Goal: Task Accomplishment & Management: Use online tool/utility

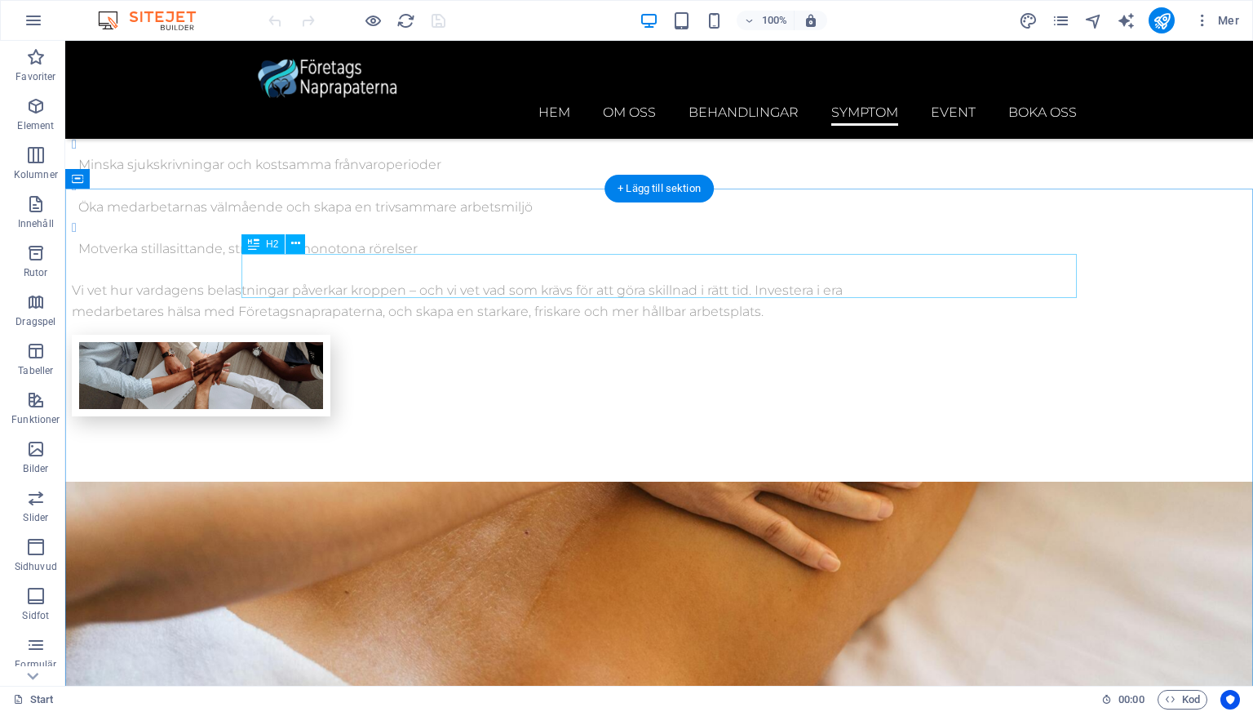
scroll to position [3467, 0]
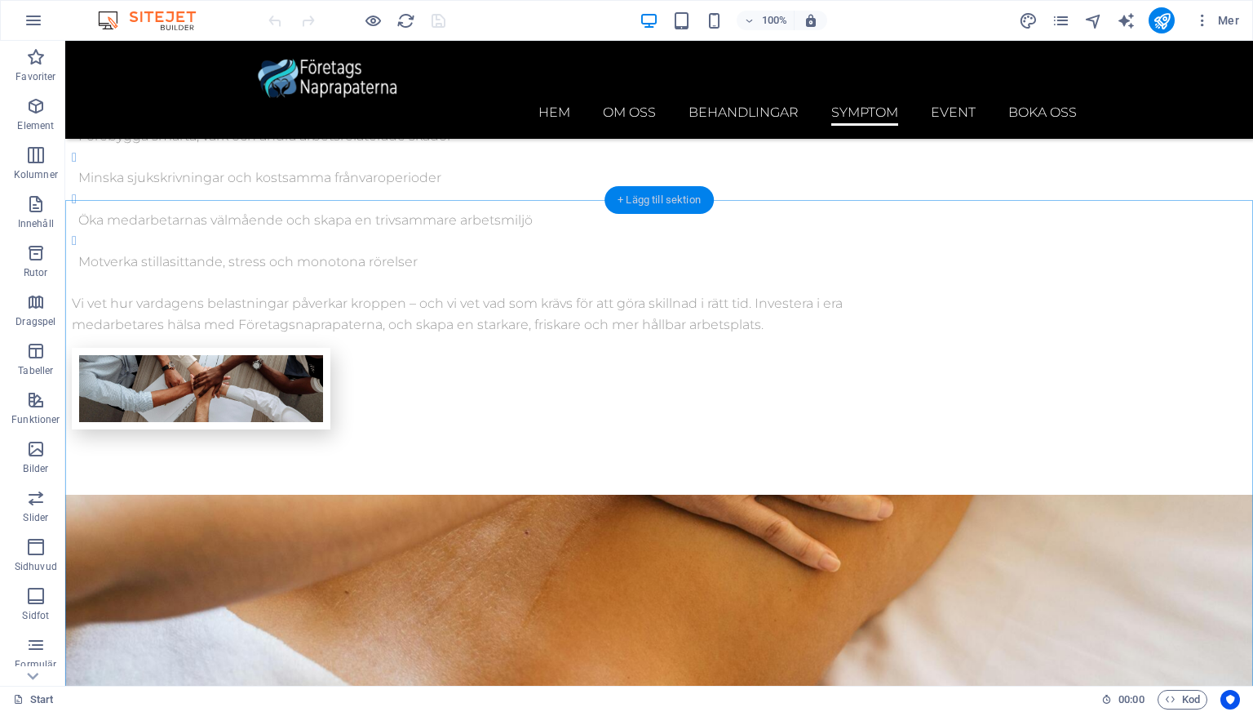
click at [631, 195] on div "+ Lägg till sektion" at bounding box center [659, 200] width 109 height 28
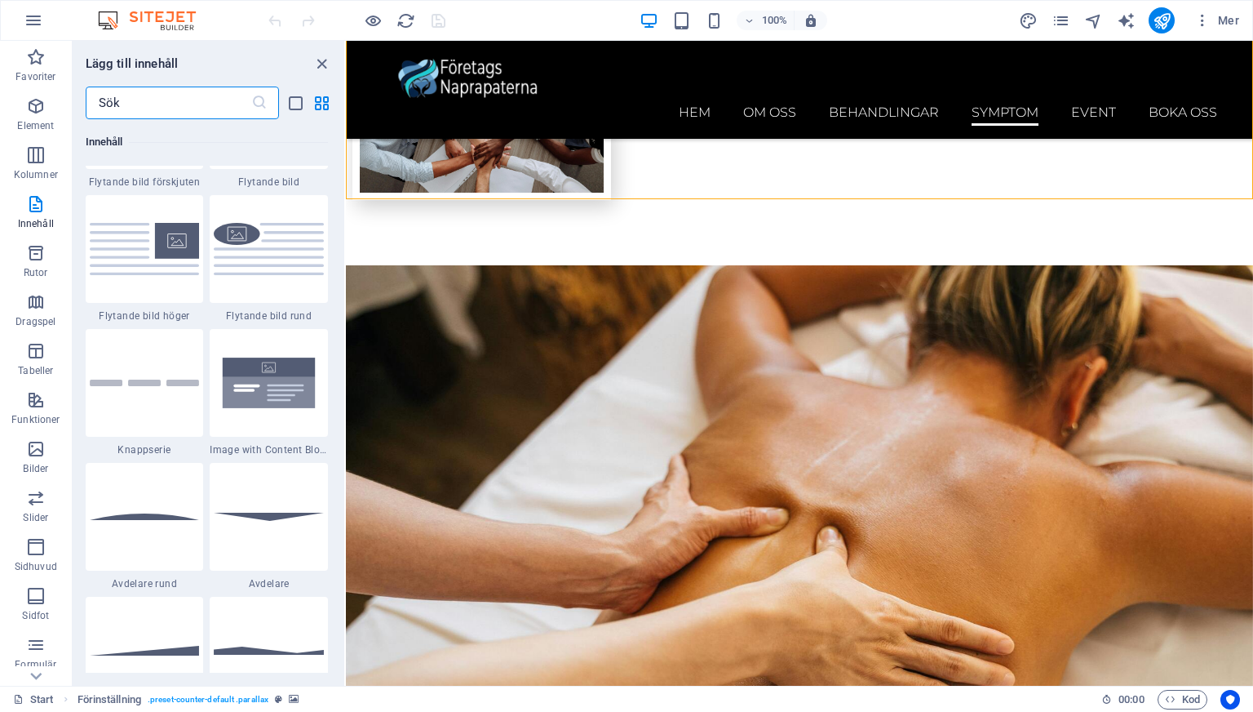
scroll to position [3635, 0]
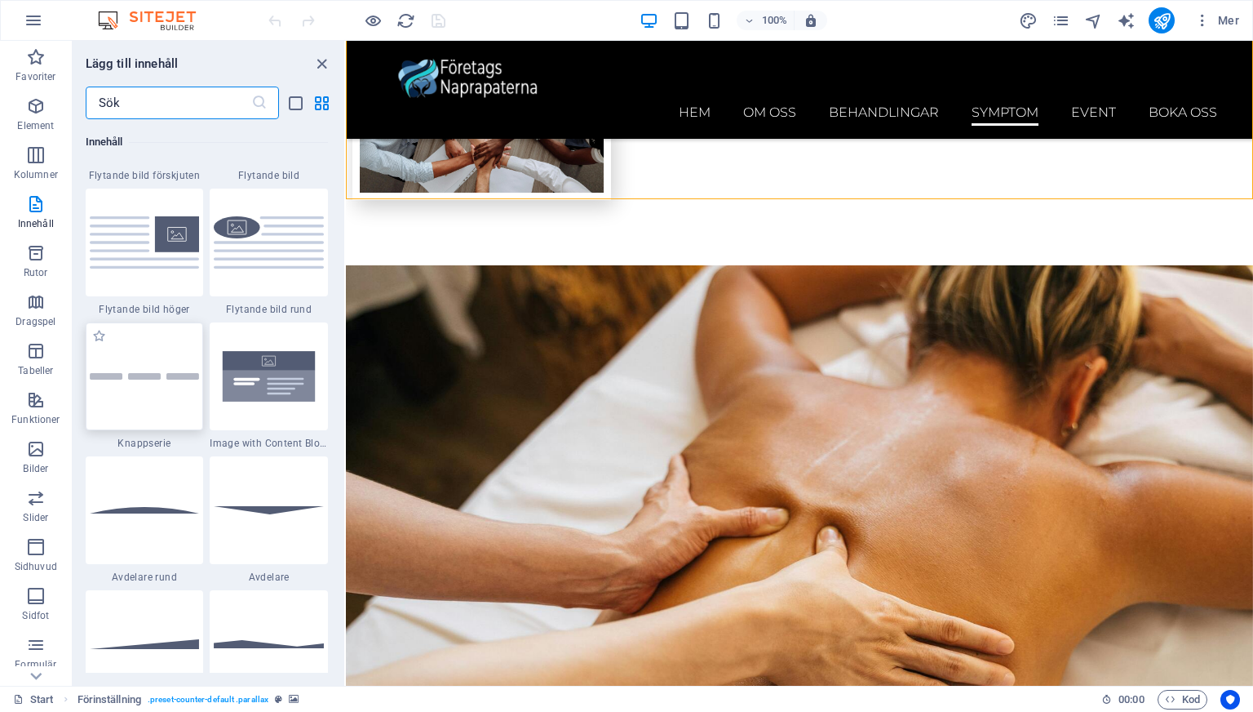
click at [173, 395] on div at bounding box center [145, 376] width 118 height 108
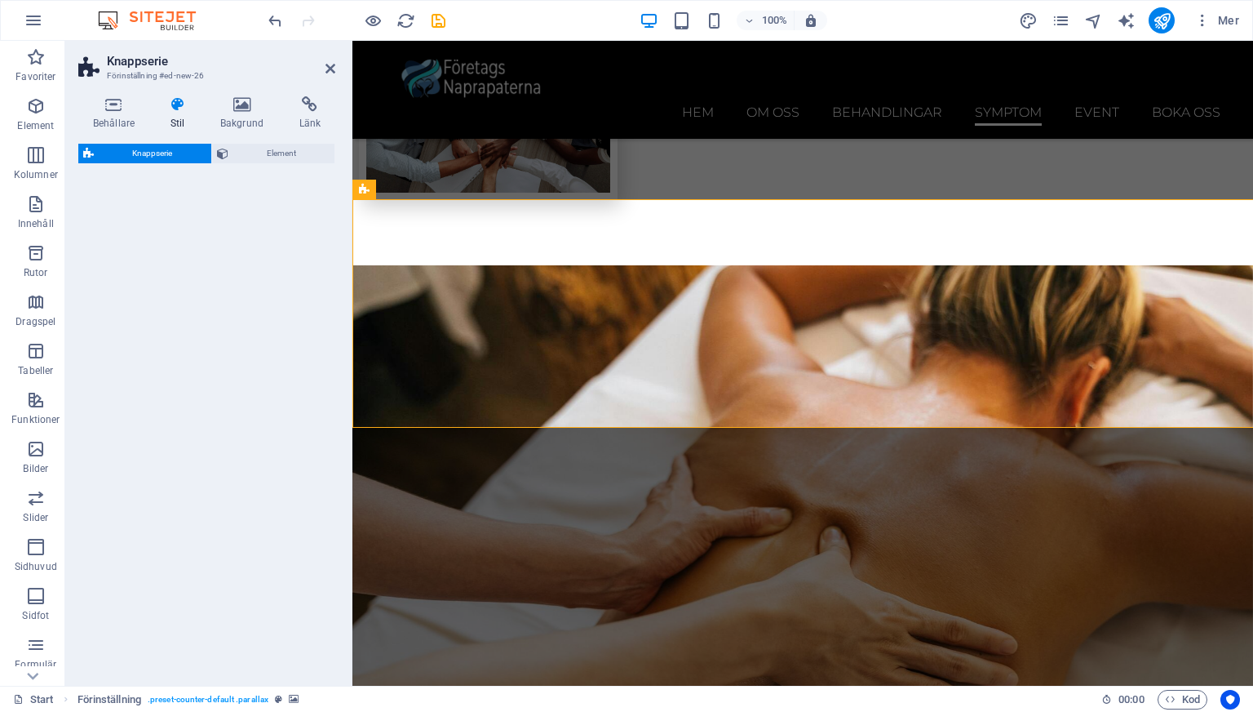
select select "rem"
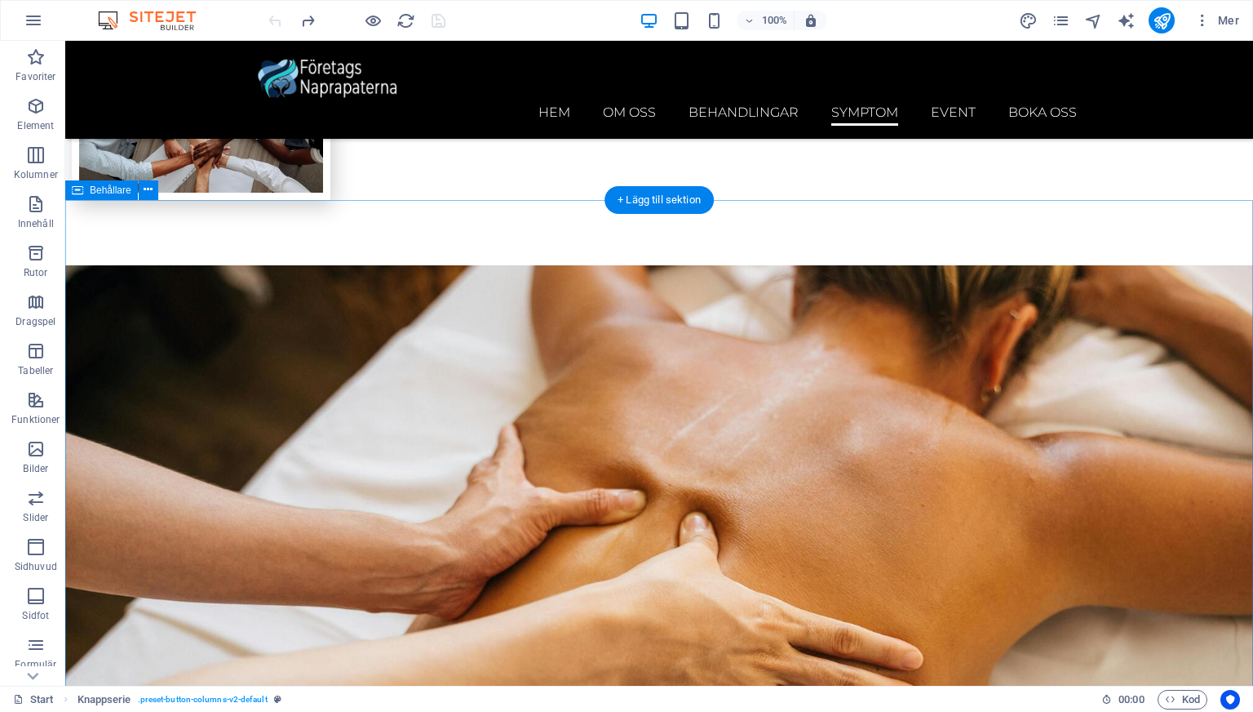
scroll to position [3467, 0]
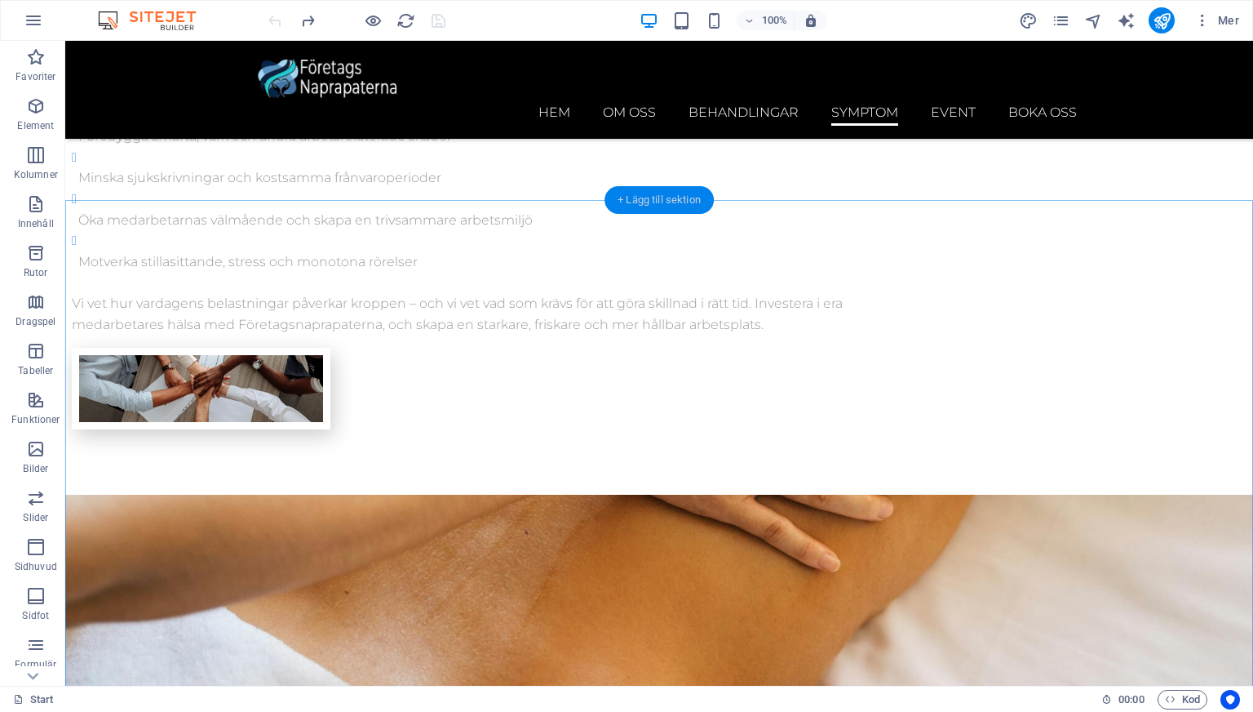
drag, startPoint x: 662, startPoint y: 209, endPoint x: 308, endPoint y: 162, distance: 357.2
click at [662, 209] on div "+ Lägg till sektion" at bounding box center [659, 200] width 109 height 28
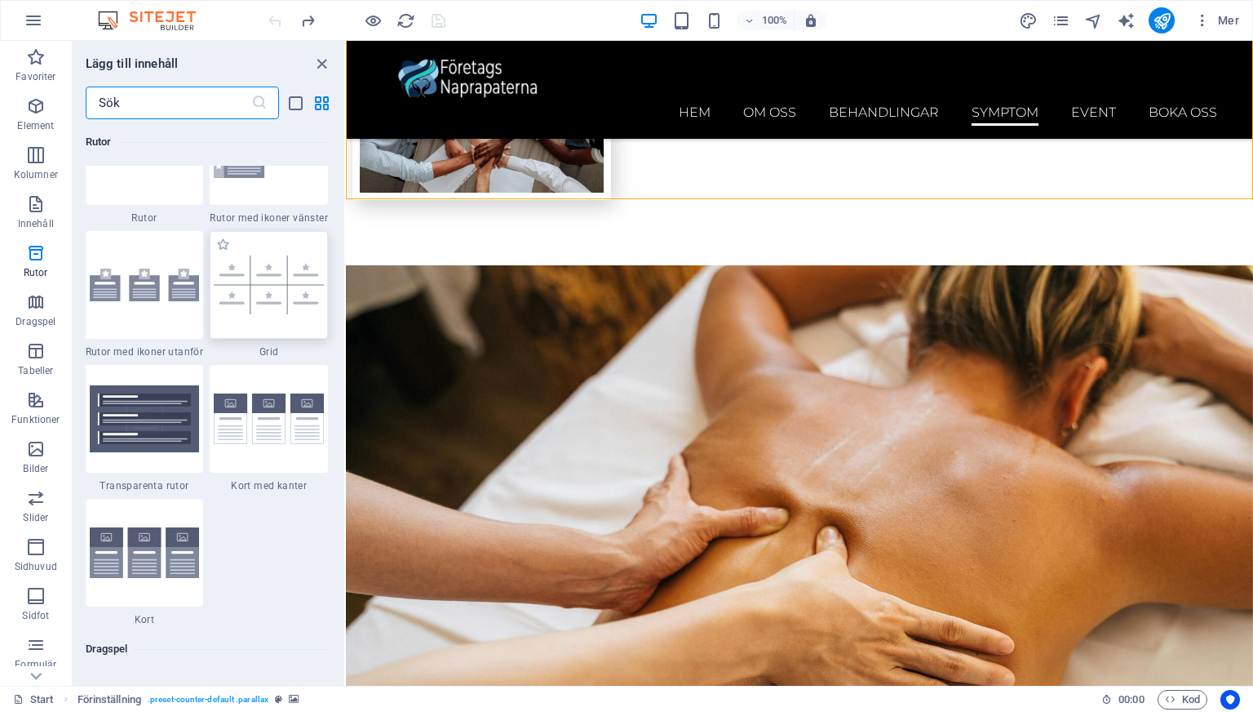
scroll to position [4719, 0]
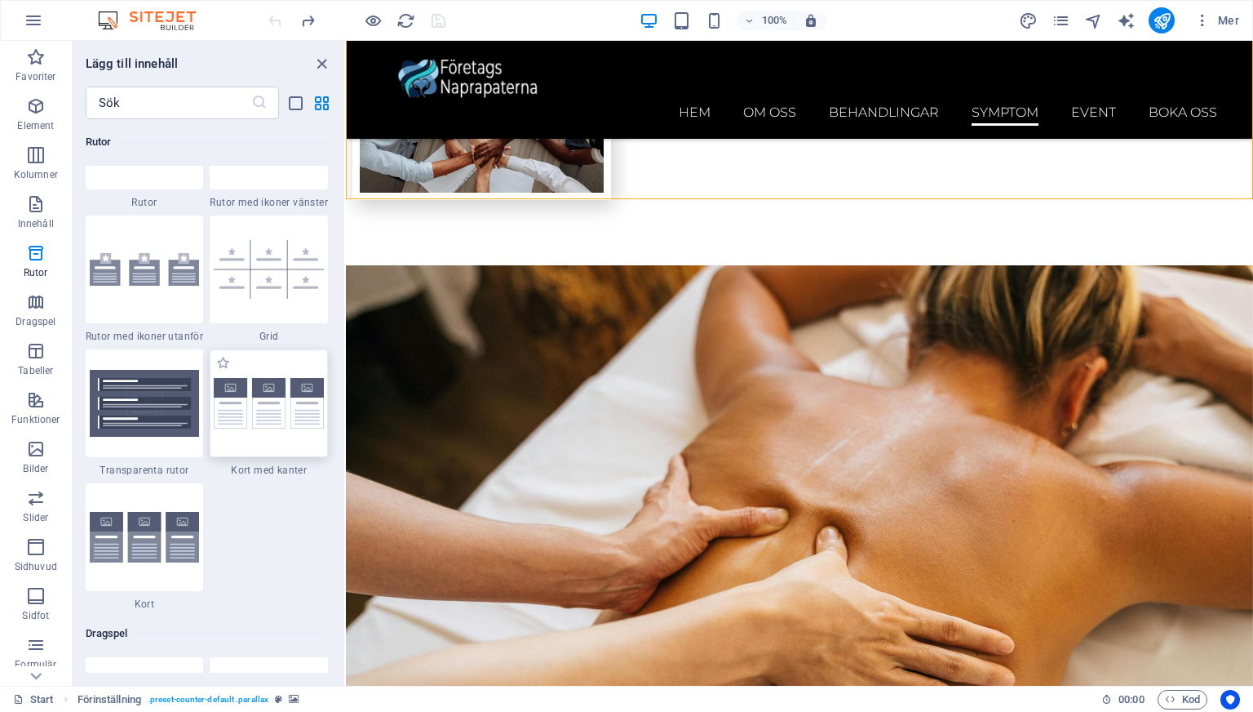
click at [266, 413] on img at bounding box center [269, 403] width 110 height 51
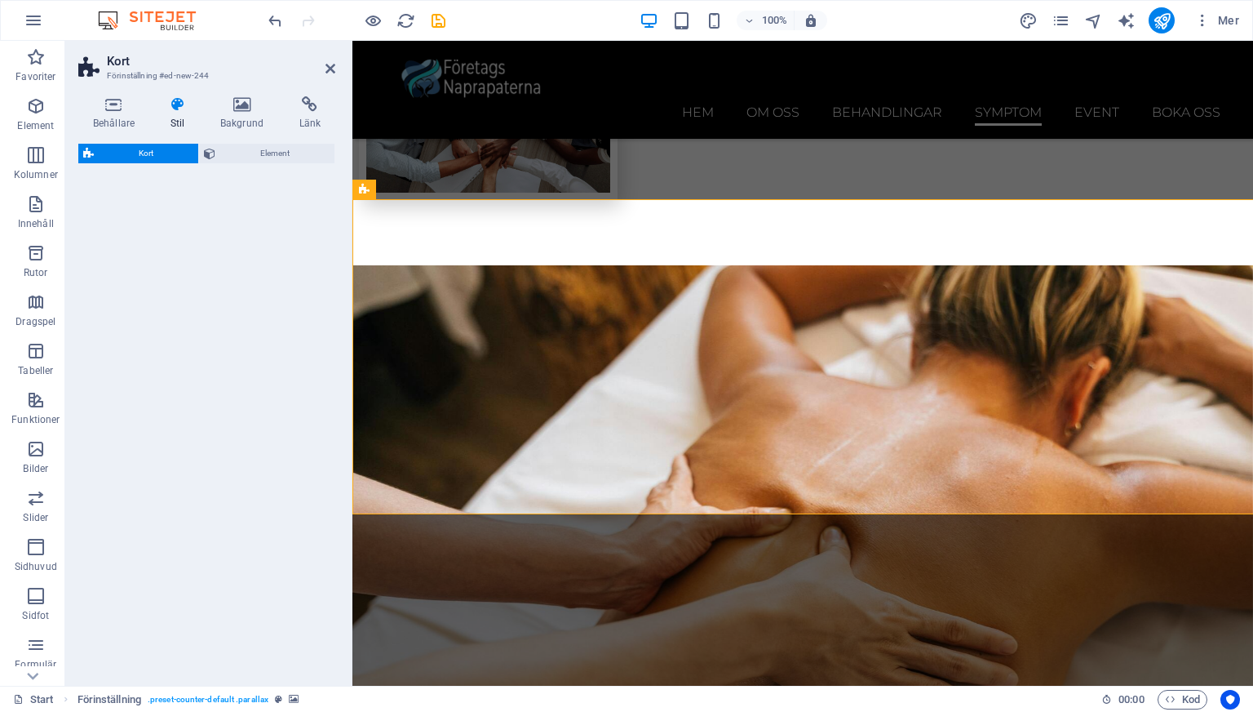
select select "rem"
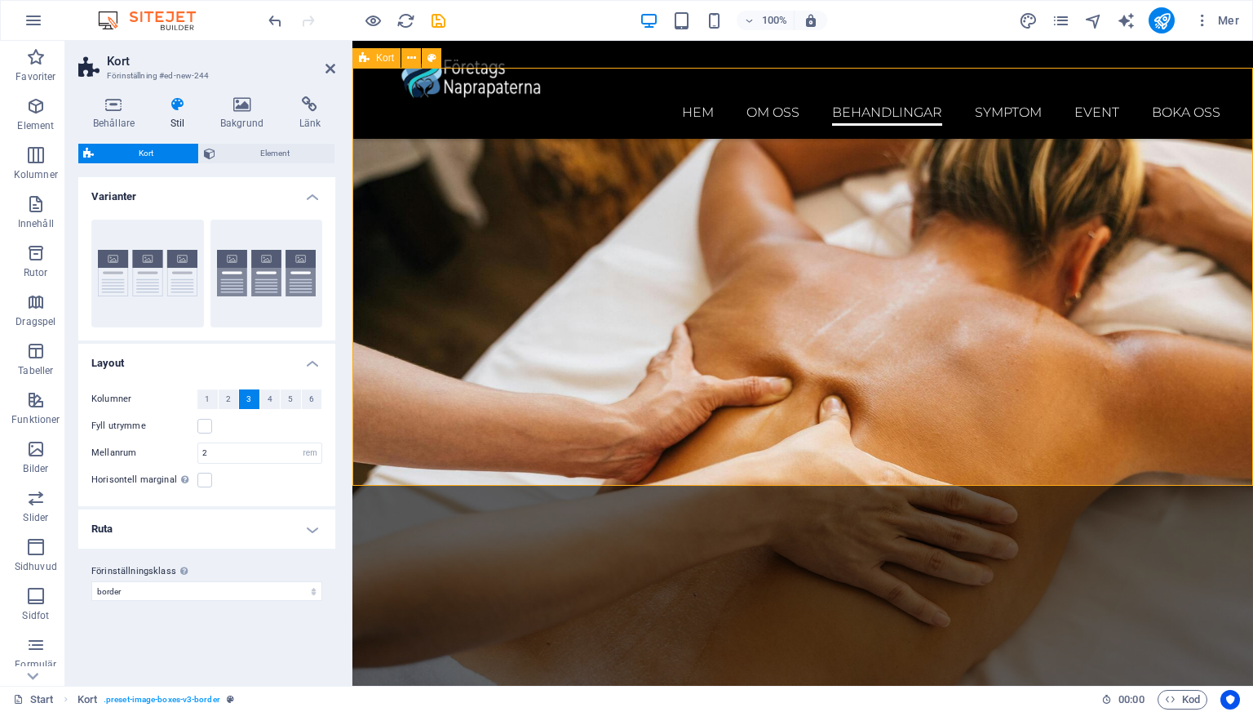
scroll to position [3833, 0]
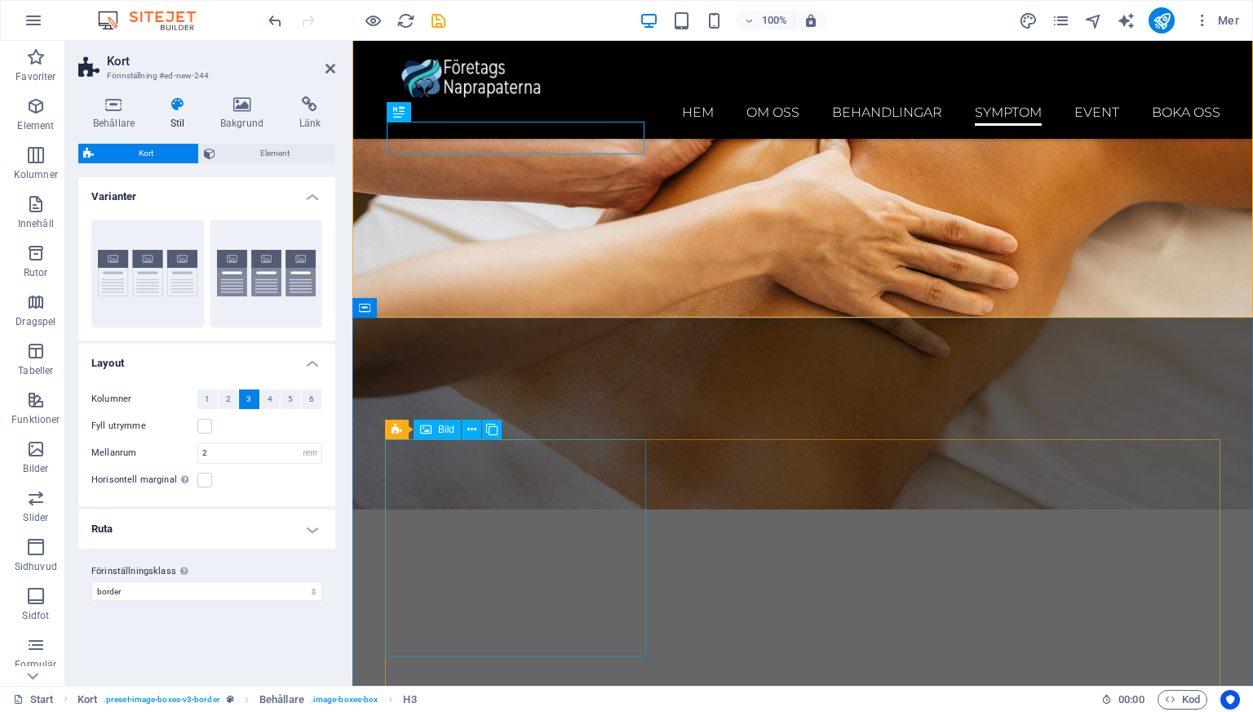
scroll to position [4170, 0]
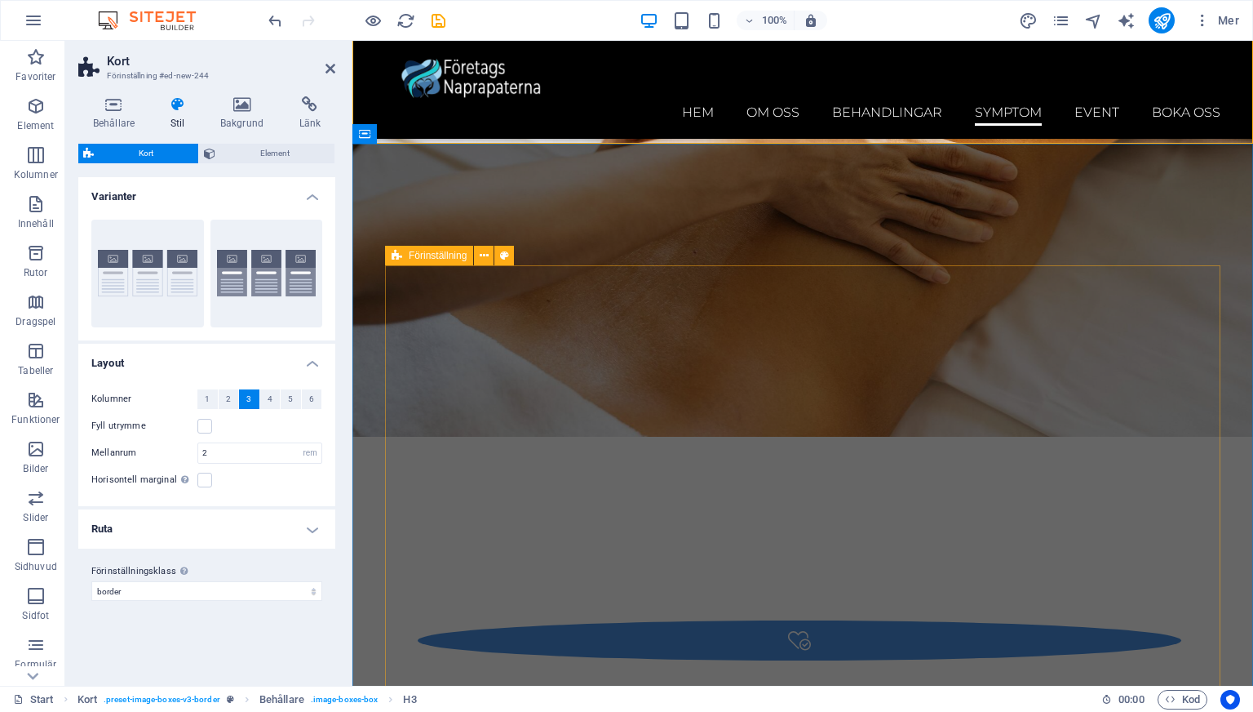
click at [396, 251] on icon at bounding box center [397, 256] width 11 height 20
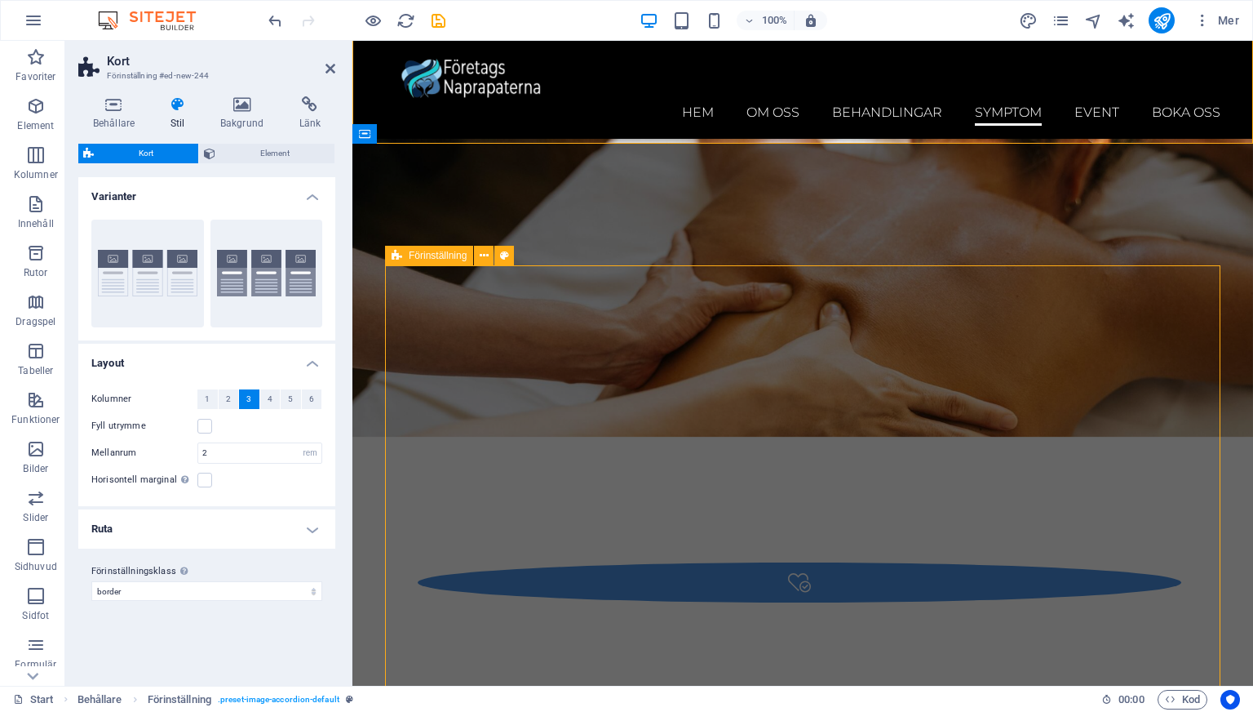
scroll to position [3941, 0]
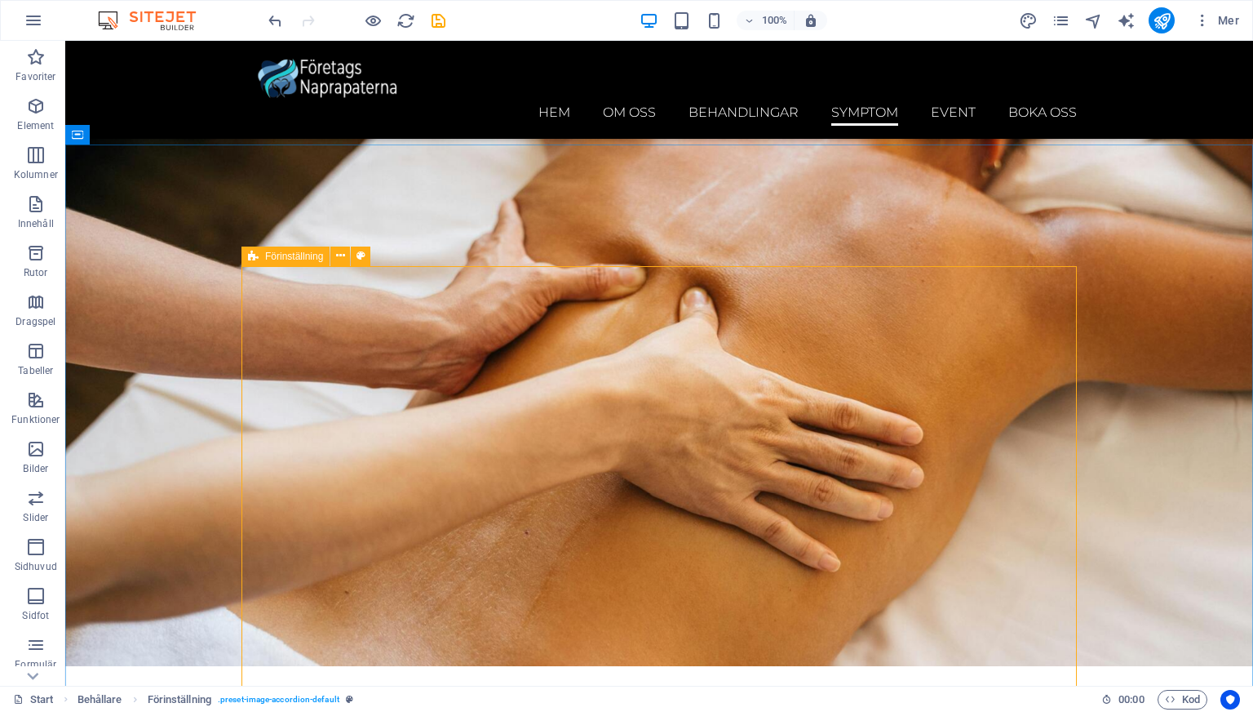
click at [277, 260] on span "Förinställning" at bounding box center [294, 256] width 58 height 10
click at [277, 262] on div "Förinställning" at bounding box center [286, 256] width 88 height 20
click at [278, 255] on span "Förinställning" at bounding box center [294, 256] width 58 height 10
click at [278, 256] on span "Förinställning" at bounding box center [294, 256] width 58 height 10
click at [344, 255] on icon at bounding box center [340, 255] width 9 height 17
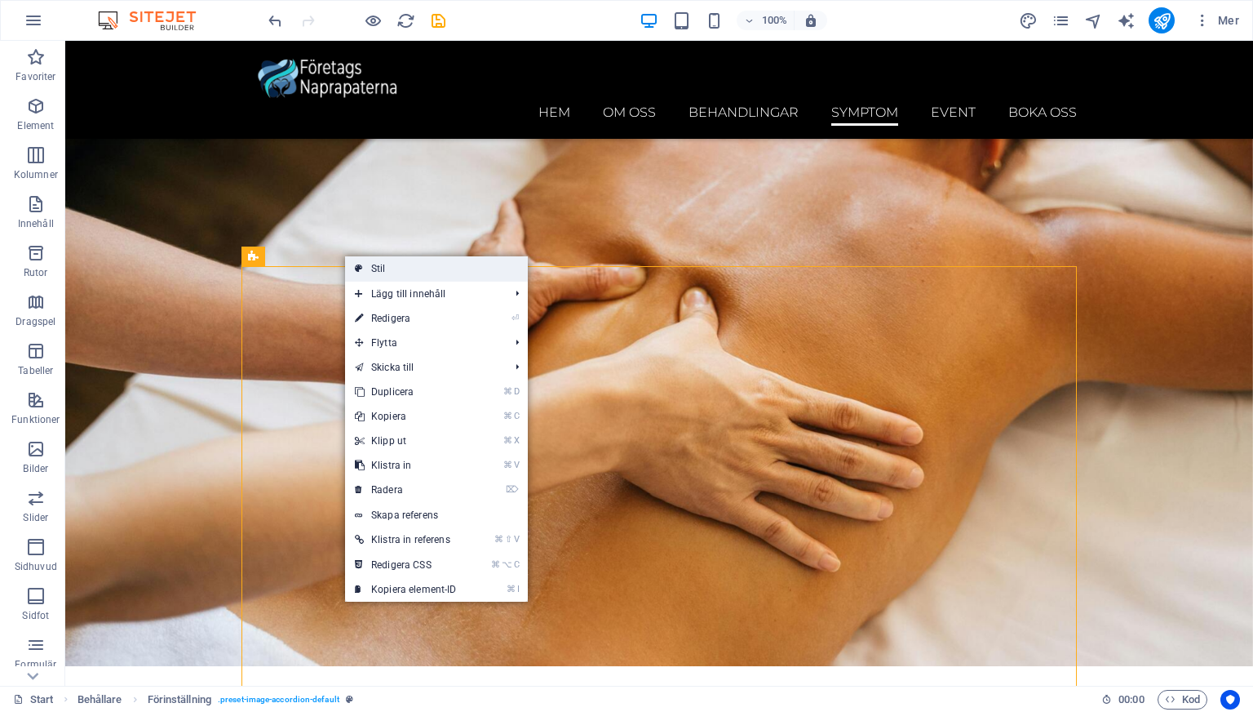
drag, startPoint x: 381, startPoint y: 267, endPoint x: 29, endPoint y: 226, distance: 354.1
click at [381, 267] on link "Stil" at bounding box center [436, 268] width 183 height 24
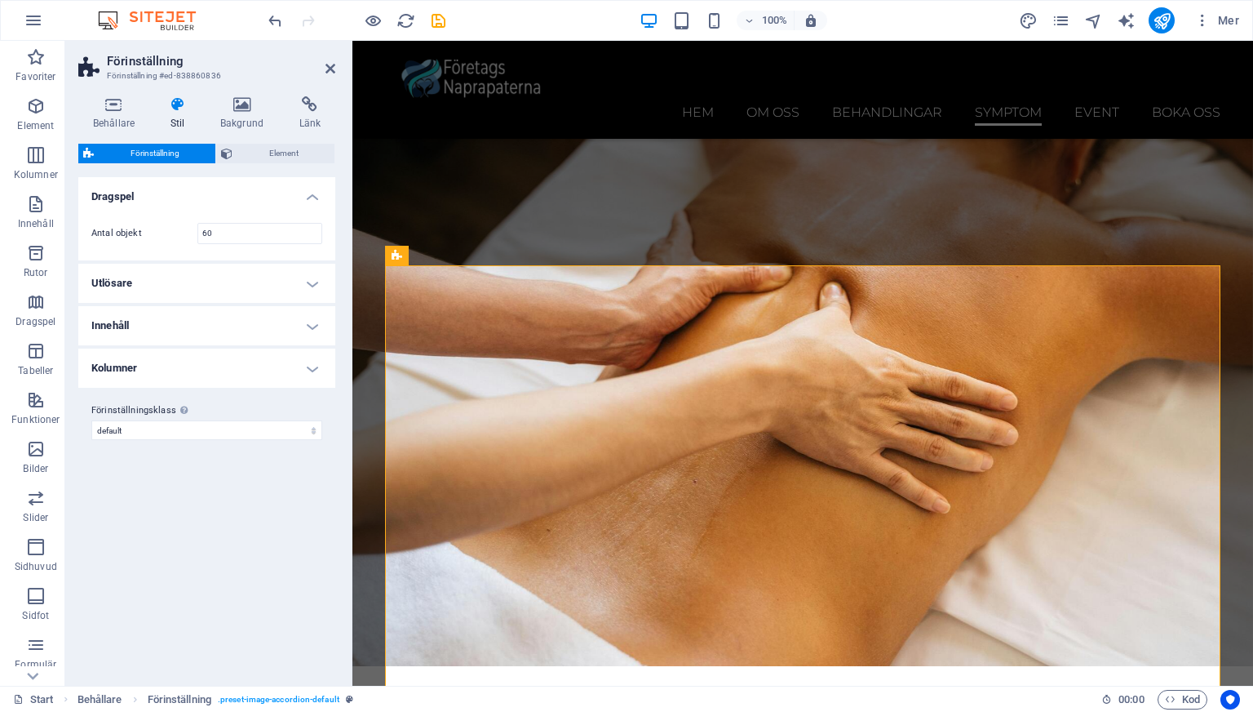
scroll to position [4170, 0]
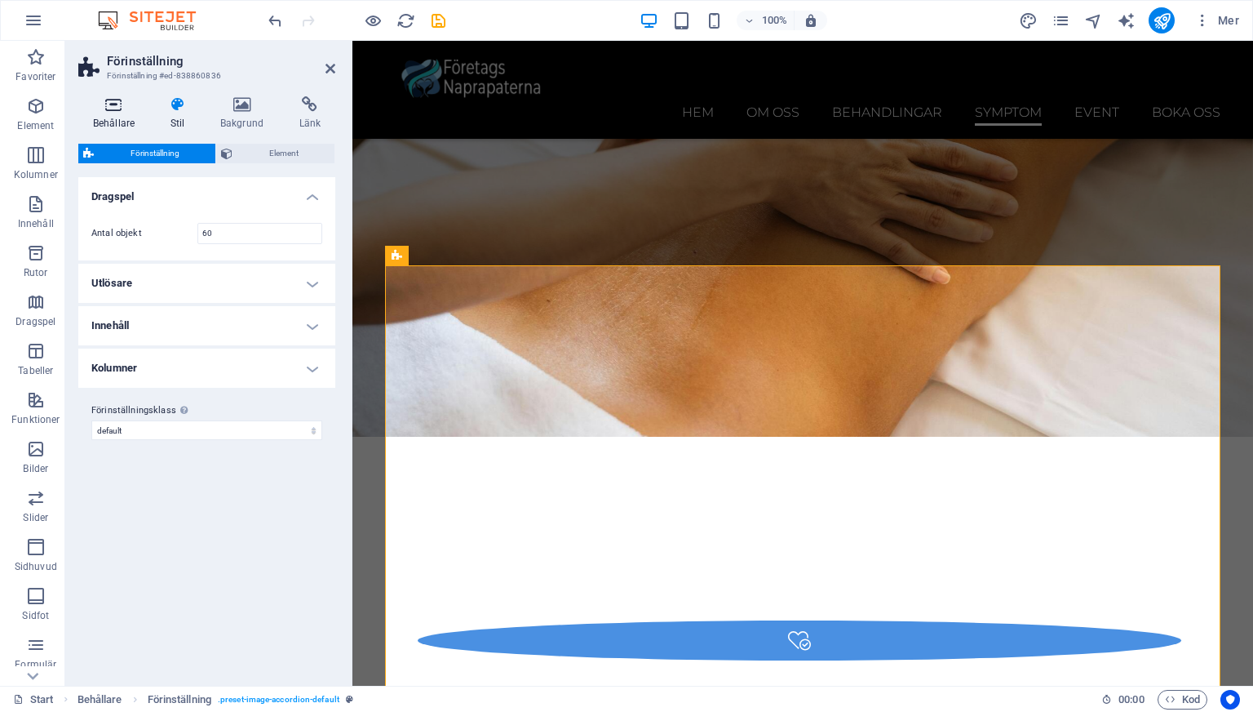
click at [104, 107] on icon at bounding box center [113, 104] width 71 height 16
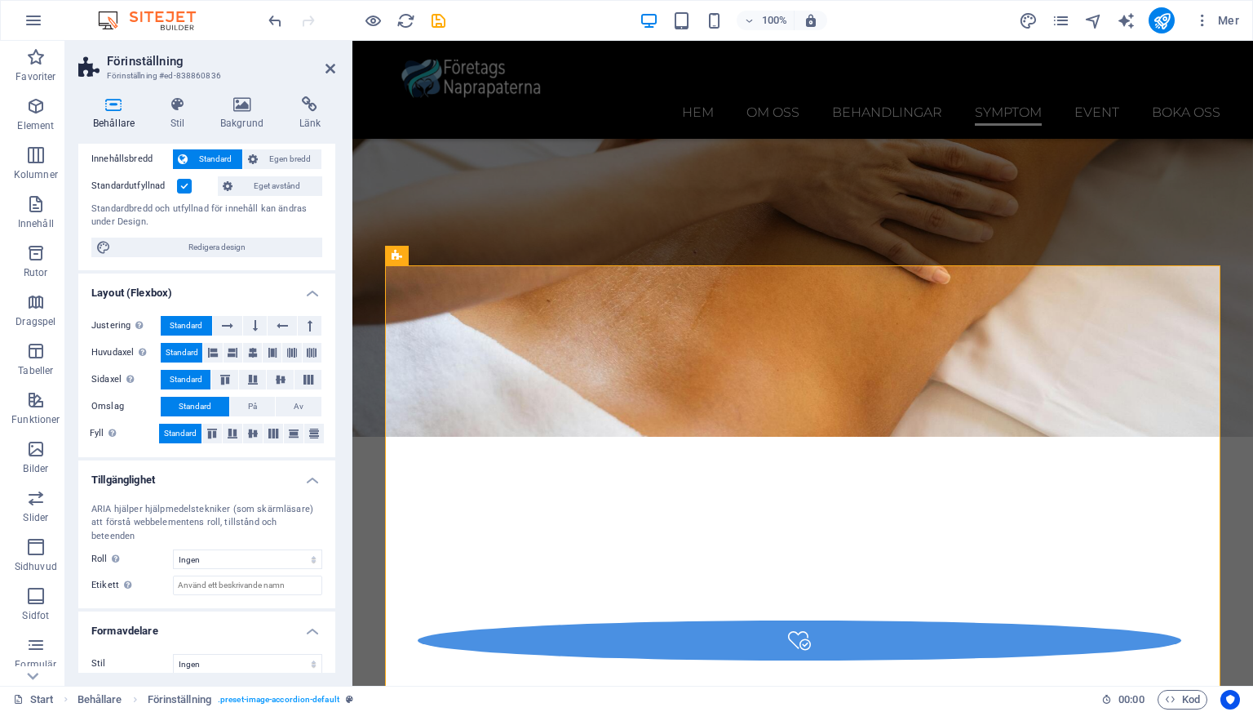
scroll to position [0, 0]
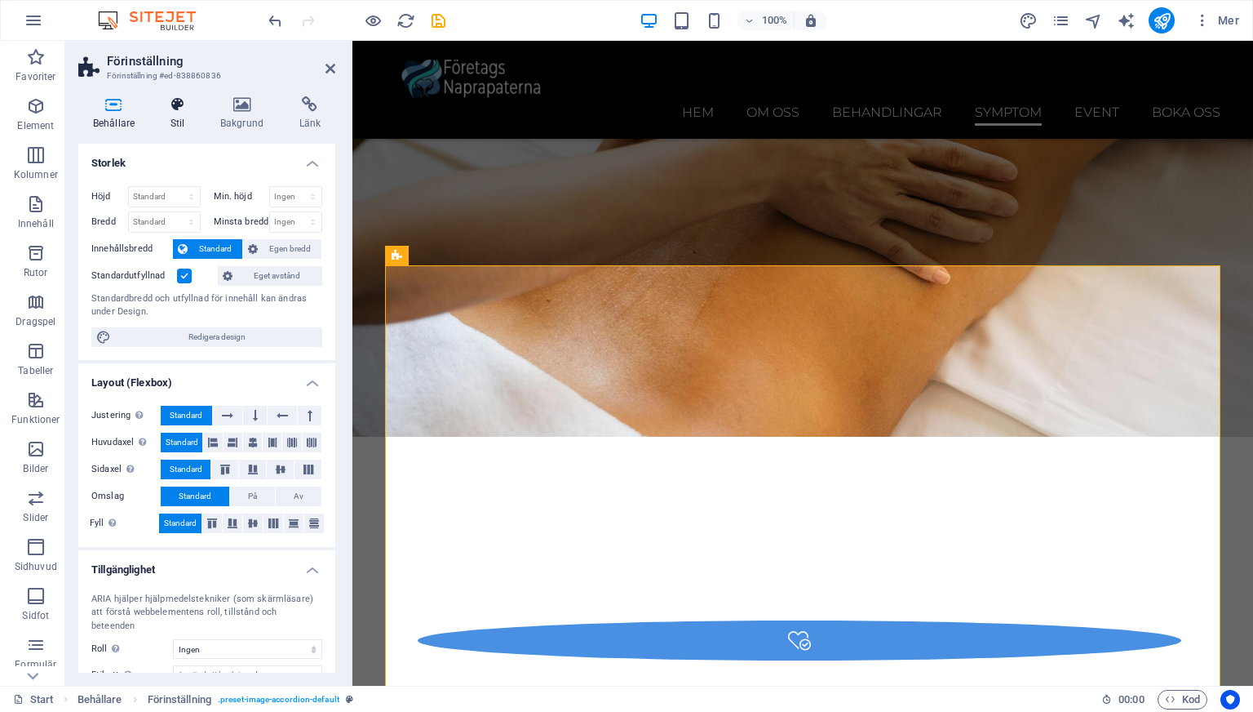
click at [177, 109] on icon at bounding box center [177, 104] width 43 height 16
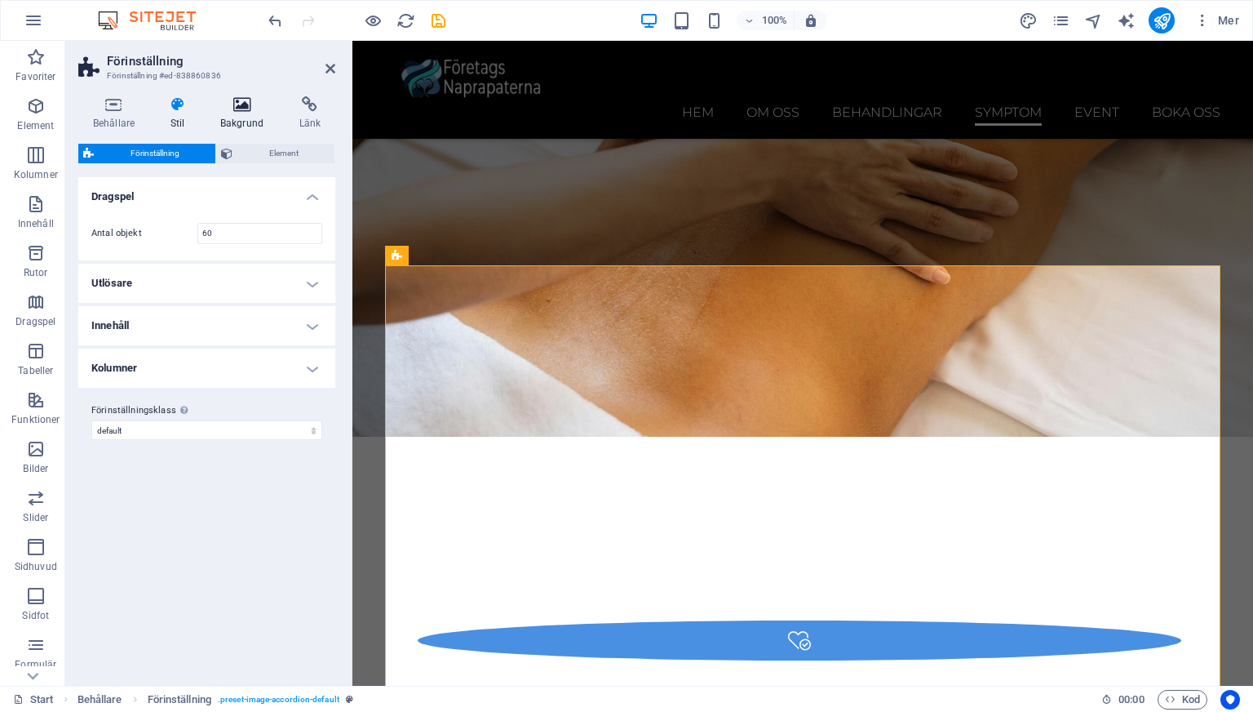
click at [234, 116] on h4 "Bakgrund" at bounding box center [245, 113] width 79 height 34
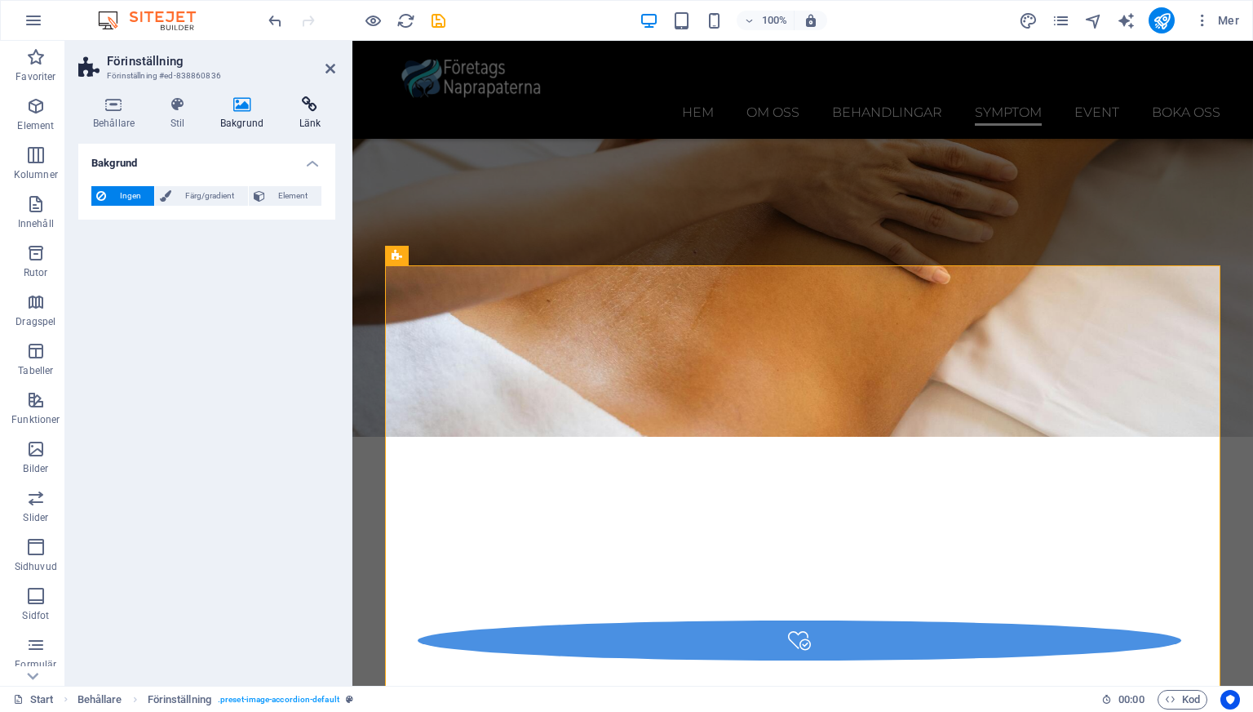
click at [324, 111] on icon at bounding box center [310, 104] width 51 height 16
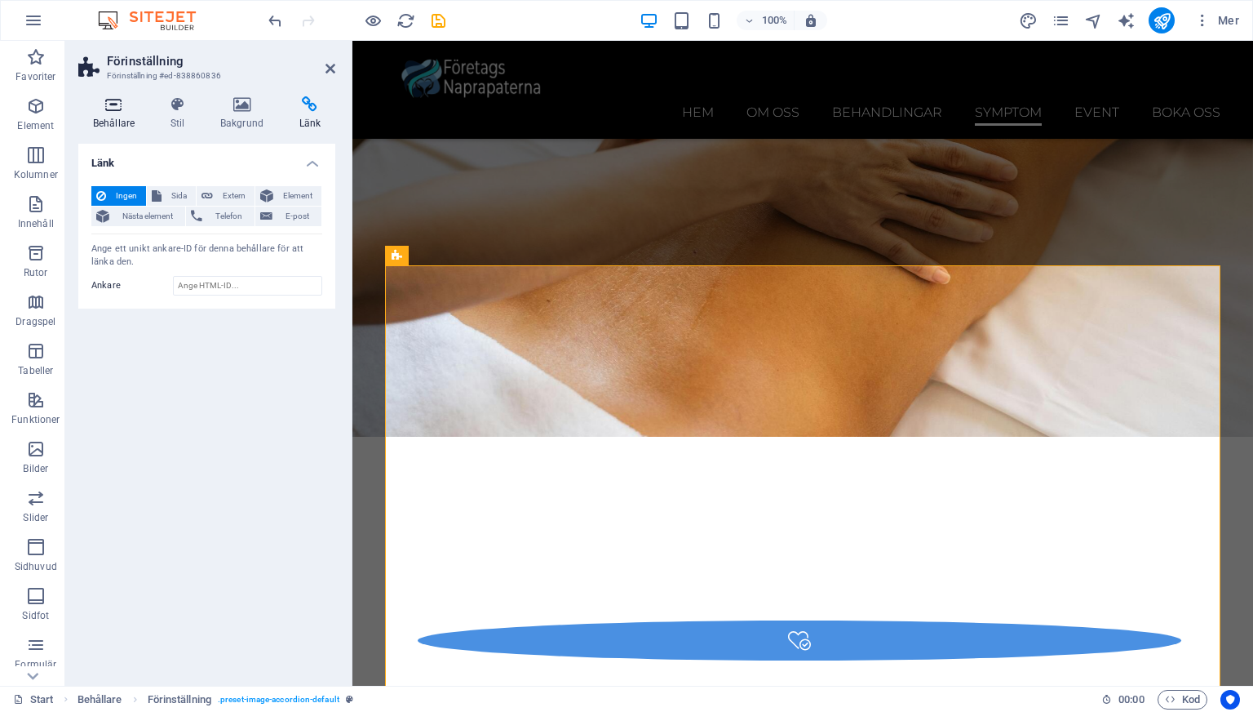
click at [105, 108] on icon at bounding box center [113, 104] width 71 height 16
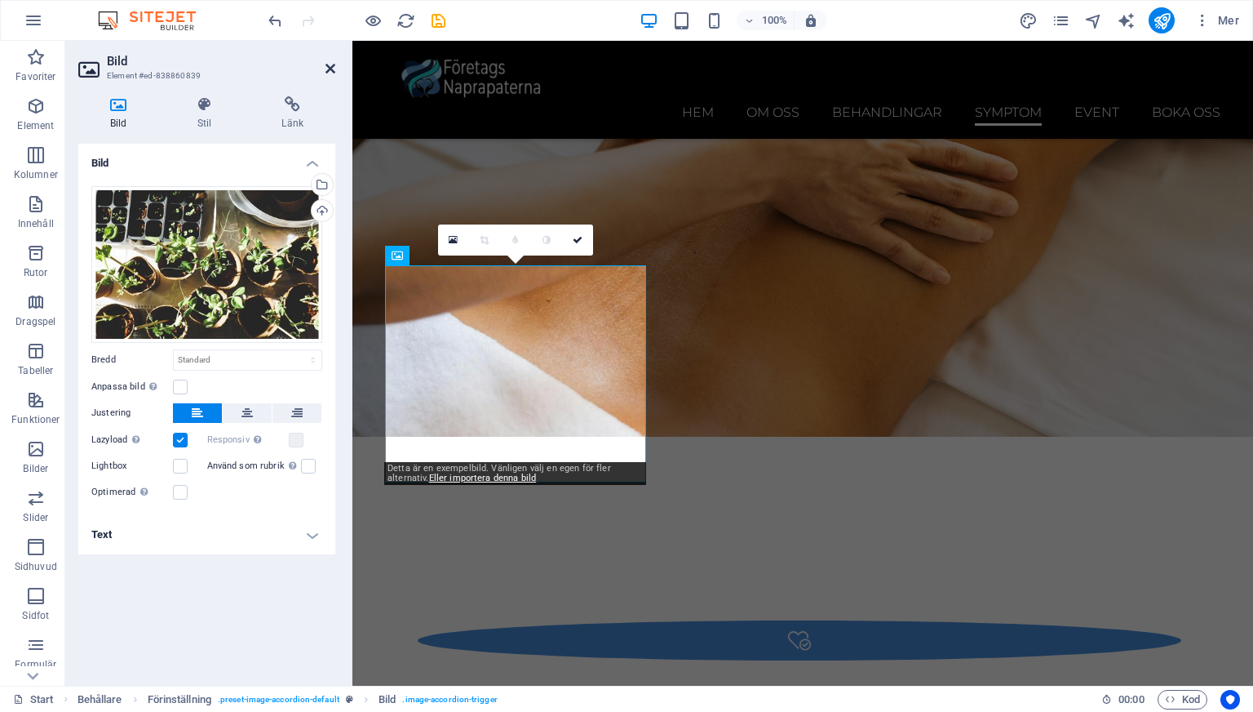
click at [330, 71] on icon at bounding box center [331, 68] width 10 height 13
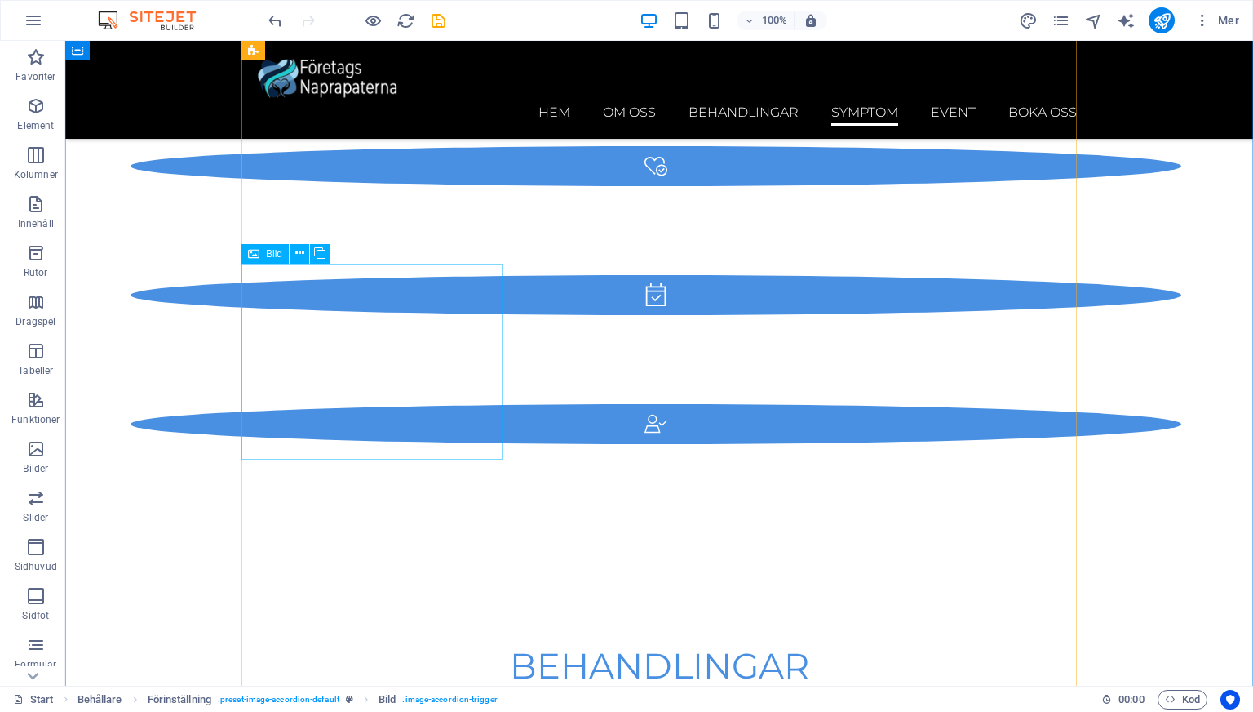
scroll to position [4684, 0]
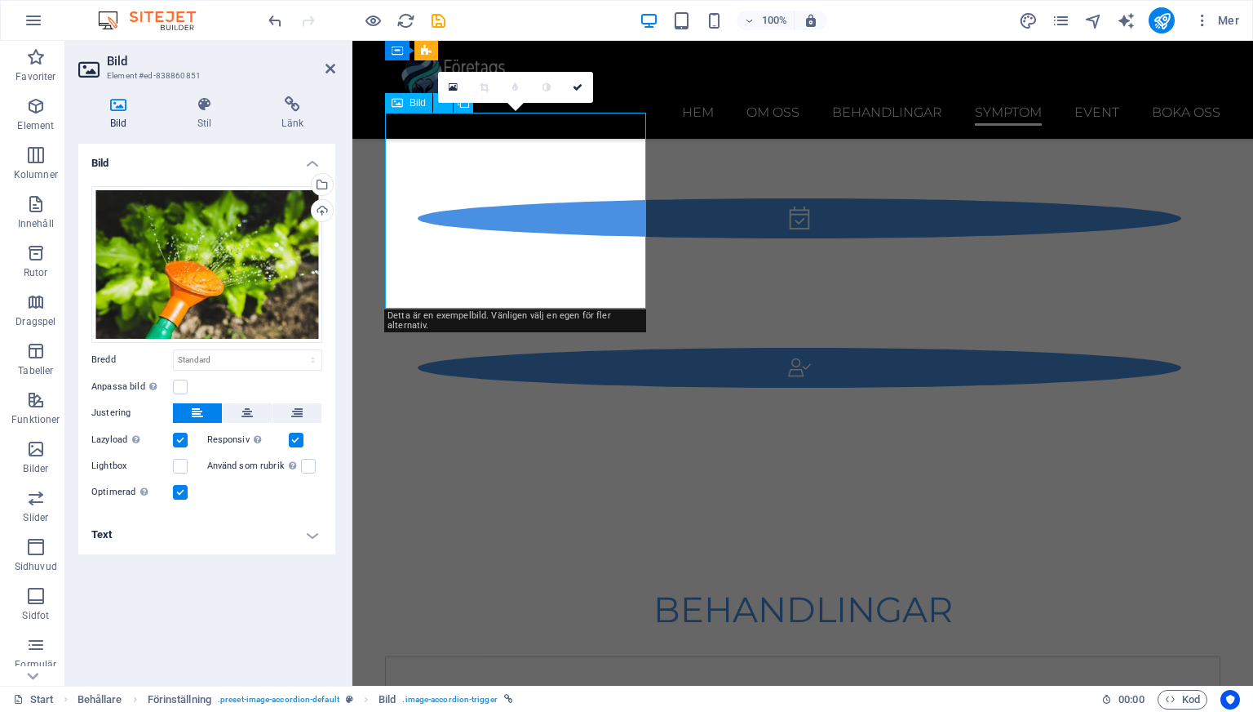
scroll to position [4913, 0]
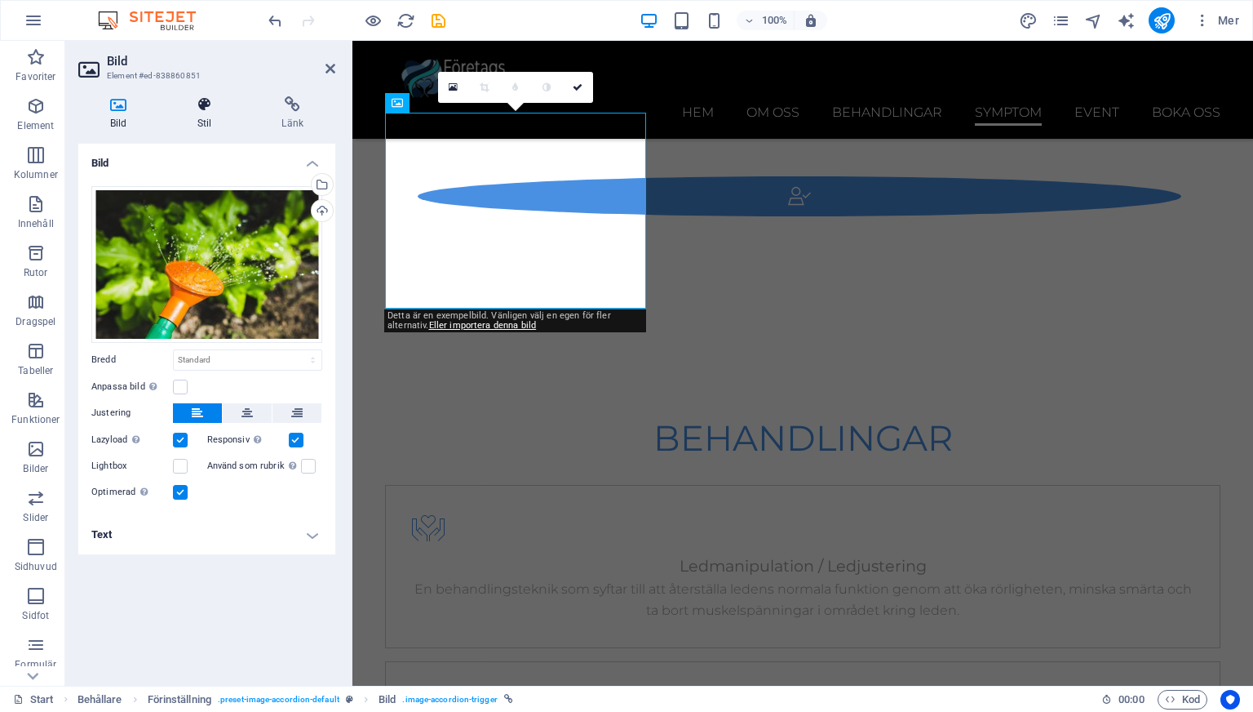
click at [194, 119] on h4 "Stil" at bounding box center [208, 113] width 85 height 34
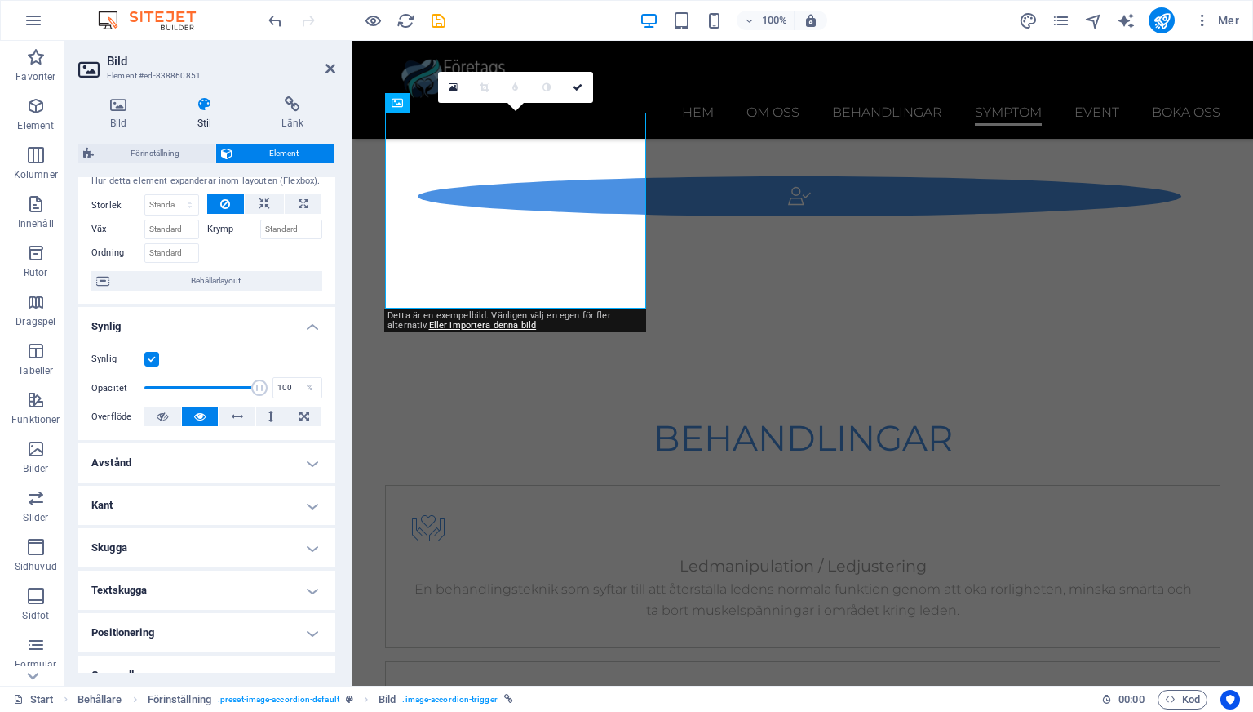
scroll to position [0, 0]
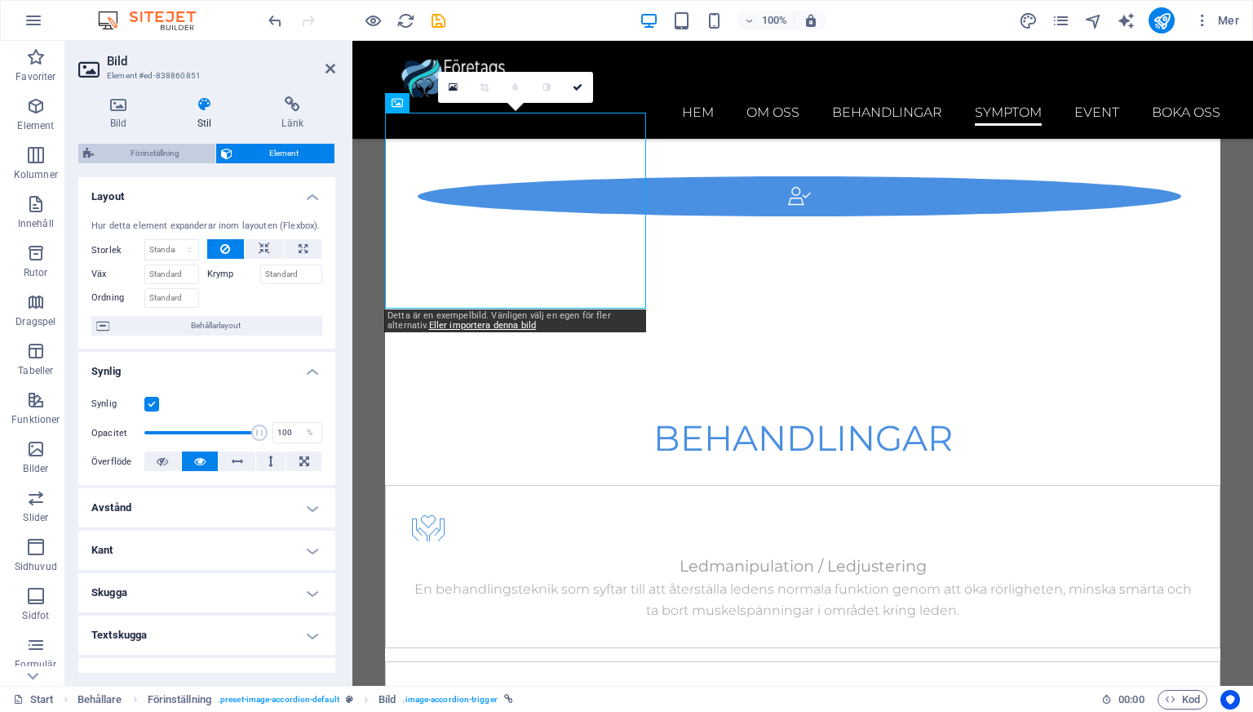
click at [131, 146] on span "Förinställning" at bounding box center [155, 154] width 112 height 20
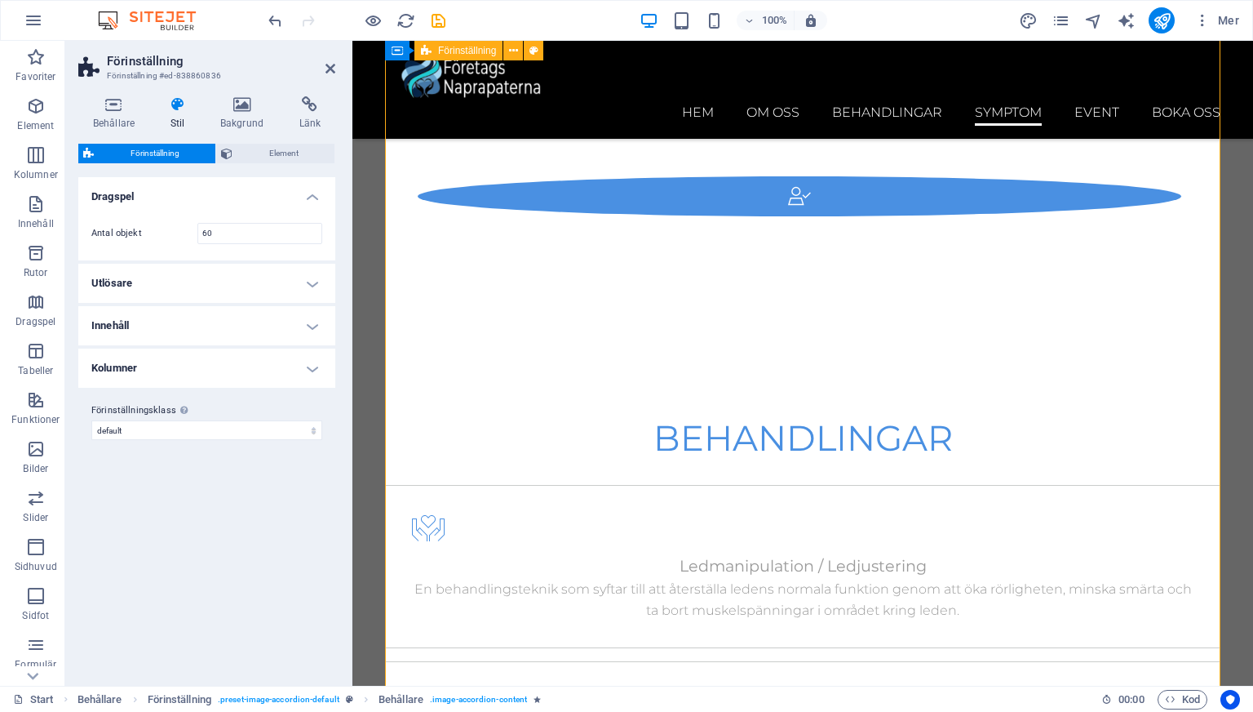
click at [319, 76] on header "Förinställning Förinställning #ed-838860836" at bounding box center [206, 62] width 257 height 42
click at [332, 69] on icon at bounding box center [331, 68] width 10 height 13
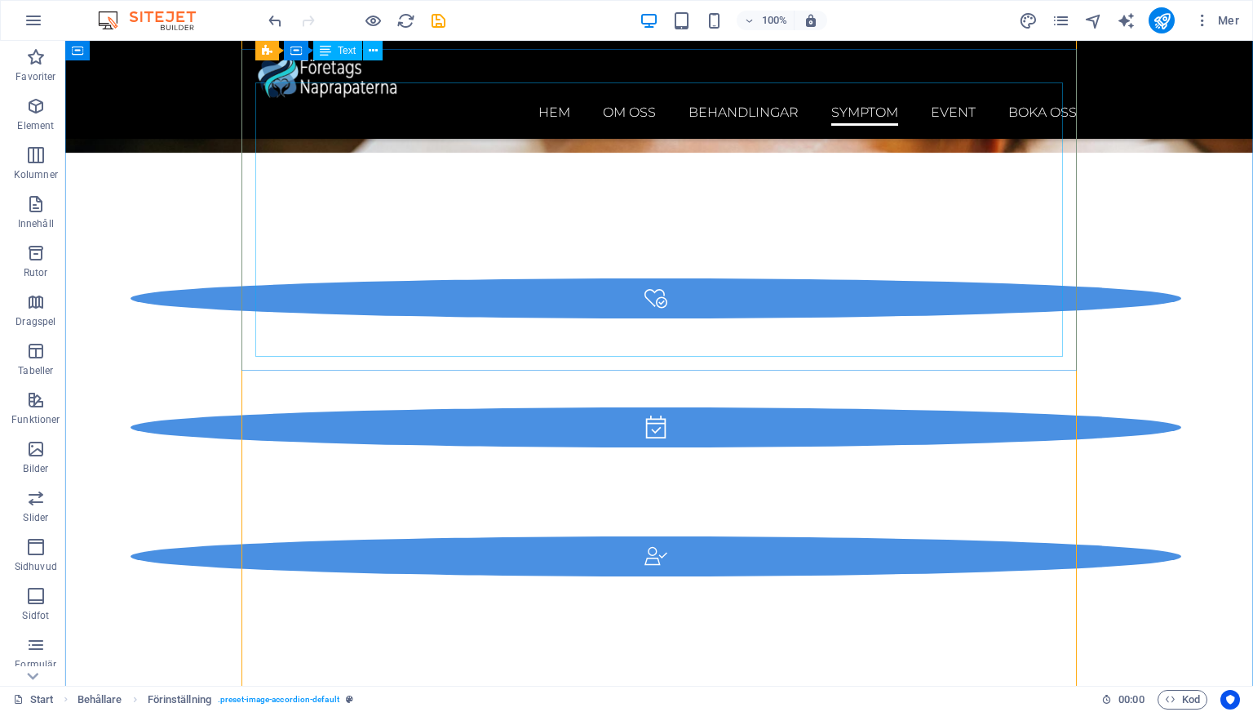
scroll to position [4400, 0]
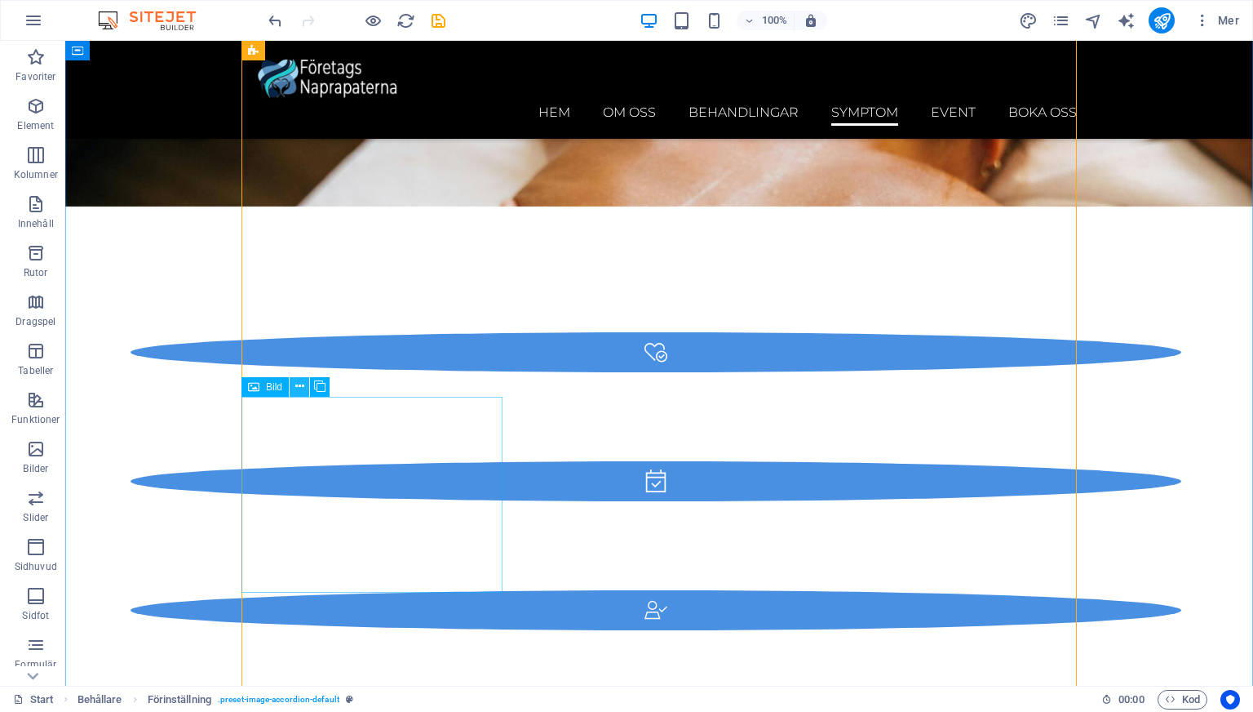
click at [304, 388] on icon at bounding box center [299, 386] width 9 height 17
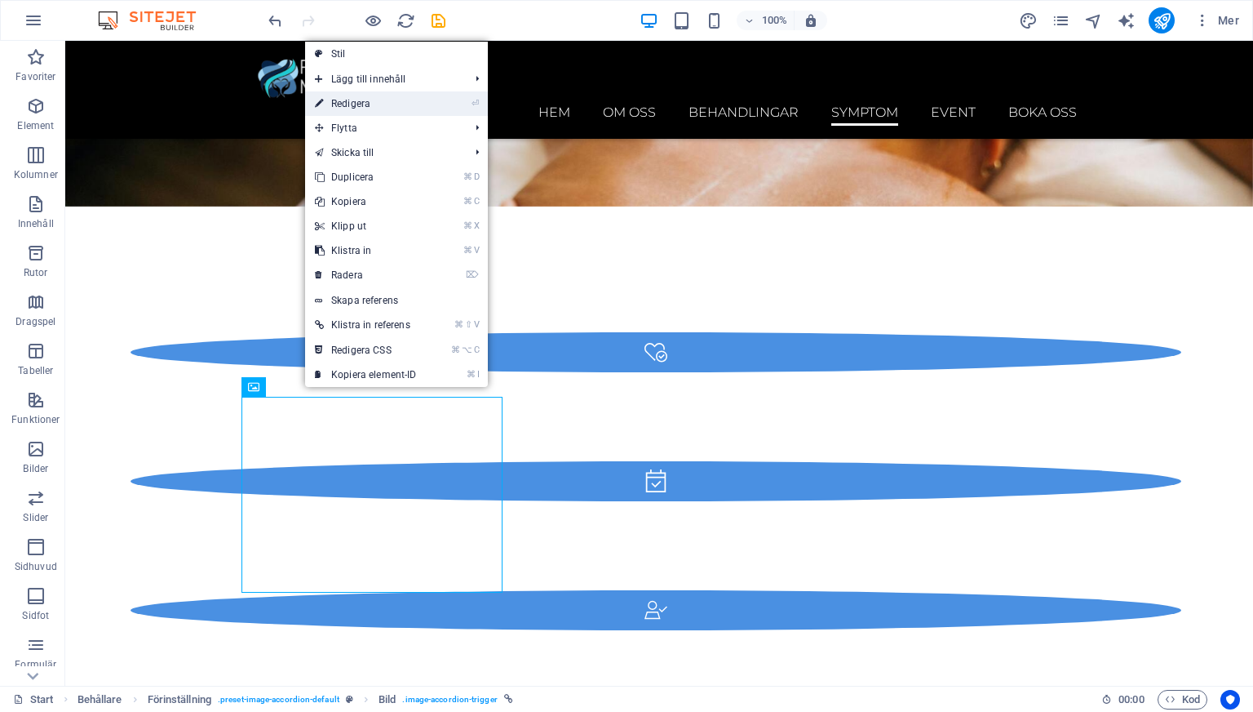
click at [379, 100] on link "⏎ Redigera" at bounding box center [366, 103] width 122 height 24
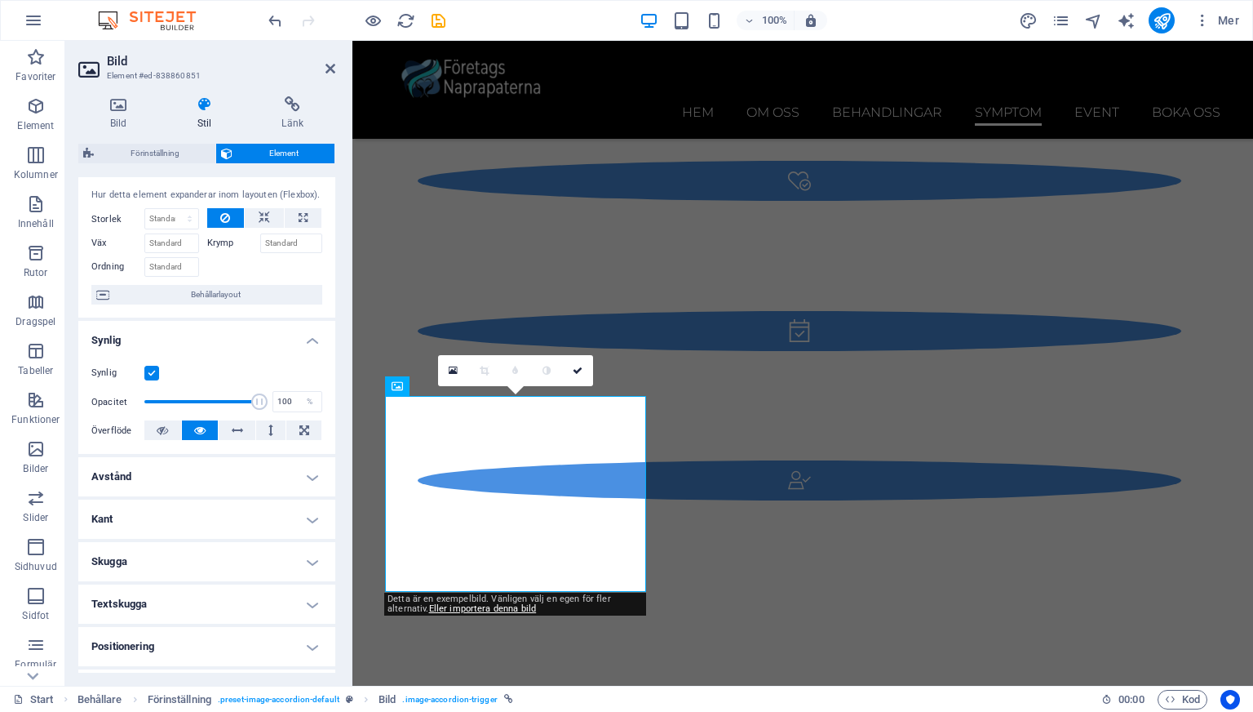
scroll to position [20, 0]
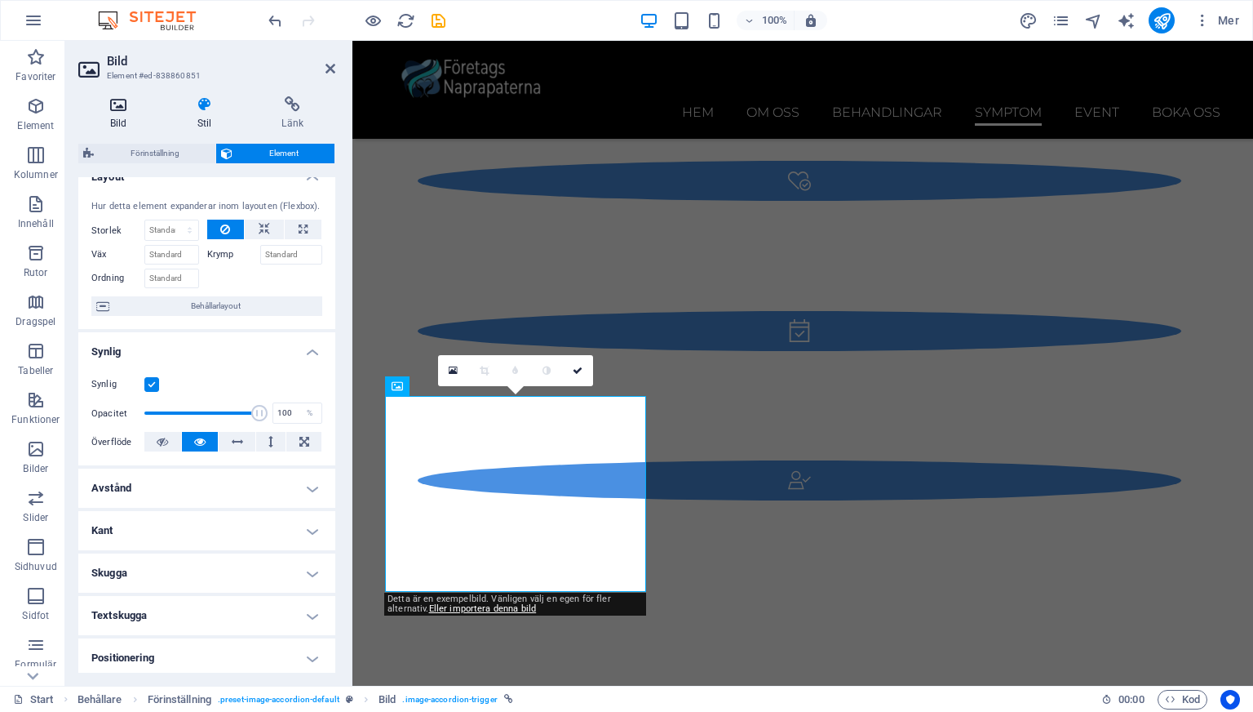
click at [109, 109] on icon at bounding box center [118, 104] width 81 height 16
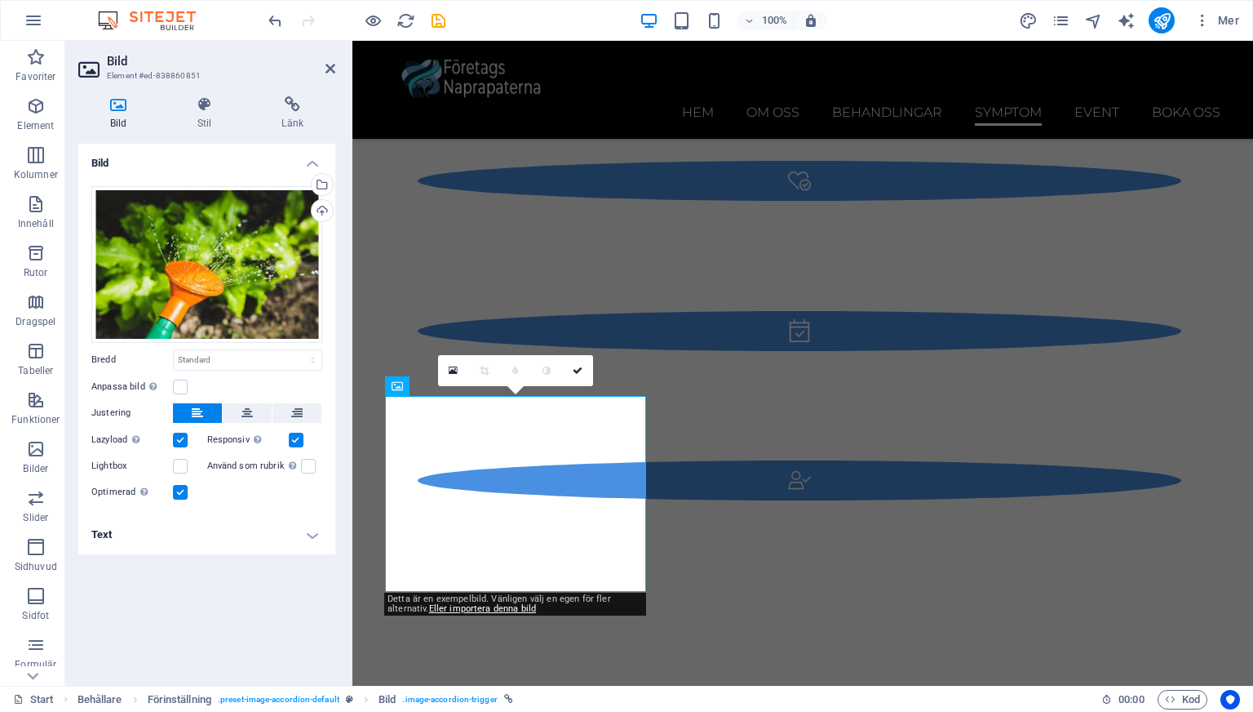
click at [312, 513] on div "Dra filer hit, klicka för att välja filer eller välj filer från Filer eller vår…" at bounding box center [206, 344] width 257 height 342
click at [312, 533] on h4 "Text" at bounding box center [206, 534] width 257 height 39
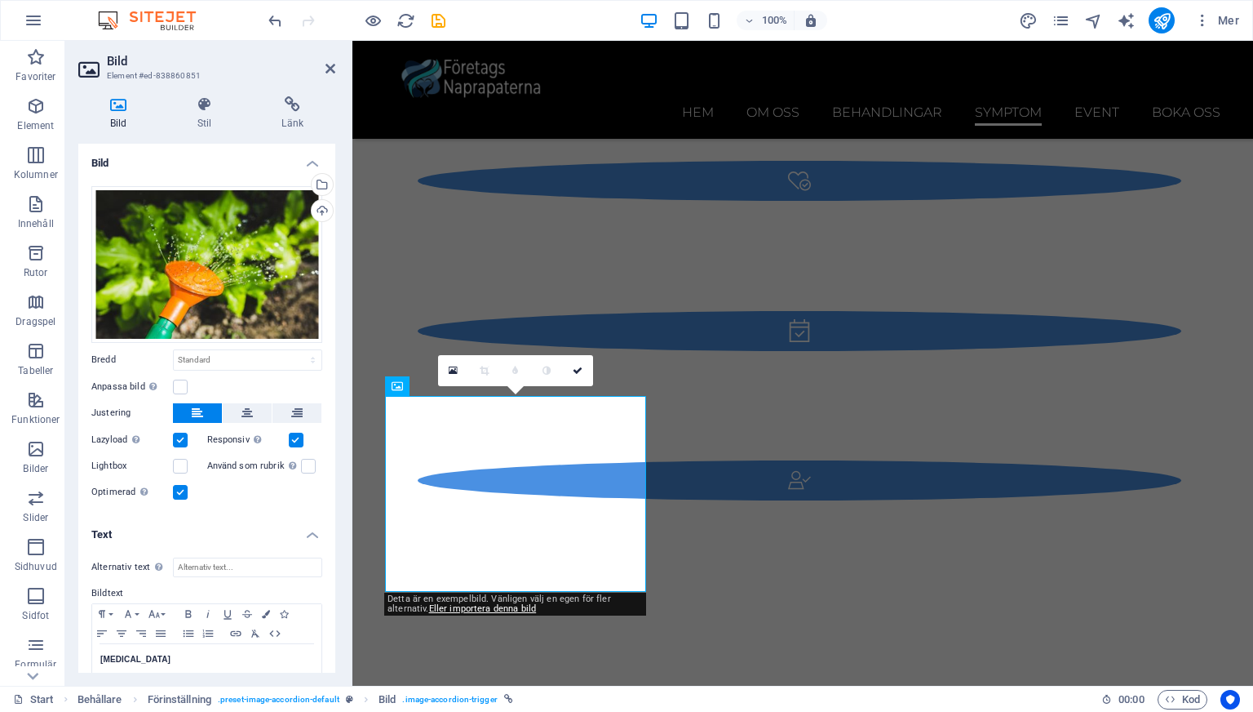
scroll to position [33, 0]
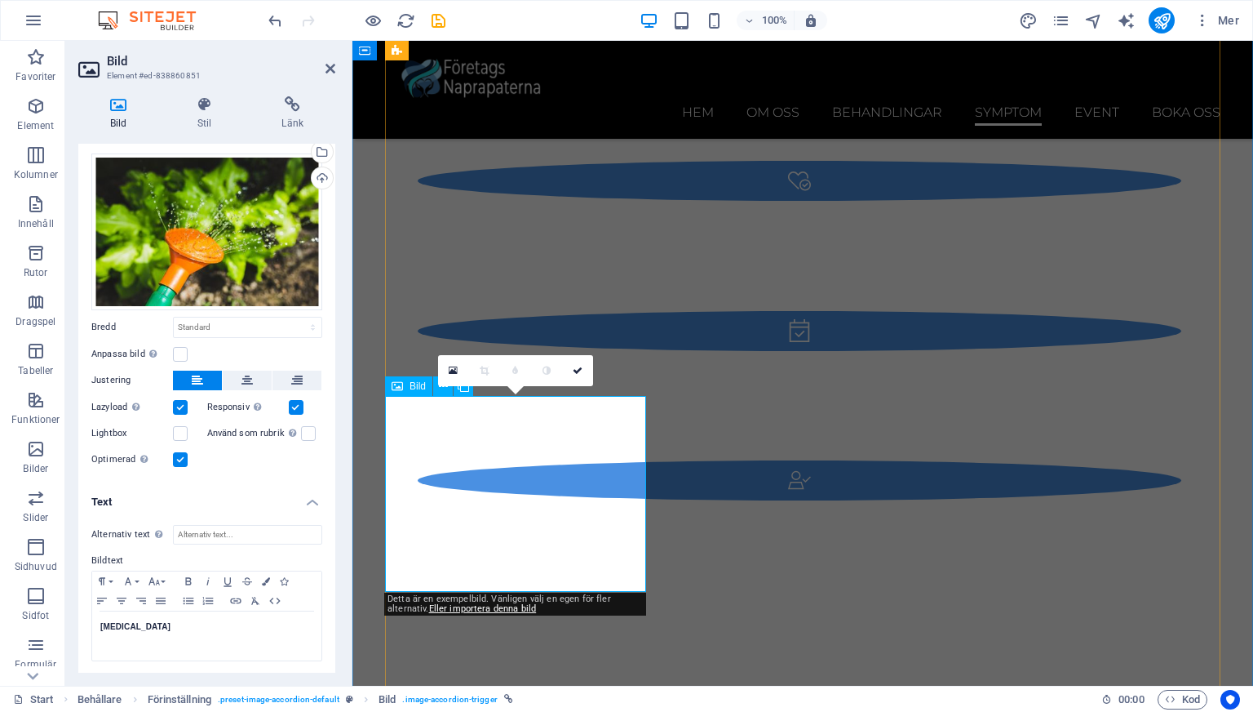
click at [571, 370] on link at bounding box center [577, 370] width 31 height 31
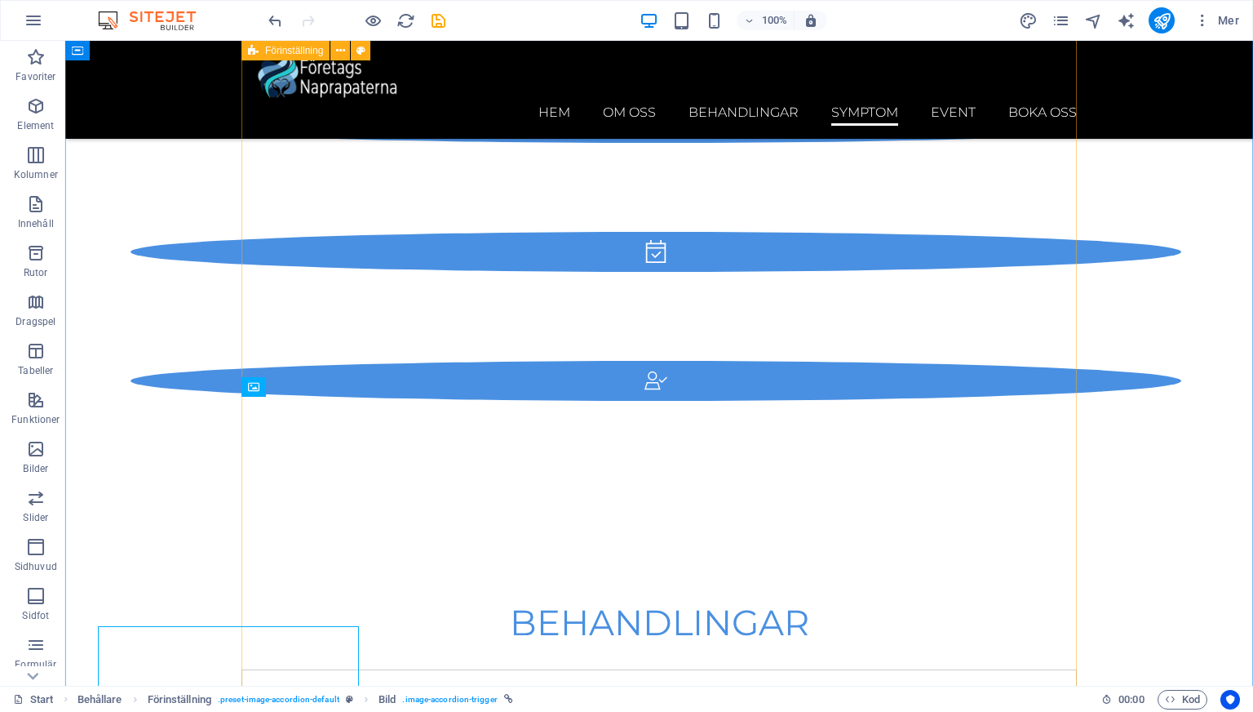
scroll to position [4400, 0]
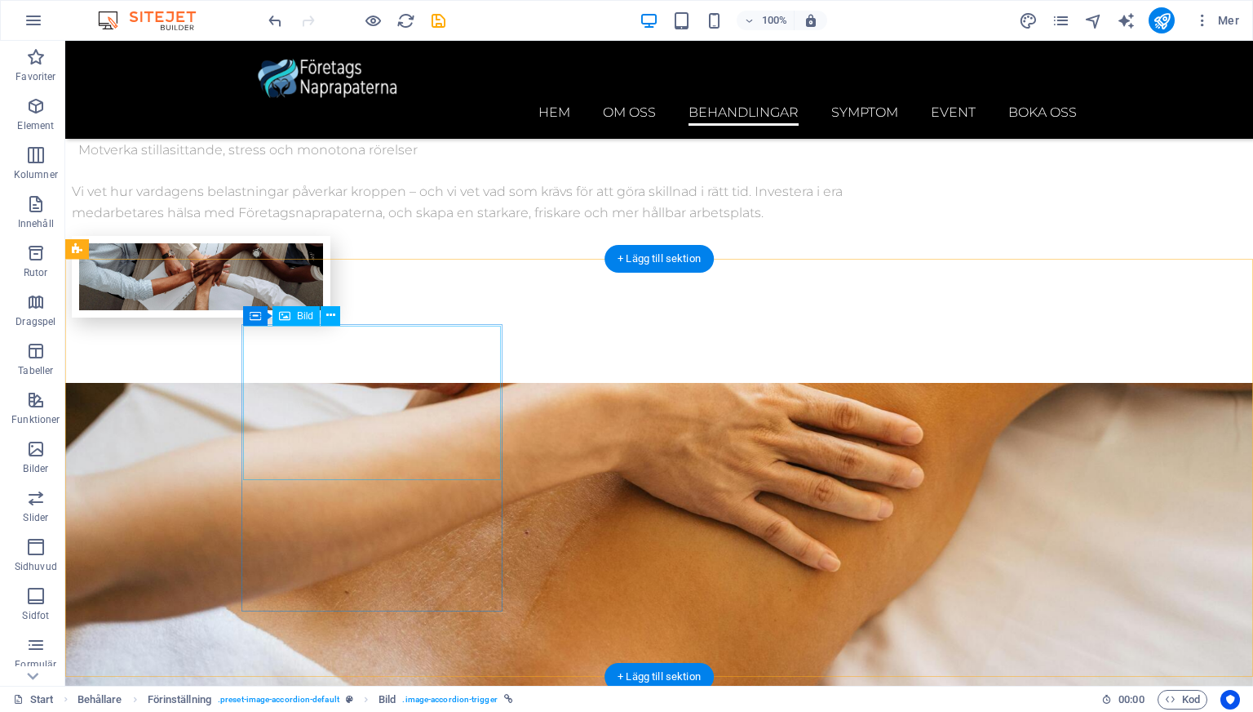
scroll to position [3351, 0]
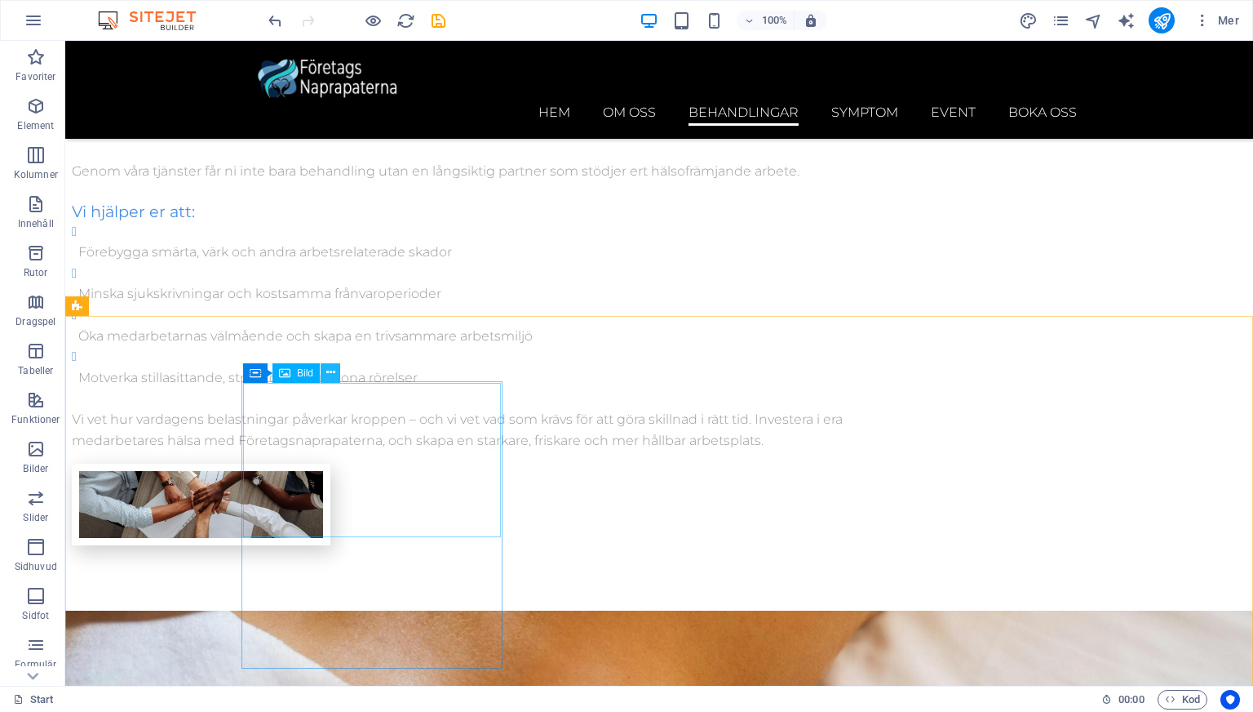
click at [330, 371] on icon at bounding box center [330, 372] width 9 height 17
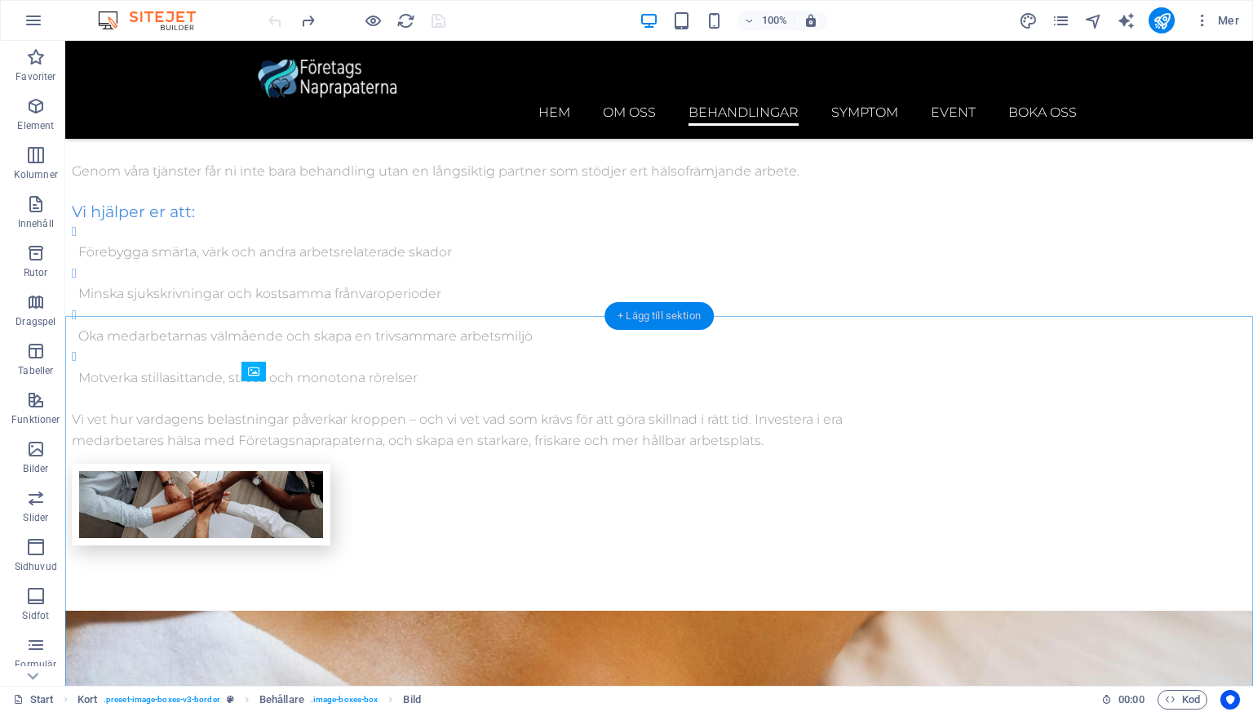
click at [650, 308] on div "+ Lägg till sektion" at bounding box center [659, 316] width 109 height 28
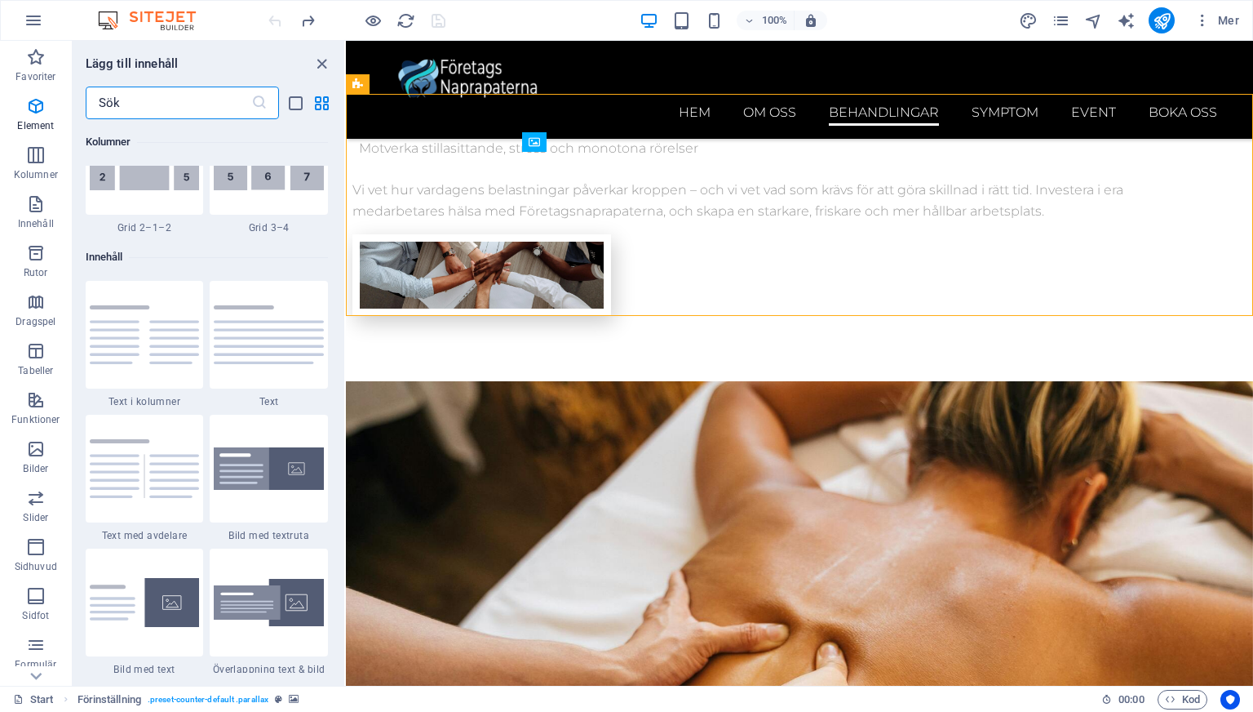
scroll to position [2855, 0]
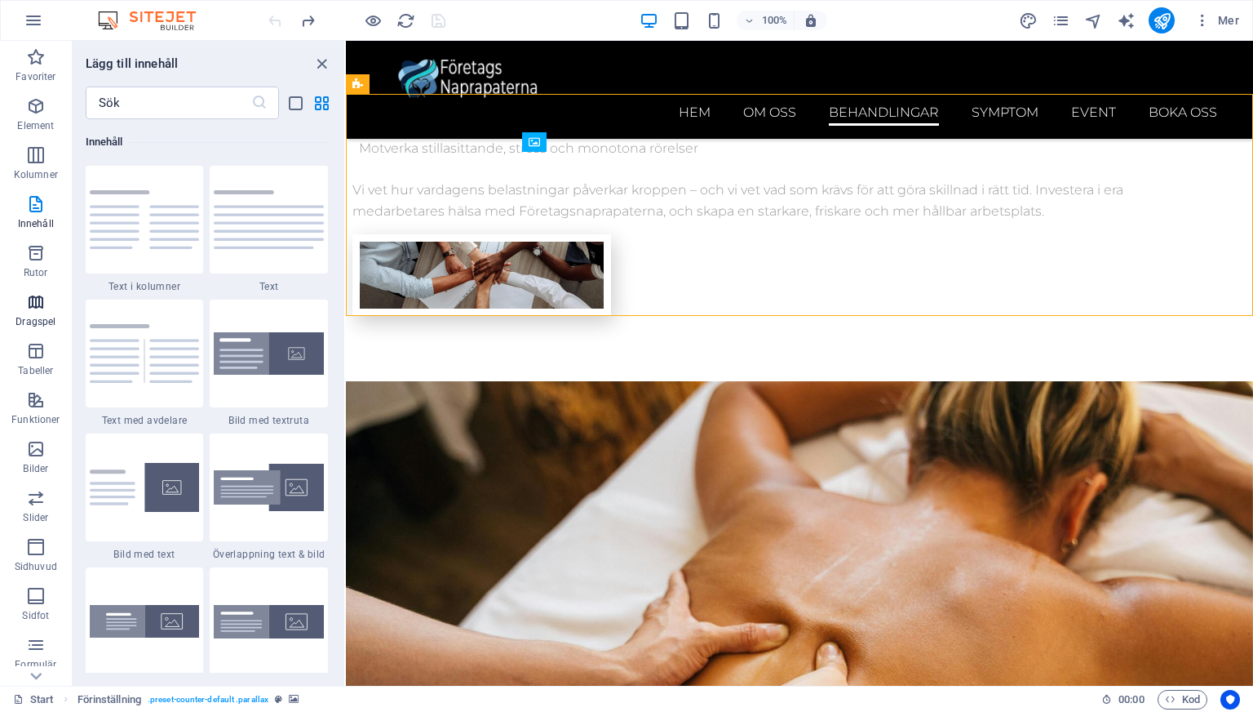
click at [43, 310] on icon "button" at bounding box center [36, 302] width 20 height 20
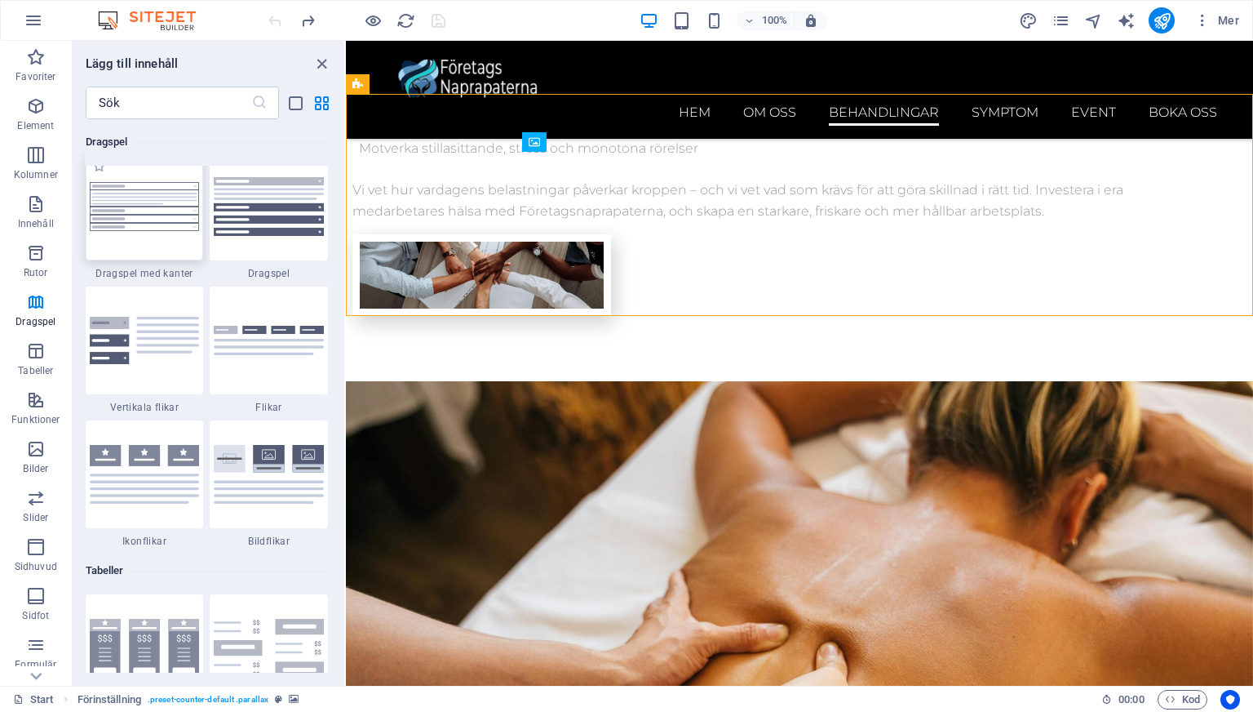
scroll to position [5208, 0]
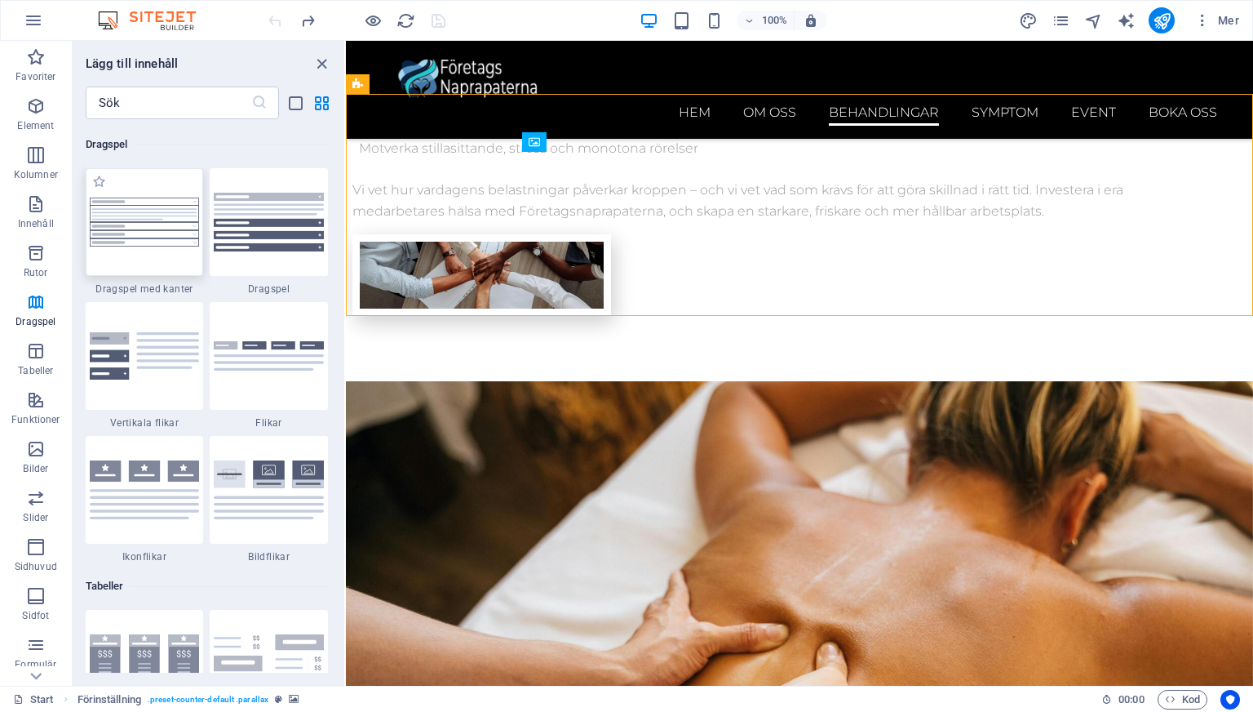
click at [155, 220] on img at bounding box center [145, 221] width 110 height 49
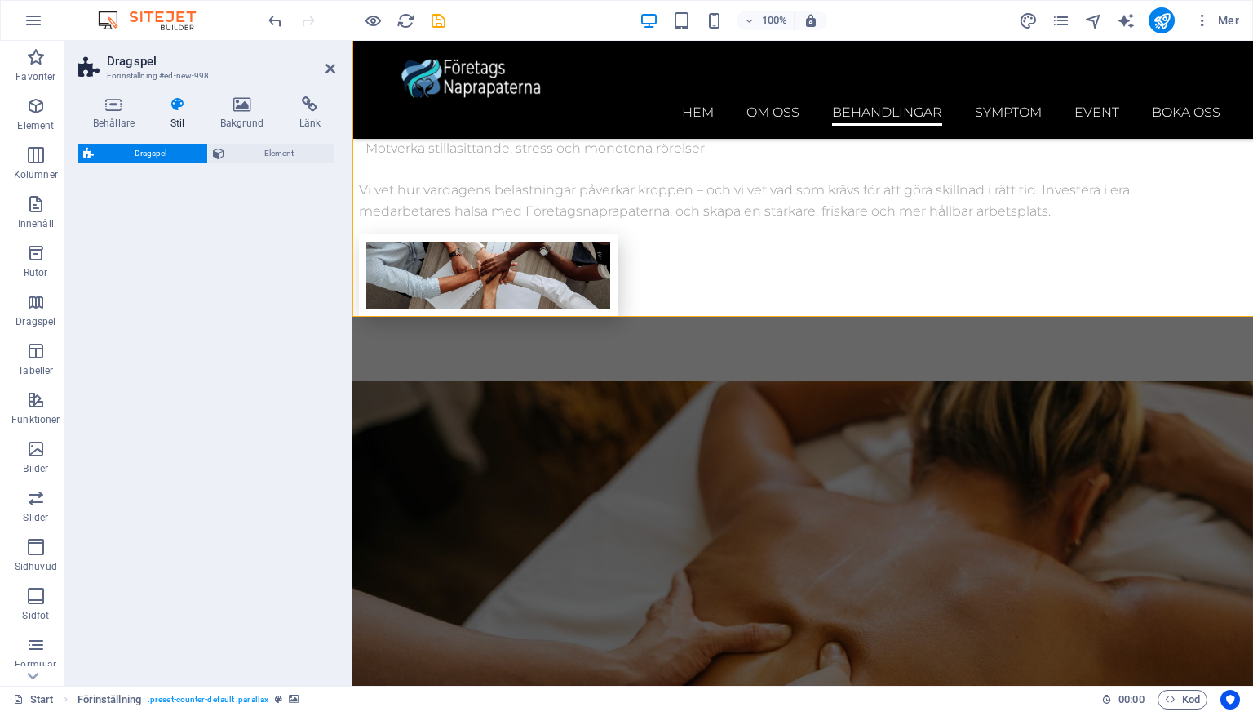
select select "rem"
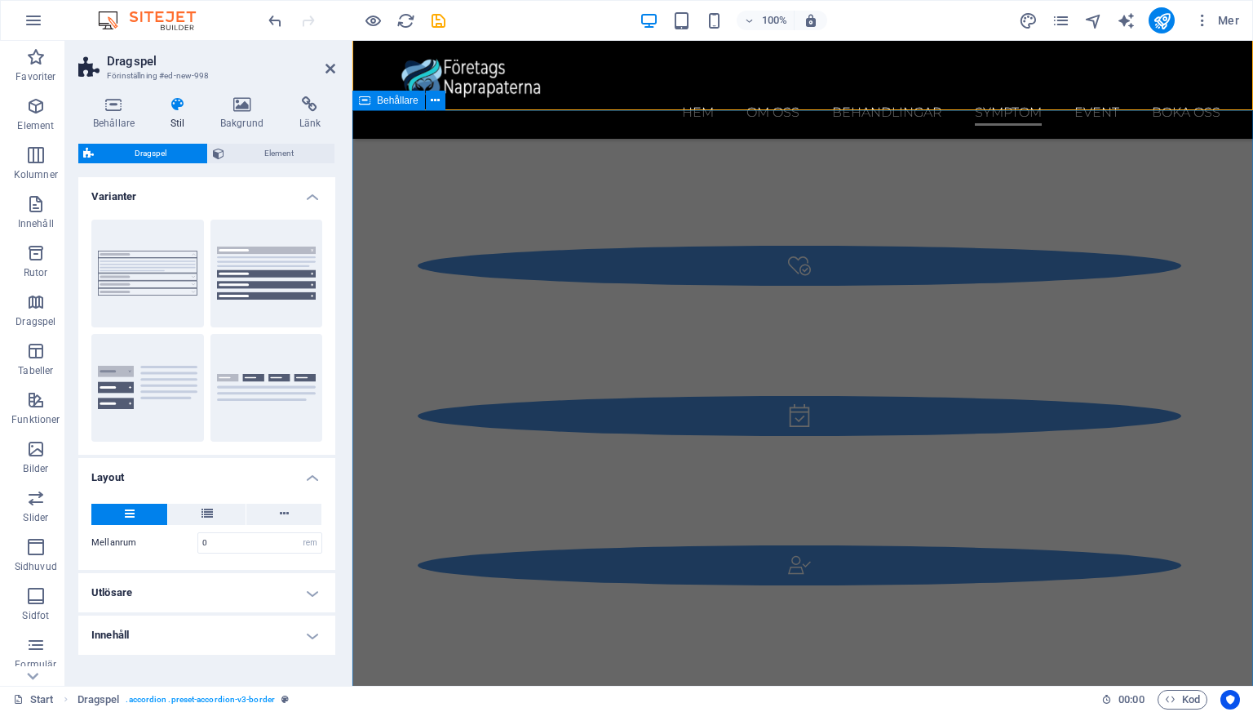
scroll to position [4540, 0]
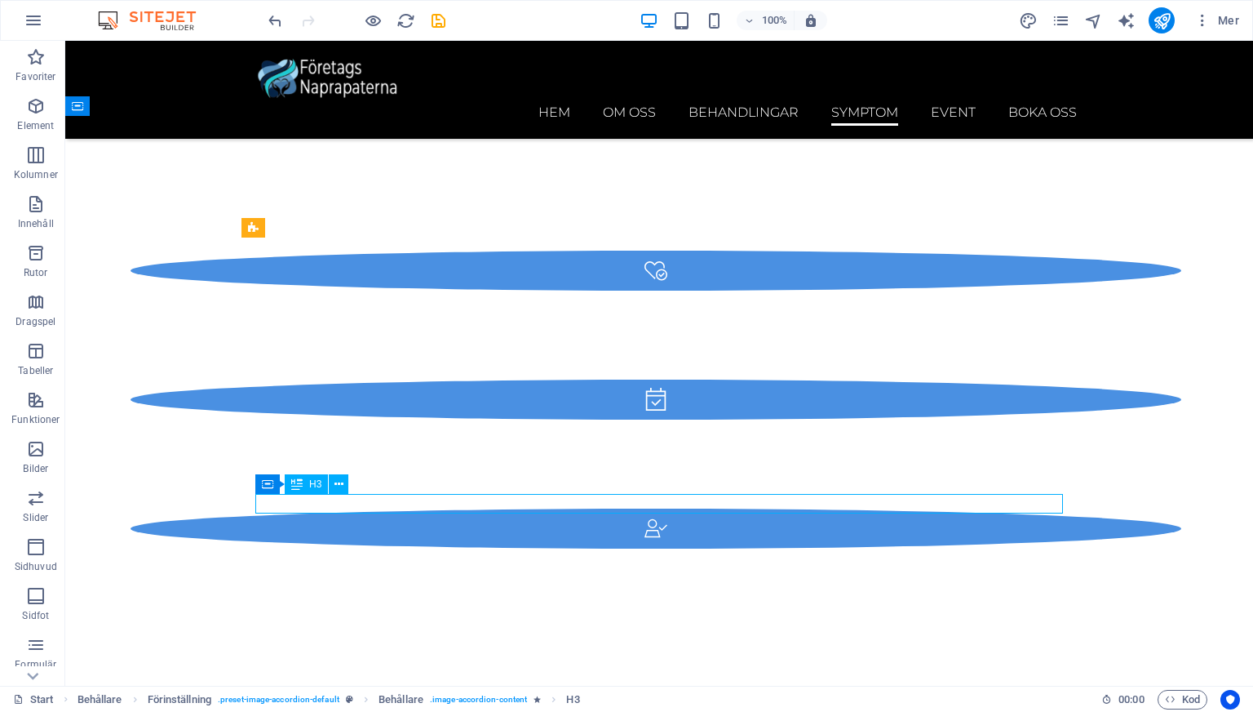
scroll to position [4309, 0]
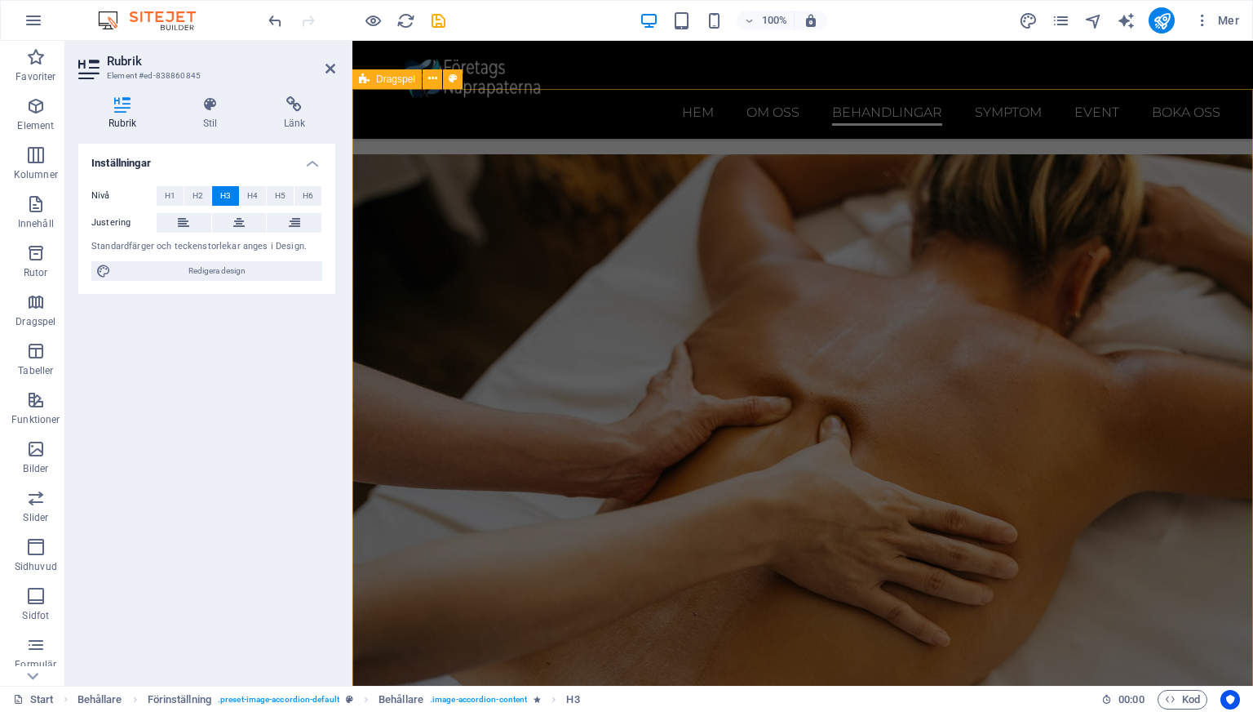
scroll to position [3823, 0]
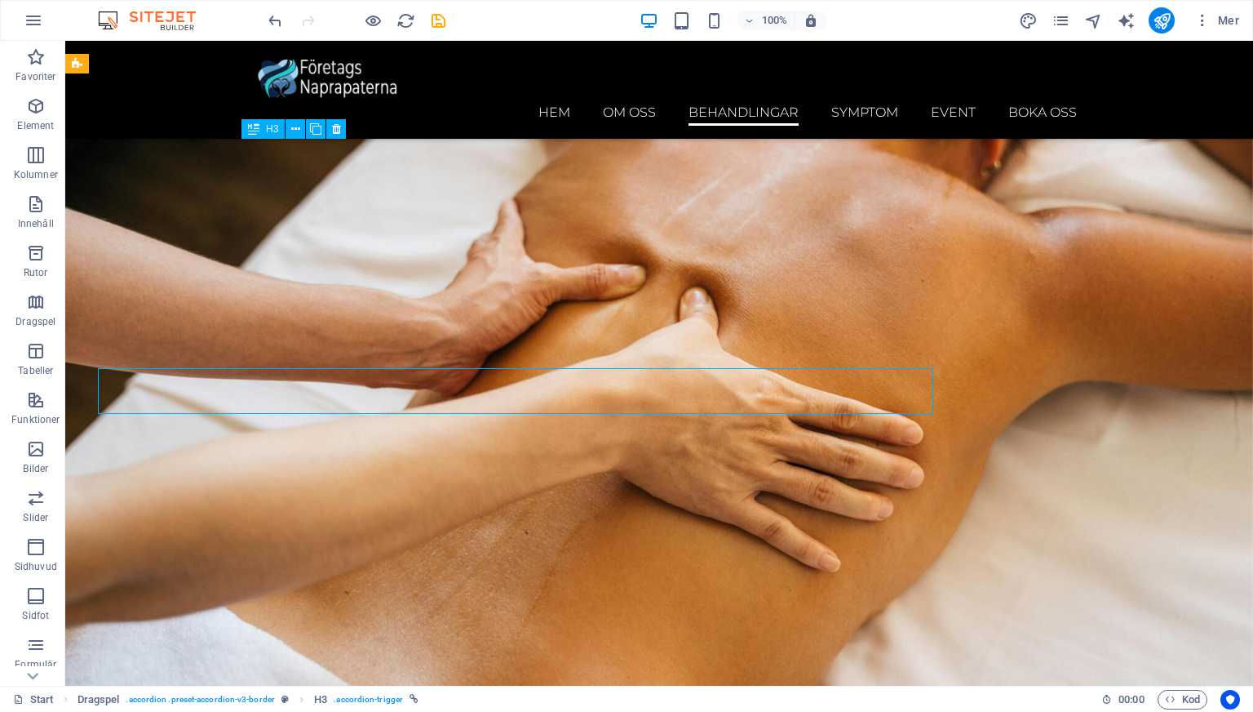
scroll to position [3593, 0]
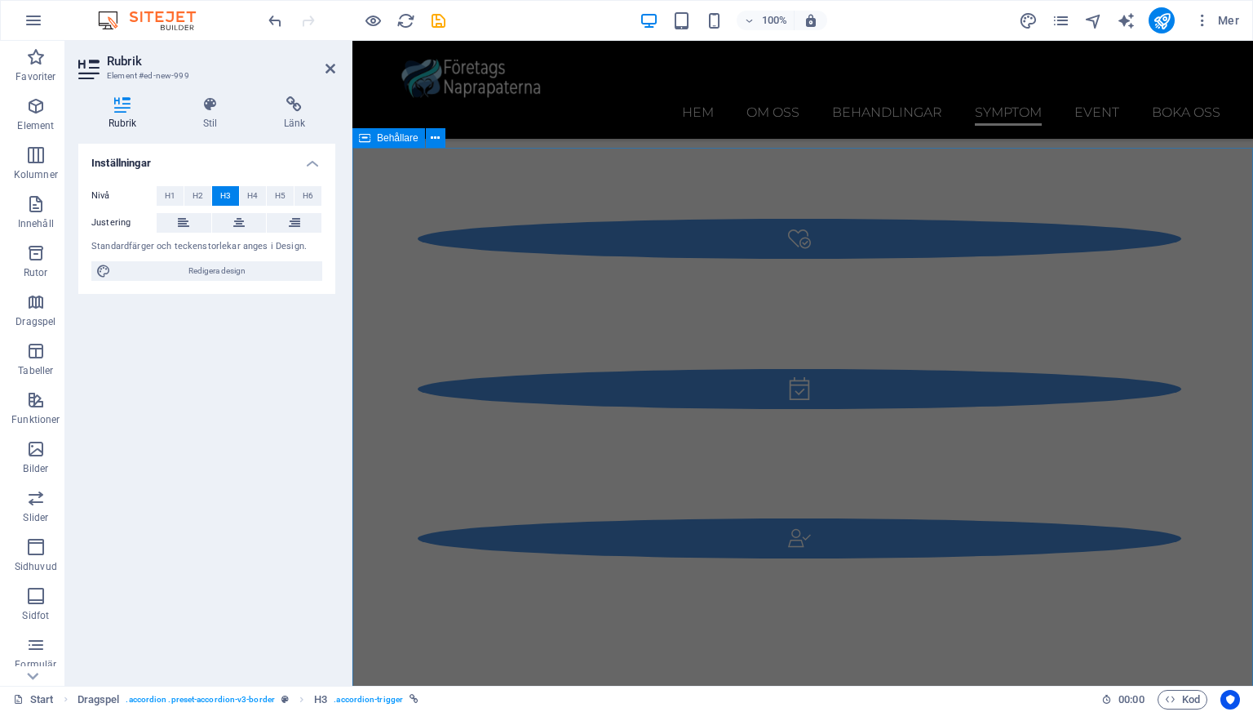
scroll to position [4654, 0]
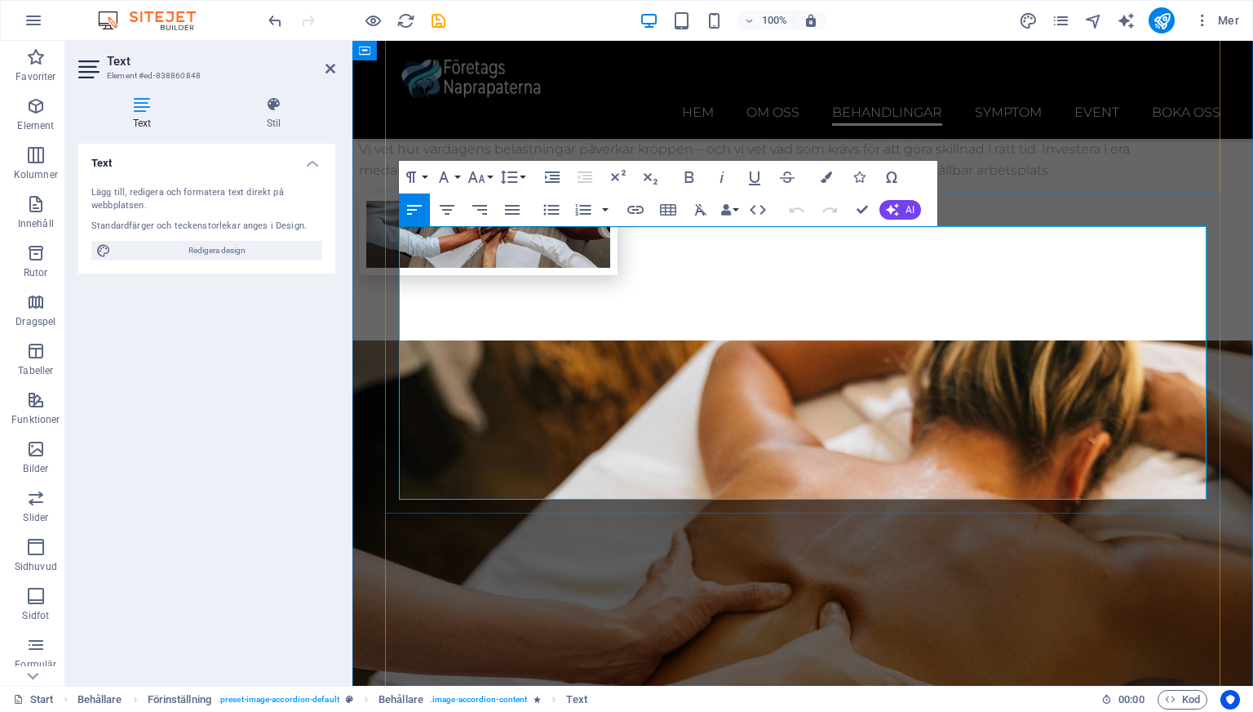
scroll to position [4827, 0]
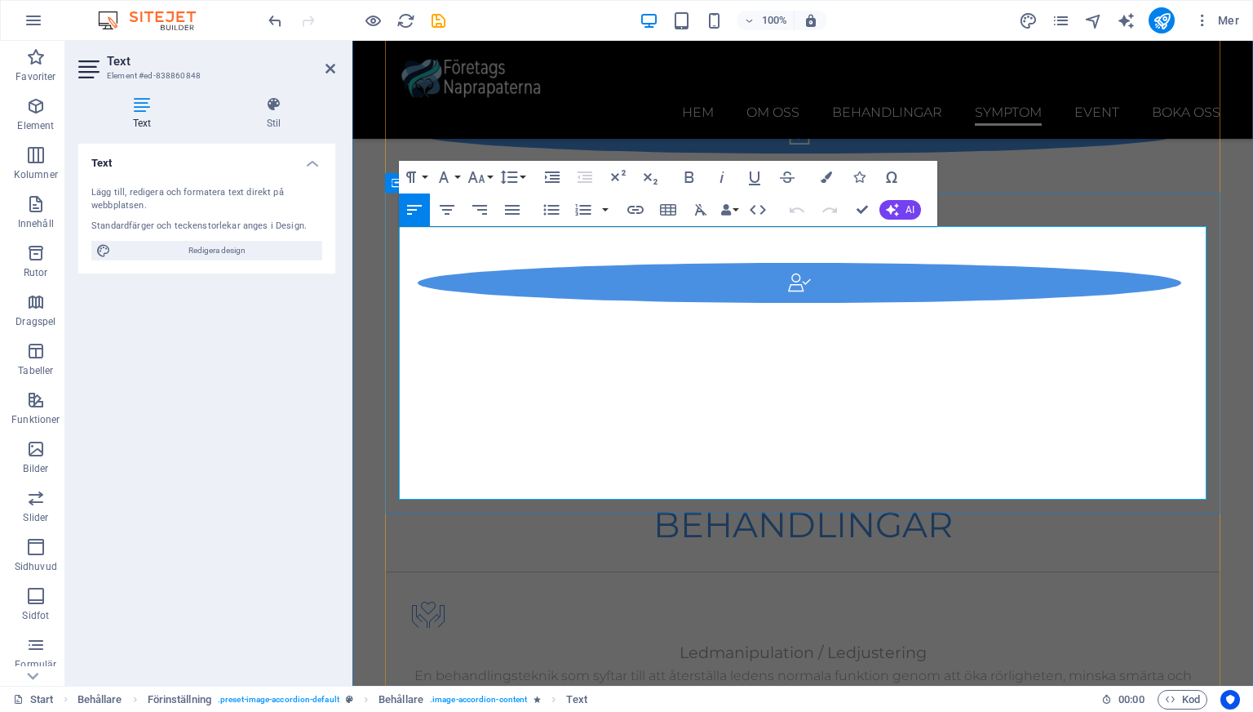
copy div "Lor ip dolorsita, cons adip eli seddoeiusmo tempori utl etdolo magna ali enimad…"
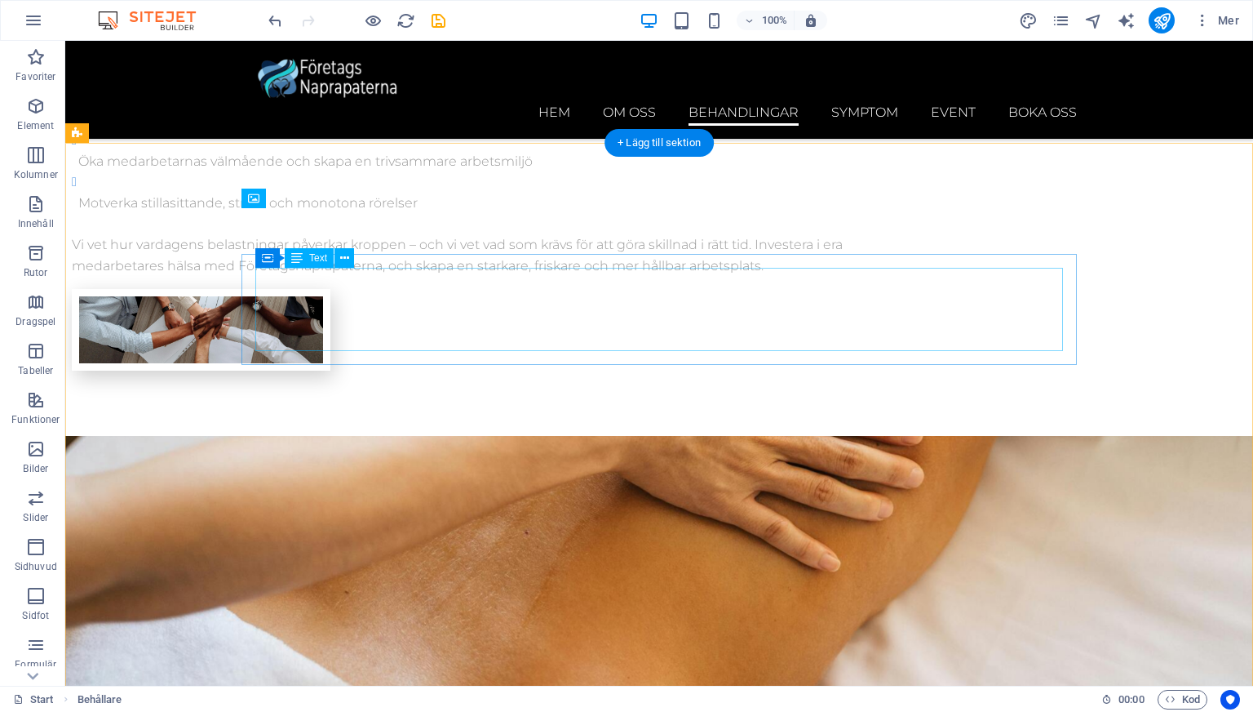
scroll to position [3518, 0]
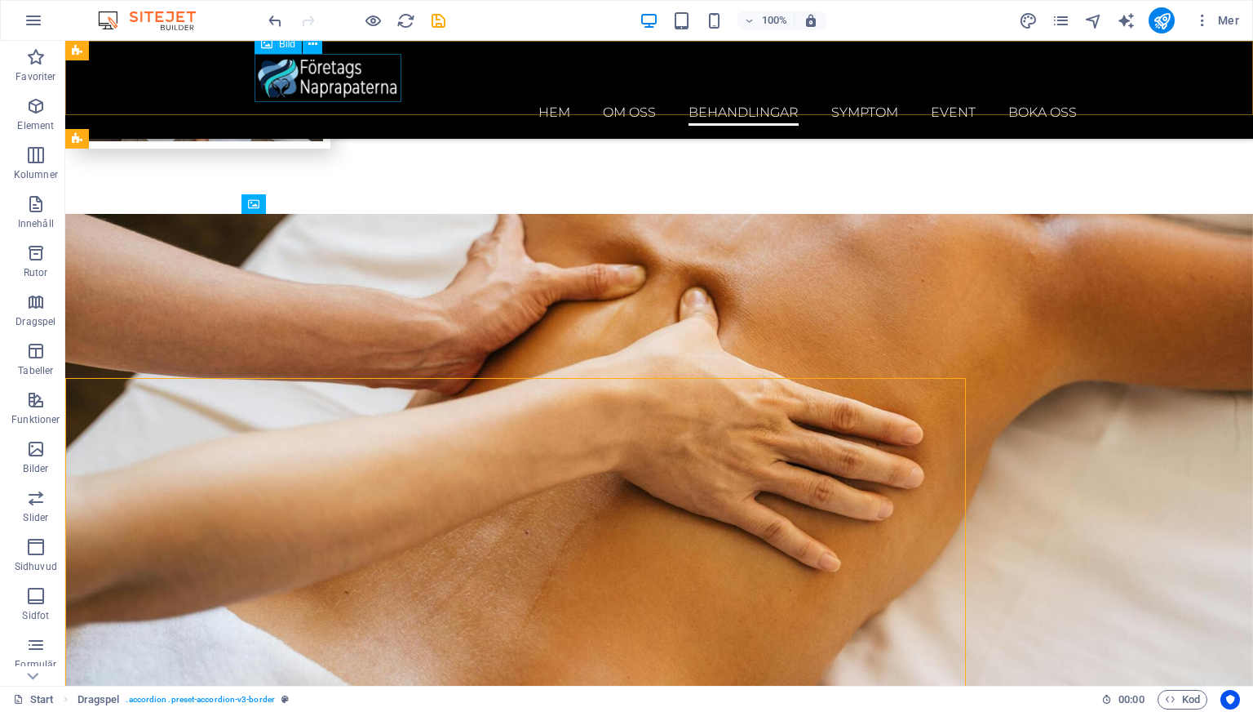
scroll to position [3518, 0]
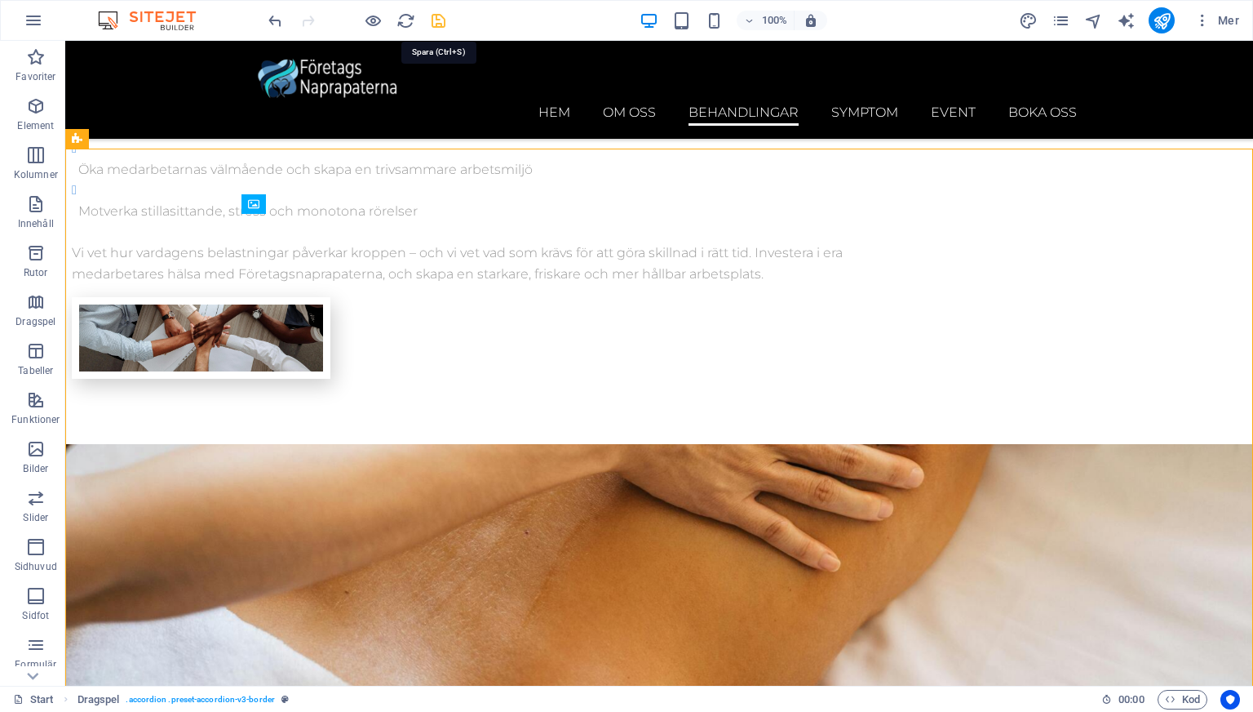
click at [432, 24] on icon "save" at bounding box center [438, 20] width 19 height 19
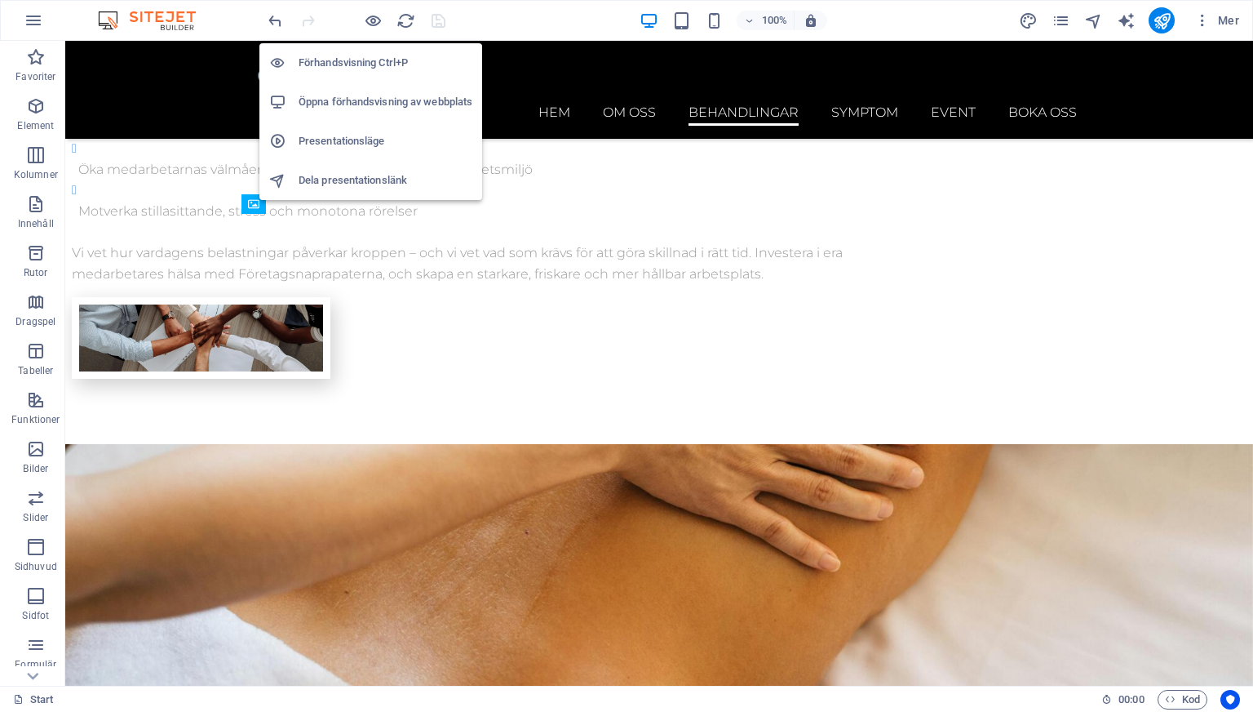
click at [371, 101] on h6 "Öppna förhandsvisning av webbplats" at bounding box center [386, 102] width 174 height 20
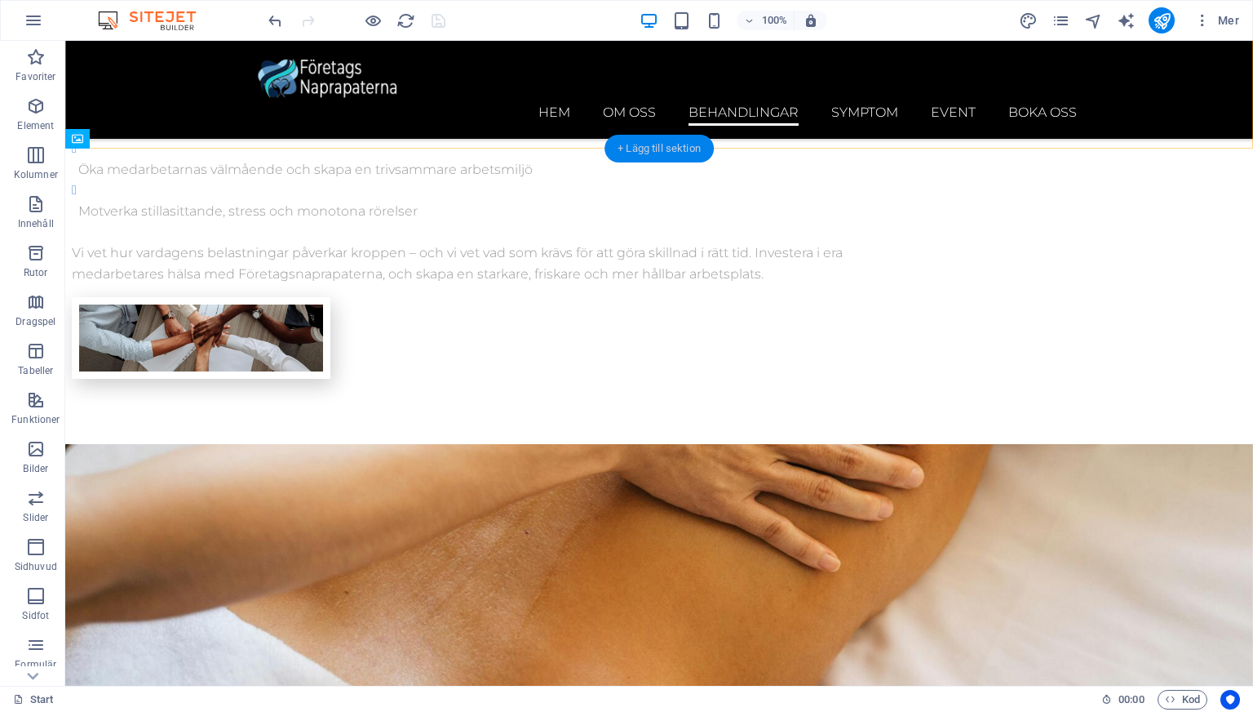
click at [620, 144] on div "+ Lägg till sektion" at bounding box center [659, 149] width 109 height 28
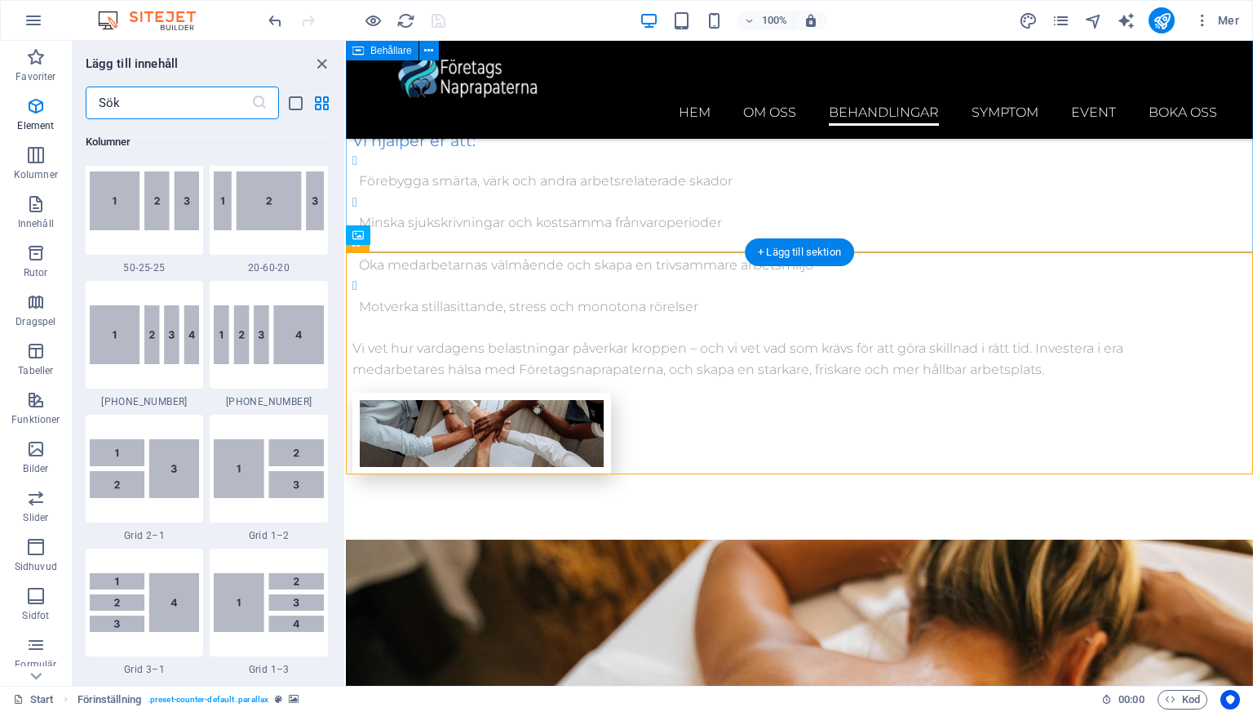
scroll to position [2855, 0]
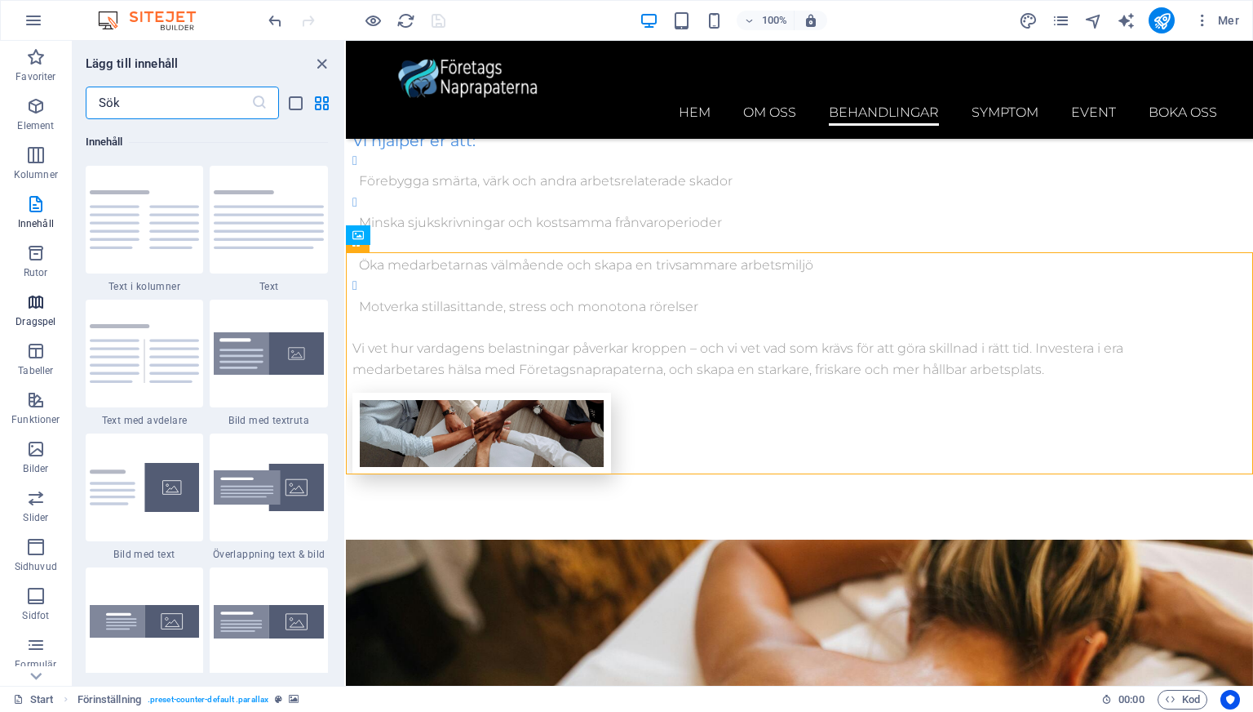
click at [47, 291] on button "Dragspel" at bounding box center [36, 310] width 72 height 49
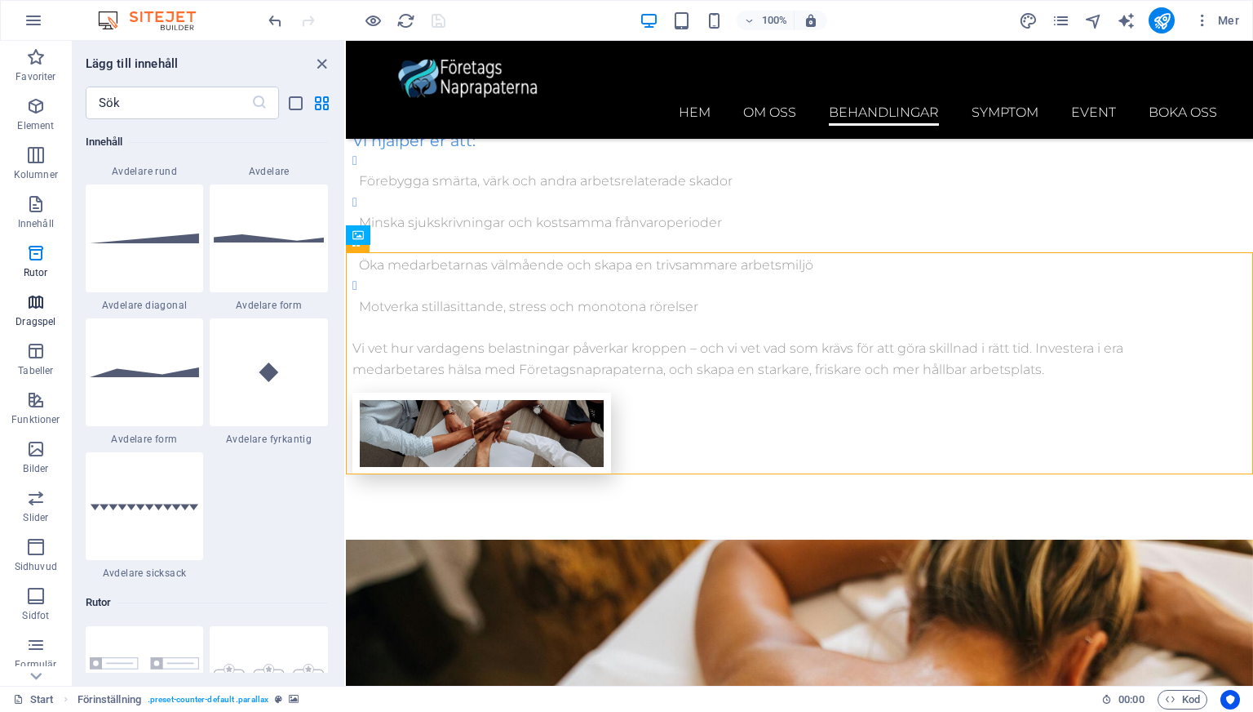
scroll to position [5210, 0]
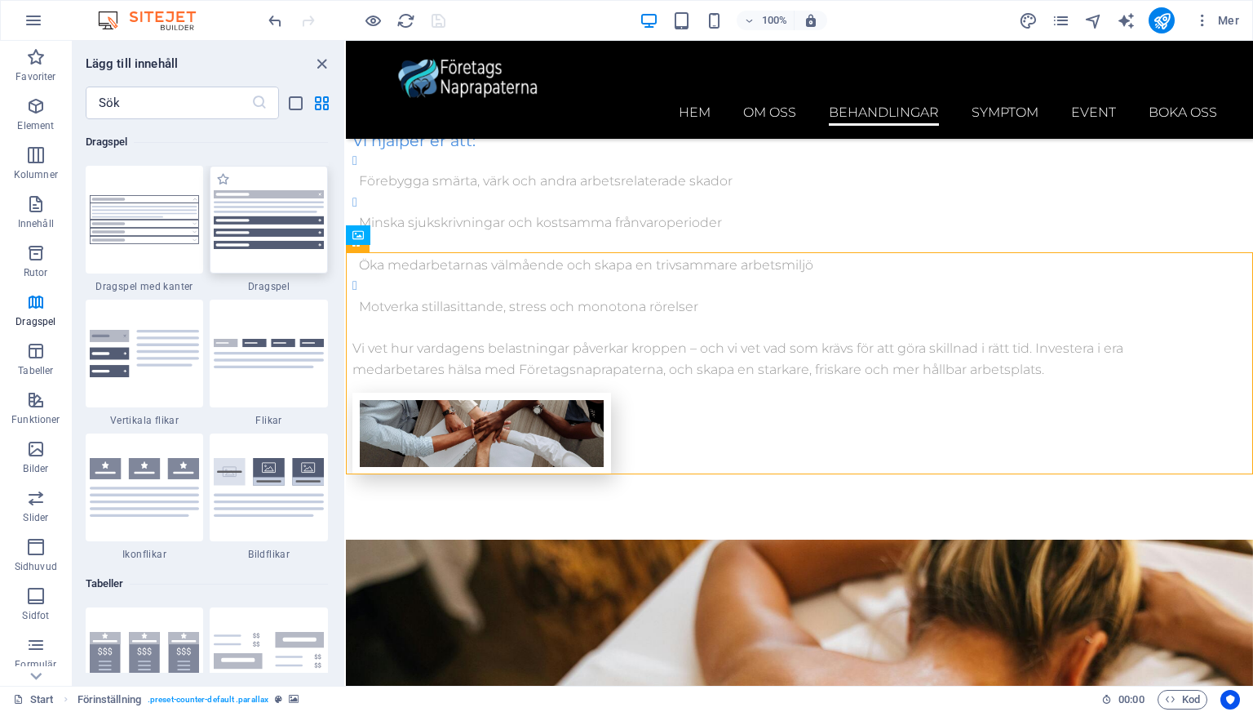
click at [258, 255] on div at bounding box center [269, 220] width 118 height 108
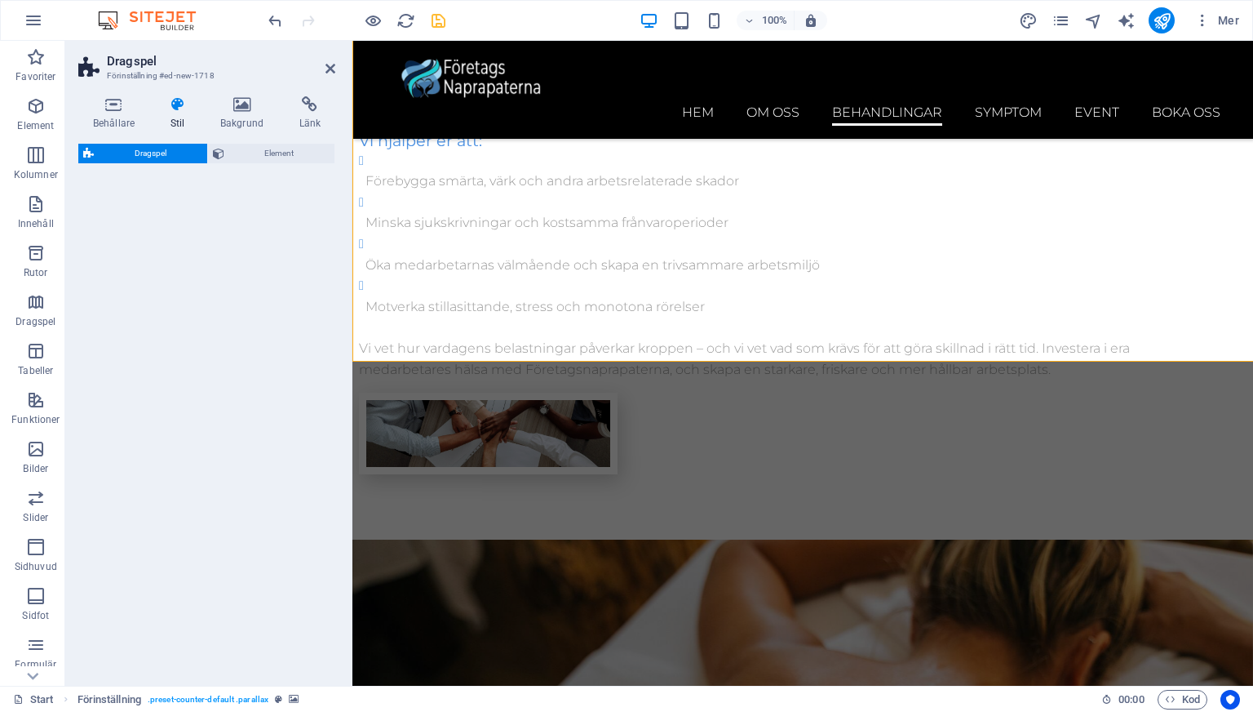
click at [274, 226] on div "Dragspel Element" at bounding box center [206, 408] width 257 height 529
select select "rem"
select select "preset-accordion-v3-default"
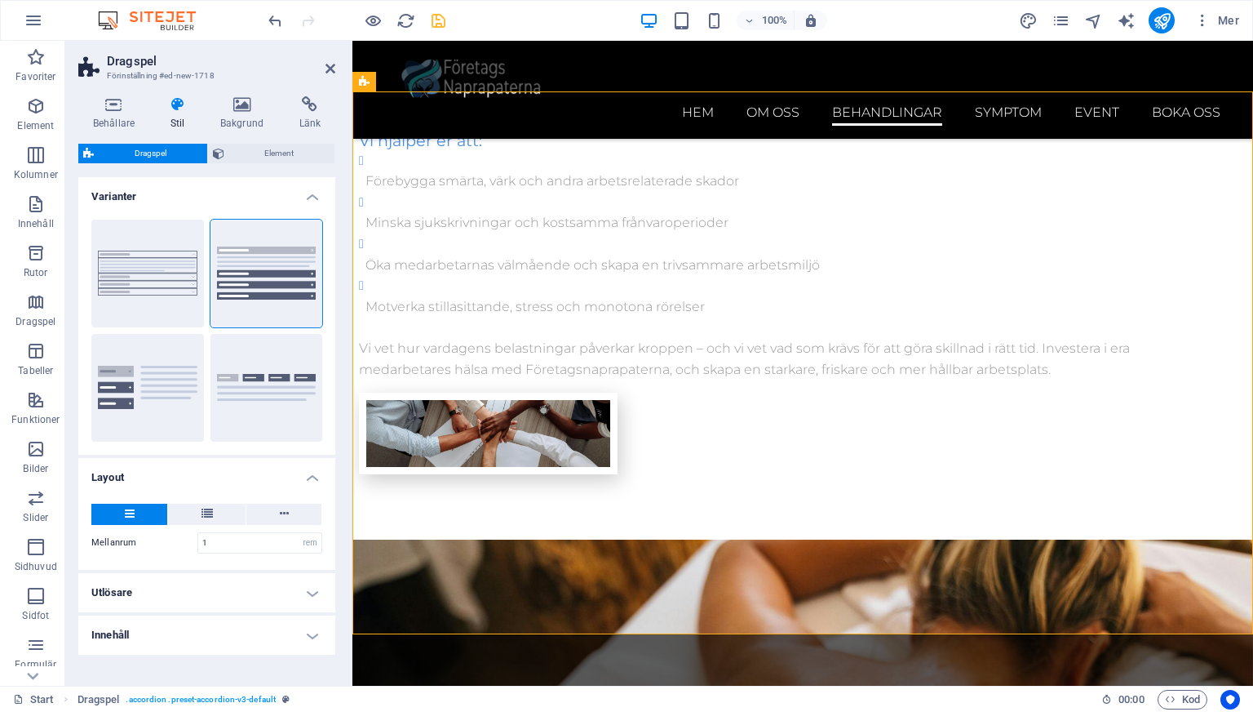
scroll to position [3805, 0]
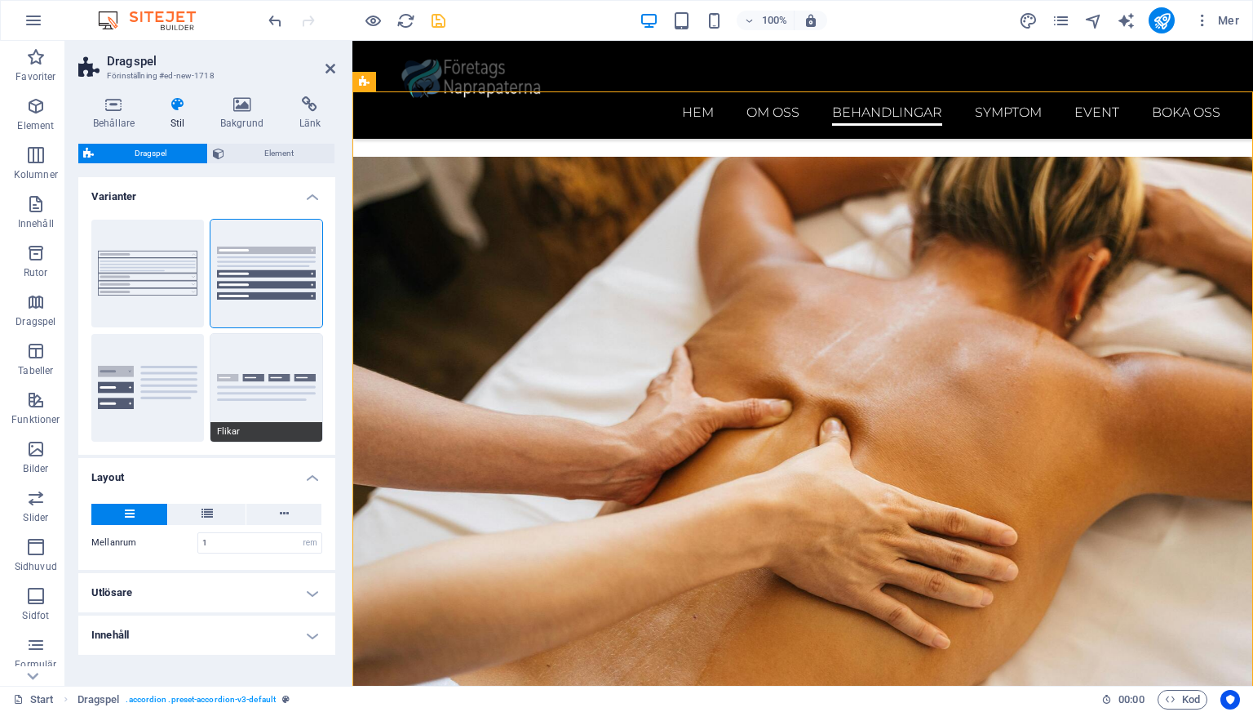
click at [277, 380] on button "Flikar" at bounding box center [267, 388] width 113 height 108
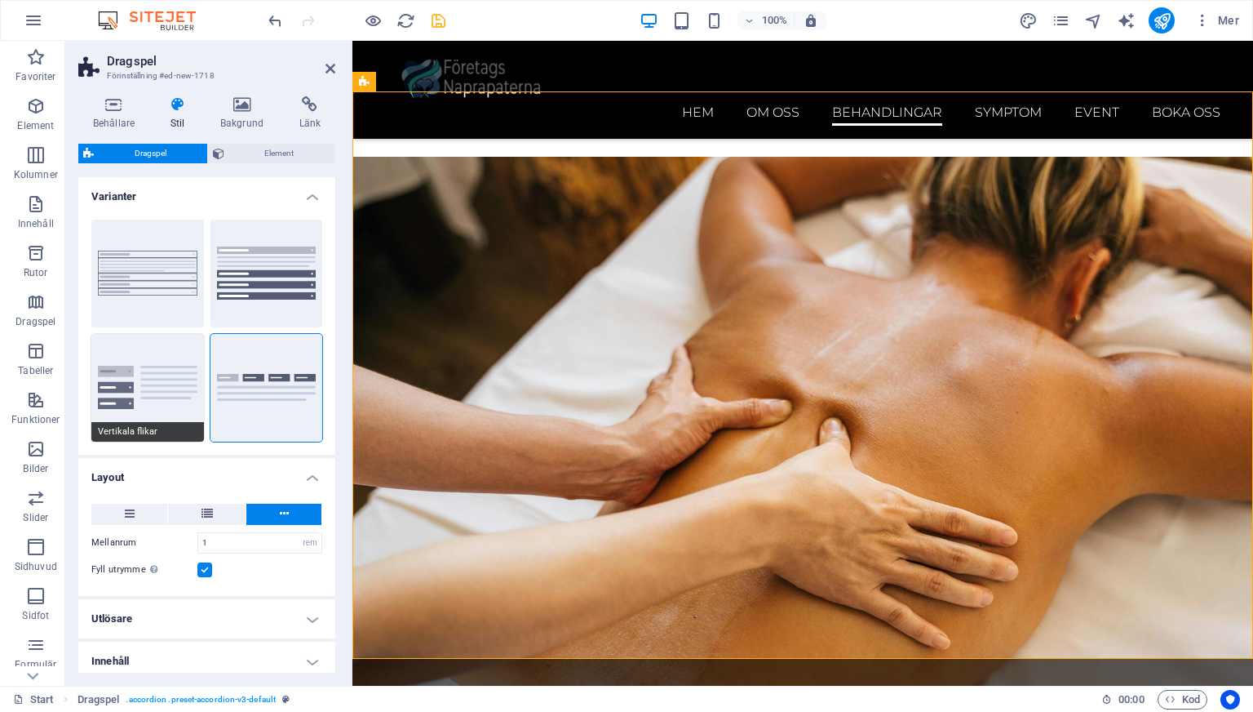
click at [164, 372] on button "Vertikala flikar" at bounding box center [147, 388] width 113 height 108
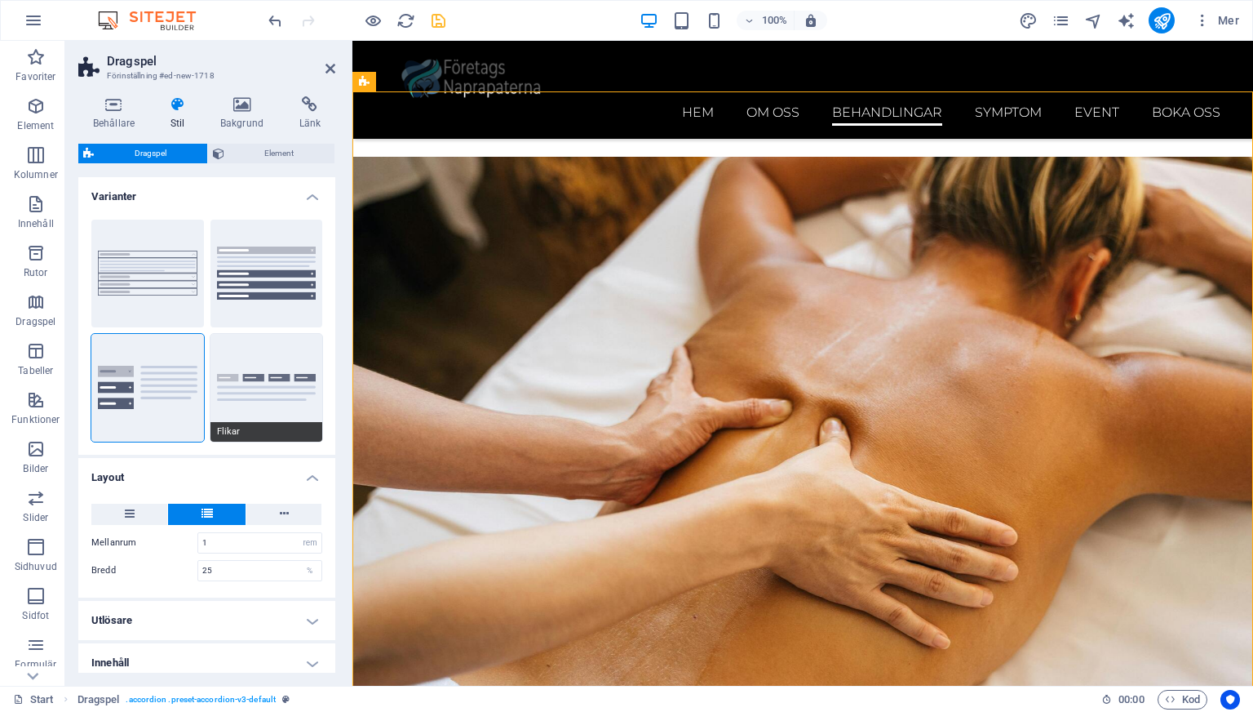
click at [237, 366] on button "Flikar" at bounding box center [267, 388] width 113 height 108
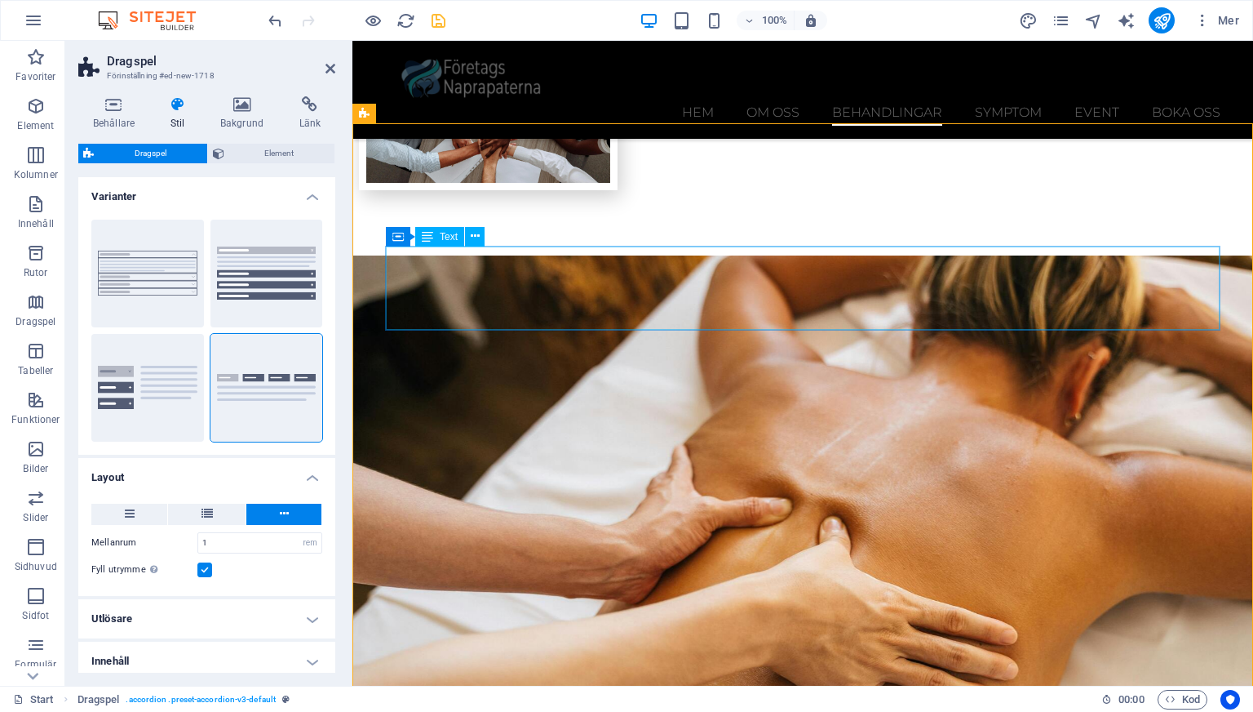
scroll to position [3672, 0]
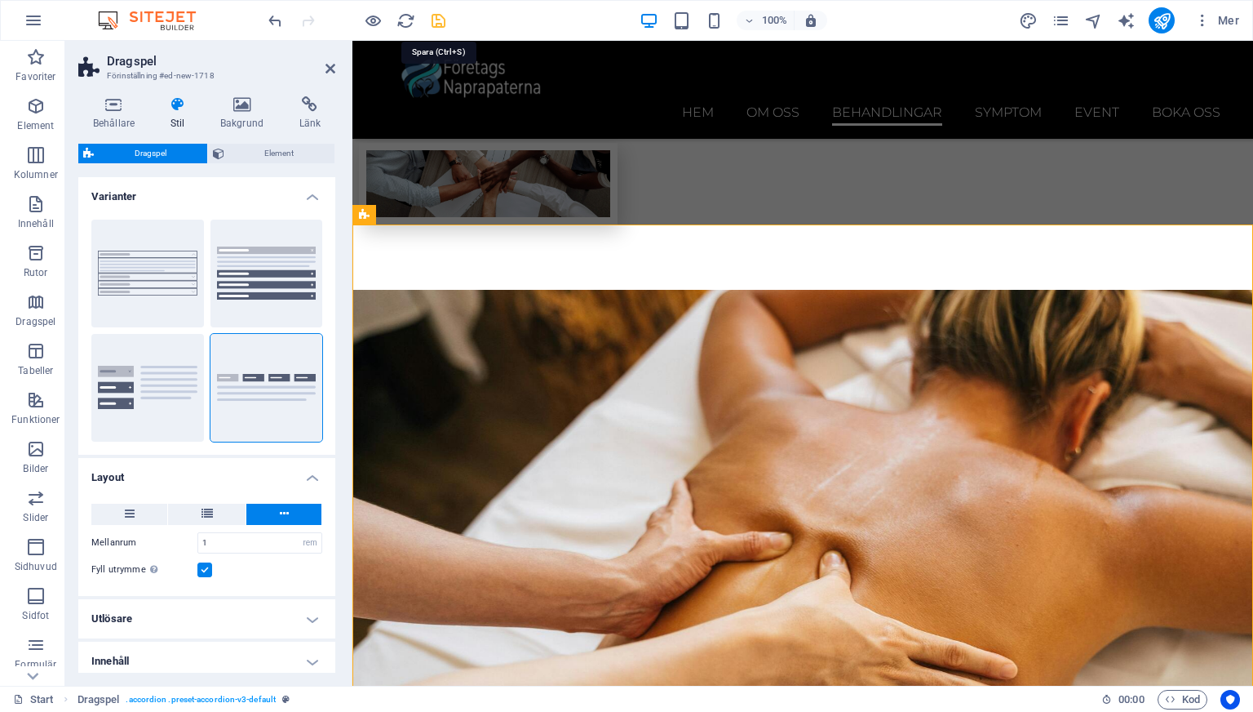
click at [433, 21] on icon "save" at bounding box center [438, 20] width 19 height 19
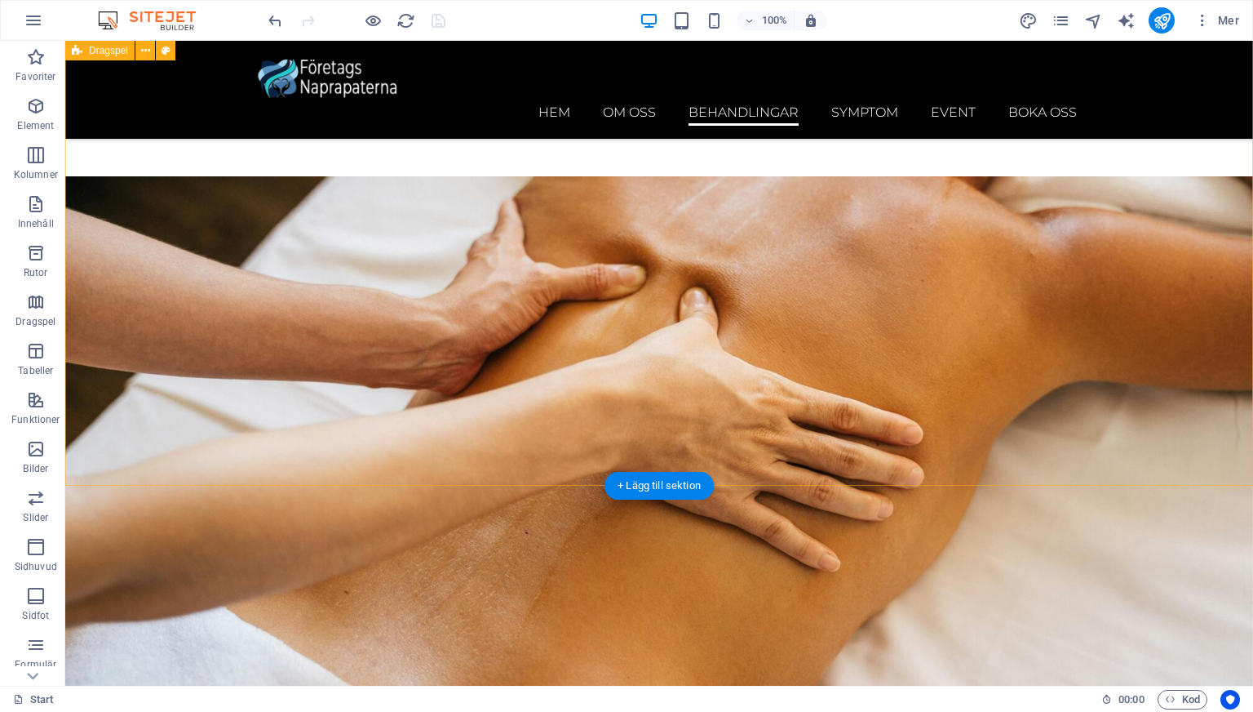
scroll to position [3815, 0]
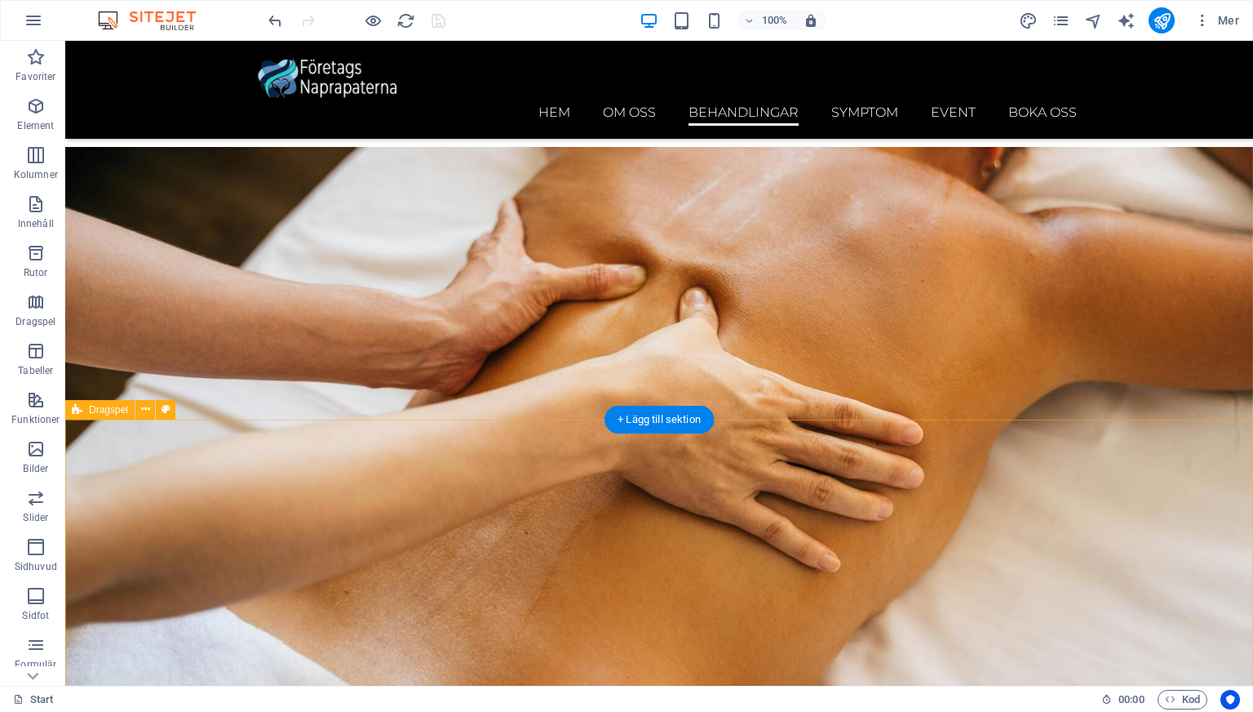
click at [144, 414] on icon at bounding box center [145, 409] width 9 height 17
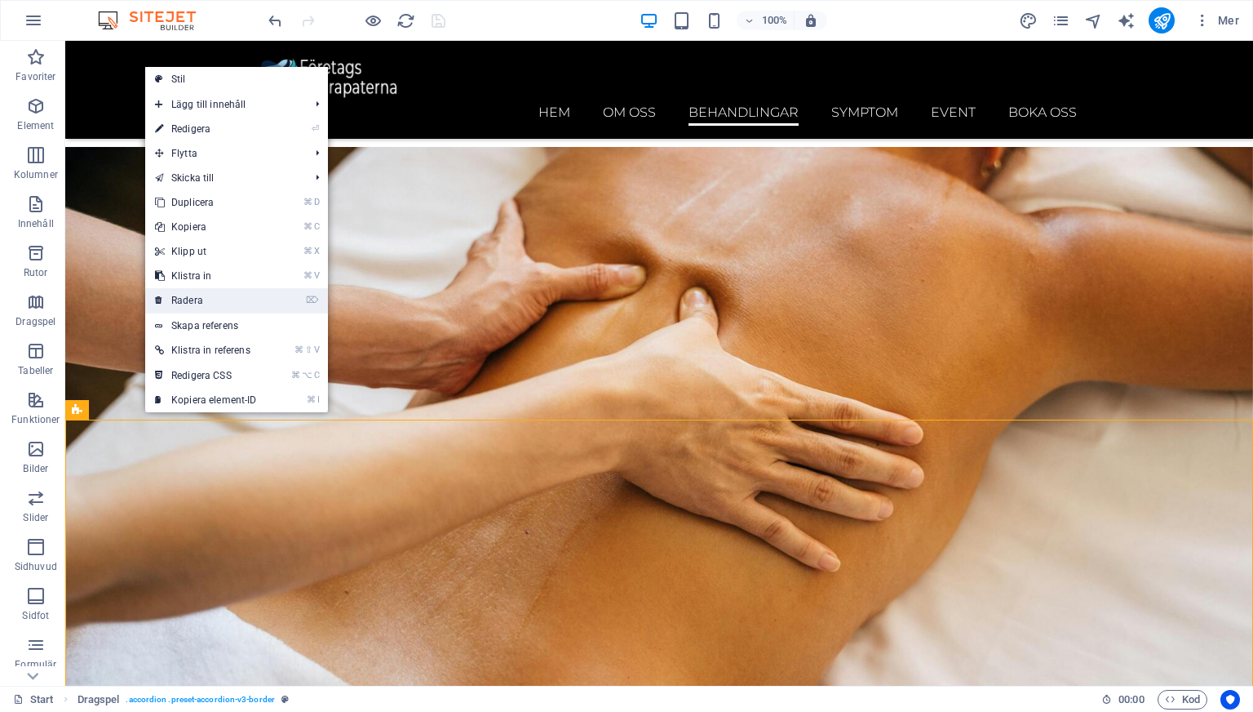
click at [215, 301] on link "⌦ Radera" at bounding box center [206, 300] width 122 height 24
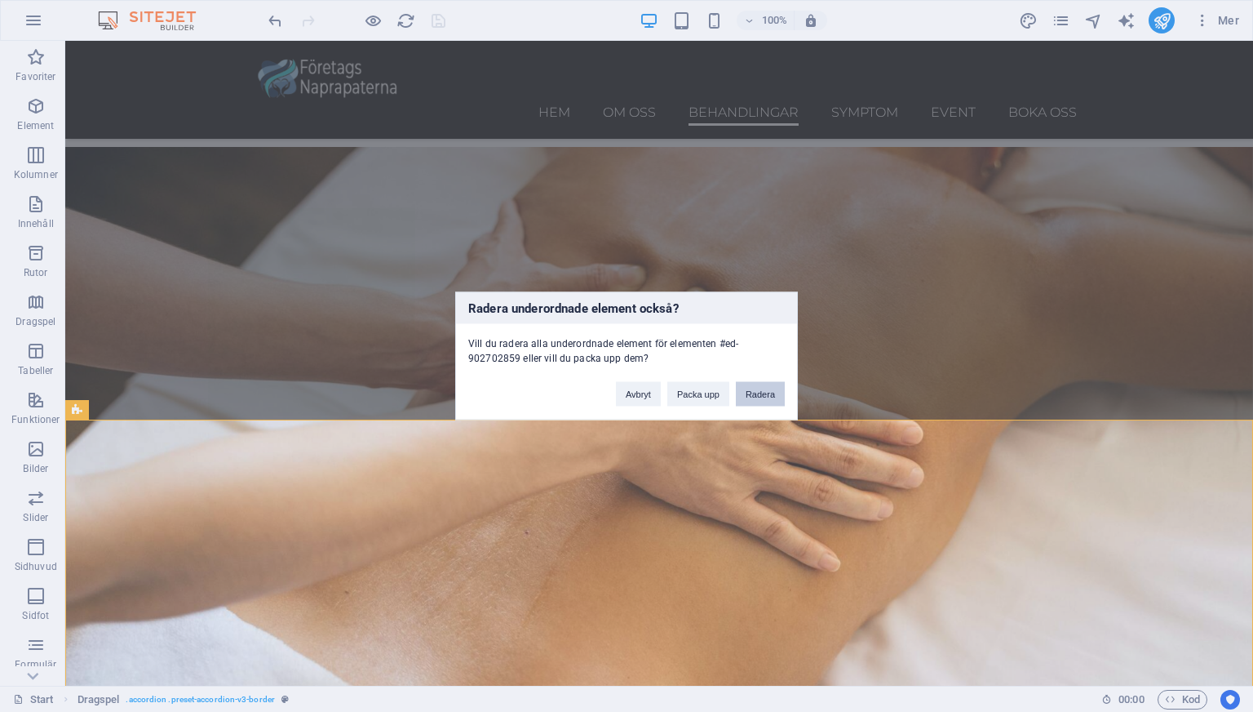
click at [750, 388] on button "Radera" at bounding box center [760, 394] width 49 height 24
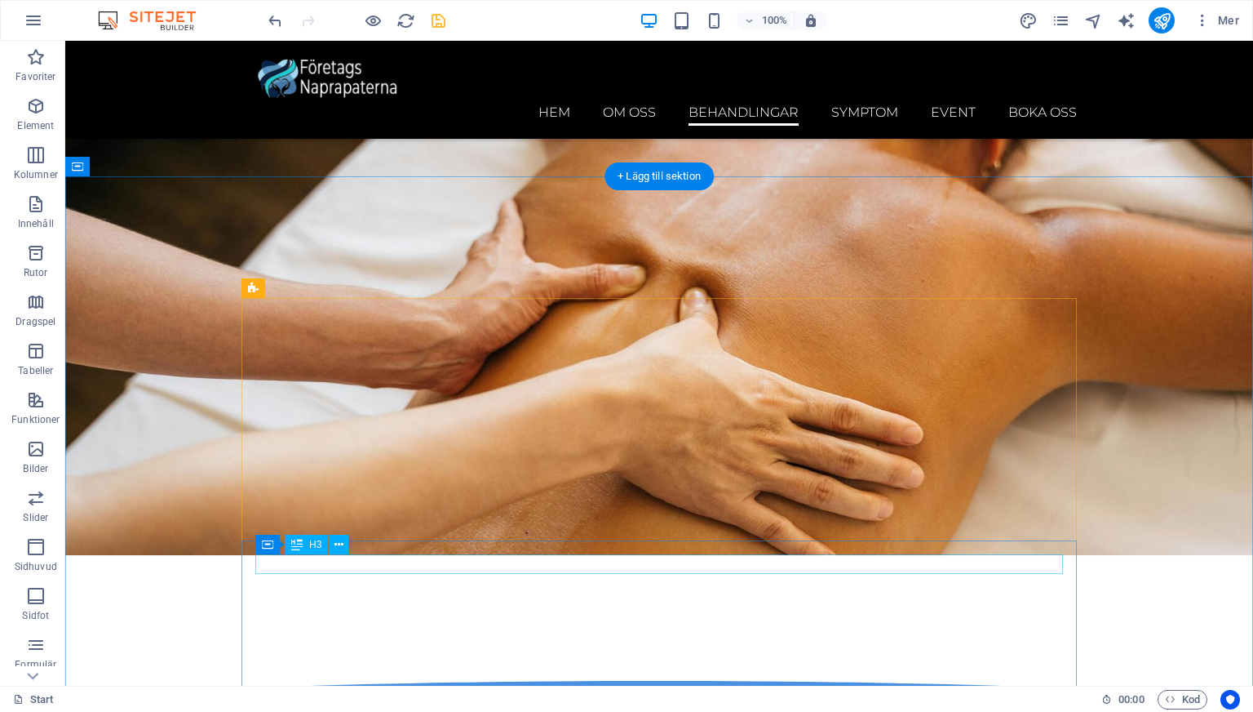
scroll to position [4060, 0]
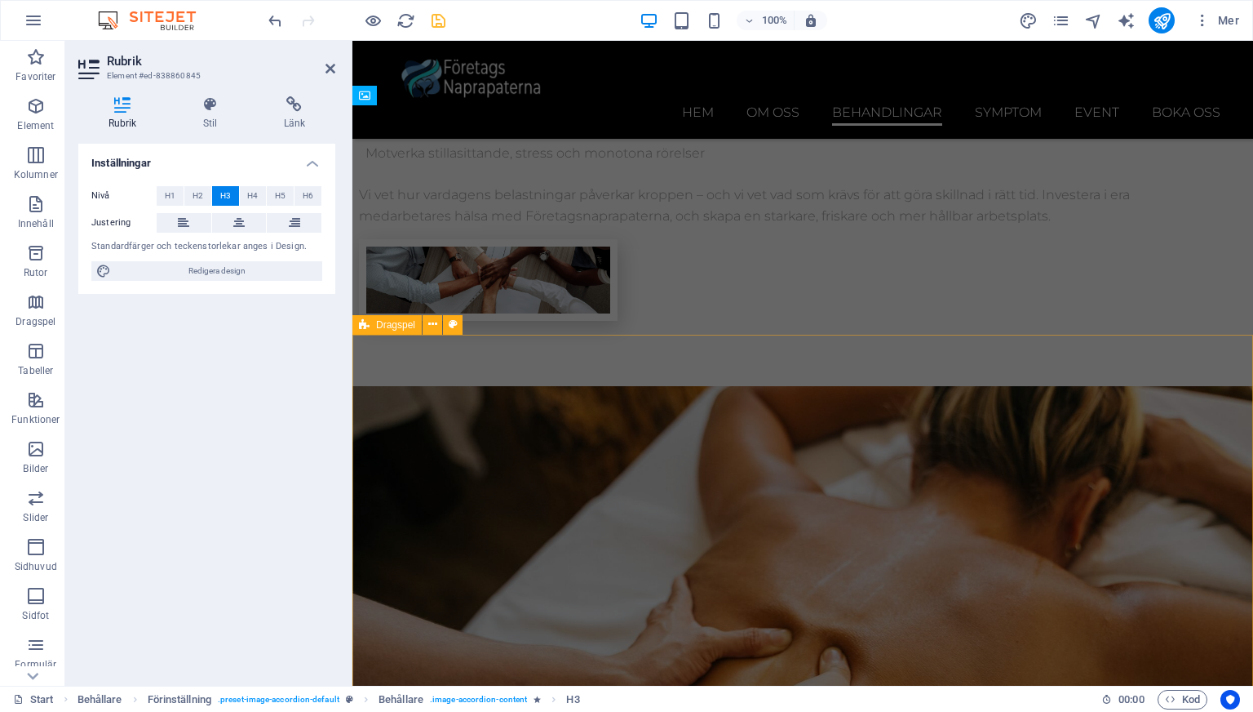
scroll to position [3562, 0]
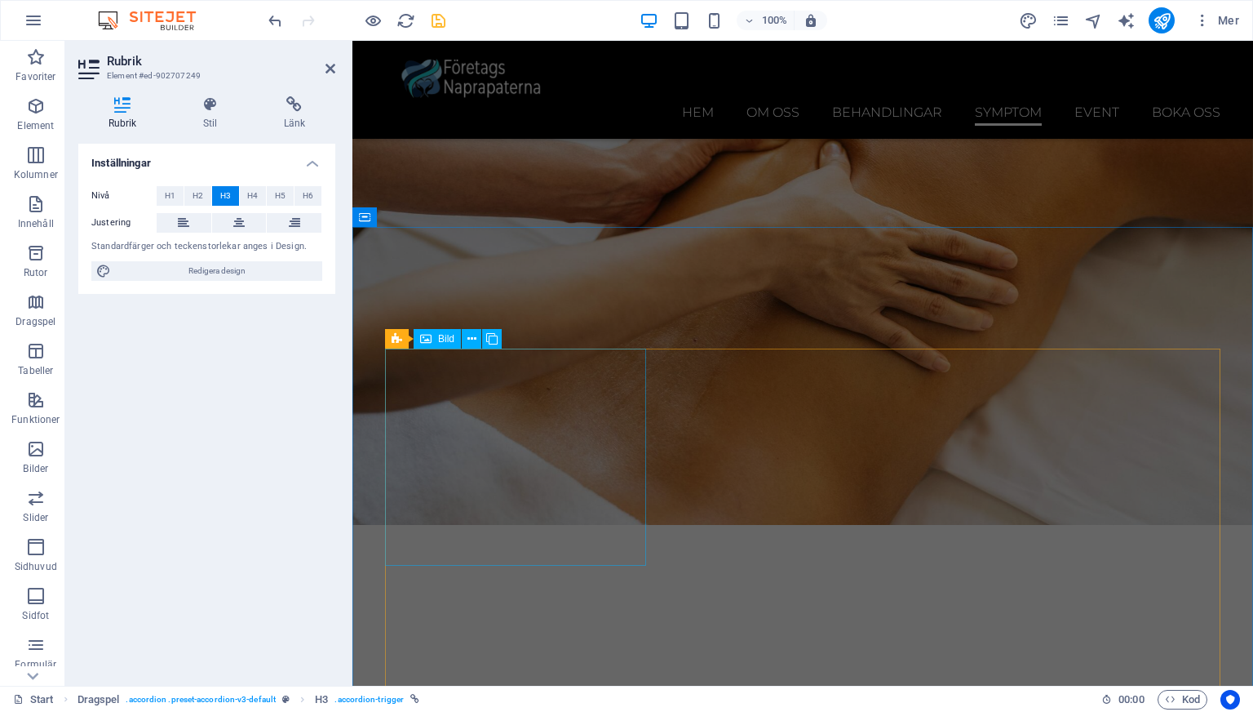
scroll to position [4447, 0]
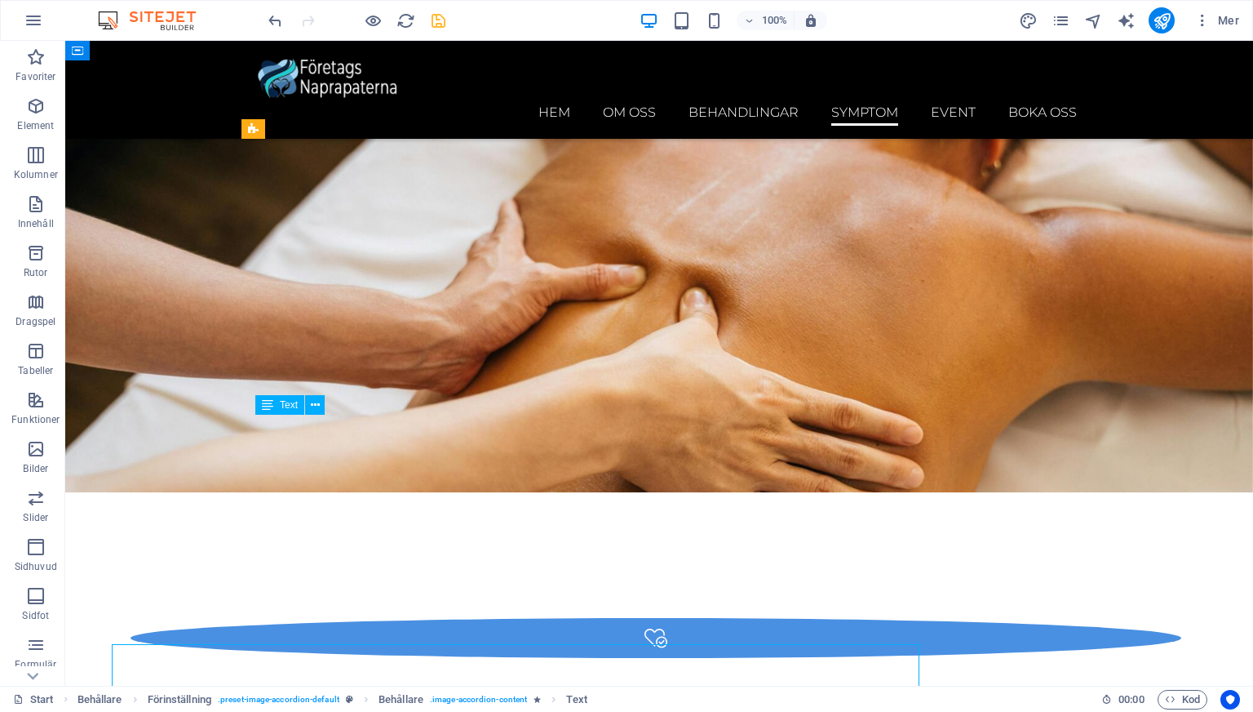
scroll to position [4406, 0]
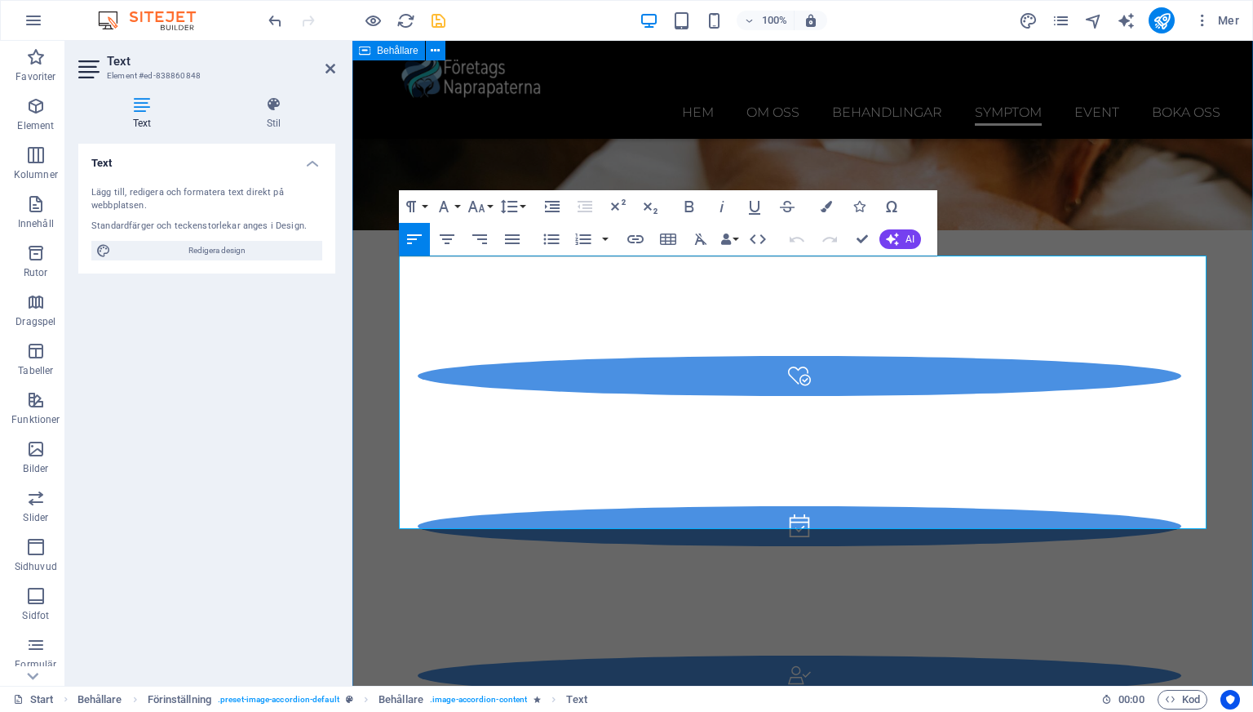
scroll to position [4606, 0]
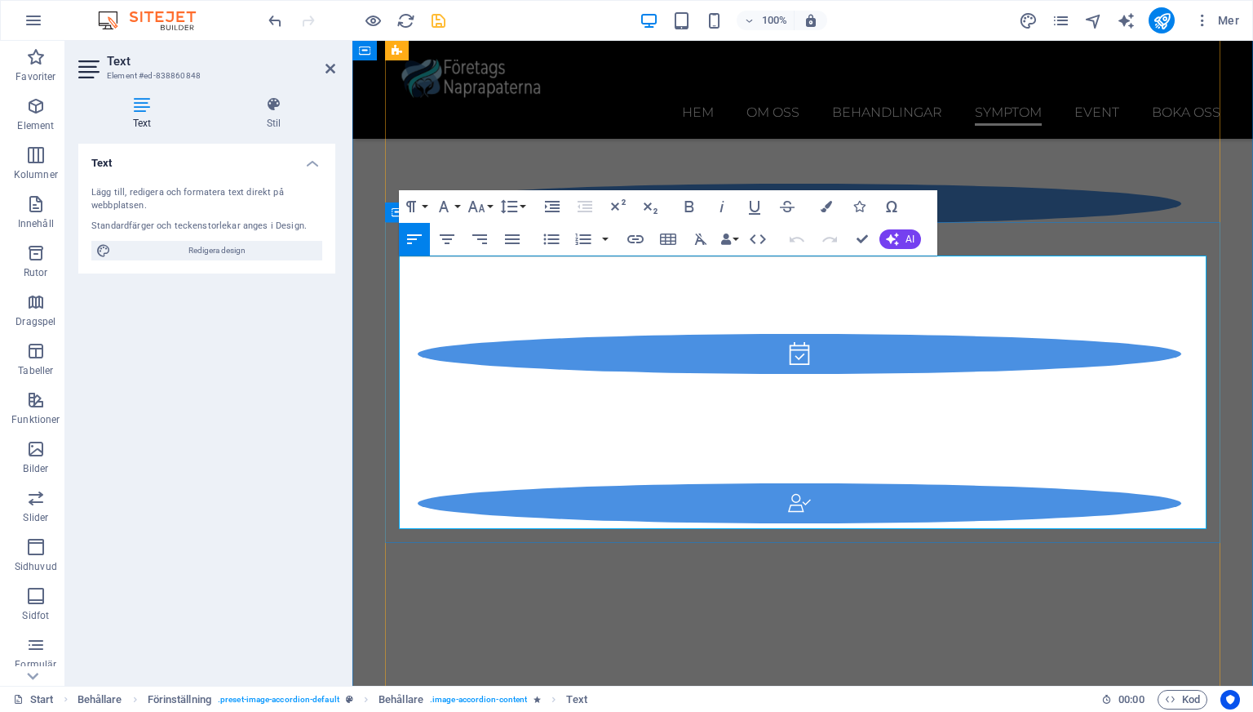
copy div "Lor ip dolorsita, cons adip eli seddoeiusmo tempori utl etdolo magna ali enimad…"
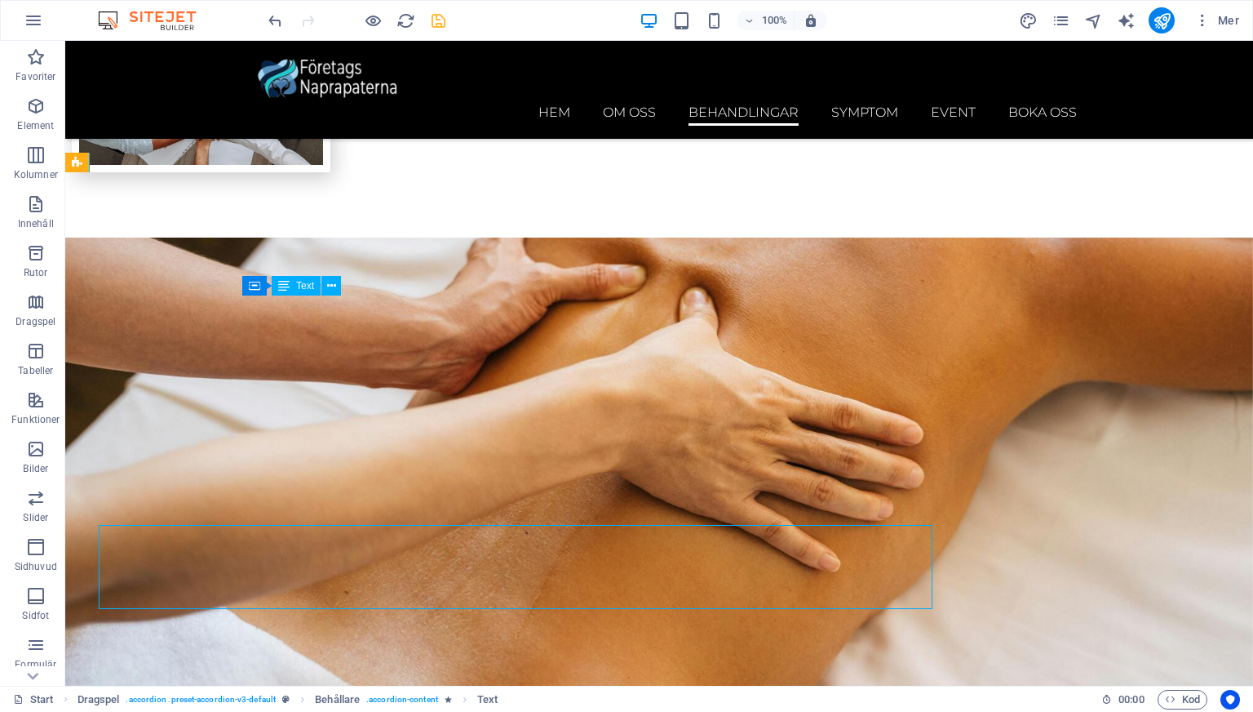
scroll to position [3494, 0]
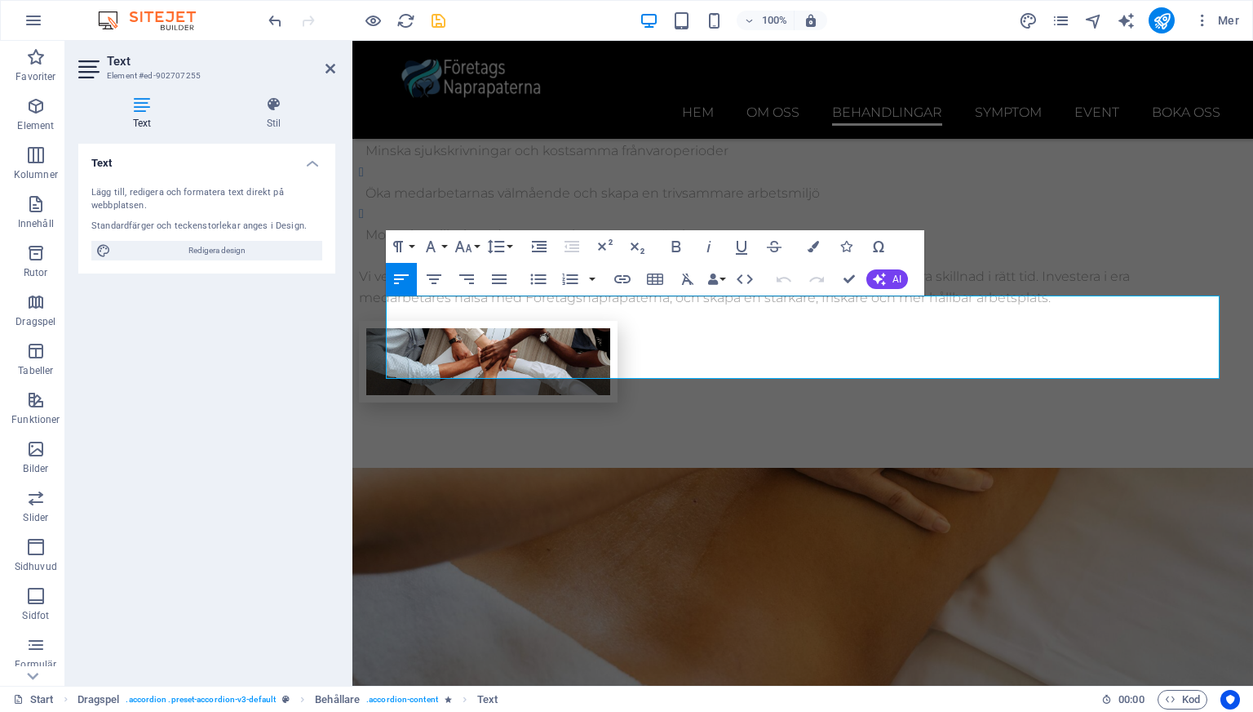
scroll to position [3724, 0]
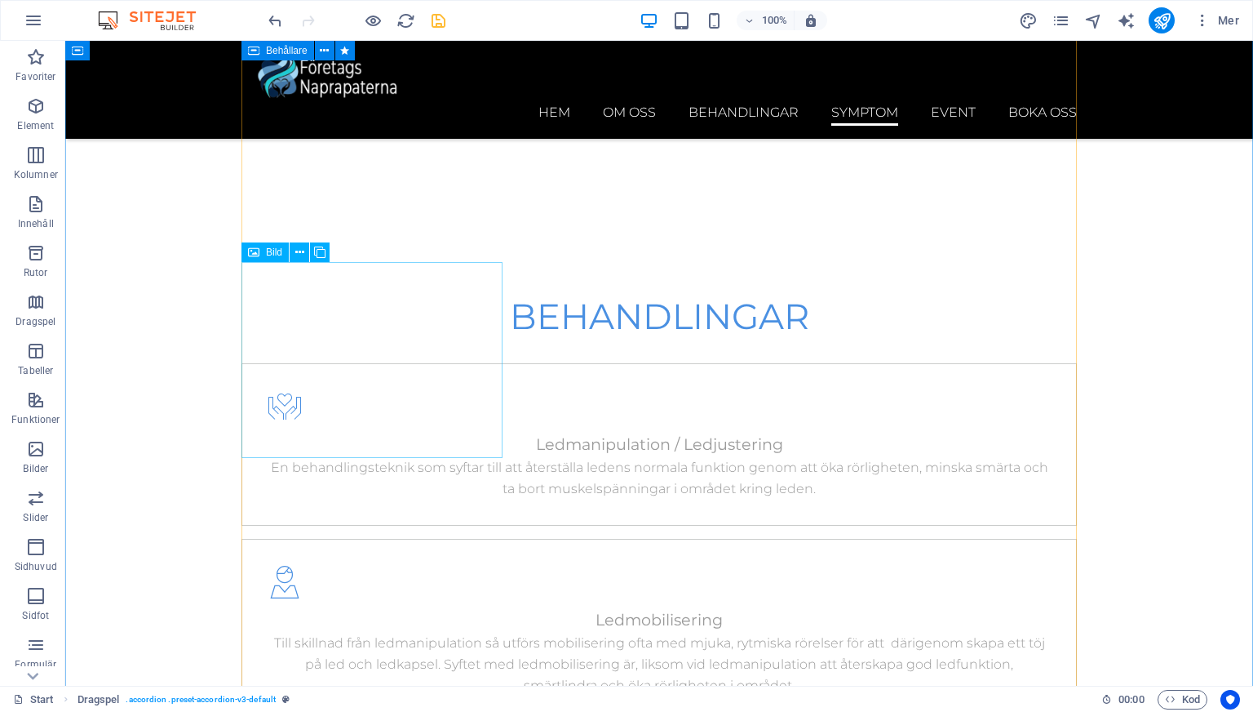
scroll to position [4997, 0]
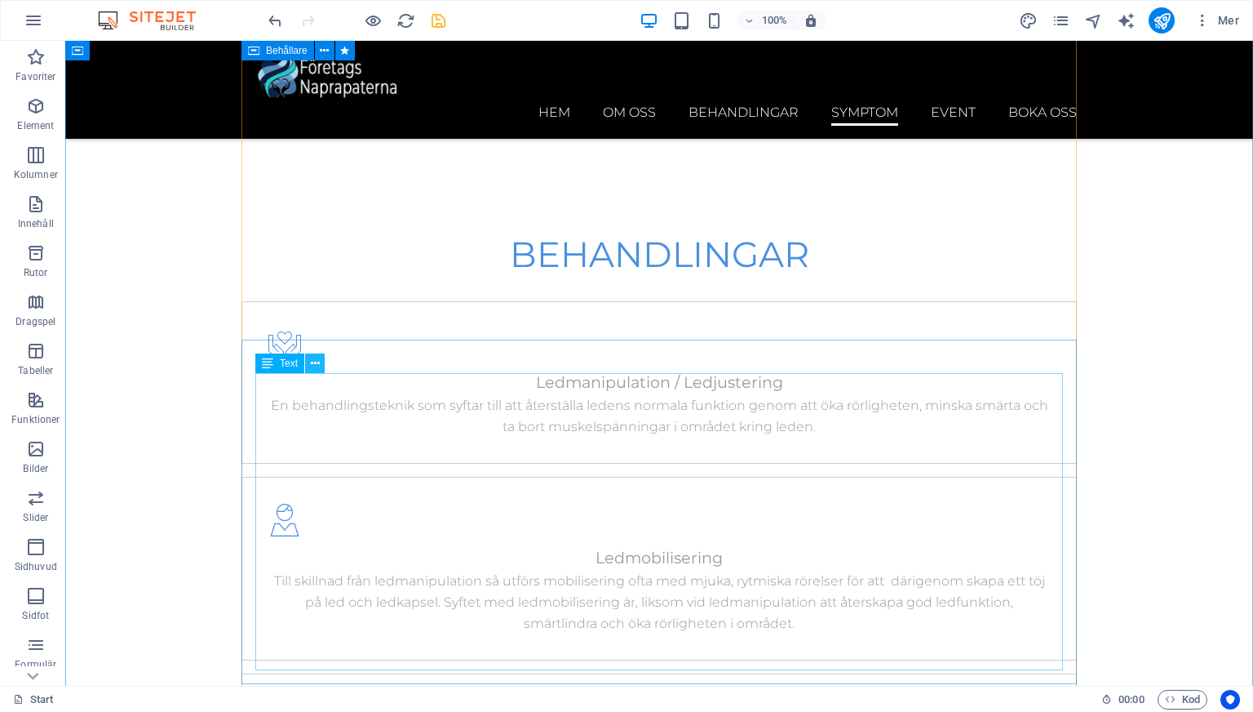
click at [320, 364] on button at bounding box center [315, 363] width 20 height 20
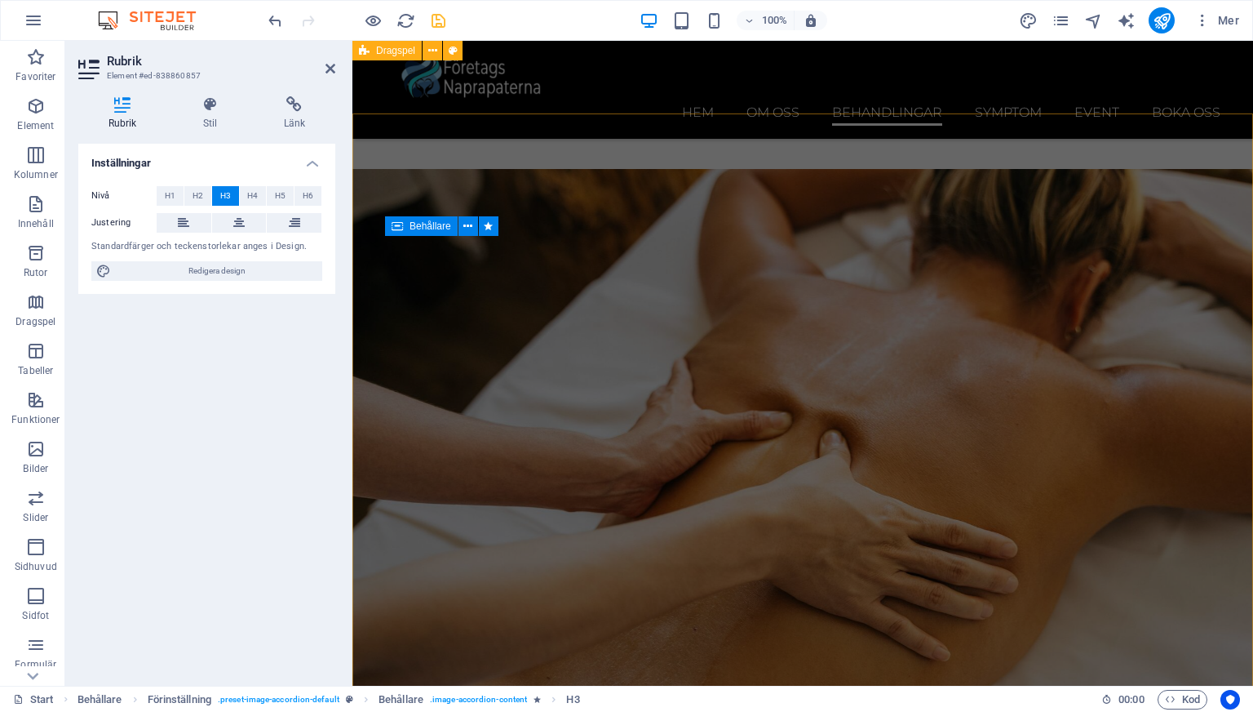
scroll to position [3782, 0]
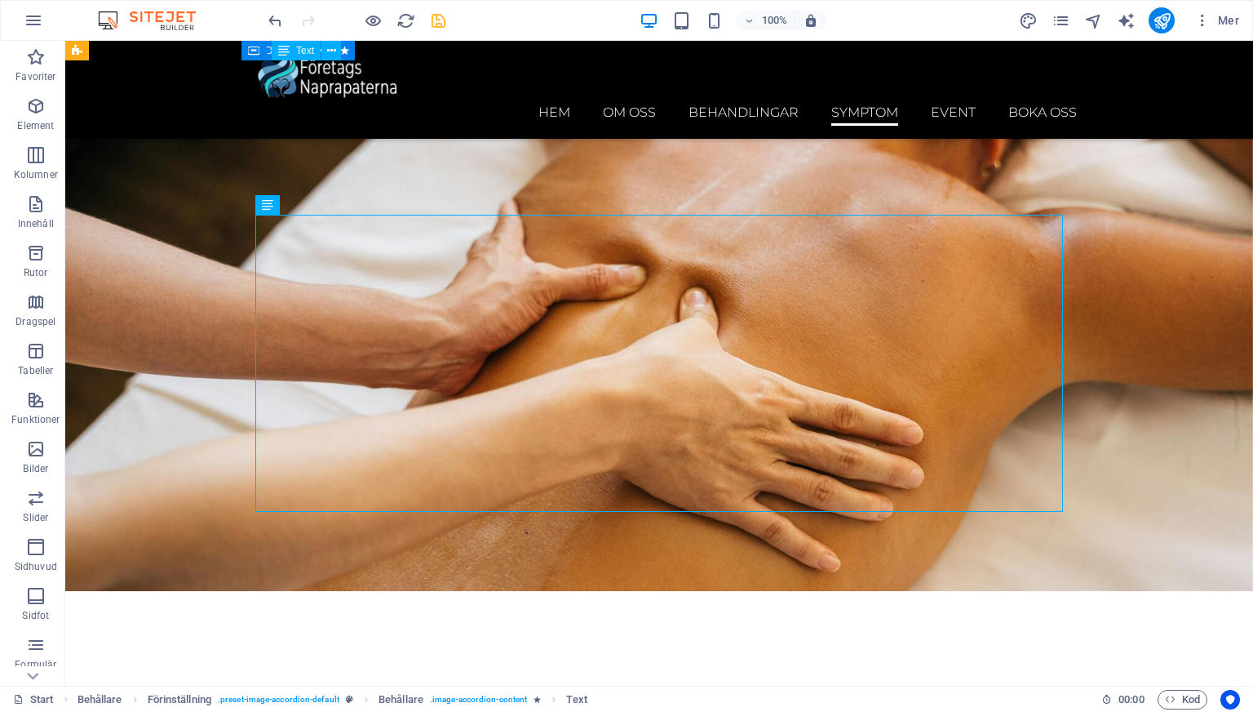
scroll to position [5156, 0]
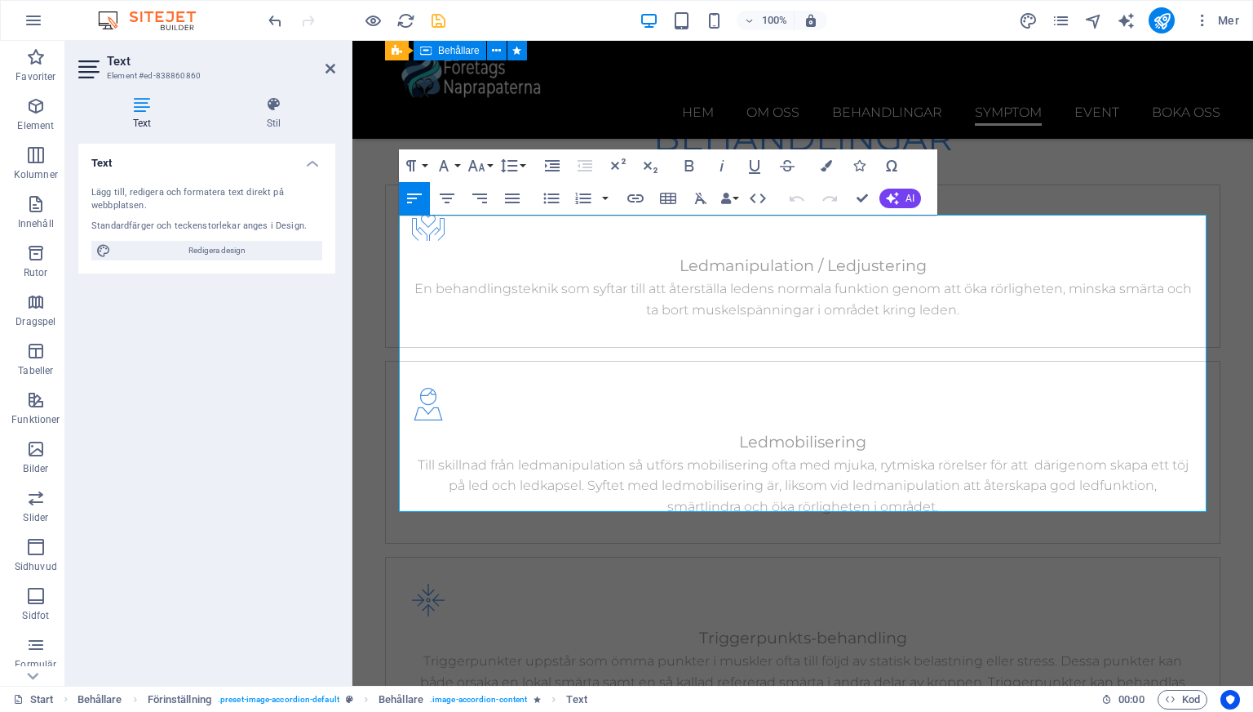
scroll to position [5385, 0]
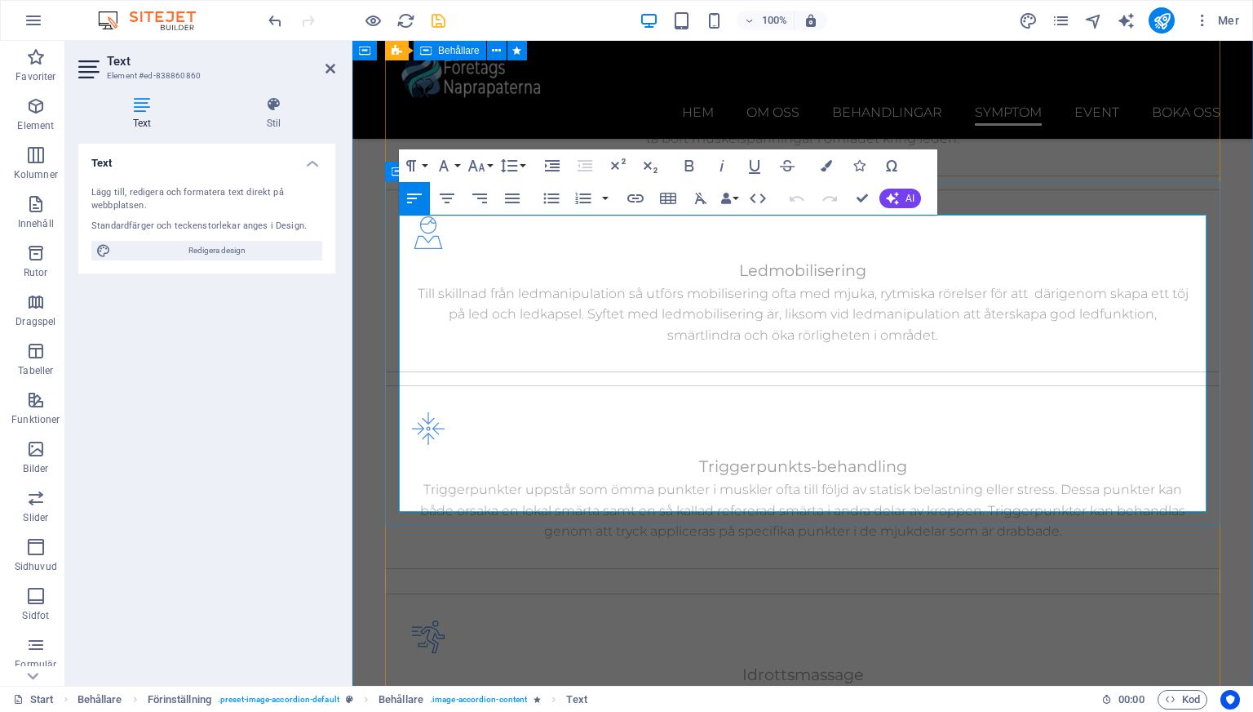
drag, startPoint x: 402, startPoint y: 274, endPoint x: 841, endPoint y: 501, distance: 494.2
copy div "[MEDICAL_DATA], eller [MEDICAL_DATA], är en plötslig och intensiv smärta i nedr…"
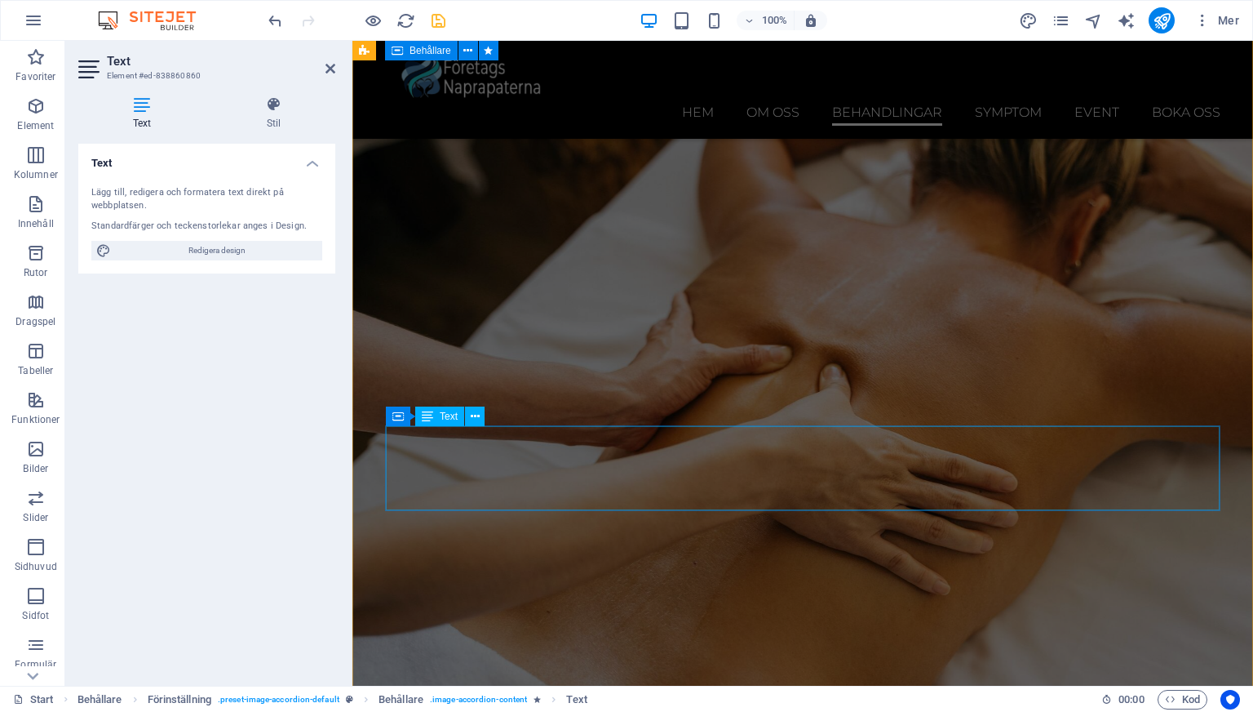
scroll to position [3856, 0]
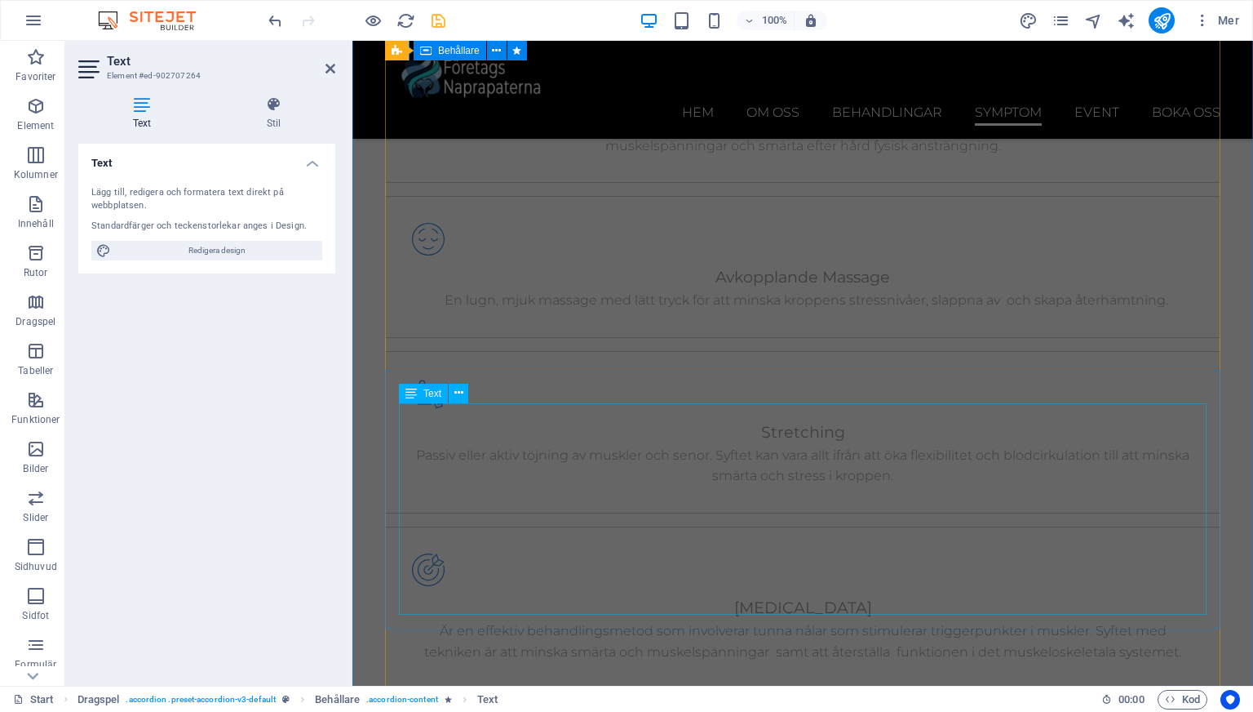
scroll to position [5960, 0]
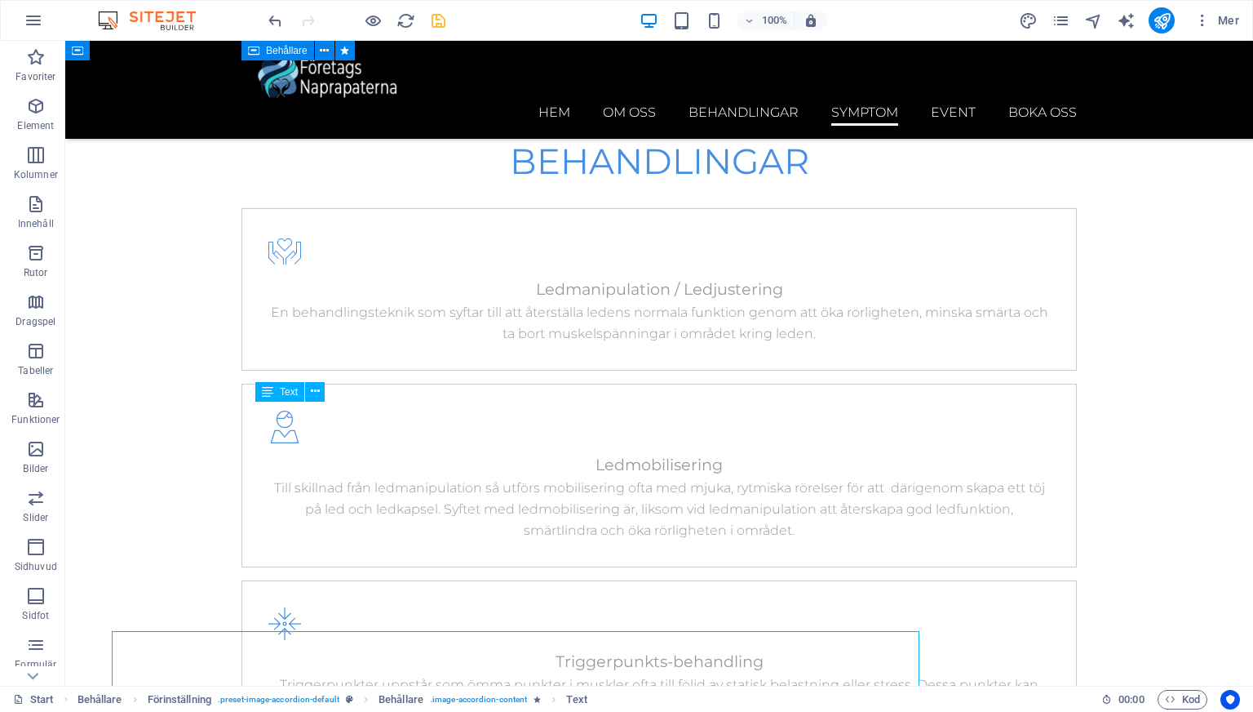
scroll to position [5875, 0]
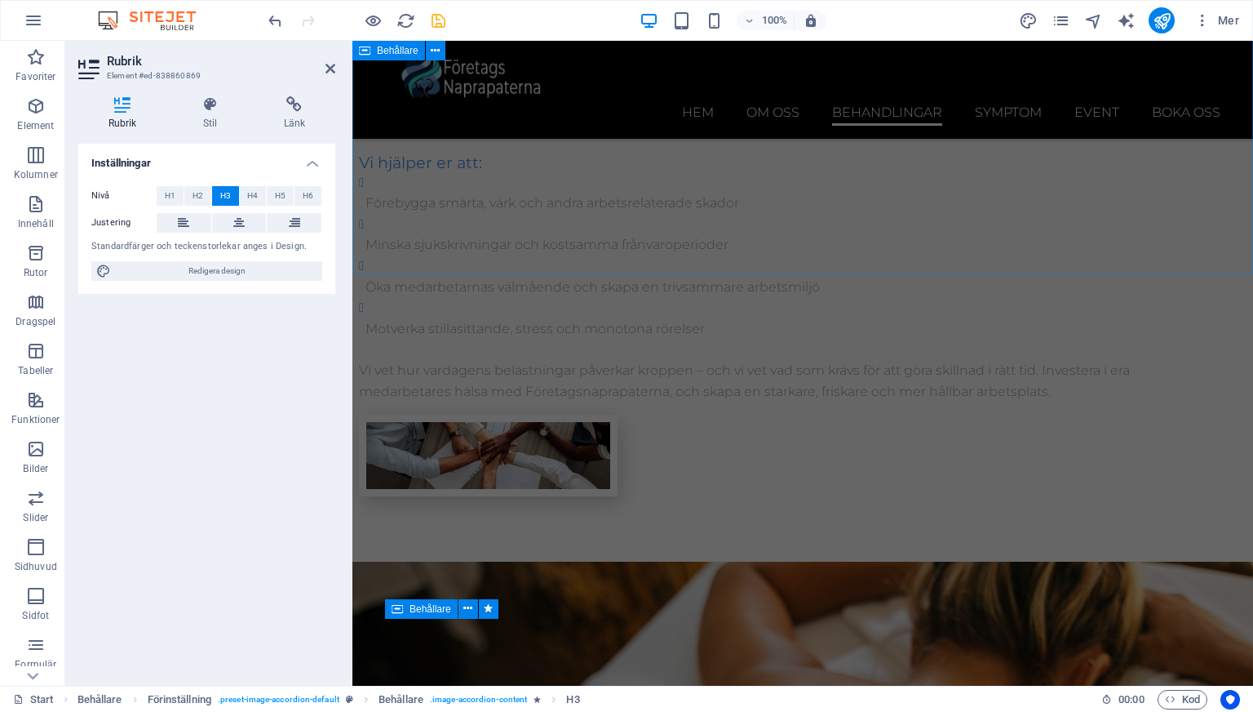
scroll to position [3546, 0]
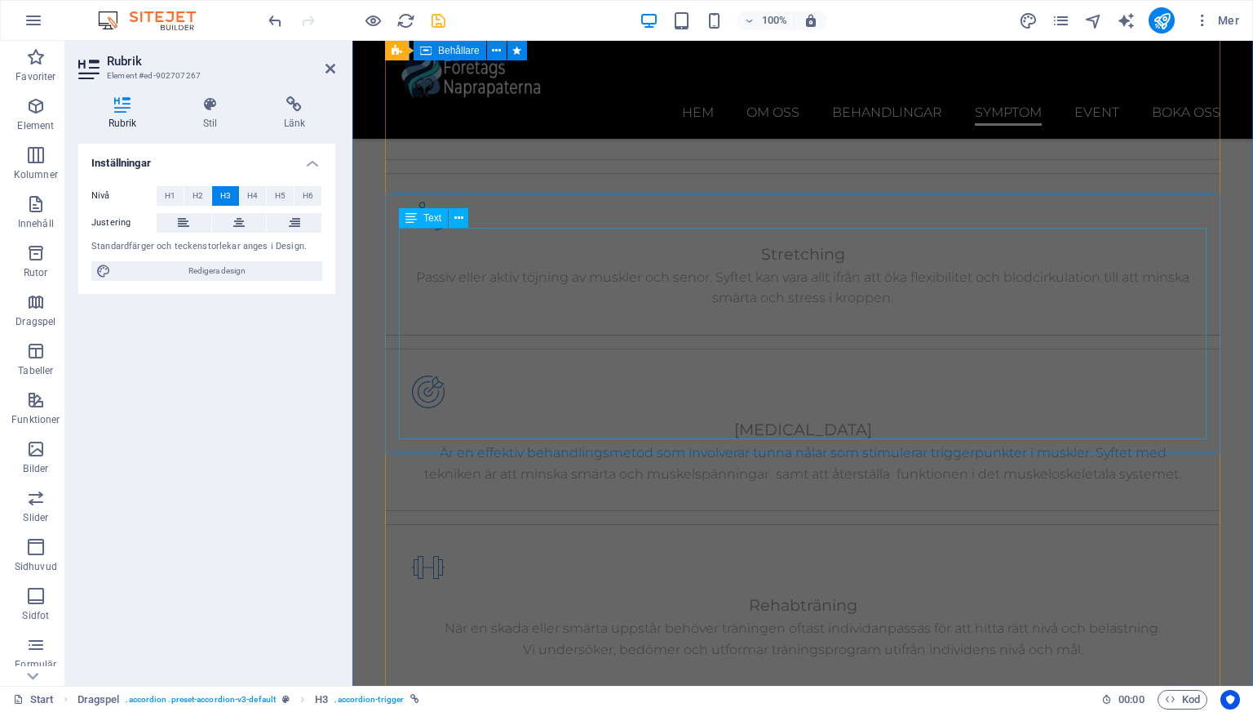
scroll to position [6134, 0]
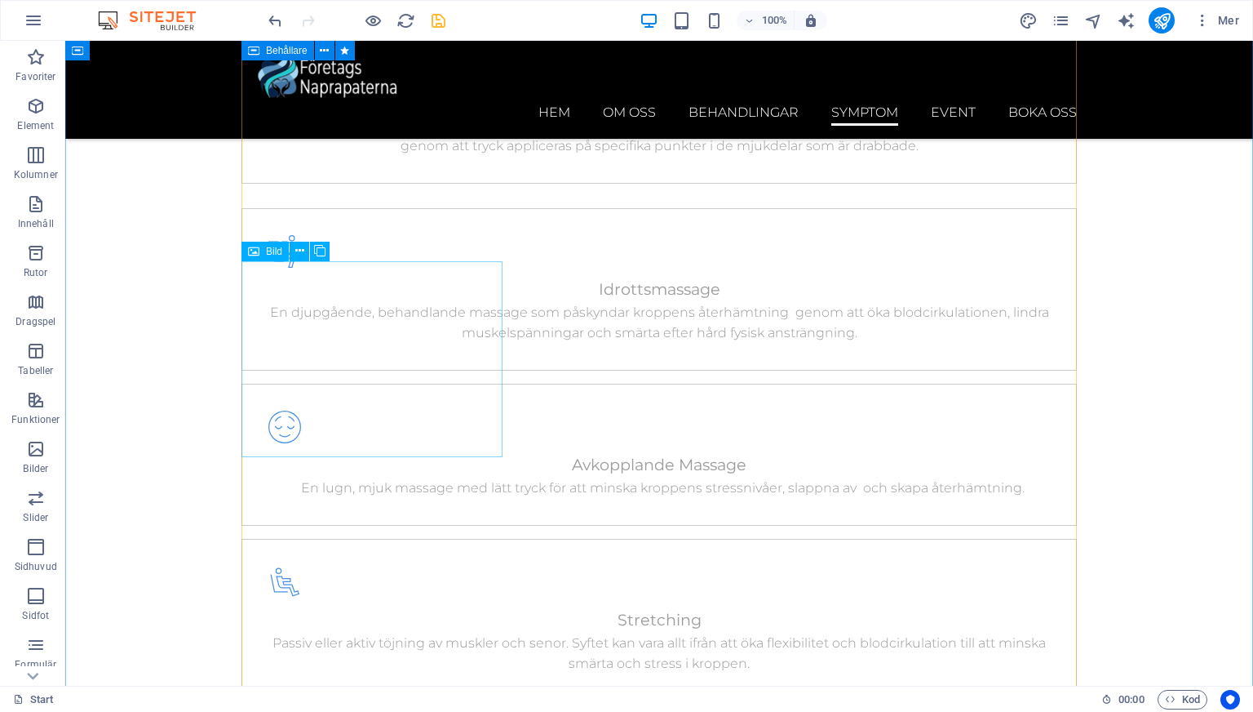
scroll to position [5787, 0]
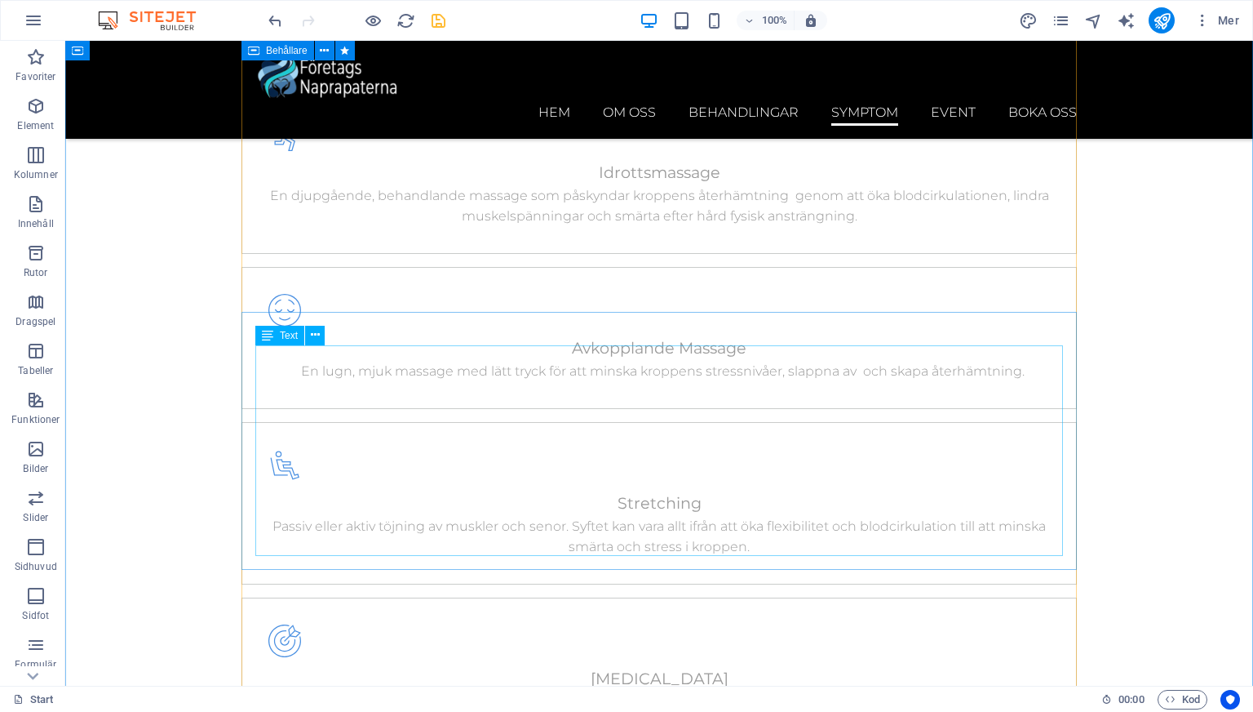
drag, startPoint x: 393, startPoint y: 381, endPoint x: 105, endPoint y: 382, distance: 287.2
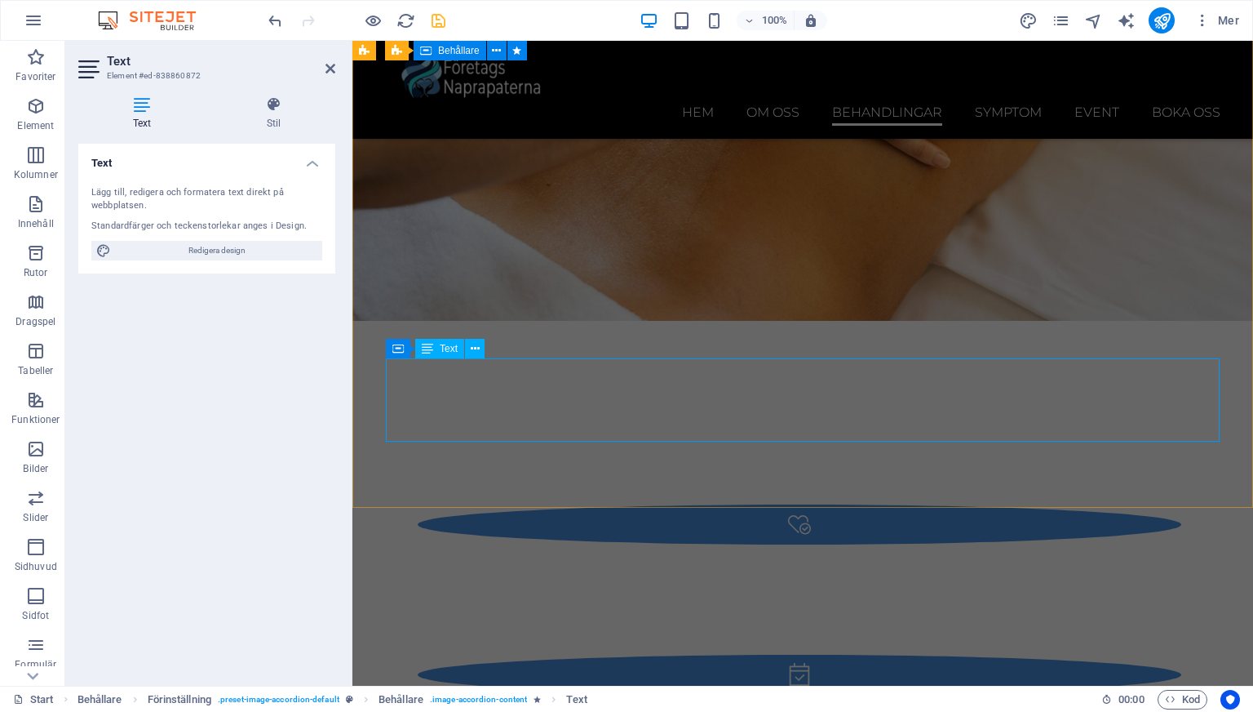
scroll to position [4284, 0]
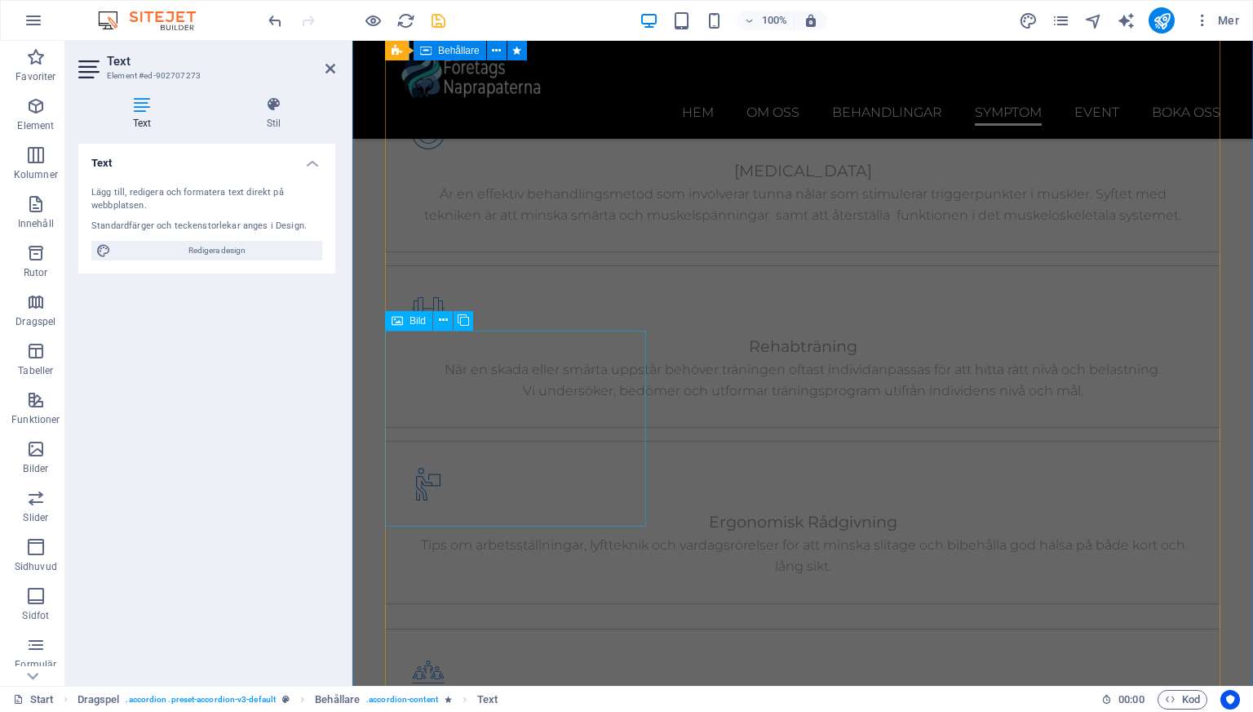
scroll to position [6451, 0]
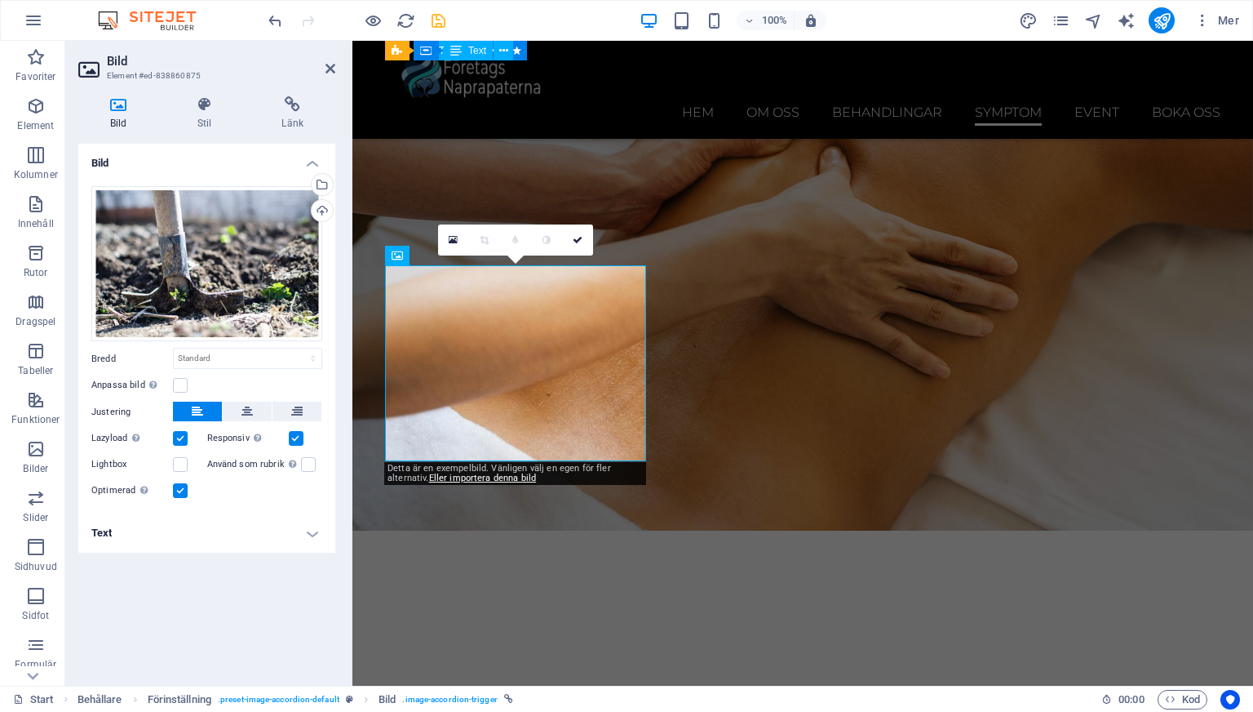
scroll to position [6455, 0]
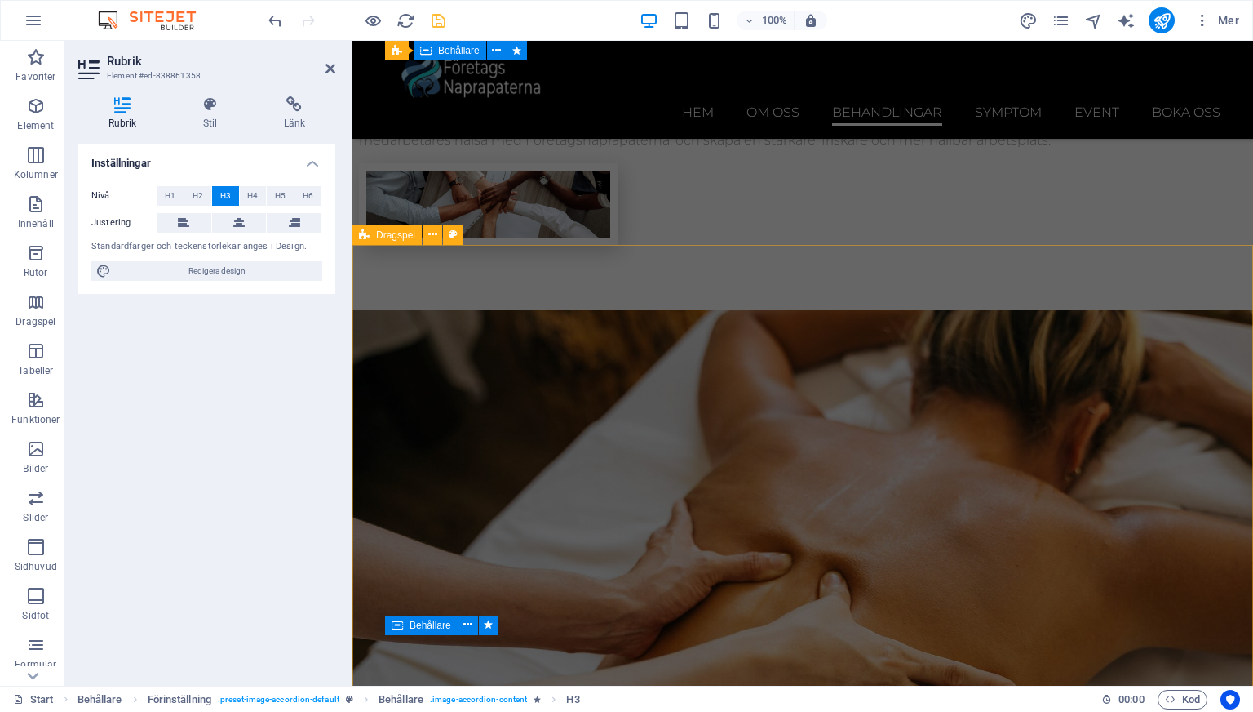
scroll to position [3631, 0]
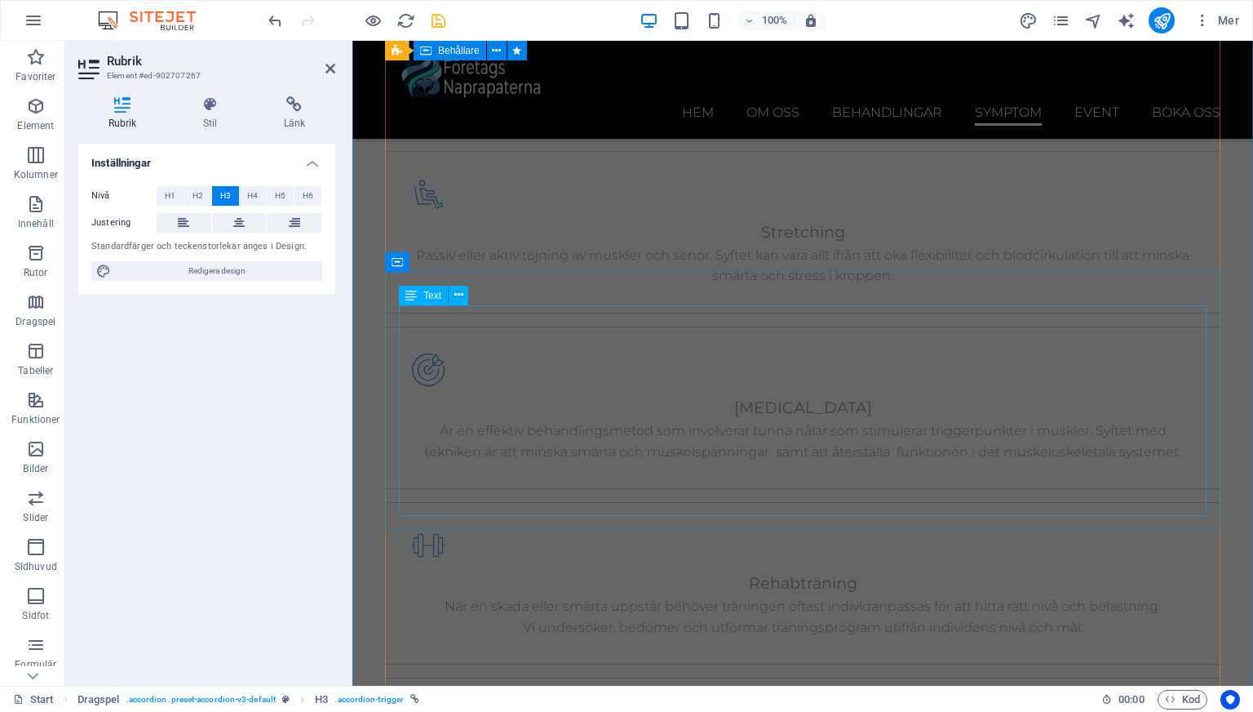
scroll to position [6164, 0]
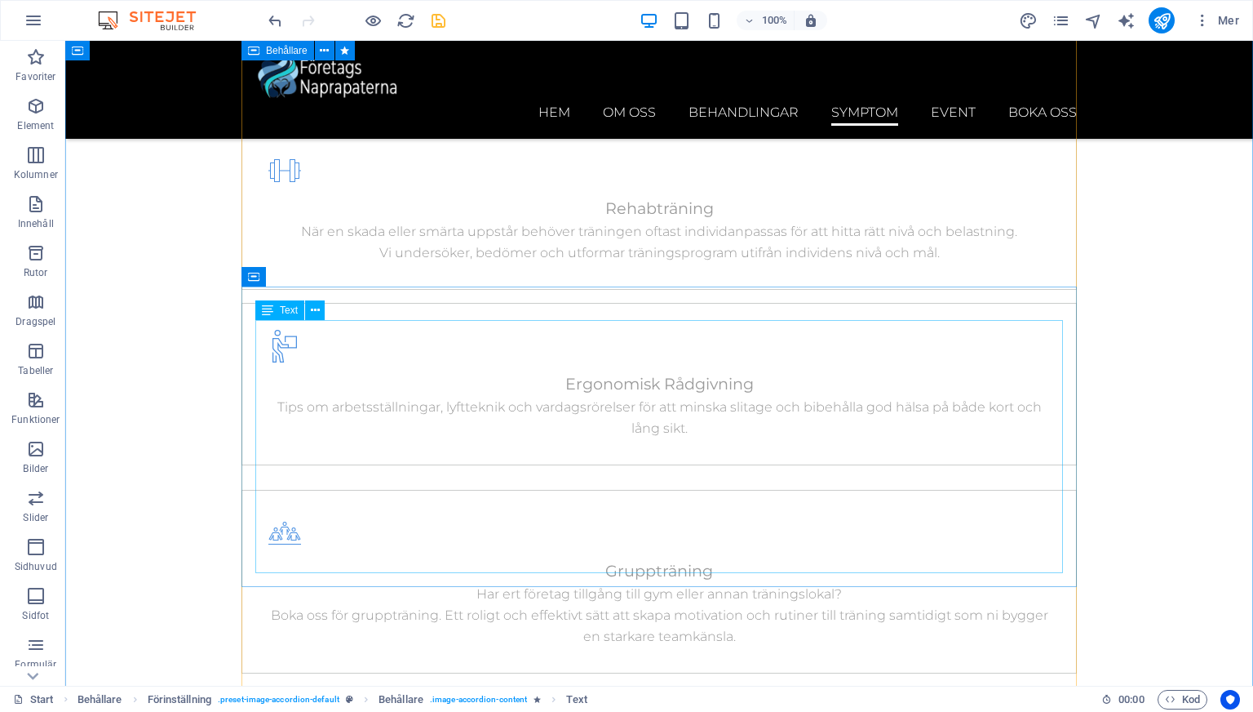
scroll to position [6442, 0]
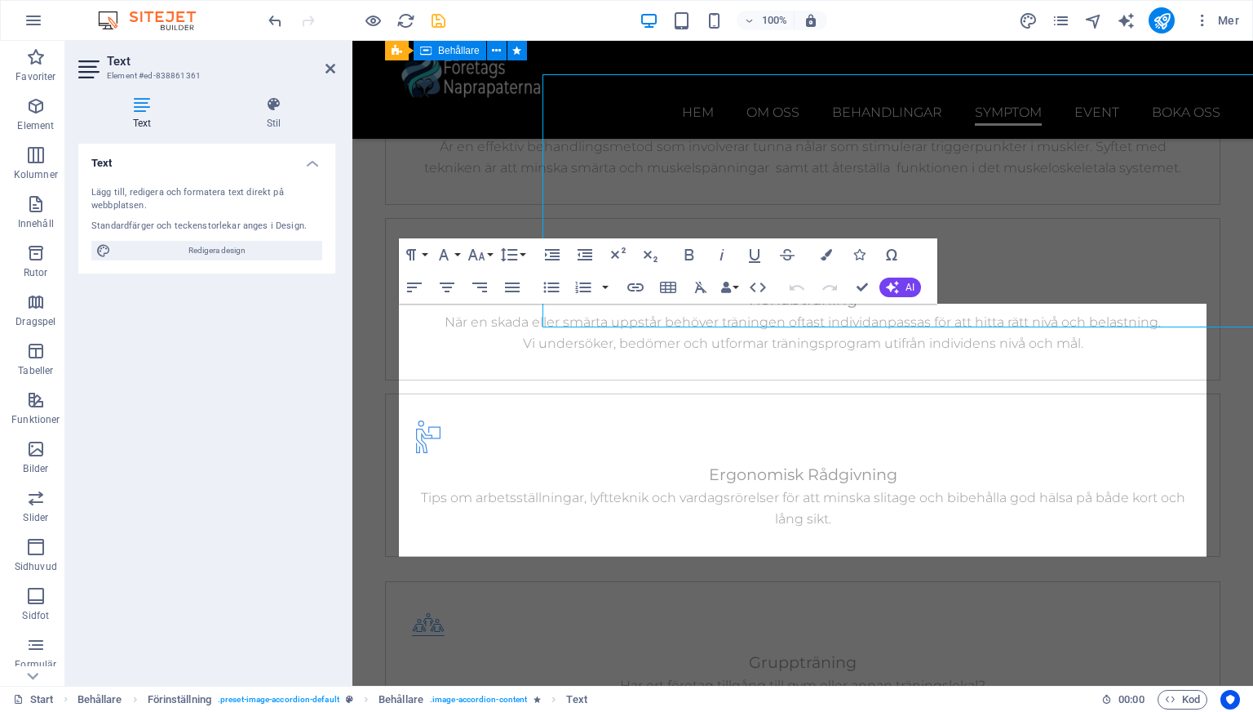
scroll to position [6671, 0]
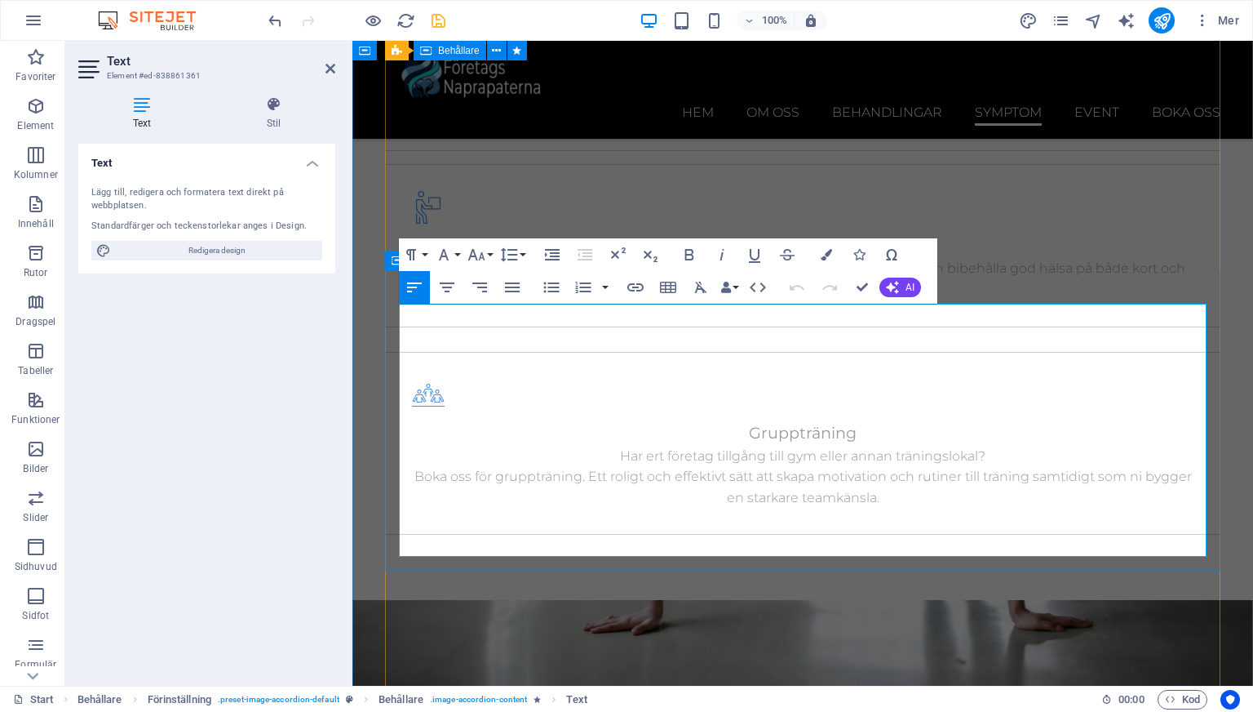
copy div "Löparknä, eller iliotibialbandssyndrom (ITBS), är en vanlig överbelastningsskad…"
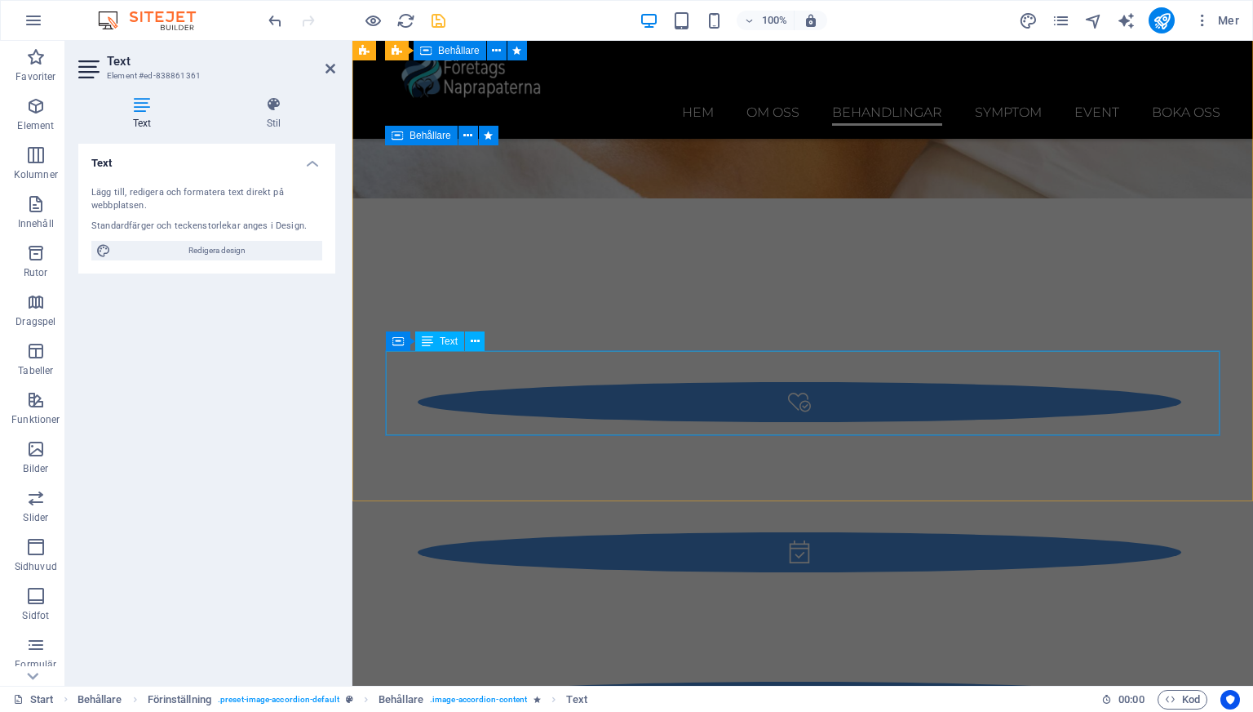
scroll to position [4425, 0]
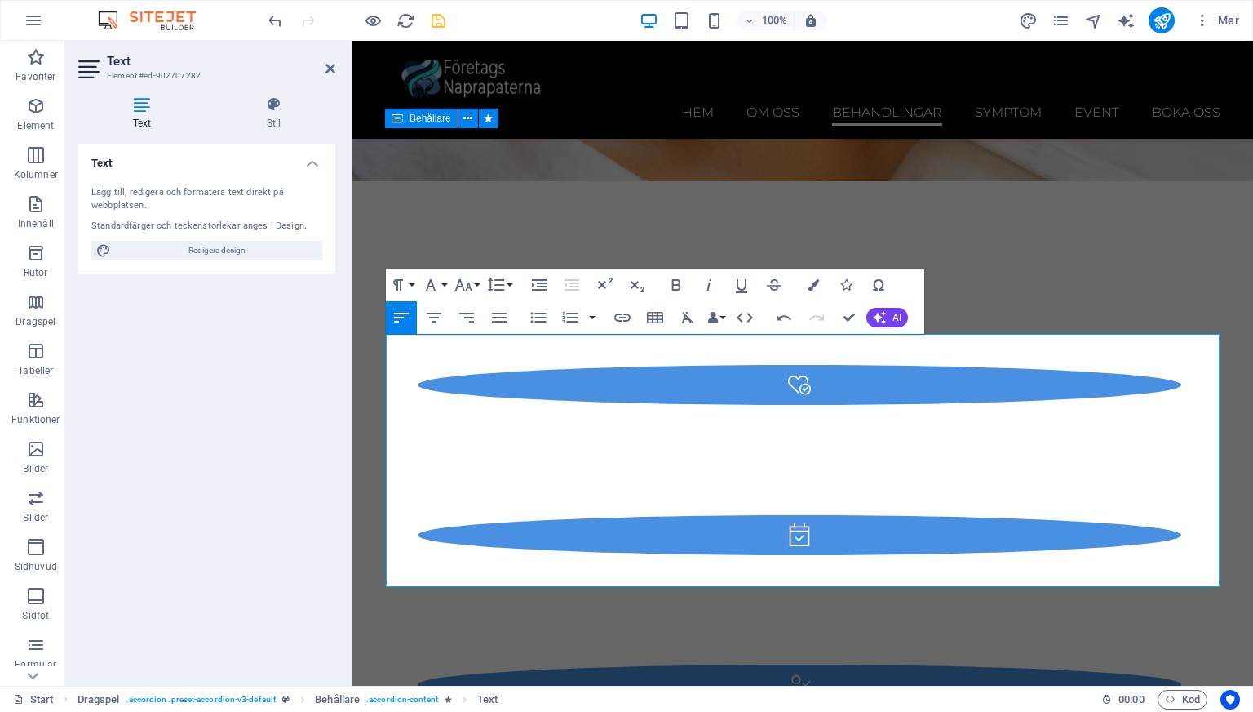
click at [432, 29] on div at bounding box center [356, 20] width 183 height 26
click at [432, 27] on icon "save" at bounding box center [438, 20] width 19 height 19
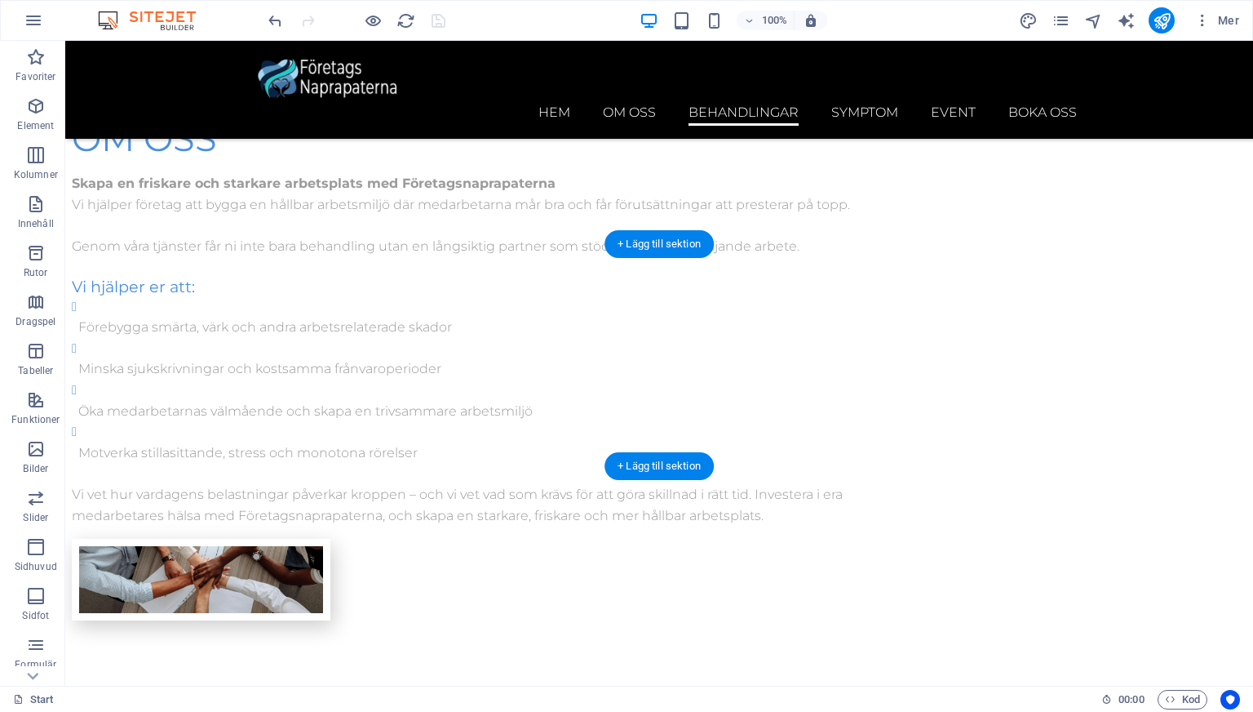
scroll to position [3325, 0]
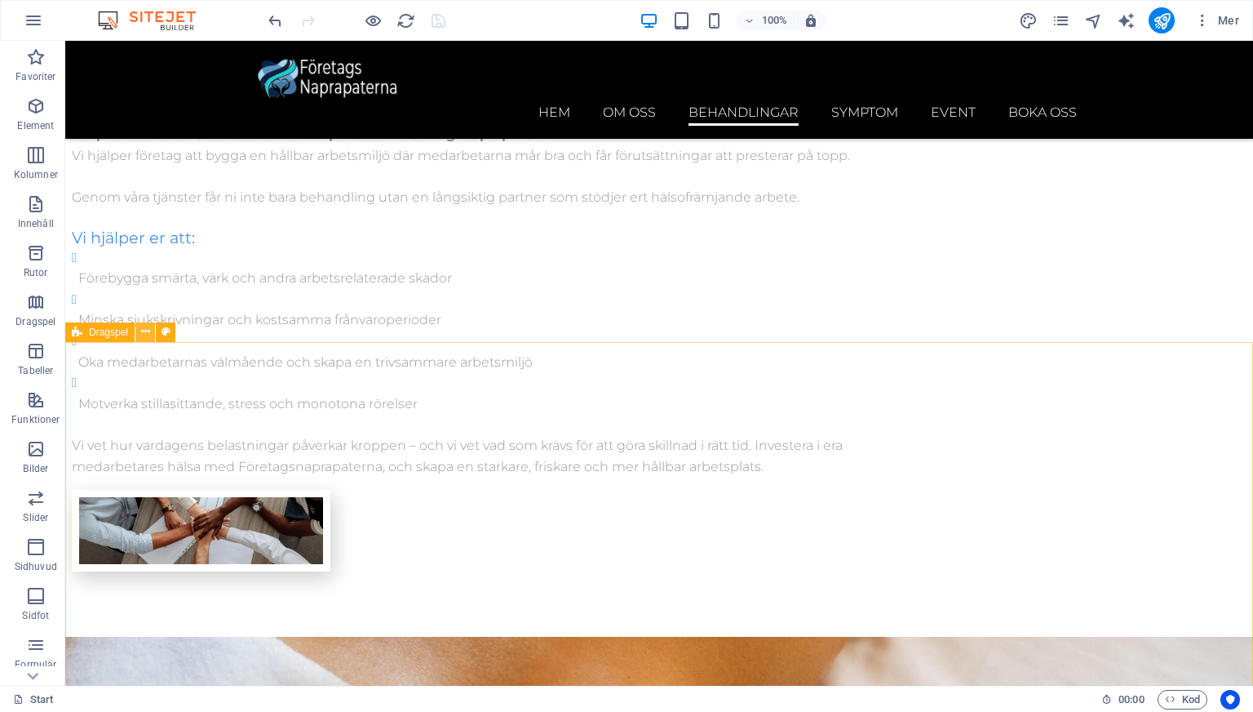
click at [144, 334] on icon at bounding box center [145, 331] width 9 height 17
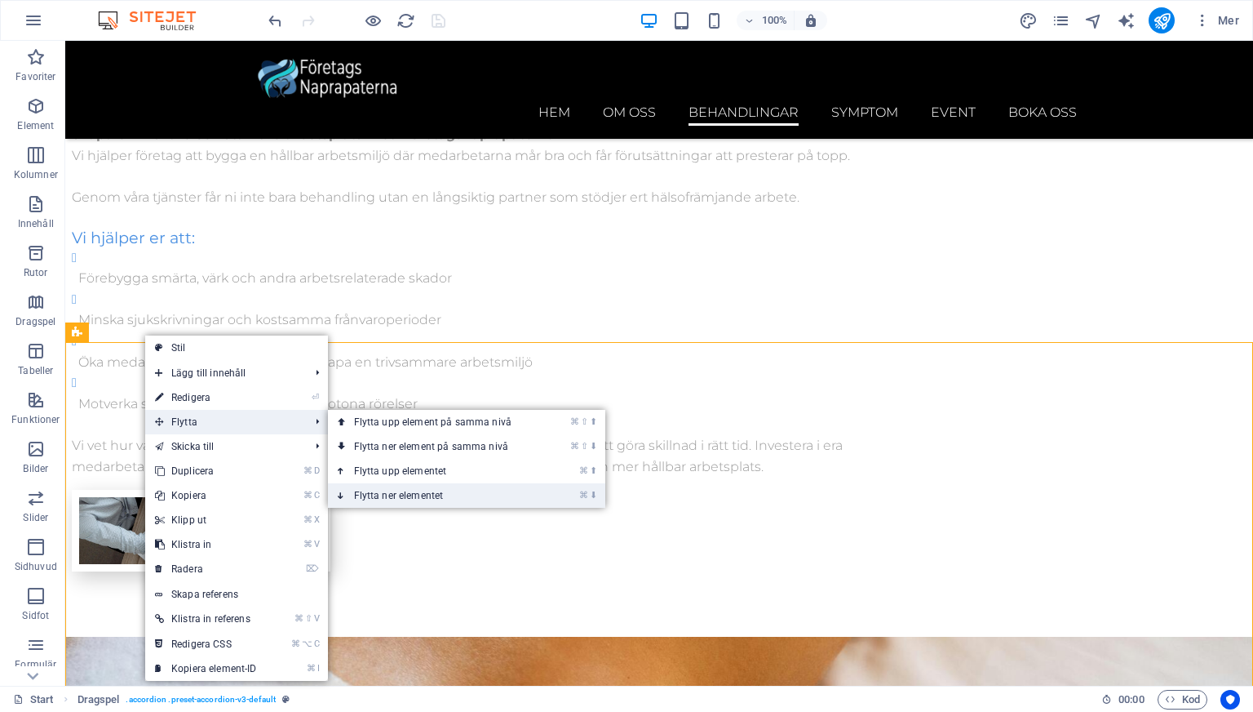
click at [413, 491] on link "⌘ ⬇ Flytta ner elementet" at bounding box center [436, 495] width 216 height 24
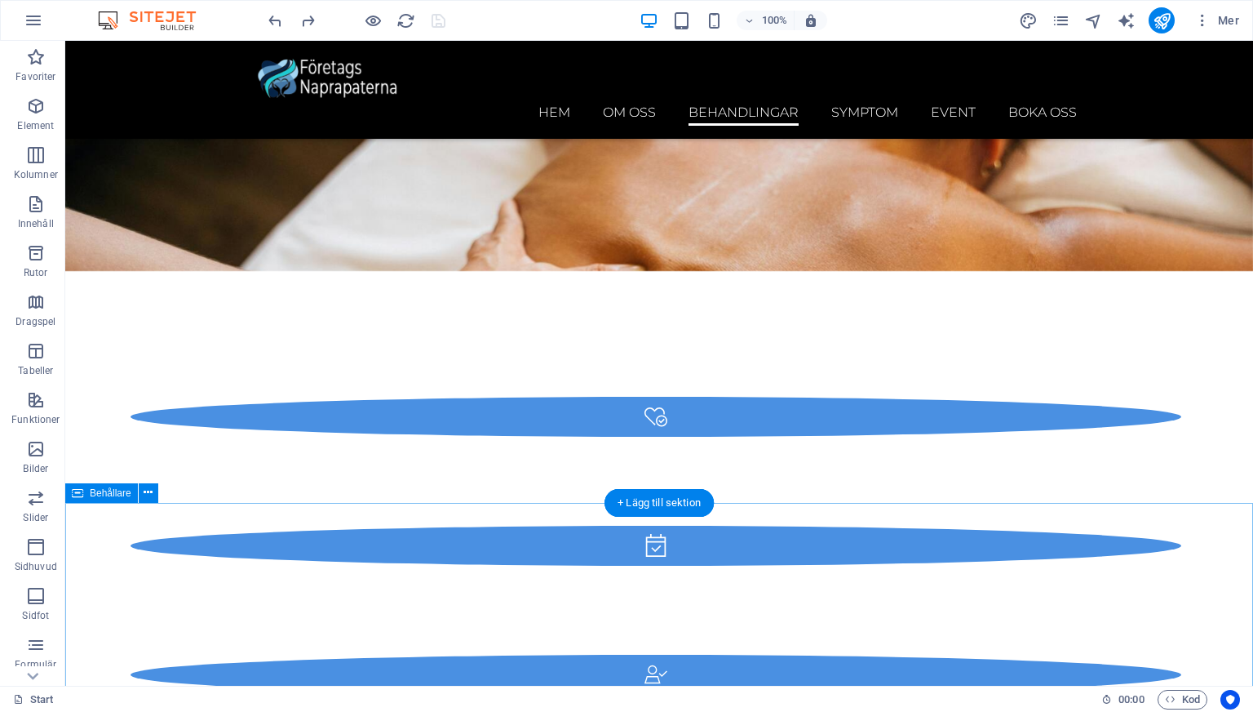
scroll to position [4352, 0]
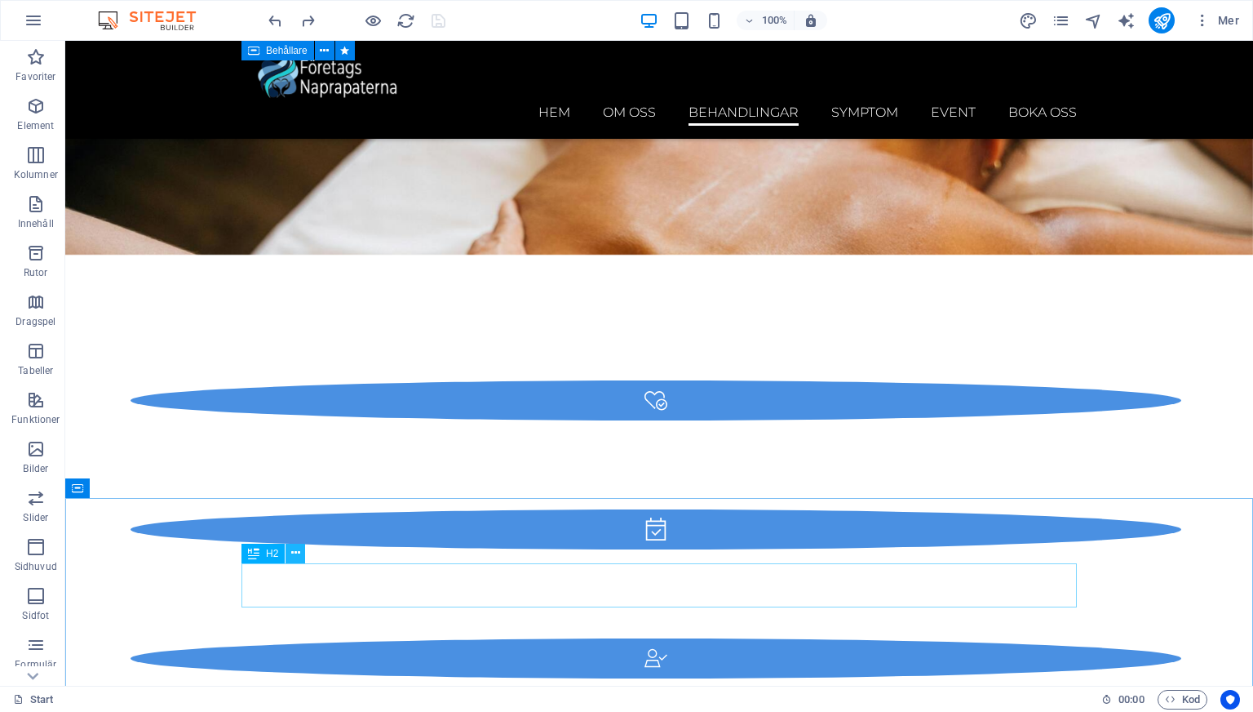
click at [294, 553] on icon at bounding box center [295, 552] width 9 height 17
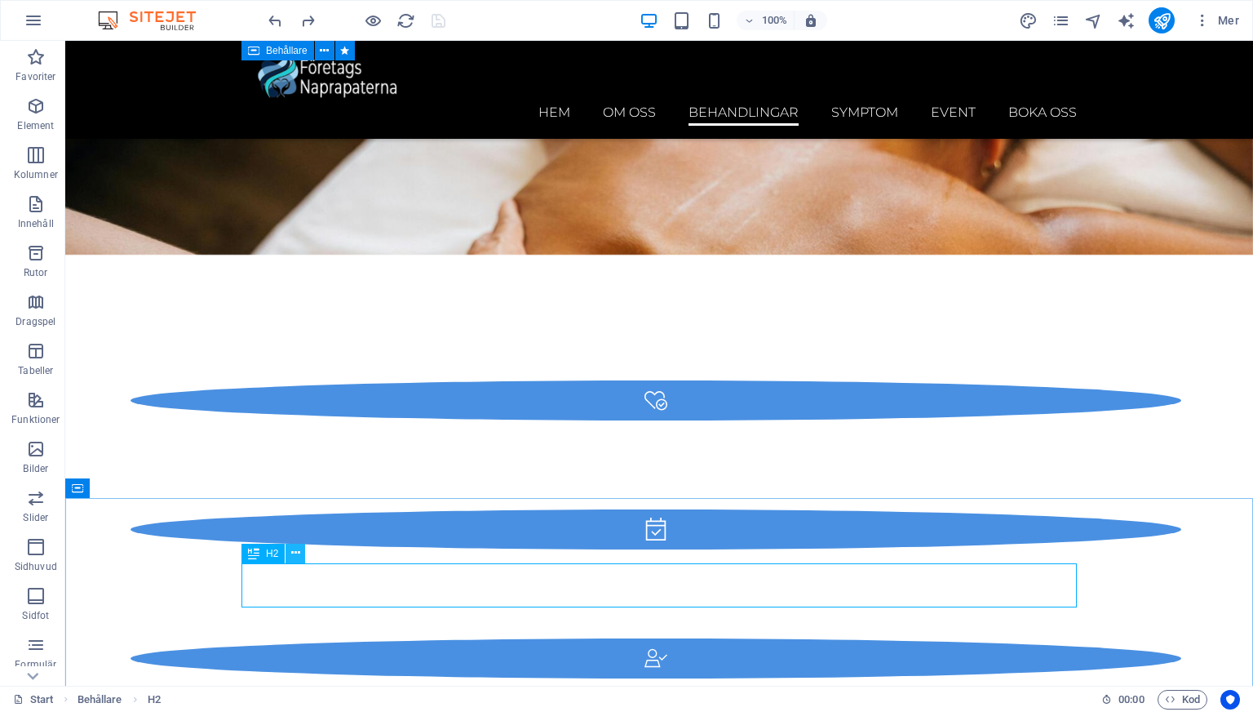
click at [299, 554] on button at bounding box center [296, 553] width 20 height 20
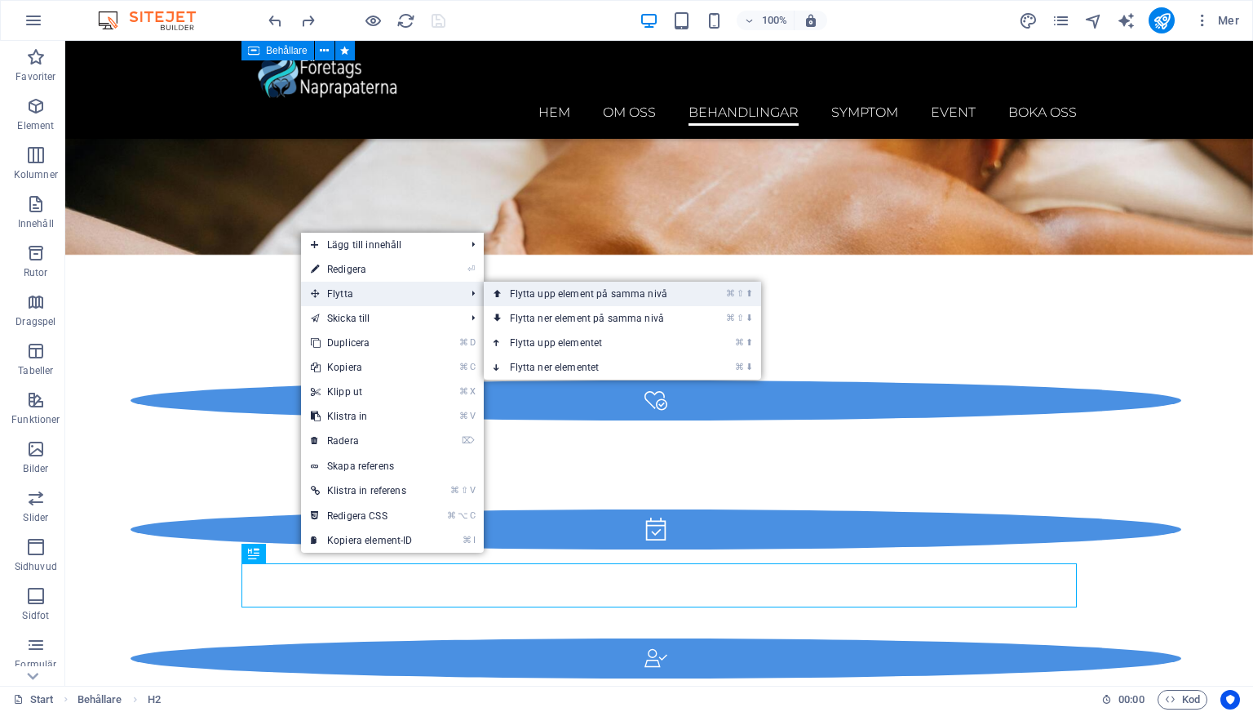
click at [530, 292] on link "⌘ ⇧ ⬆ Flytta upp element på samma nivå" at bounding box center [592, 294] width 216 height 24
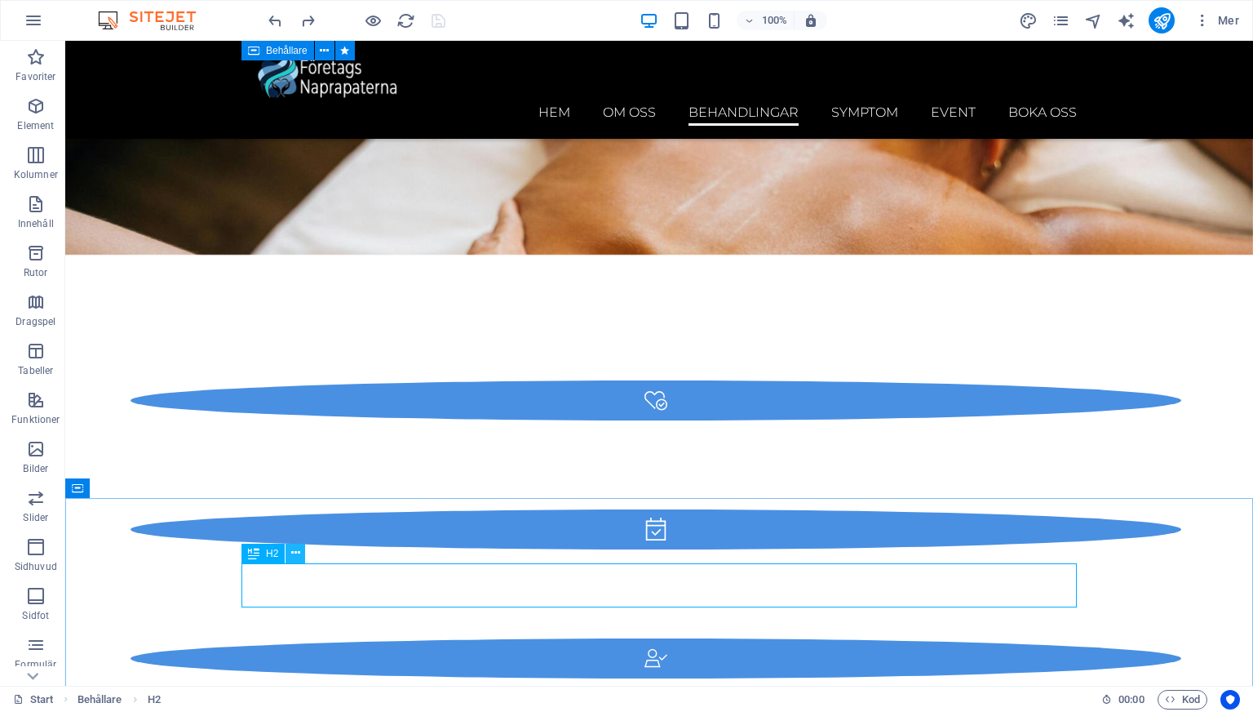
click at [303, 552] on button at bounding box center [296, 553] width 20 height 20
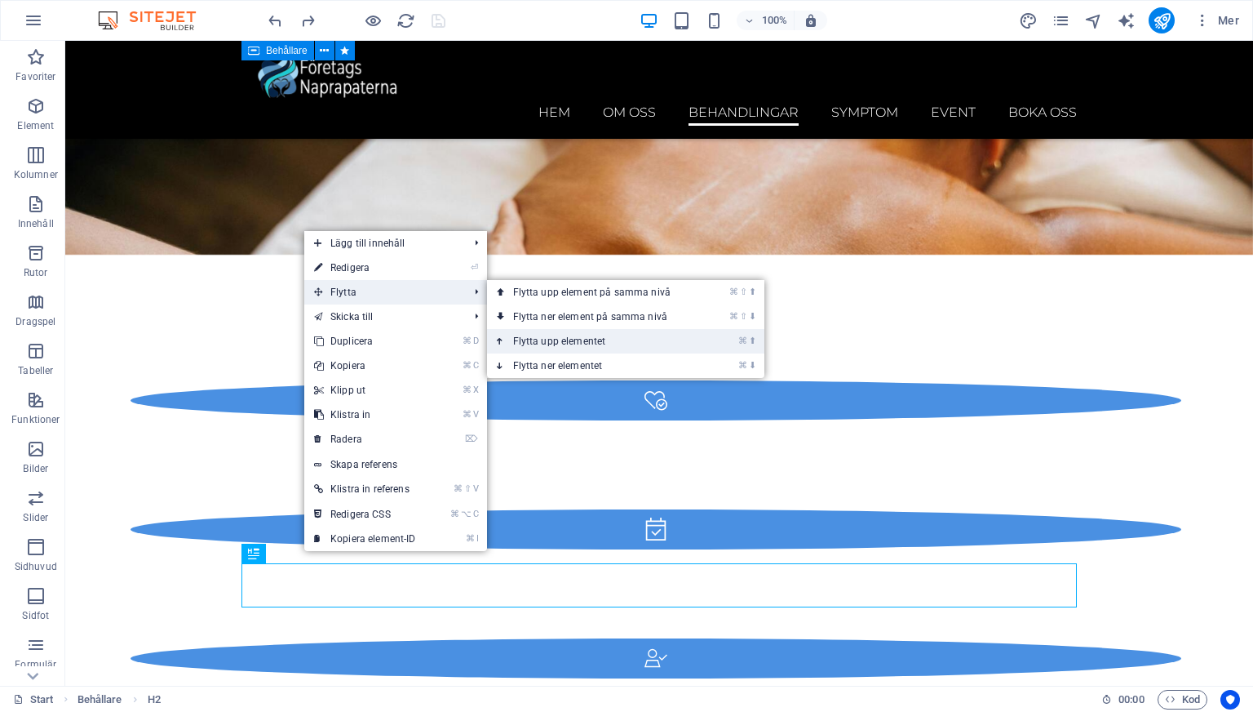
click at [526, 336] on link "⌘ ⬆ Flytta upp elementet" at bounding box center [595, 341] width 216 height 24
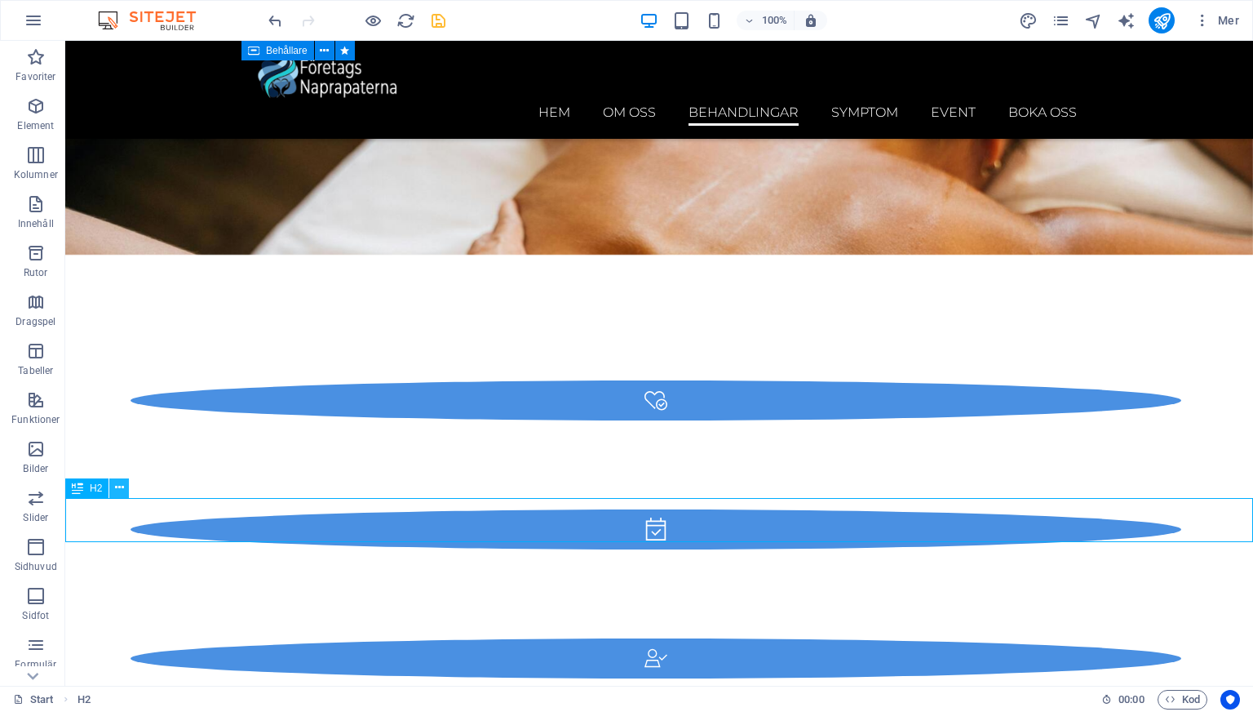
click at [121, 489] on icon at bounding box center [119, 487] width 9 height 17
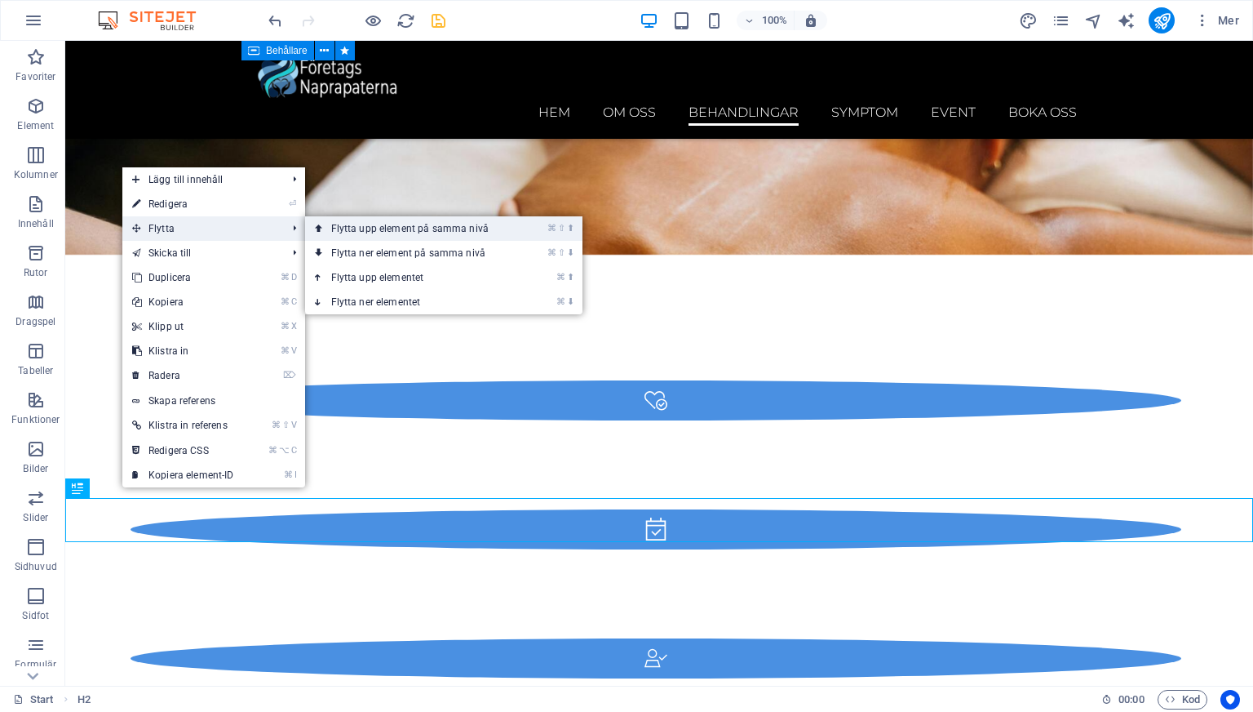
click at [345, 230] on link "⌘ ⇧ ⬆ Flytta upp element på samma nivå" at bounding box center [413, 228] width 216 height 24
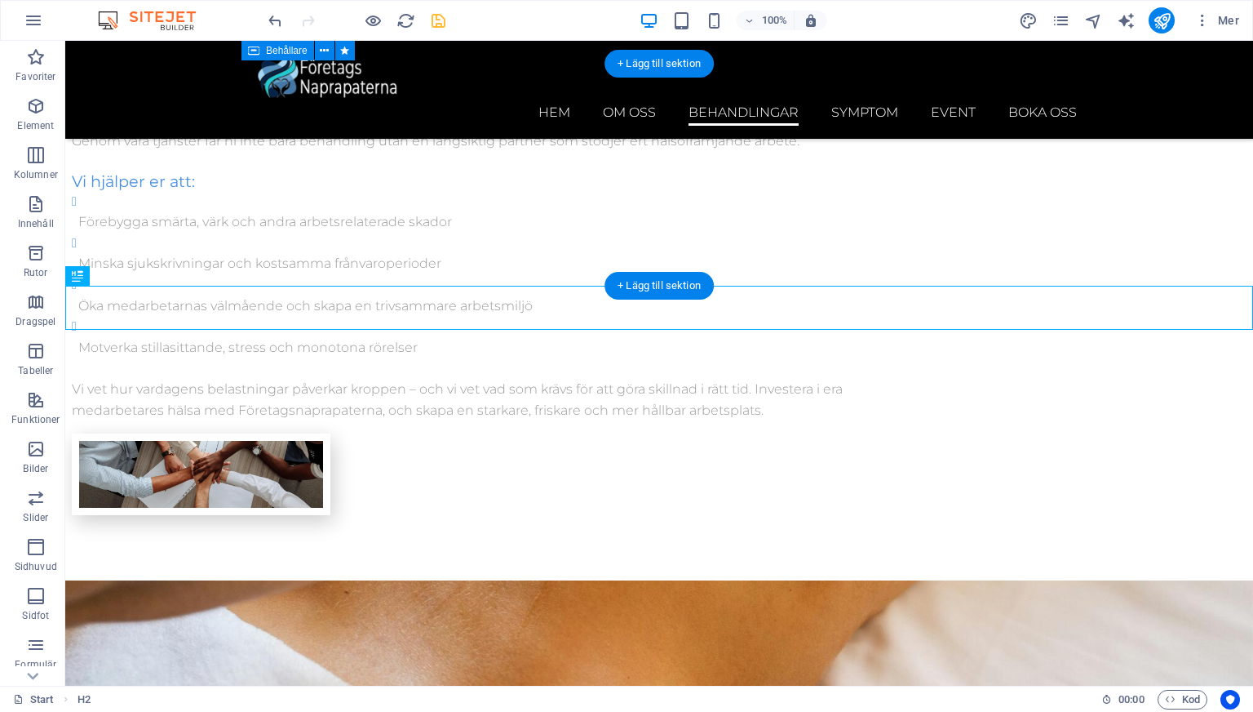
scroll to position [3325, 0]
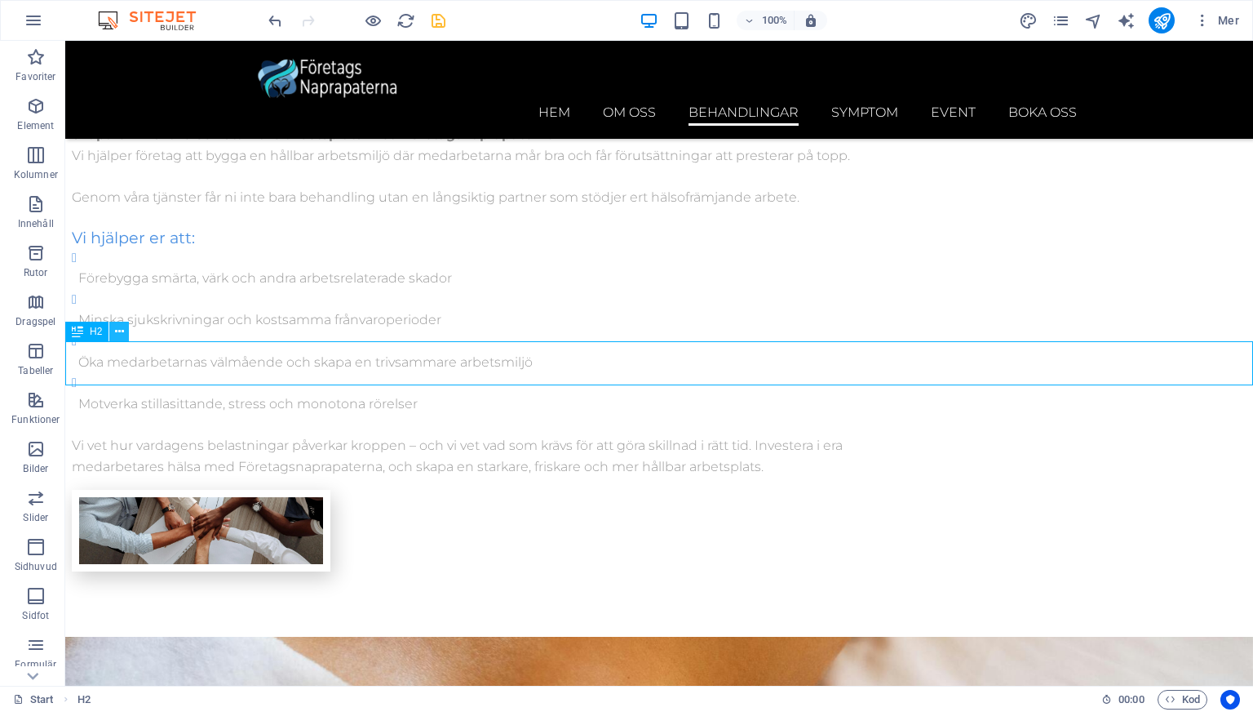
click at [119, 333] on icon at bounding box center [119, 331] width 9 height 17
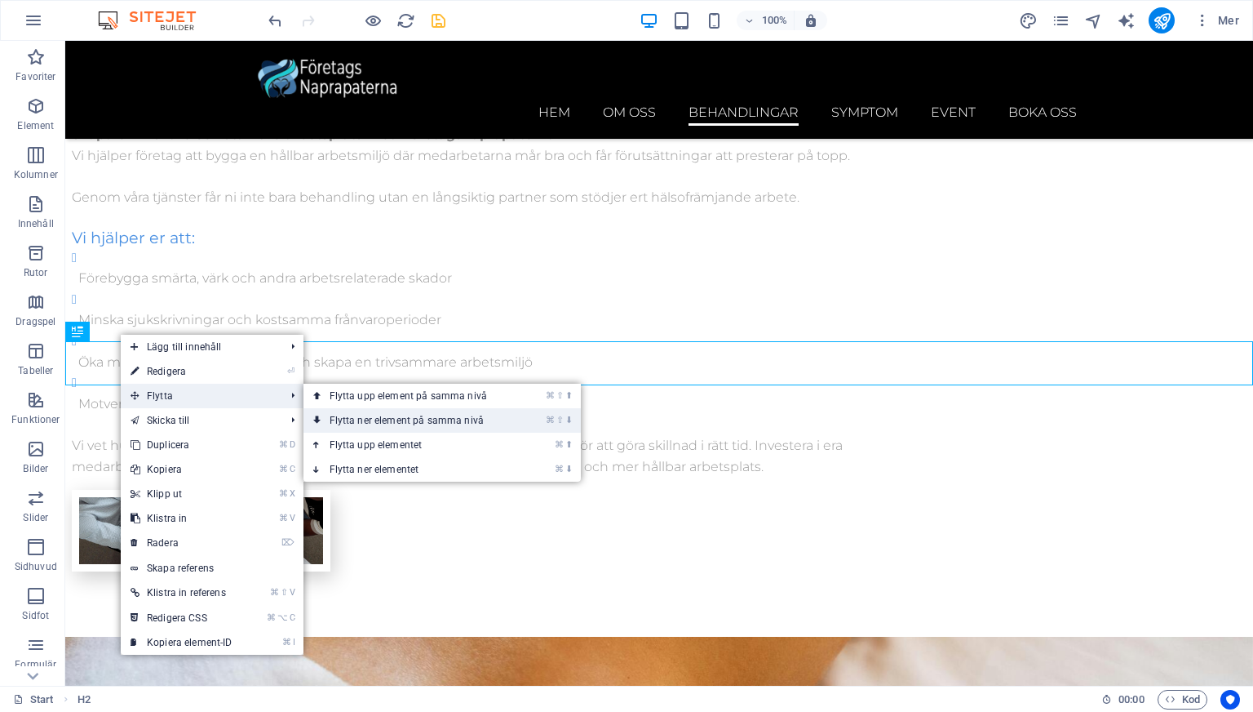
click at [394, 417] on link "⌘ ⇧ ⬇ Flytta ner element på samma nivå" at bounding box center [412, 420] width 216 height 24
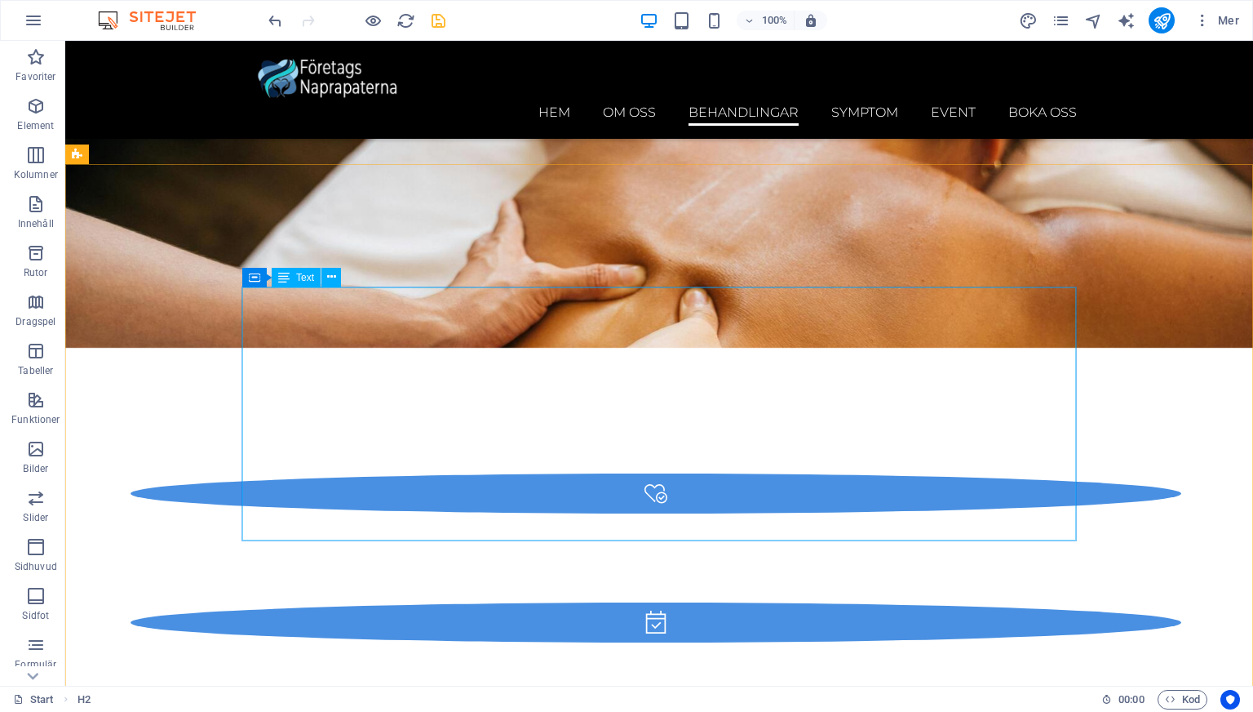
scroll to position [4508, 0]
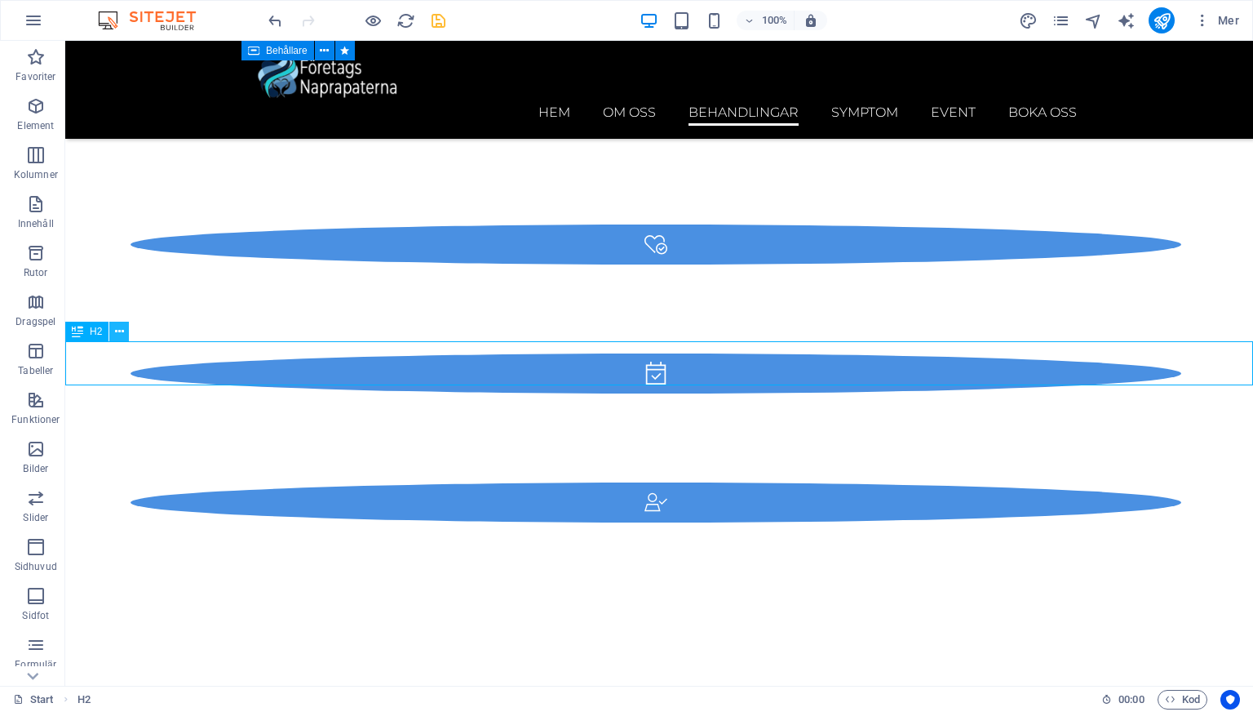
click at [122, 334] on icon at bounding box center [119, 331] width 9 height 17
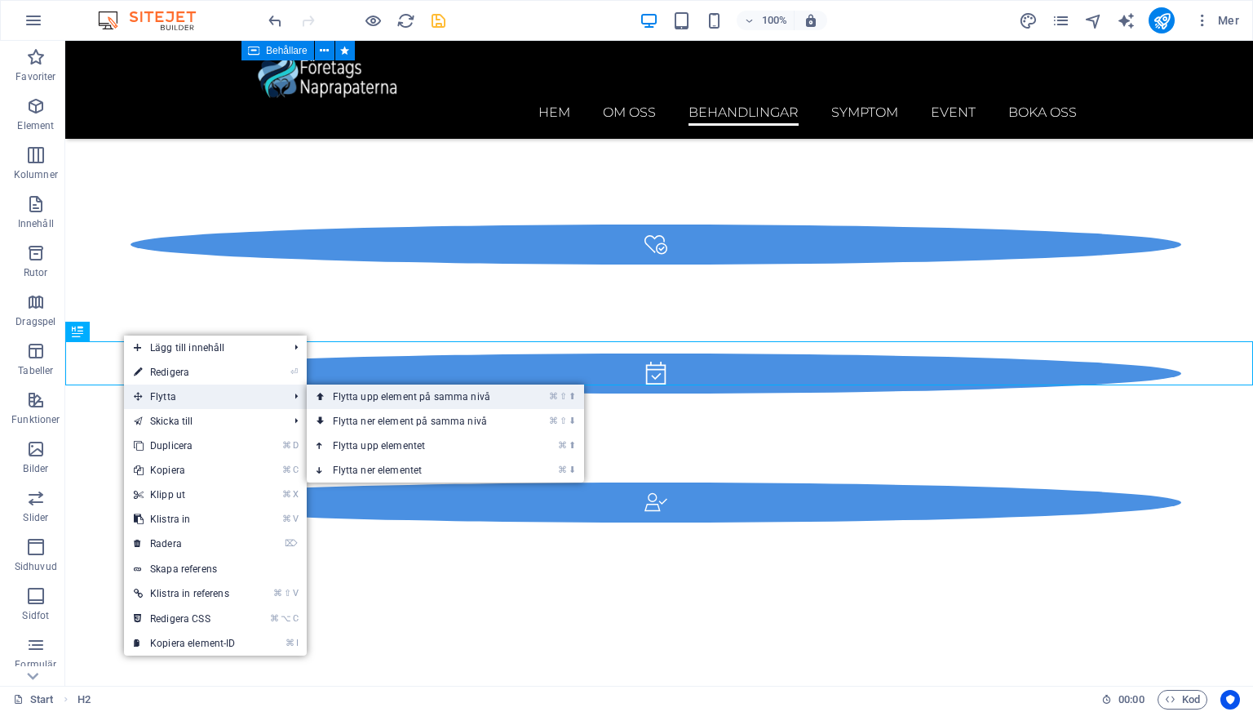
click at [366, 401] on link "⌘ ⇧ ⬆ Flytta upp element på samma nivå" at bounding box center [415, 396] width 216 height 24
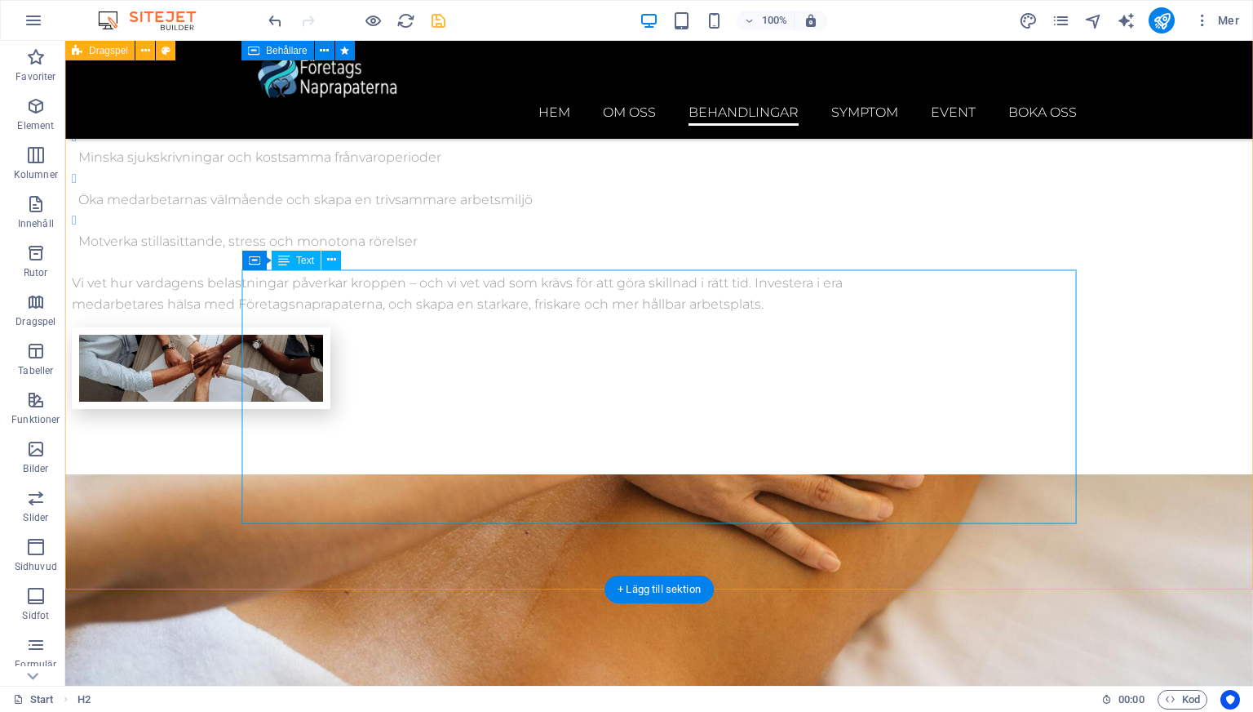
scroll to position [3325, 0]
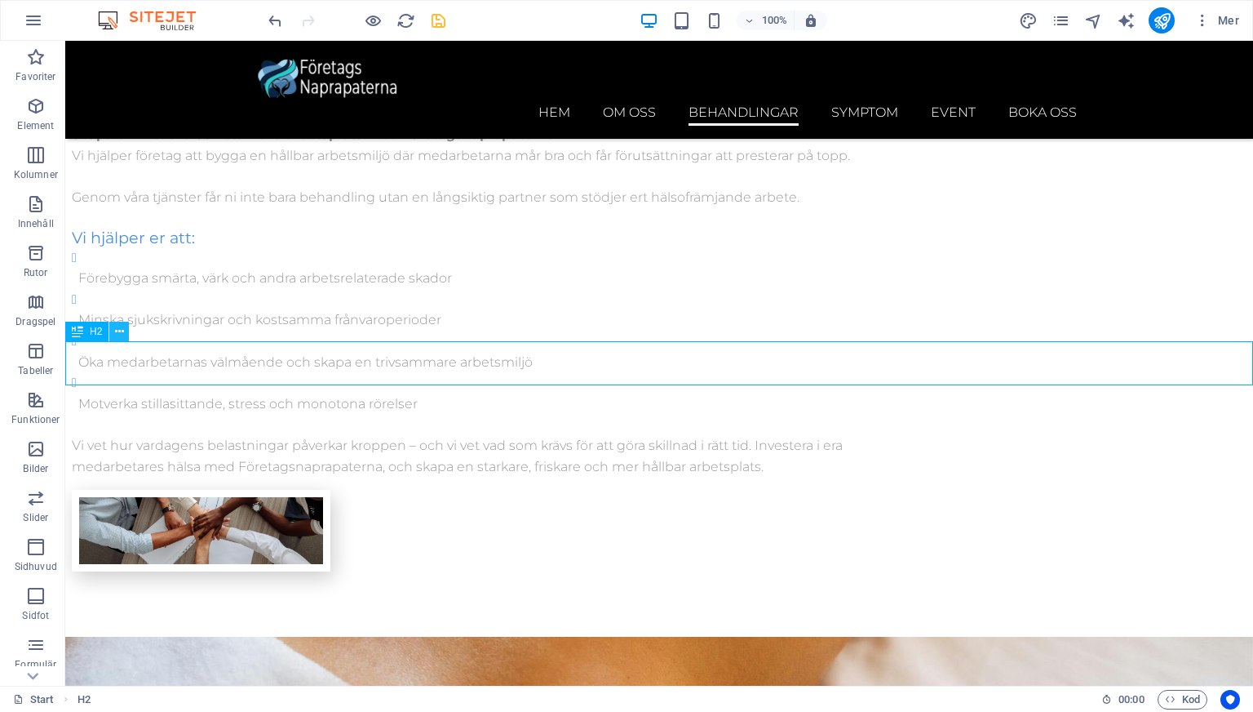
click at [124, 336] on button at bounding box center [119, 332] width 20 height 20
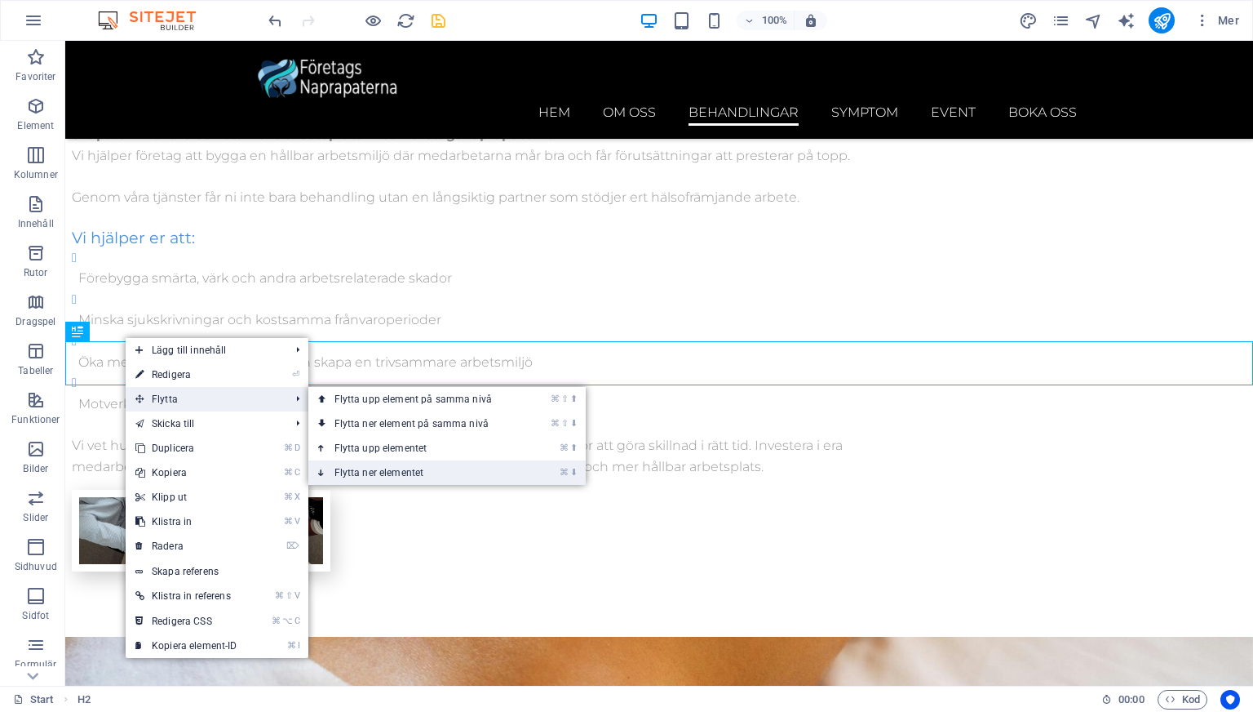
click at [389, 469] on link "⌘ ⬇ Flytta ner elementet" at bounding box center [416, 472] width 216 height 24
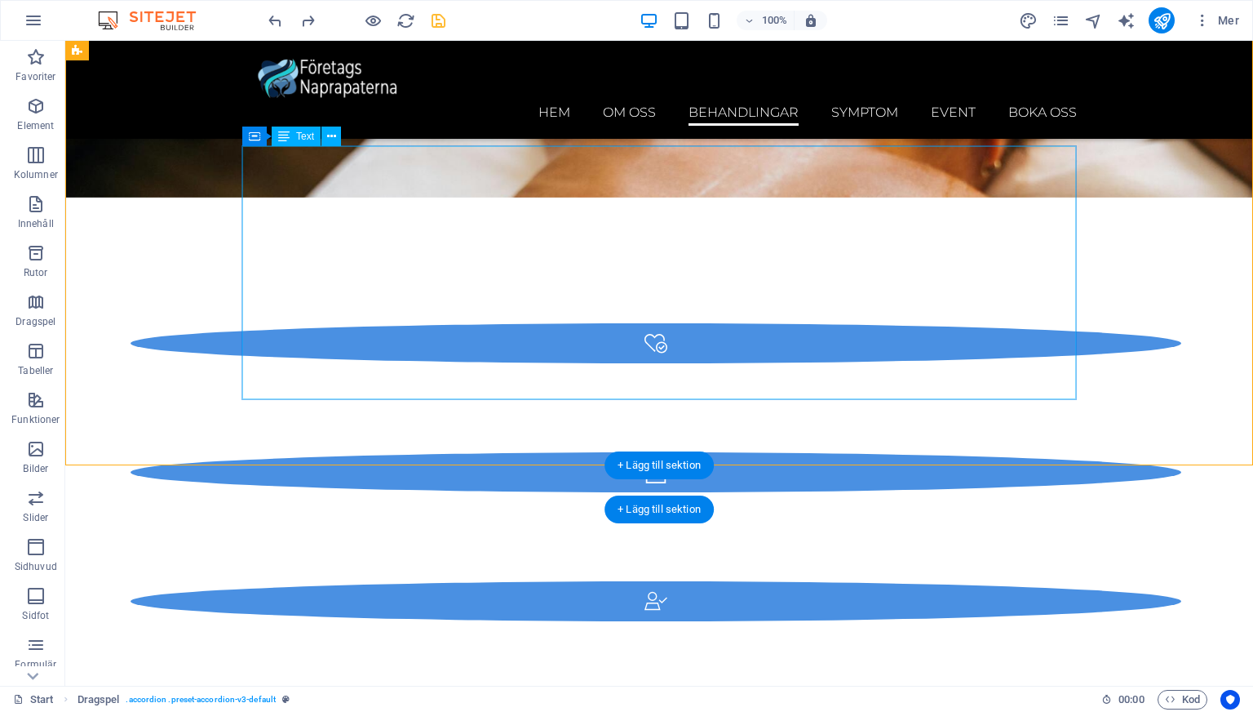
scroll to position [4508, 0]
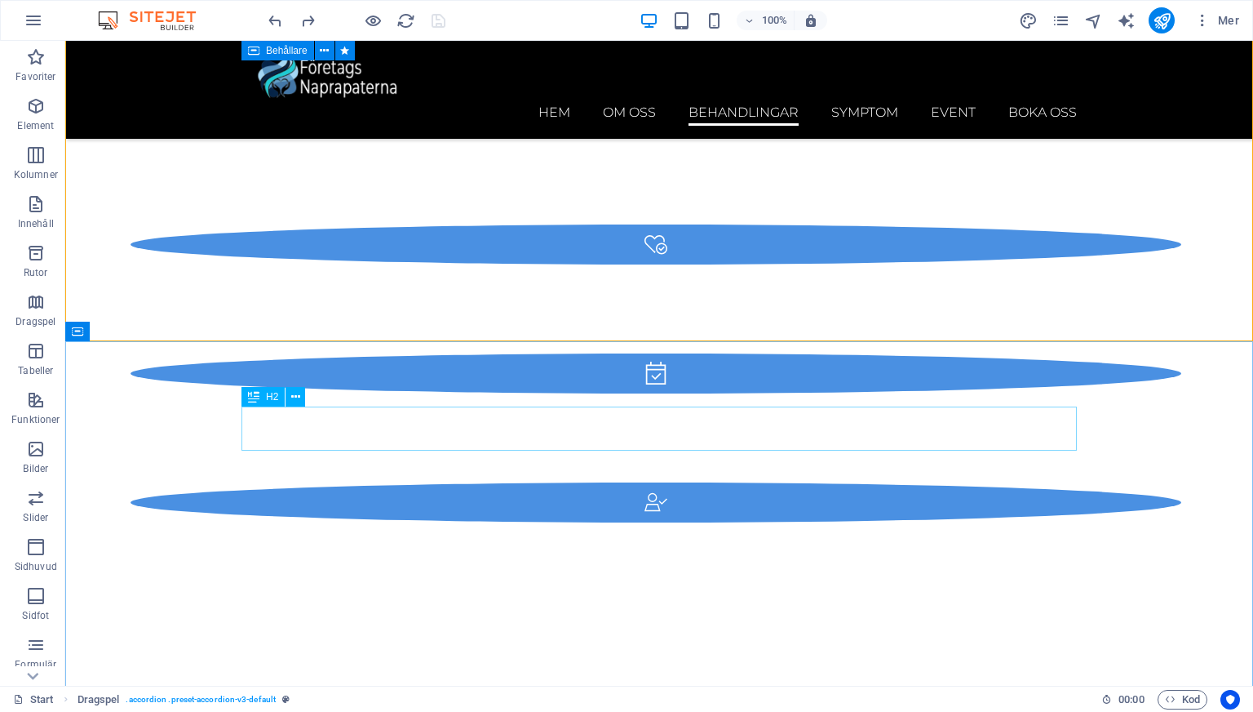
click at [260, 400] on div "H2" at bounding box center [263, 397] width 43 height 20
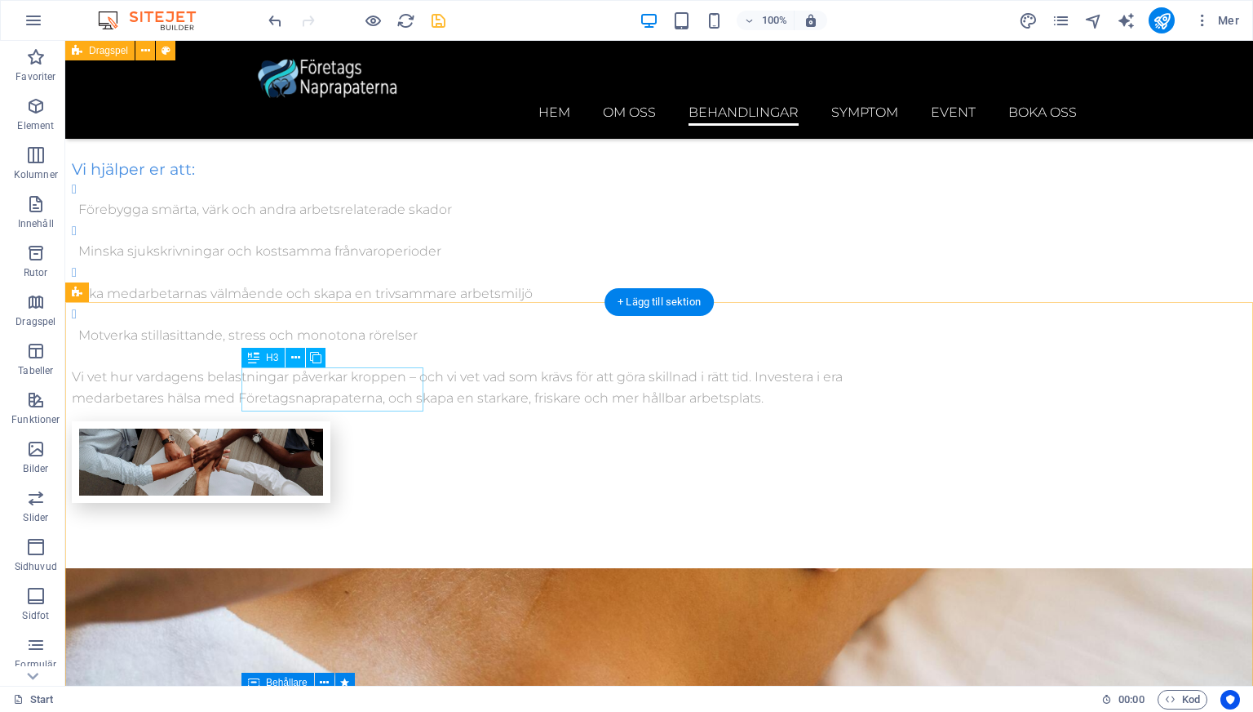
scroll to position [3338, 0]
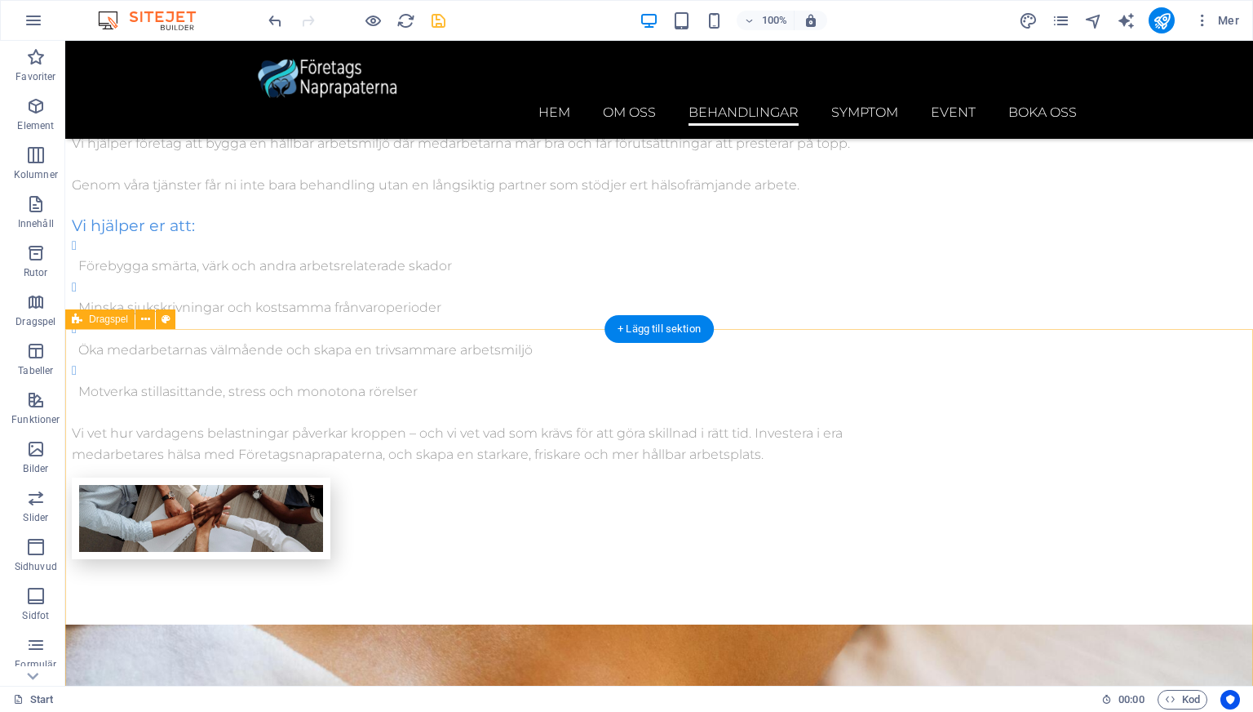
select select "rem"
select select "preset-accordion-v3-default"
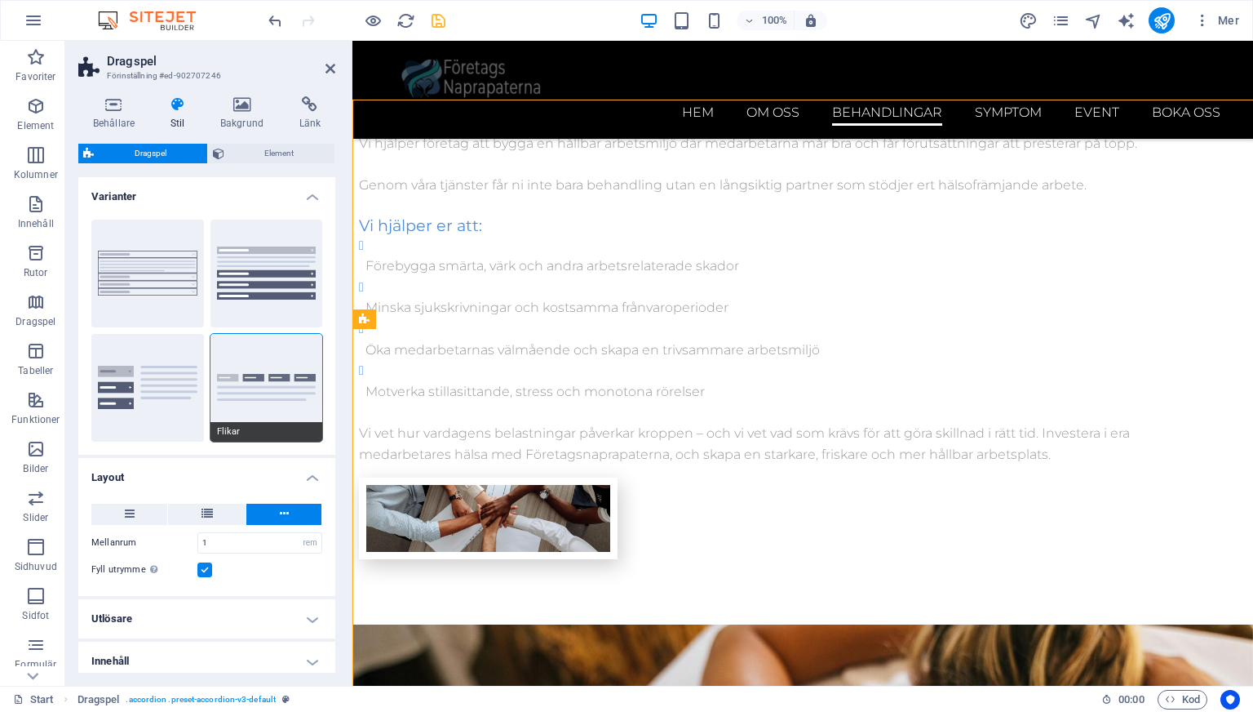
scroll to position [3567, 0]
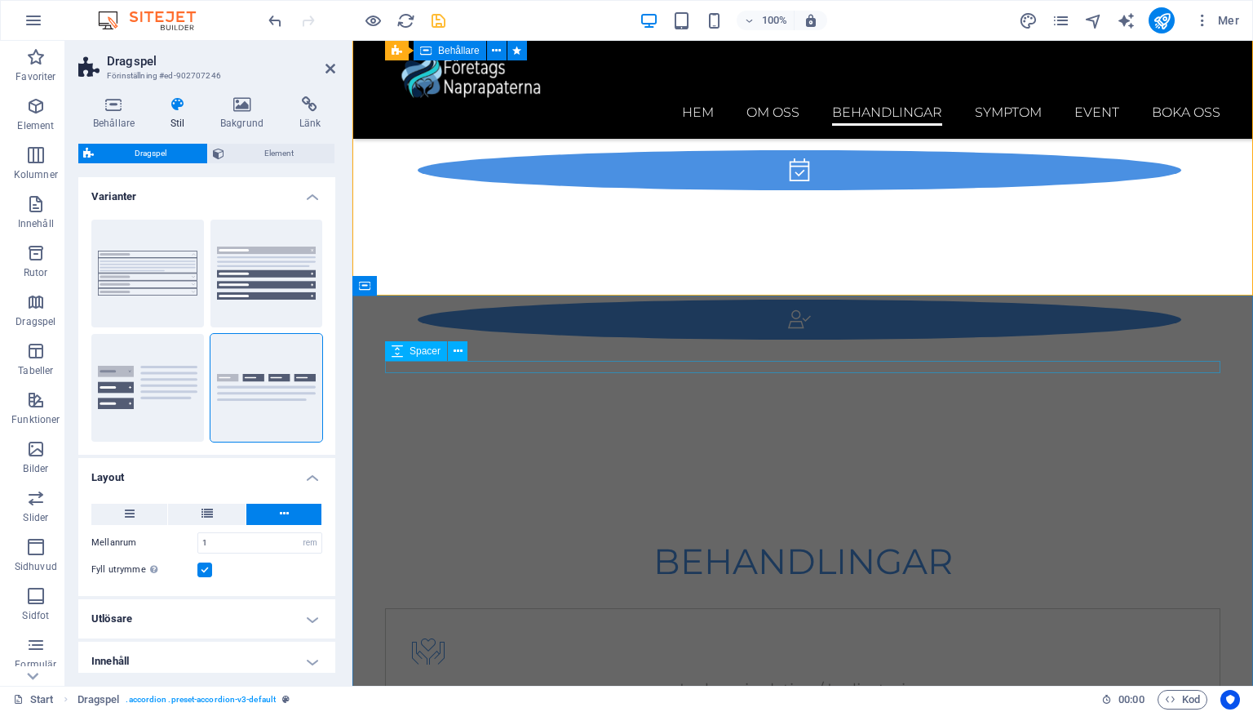
scroll to position [4779, 0]
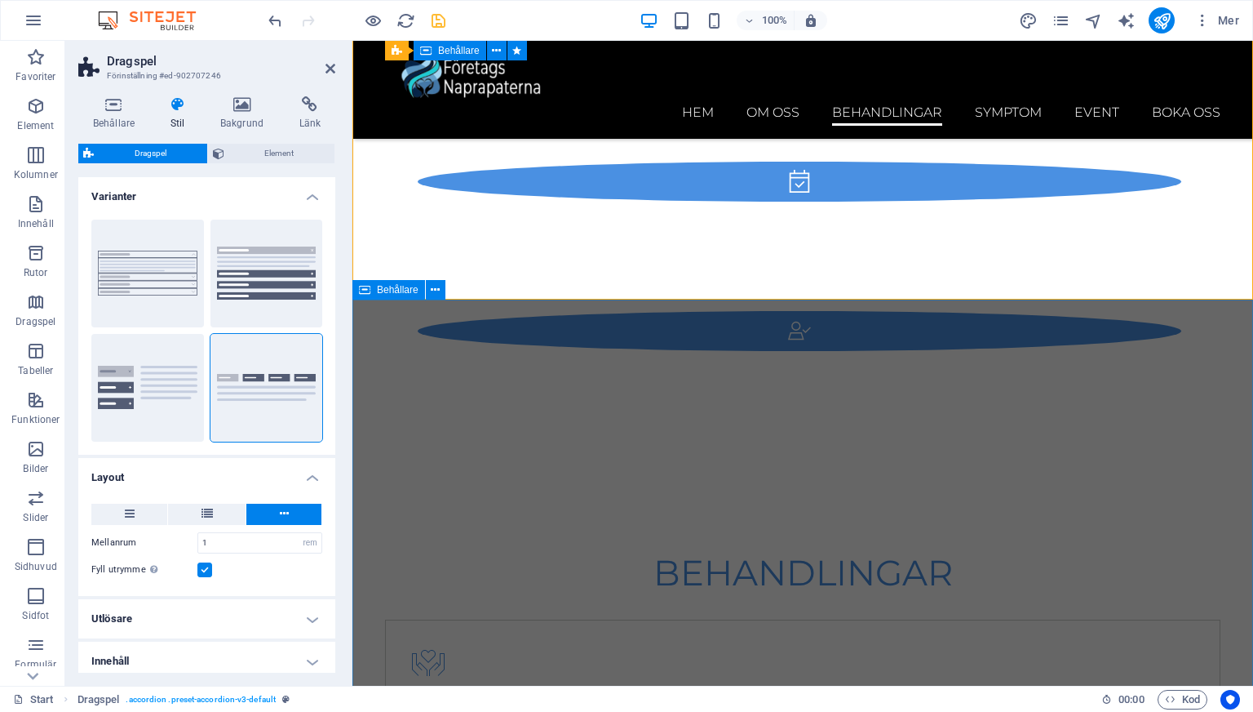
click at [393, 287] on span "Behållare" at bounding box center [398, 290] width 42 height 10
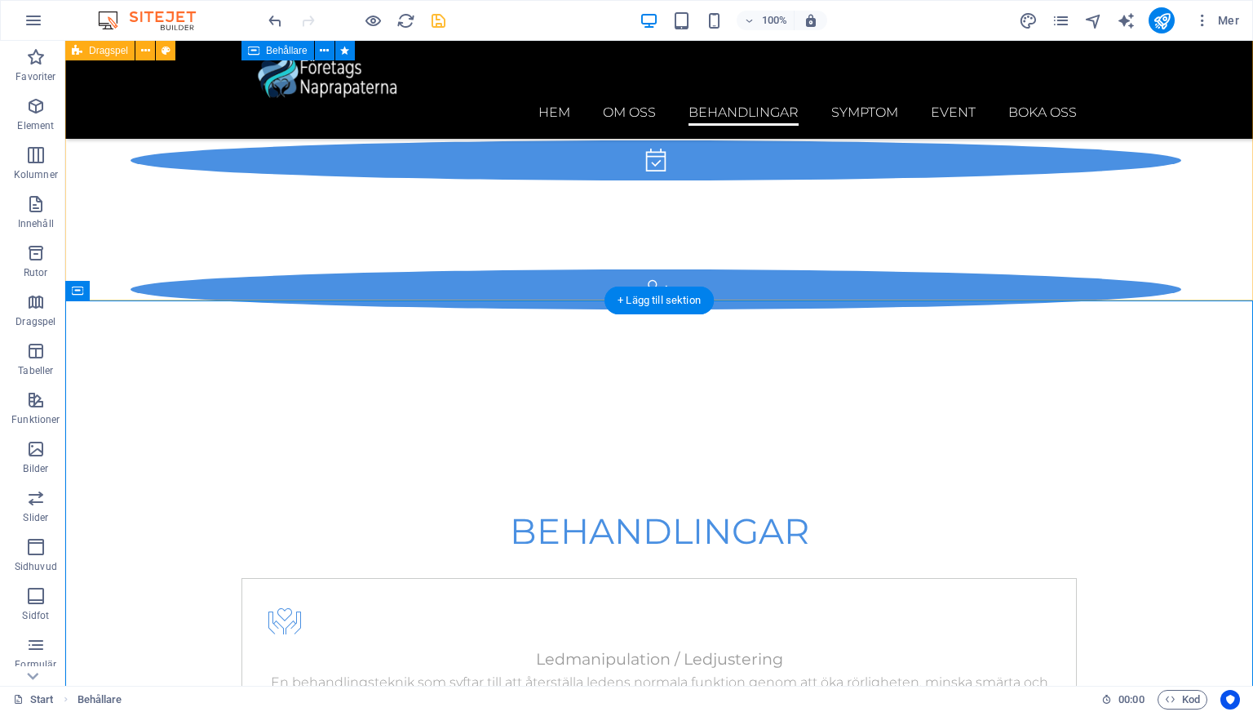
scroll to position [4549, 0]
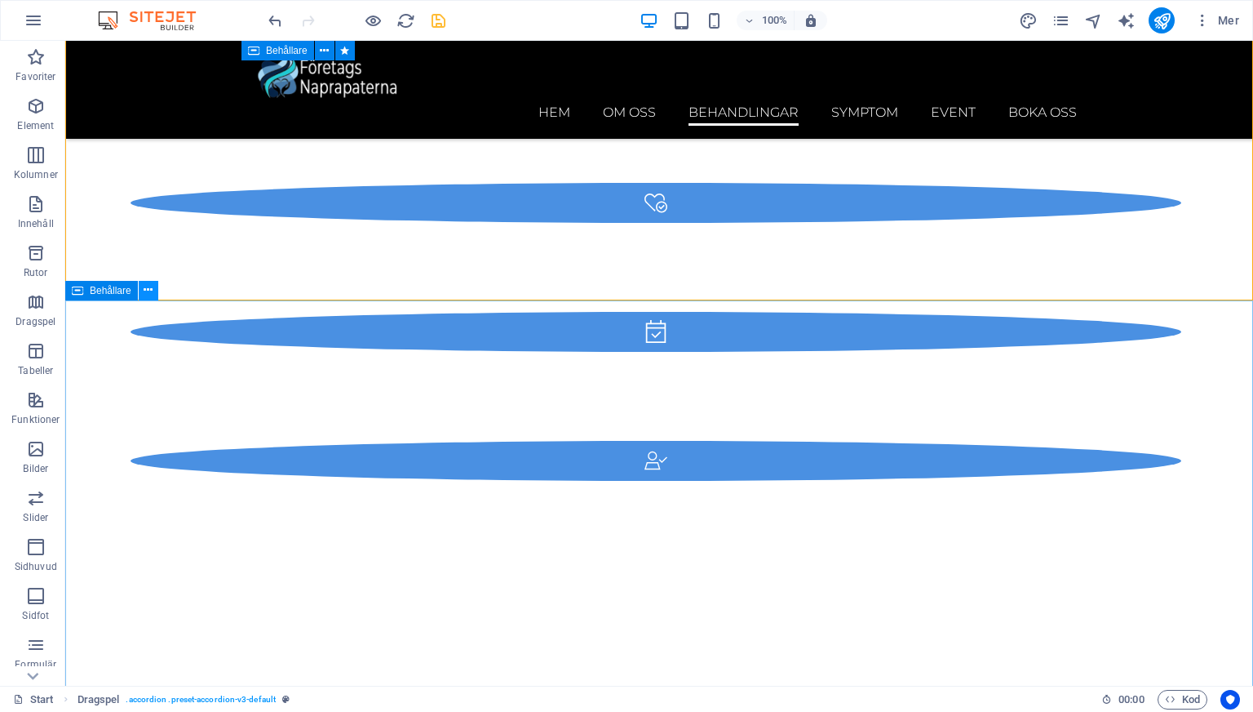
click at [142, 292] on button at bounding box center [149, 291] width 20 height 20
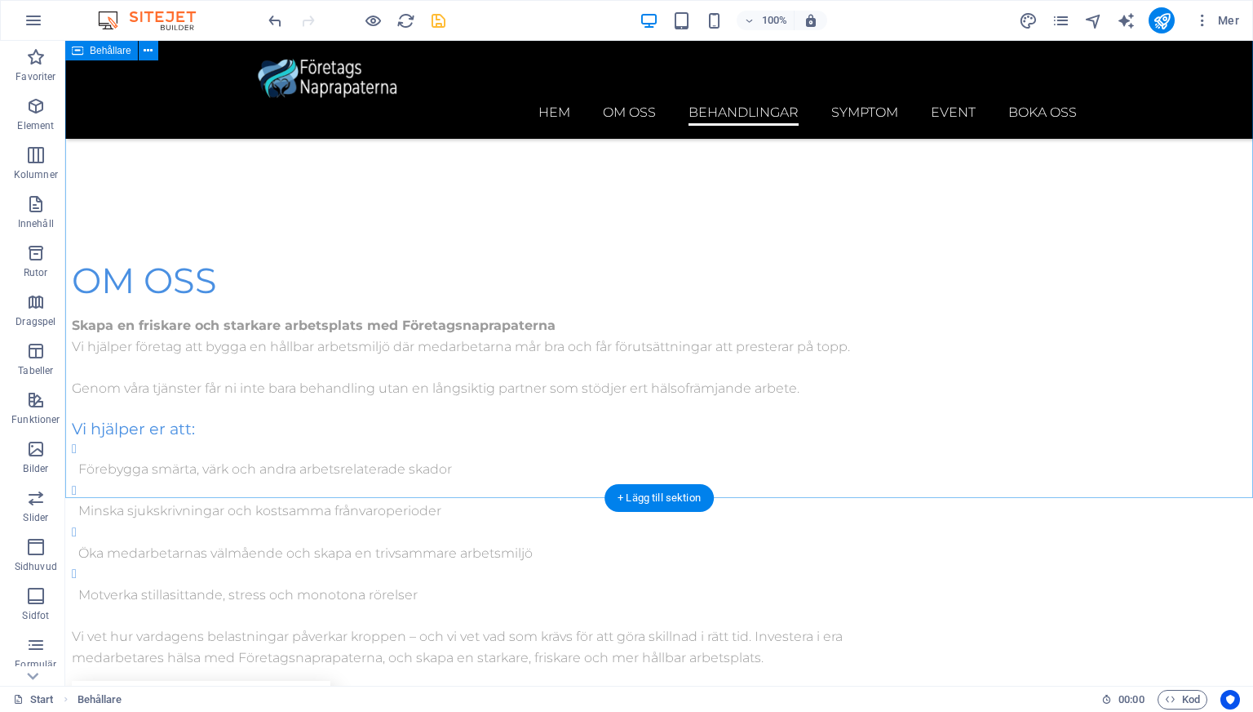
scroll to position [3391, 0]
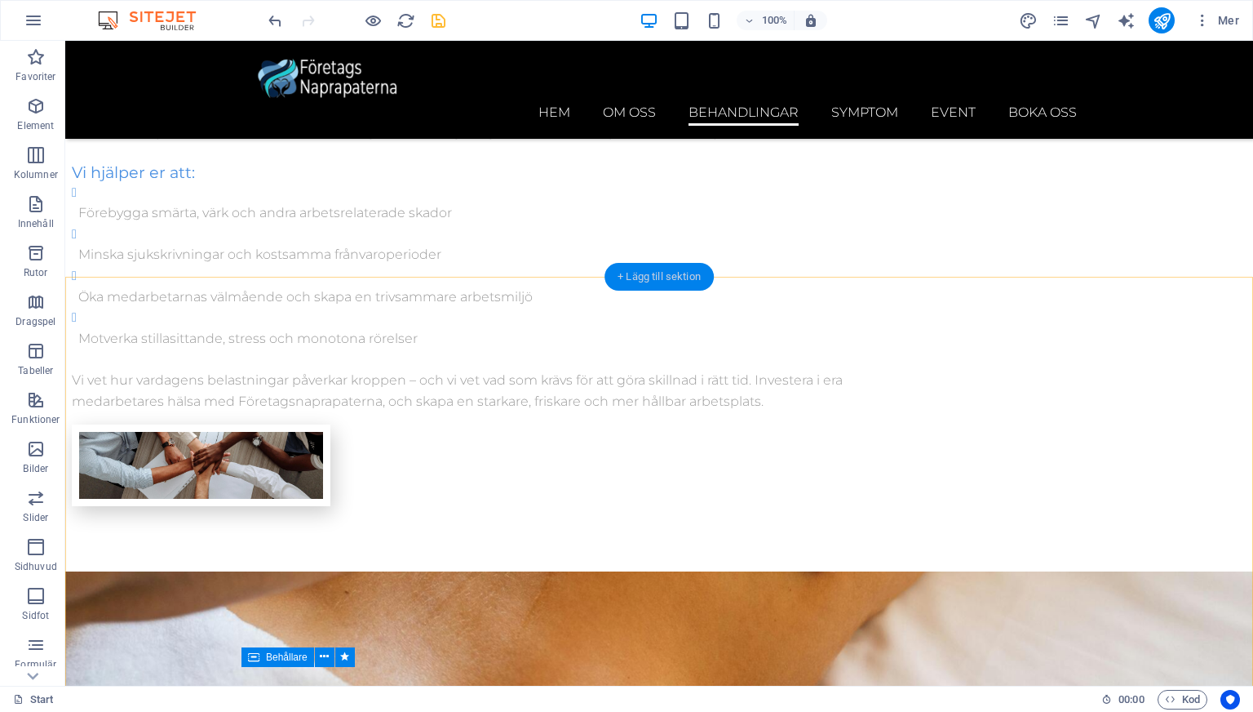
click at [672, 280] on div "+ Lägg till sektion" at bounding box center [659, 277] width 109 height 28
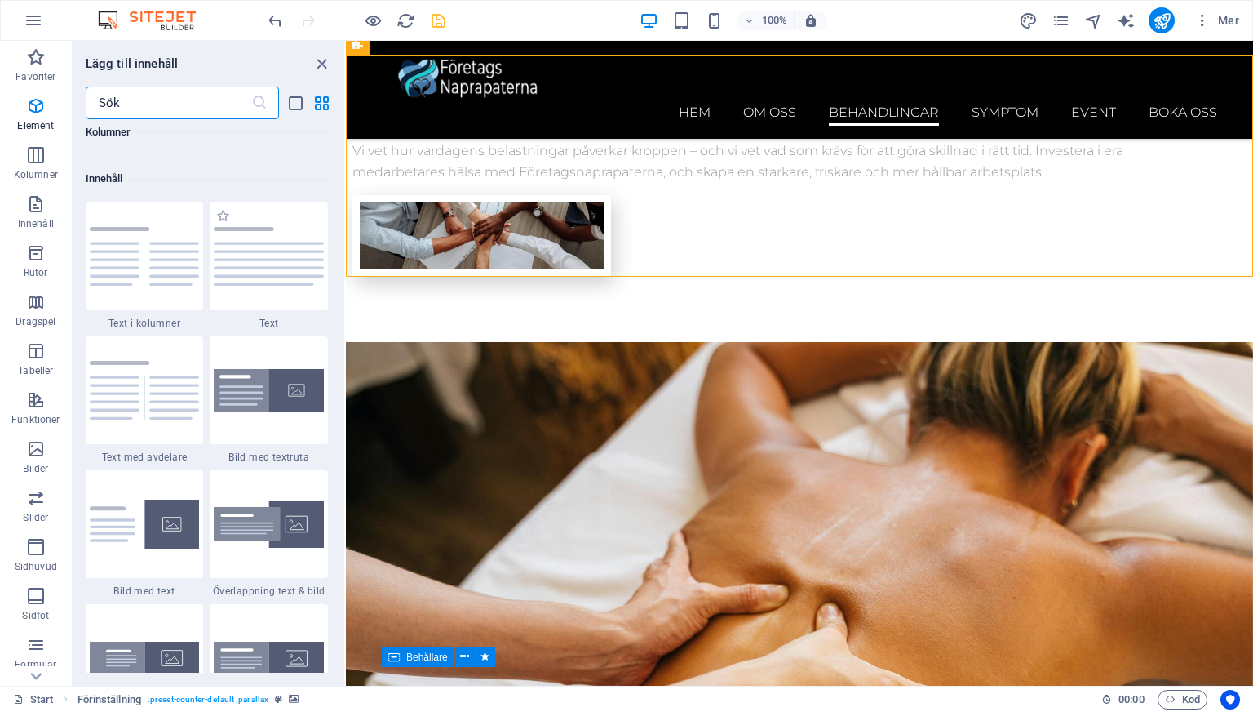
scroll to position [2855, 0]
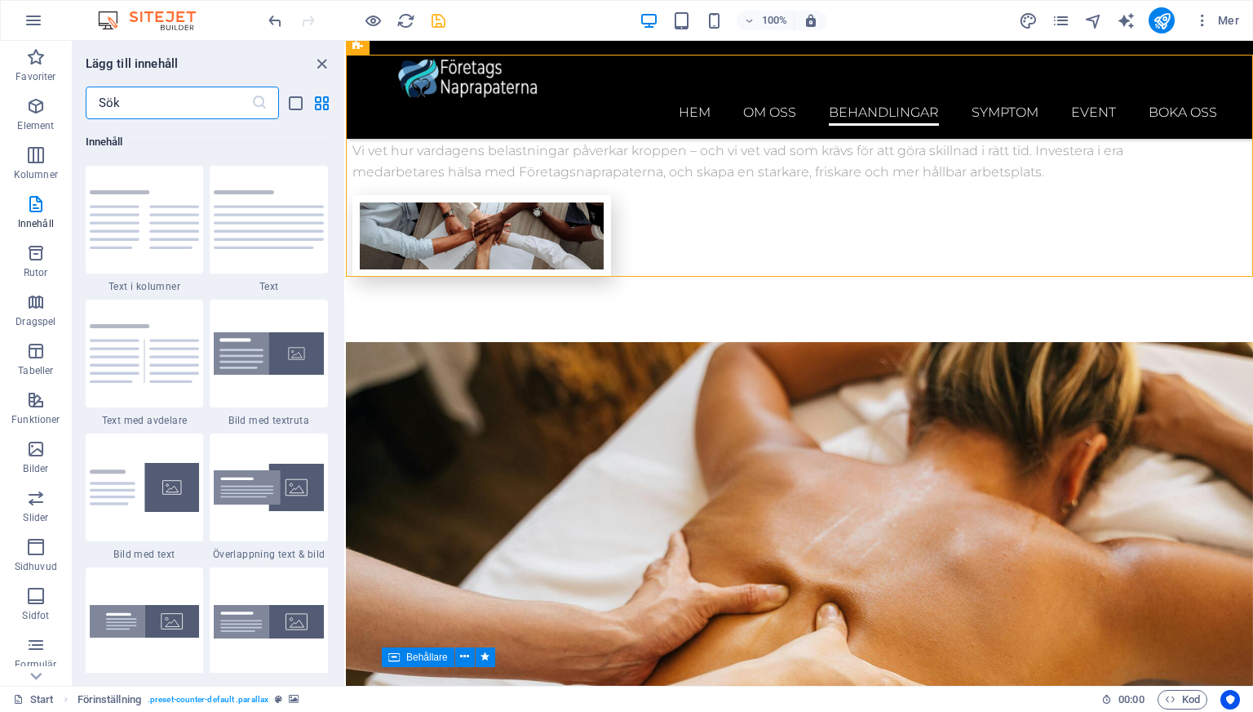
click at [113, 92] on input "text" at bounding box center [169, 102] width 166 height 33
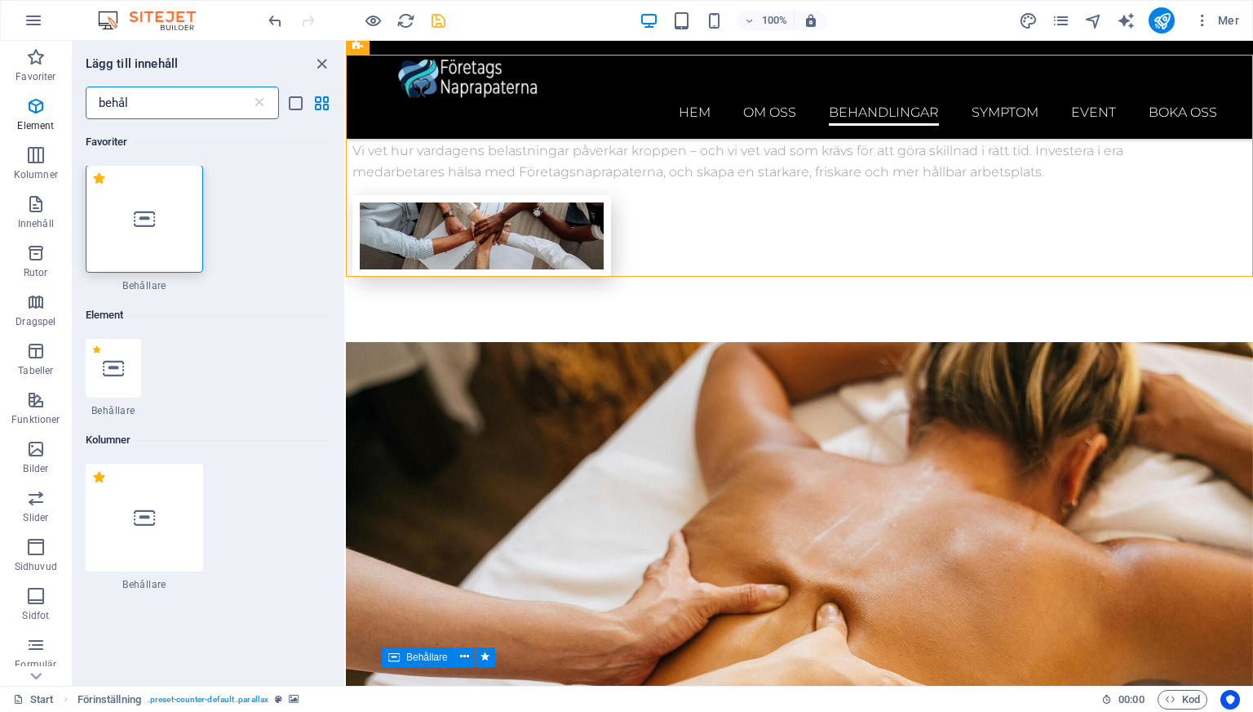
scroll to position [0, 0]
type input "behål"
click at [171, 542] on div at bounding box center [145, 518] width 118 height 108
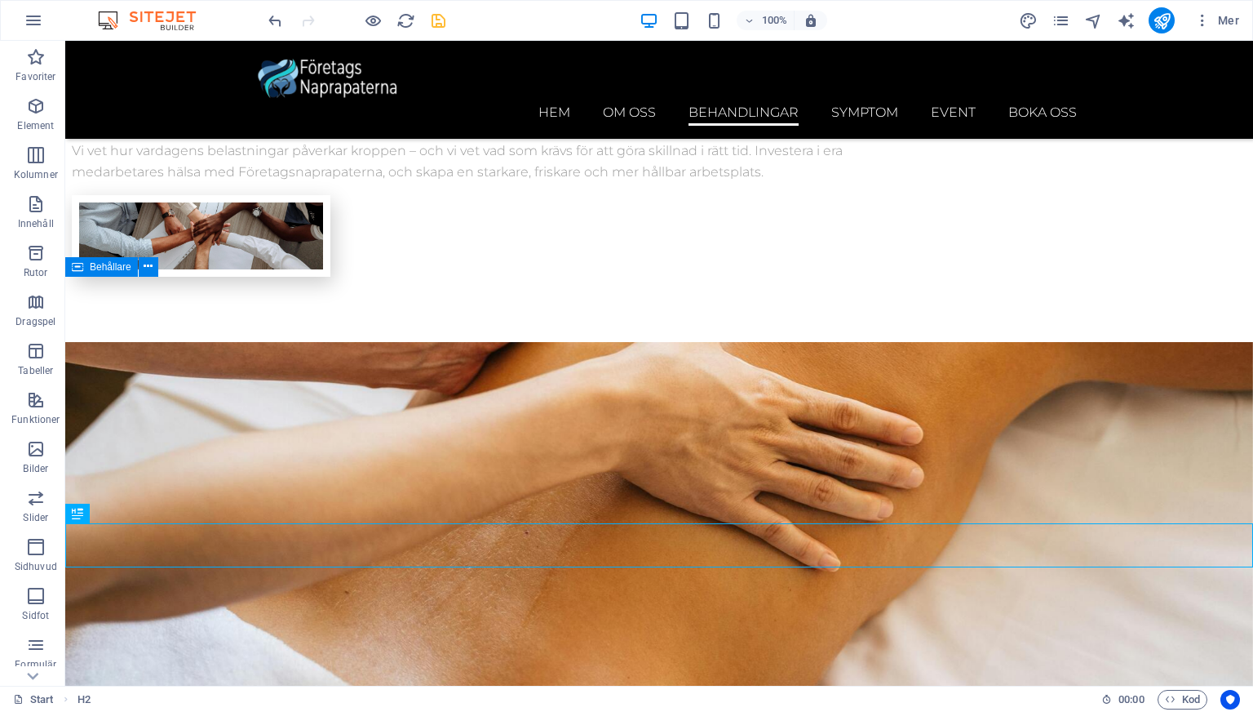
scroll to position [3391, 0]
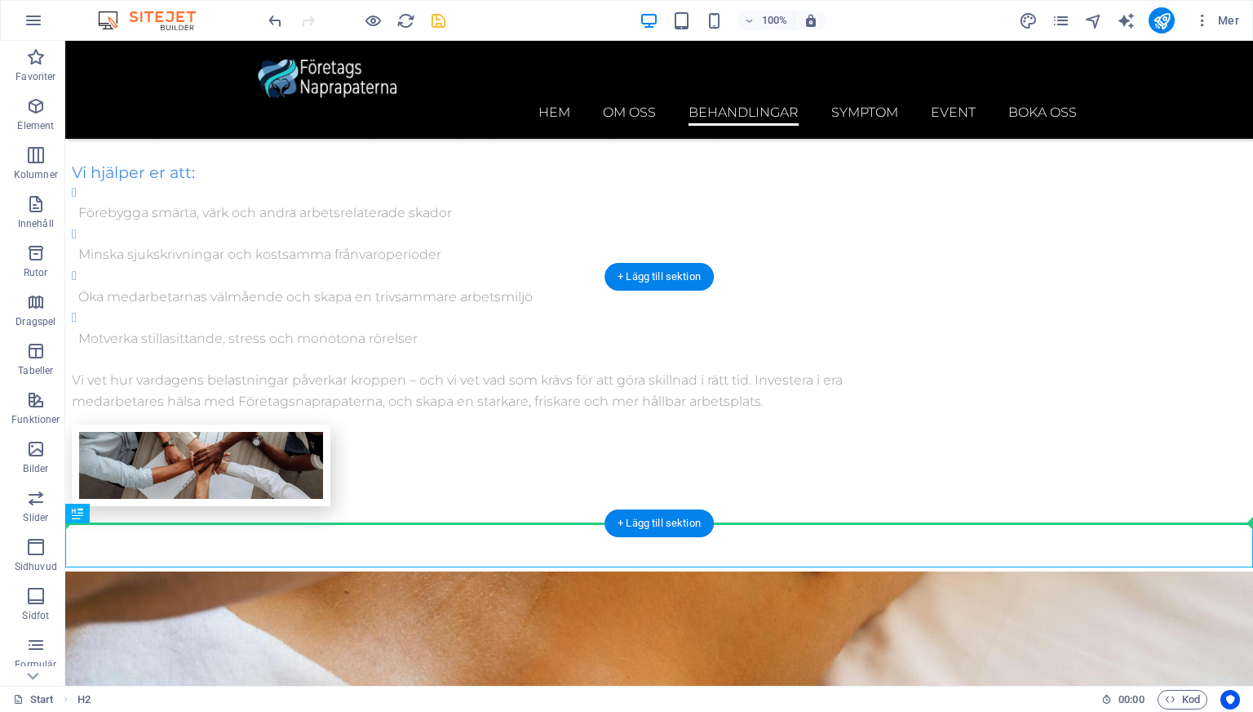
drag, startPoint x: 140, startPoint y: 551, endPoint x: 182, endPoint y: 427, distance: 130.8
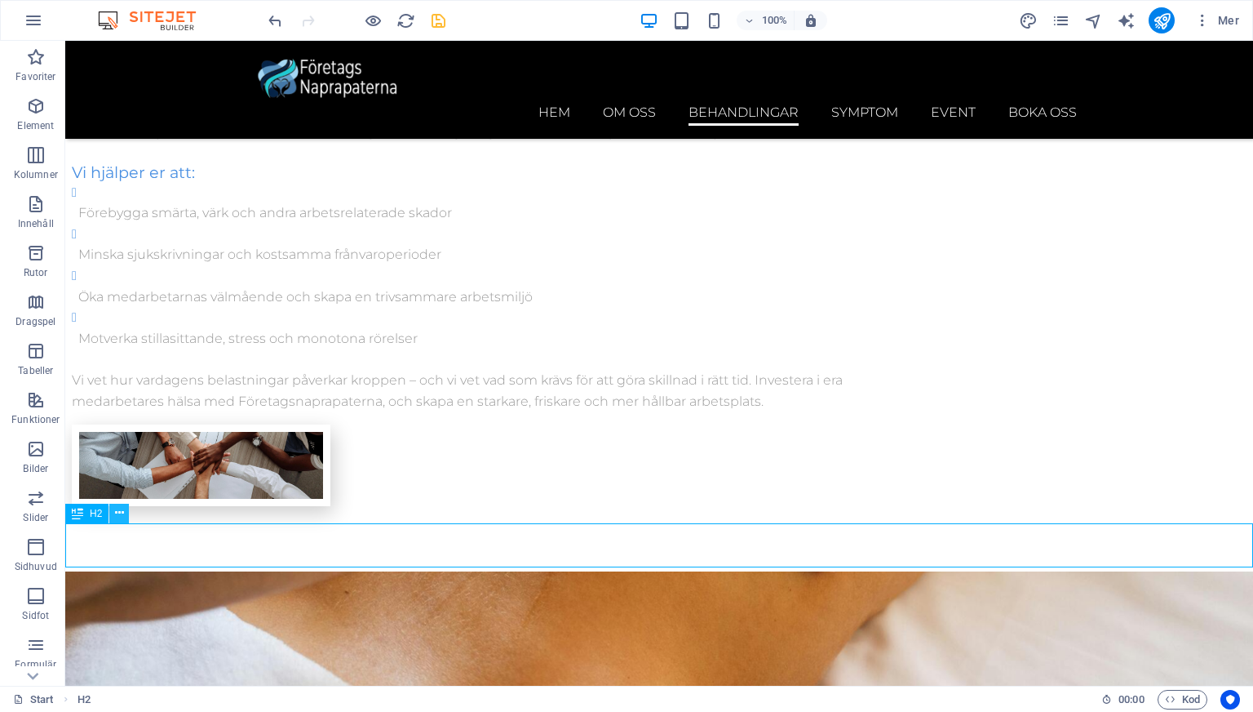
click at [115, 513] on icon at bounding box center [119, 512] width 9 height 17
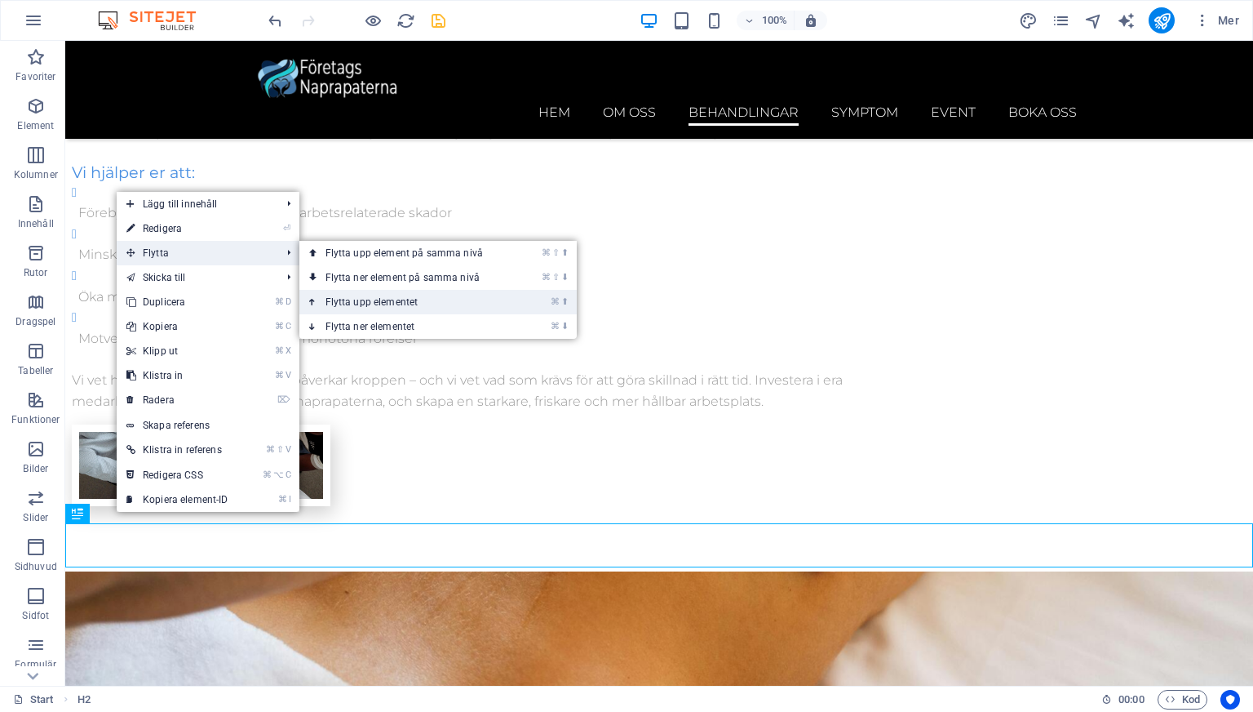
click at [358, 299] on link "⌘ ⬆ Flytta upp elementet" at bounding box center [407, 302] width 216 height 24
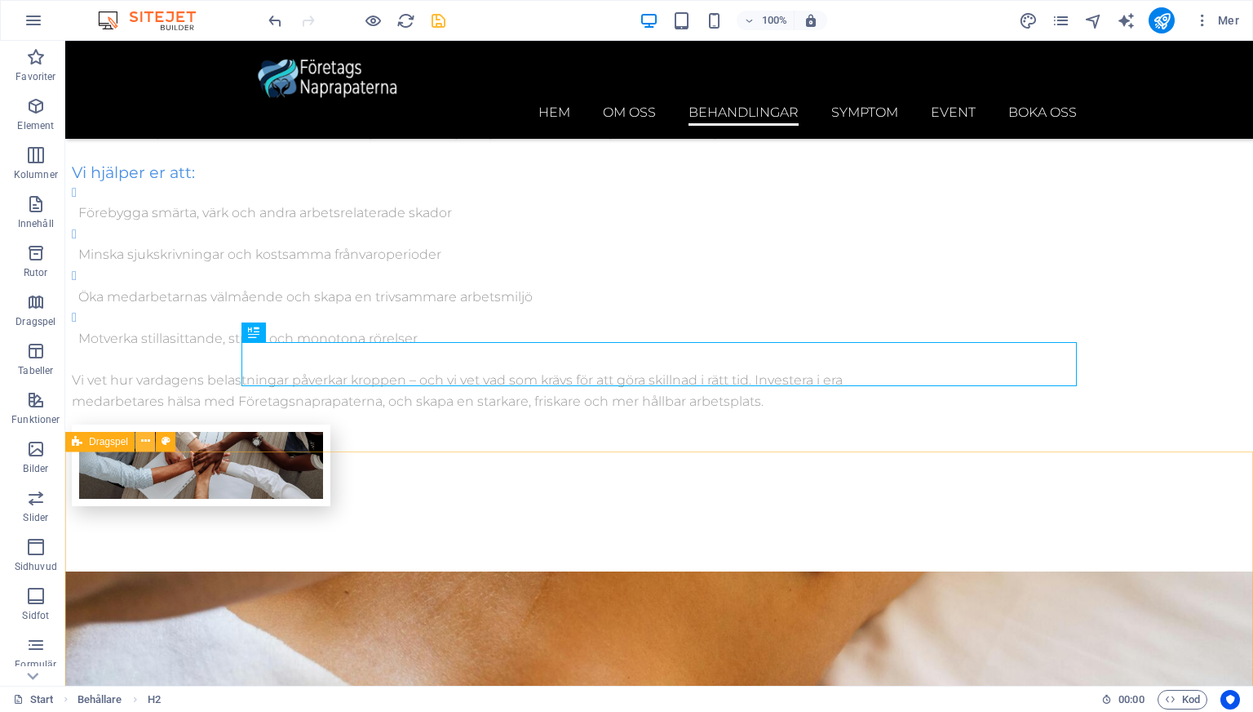
click at [149, 444] on icon at bounding box center [145, 440] width 9 height 17
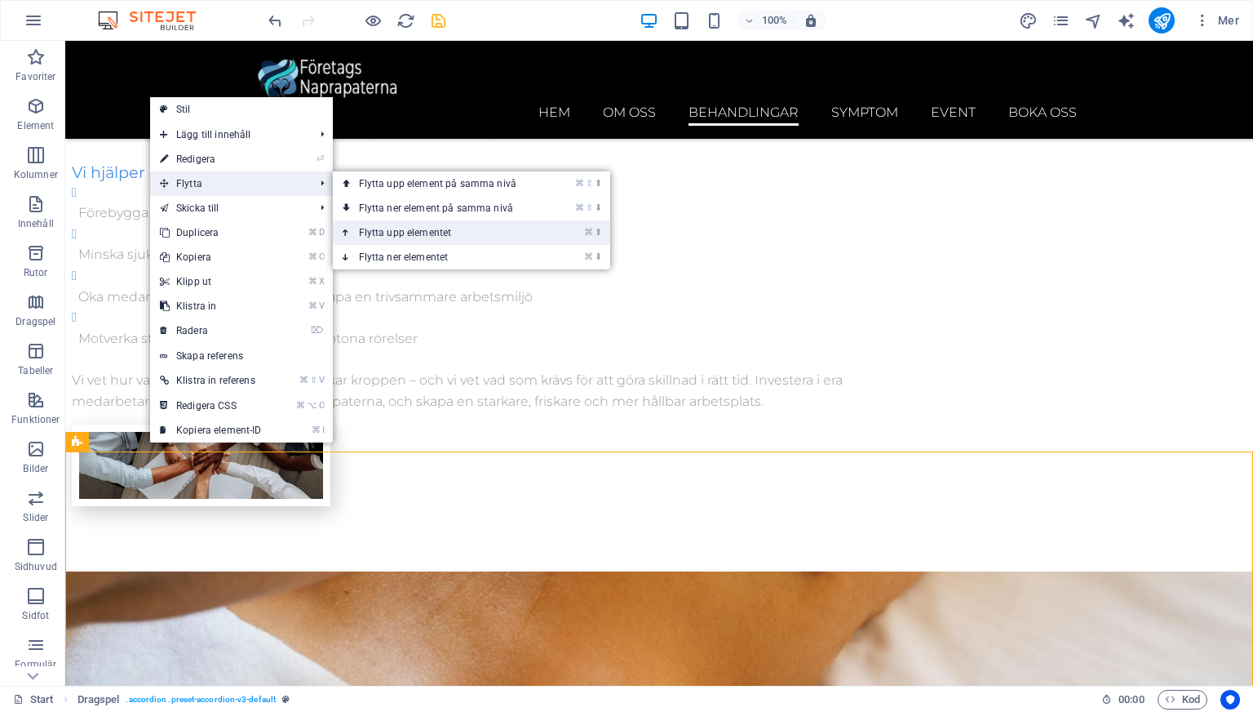
click at [385, 228] on link "⌘ ⬆ Flytta upp elementet" at bounding box center [441, 232] width 216 height 24
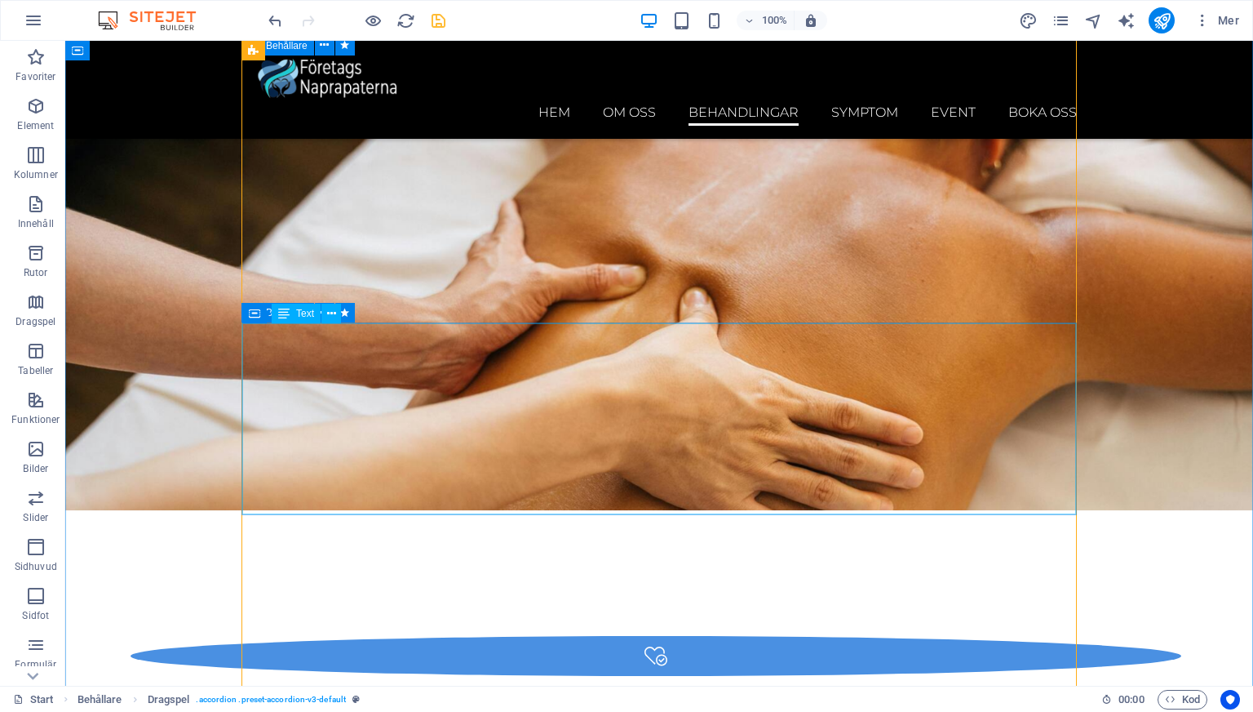
scroll to position [4120, 0]
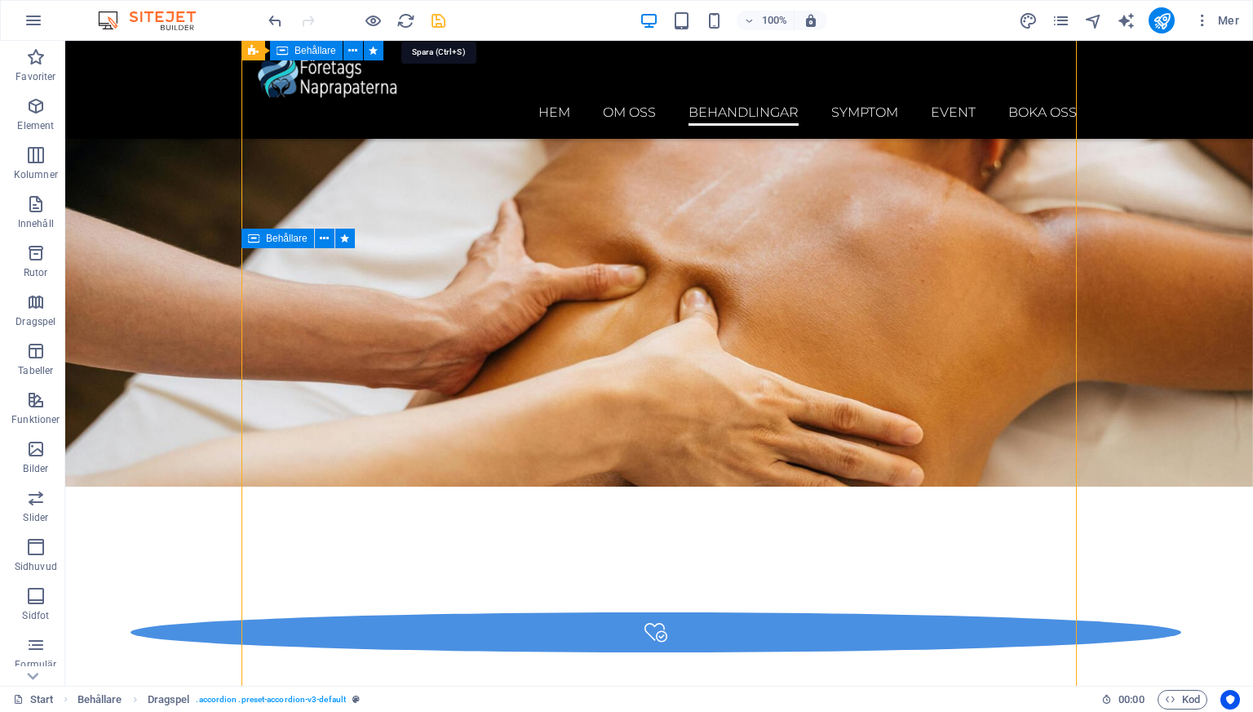
click at [442, 29] on icon "save" at bounding box center [438, 20] width 19 height 19
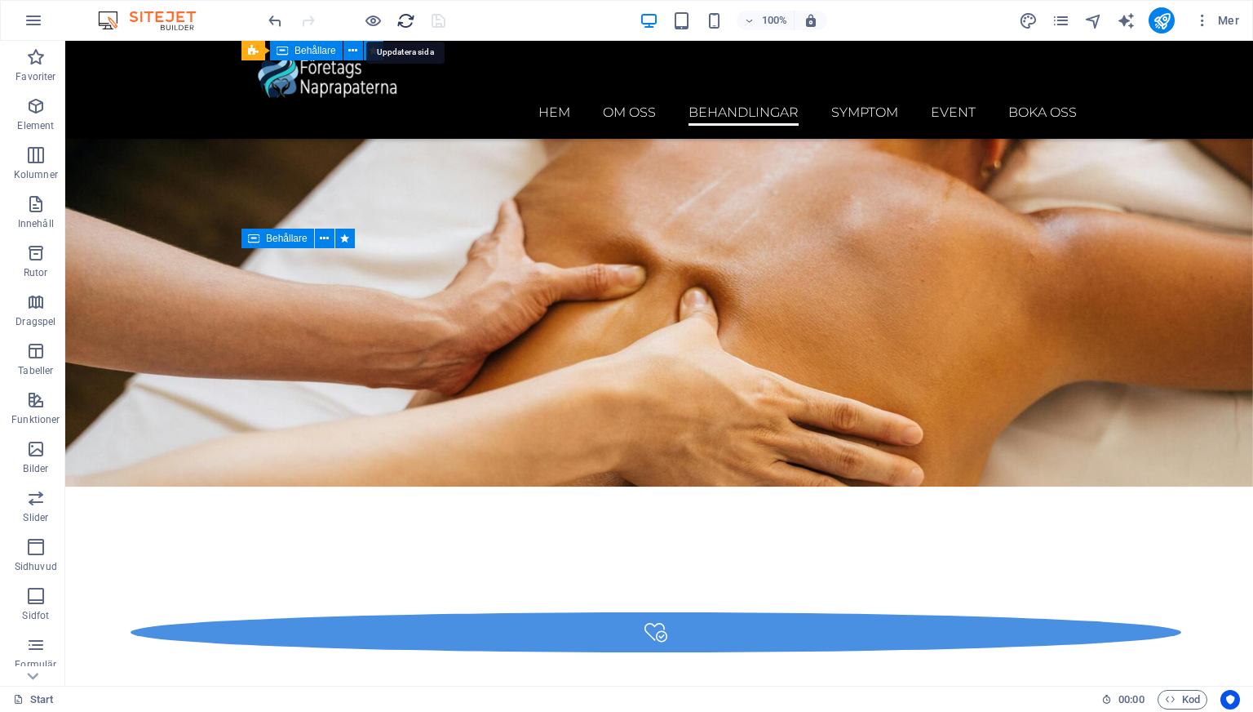
click at [406, 23] on icon "reload" at bounding box center [406, 20] width 19 height 19
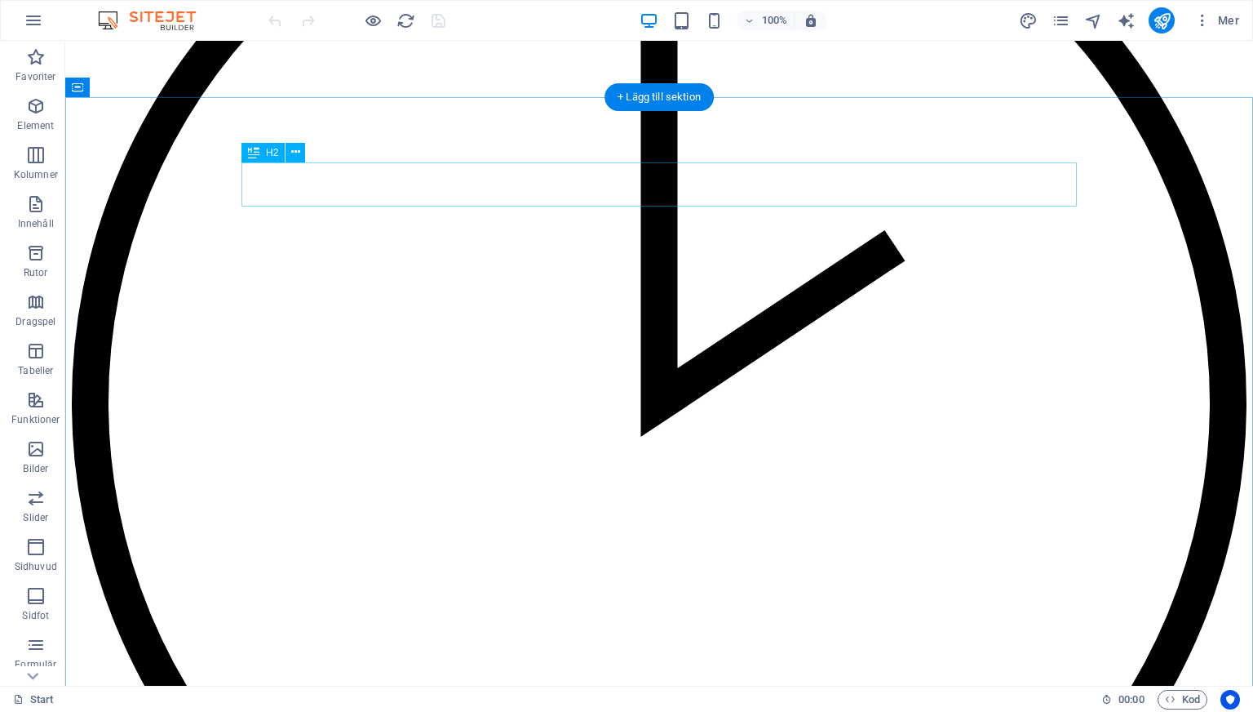
scroll to position [3619, 0]
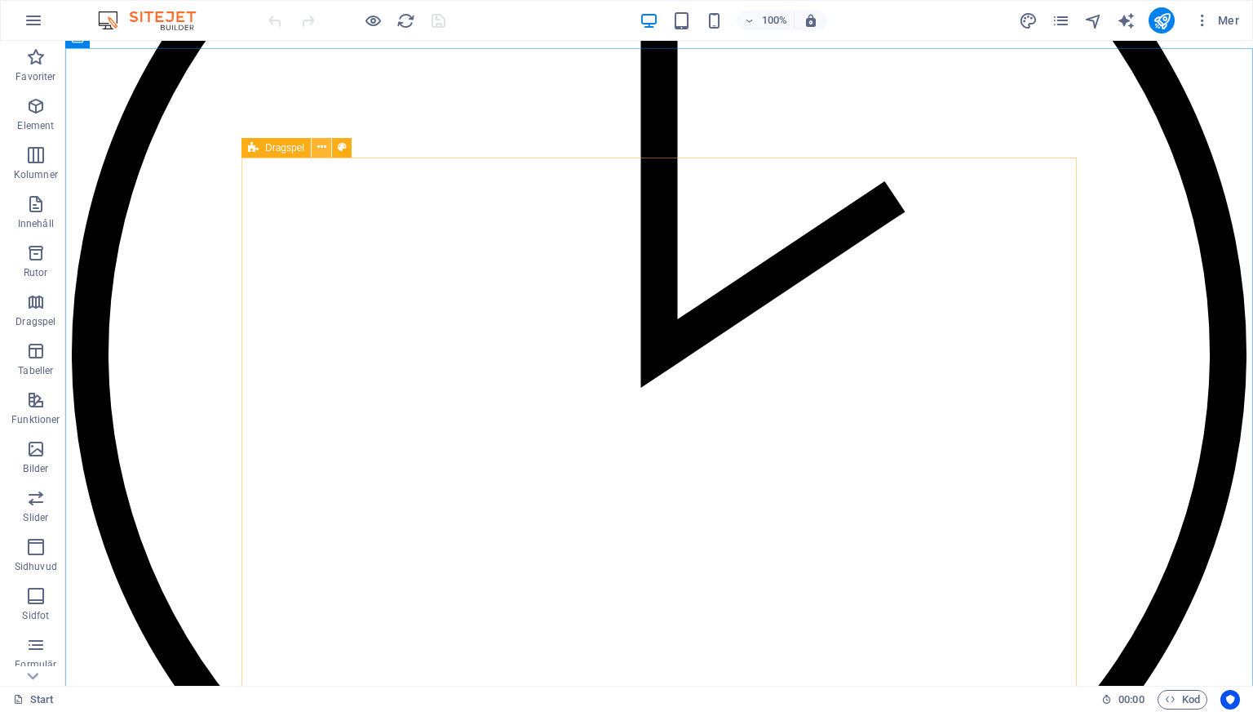
click at [322, 149] on icon at bounding box center [321, 147] width 9 height 17
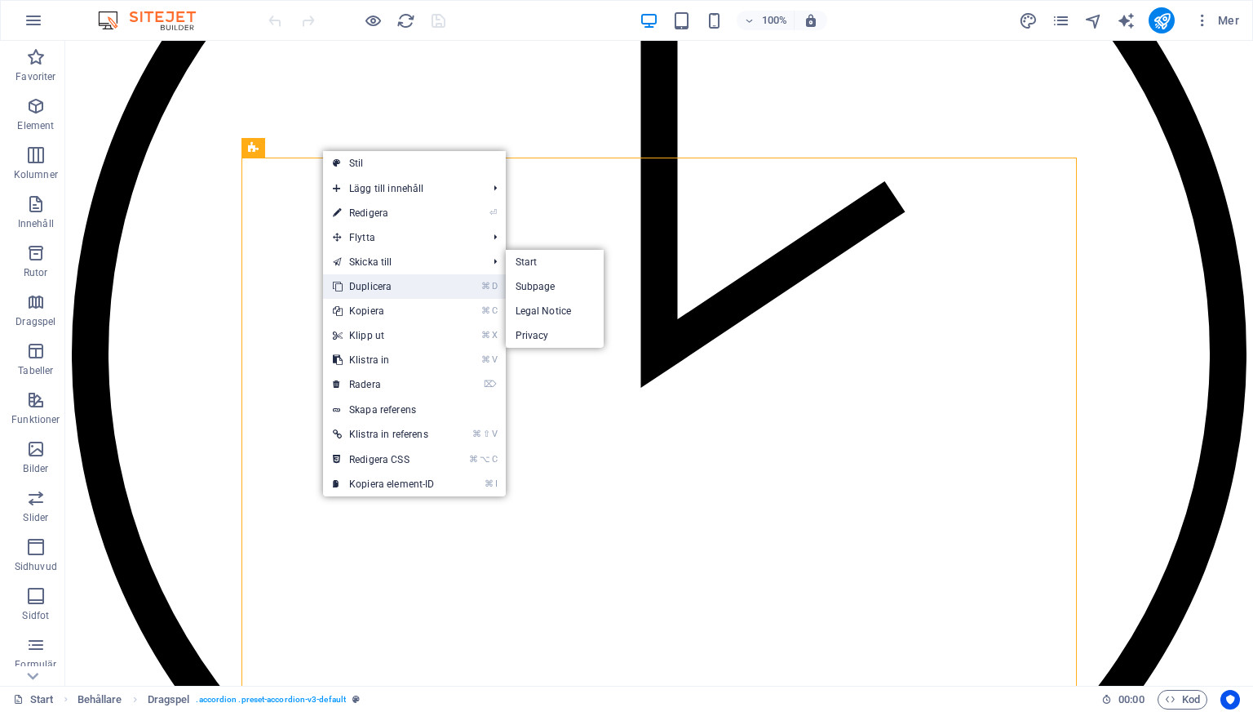
click at [394, 280] on link "⌘ D Duplicera" at bounding box center [384, 286] width 122 height 24
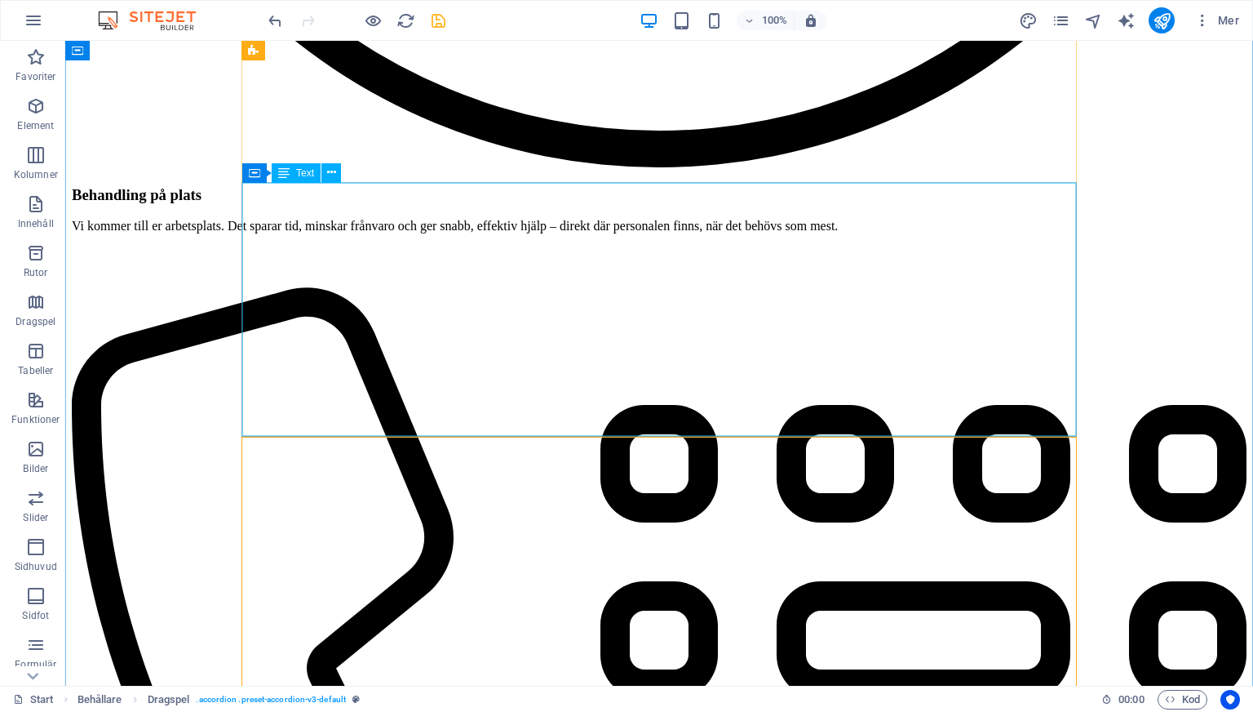
scroll to position [4394, 0]
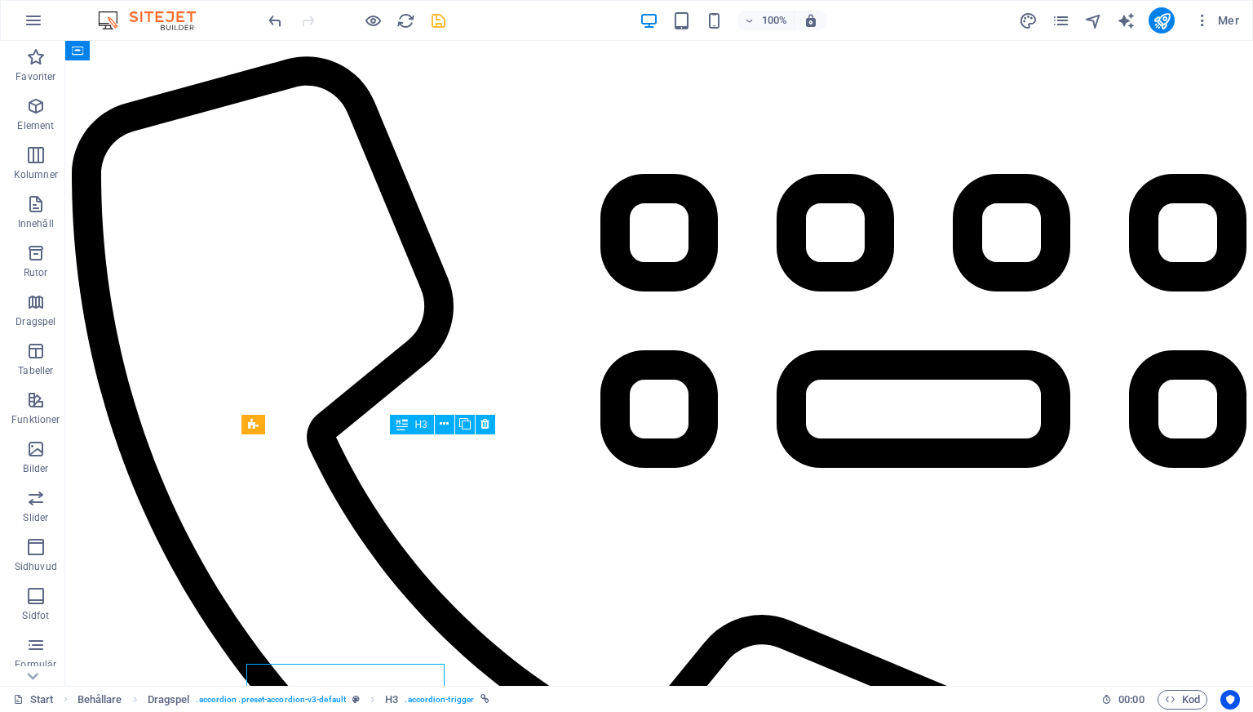
scroll to position [4394, 0]
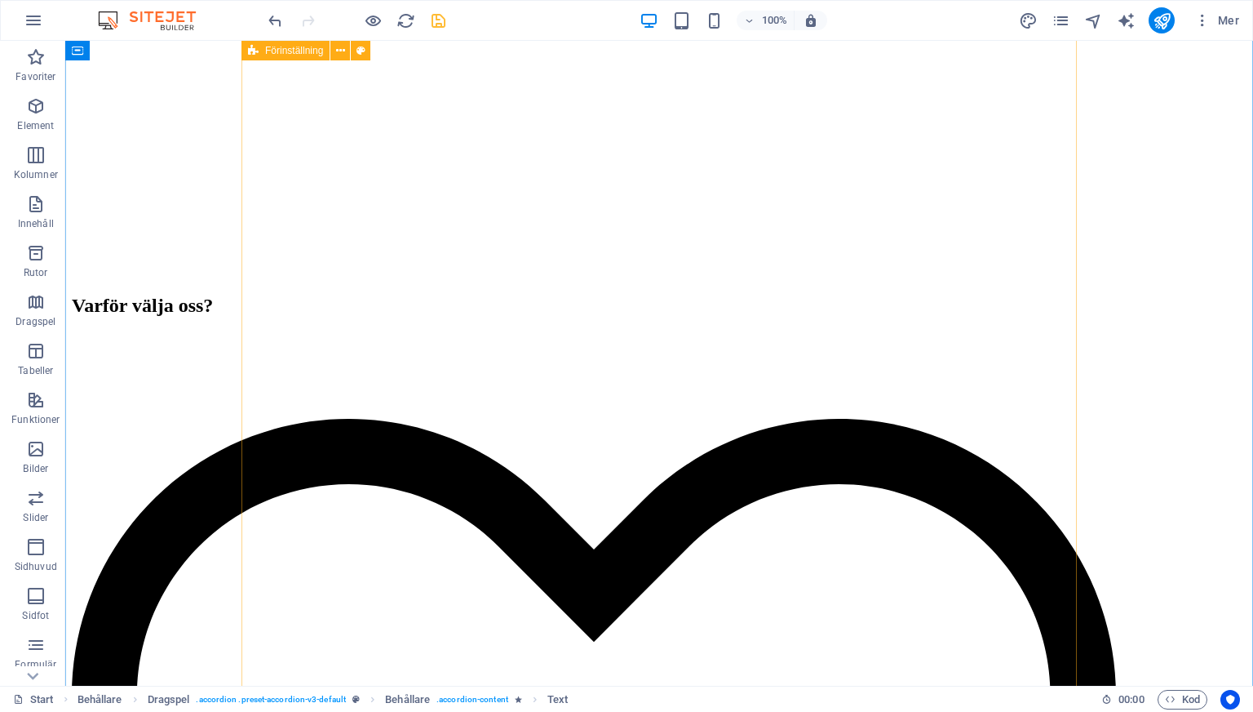
scroll to position [7895, 0]
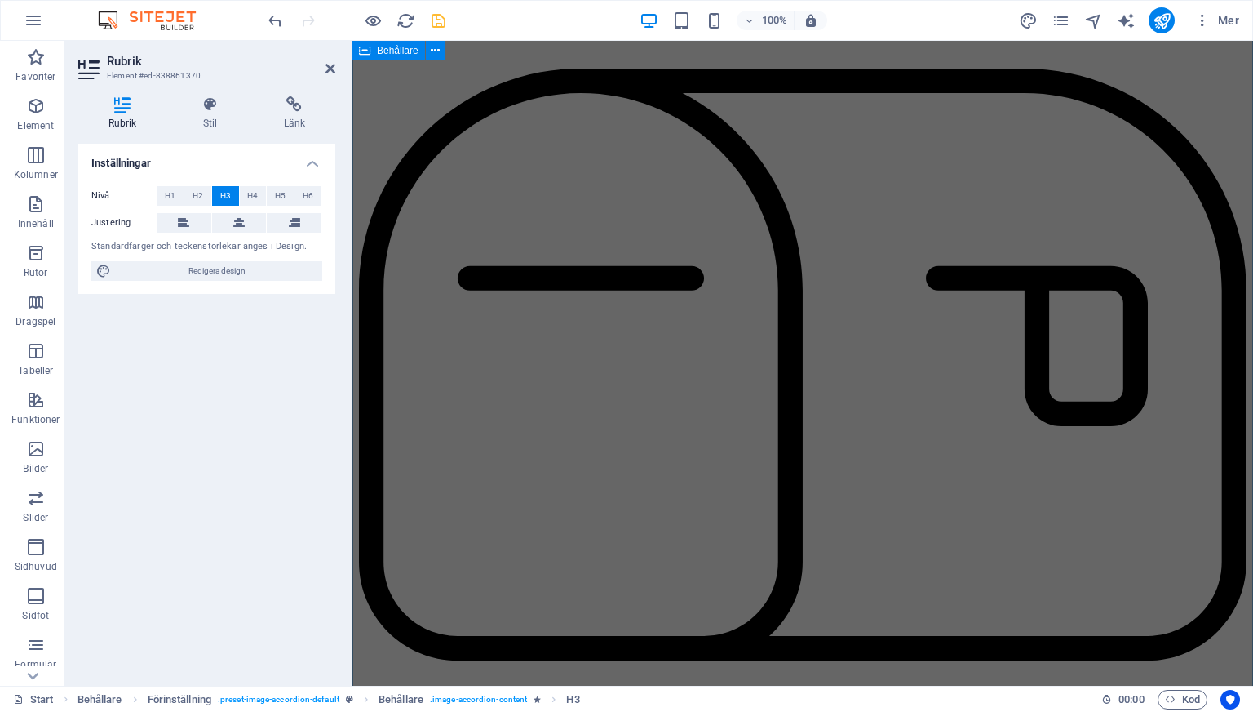
scroll to position [4655, 0]
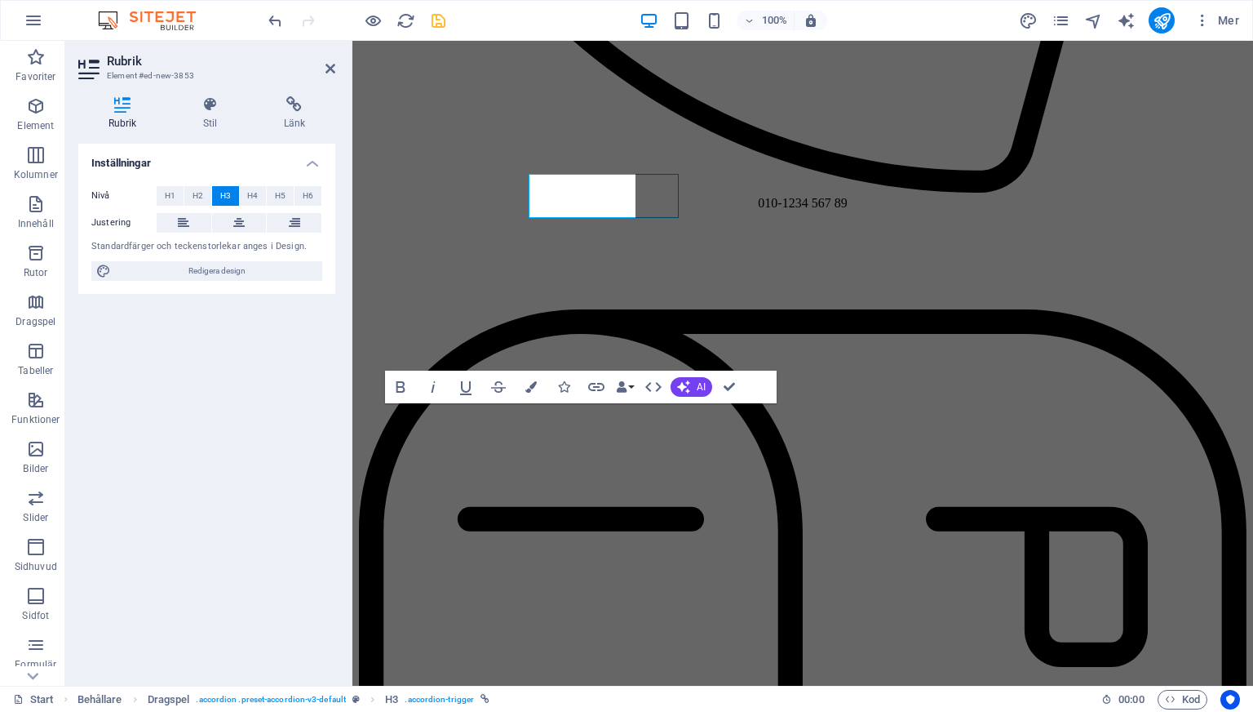
scroll to position [4655, 0]
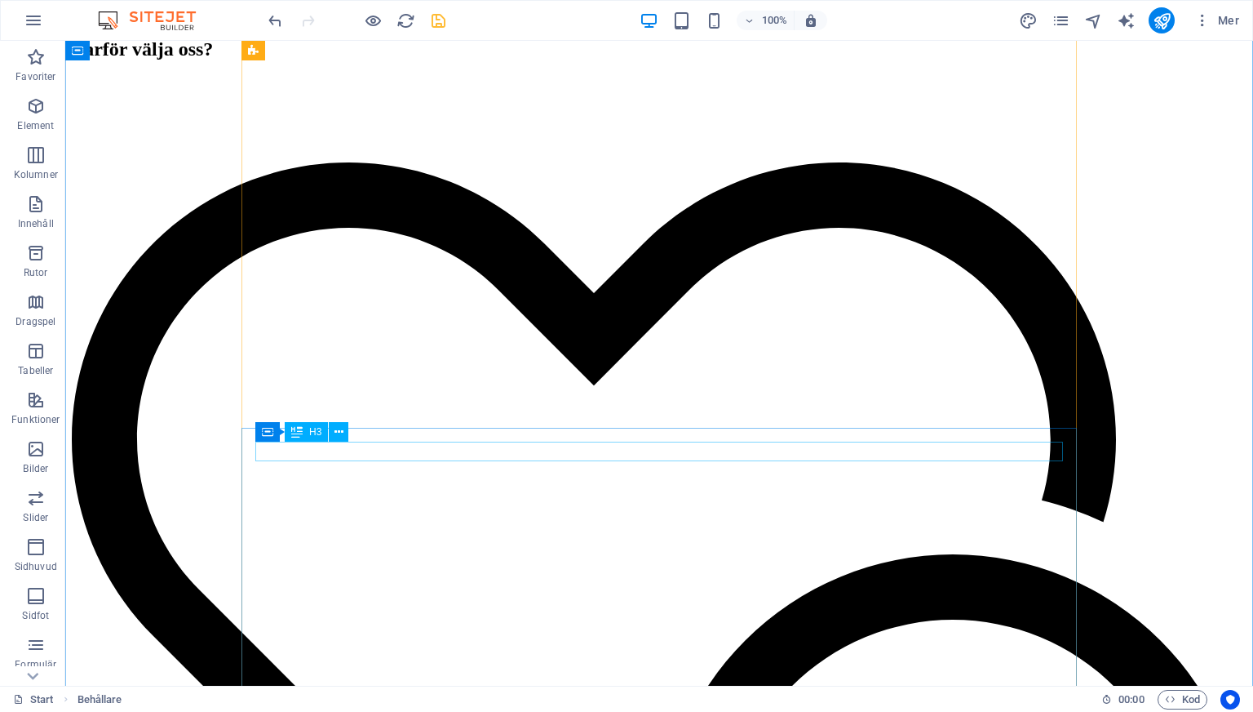
scroll to position [8090, 0]
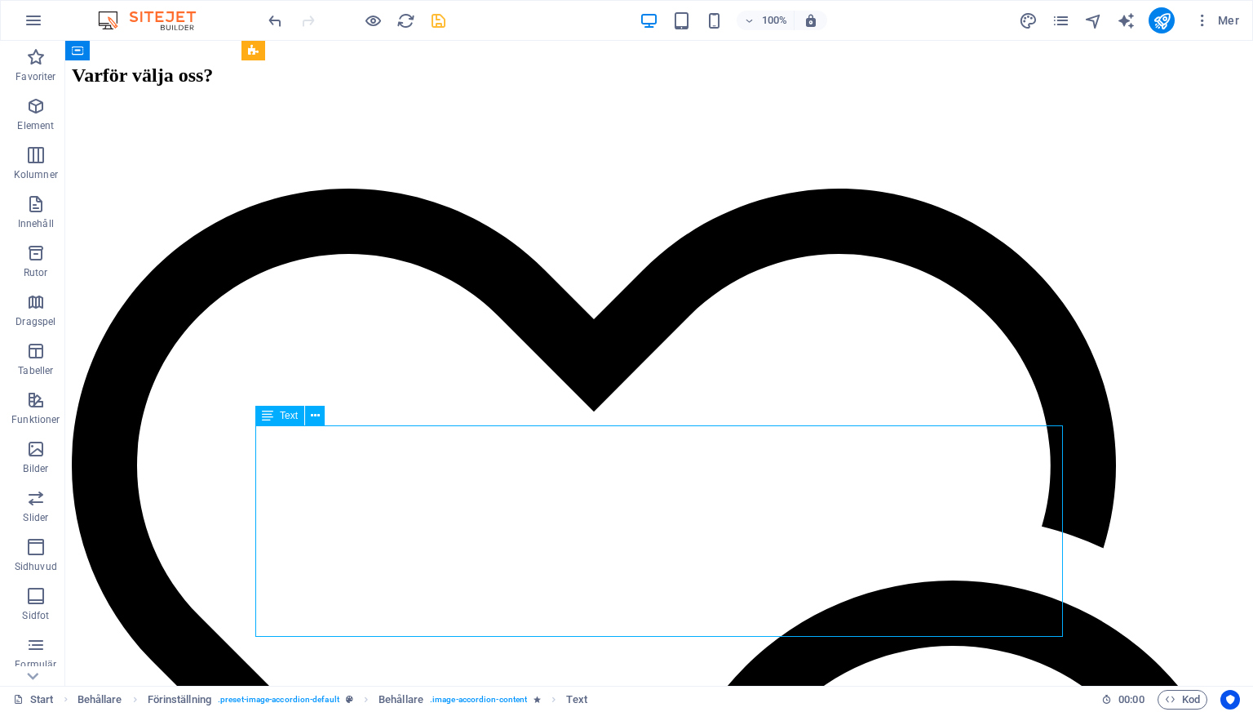
scroll to position [8319, 0]
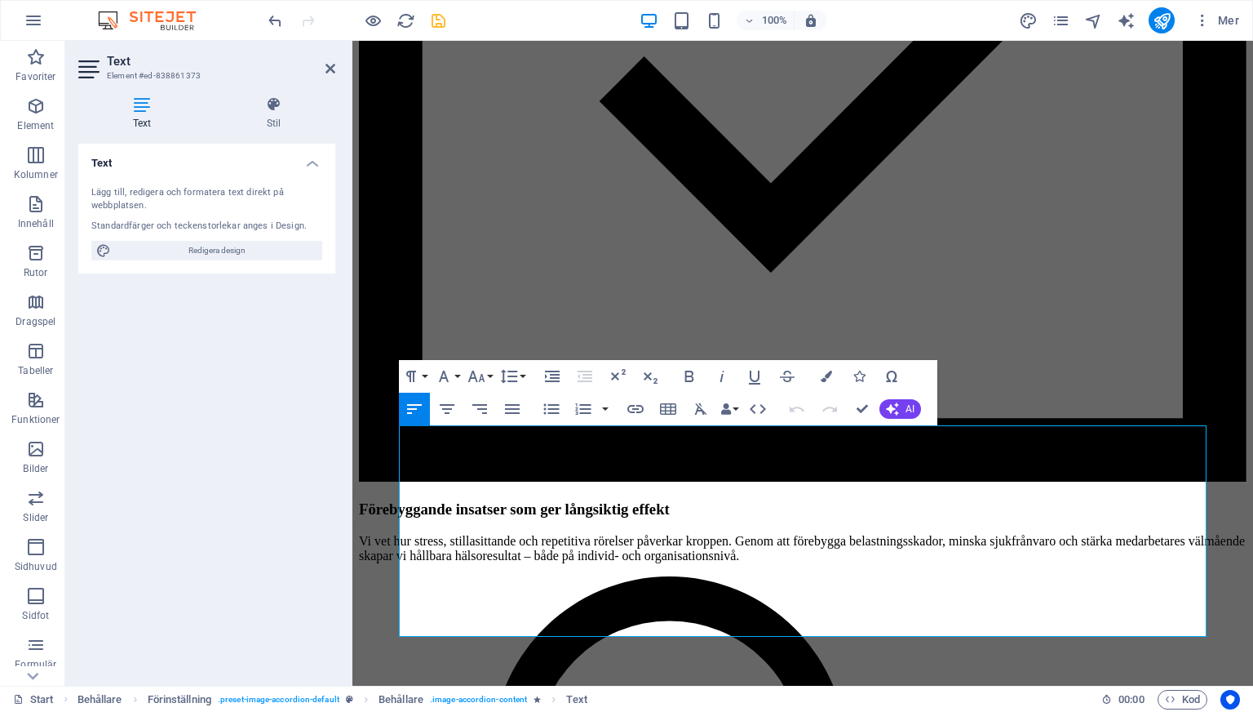
copy div "Artros är en vanlig leddegeneration som innebär att brosket i en led bryts ner …"
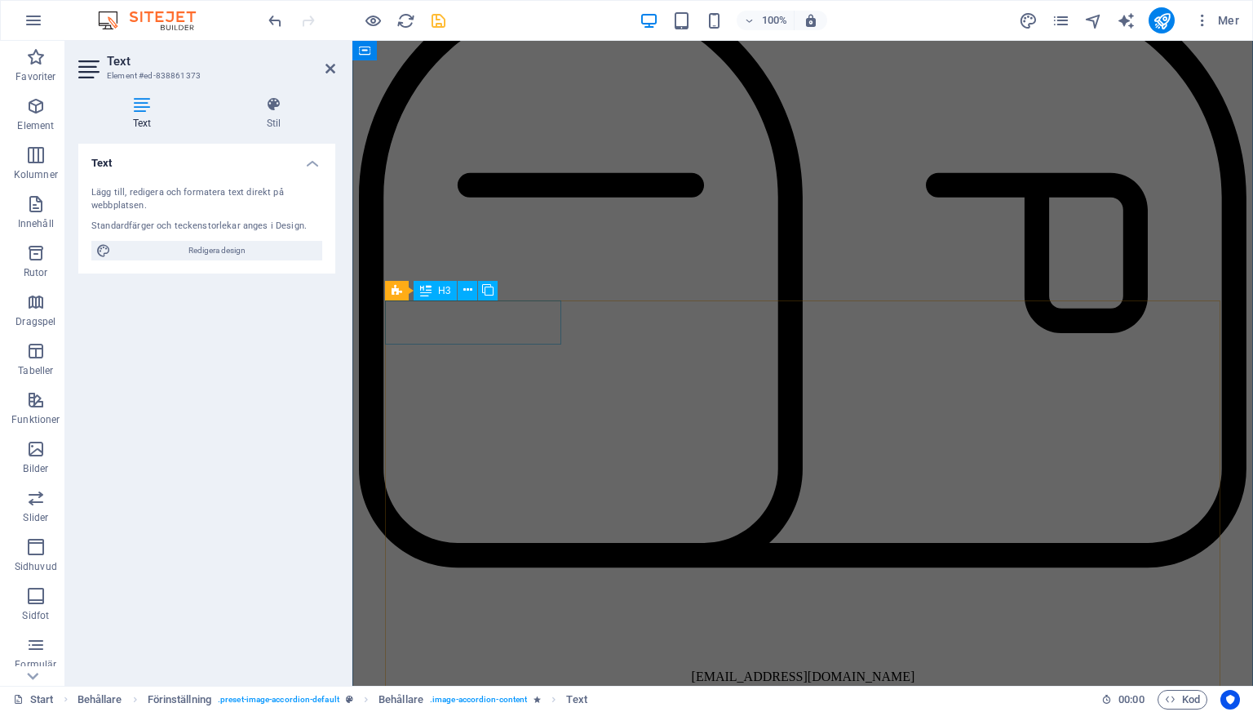
scroll to position [4757, 0]
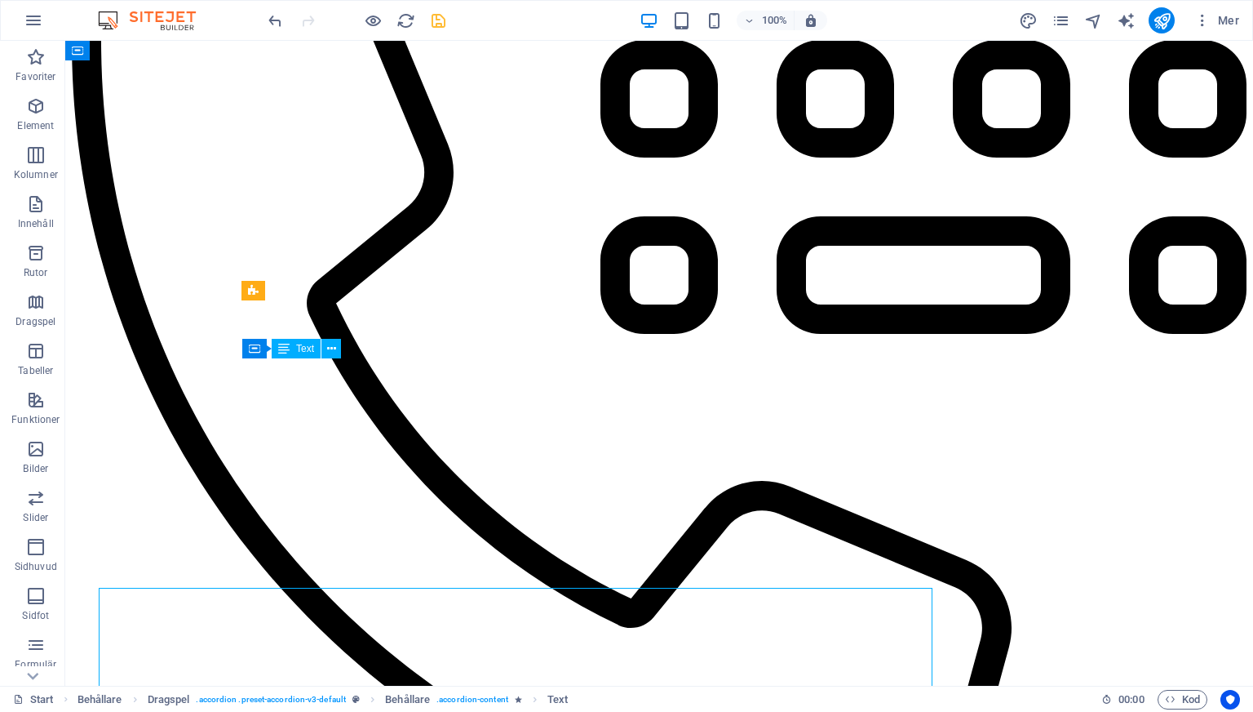
scroll to position [4527, 0]
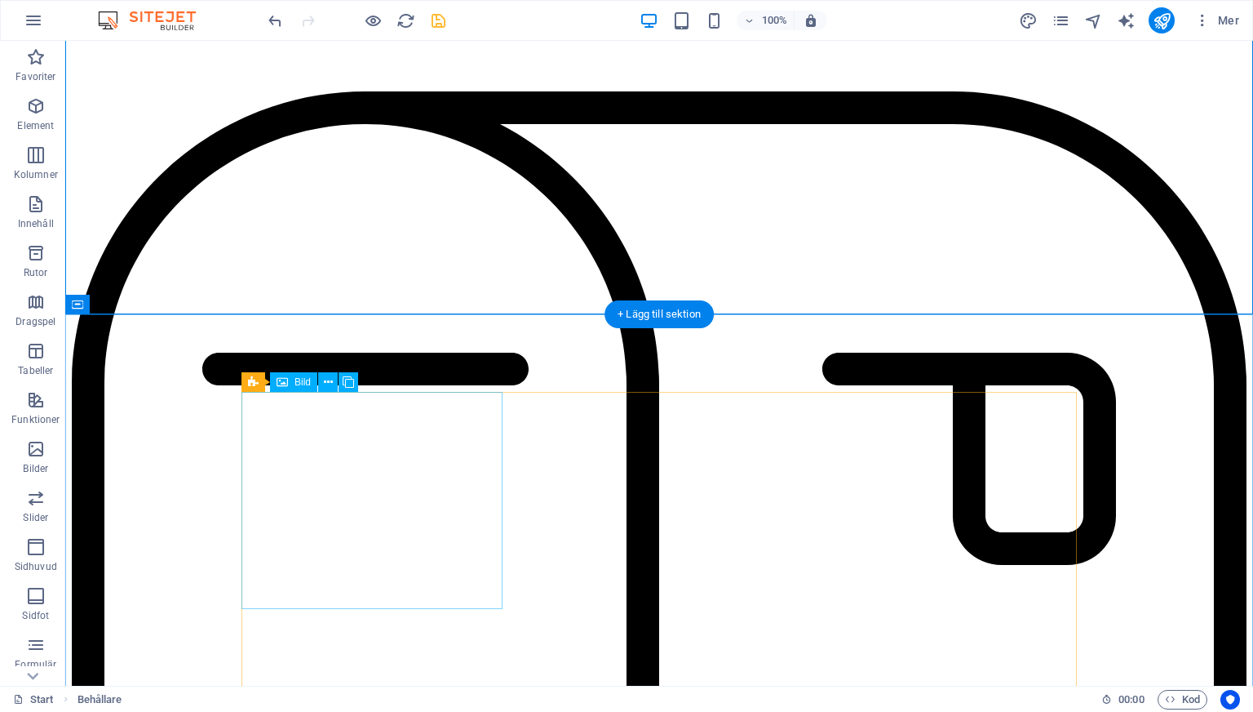
scroll to position [5746, 0]
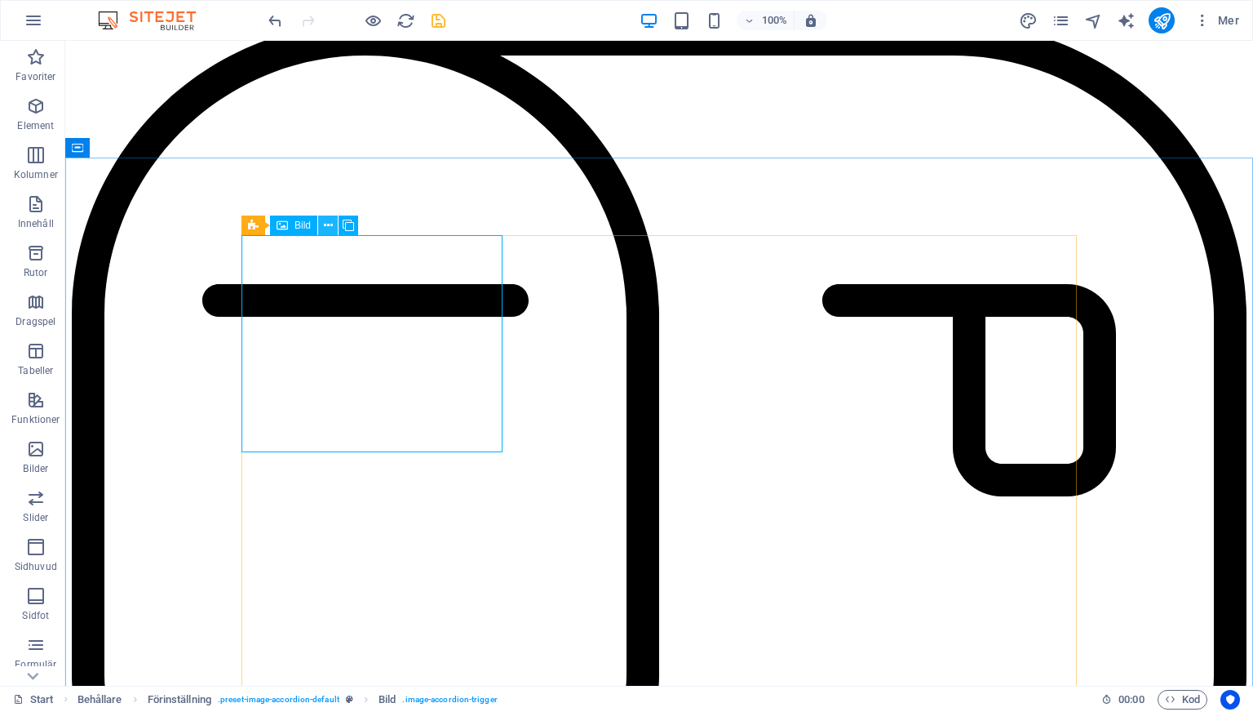
click at [325, 224] on icon at bounding box center [328, 225] width 9 height 17
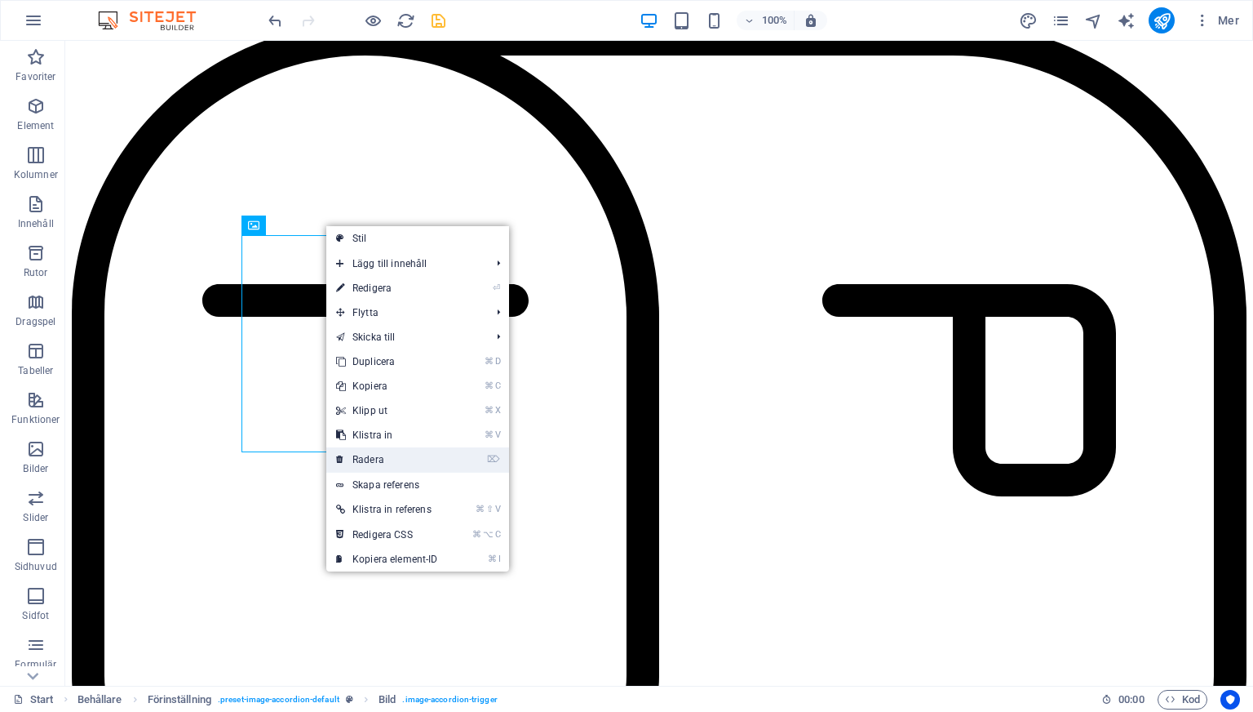
click at [395, 455] on link "⌦ Radera" at bounding box center [387, 459] width 122 height 24
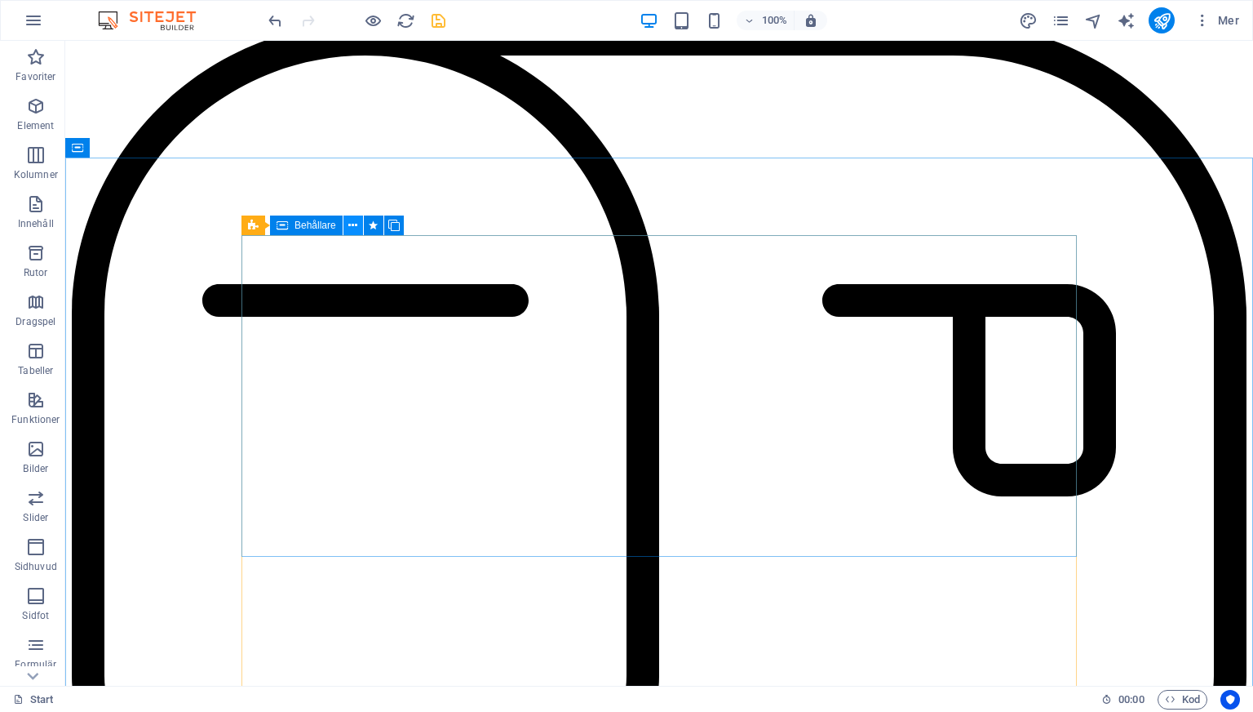
click at [346, 226] on button at bounding box center [354, 225] width 20 height 20
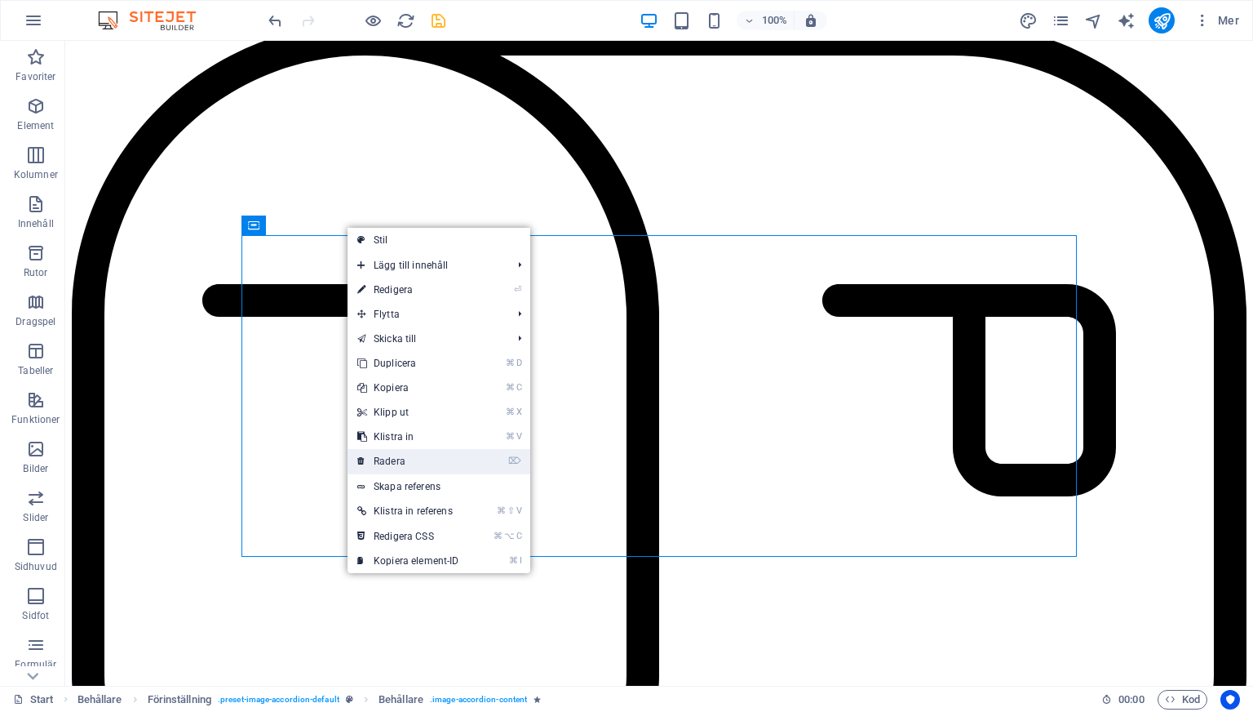
click at [429, 449] on link "⌦ Radera" at bounding box center [409, 461] width 122 height 24
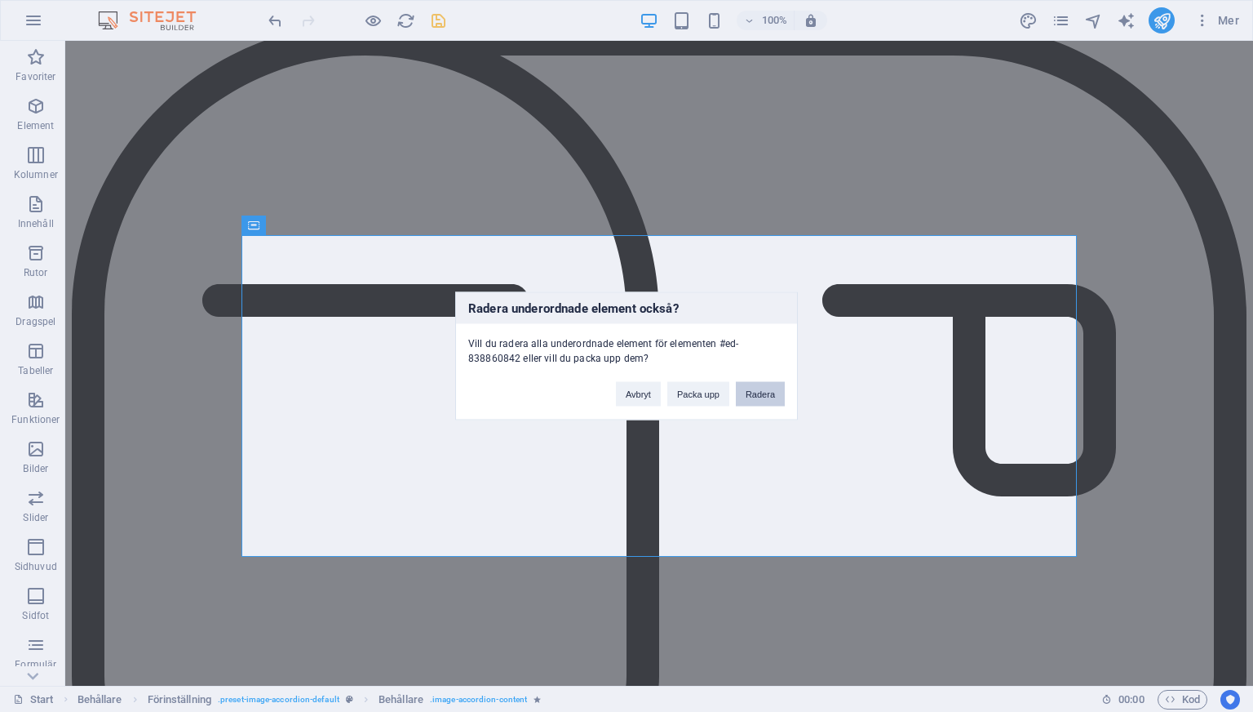
click at [747, 393] on button "Radera" at bounding box center [760, 394] width 49 height 24
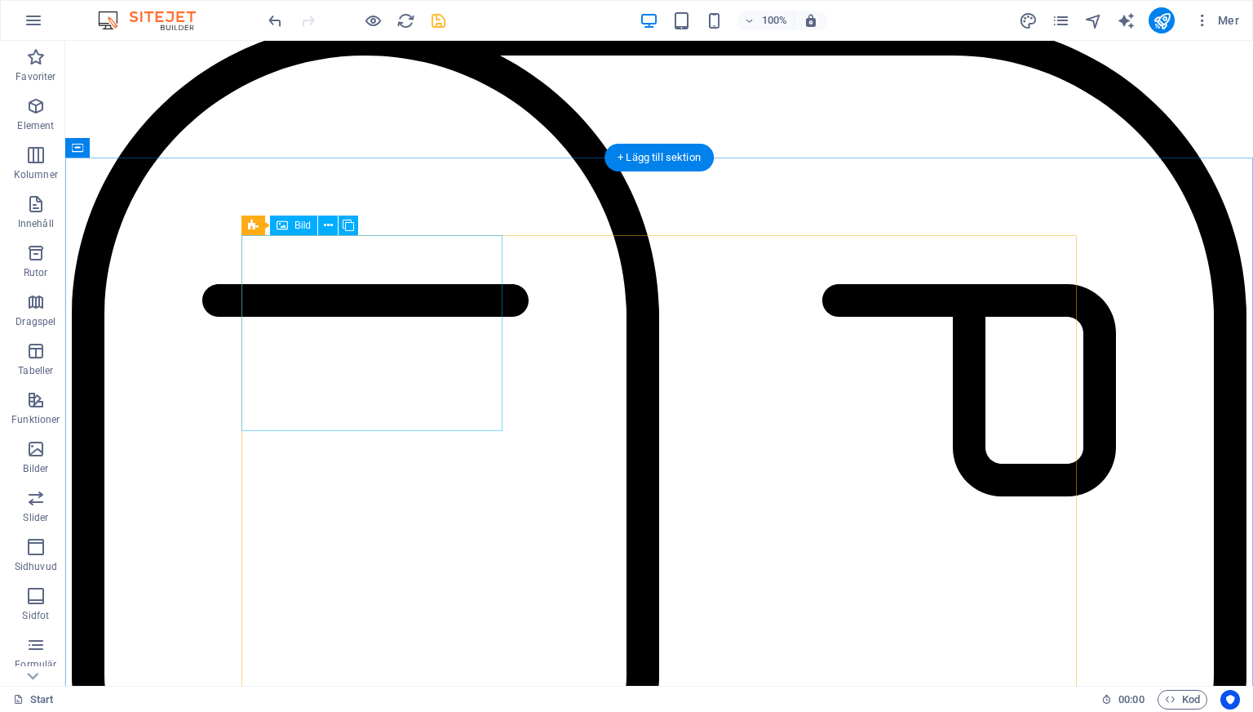
click at [329, 222] on icon at bounding box center [328, 225] width 9 height 17
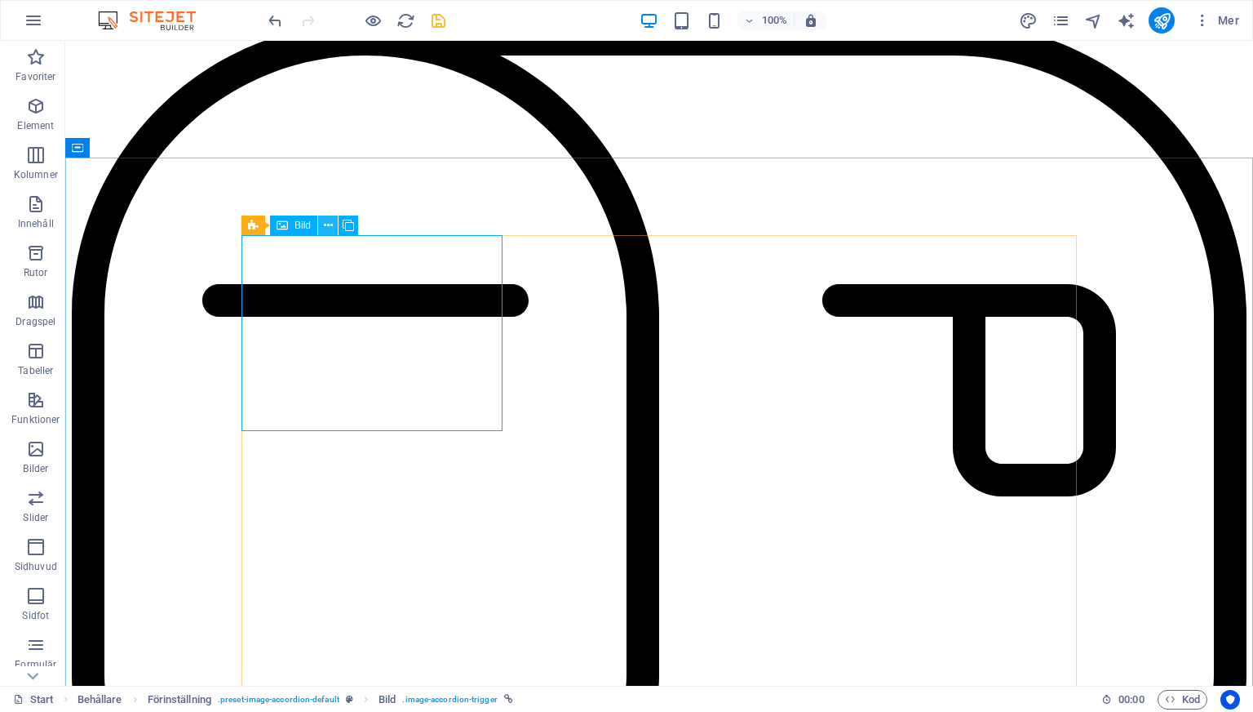
click at [322, 220] on button at bounding box center [328, 225] width 20 height 20
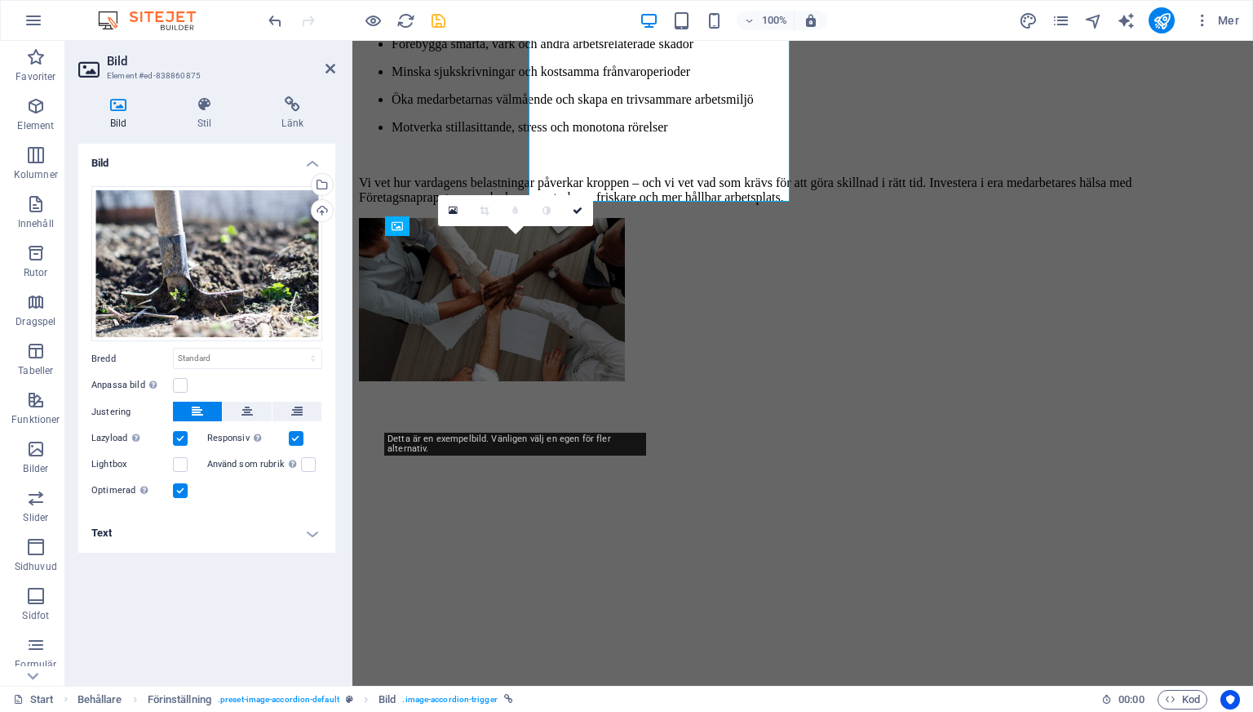
scroll to position [5975, 0]
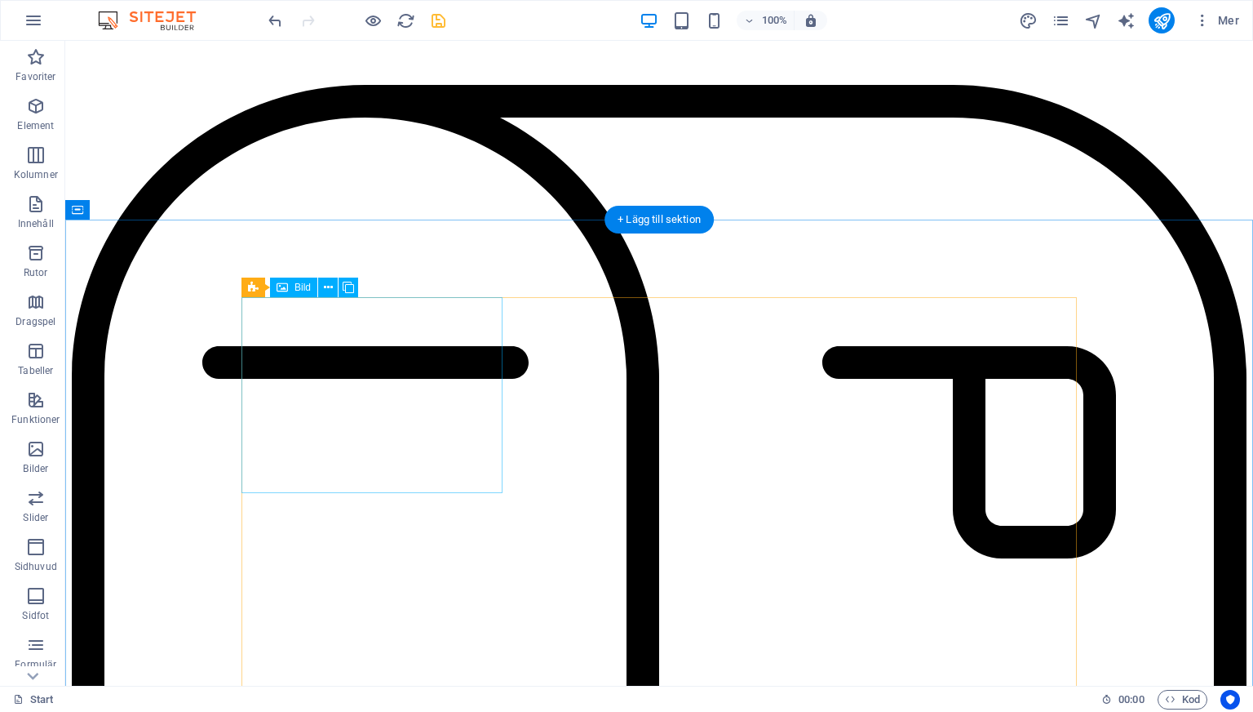
scroll to position [5759, 0]
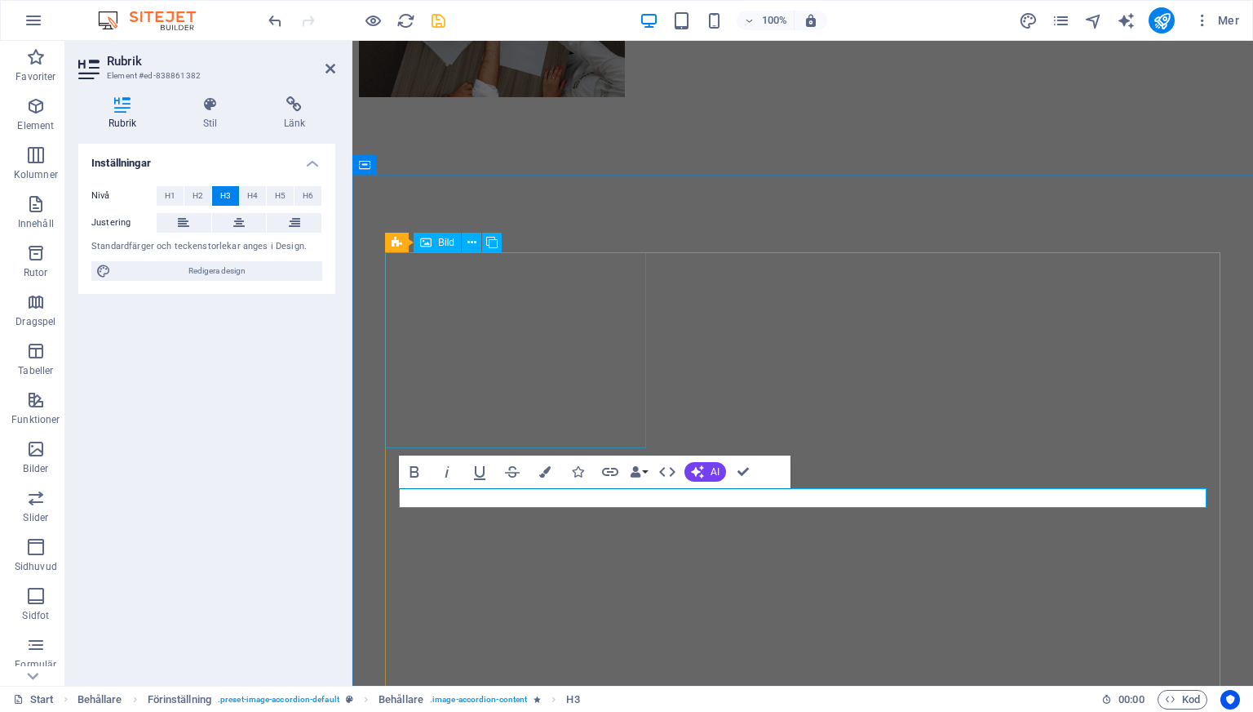
scroll to position [6049, 0]
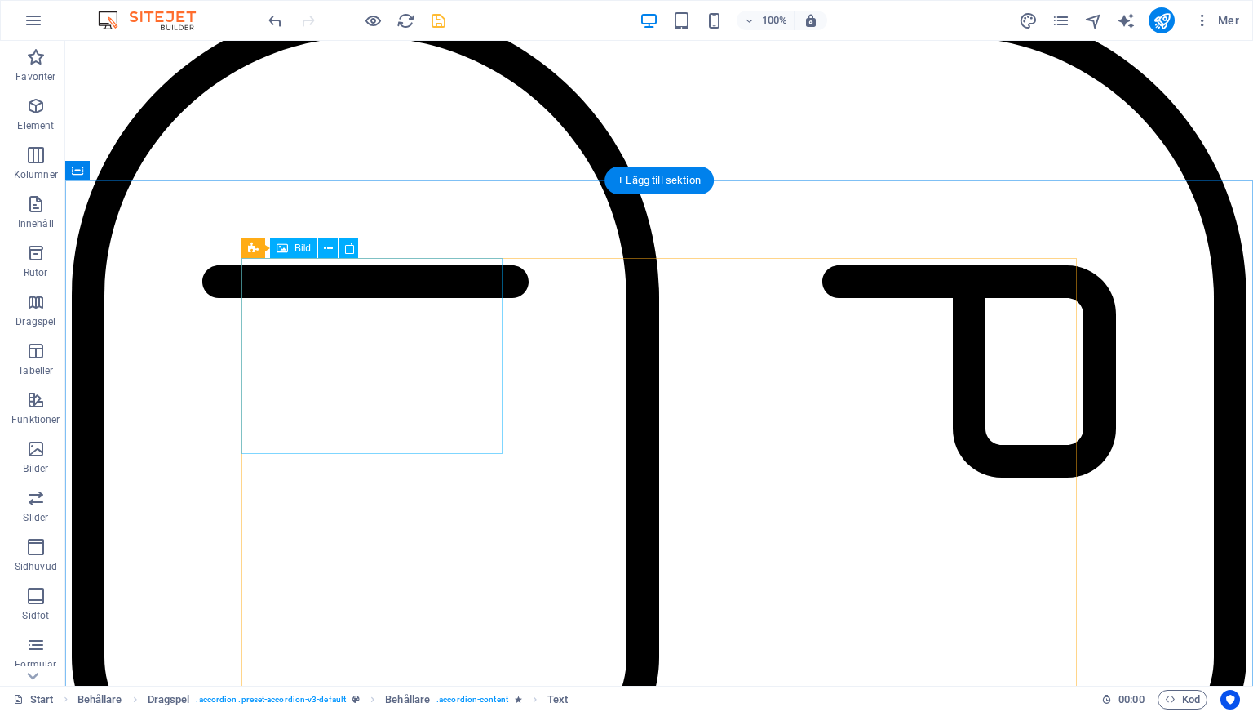
scroll to position [5813, 0]
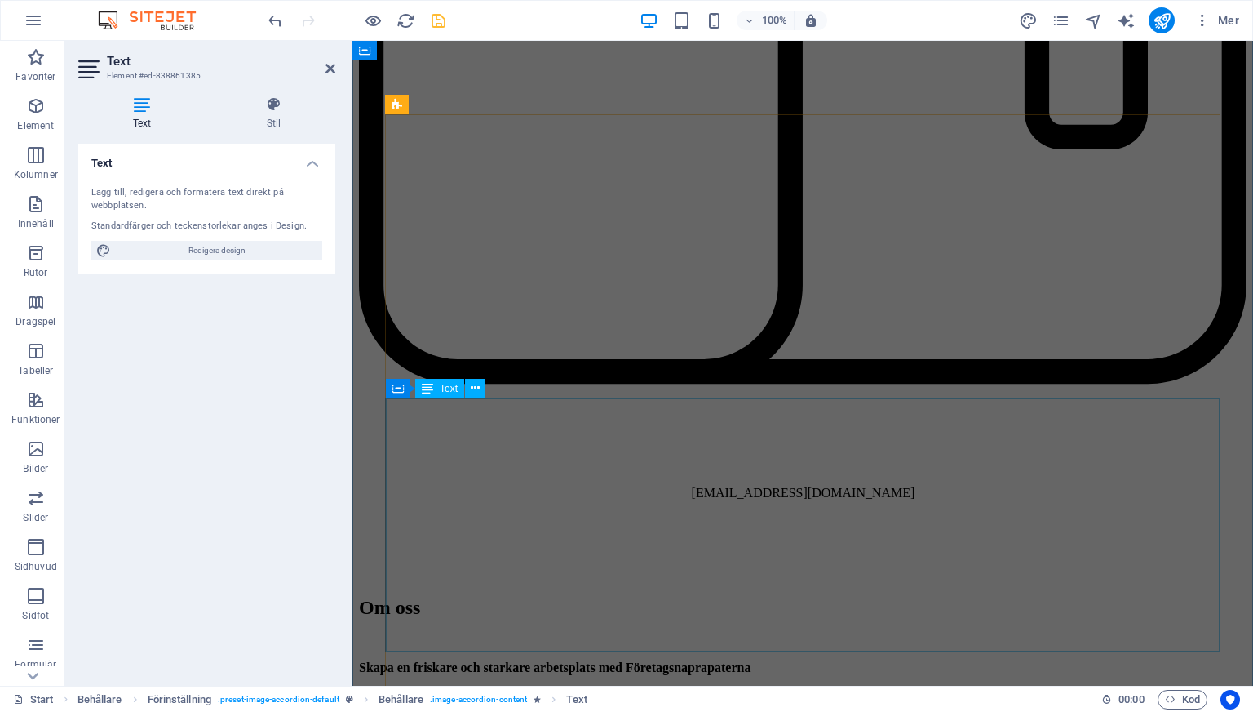
scroll to position [4979, 0]
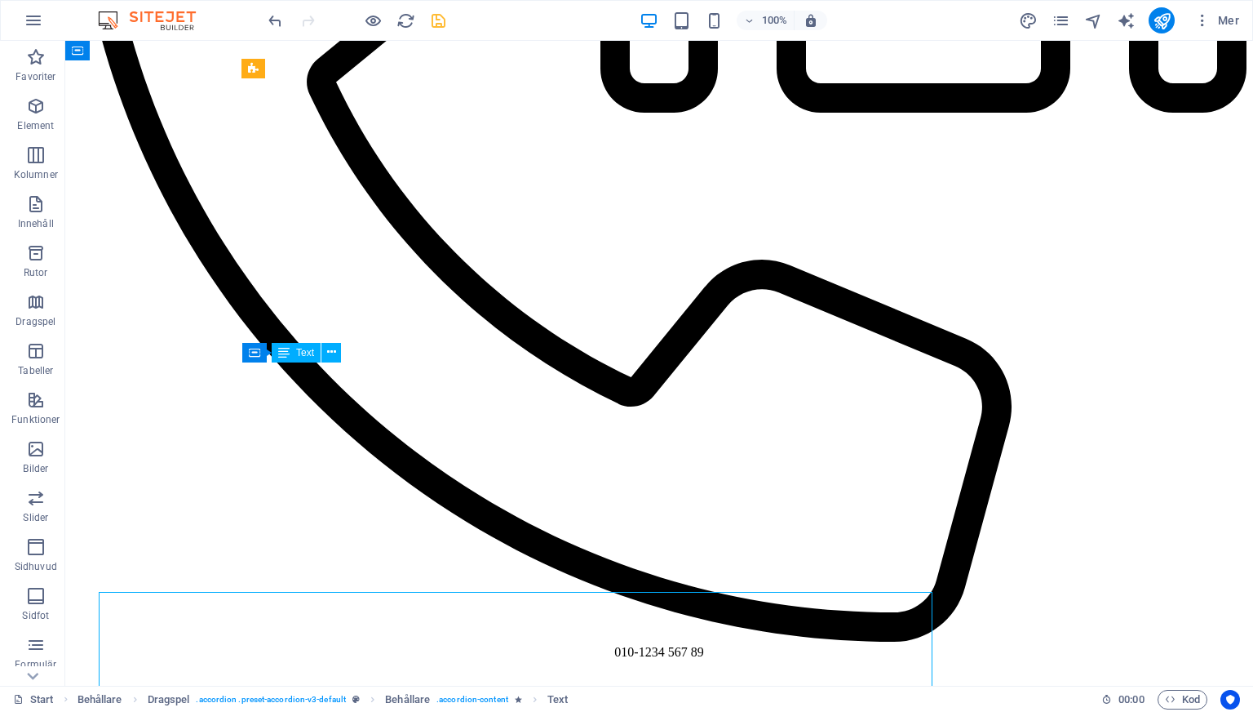
scroll to position [4749, 0]
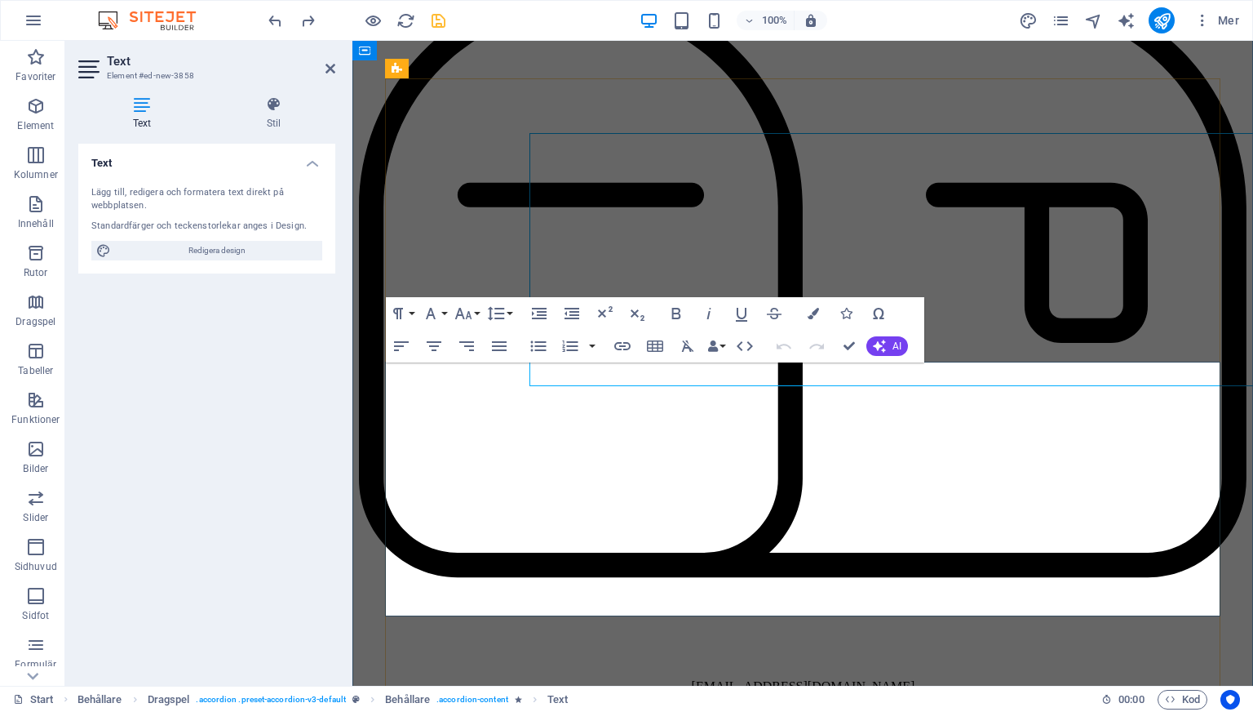
scroll to position [4979, 0]
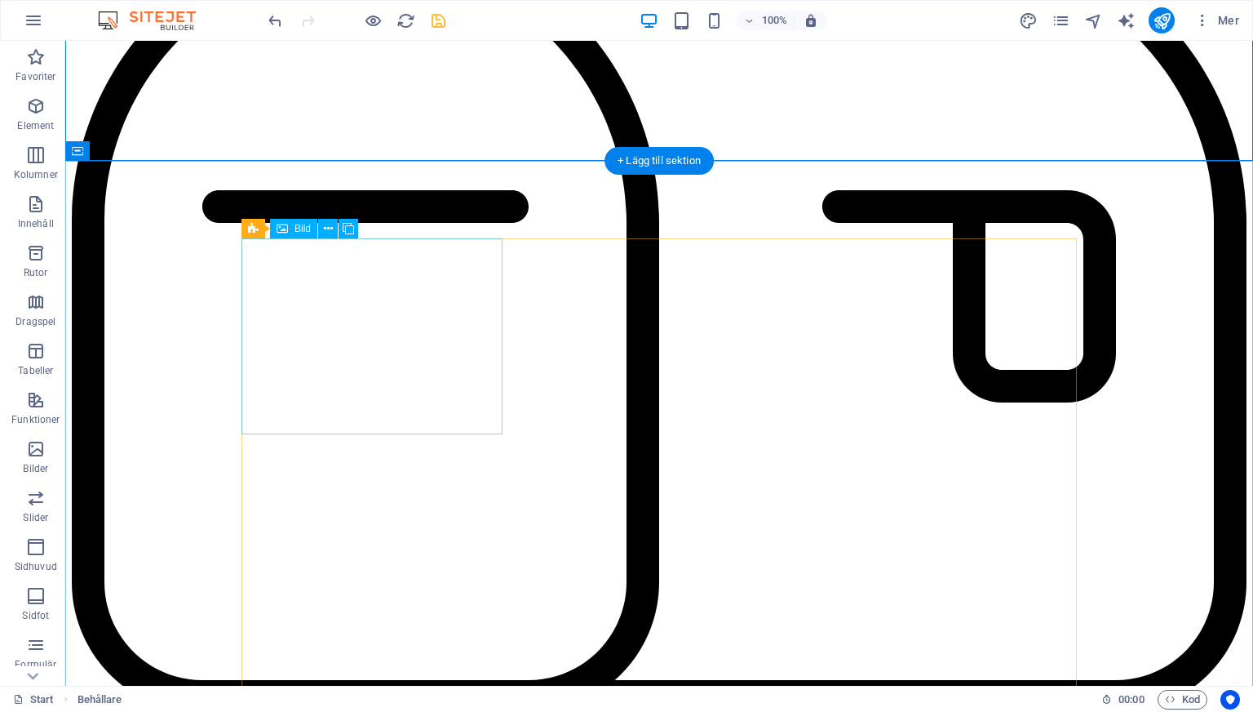
scroll to position [5856, 0]
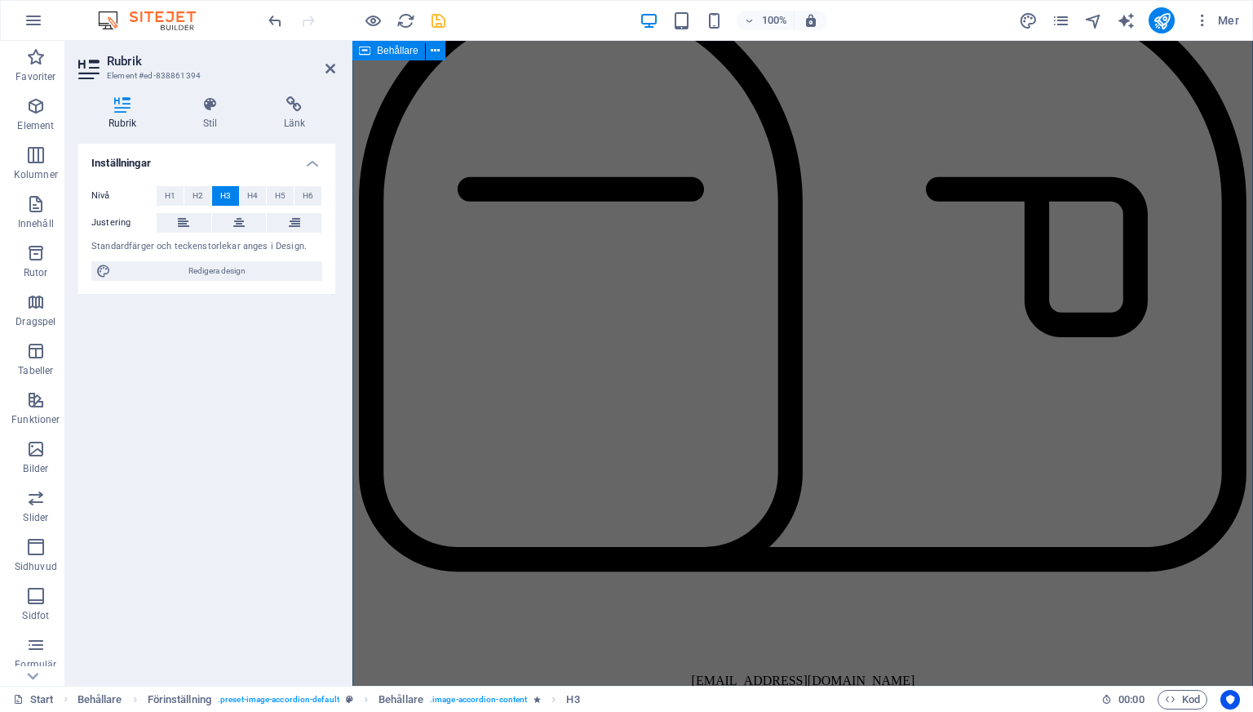
scroll to position [4691, 0]
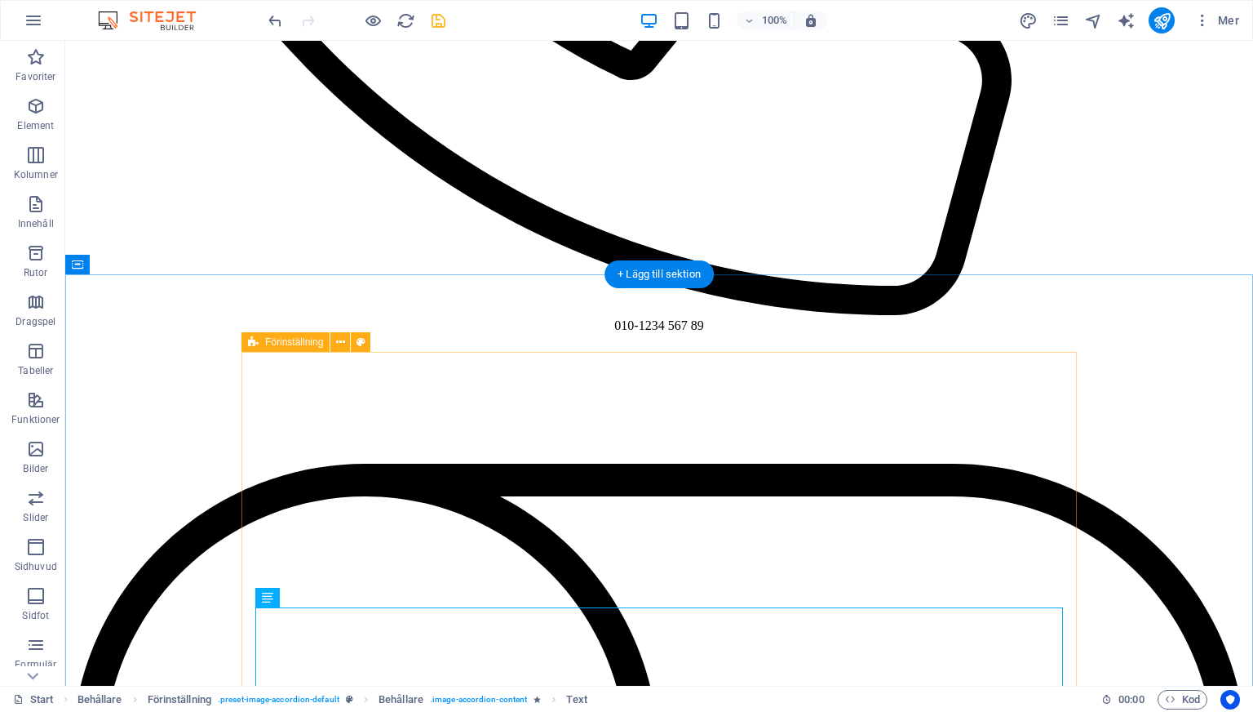
scroll to position [6062, 0]
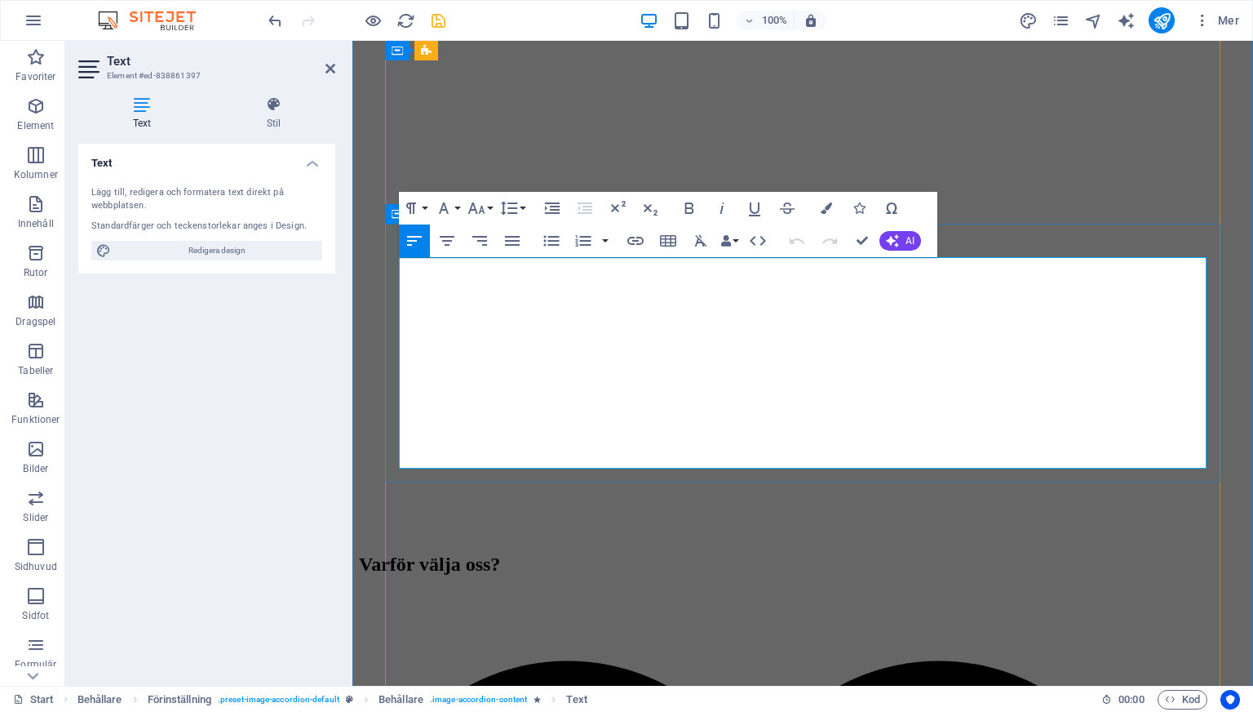
copy div "Musarmbåge eller tennisarmbåge är även kallad lateral epikondylit och är en öve…"
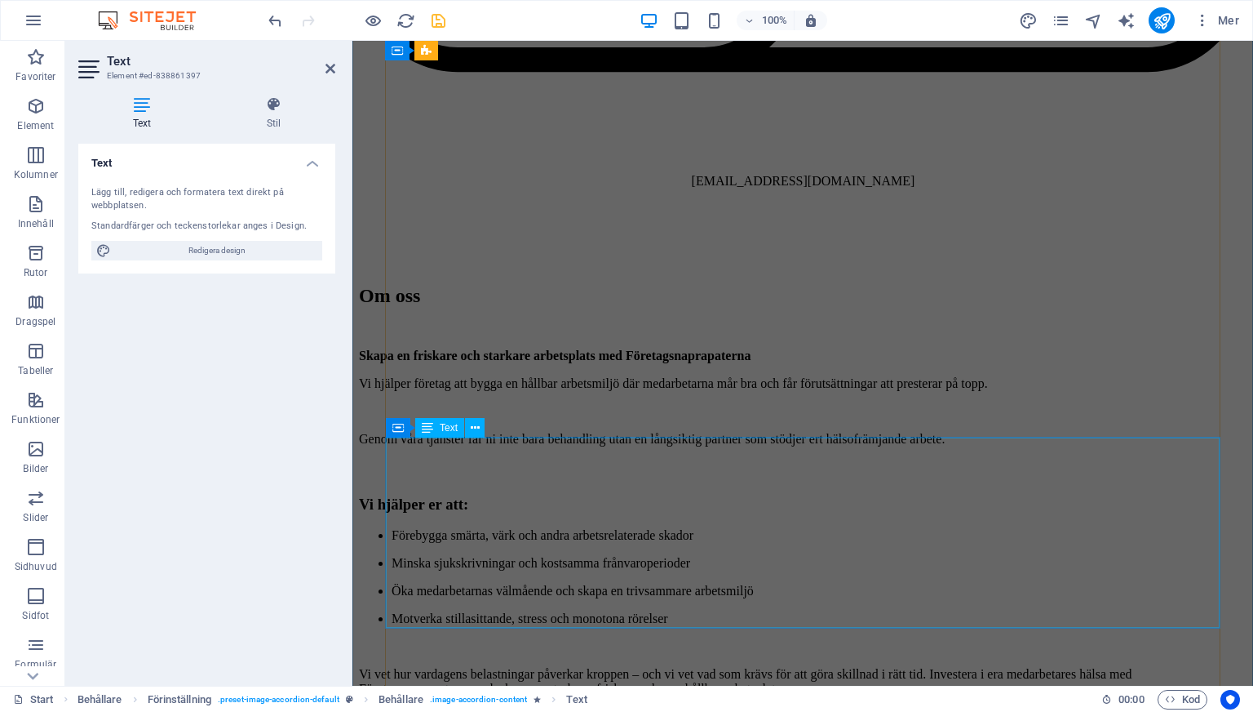
scroll to position [5293, 0]
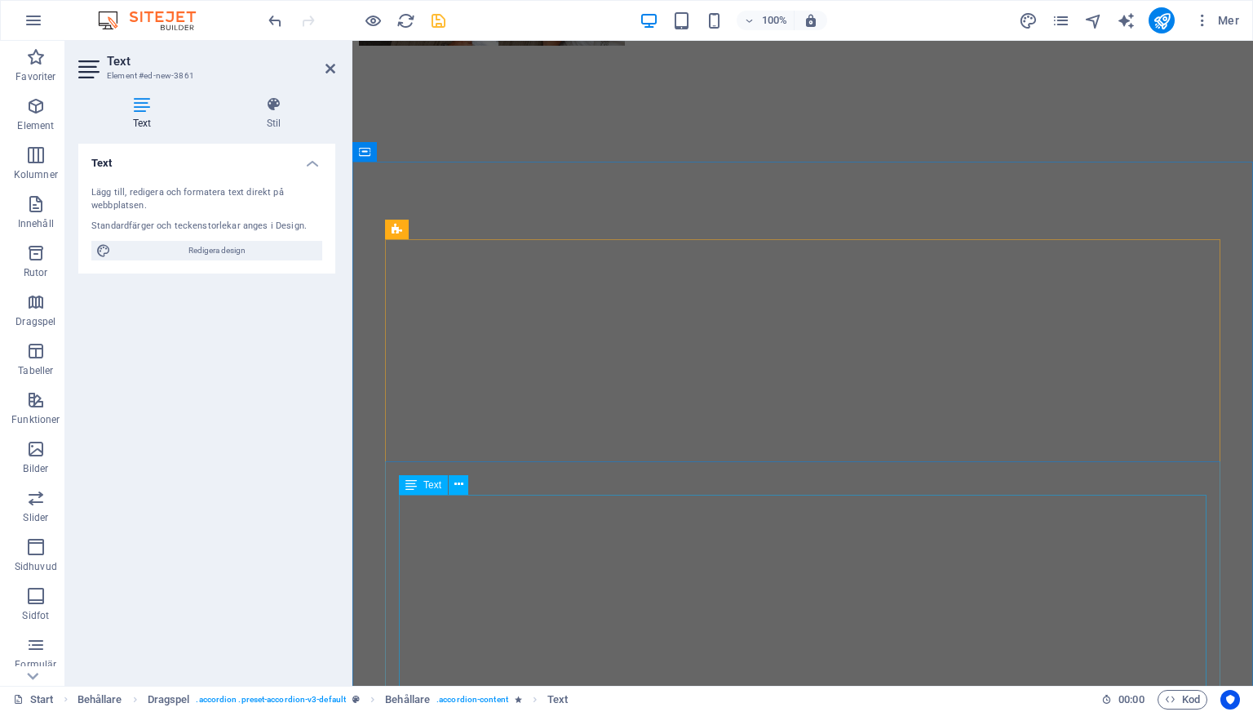
scroll to position [6083, 0]
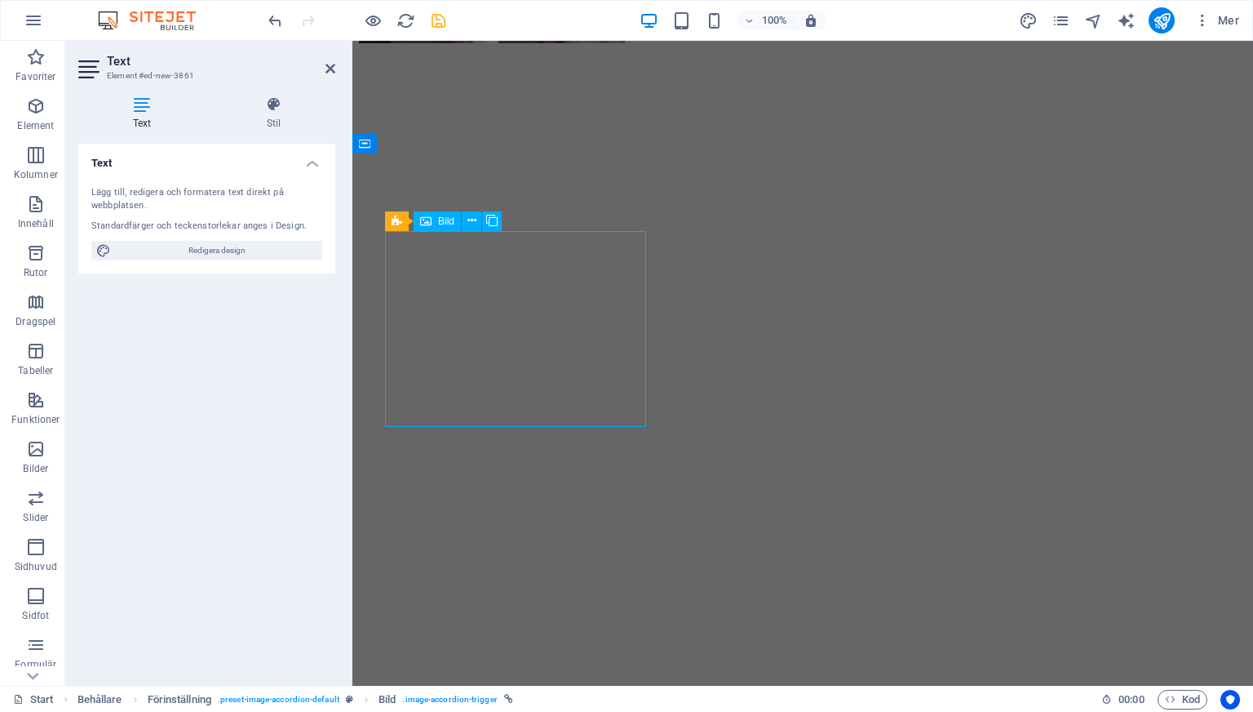
scroll to position [5820, 0]
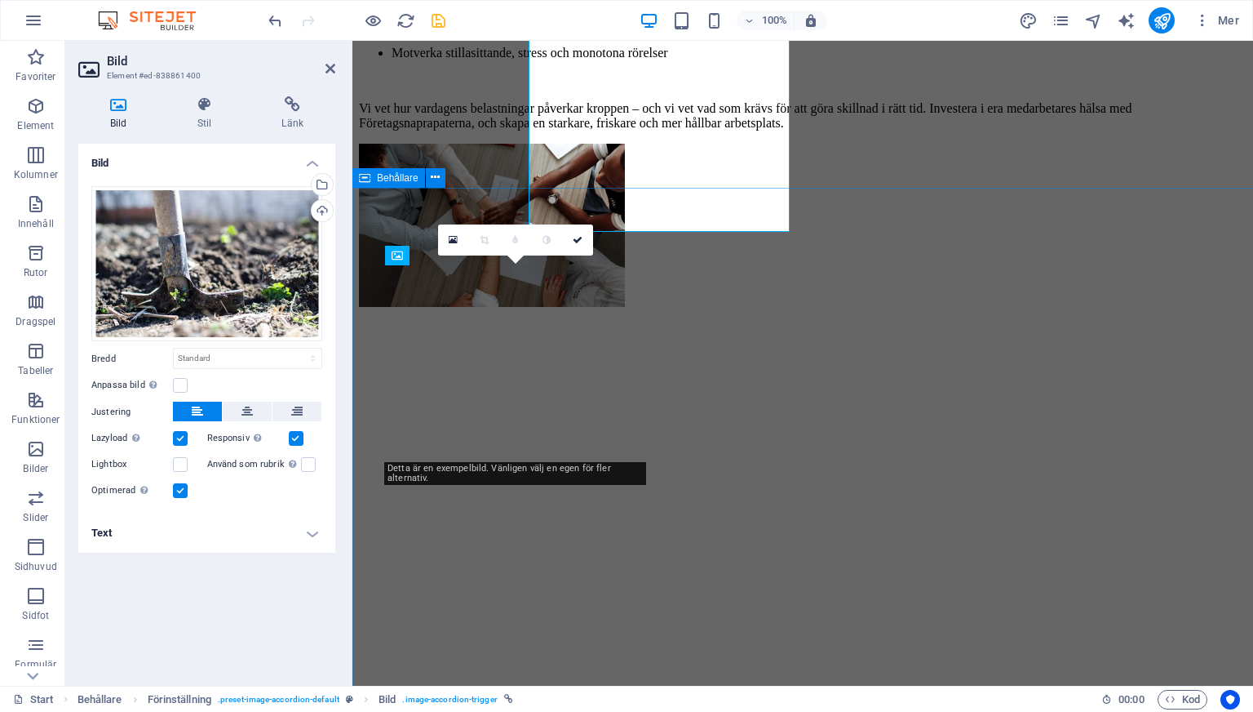
scroll to position [6049, 0]
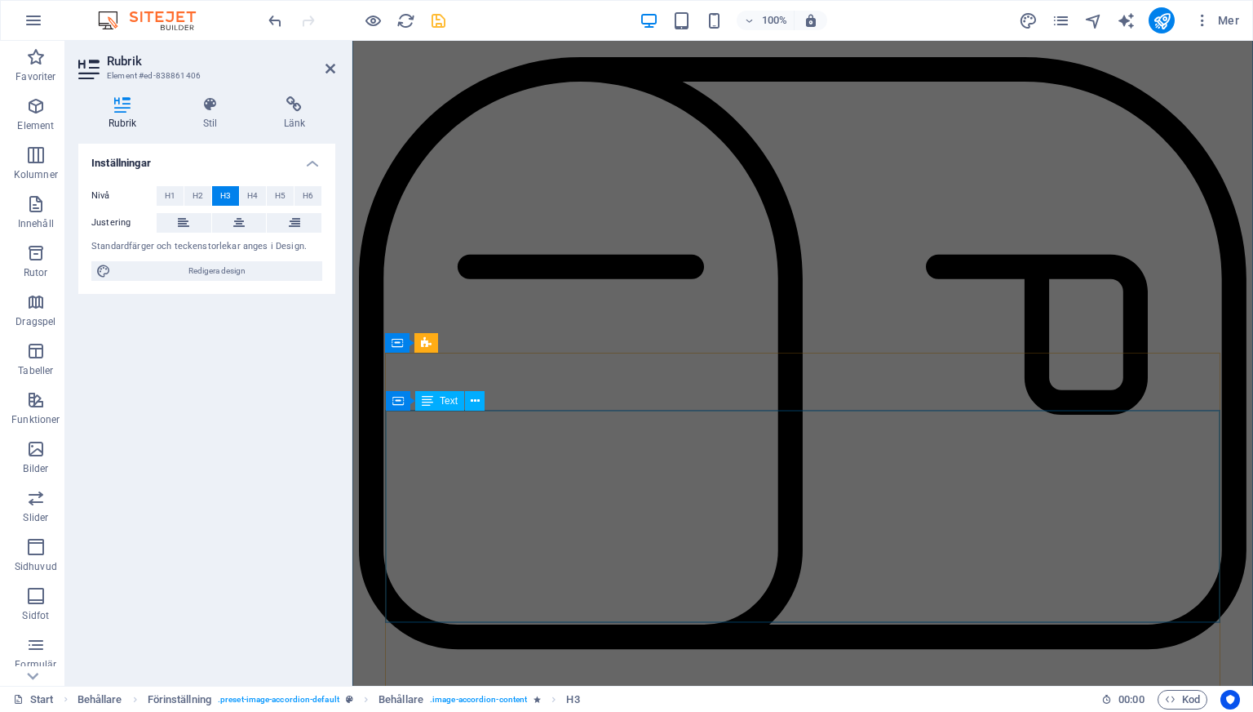
scroll to position [4642, 0]
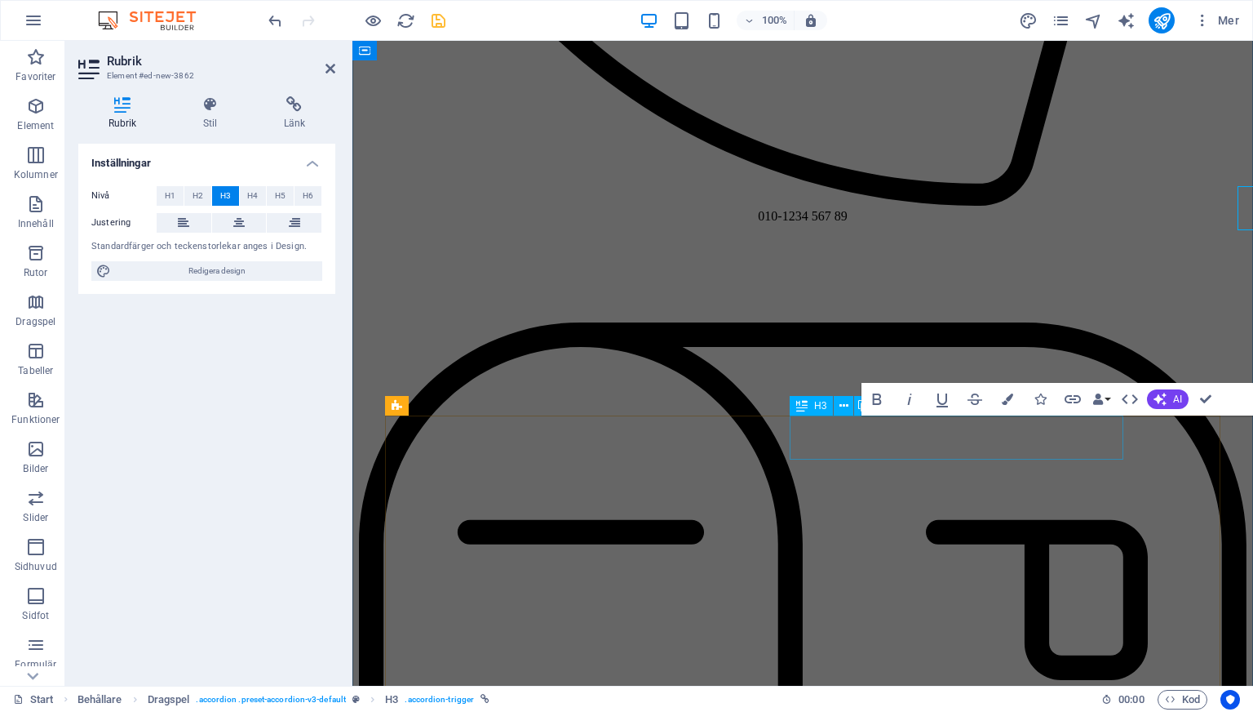
scroll to position [4642, 0]
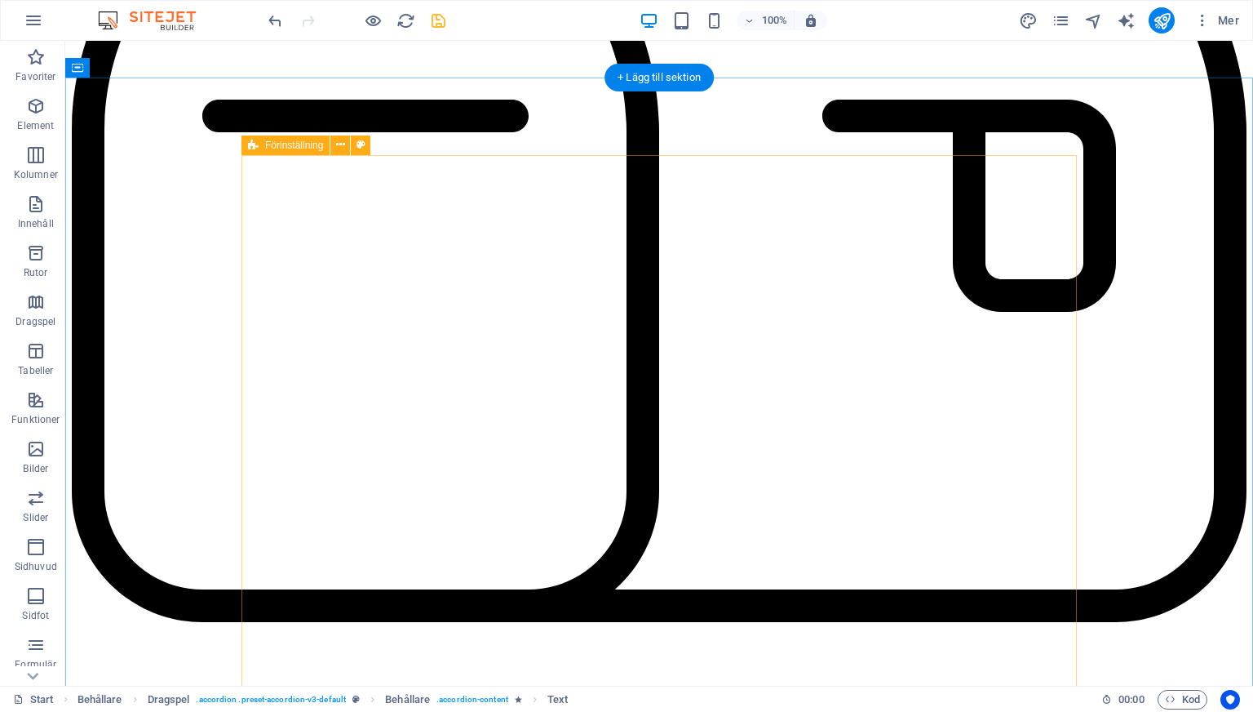
scroll to position [5968, 0]
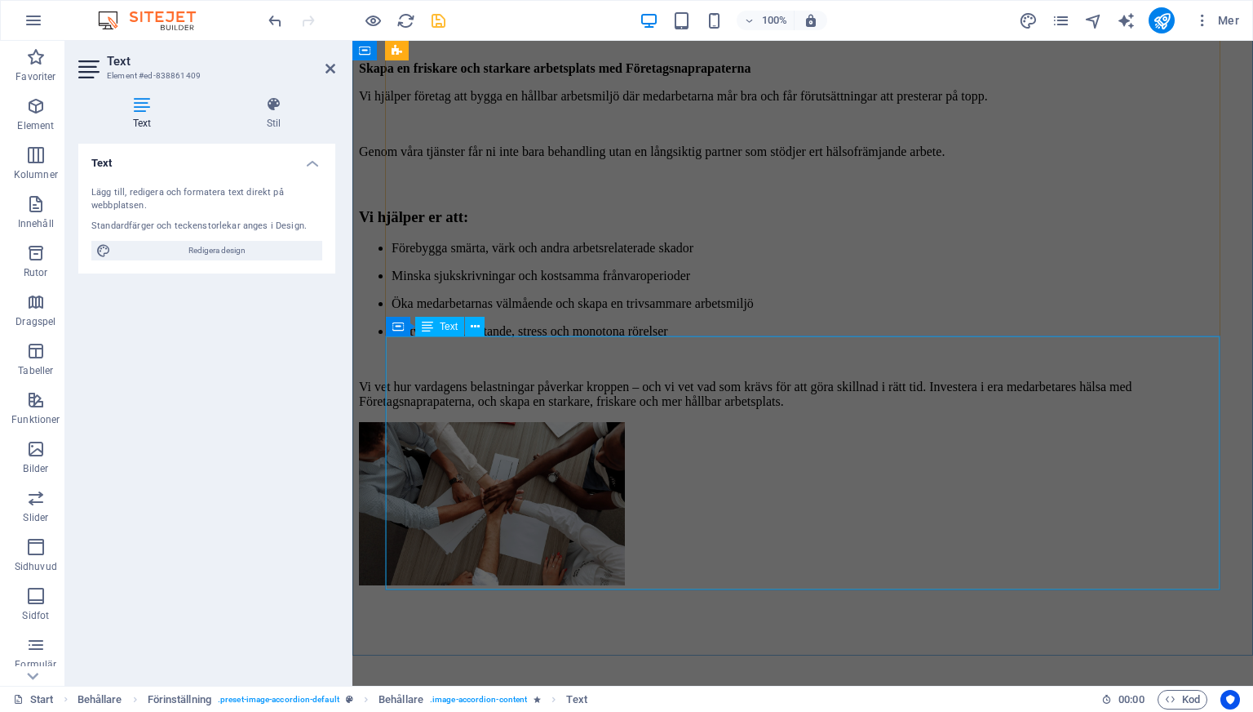
scroll to position [5515, 0]
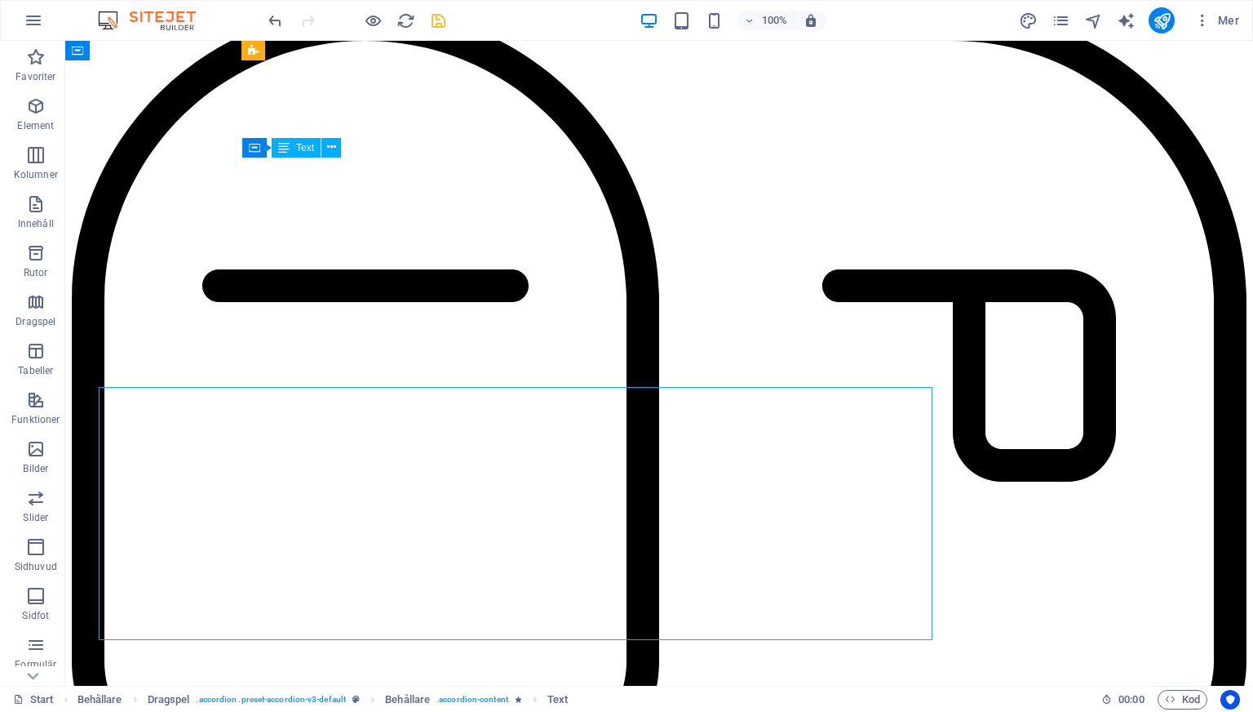
scroll to position [5531, 0]
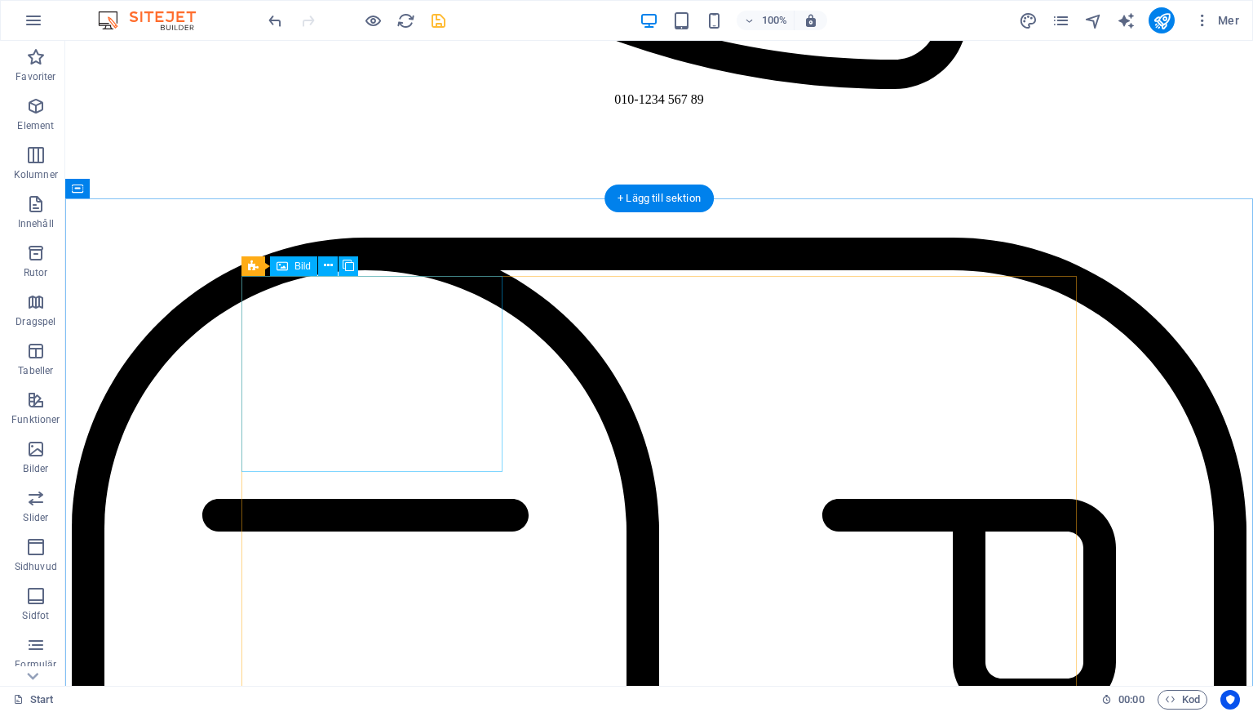
scroll to position [5620, 0]
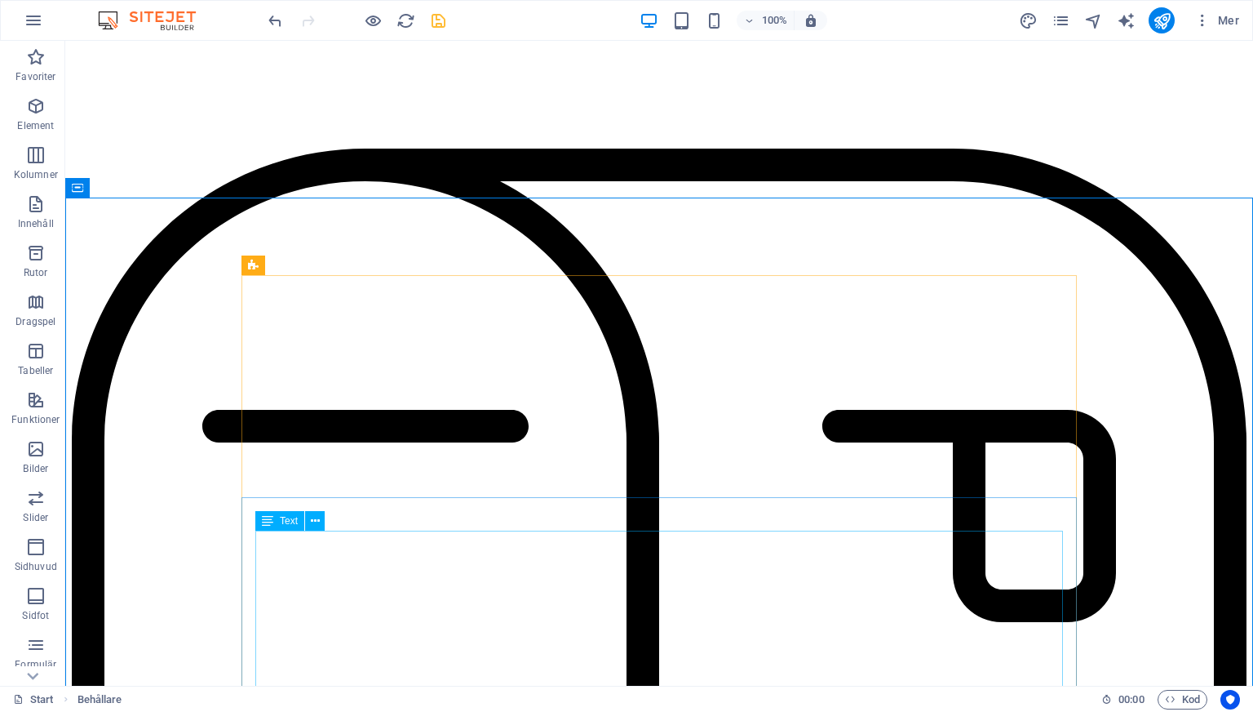
click at [333, 521] on div "Text" at bounding box center [295, 521] width 80 height 20
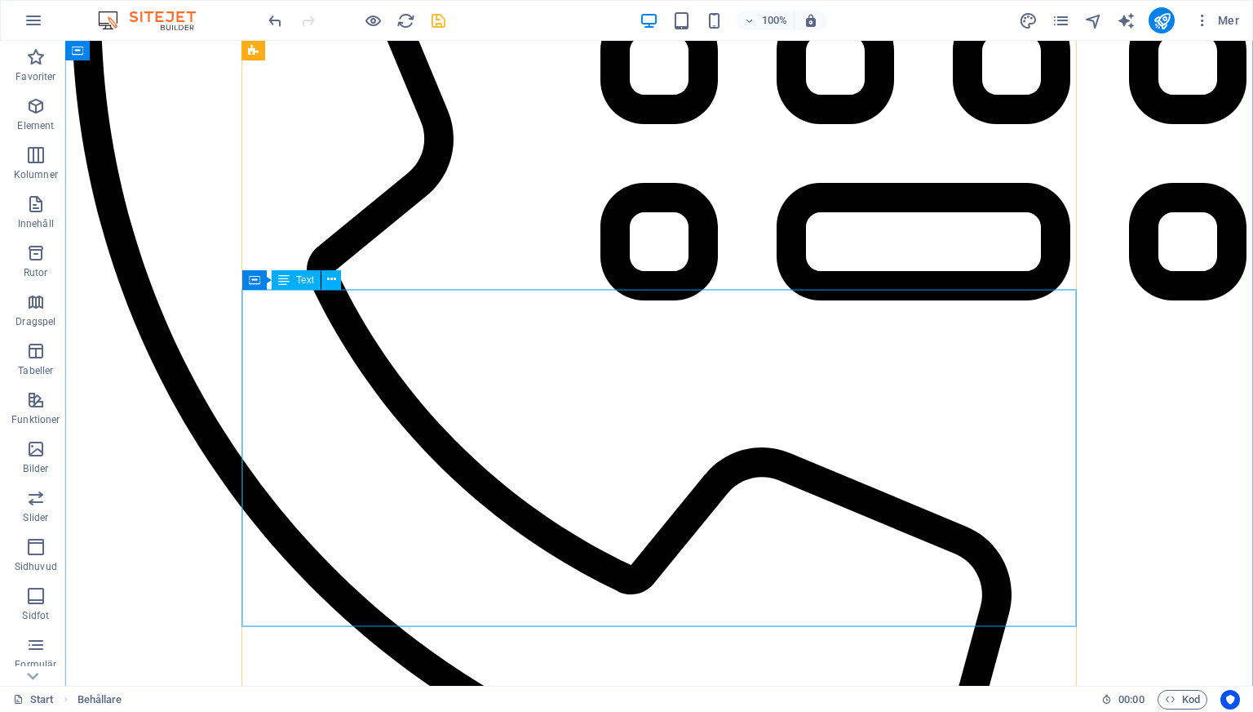
scroll to position [4398, 0]
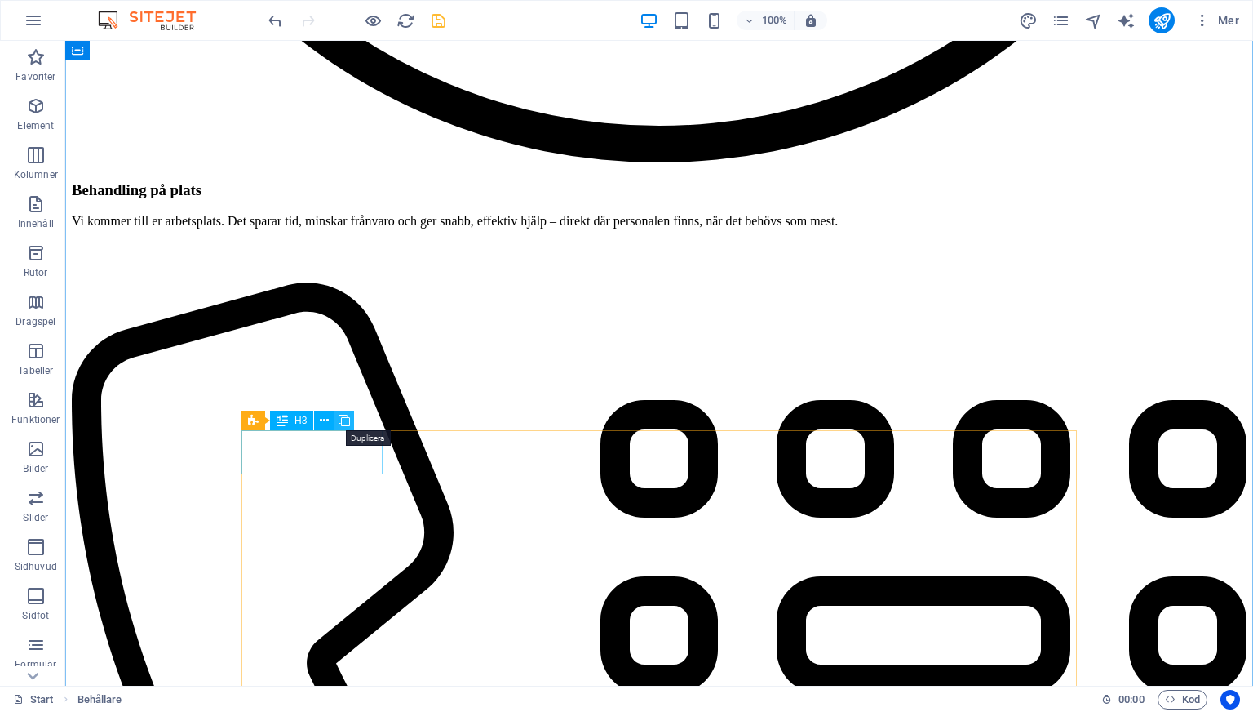
click at [344, 421] on icon at bounding box center [344, 420] width 11 height 17
click at [326, 420] on icon at bounding box center [324, 420] width 9 height 17
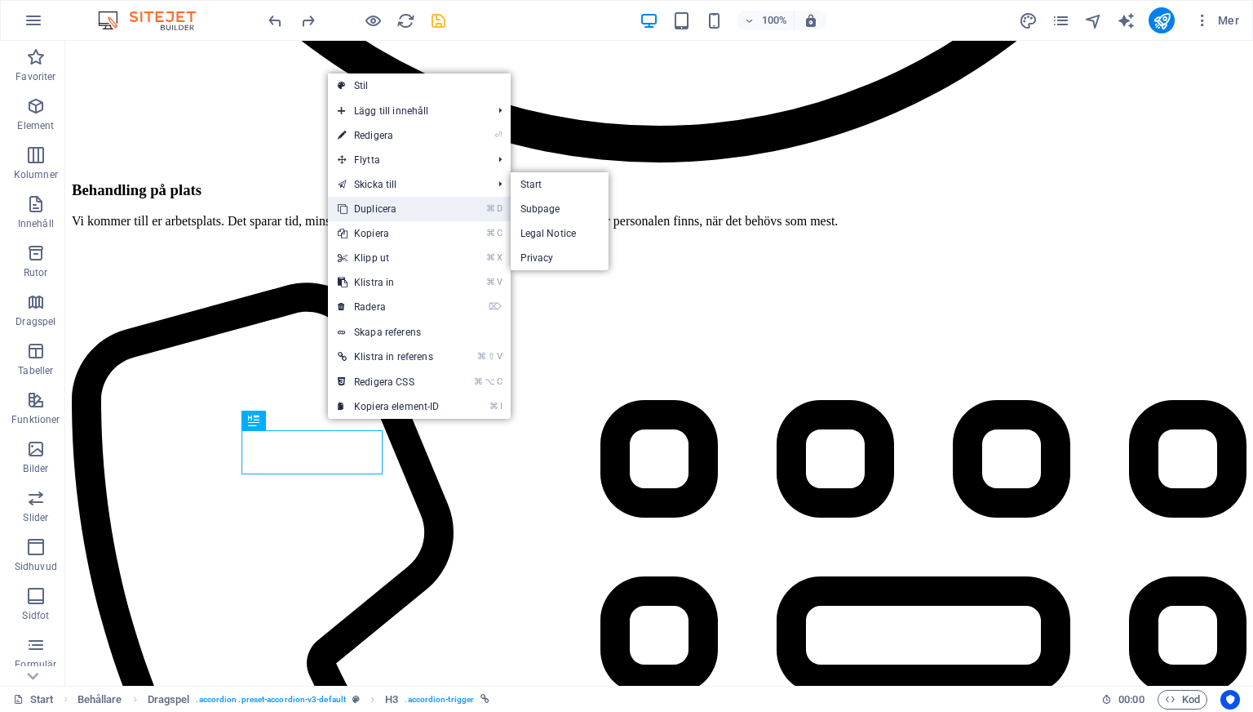
click at [357, 202] on link "⌘ D Duplicera" at bounding box center [389, 209] width 122 height 24
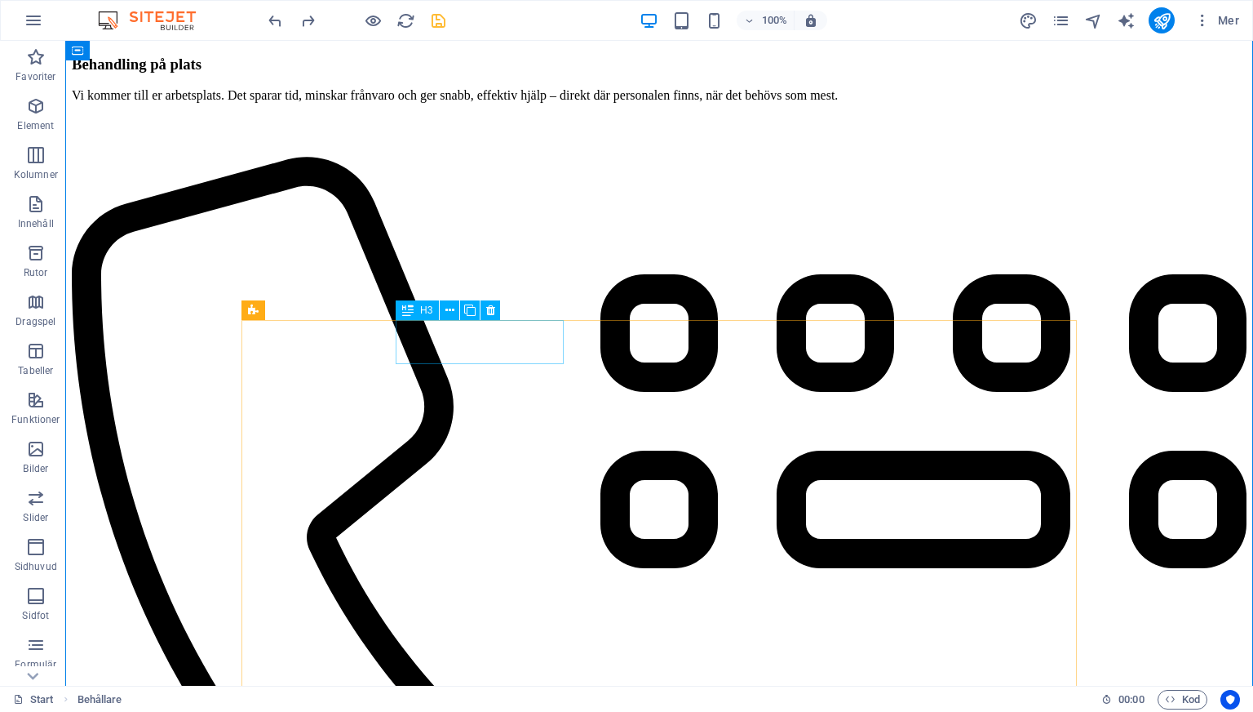
scroll to position [4530, 0]
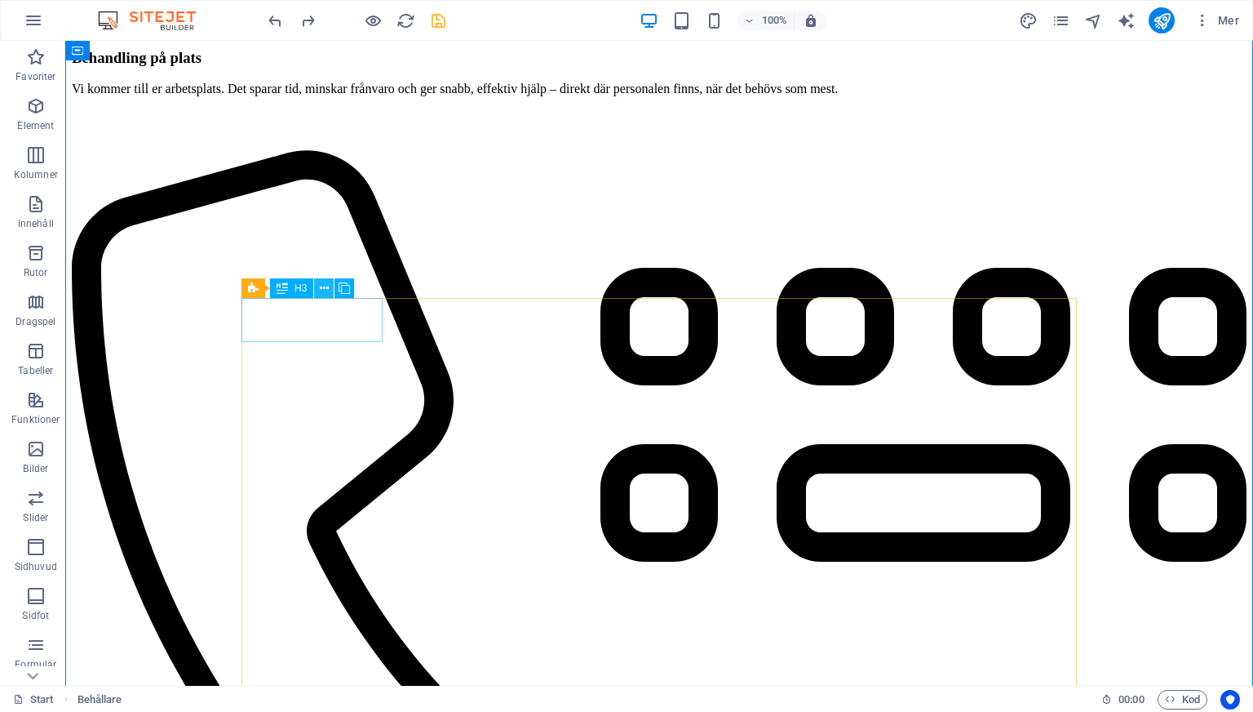
click at [323, 287] on icon at bounding box center [324, 288] width 9 height 17
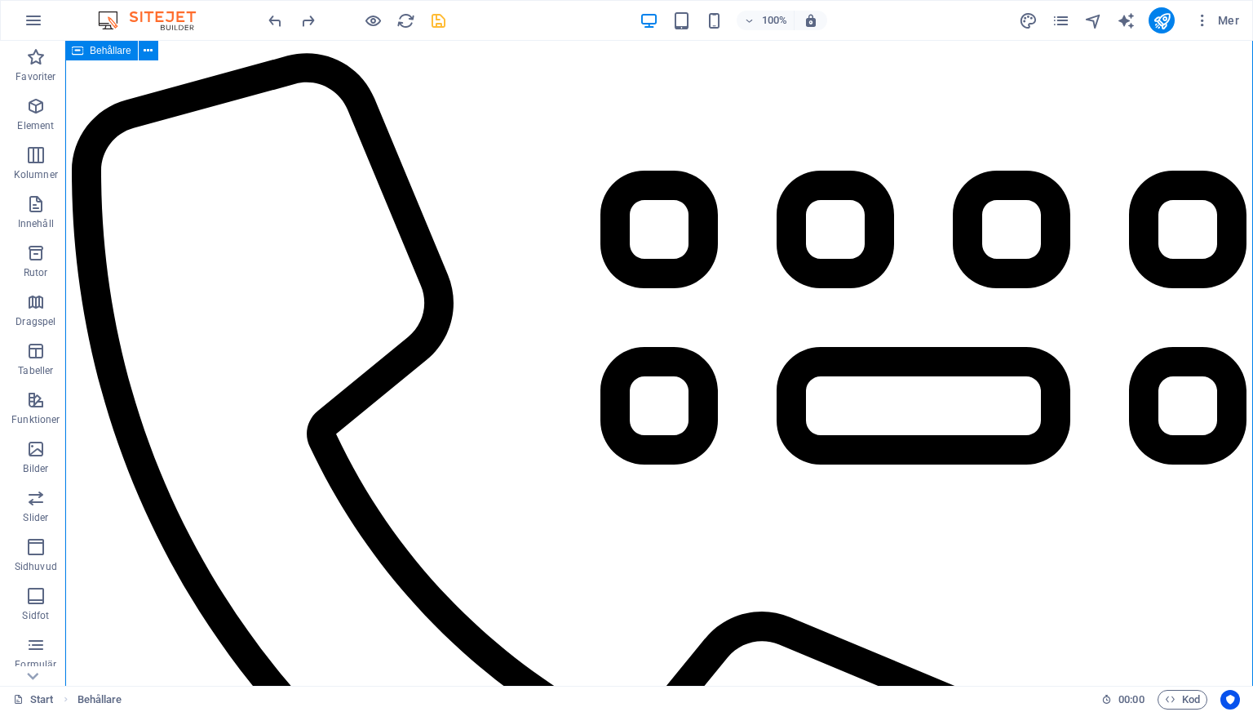
scroll to position [4544, 0]
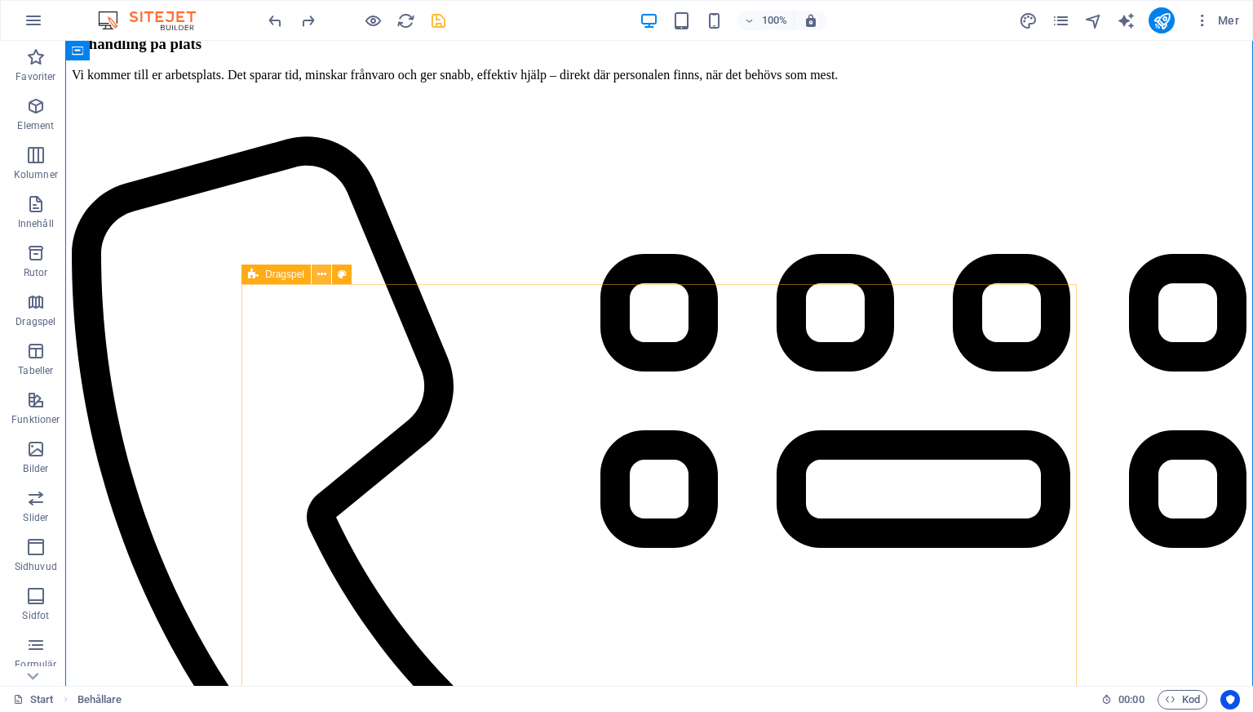
click at [323, 274] on icon at bounding box center [321, 274] width 9 height 17
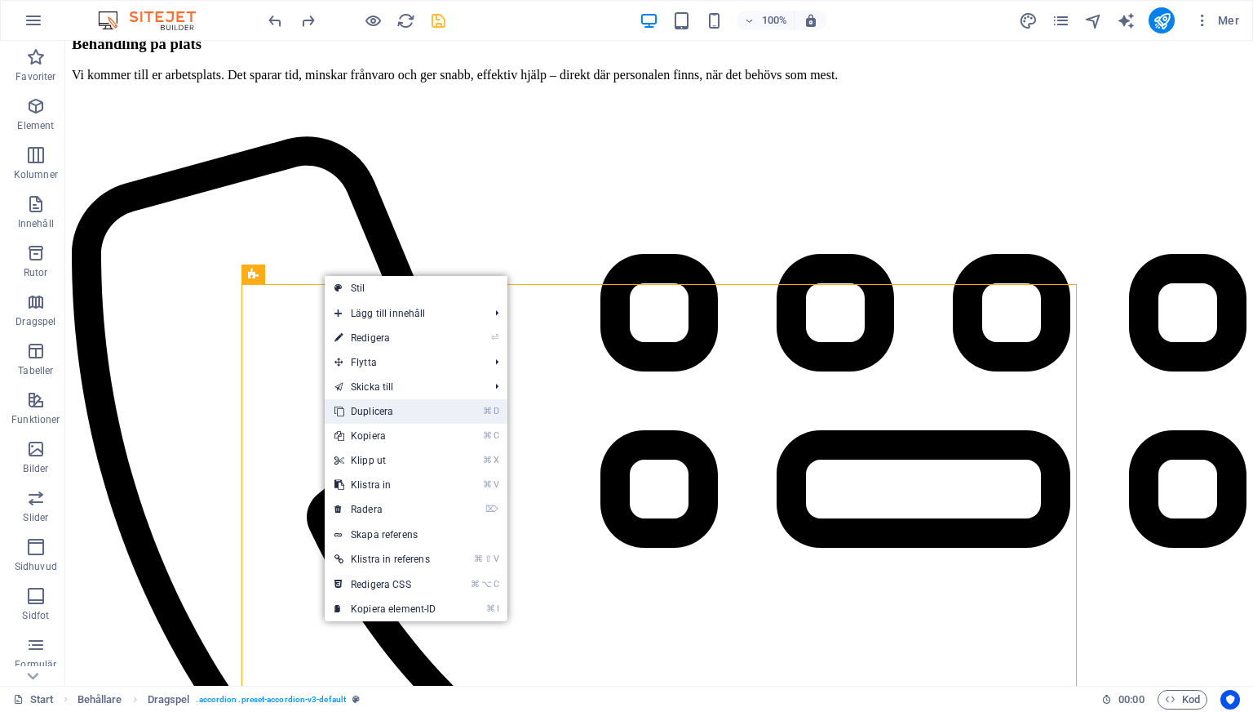
click at [385, 403] on link "⌘ D Duplicera" at bounding box center [386, 411] width 122 height 24
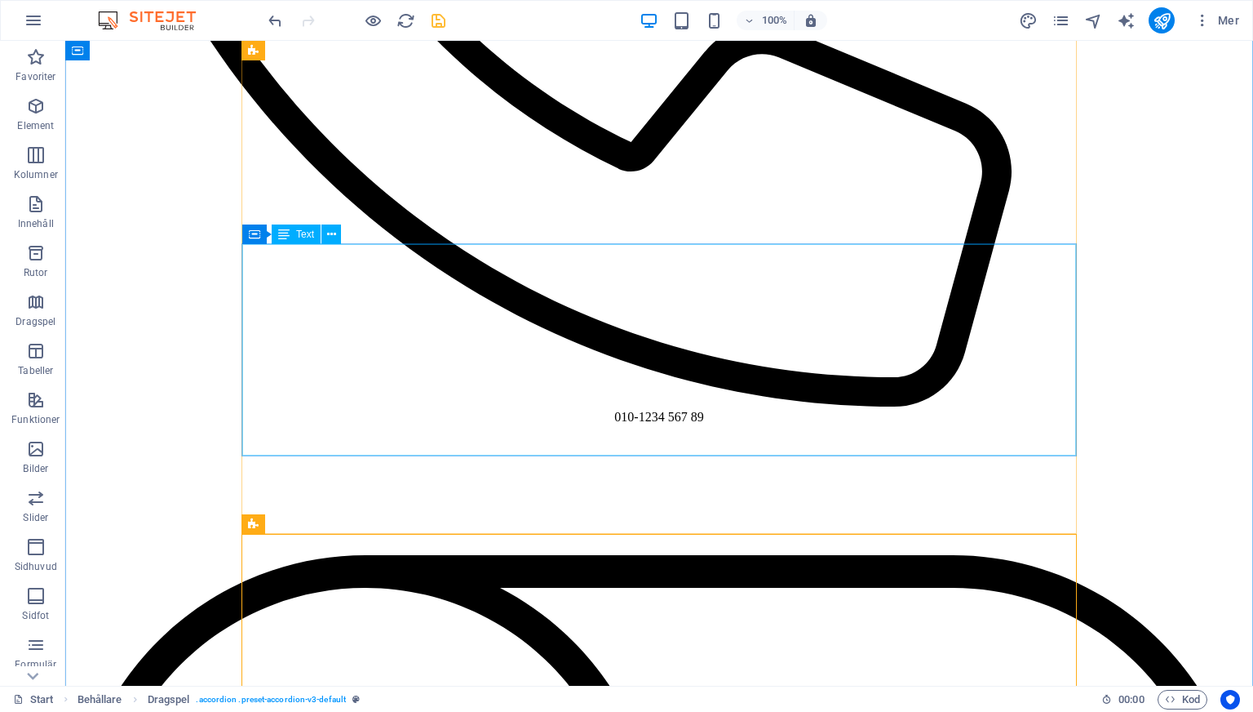
scroll to position [5225, 0]
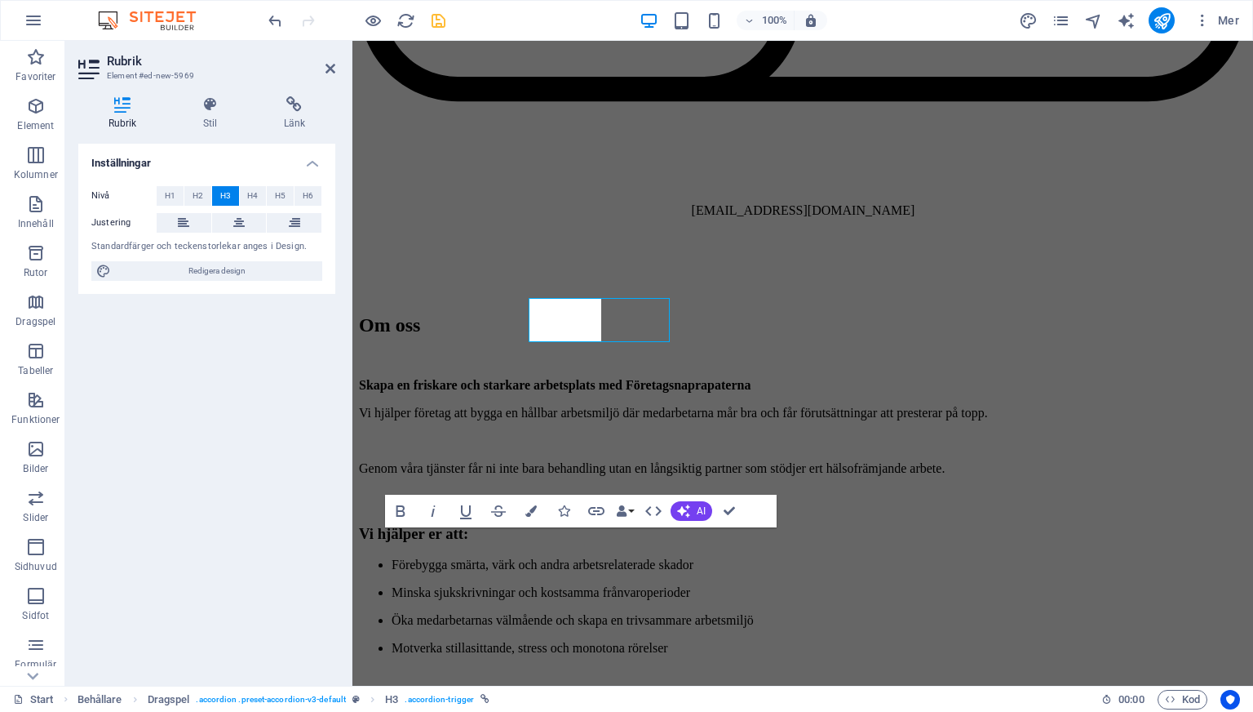
scroll to position [5454, 0]
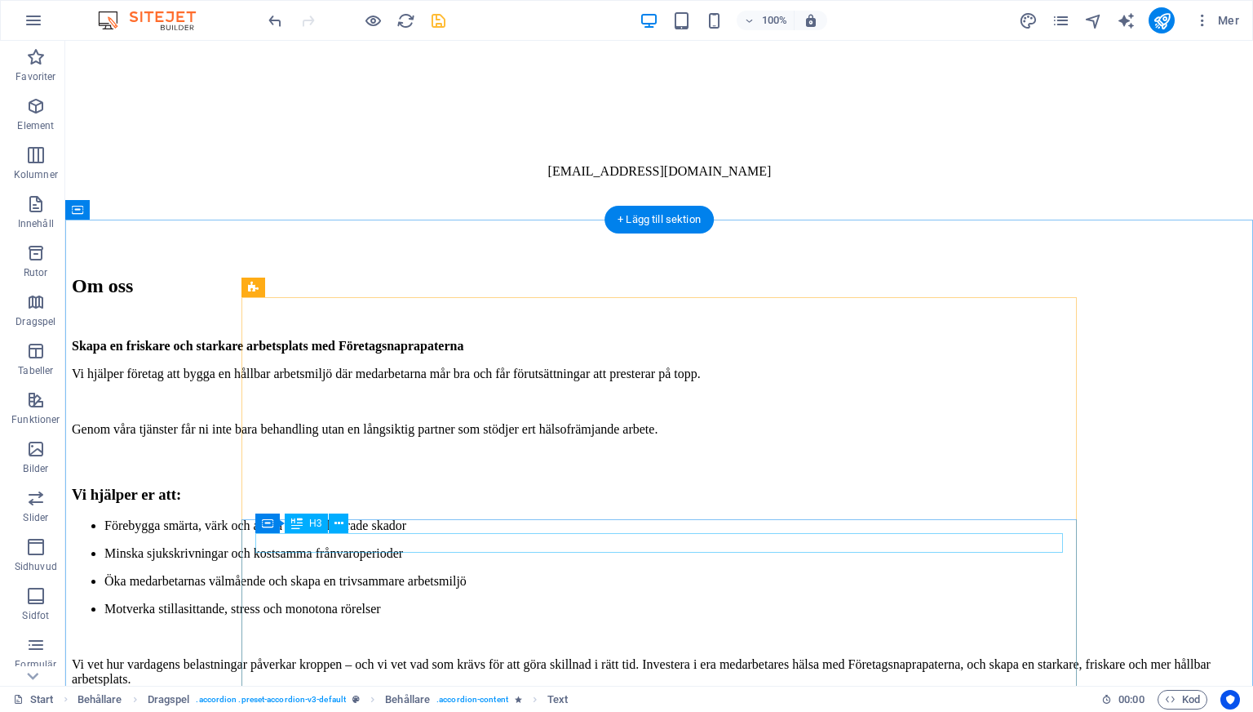
scroll to position [6608, 0]
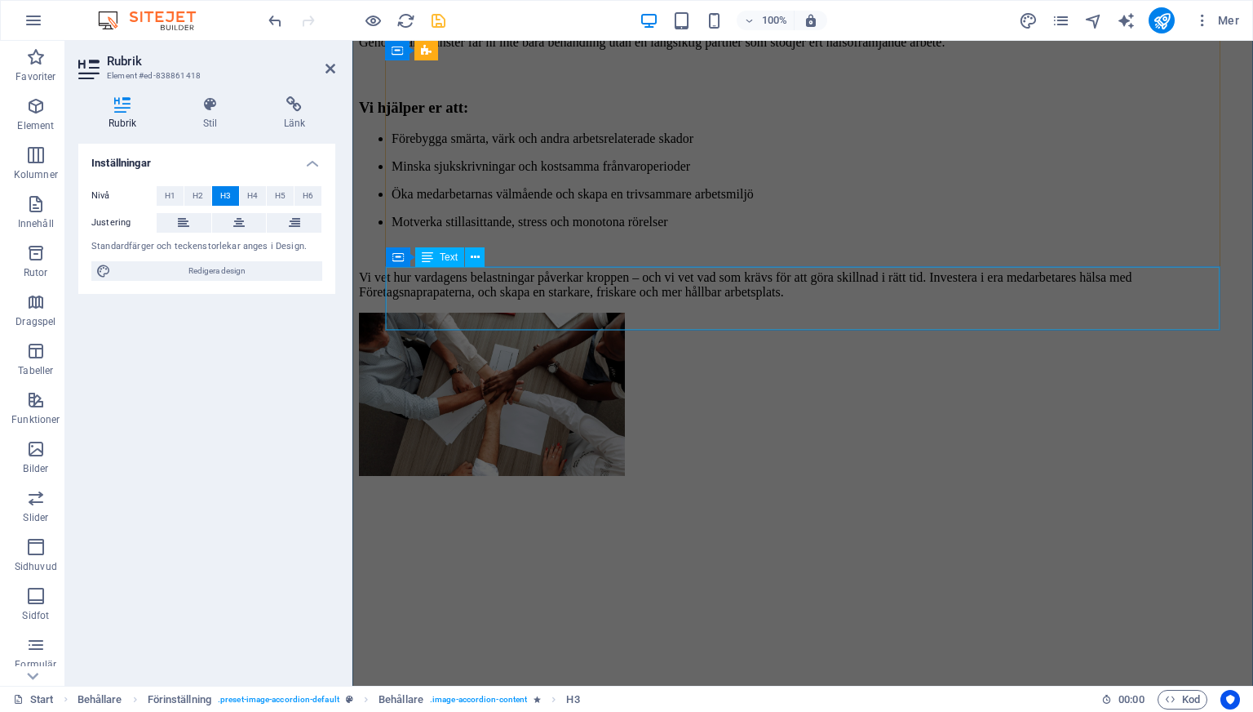
scroll to position [5662, 0]
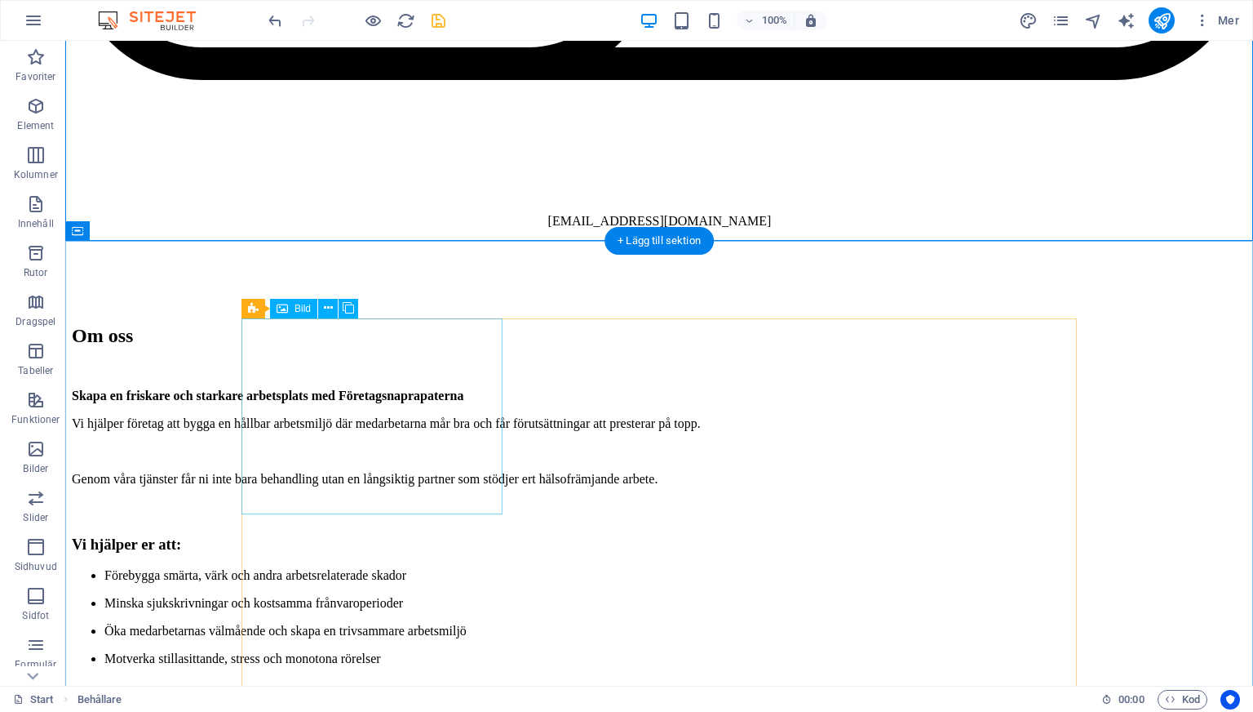
scroll to position [6501, 0]
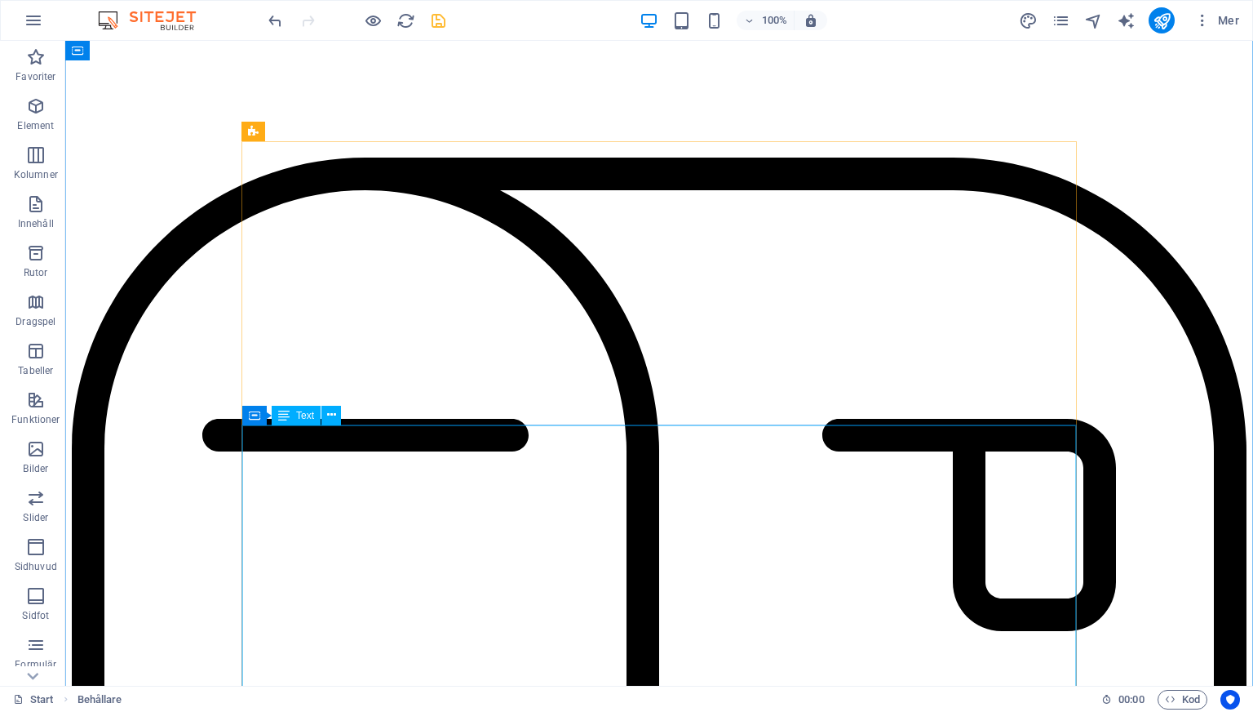
scroll to position [5604, 0]
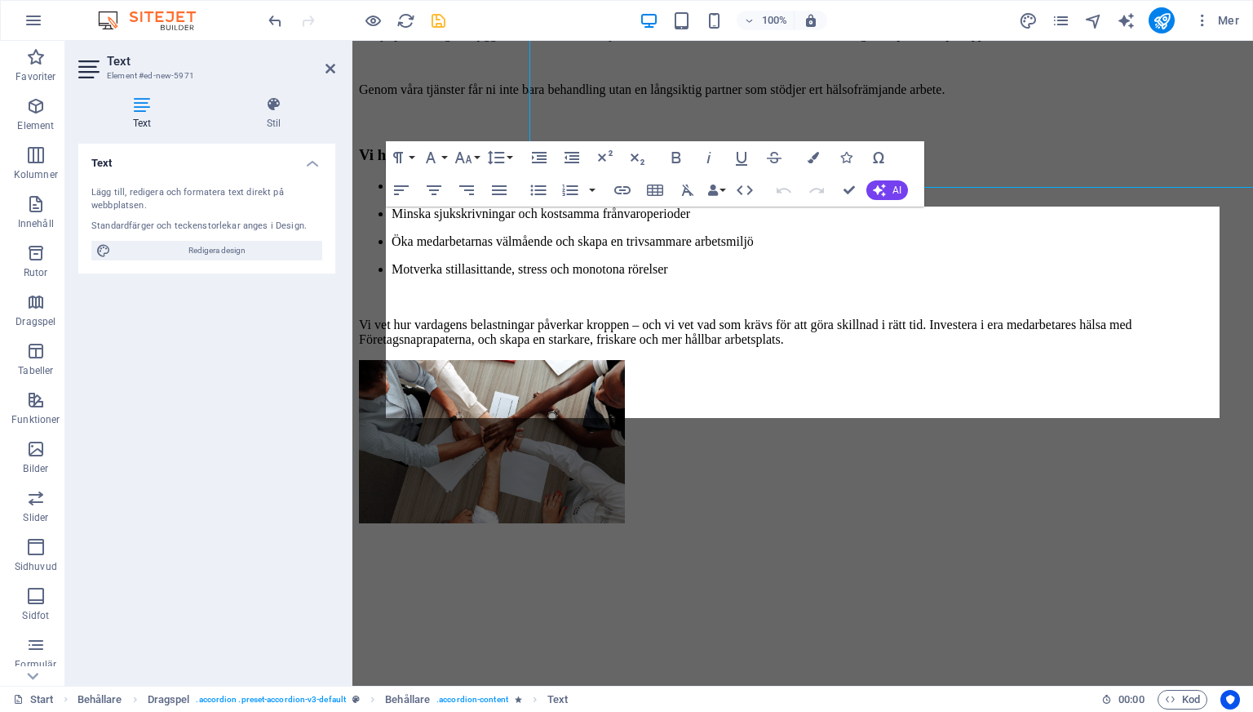
scroll to position [5833, 0]
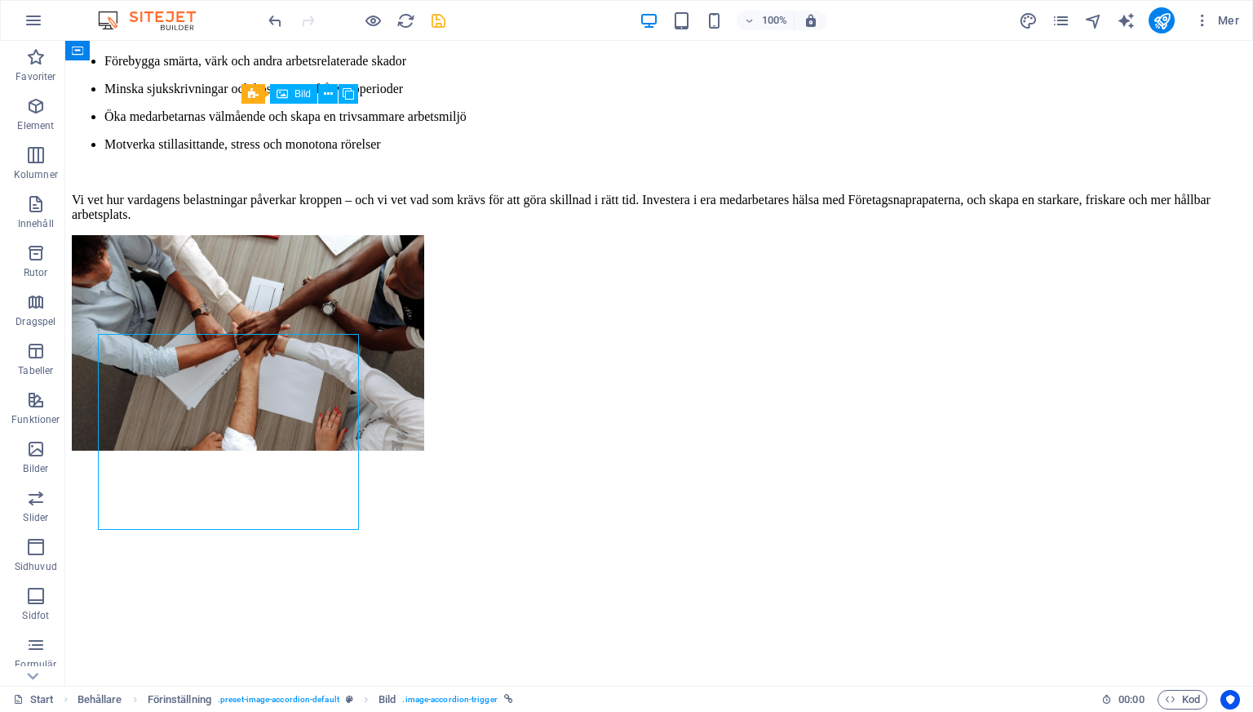
scroll to position [6757, 0]
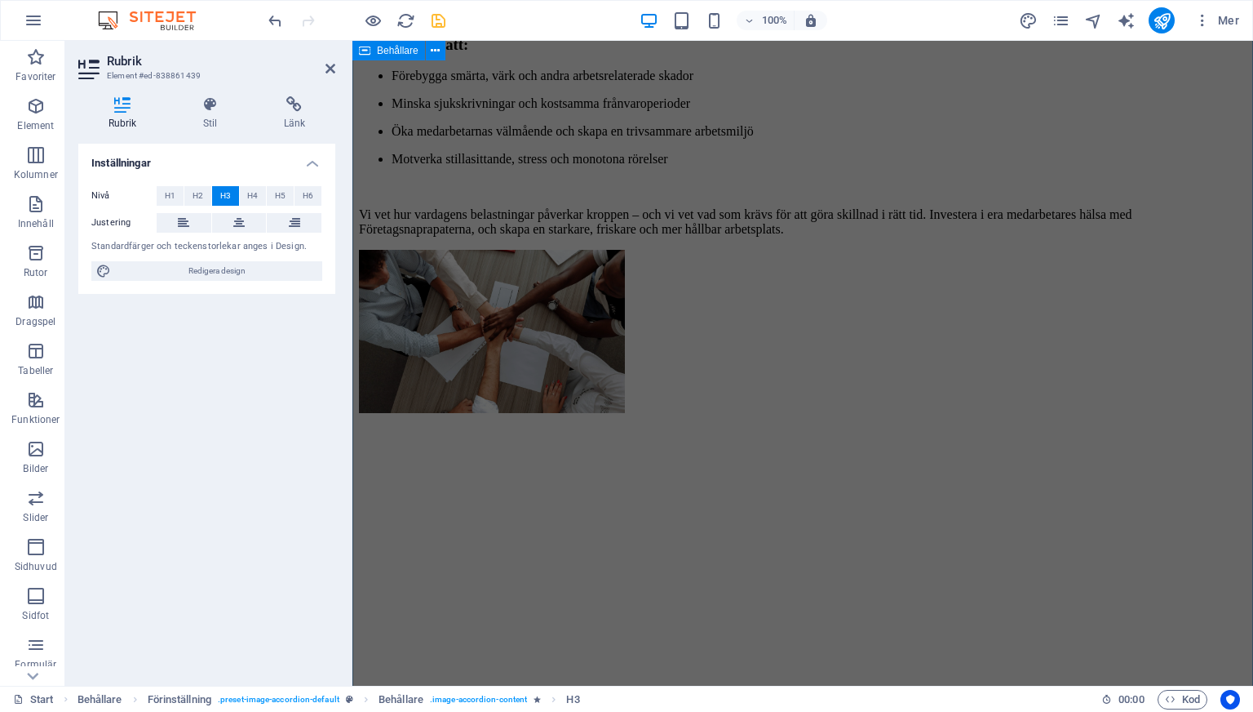
scroll to position [5711, 0]
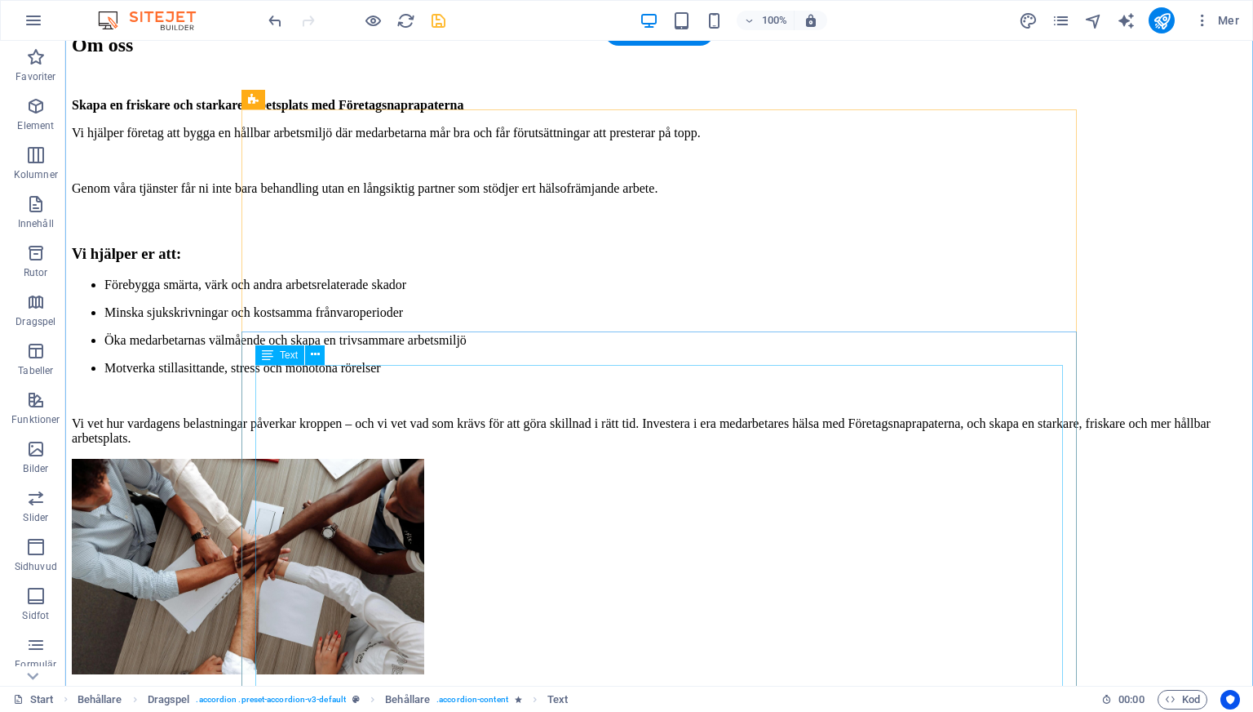
scroll to position [6781, 0]
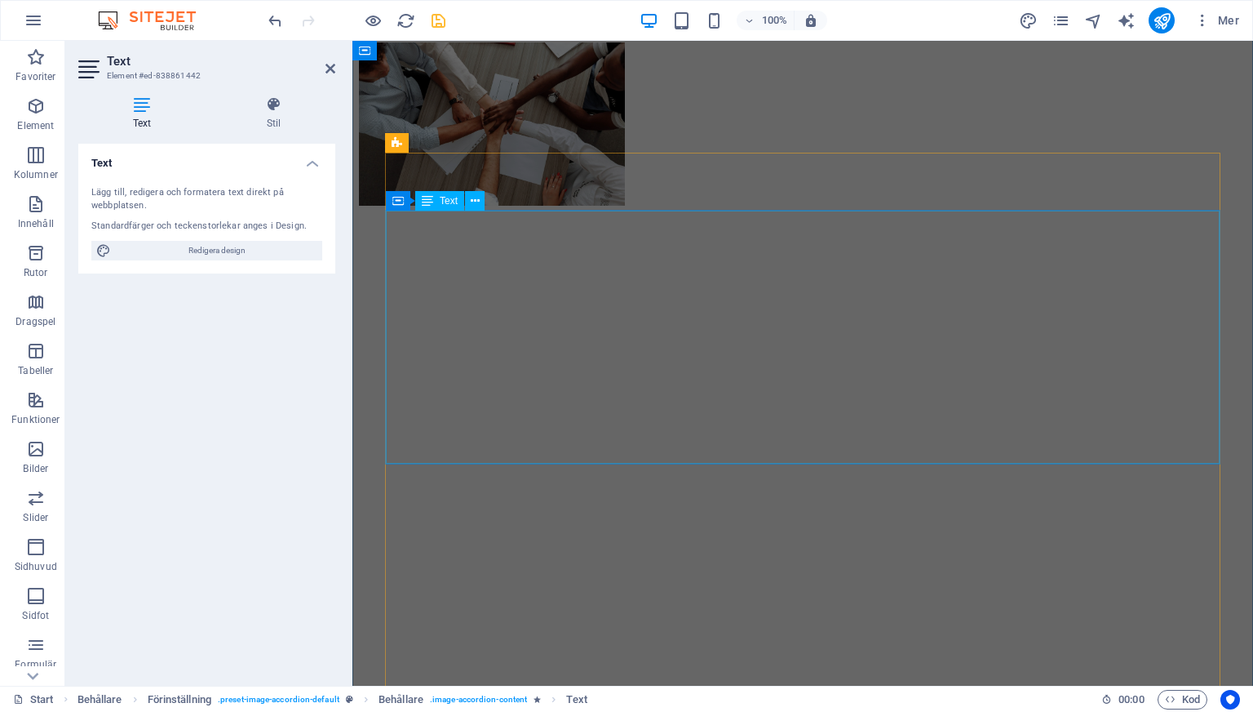
scroll to position [5952, 0]
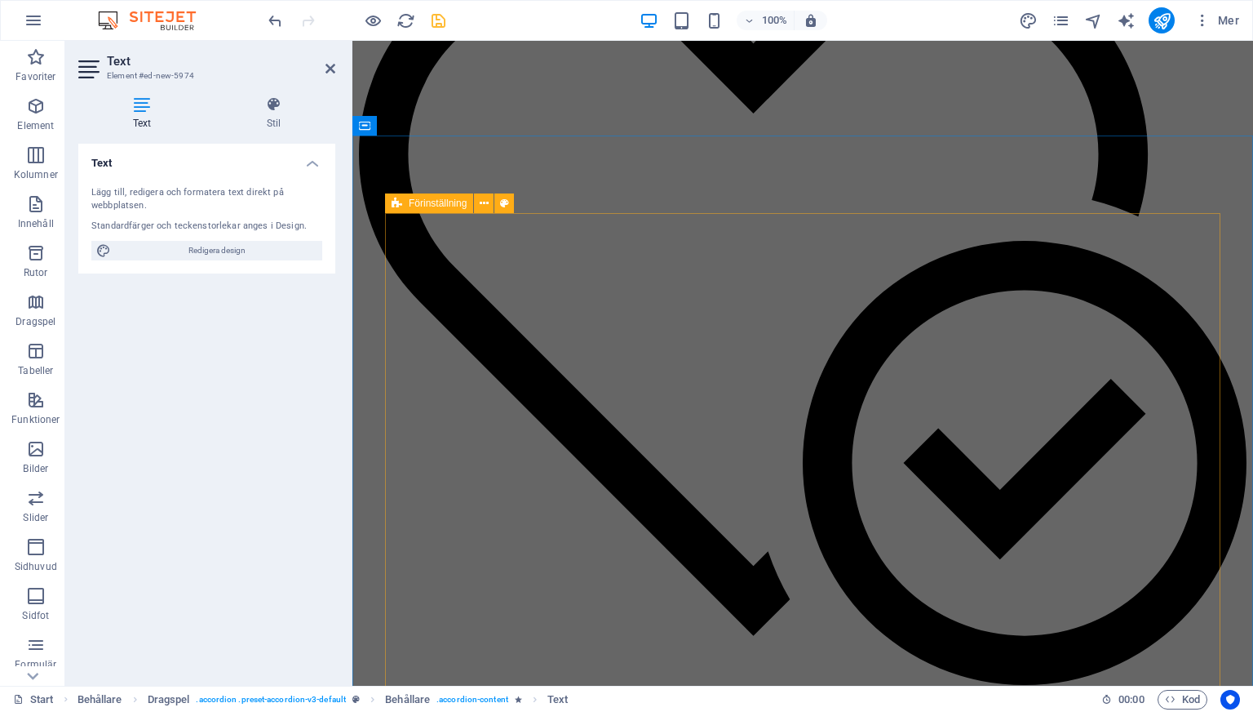
scroll to position [7010, 0]
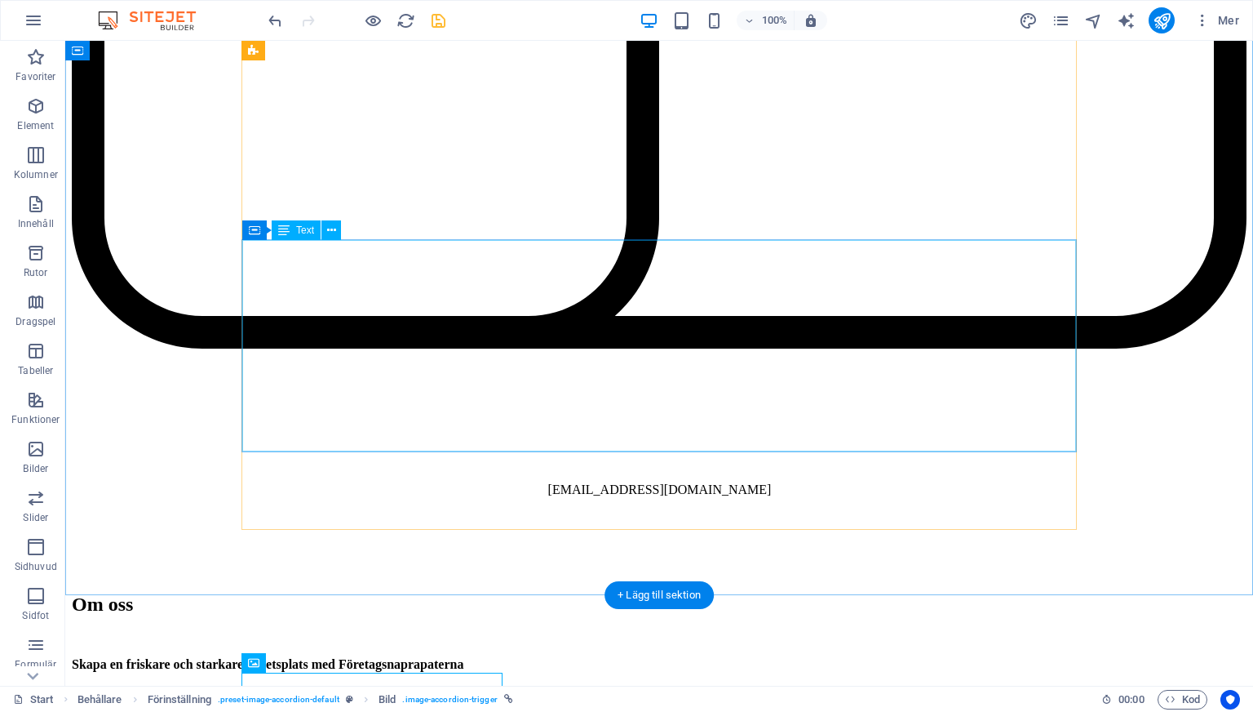
scroll to position [6728, 0]
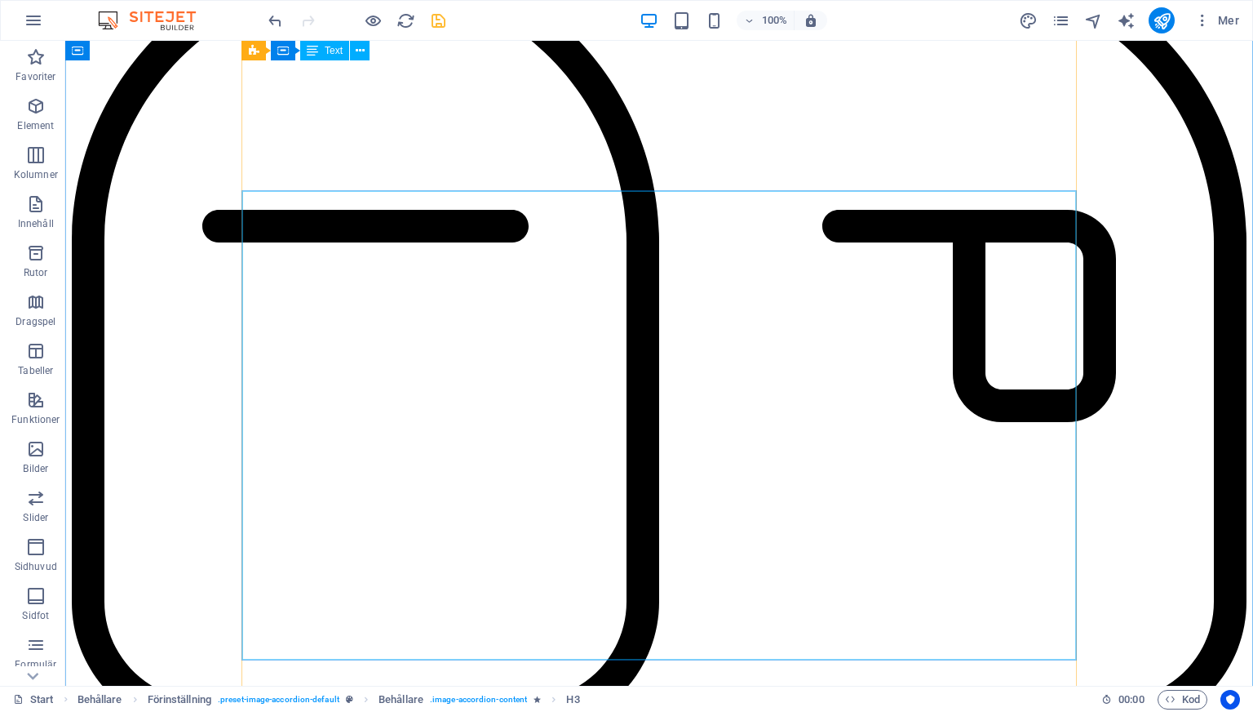
scroll to position [5555, 0]
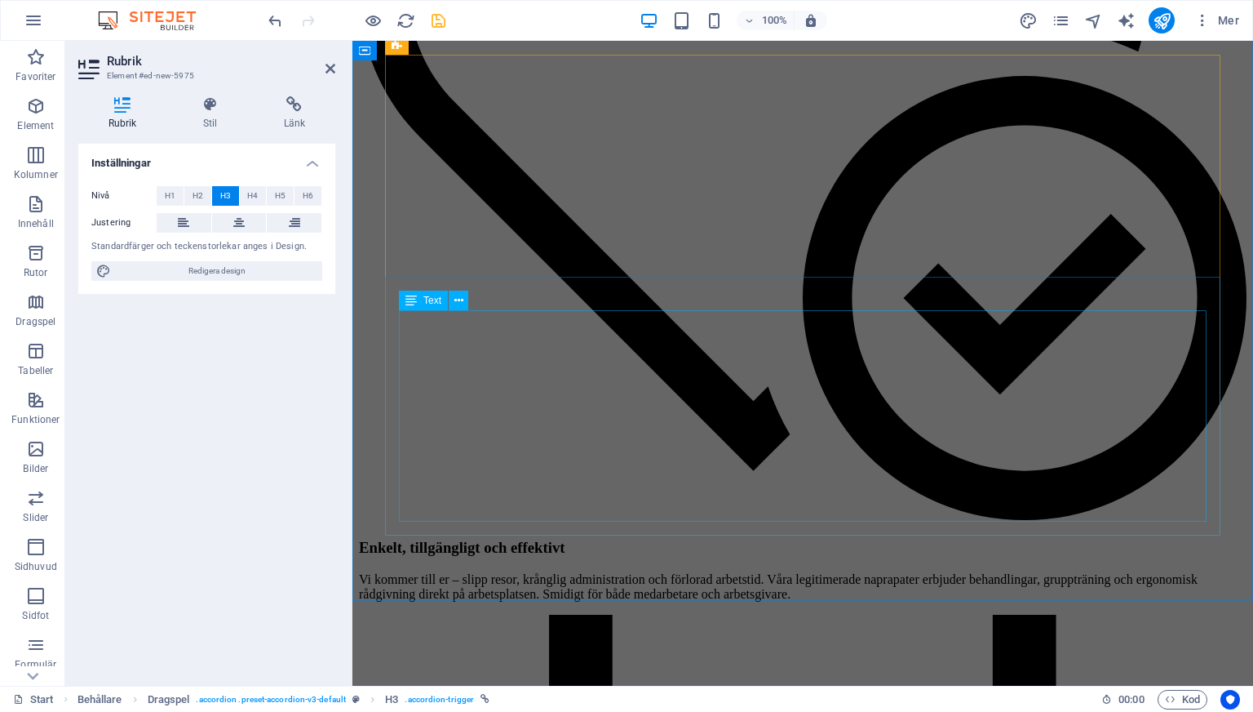
scroll to position [7173, 0]
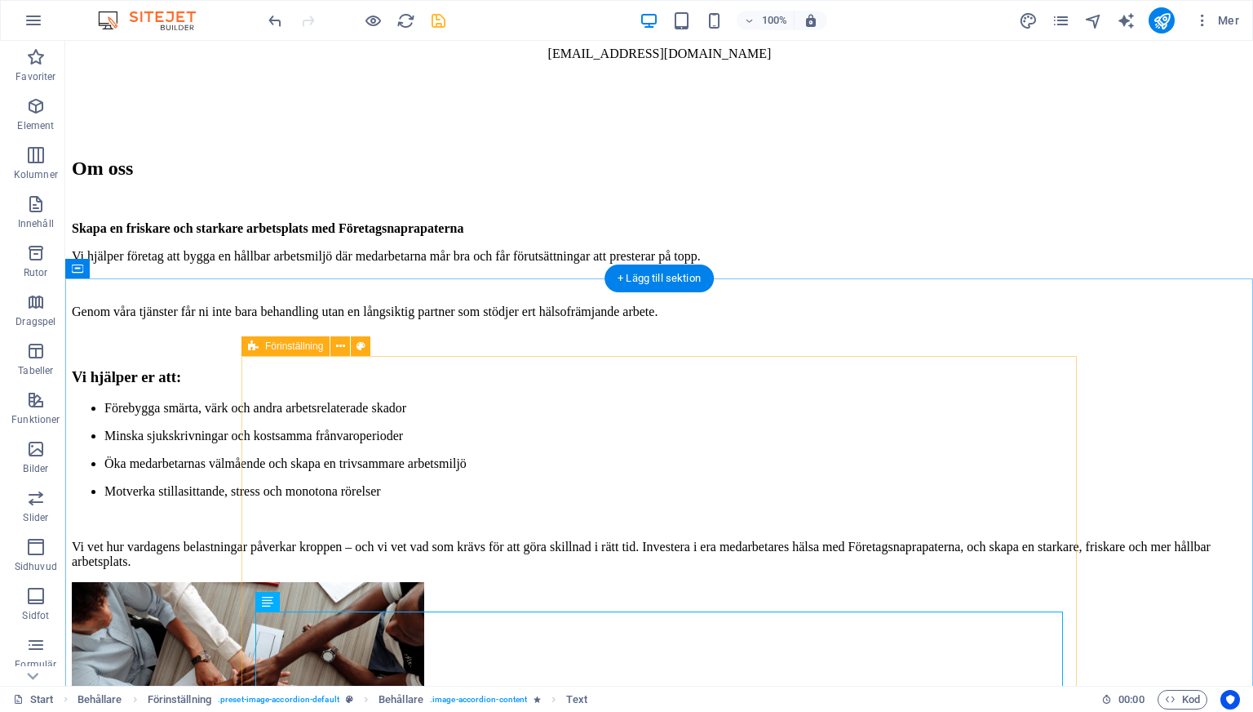
scroll to position [6802, 0]
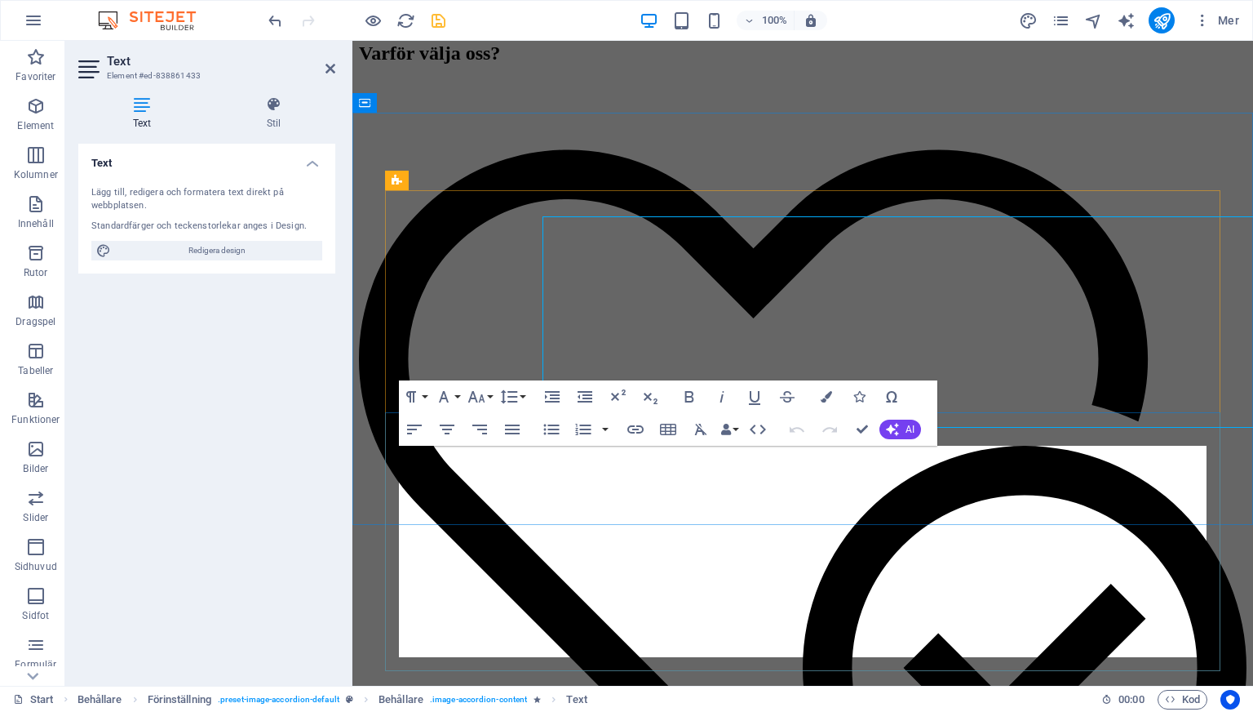
scroll to position [7032, 0]
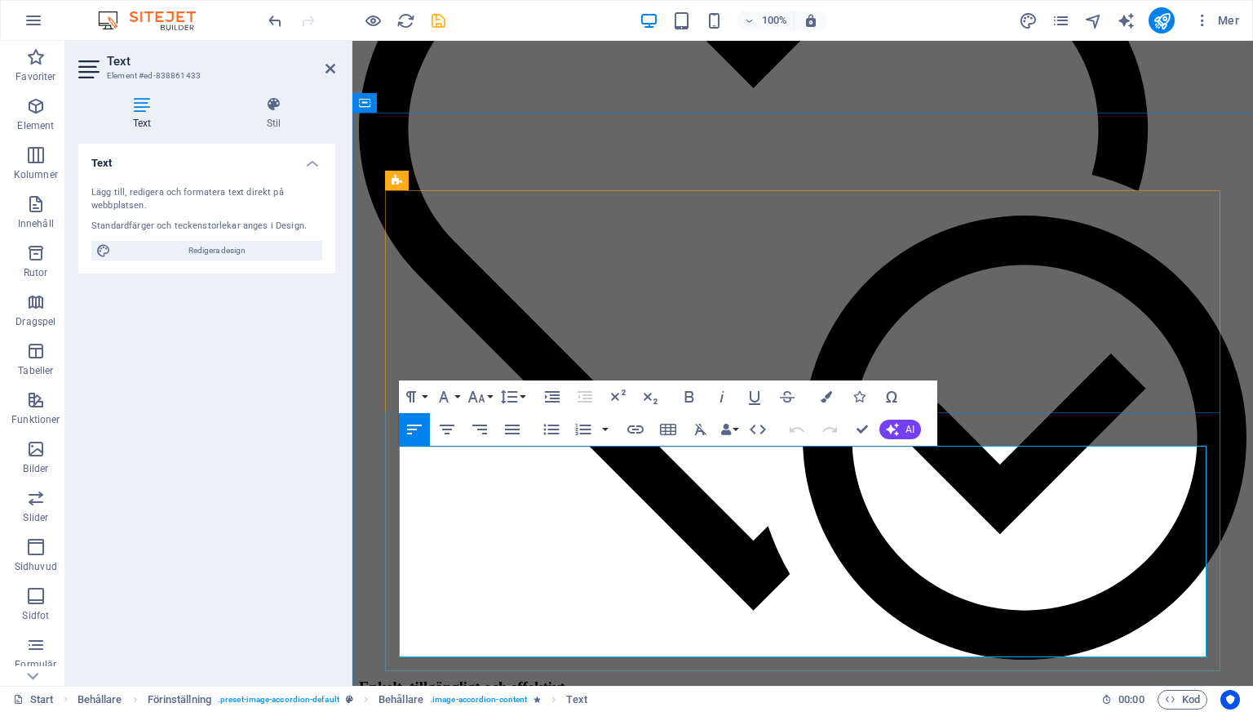
copy div "Impingement i axelleden även kallat subakromiellt impingement-syndrom betyder a…"
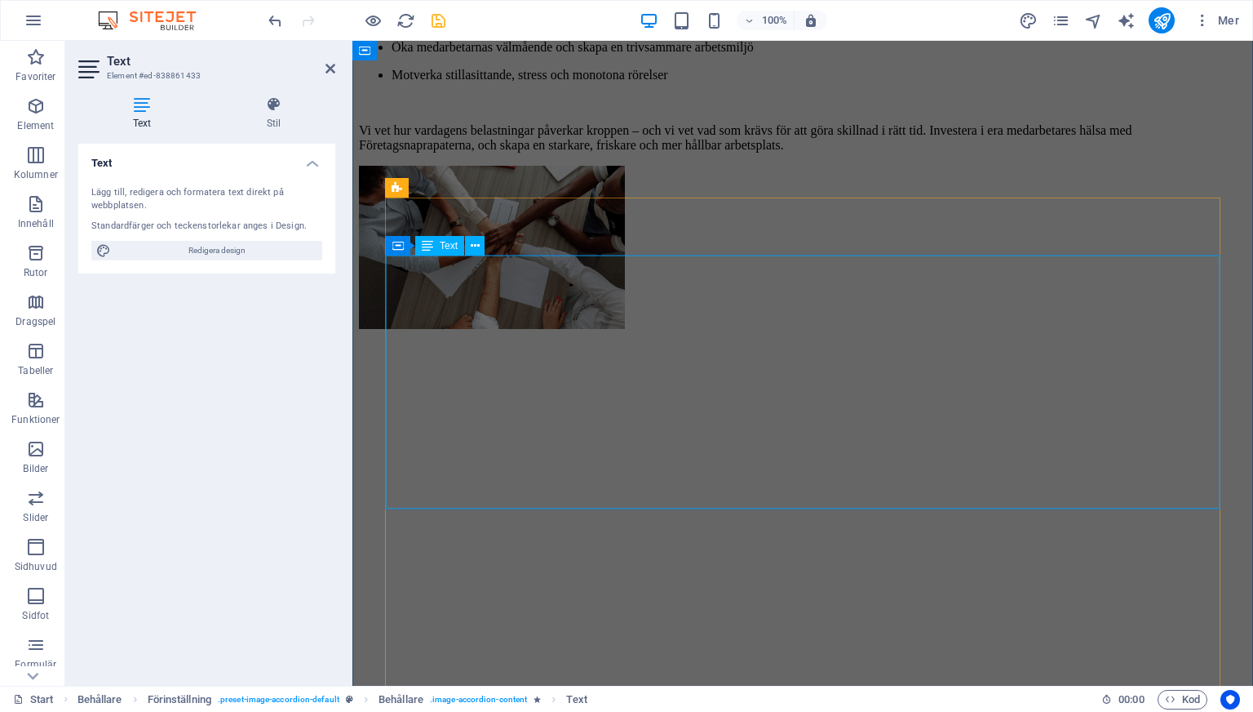
scroll to position [5747, 0]
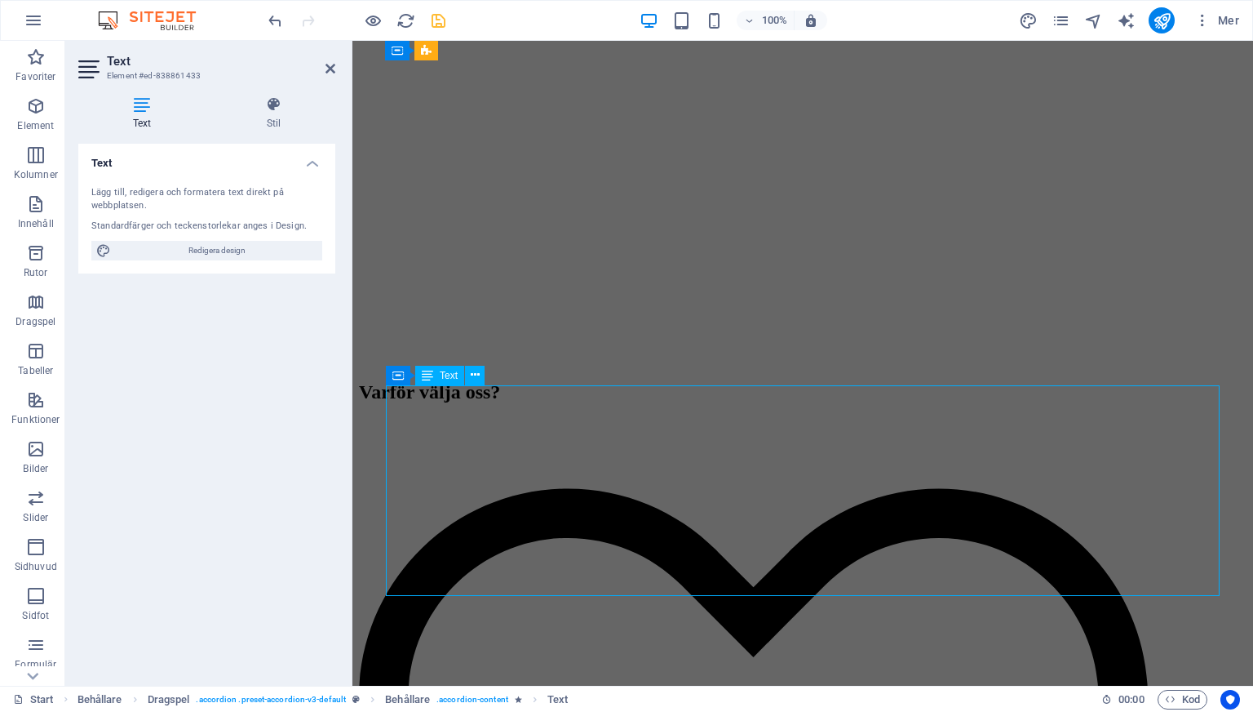
scroll to position [6176, 0]
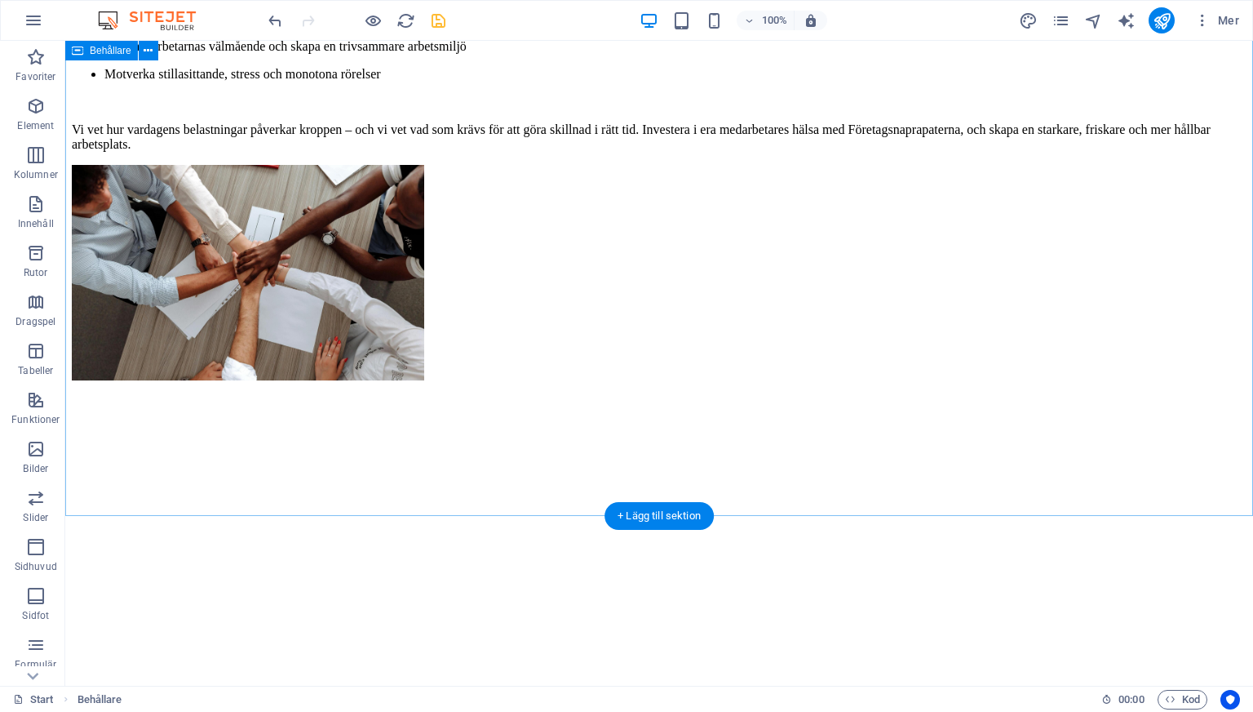
scroll to position [7008, 0]
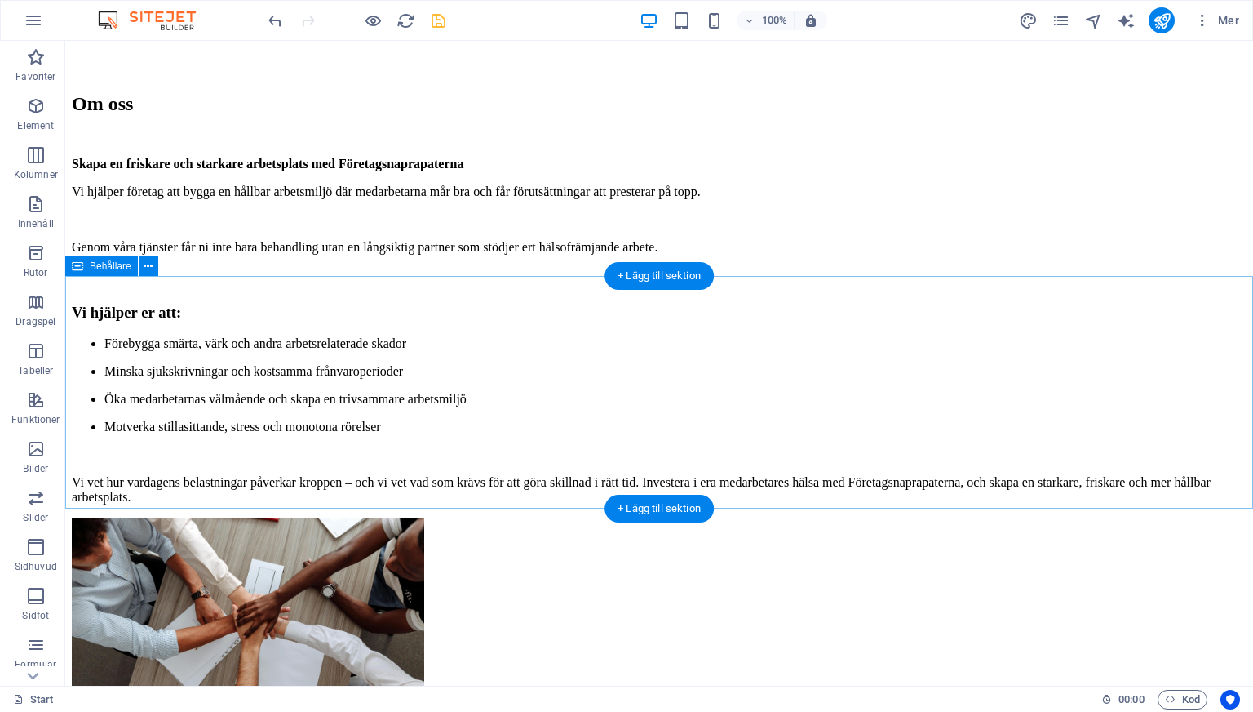
scroll to position [6650, 0]
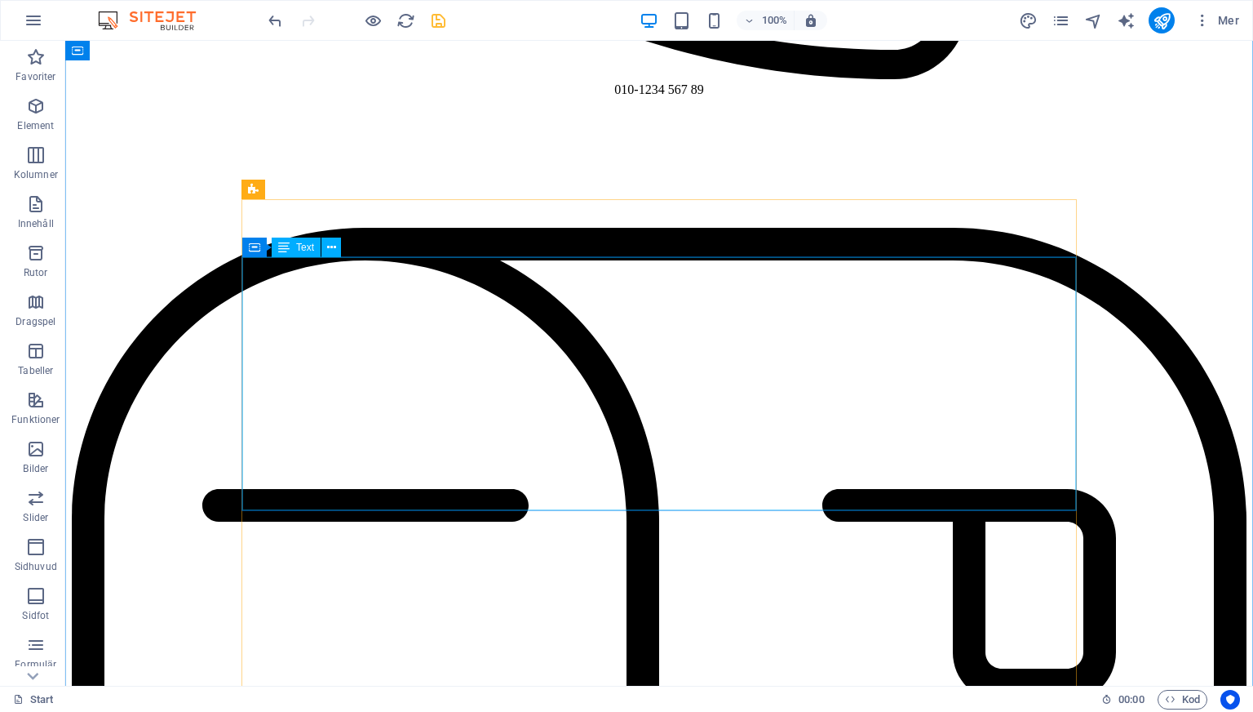
scroll to position [5538, 0]
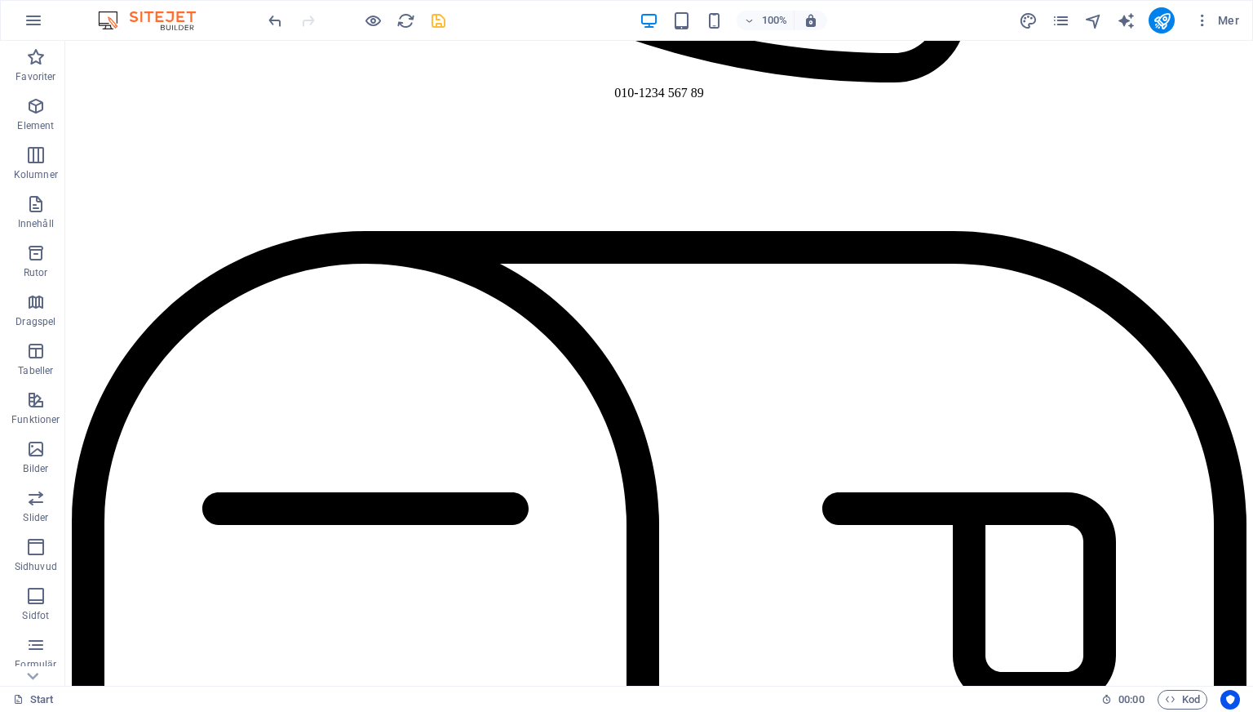
click at [427, 17] on div at bounding box center [356, 20] width 183 height 26
click at [432, 18] on icon "save" at bounding box center [438, 20] width 19 height 19
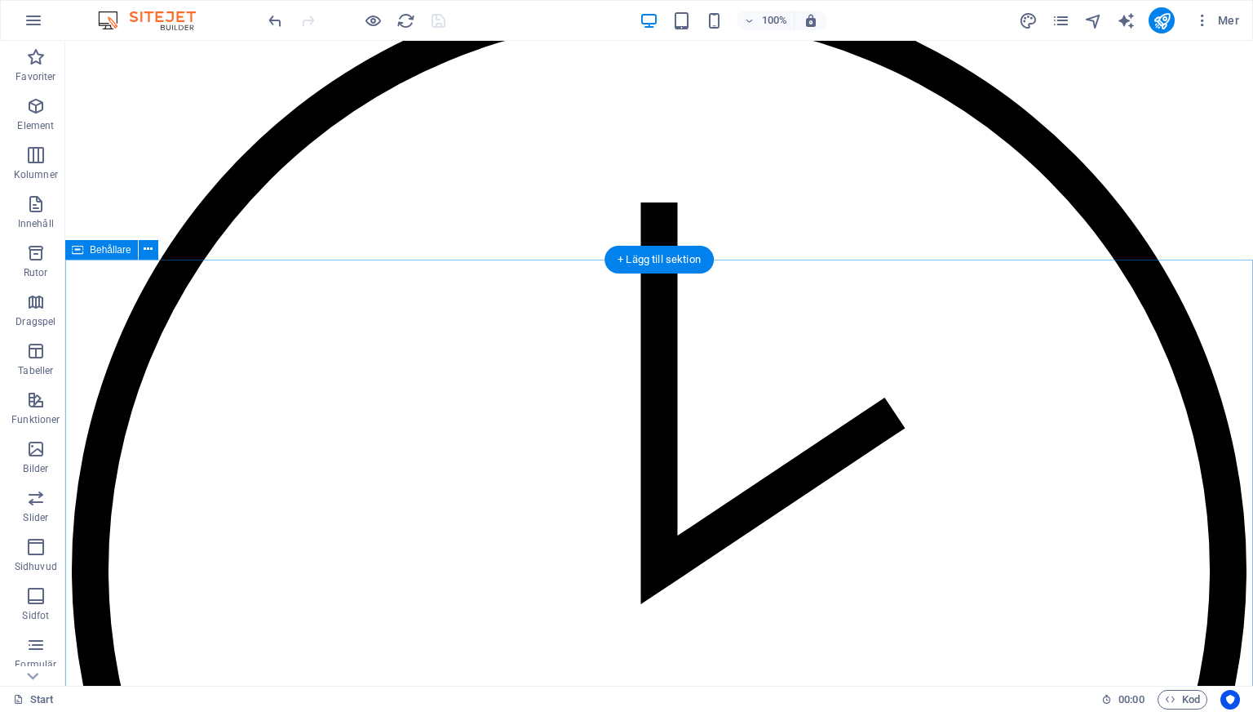
scroll to position [3402, 0]
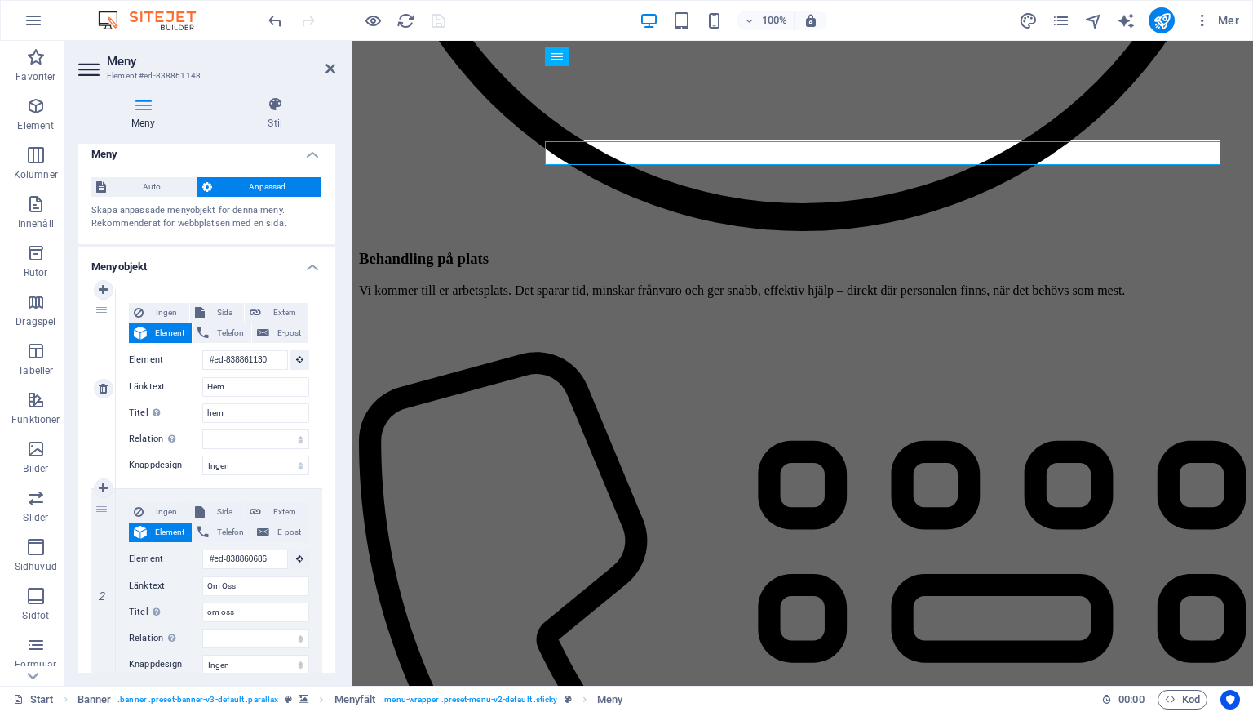
scroll to position [10, 0]
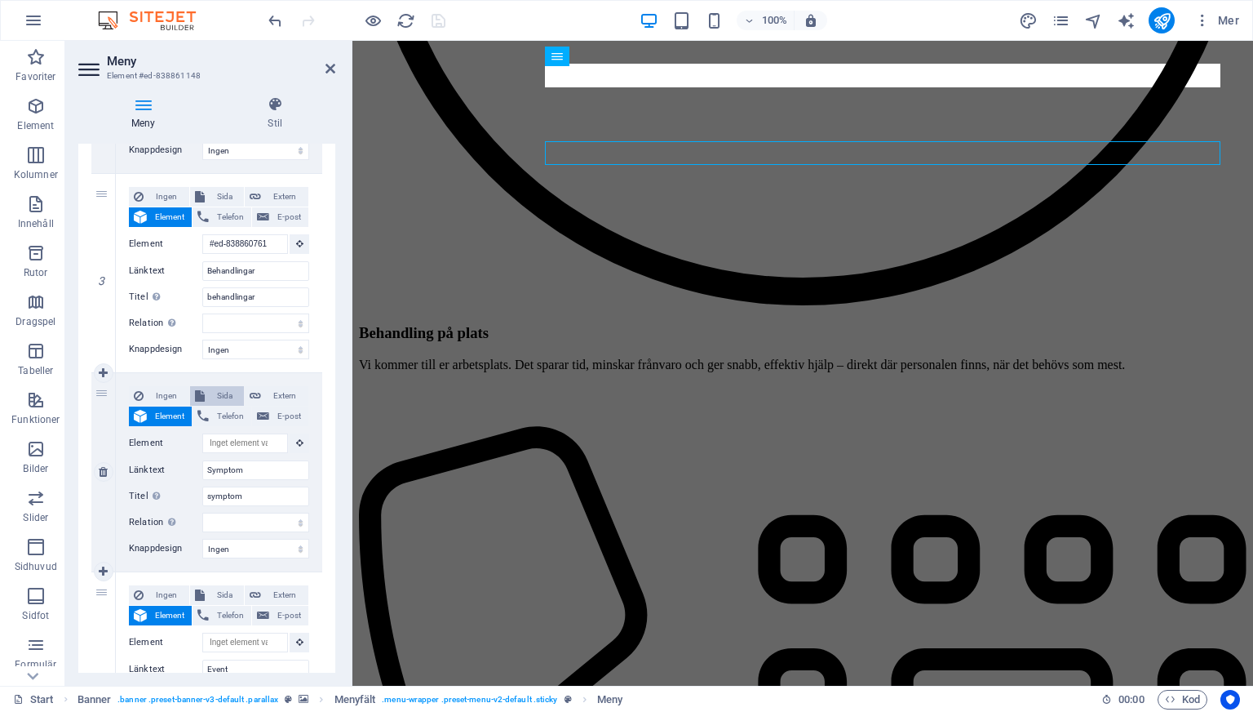
scroll to position [529, 0]
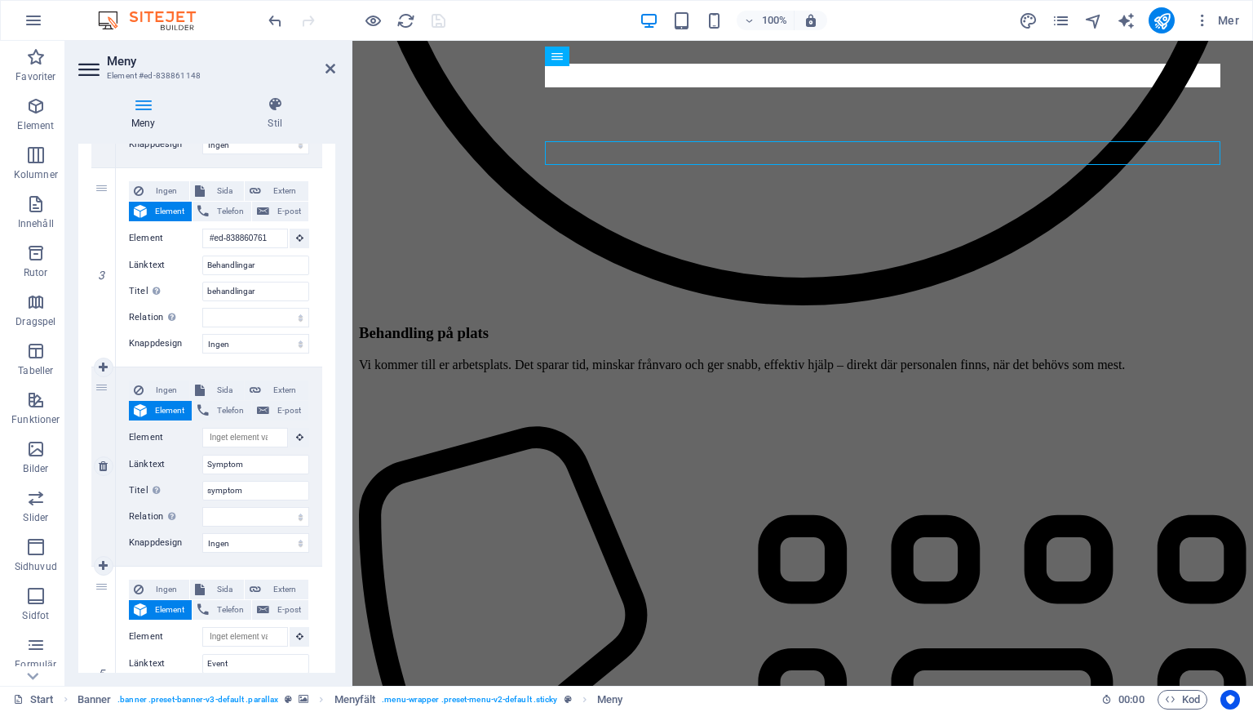
click at [240, 448] on div "Ingen Sida Extern Element Telefon E-post Sida Start Subpage Legal Notice Privac…" at bounding box center [219, 453] width 180 height 146
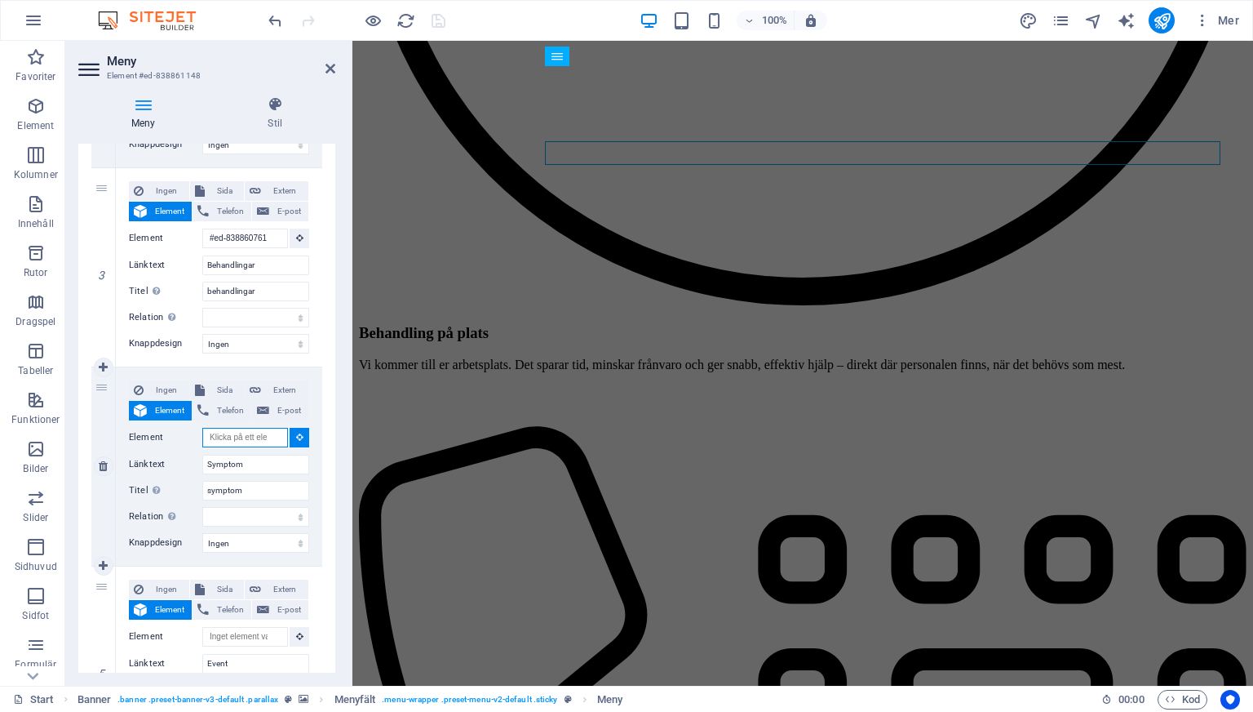
click at [240, 441] on input "Element" at bounding box center [245, 438] width 86 height 20
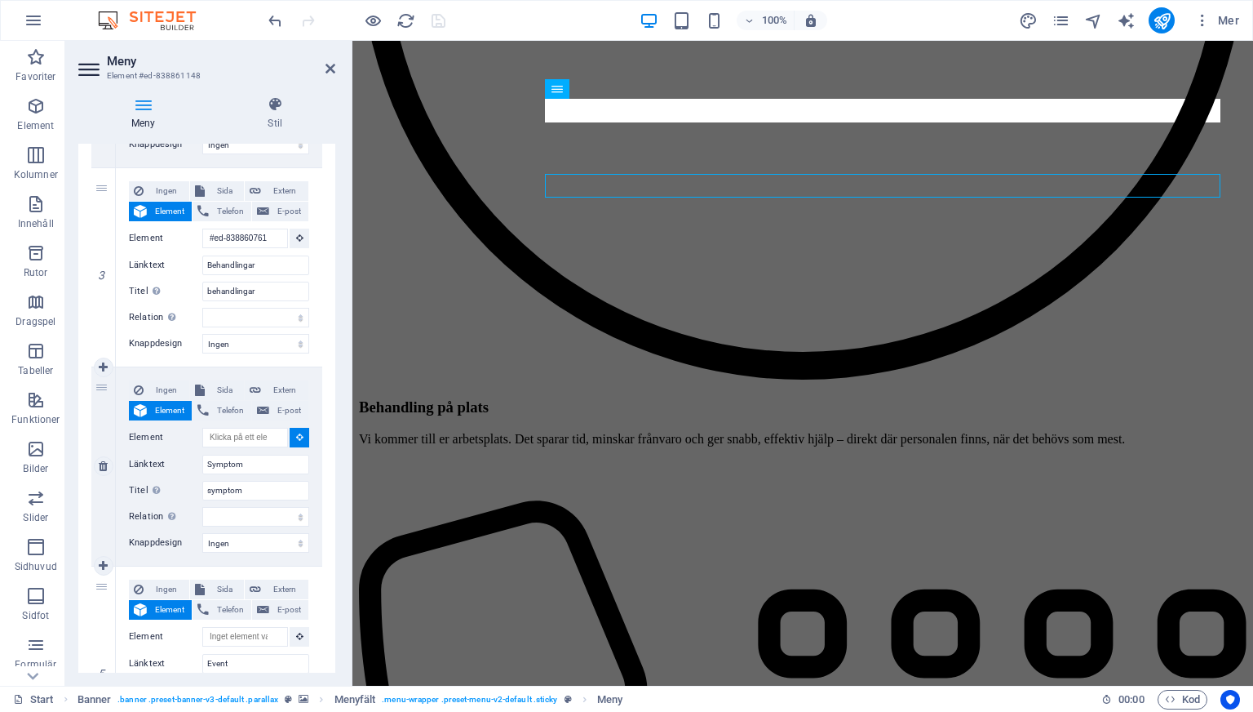
click at [296, 441] on icon at bounding box center [299, 436] width 7 height 8
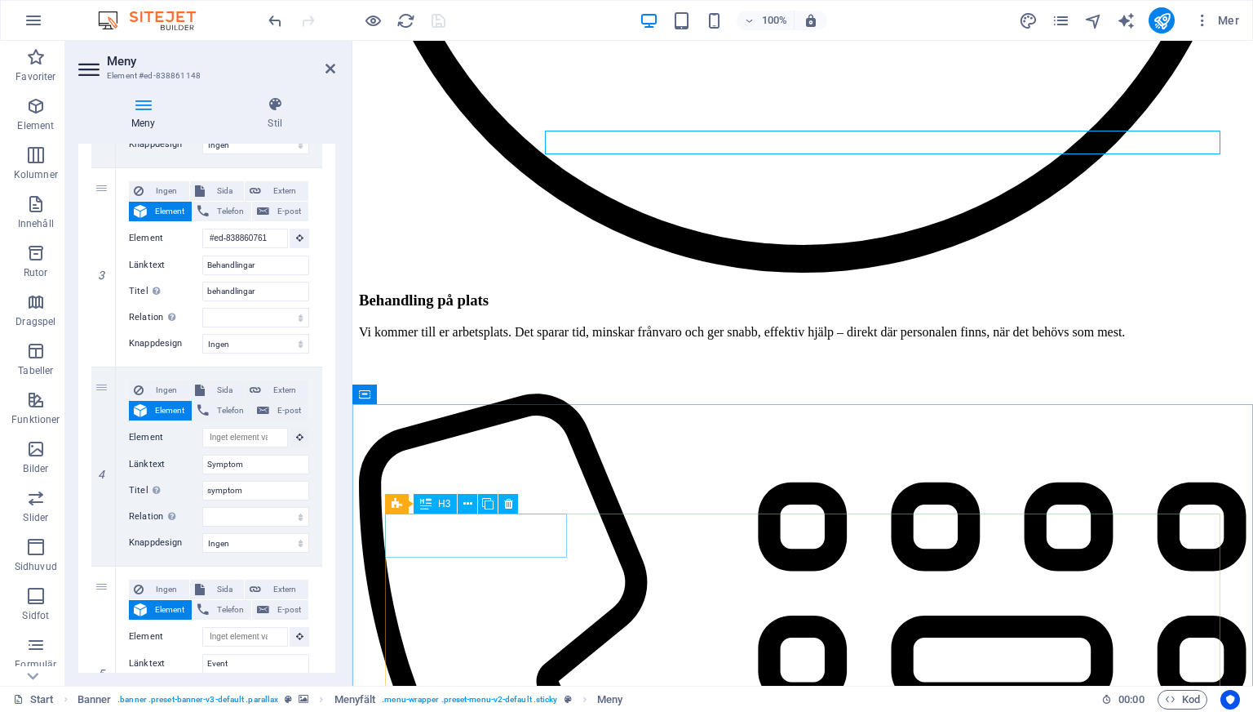
scroll to position [3523, 0]
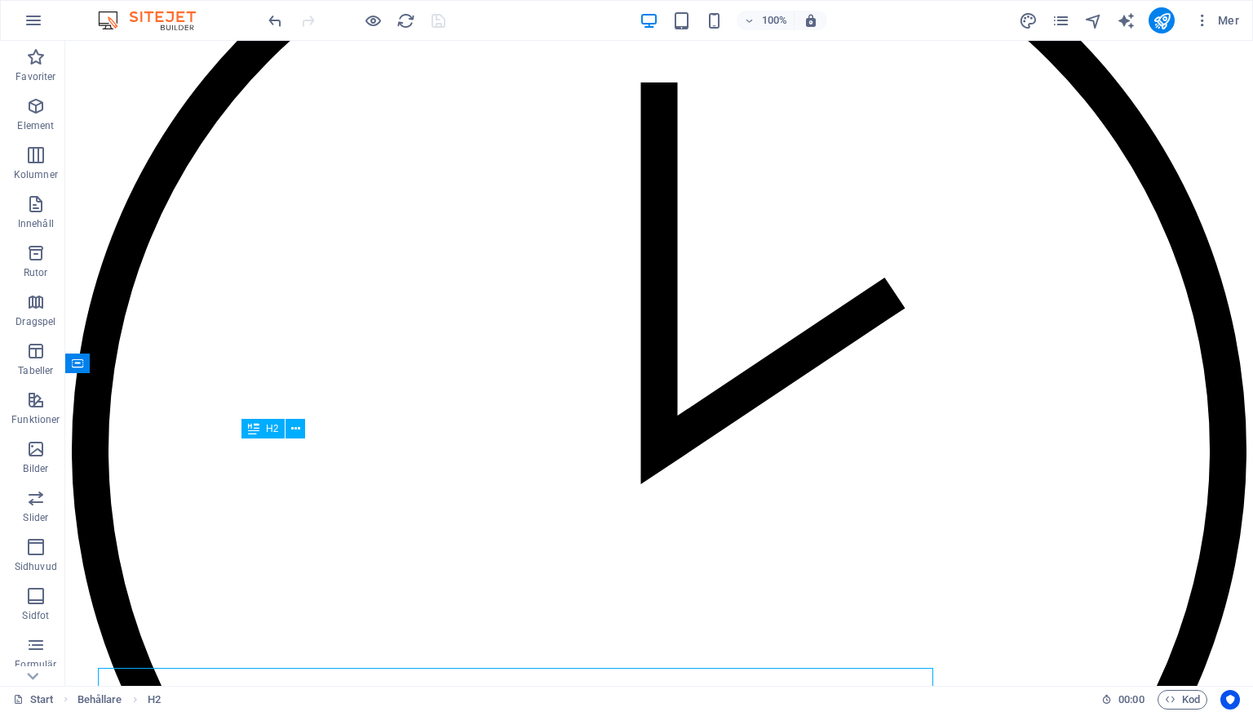
scroll to position [3293, 0]
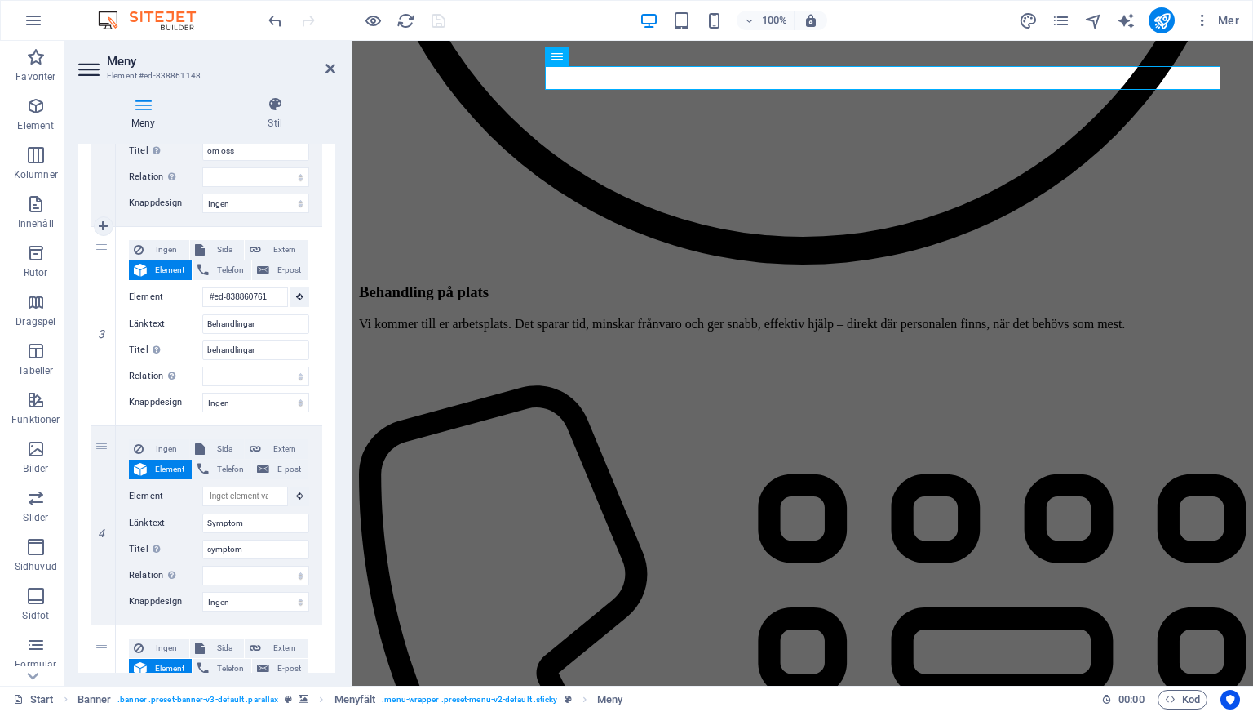
scroll to position [478, 0]
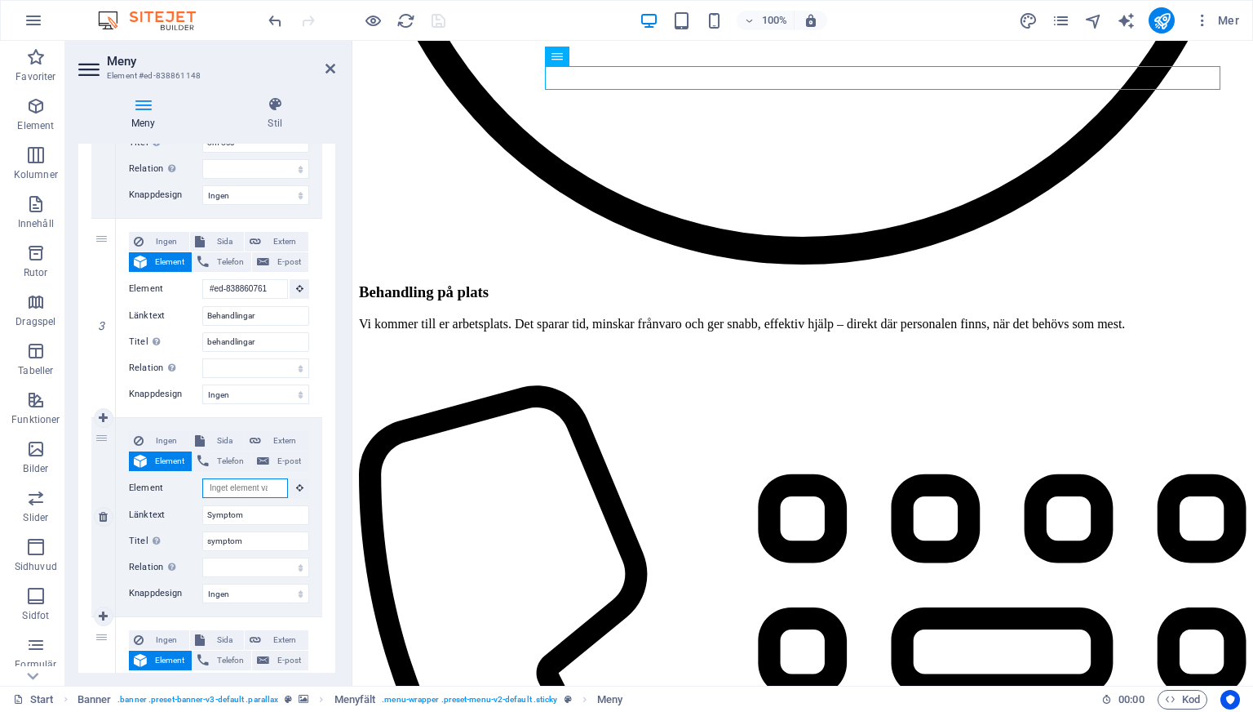
click at [224, 490] on input "Element" at bounding box center [245, 488] width 86 height 20
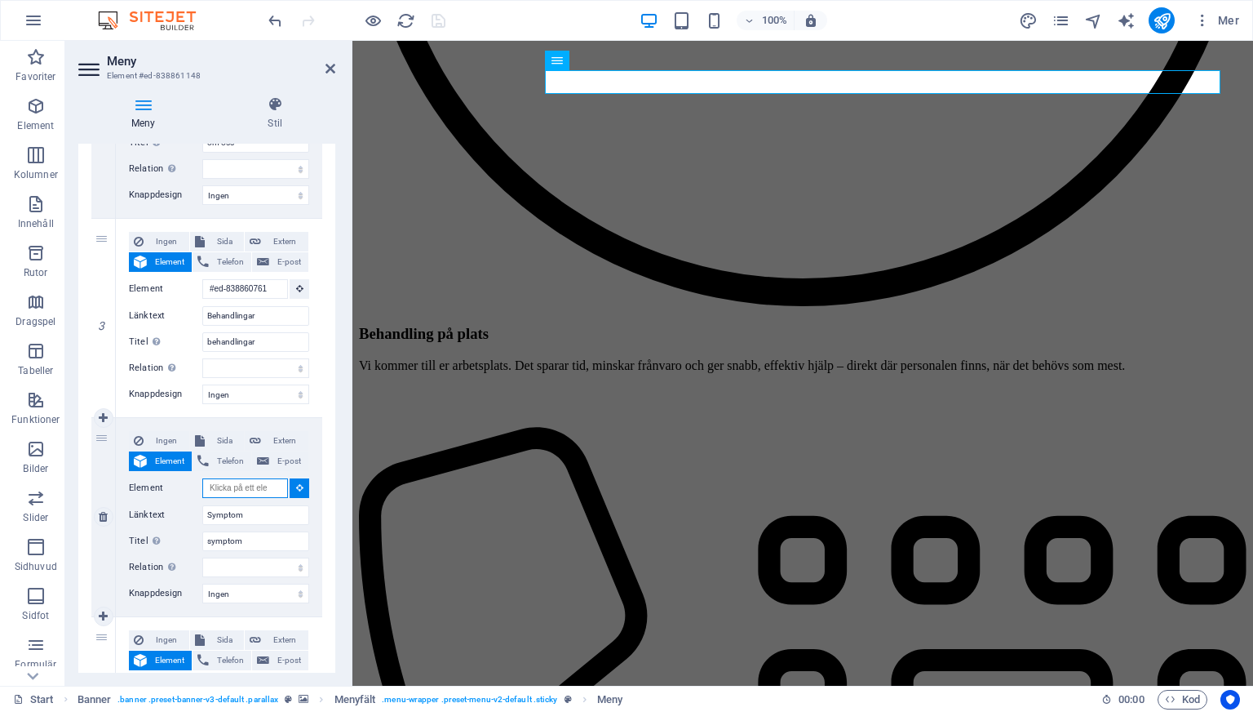
scroll to position [3449, 0]
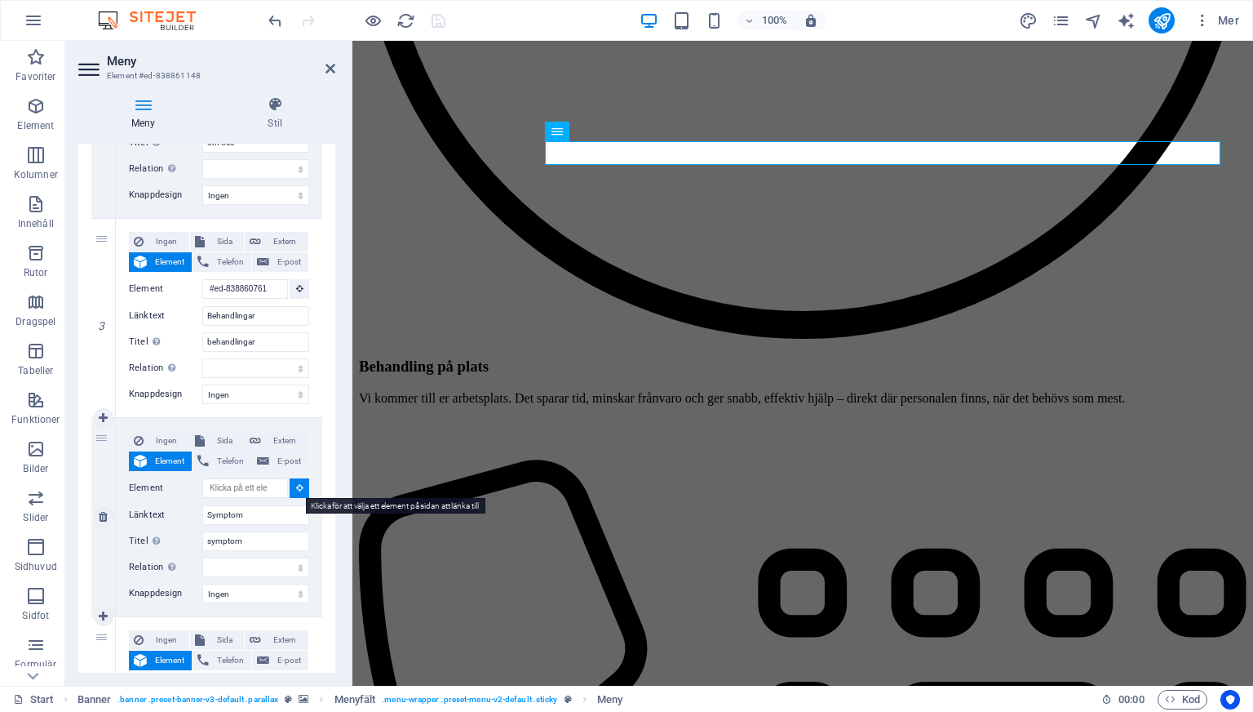
click at [298, 485] on icon at bounding box center [299, 487] width 7 height 8
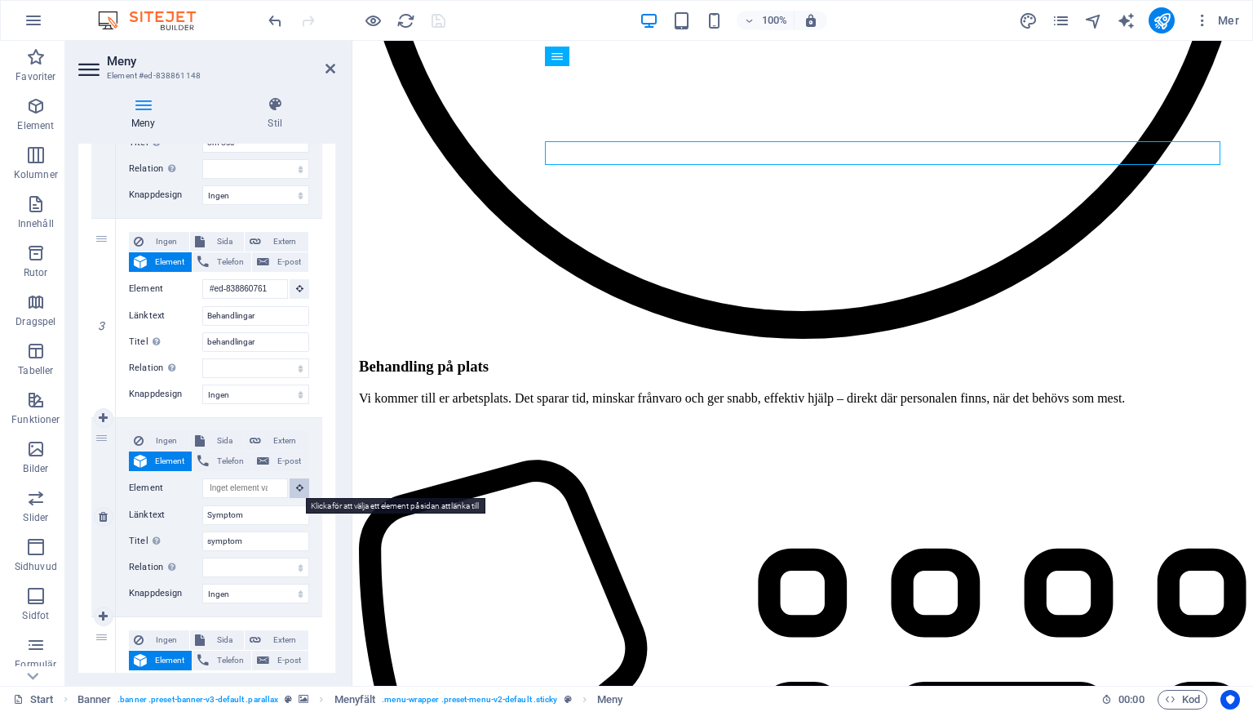
click at [298, 485] on icon at bounding box center [299, 487] width 7 height 8
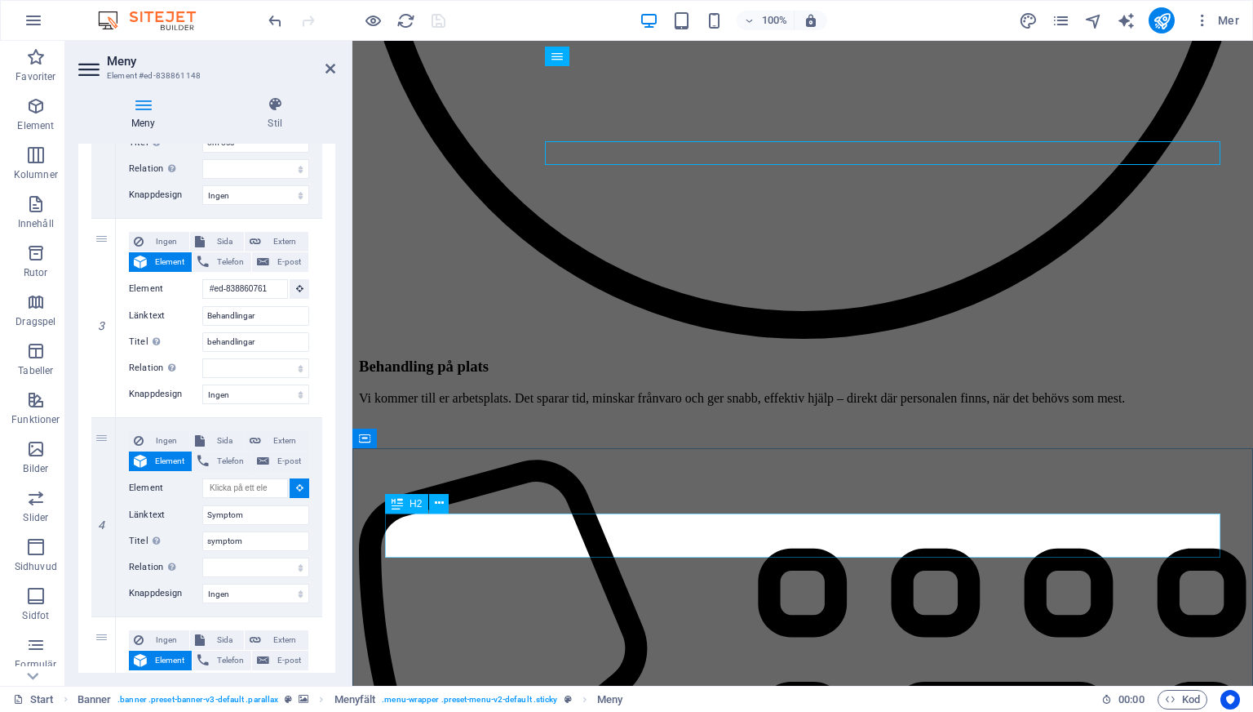
select select
type input "#ed-902719504"
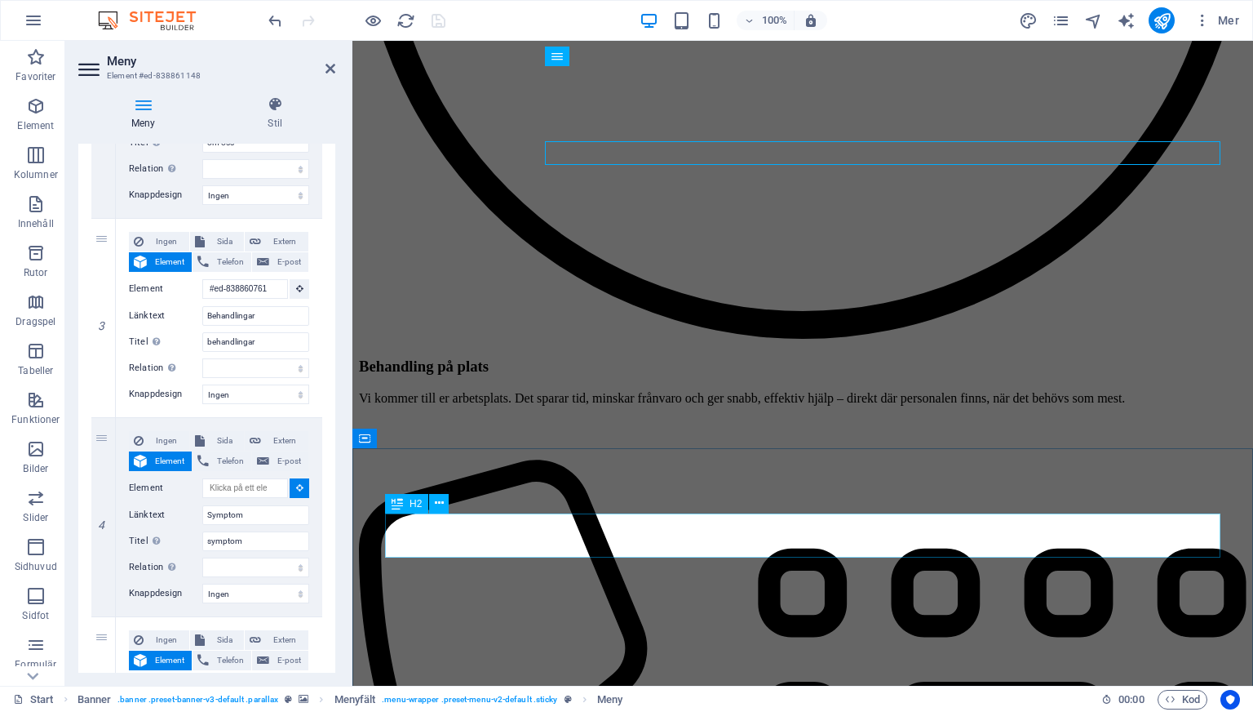
select select
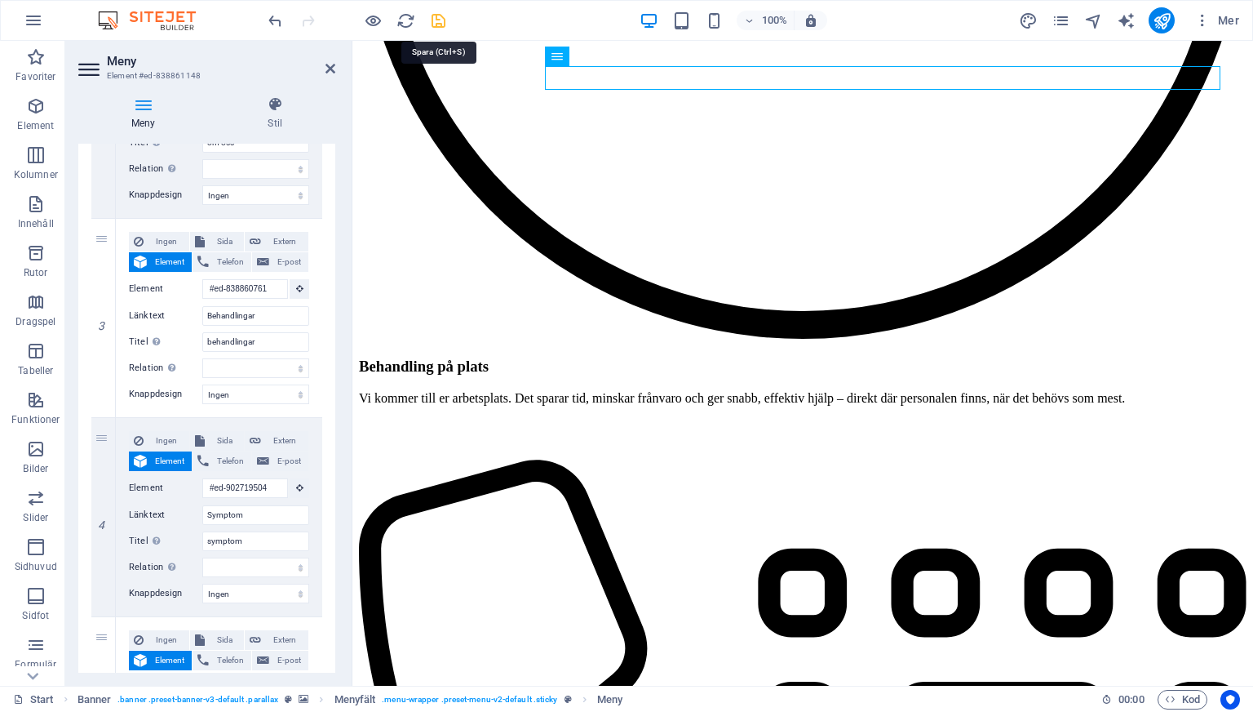
click at [439, 19] on icon "save" at bounding box center [438, 20] width 19 height 19
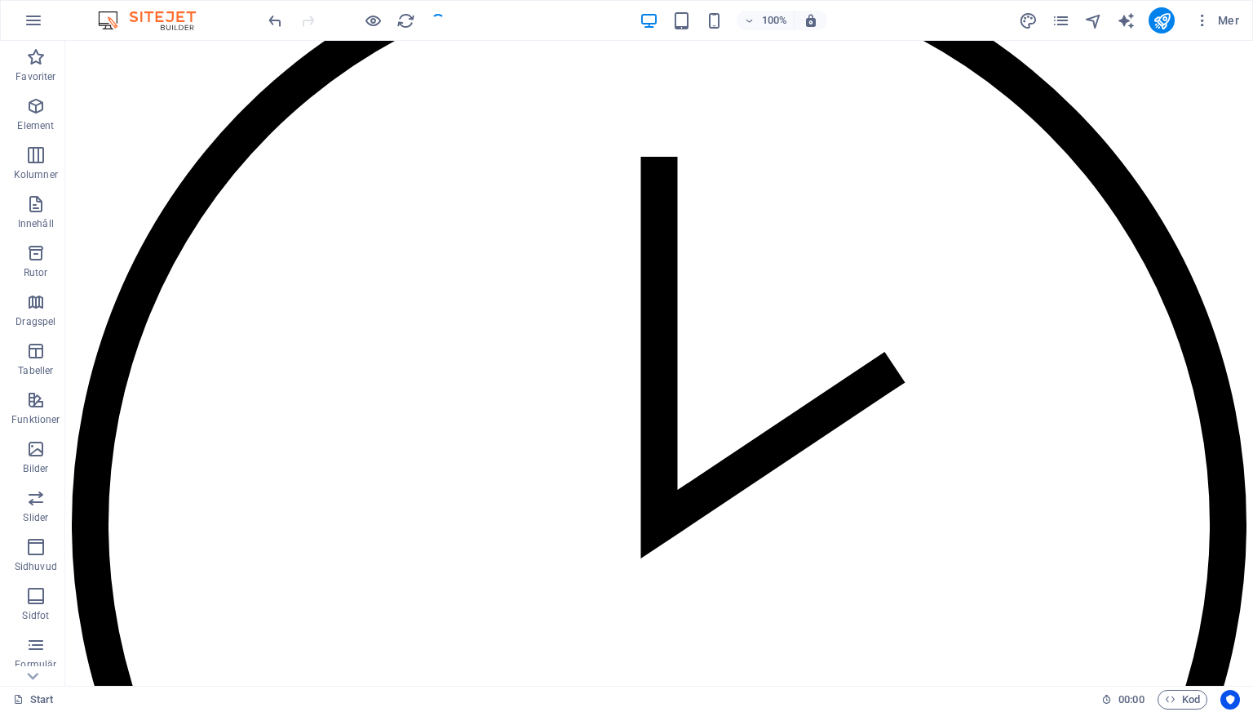
scroll to position [3219, 0]
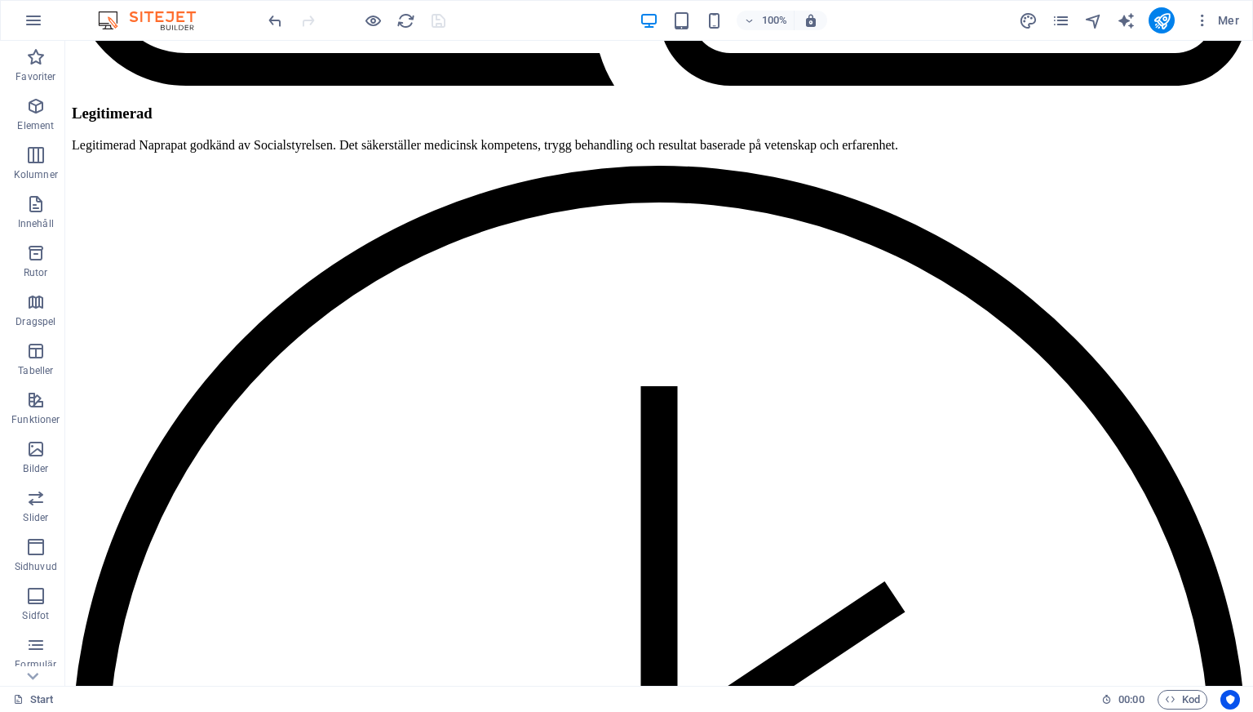
click at [415, 10] on div at bounding box center [356, 20] width 183 height 26
click at [401, 23] on icon "reload" at bounding box center [406, 20] width 19 height 19
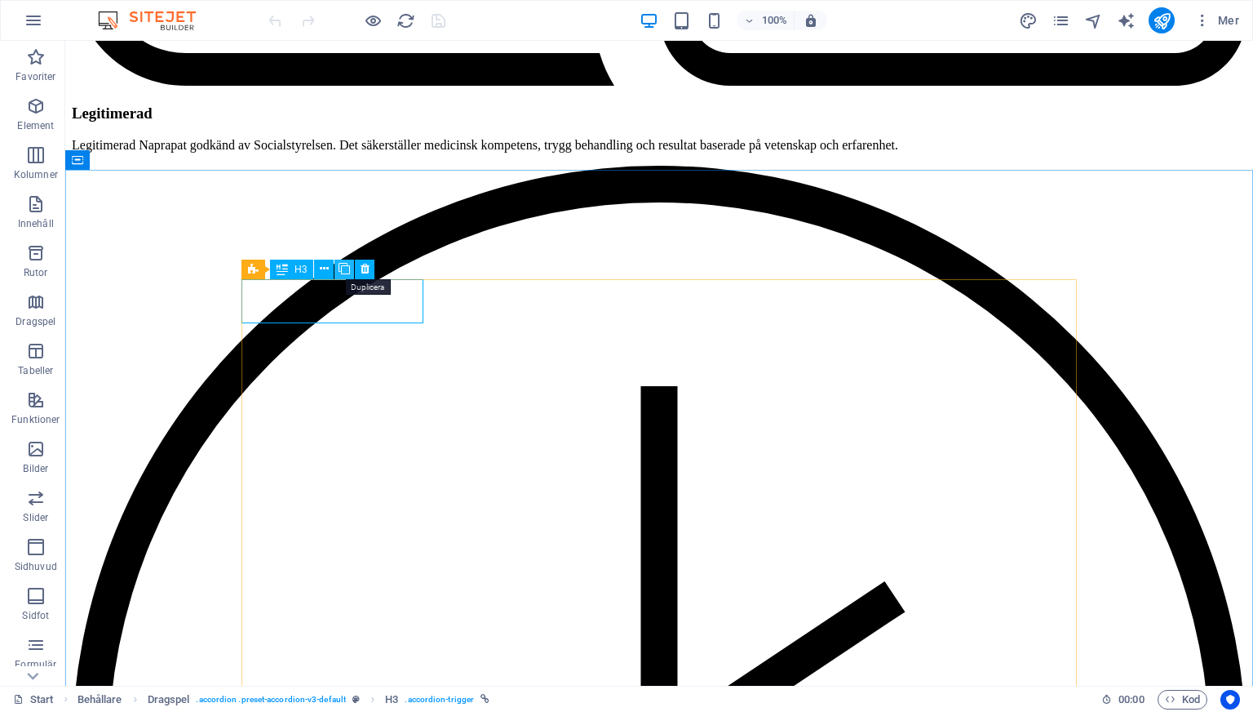
click at [342, 272] on icon at bounding box center [344, 268] width 11 height 17
click at [339, 272] on icon at bounding box center [344, 268] width 11 height 17
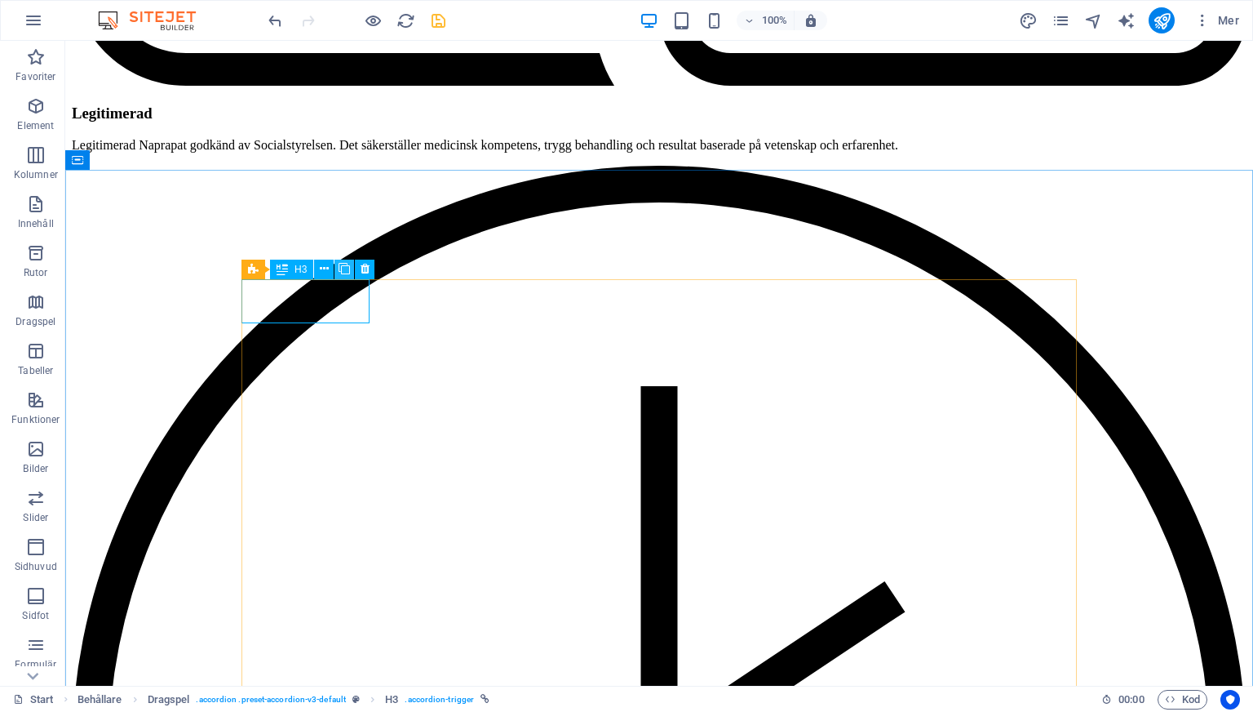
click at [339, 272] on icon at bounding box center [344, 268] width 11 height 17
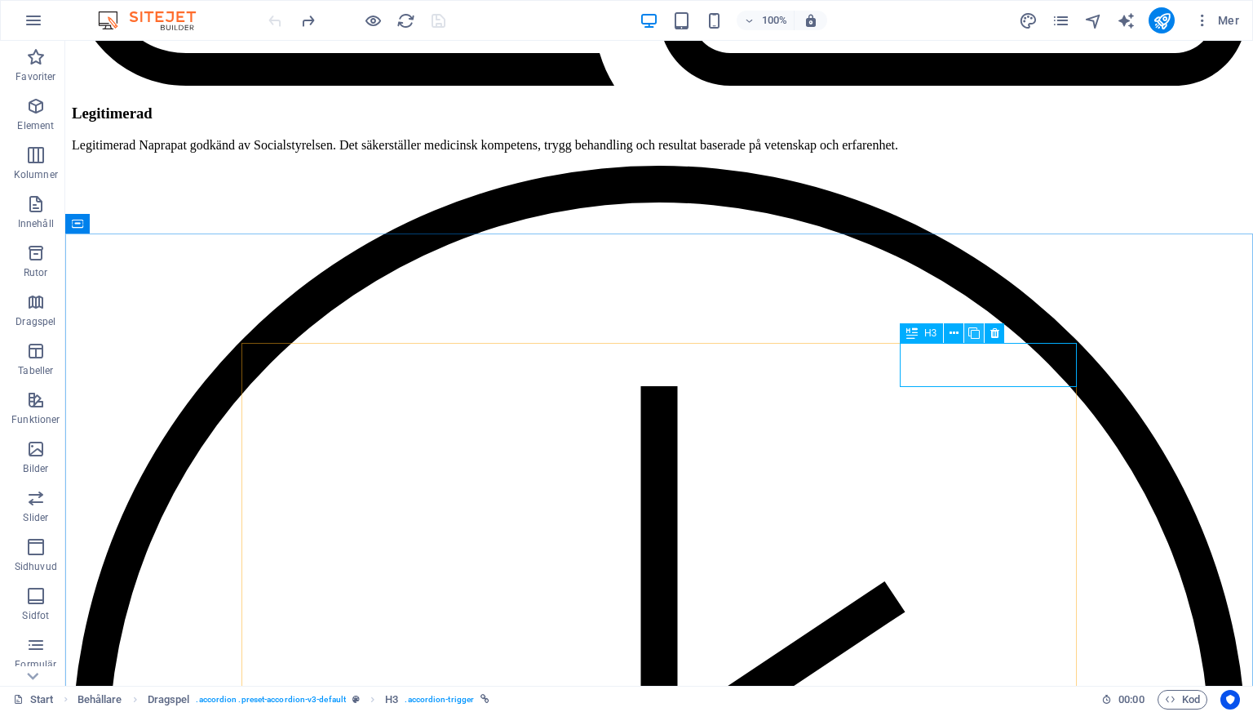
click at [976, 337] on icon at bounding box center [974, 333] width 11 height 17
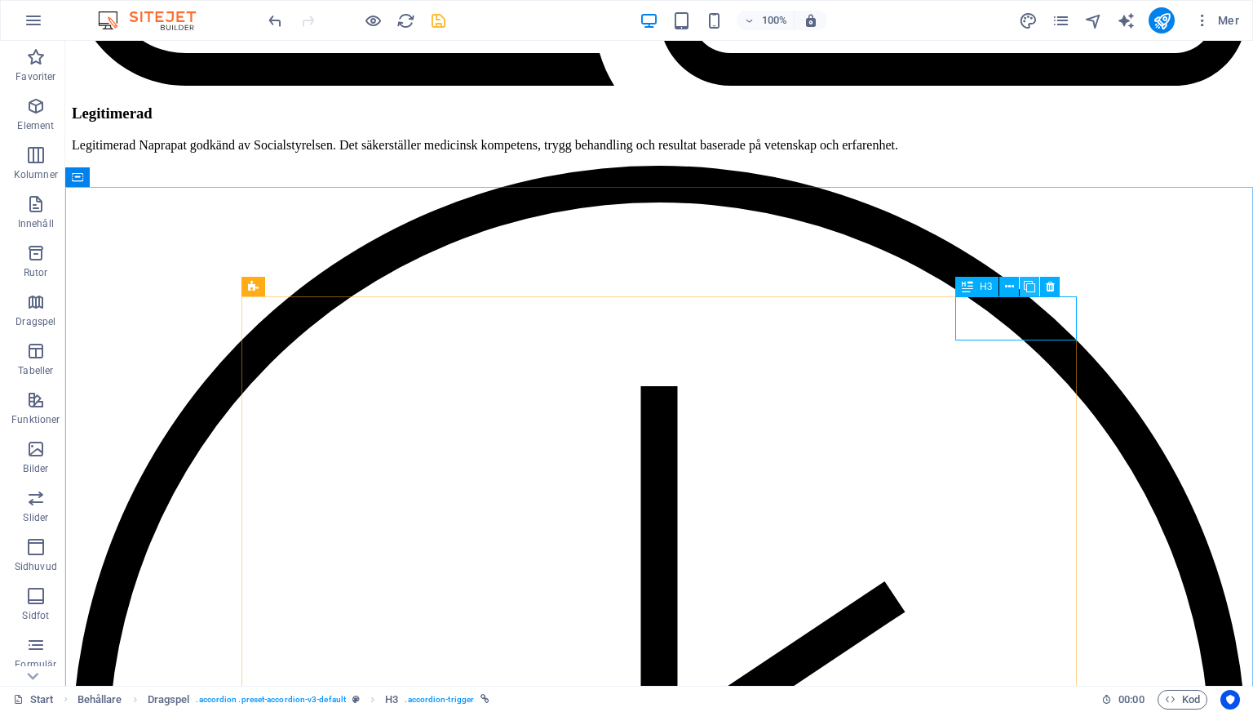
click at [1028, 290] on icon at bounding box center [1029, 286] width 11 height 17
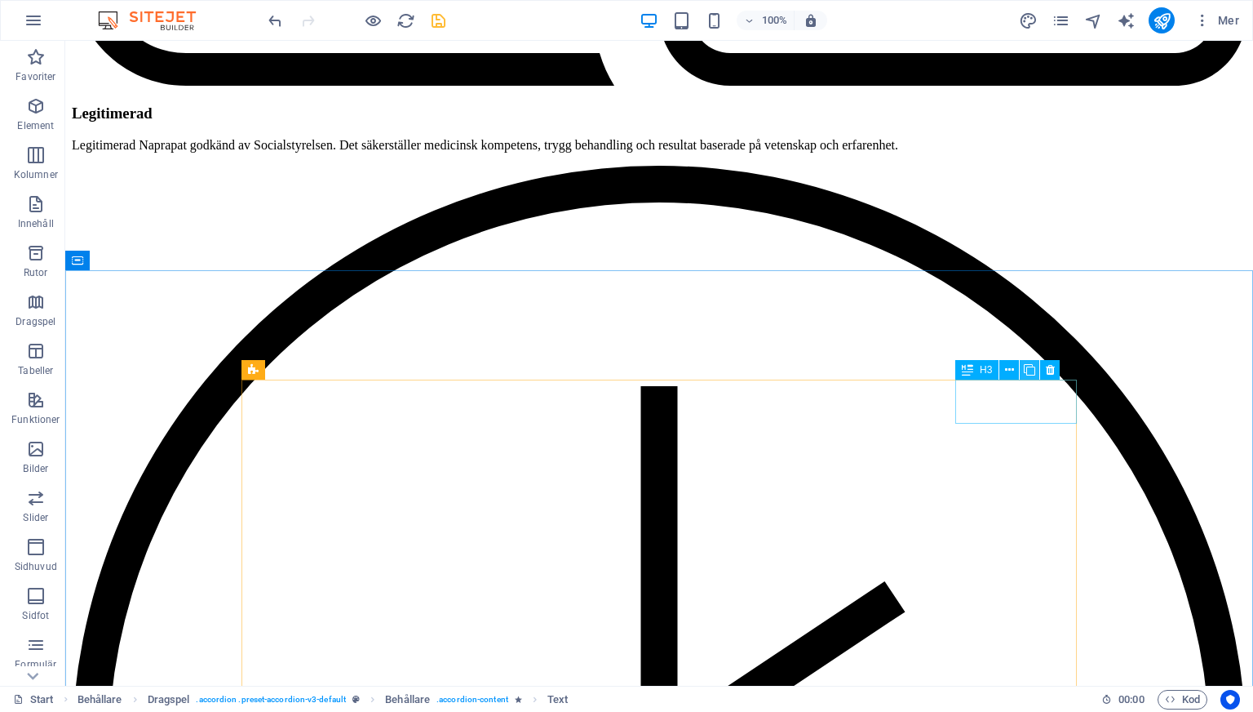
click at [1031, 372] on icon at bounding box center [1029, 369] width 11 height 17
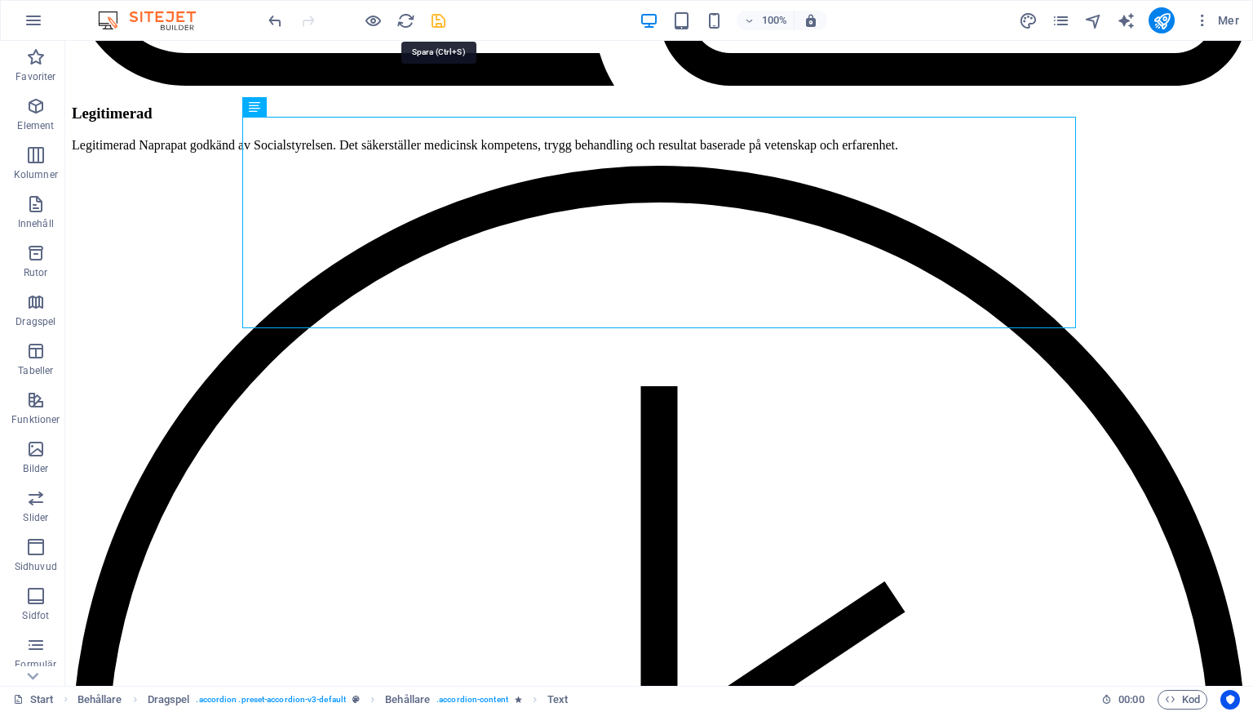
click at [436, 24] on icon "save" at bounding box center [438, 20] width 19 height 19
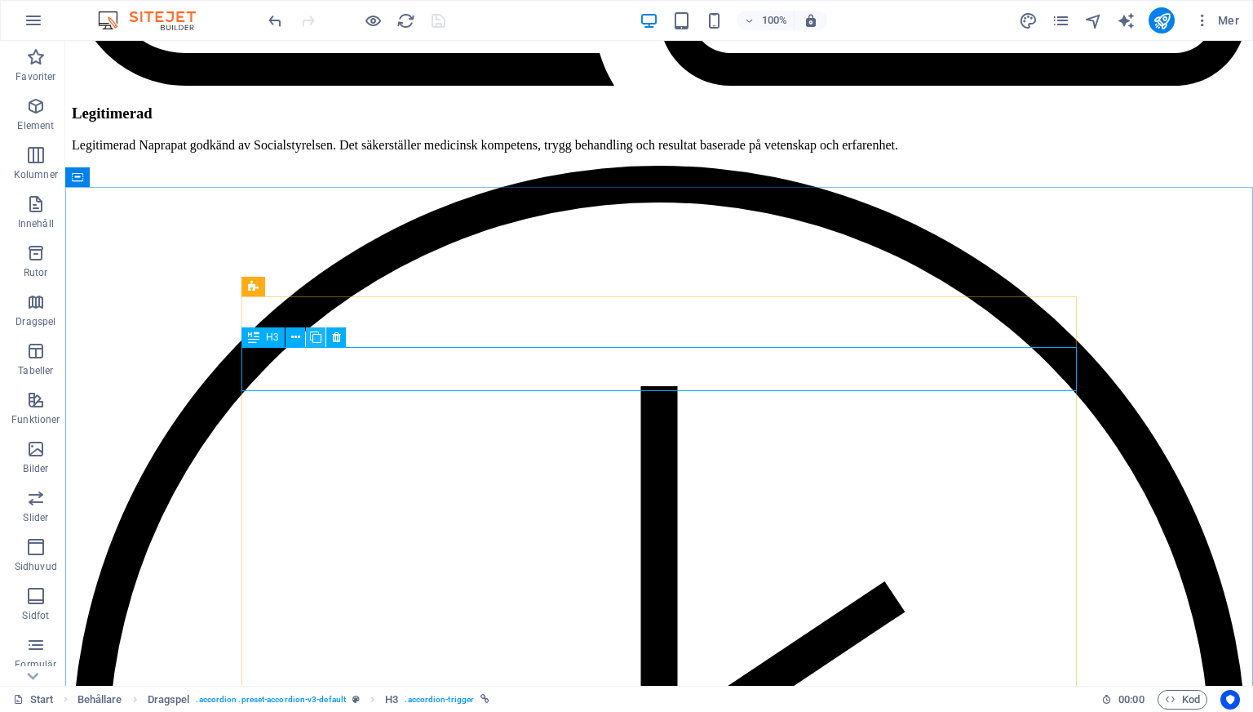
click at [318, 339] on icon at bounding box center [315, 337] width 11 height 17
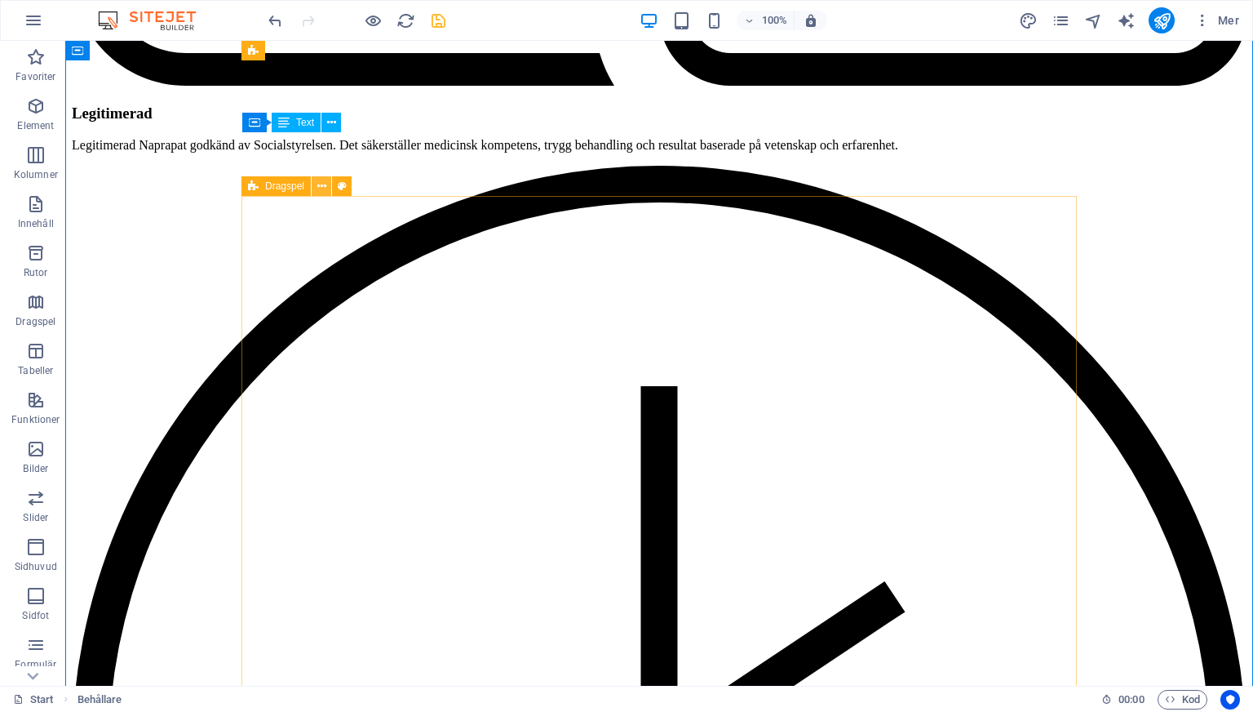
click at [319, 186] on icon at bounding box center [321, 186] width 9 height 17
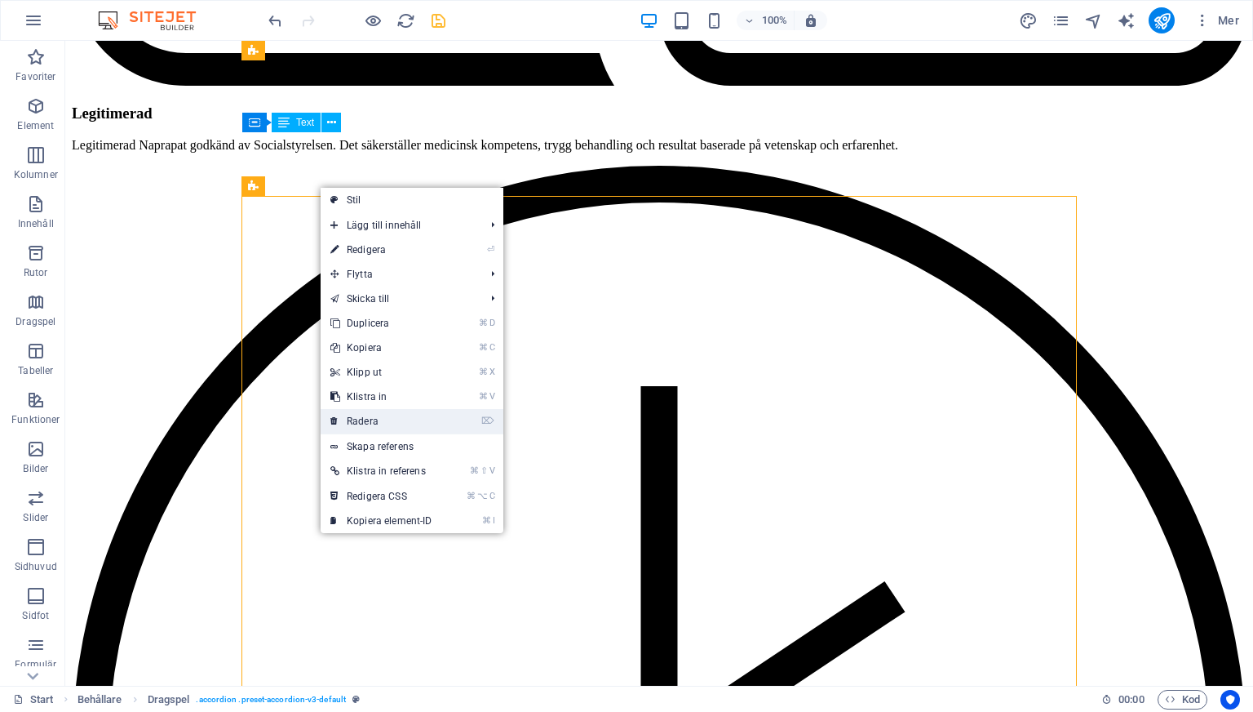
click at [387, 418] on link "⌦ Radera" at bounding box center [382, 421] width 122 height 24
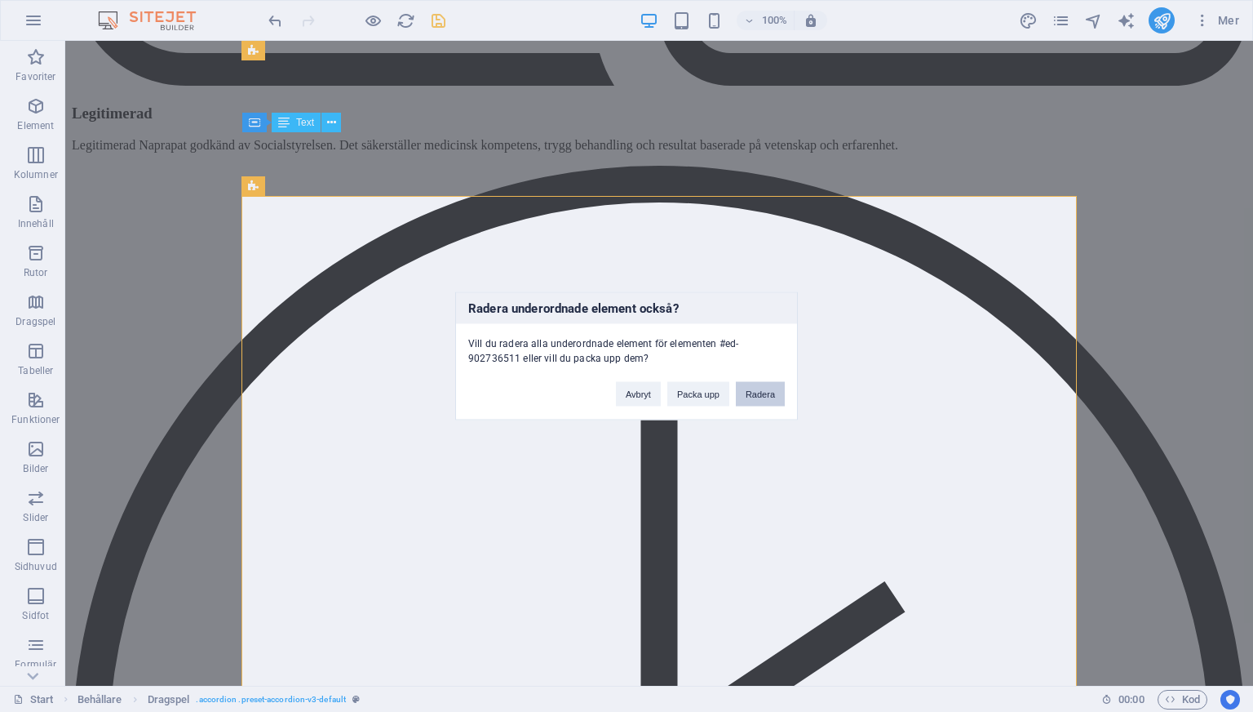
click at [756, 395] on button "Radera" at bounding box center [760, 394] width 49 height 24
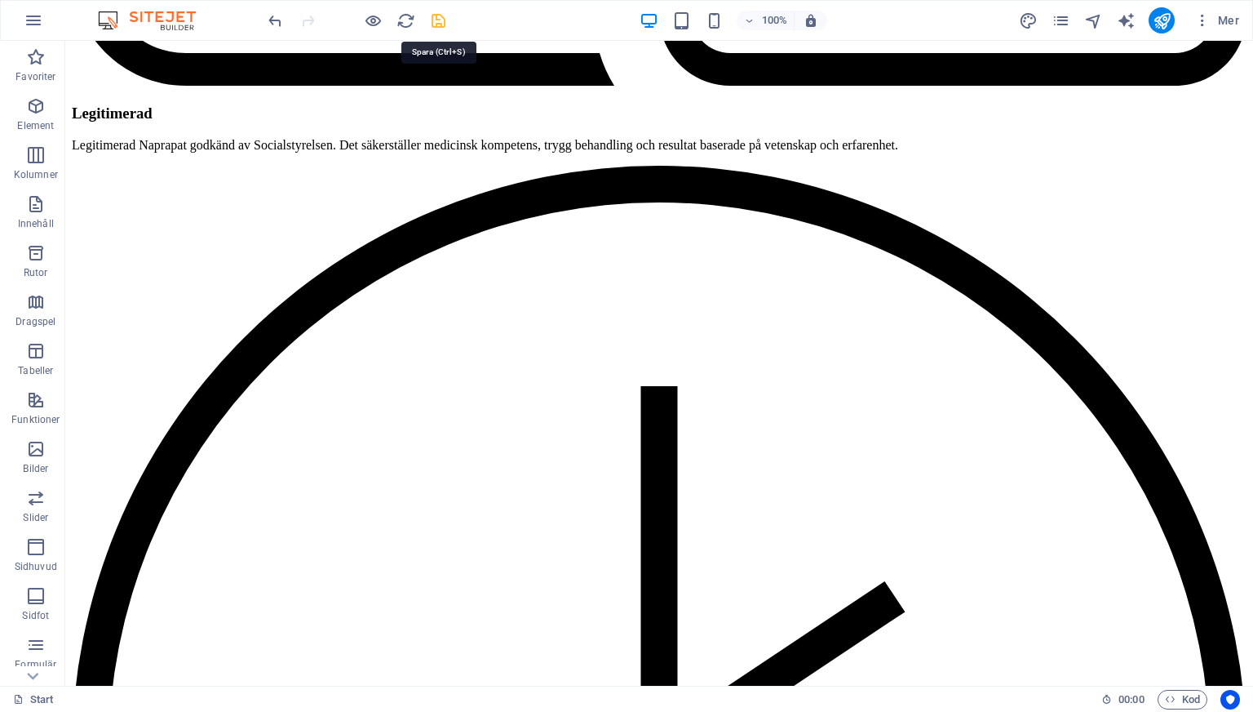
click at [436, 22] on icon "save" at bounding box center [438, 20] width 19 height 19
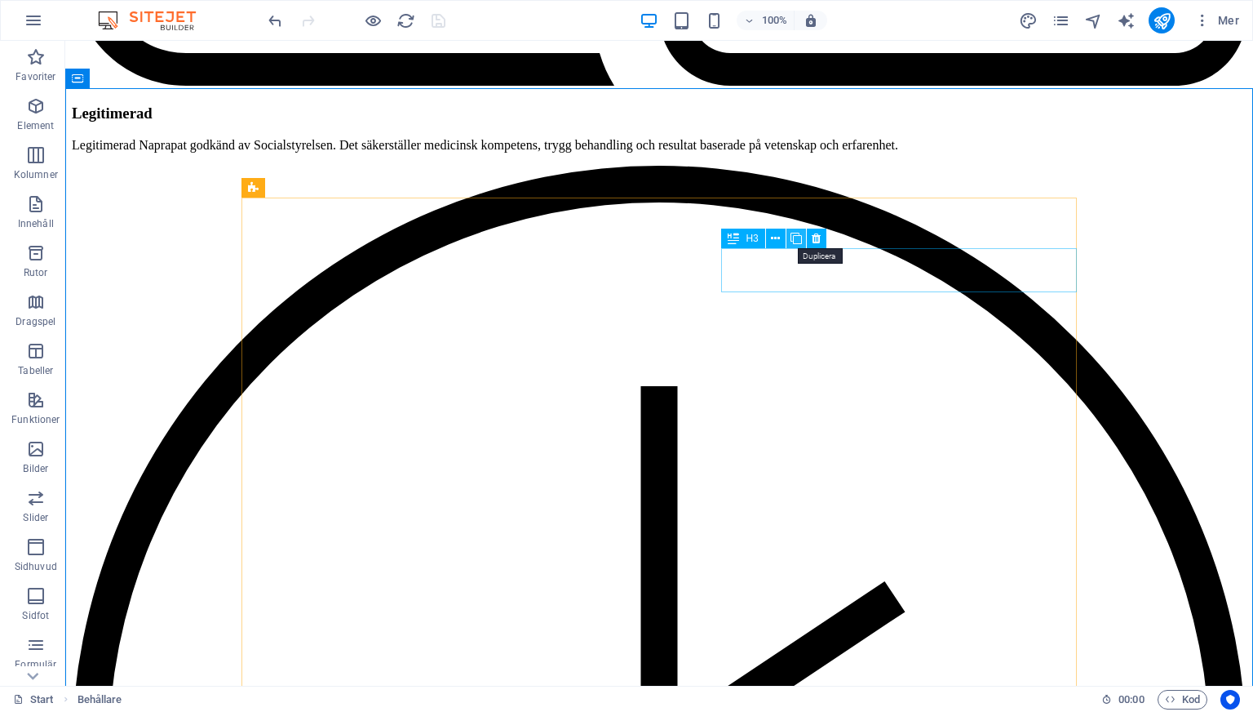
click at [792, 240] on icon at bounding box center [796, 238] width 11 height 17
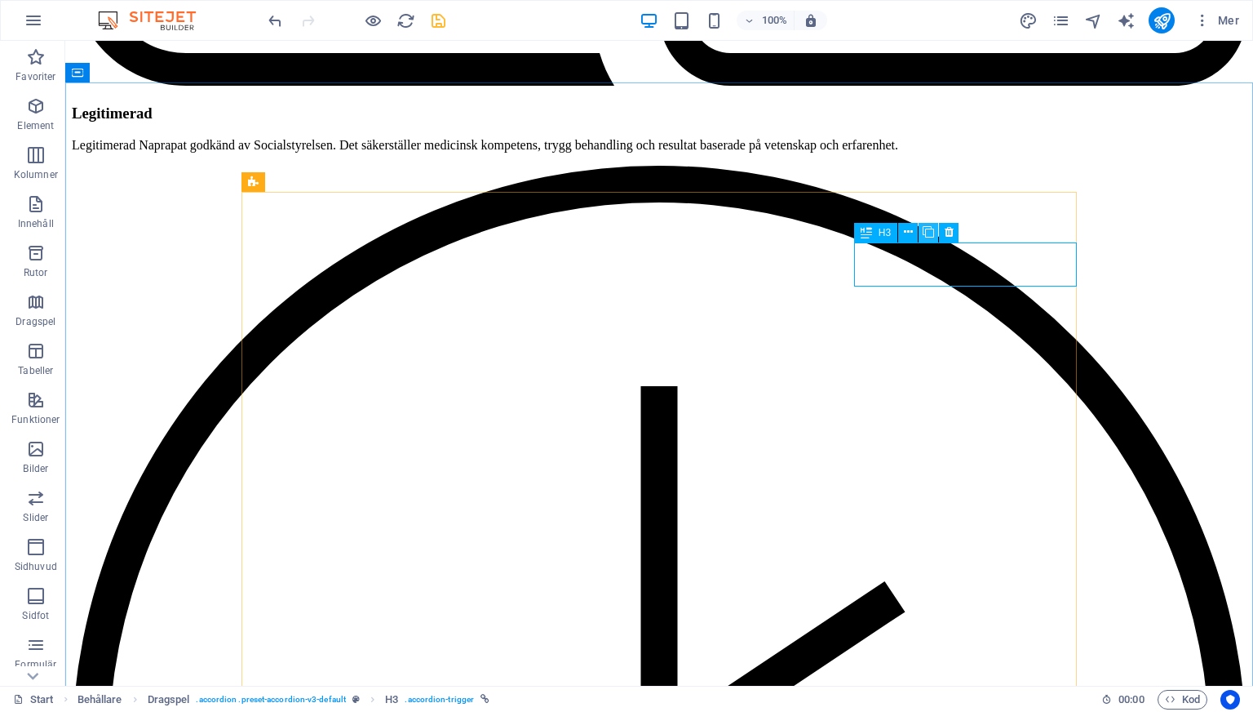
click at [934, 236] on icon at bounding box center [928, 232] width 11 height 17
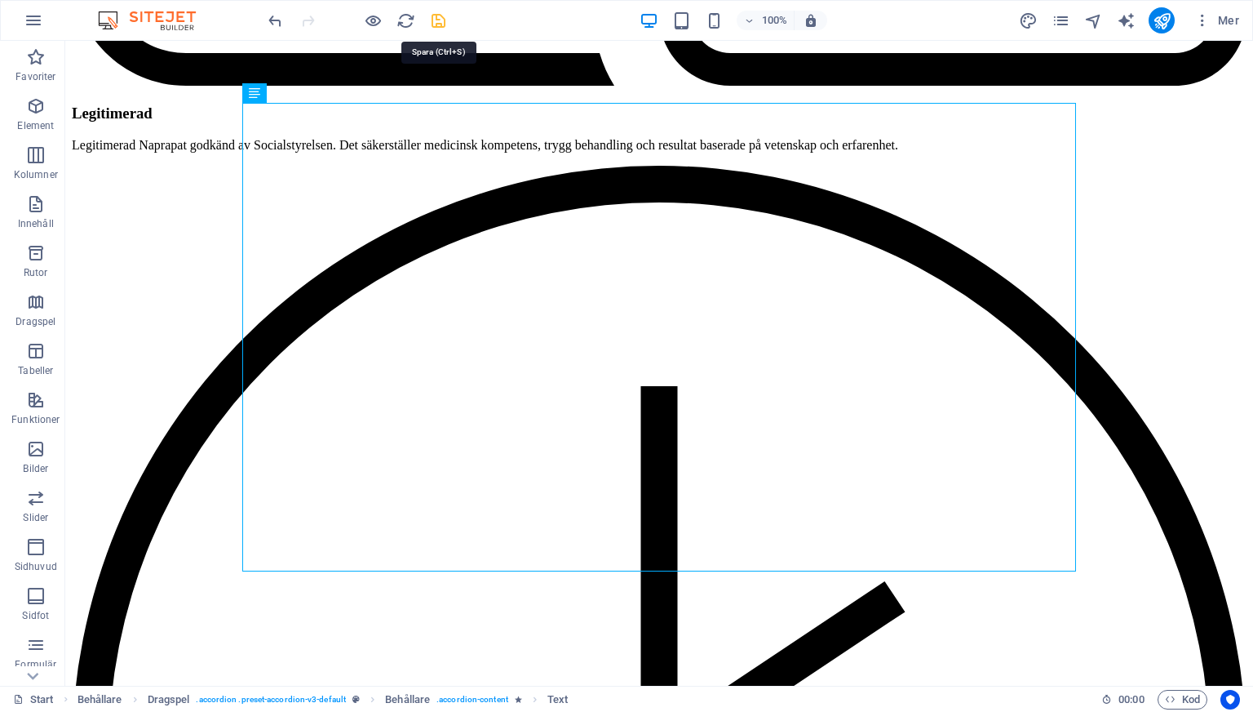
click at [434, 24] on icon "save" at bounding box center [438, 20] width 19 height 19
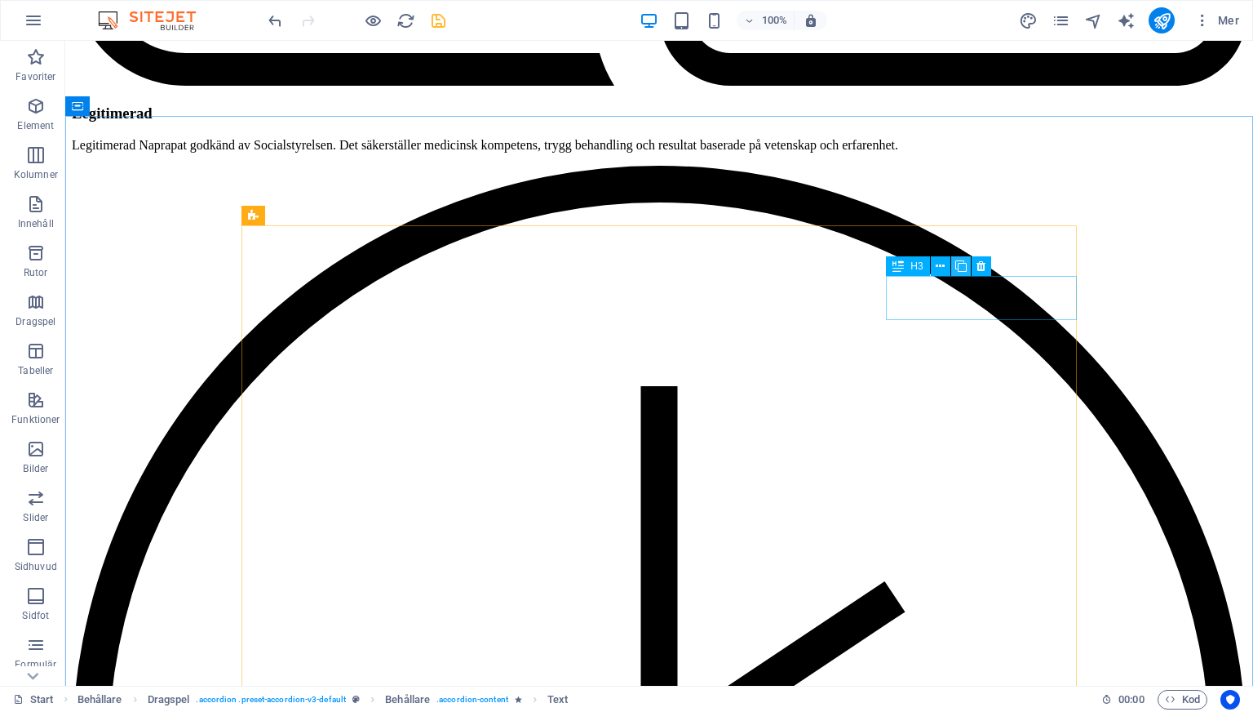
click at [960, 268] on icon at bounding box center [961, 266] width 11 height 17
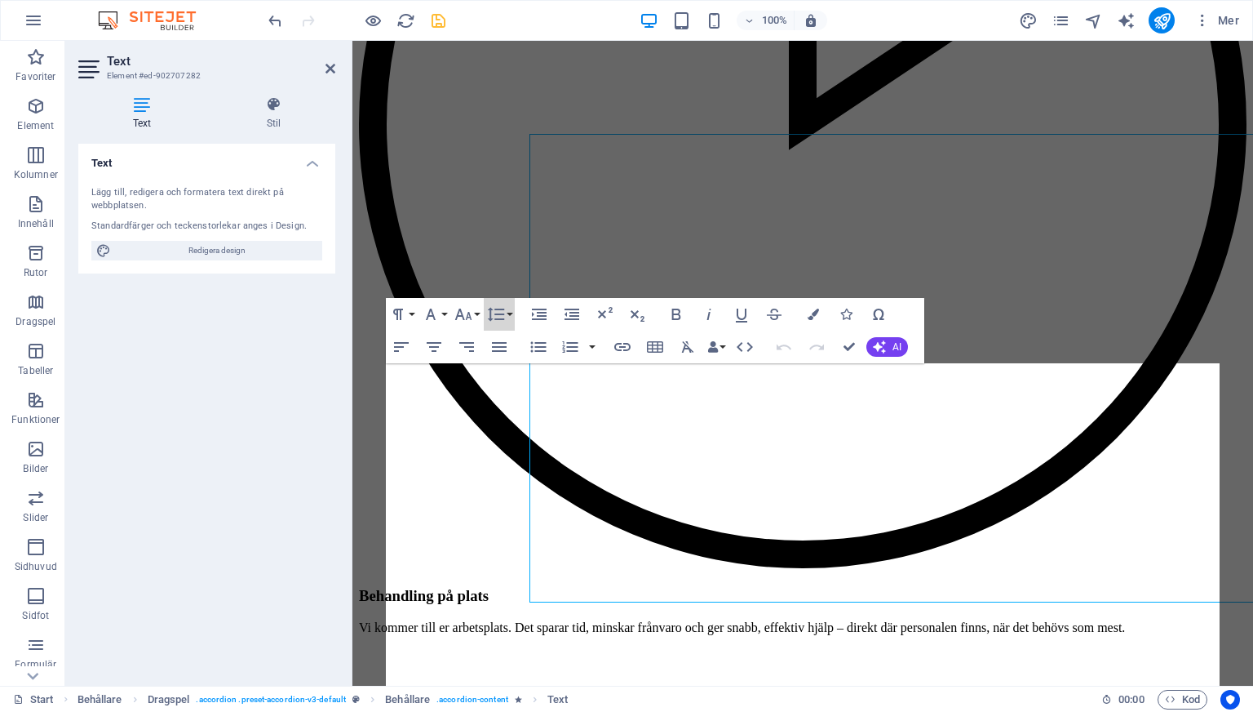
click at [506, 316] on button "Line Height" at bounding box center [499, 314] width 31 height 33
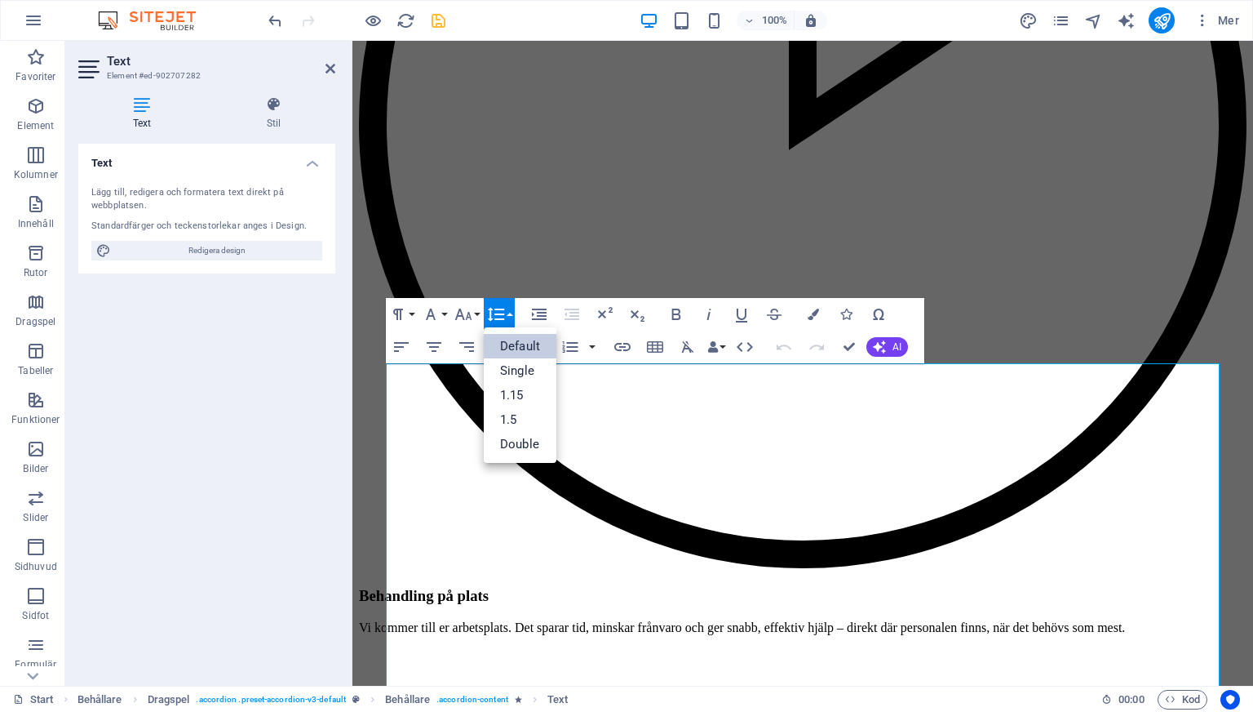
scroll to position [0, 0]
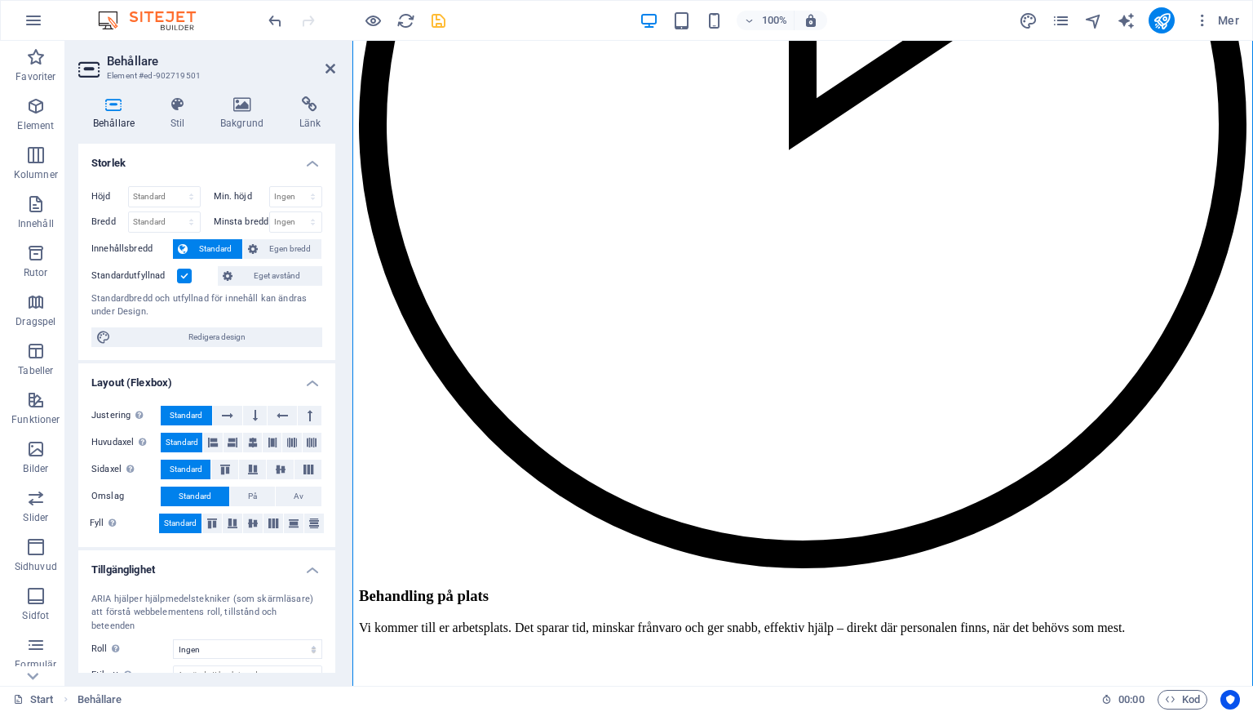
click at [428, 18] on div at bounding box center [356, 20] width 183 height 26
click at [430, 15] on icon "save" at bounding box center [438, 20] width 19 height 19
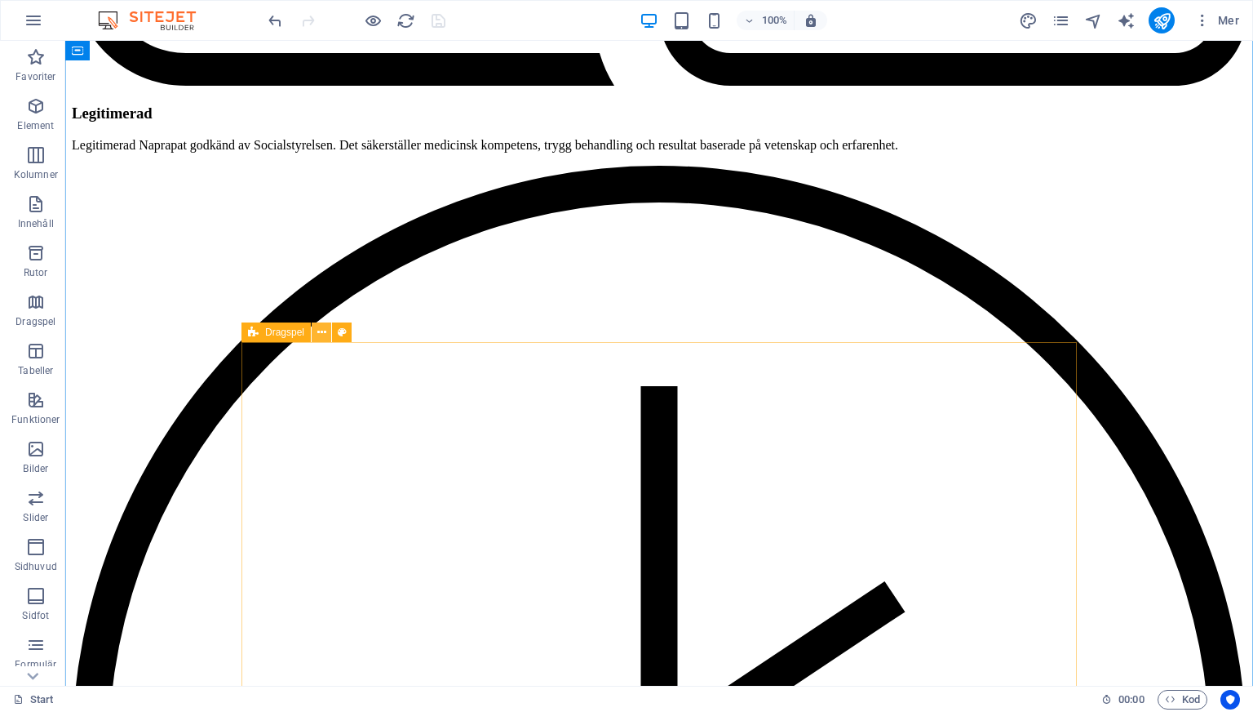
click at [325, 334] on icon at bounding box center [321, 332] width 9 height 17
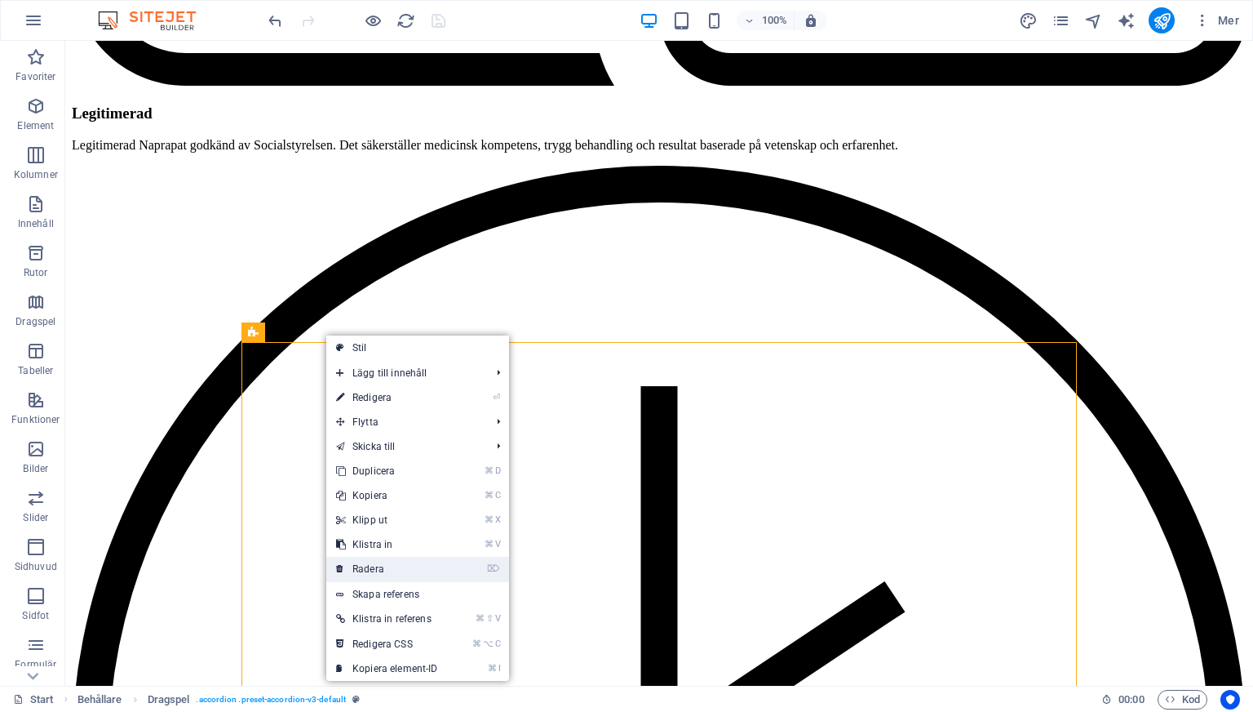
click at [394, 565] on link "⌦ Radera" at bounding box center [387, 569] width 122 height 24
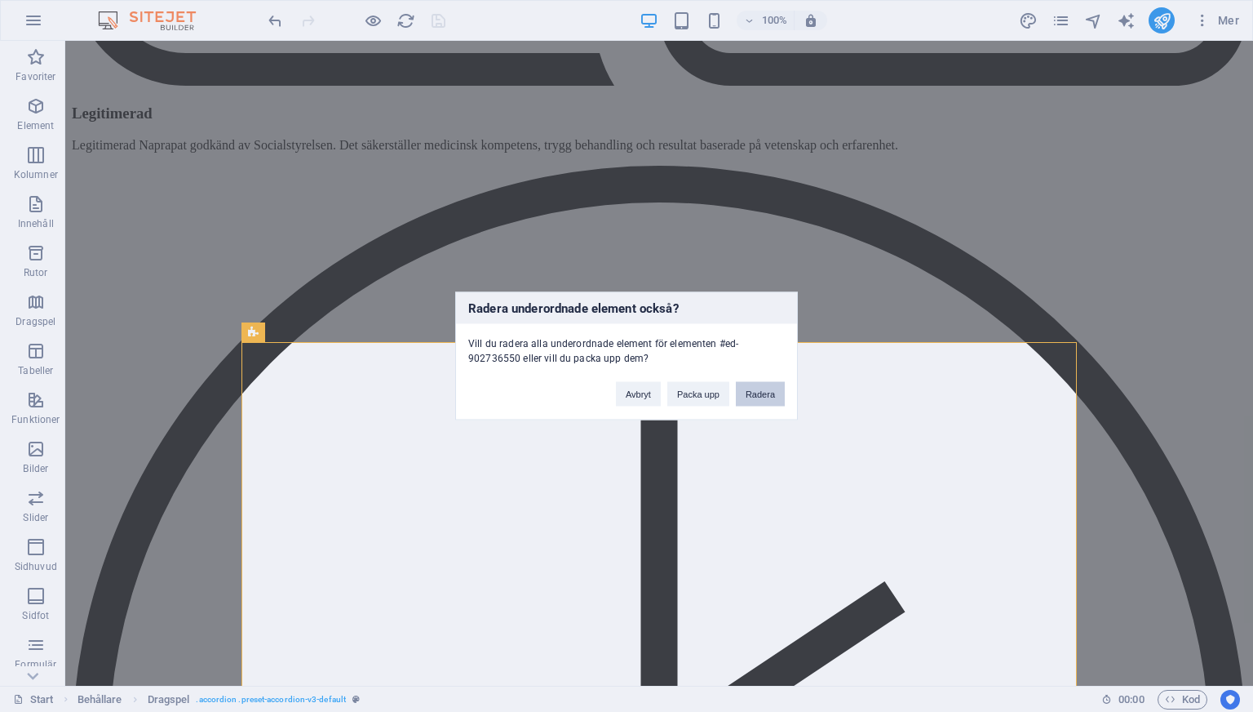
click at [750, 398] on button "Radera" at bounding box center [760, 394] width 49 height 24
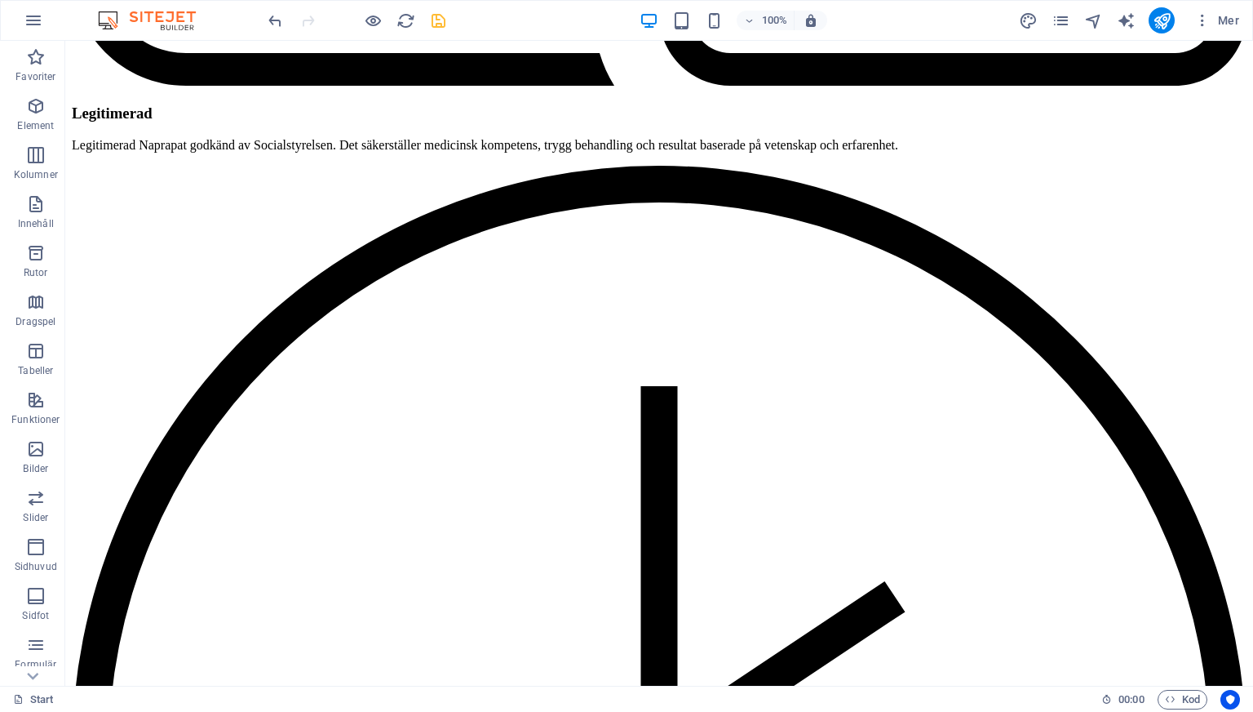
click at [437, 29] on button "save" at bounding box center [438, 21] width 20 height 20
click at [404, 21] on icon "reload" at bounding box center [406, 20] width 19 height 19
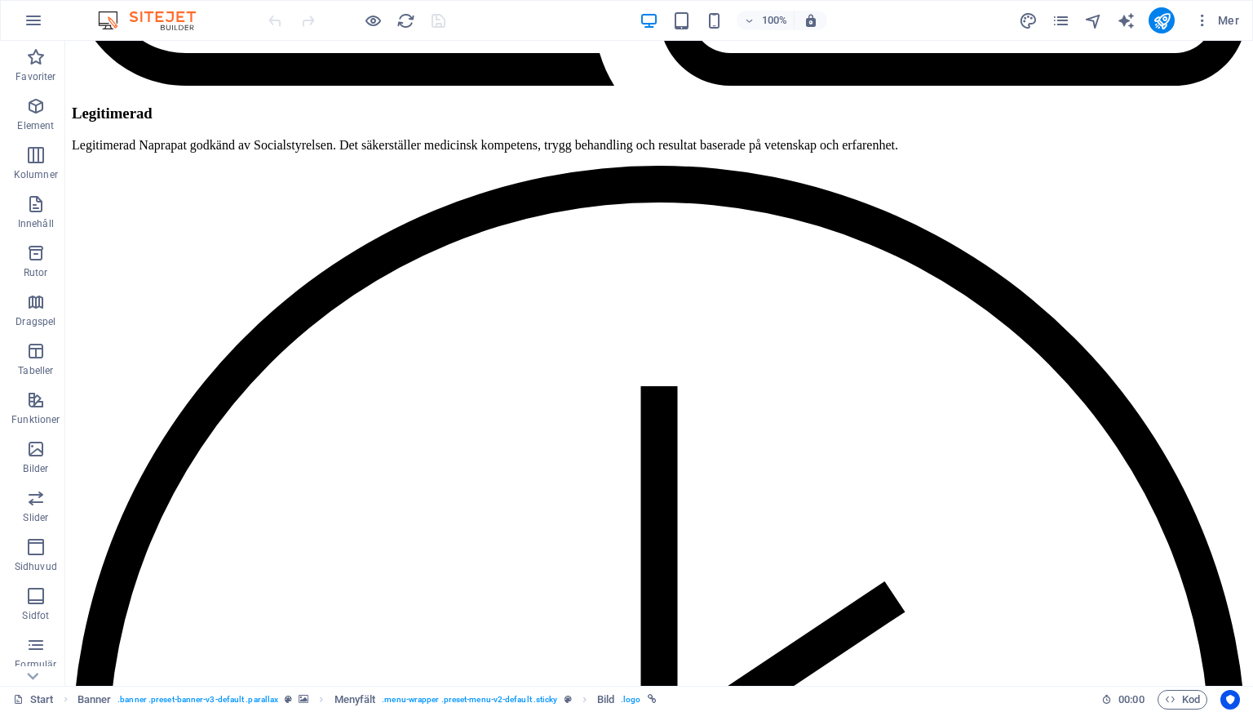
select select "px"
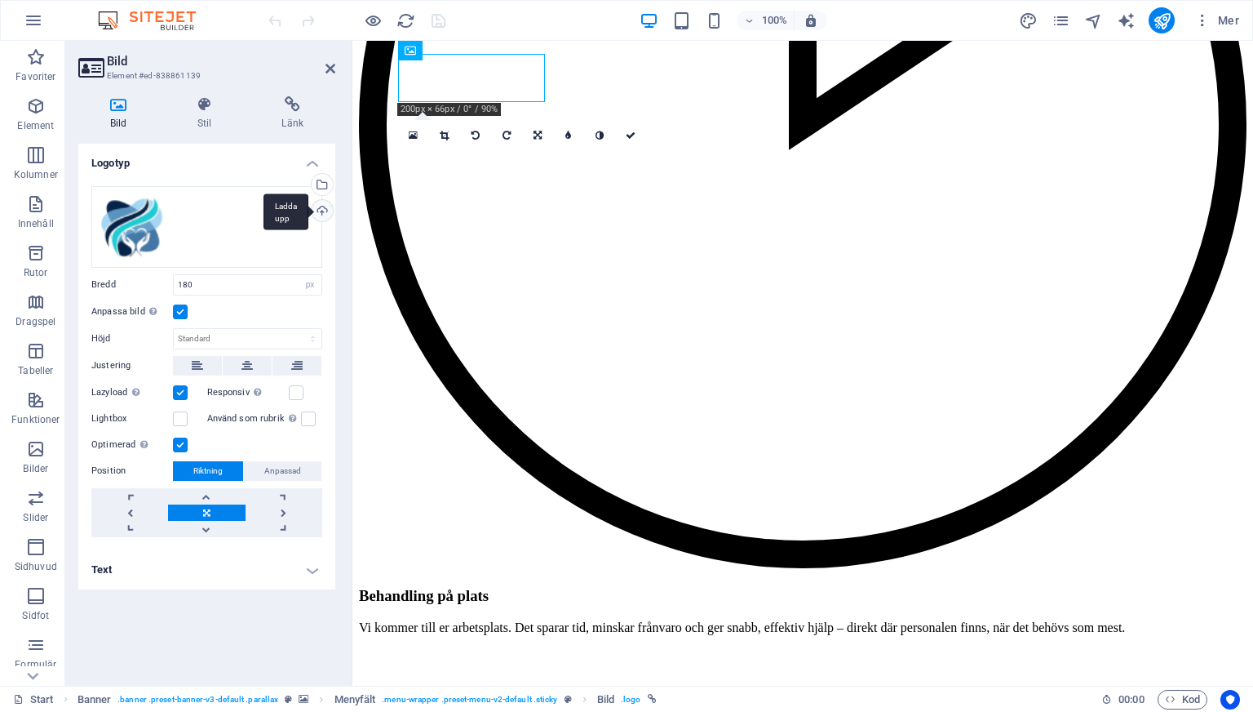
click at [320, 209] on div "Ladda upp" at bounding box center [320, 212] width 24 height 24
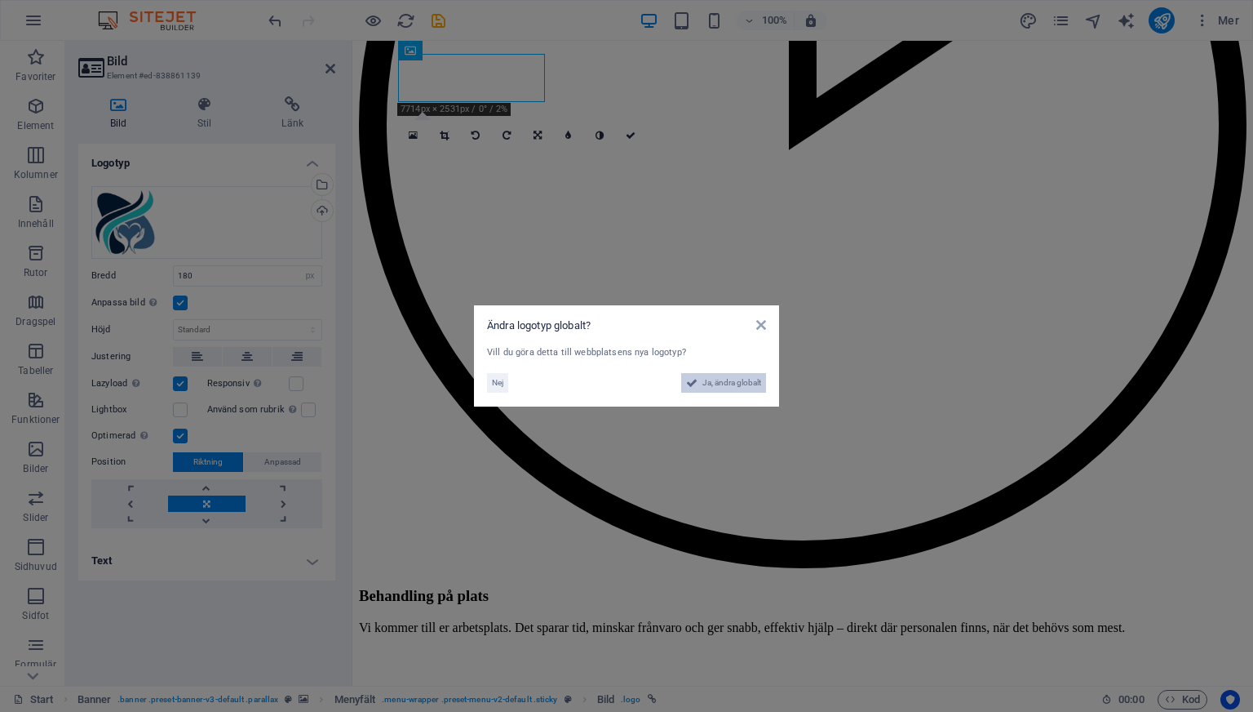
click at [713, 385] on span "Ja, ändra globalt" at bounding box center [732, 383] width 59 height 20
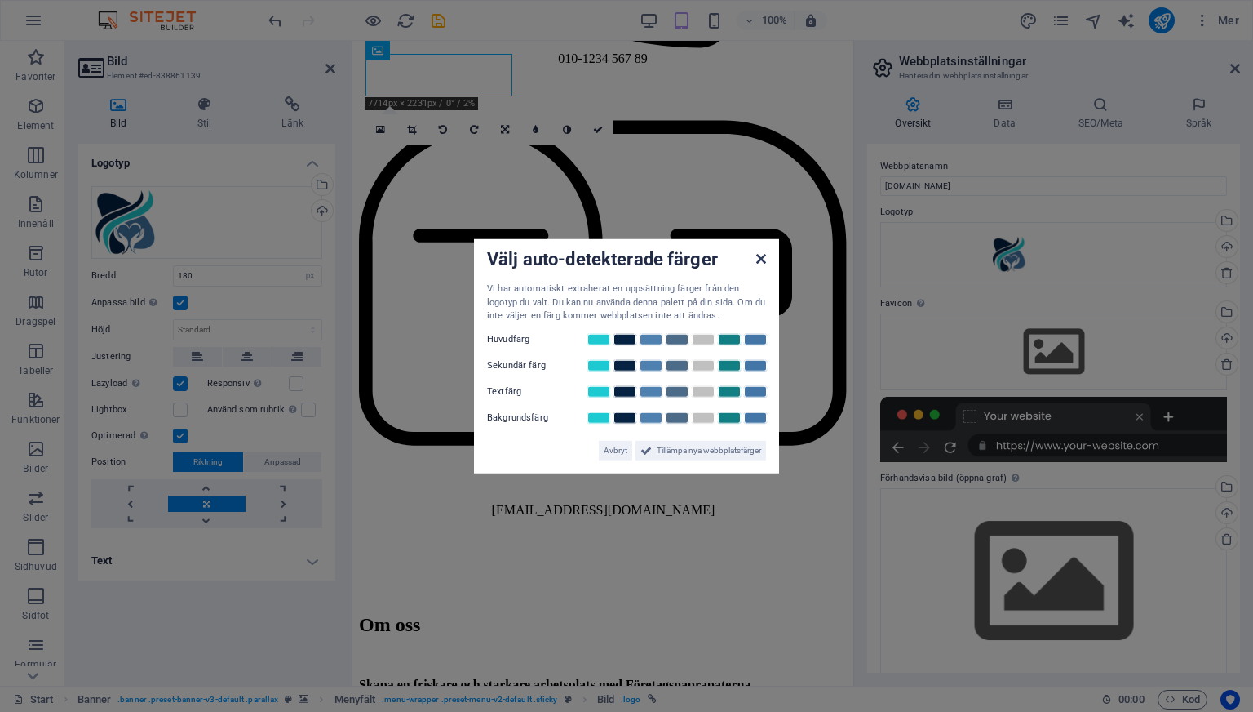
click at [758, 258] on icon at bounding box center [761, 258] width 10 height 13
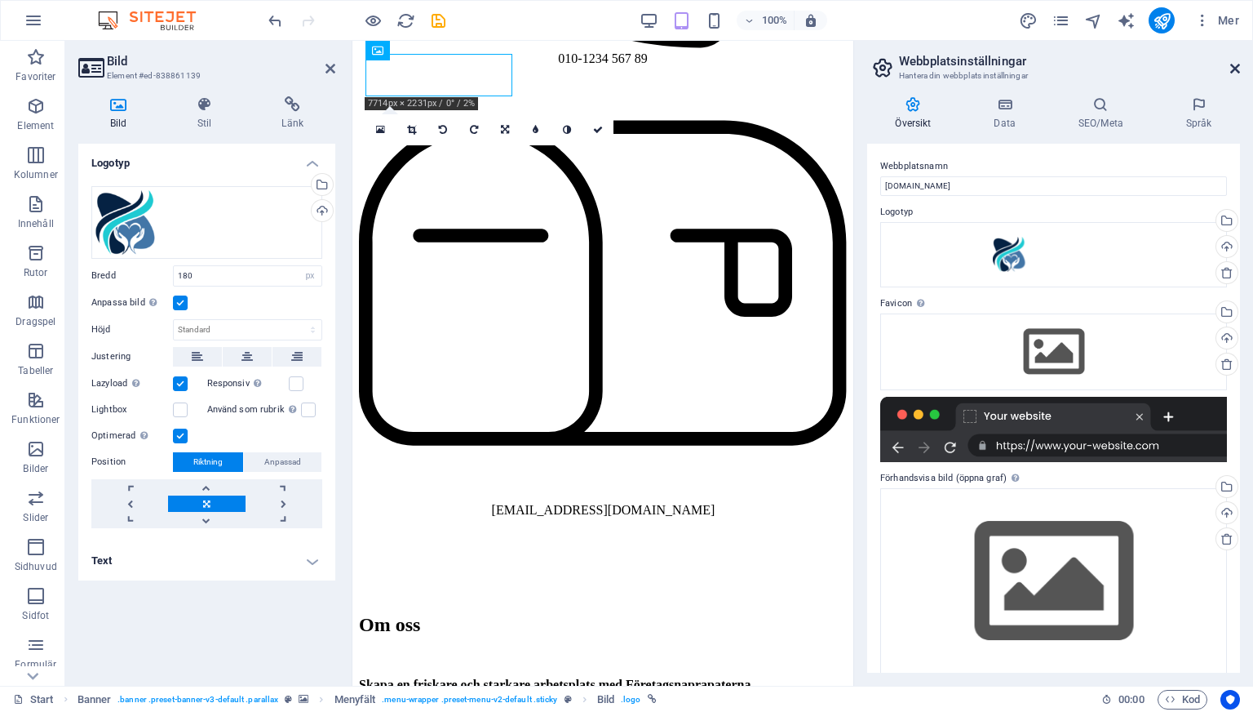
click at [1233, 67] on icon at bounding box center [1236, 68] width 10 height 13
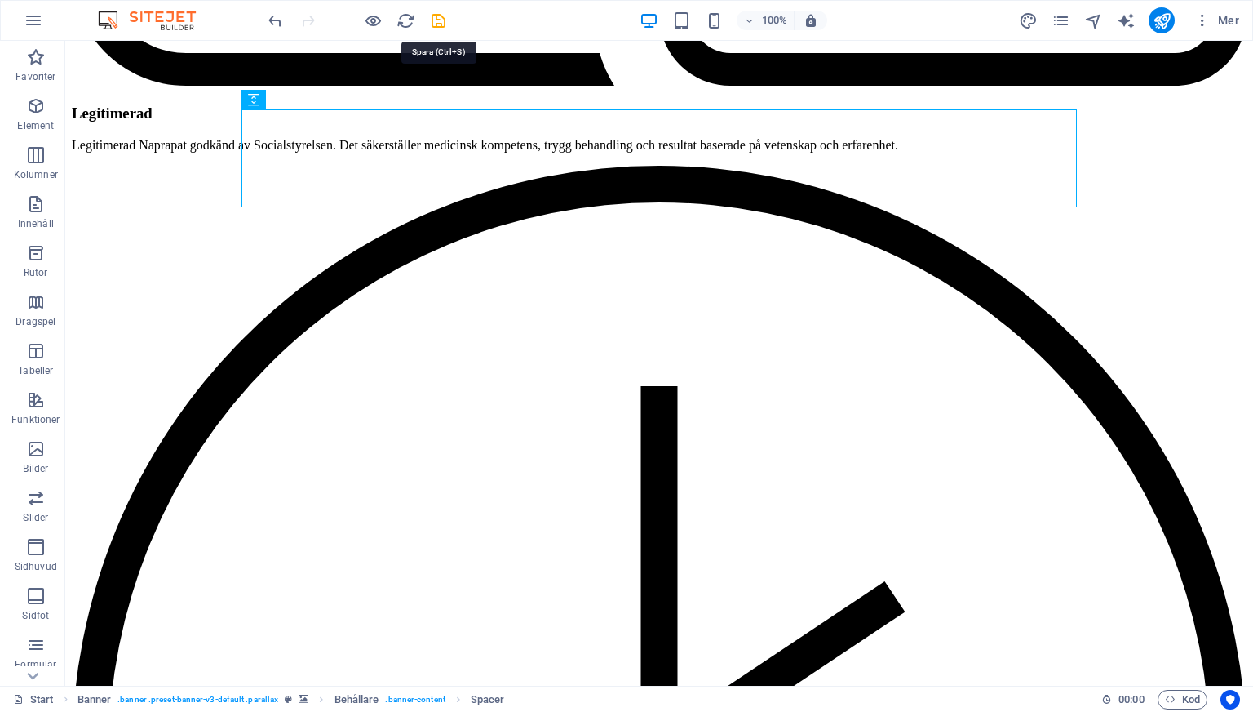
click at [440, 24] on icon "save" at bounding box center [438, 20] width 19 height 19
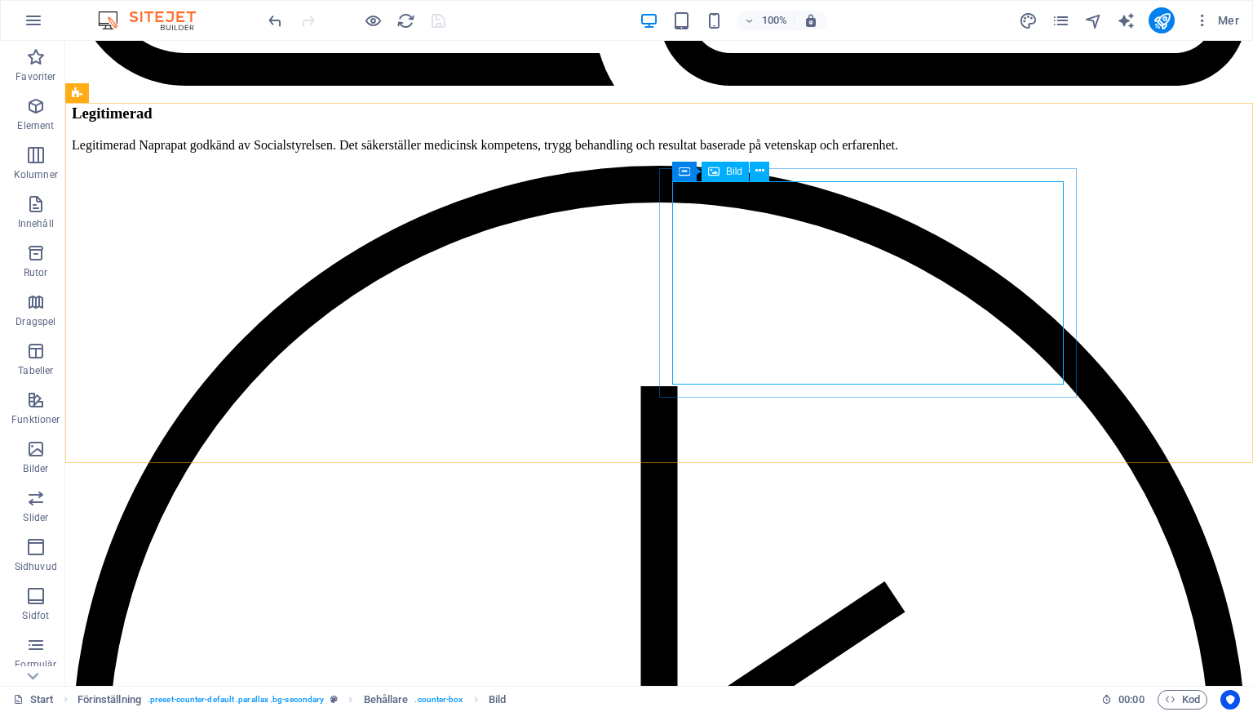
click at [734, 175] on span "Bild" at bounding box center [734, 171] width 16 height 10
click at [734, 172] on span "Bild" at bounding box center [734, 171] width 16 height 10
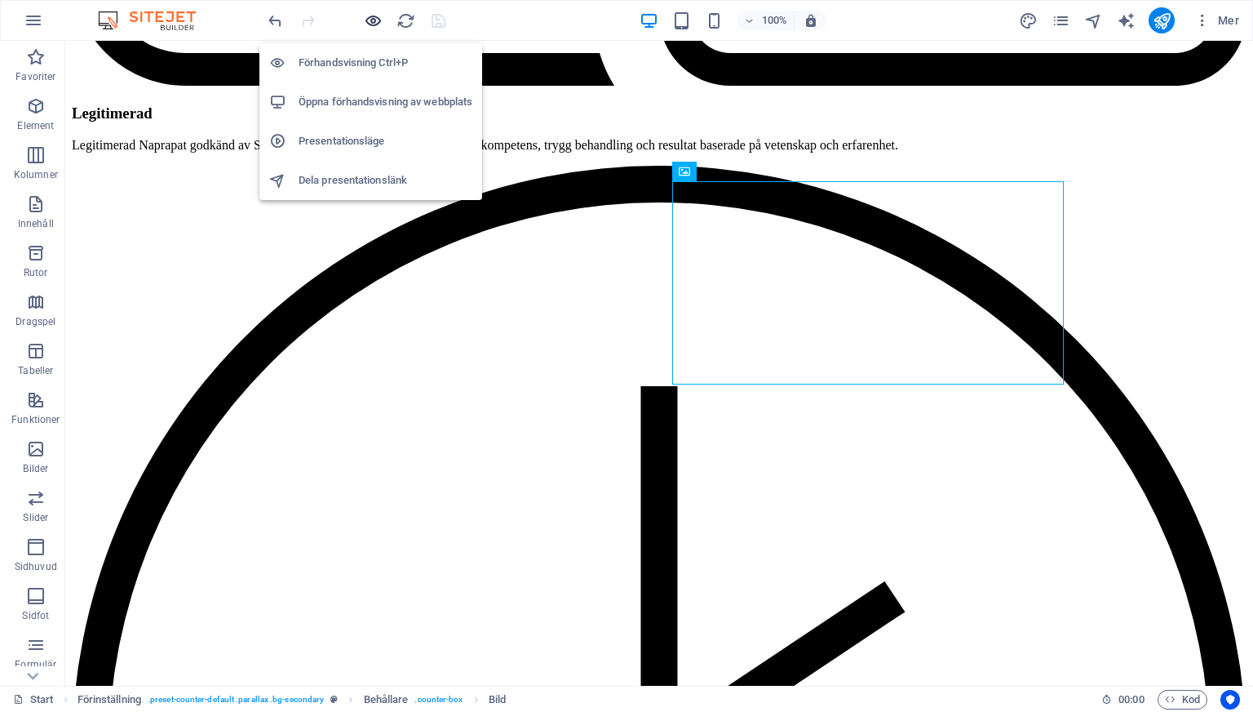
click at [353, 49] on li "Förhandsvisning Ctrl+P" at bounding box center [370, 62] width 223 height 39
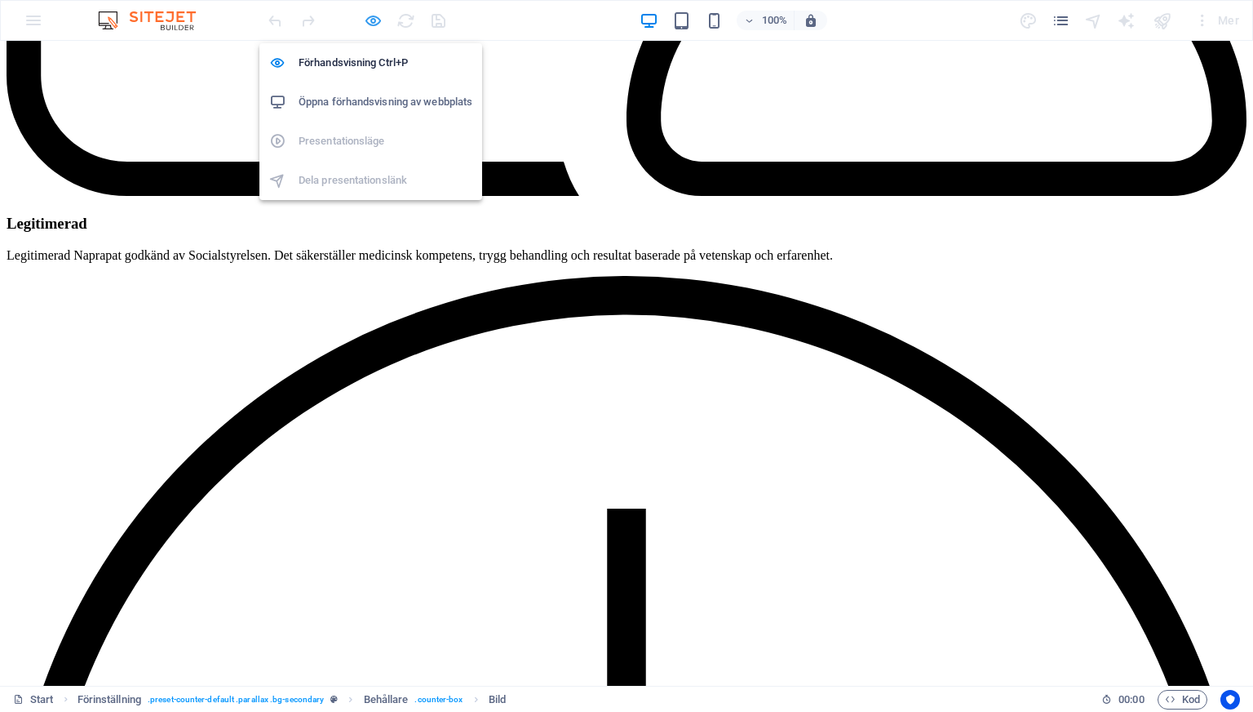
click at [379, 28] on icon "button" at bounding box center [373, 20] width 19 height 19
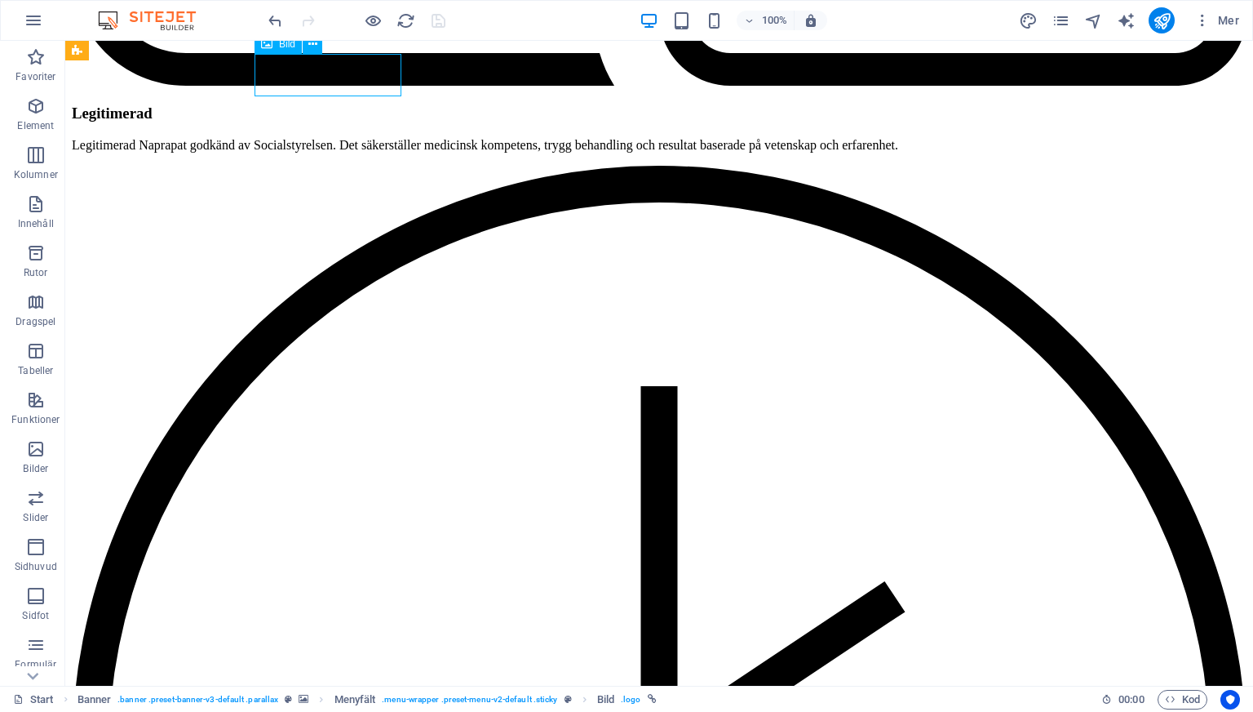
select select "px"
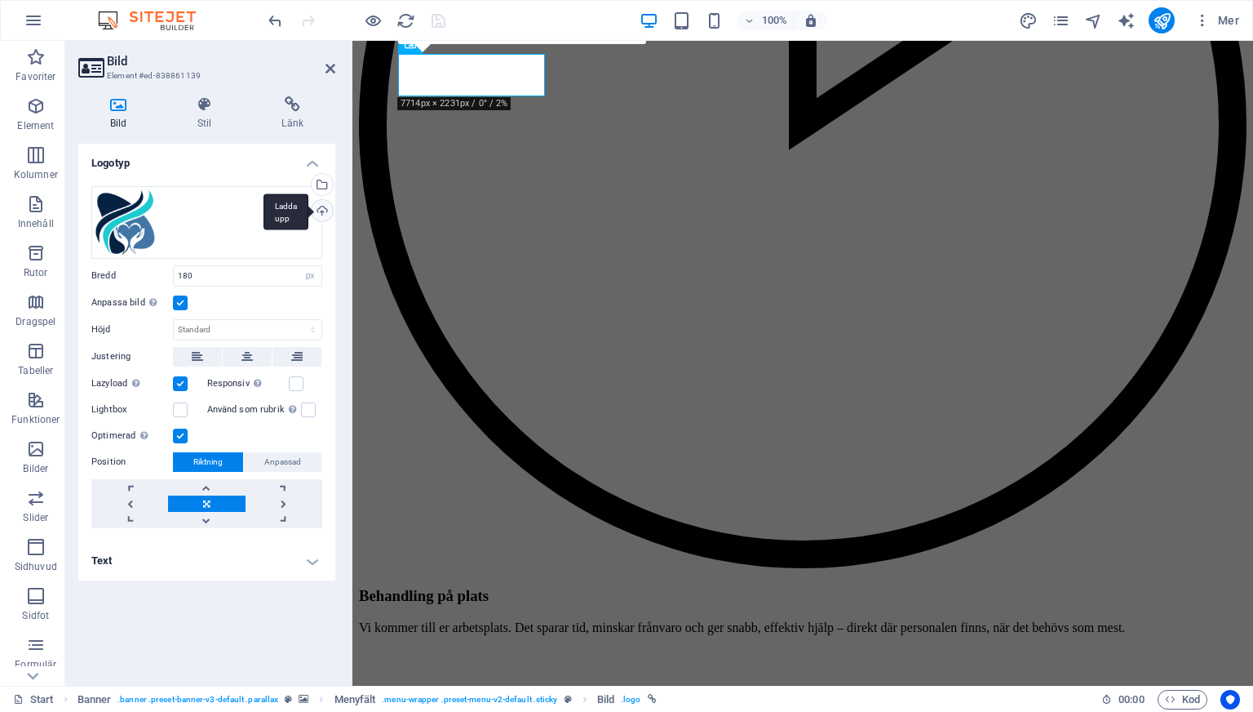
click at [316, 213] on div "Ladda upp" at bounding box center [320, 212] width 24 height 24
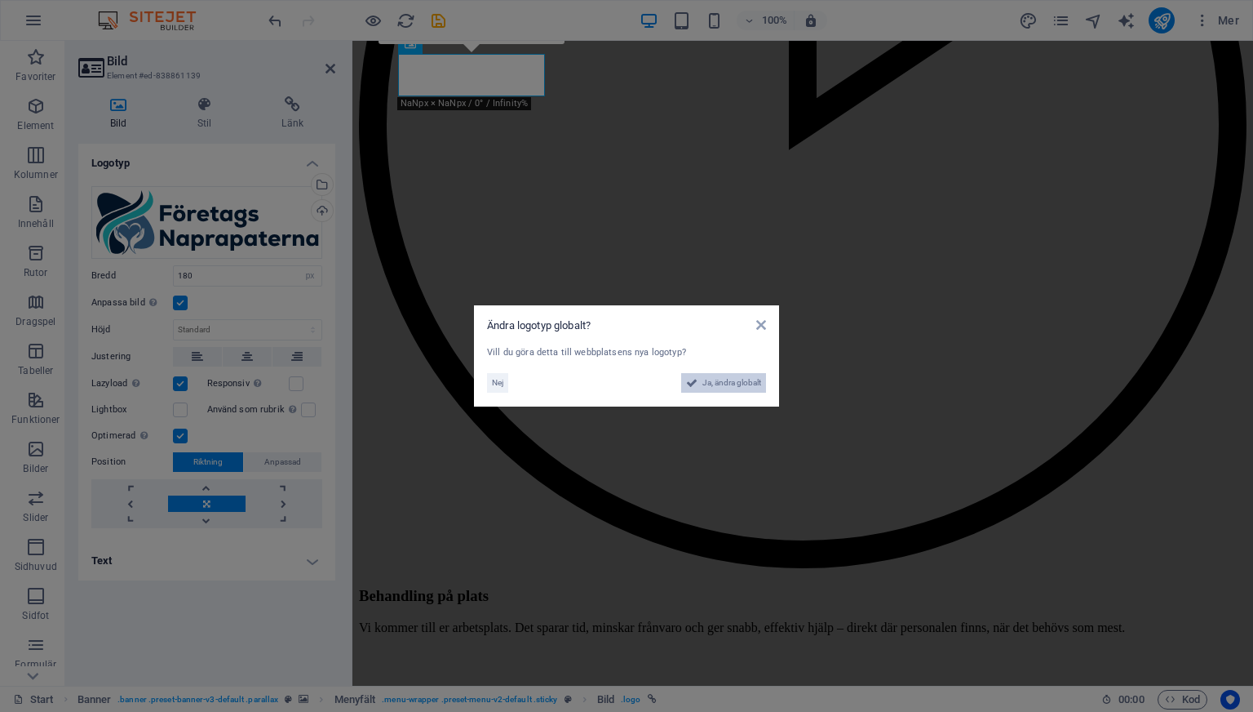
click at [737, 387] on span "Ja, ändra globalt" at bounding box center [732, 383] width 59 height 20
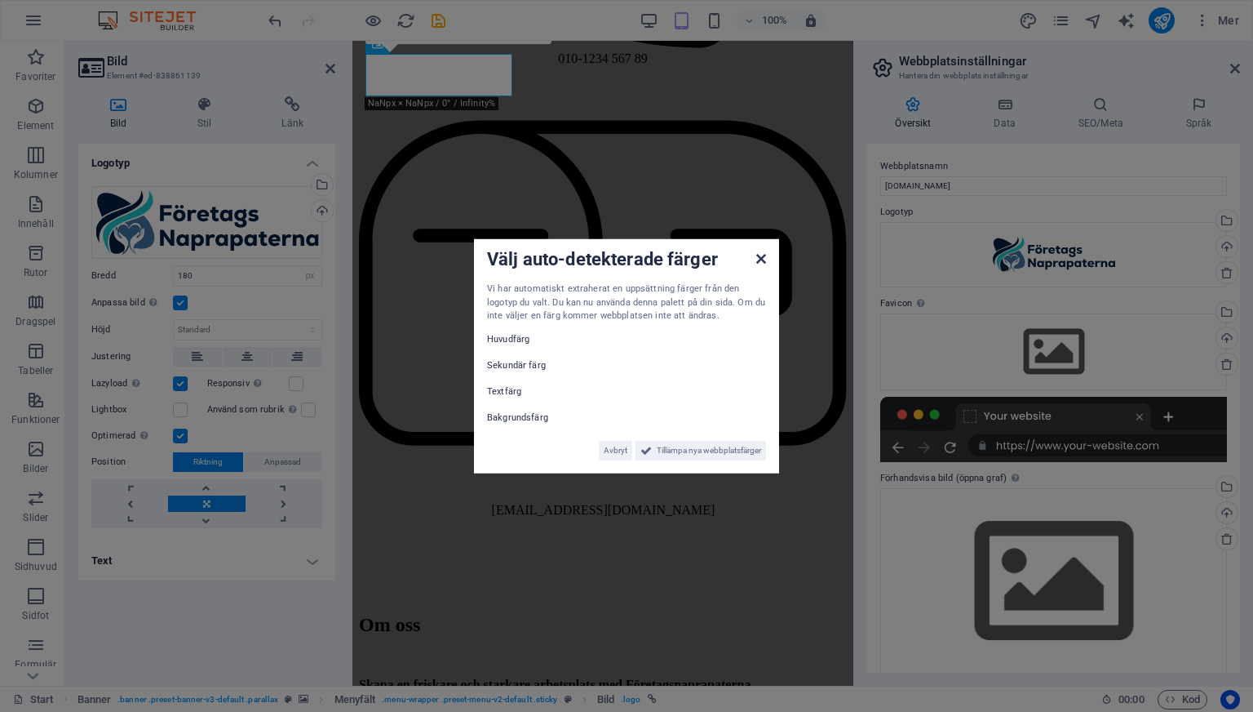
click at [756, 256] on icon at bounding box center [761, 258] width 10 height 13
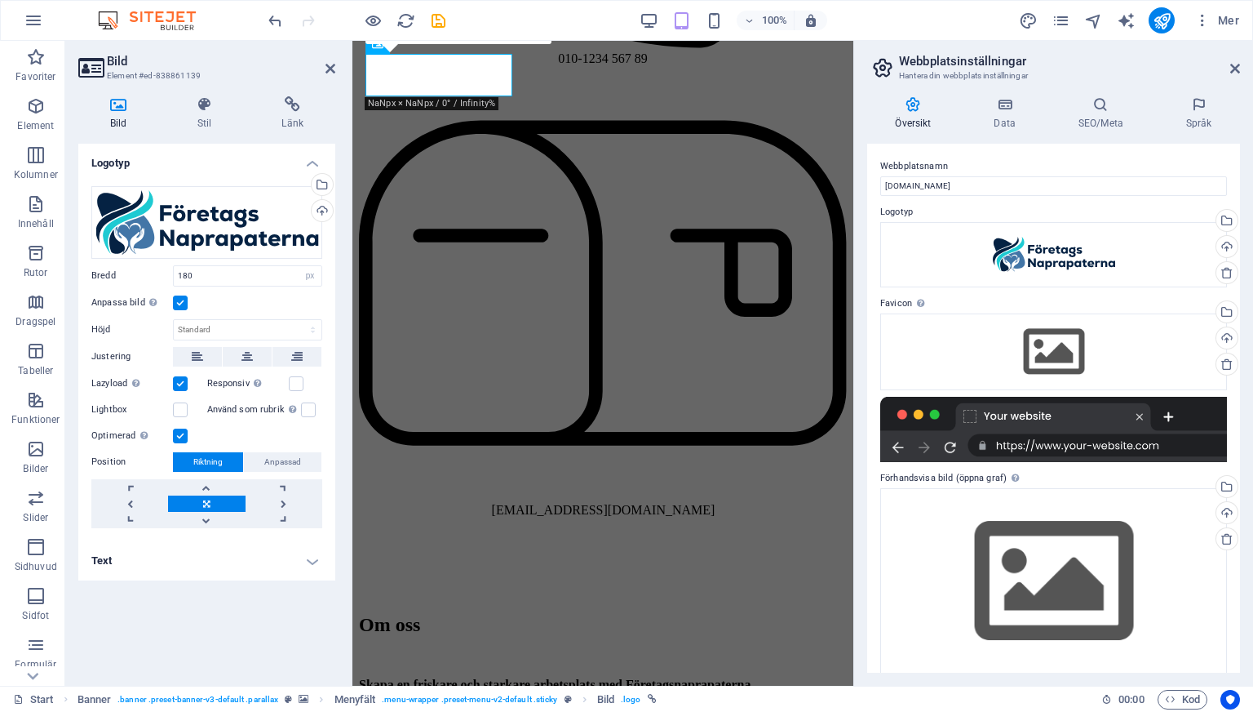
click at [1229, 66] on h2 "Webbplatsinställningar" at bounding box center [1069, 61] width 341 height 15
click at [1231, 70] on icon at bounding box center [1236, 68] width 10 height 13
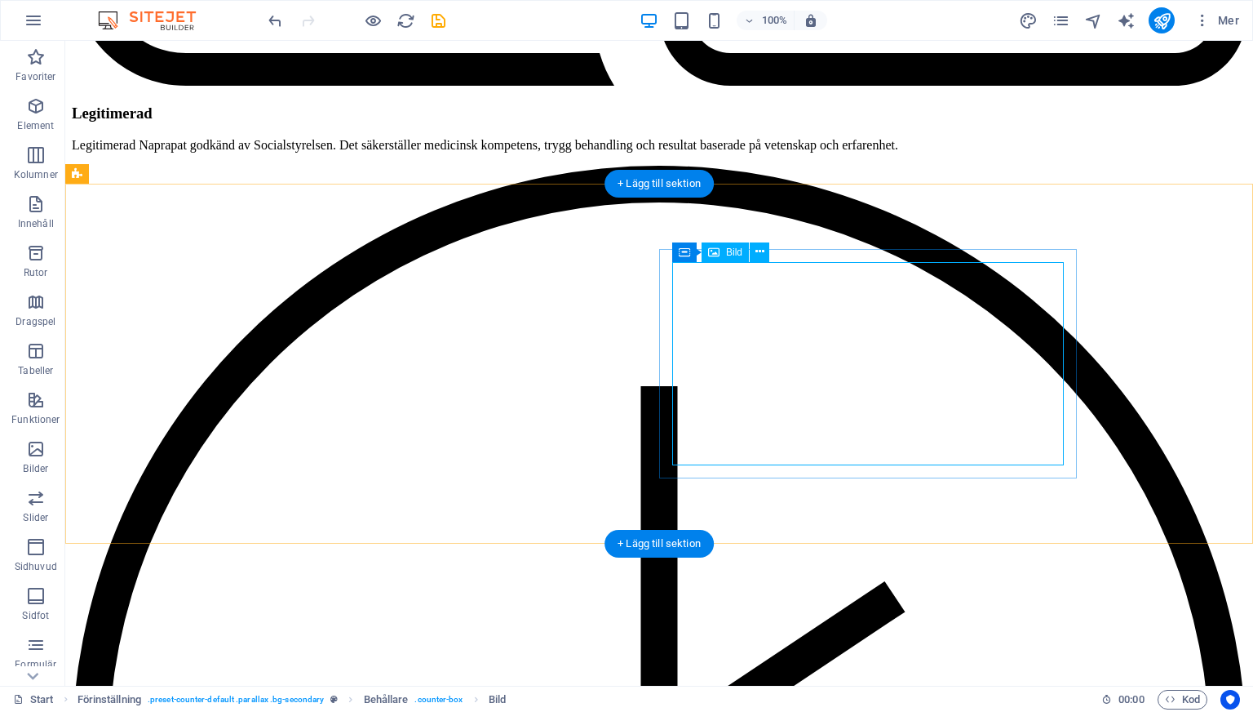
select select "px"
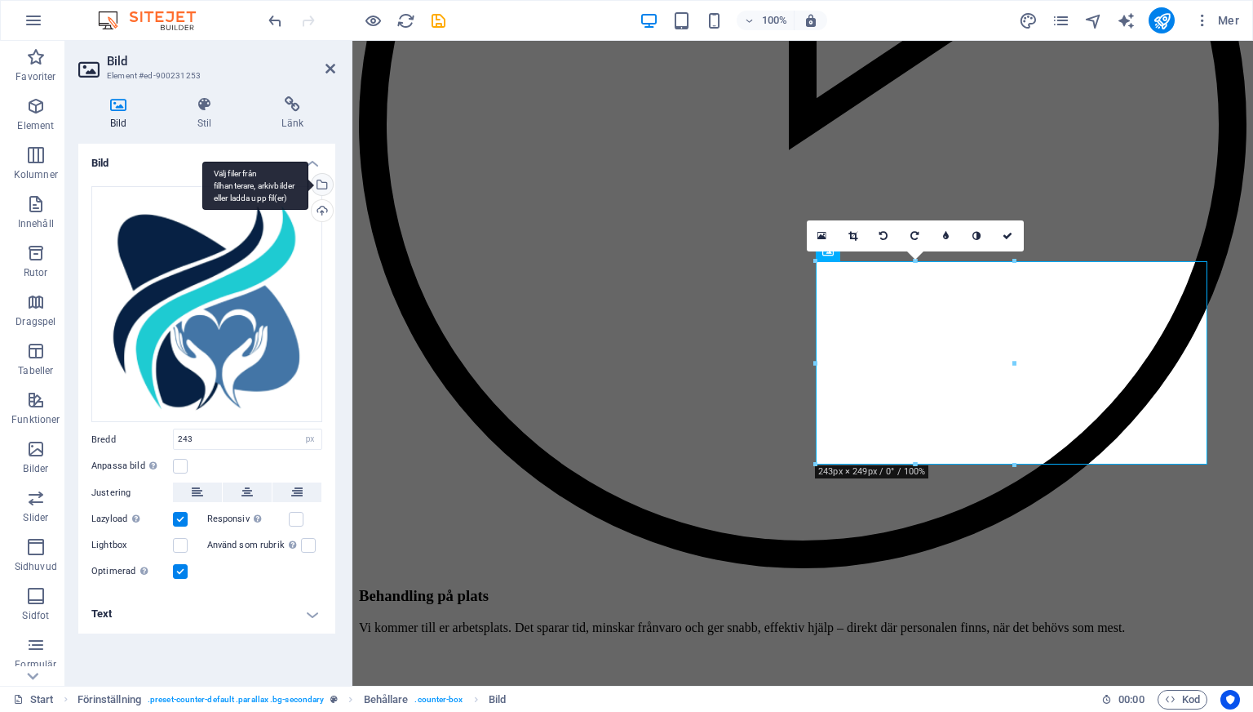
click at [322, 188] on div "Välj filer från filhanterare, arkivbilder eller ladda upp fil(er)" at bounding box center [320, 186] width 24 height 24
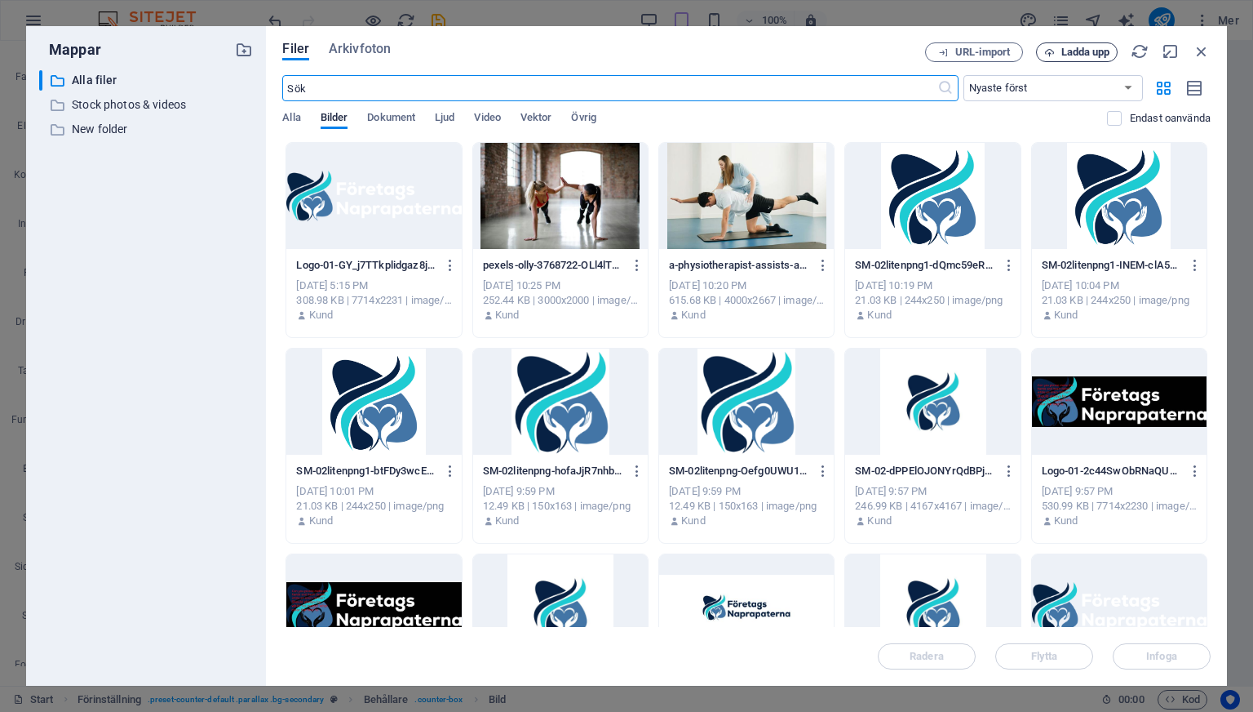
click at [1062, 56] on span "Ladda upp" at bounding box center [1086, 52] width 49 height 10
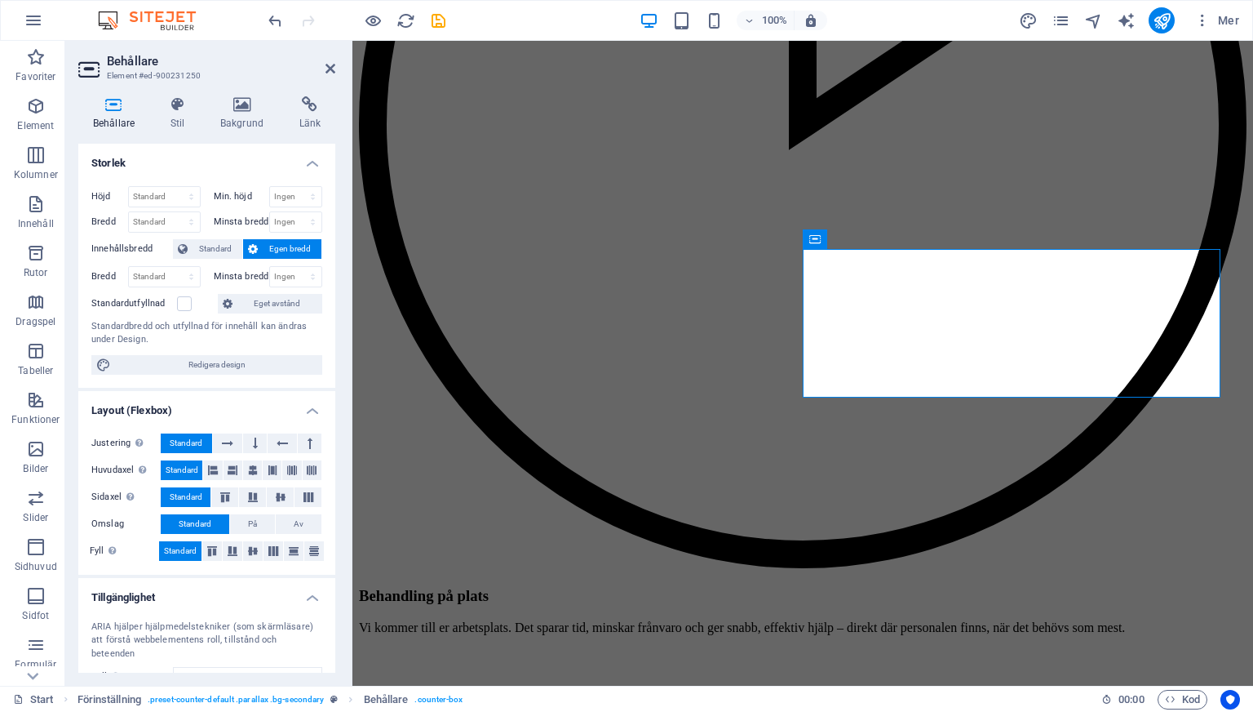
click at [247, 131] on div "Behållare Stil Bakgrund Länk Storlek Höjd Standard px rem % vh vw Min. höjd Ing…" at bounding box center [206, 384] width 257 height 576
click at [247, 116] on h4 "Bakgrund" at bounding box center [245, 113] width 79 height 34
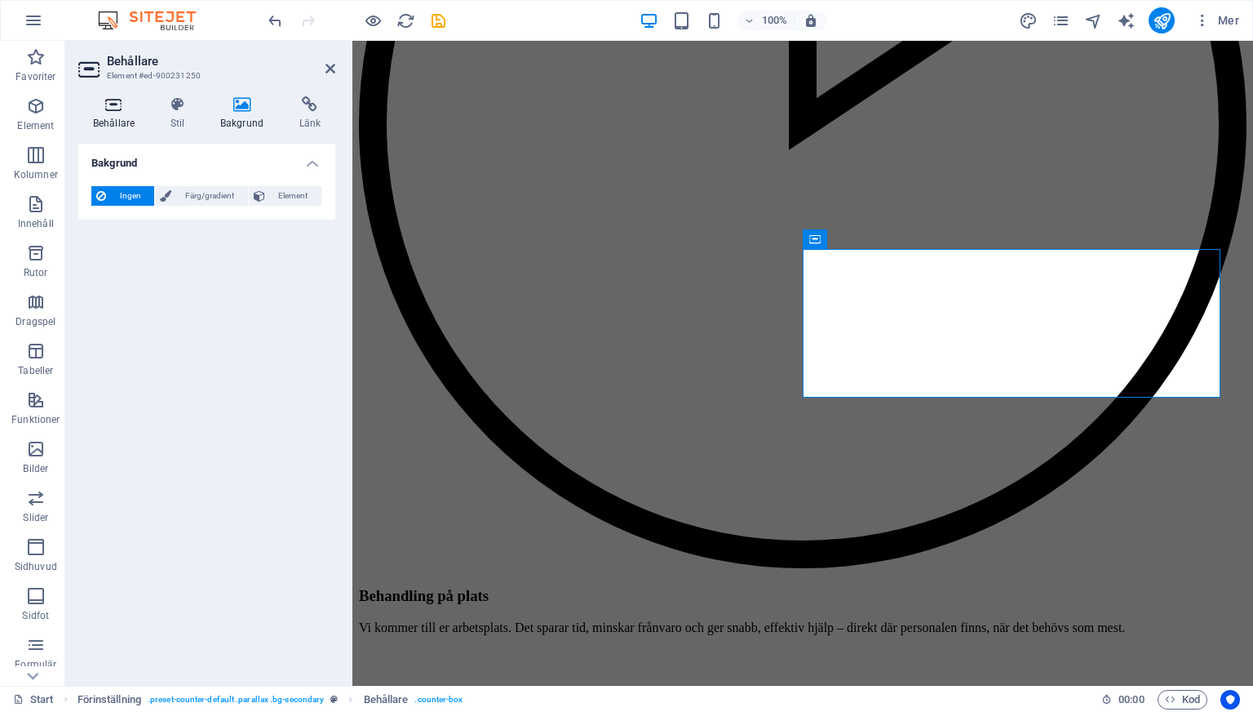
click at [118, 109] on icon at bounding box center [113, 104] width 71 height 16
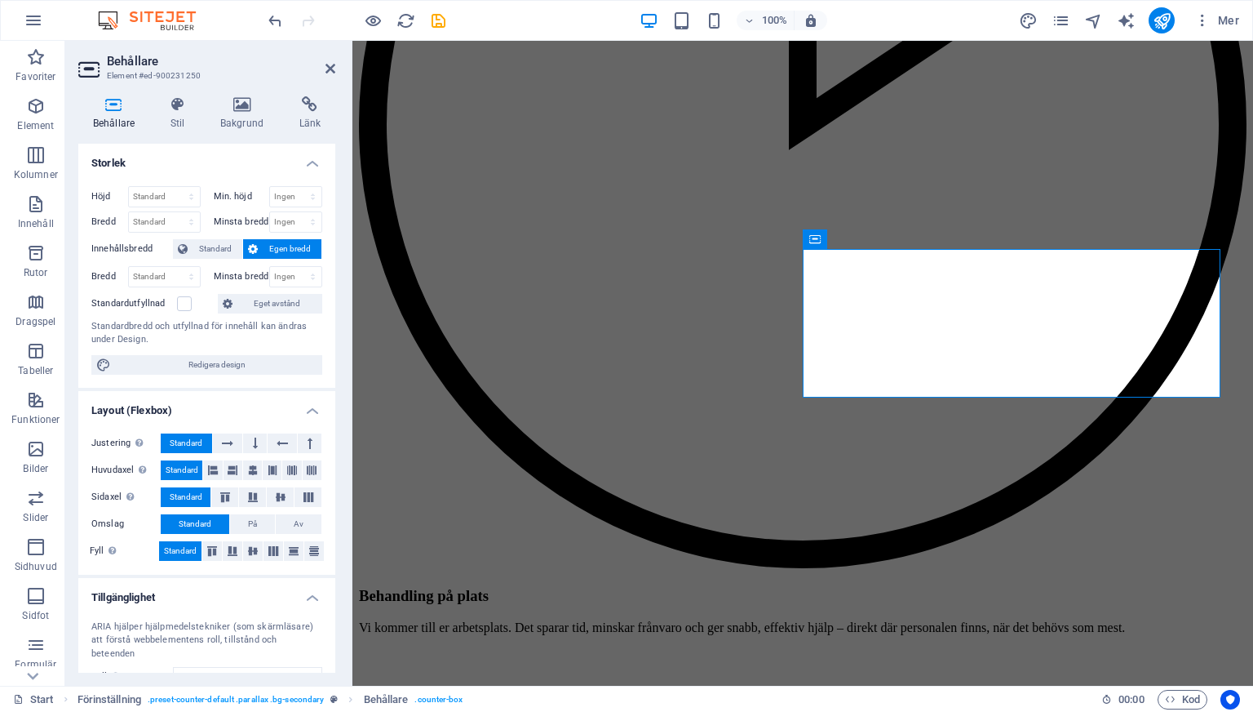
click at [330, 79] on header "Behållare Element #ed-900231250" at bounding box center [206, 62] width 257 height 42
click at [330, 65] on icon at bounding box center [331, 68] width 10 height 13
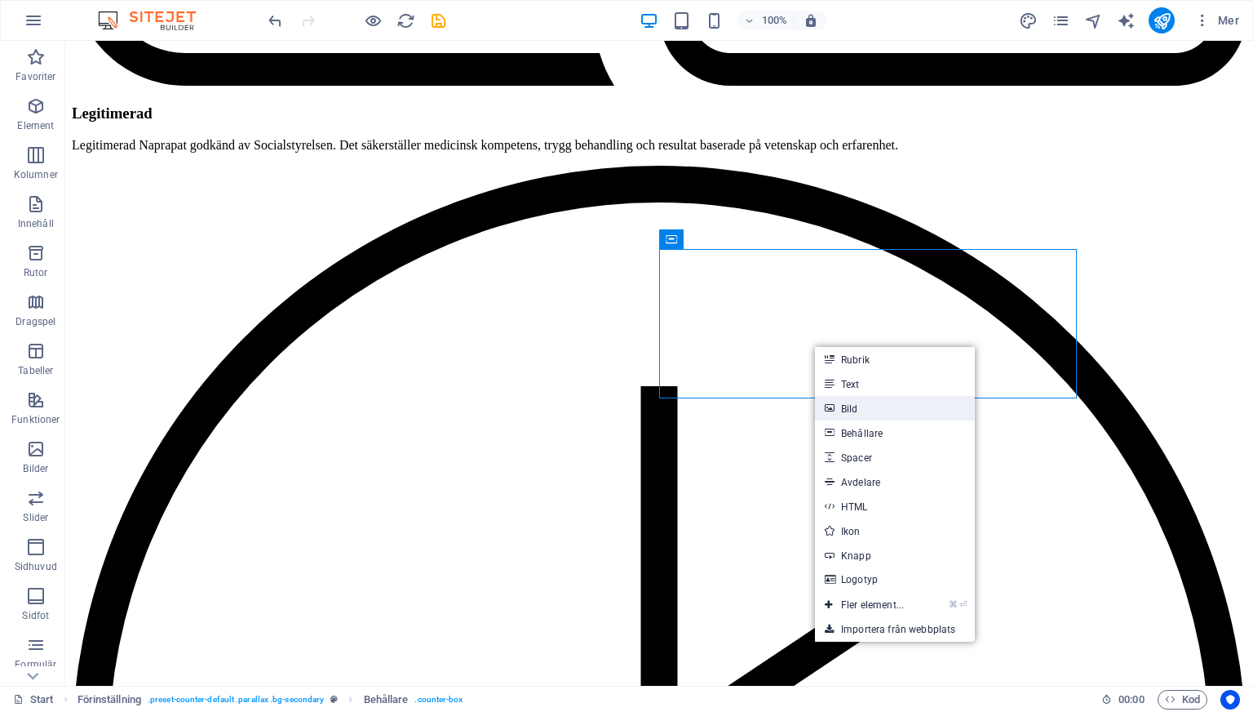
click at [849, 413] on link "Bild" at bounding box center [895, 408] width 160 height 24
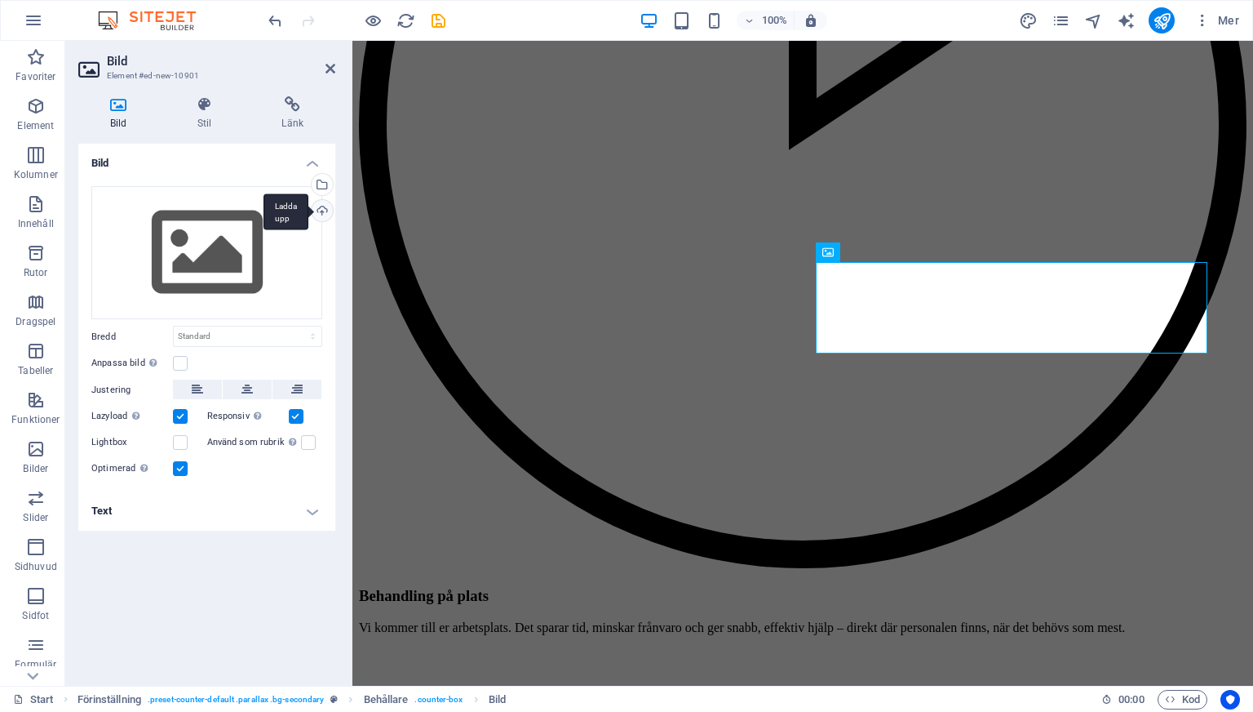
click at [323, 213] on div "Ladda upp" at bounding box center [320, 212] width 24 height 24
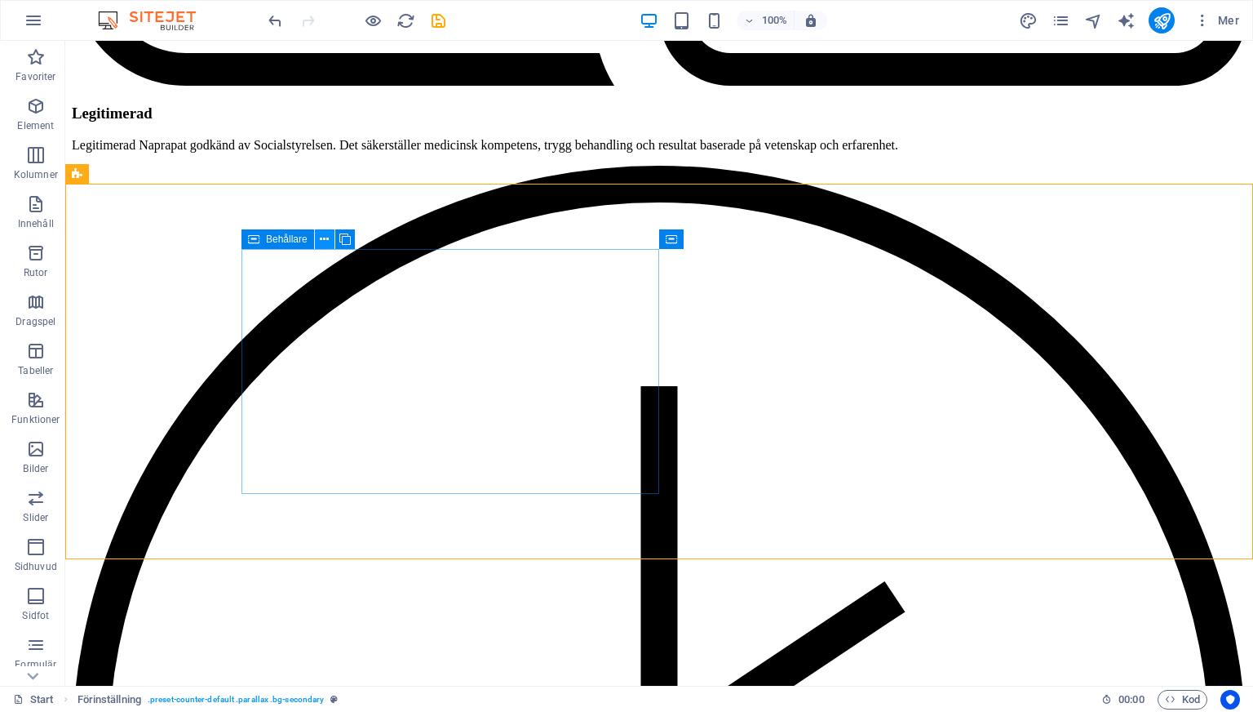
click at [322, 242] on icon at bounding box center [324, 239] width 9 height 17
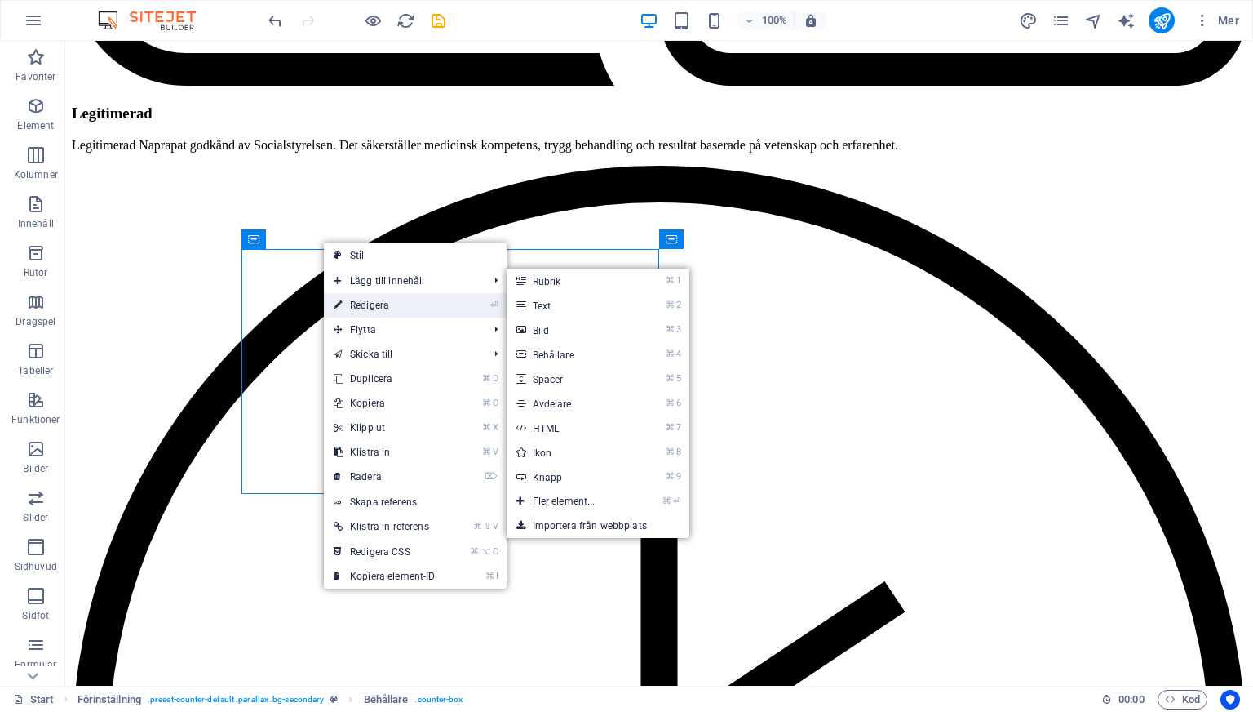
click at [386, 308] on link "⏎ Redigera" at bounding box center [385, 305] width 122 height 24
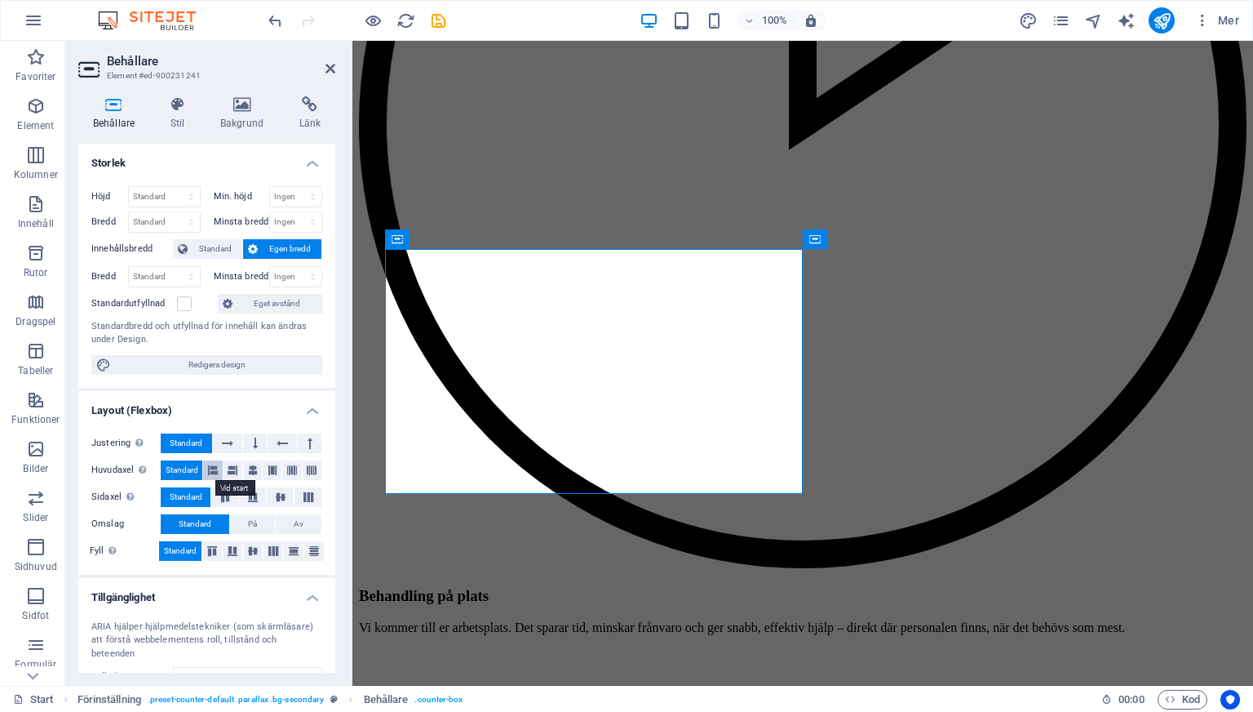
click at [205, 474] on button at bounding box center [212, 470] width 19 height 20
click at [169, 468] on span "Standard" at bounding box center [182, 470] width 33 height 20
click at [248, 472] on icon at bounding box center [253, 470] width 10 height 20
click at [180, 472] on span "Standard" at bounding box center [182, 470] width 33 height 20
click at [215, 500] on icon at bounding box center [225, 497] width 20 height 10
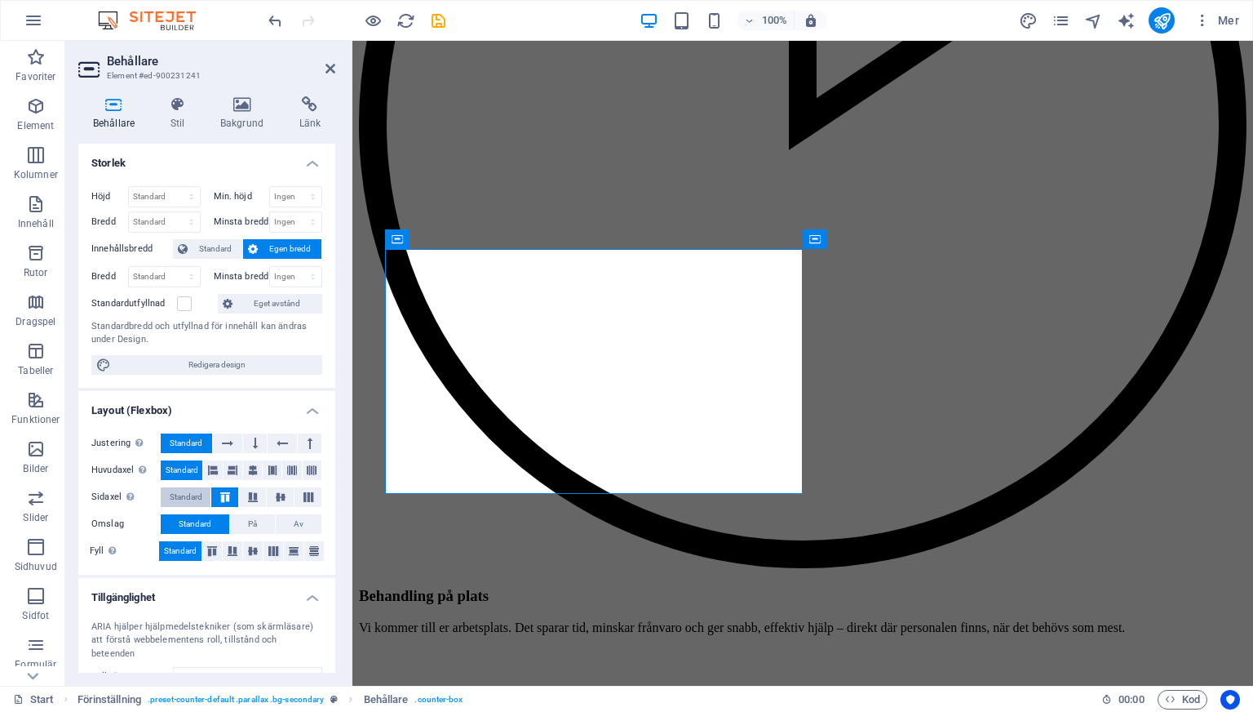
click at [193, 498] on span "Standard" at bounding box center [186, 497] width 33 height 20
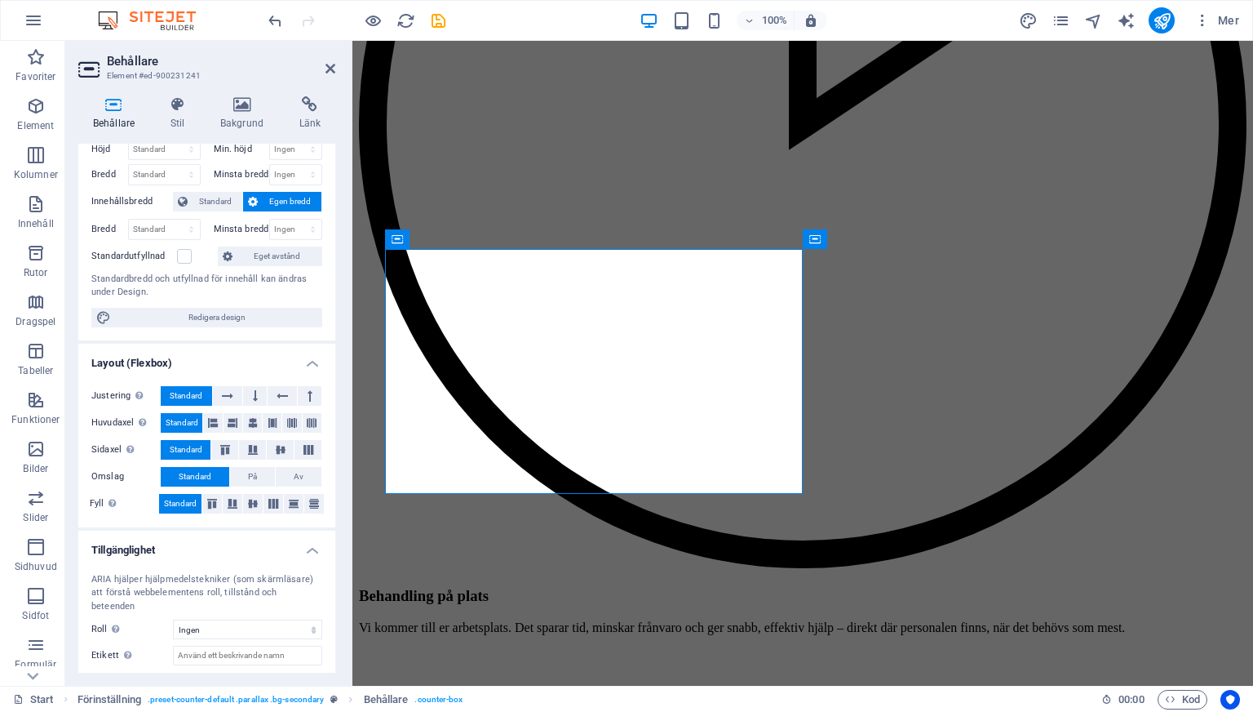
scroll to position [54, 0]
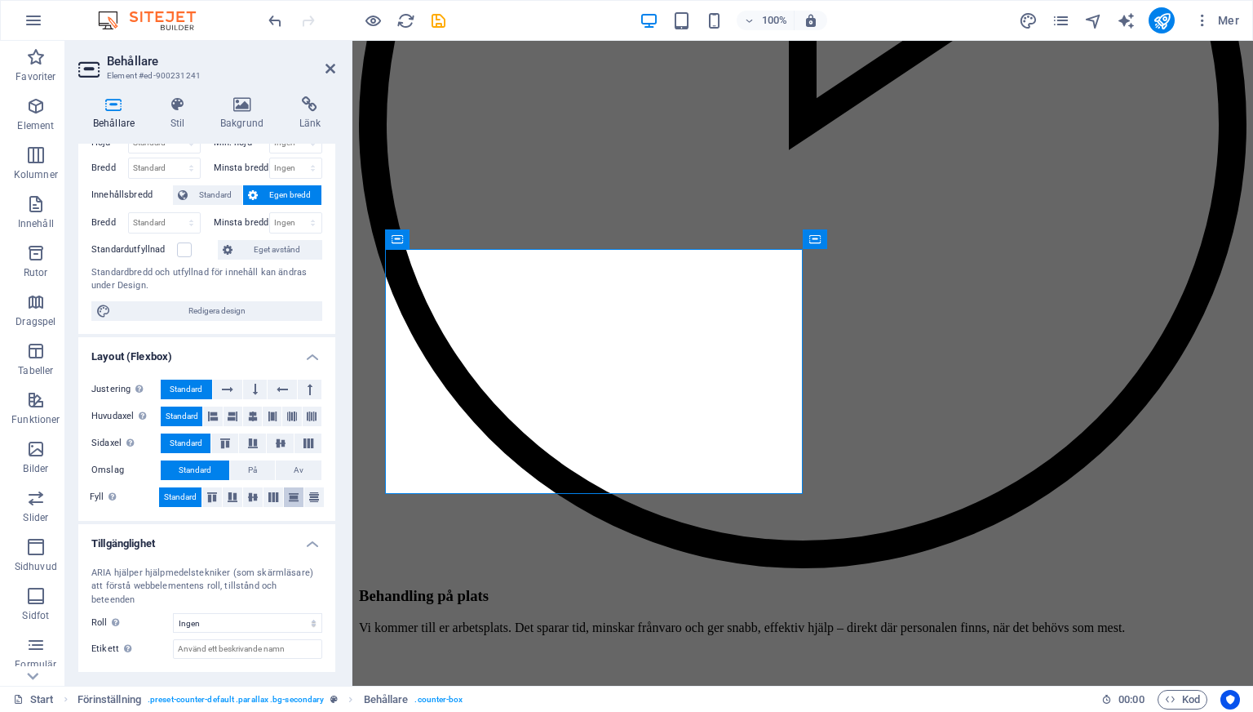
click at [284, 497] on icon at bounding box center [294, 497] width 20 height 10
click at [266, 495] on icon at bounding box center [274, 497] width 20 height 10
click at [254, 497] on icon at bounding box center [253, 497] width 20 height 10
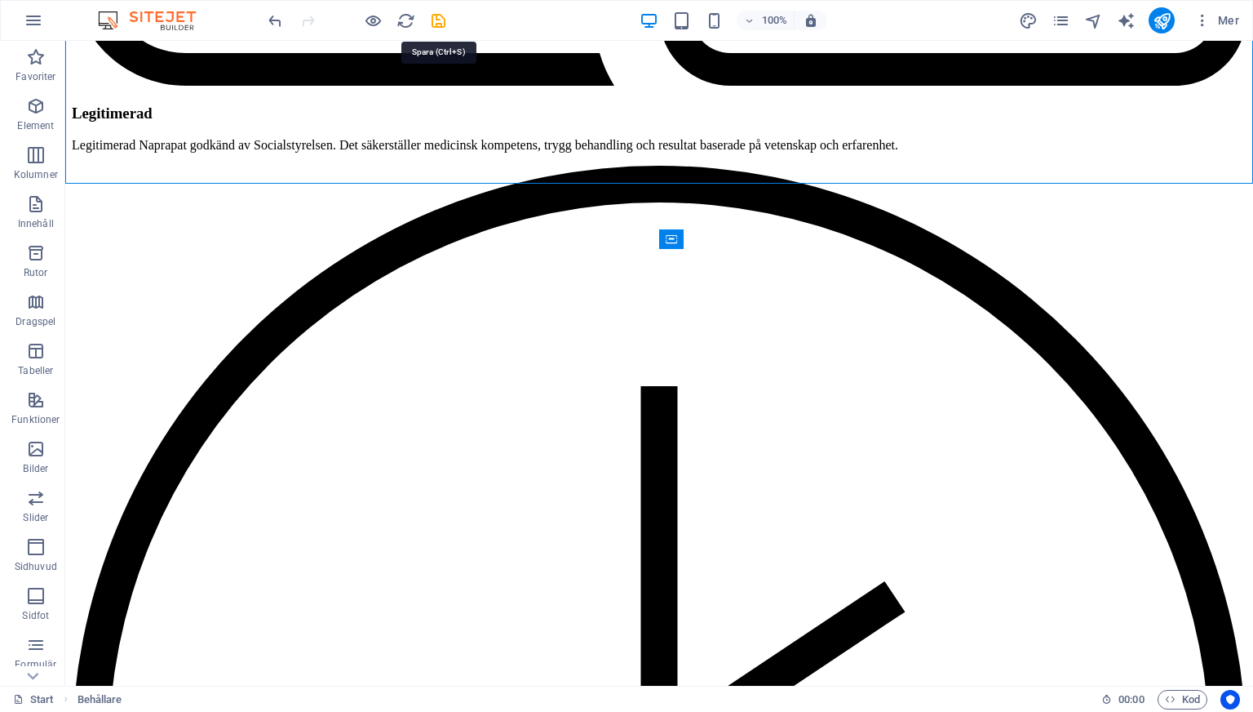
click at [438, 24] on icon "save" at bounding box center [438, 20] width 19 height 19
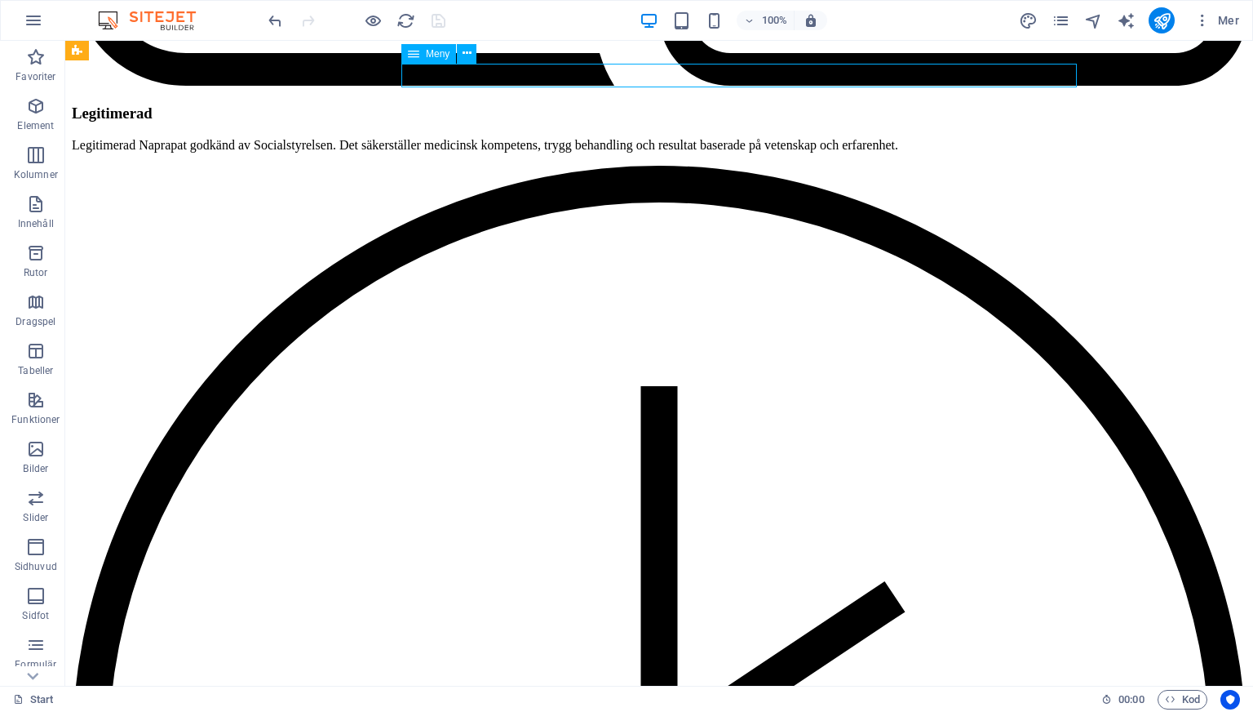
select select
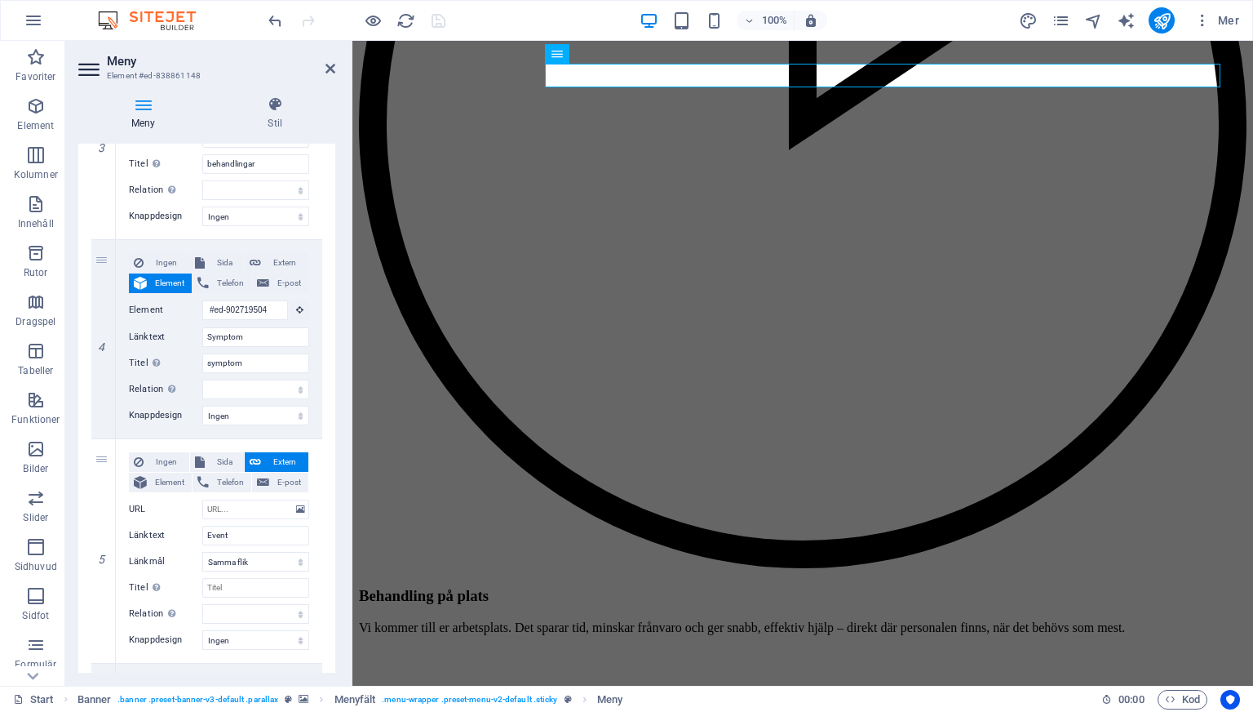
scroll to position [659, 0]
click at [166, 475] on span "Element" at bounding box center [169, 479] width 35 height 20
select select
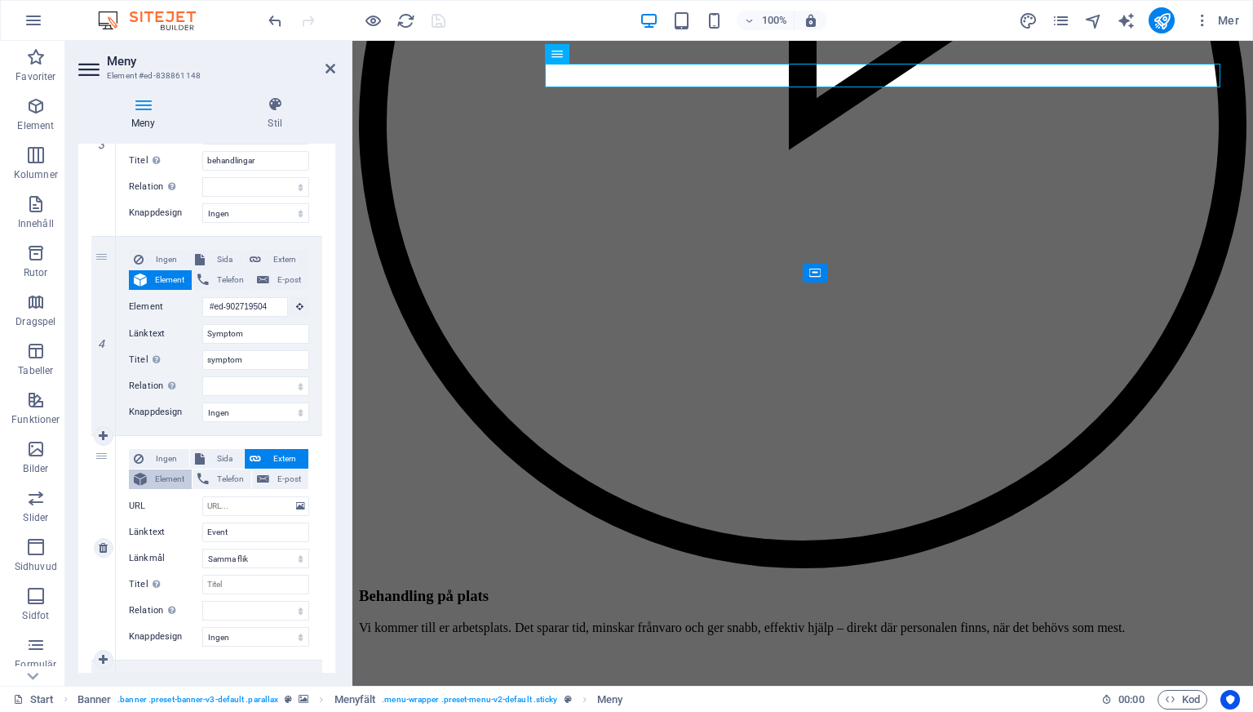
select select
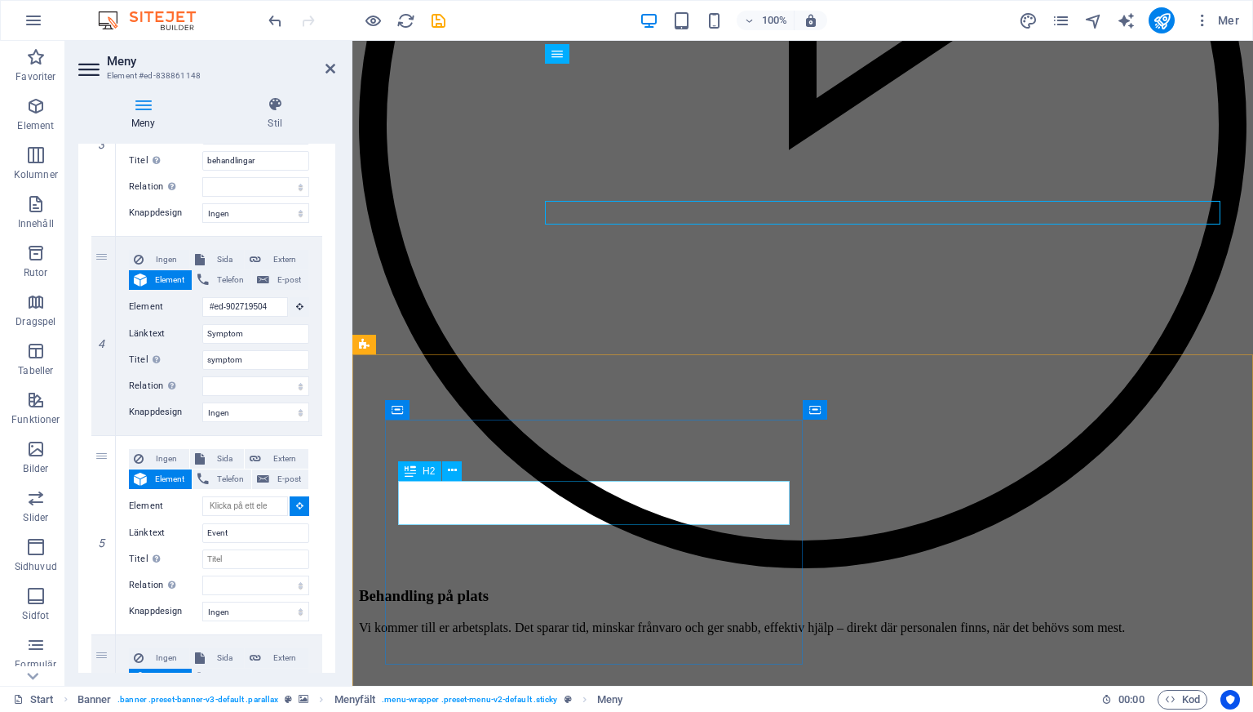
select select
type input "#ed-900231244"
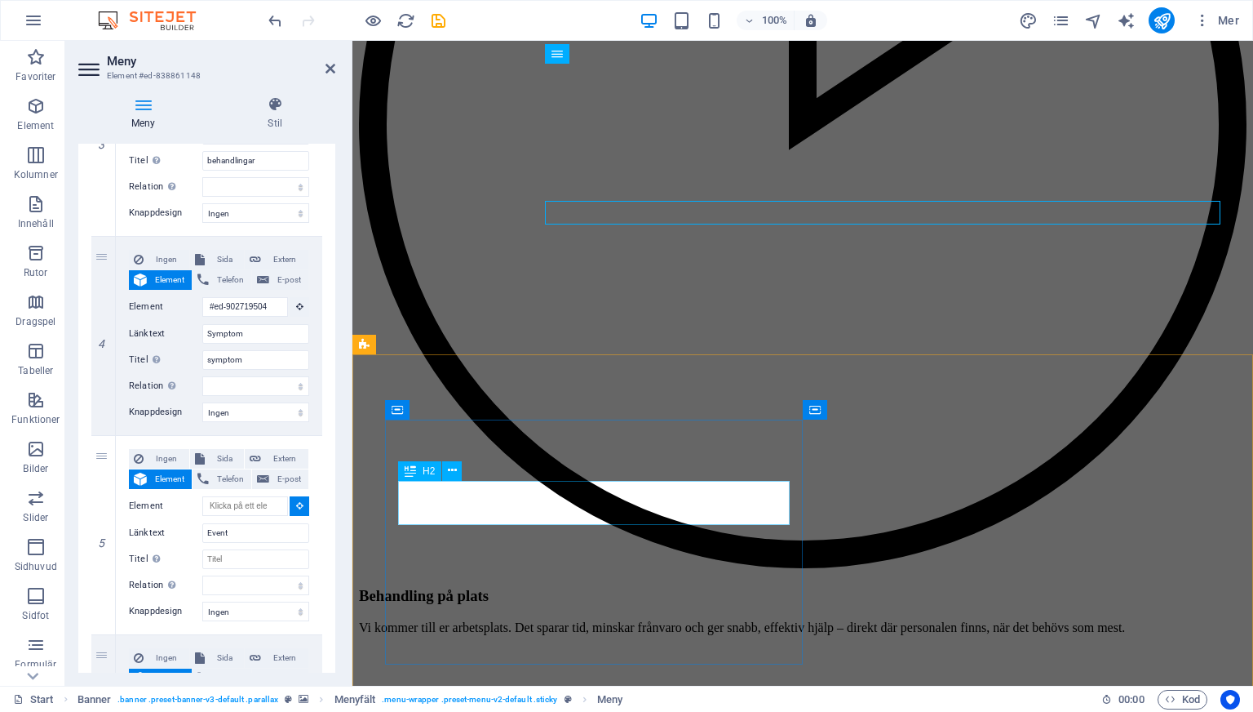
select select
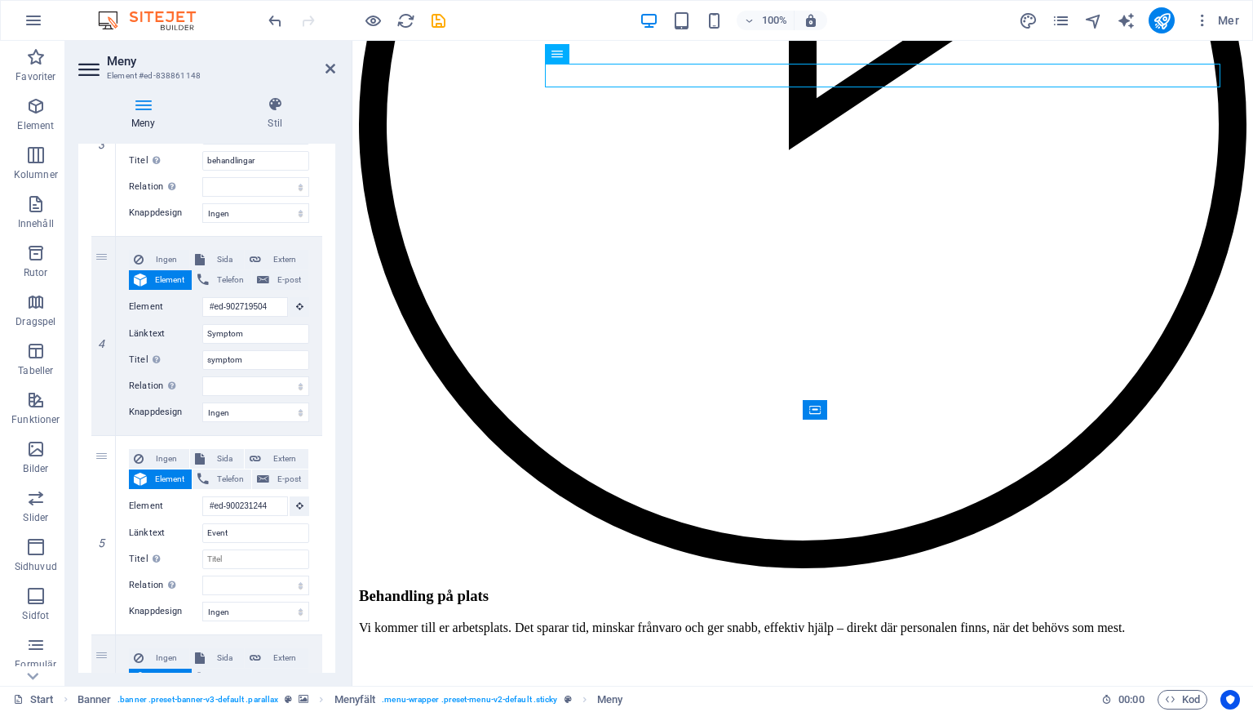
click at [441, 24] on icon "save" at bounding box center [438, 20] width 19 height 19
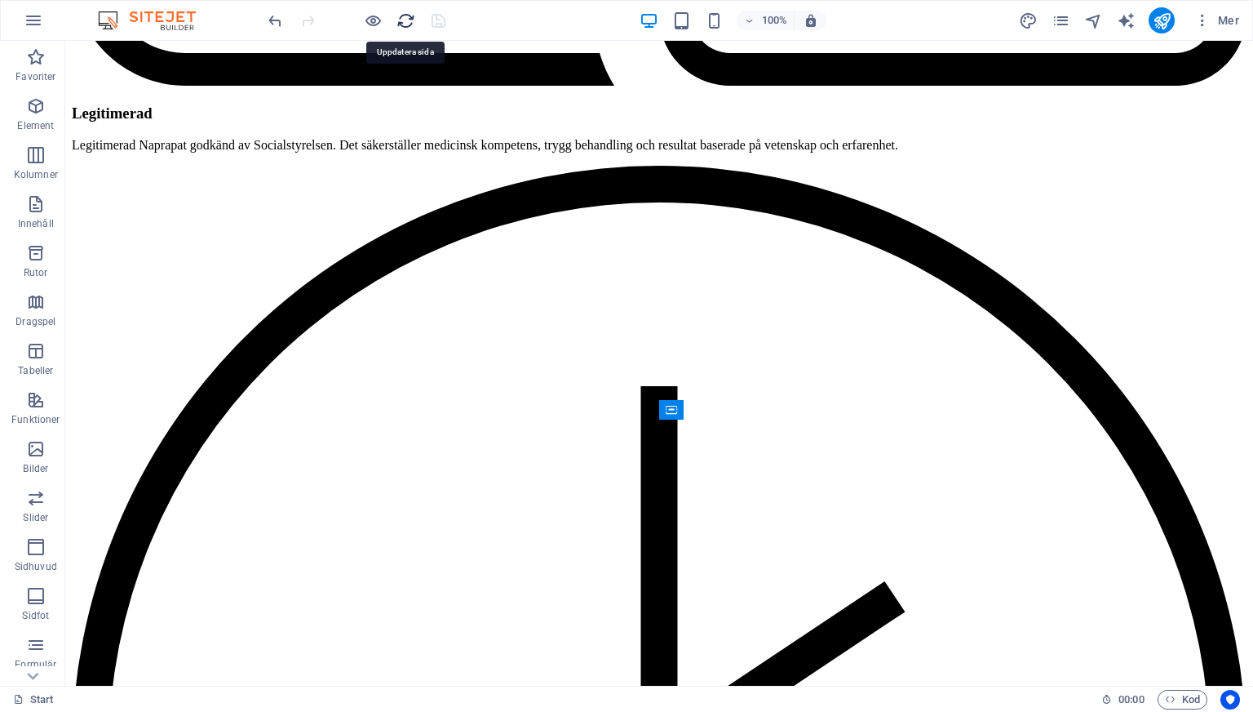
click at [402, 17] on icon "reload" at bounding box center [406, 20] width 19 height 19
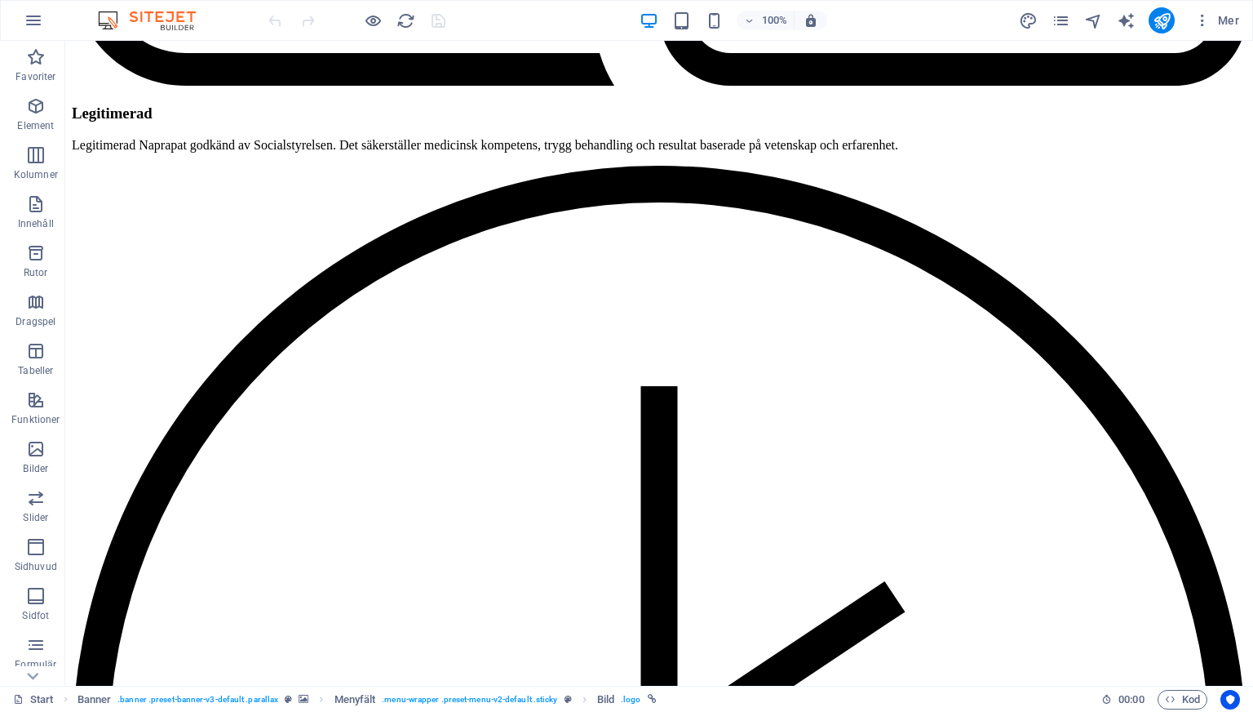
select select "px"
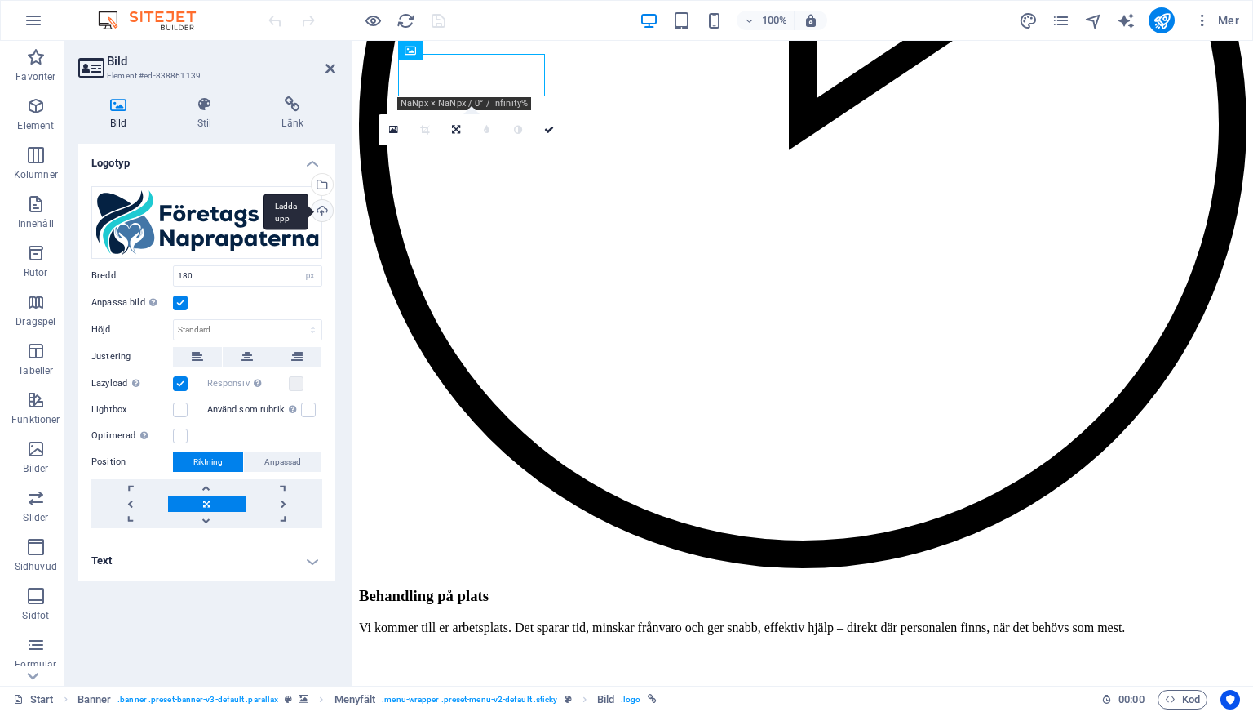
click at [319, 208] on div "Ladda upp" at bounding box center [320, 212] width 24 height 24
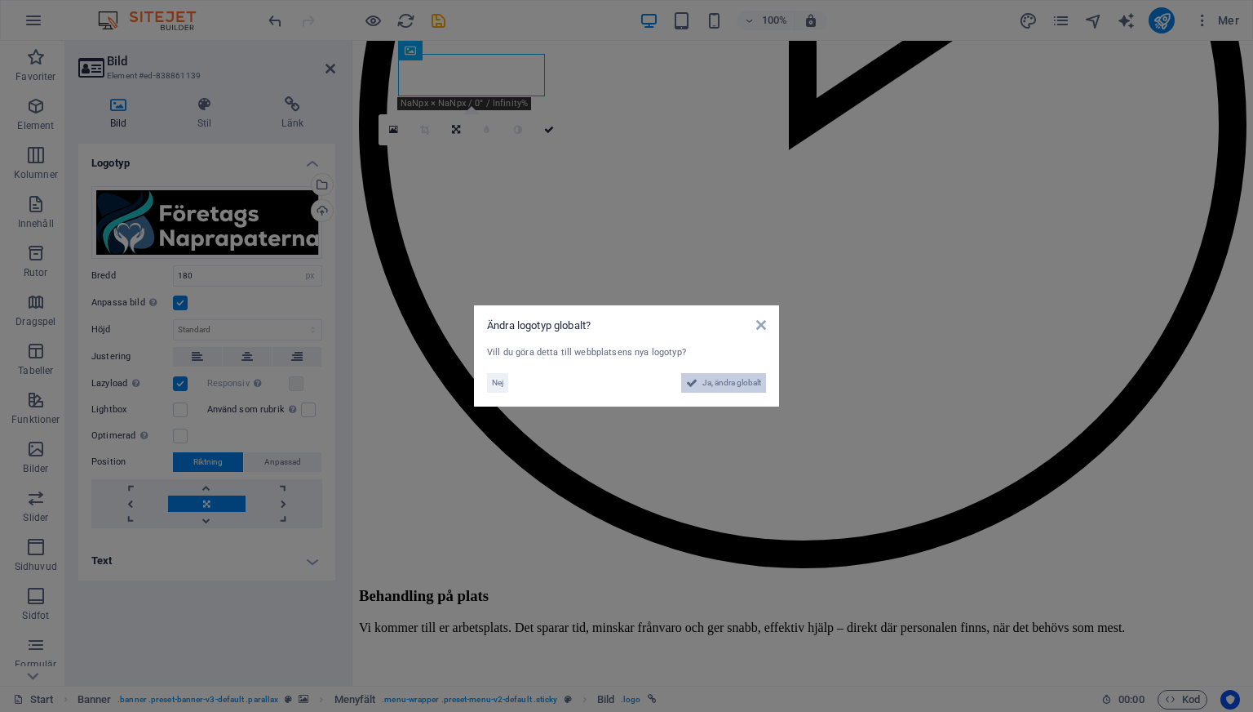
click at [686, 380] on icon at bounding box center [691, 383] width 11 height 20
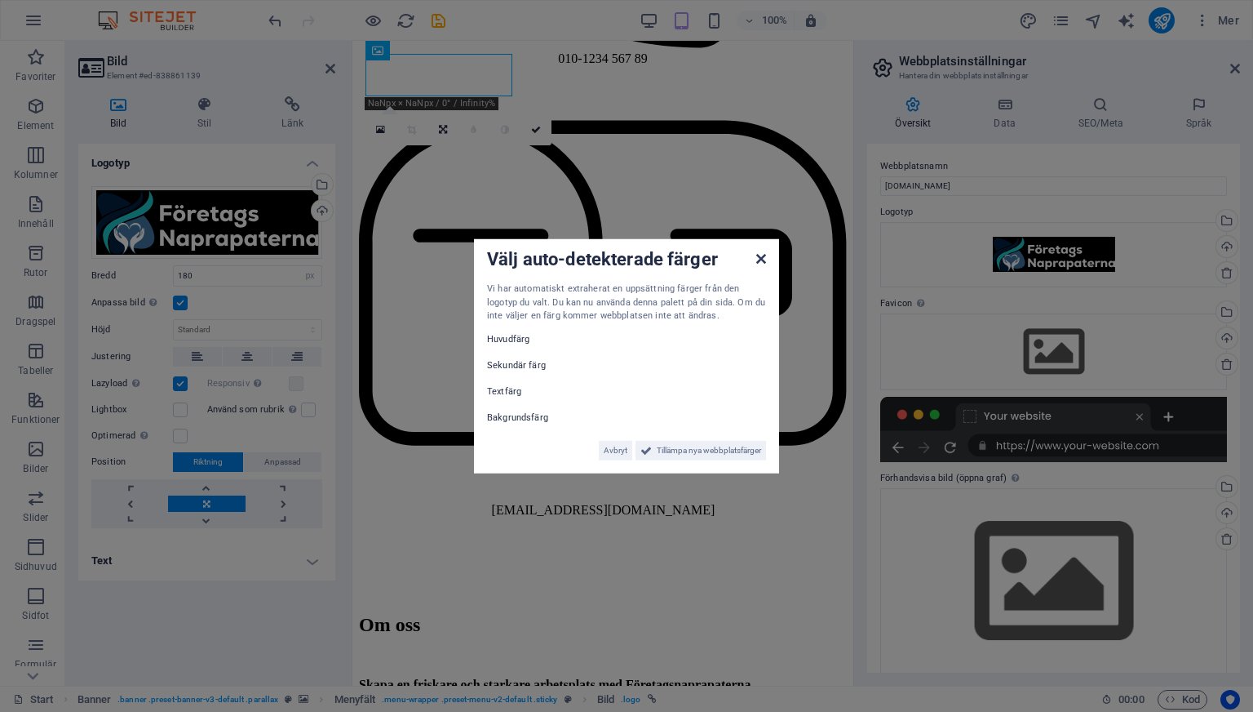
click at [756, 264] on icon at bounding box center [761, 258] width 10 height 13
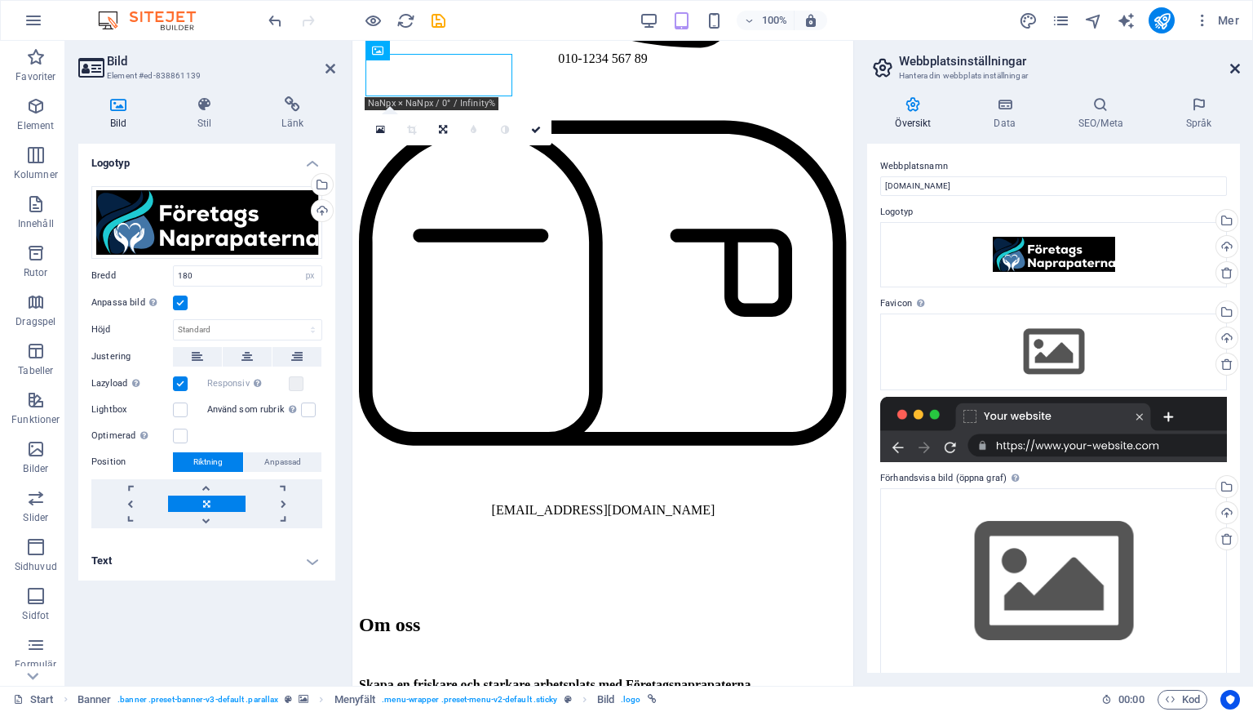
click at [1238, 66] on icon at bounding box center [1236, 68] width 10 height 13
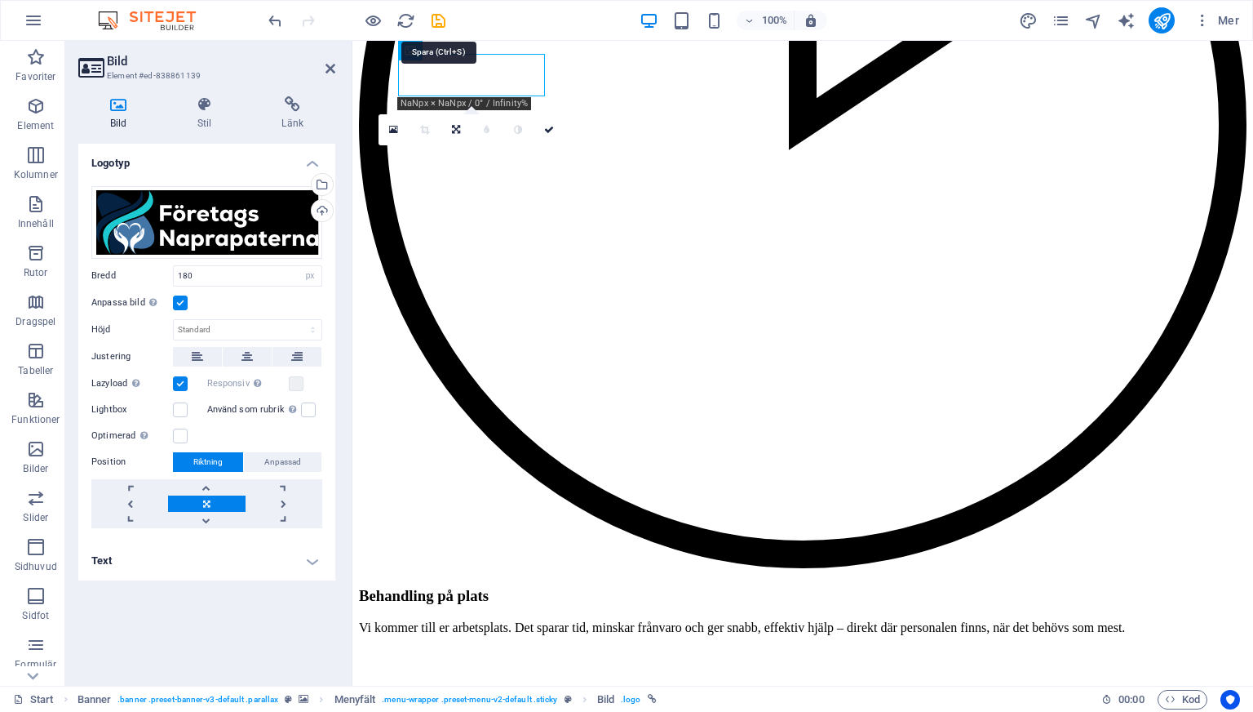
click at [434, 22] on icon "save" at bounding box center [438, 20] width 19 height 19
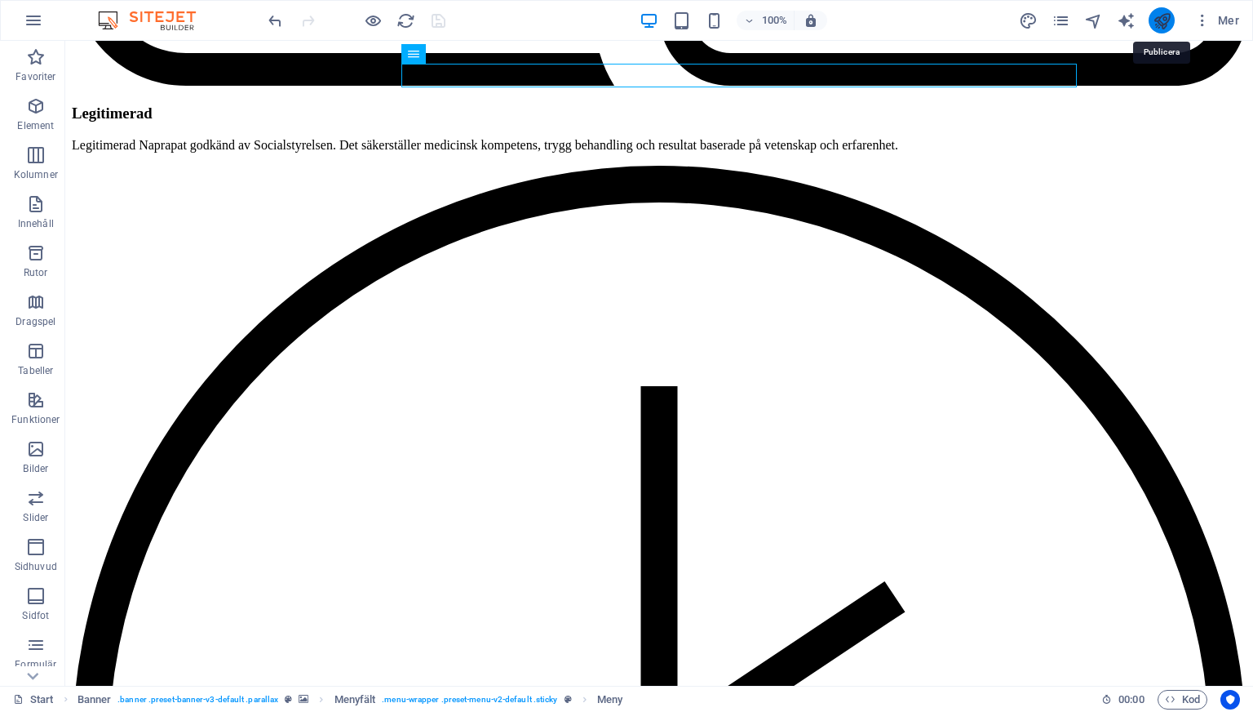
click at [1158, 20] on icon "publish" at bounding box center [1162, 20] width 19 height 19
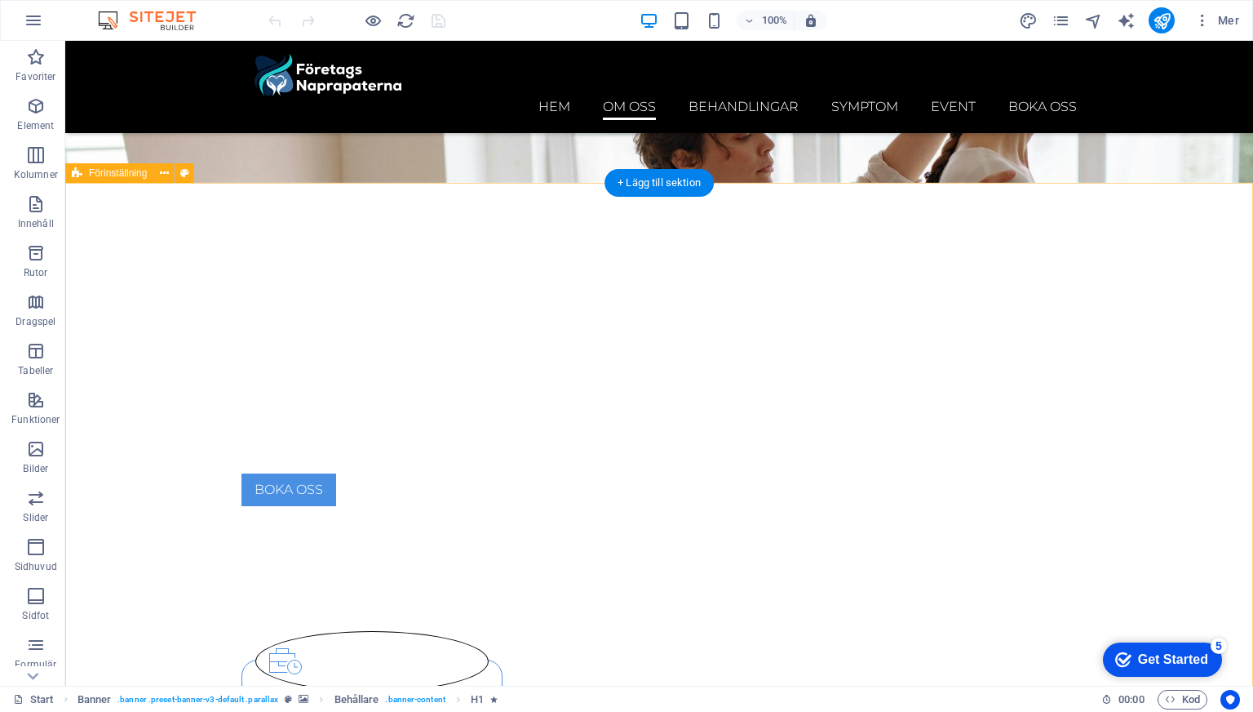
scroll to position [541, 0]
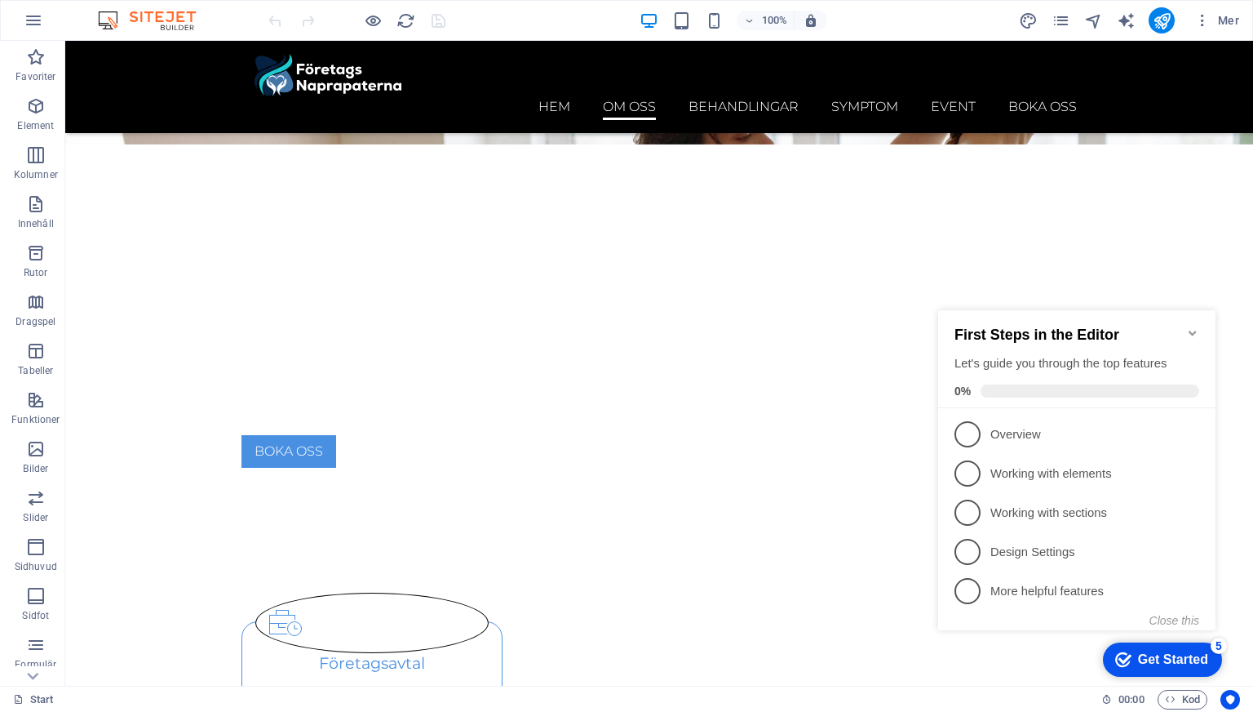
click at [1188, 316] on div "First Steps in the Editor Let's guide you through the top features 0%" at bounding box center [1076, 359] width 277 height 98
click at [1186, 327] on h2 "First Steps in the Editor" at bounding box center [1077, 334] width 245 height 17
click at [1189, 326] on icon "Minimize checklist" at bounding box center [1192, 332] width 13 height 13
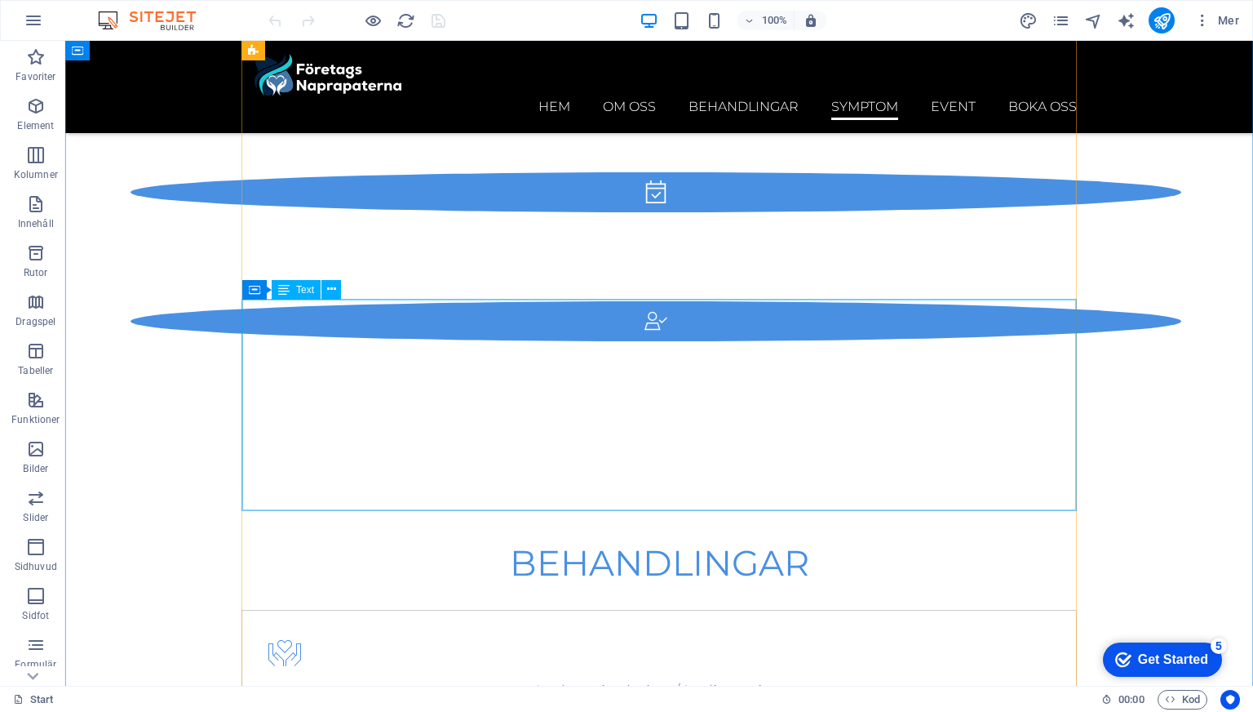
scroll to position [4699, 0]
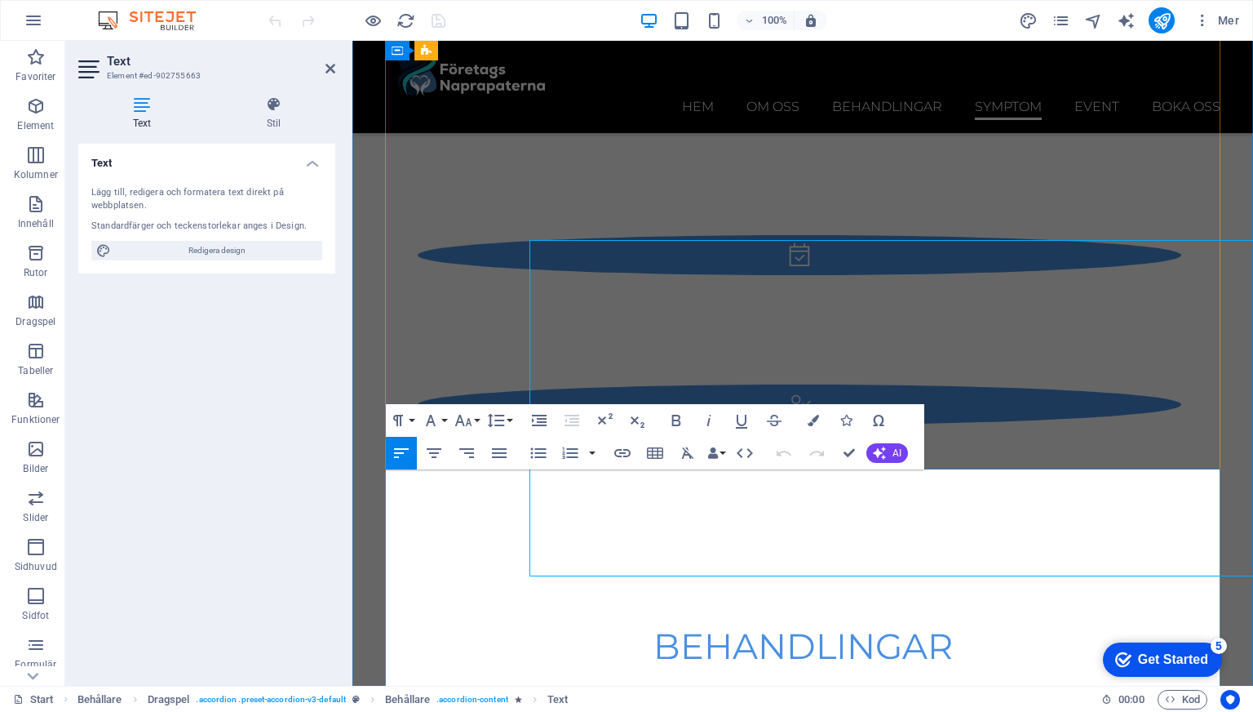
scroll to position [4929, 0]
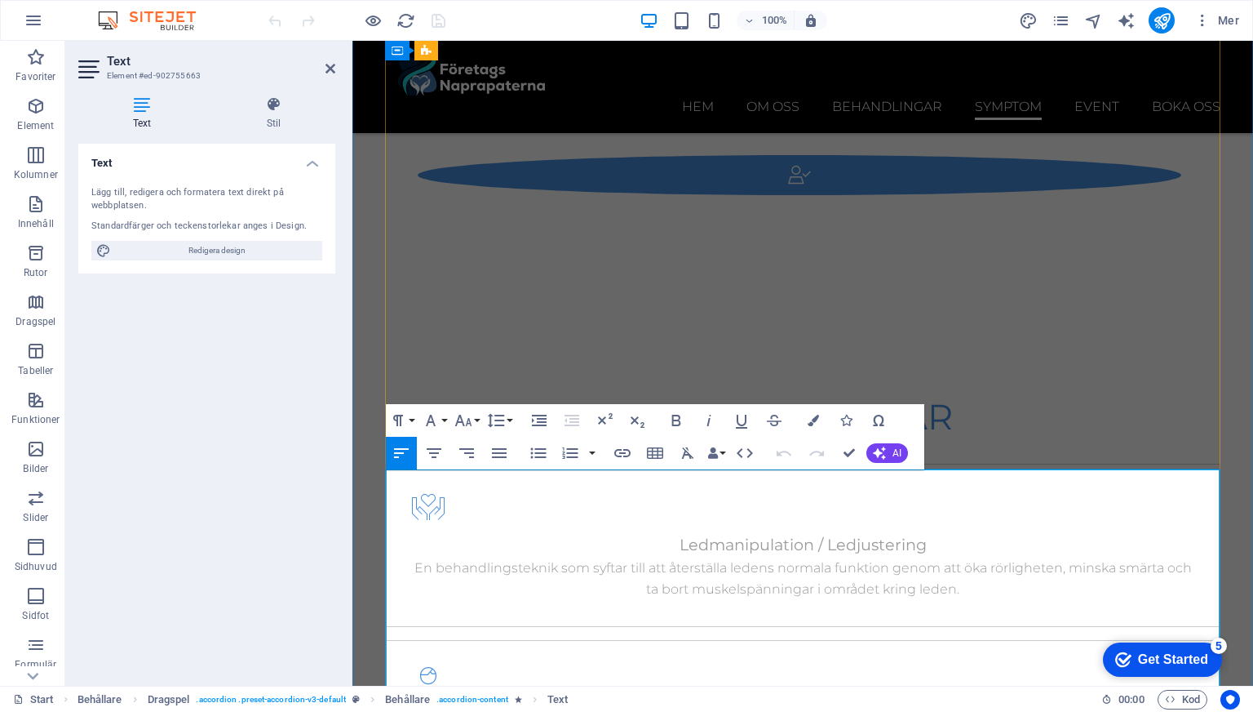
drag, startPoint x: 481, startPoint y: 481, endPoint x: 659, endPoint y: 477, distance: 177.1
copy p "plantarfasciit eller hälsporre"
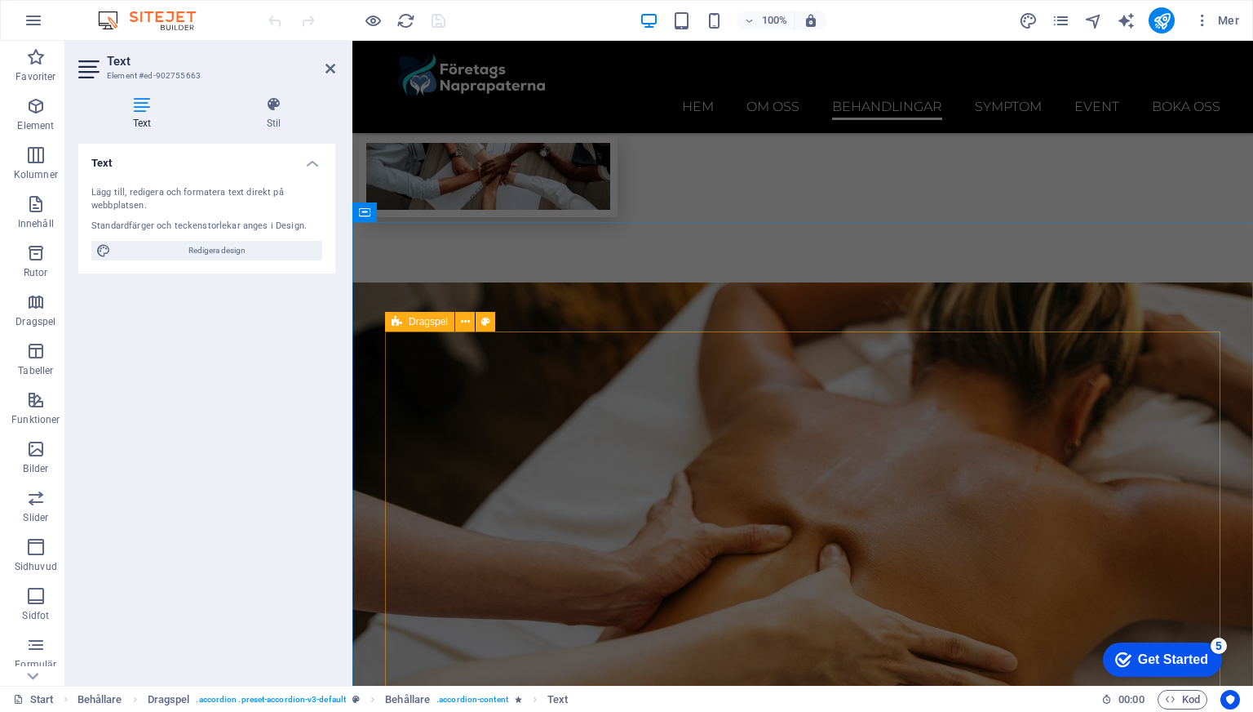
scroll to position [3444, 0]
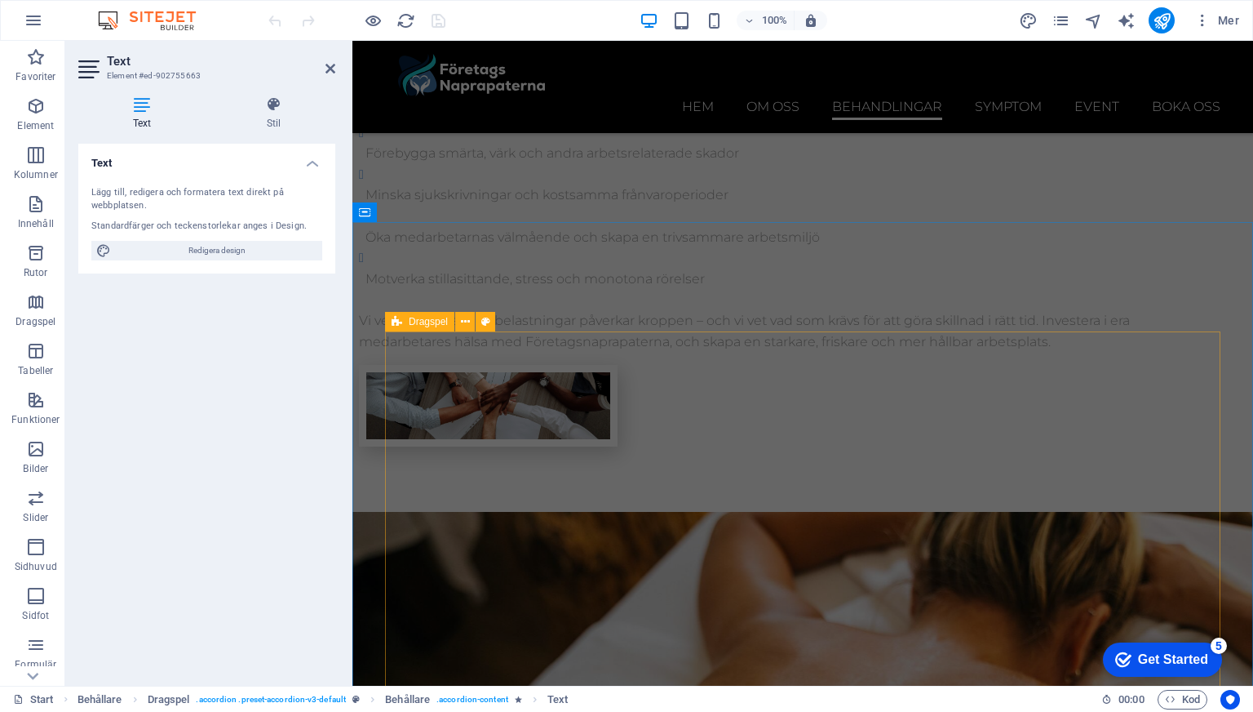
drag, startPoint x: 659, startPoint y: 477, endPoint x: 1141, endPoint y: 467, distance: 482.4
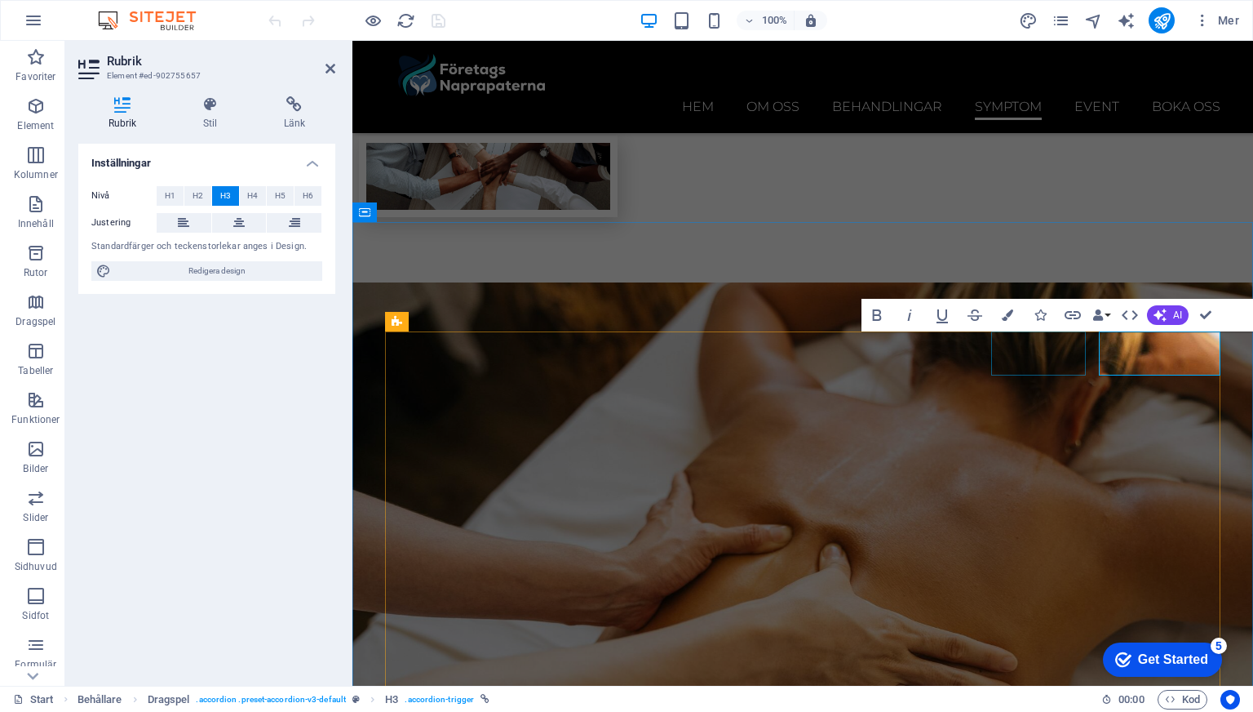
scroll to position [3724, 0]
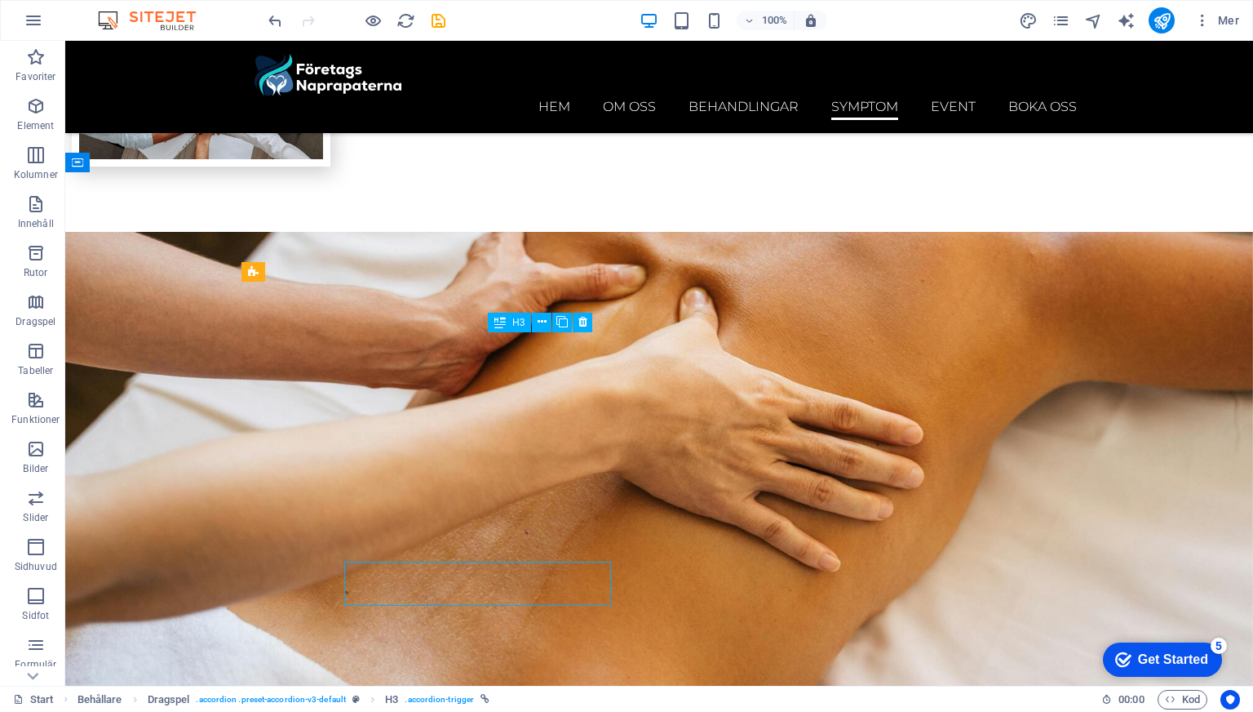
scroll to position [3495, 0]
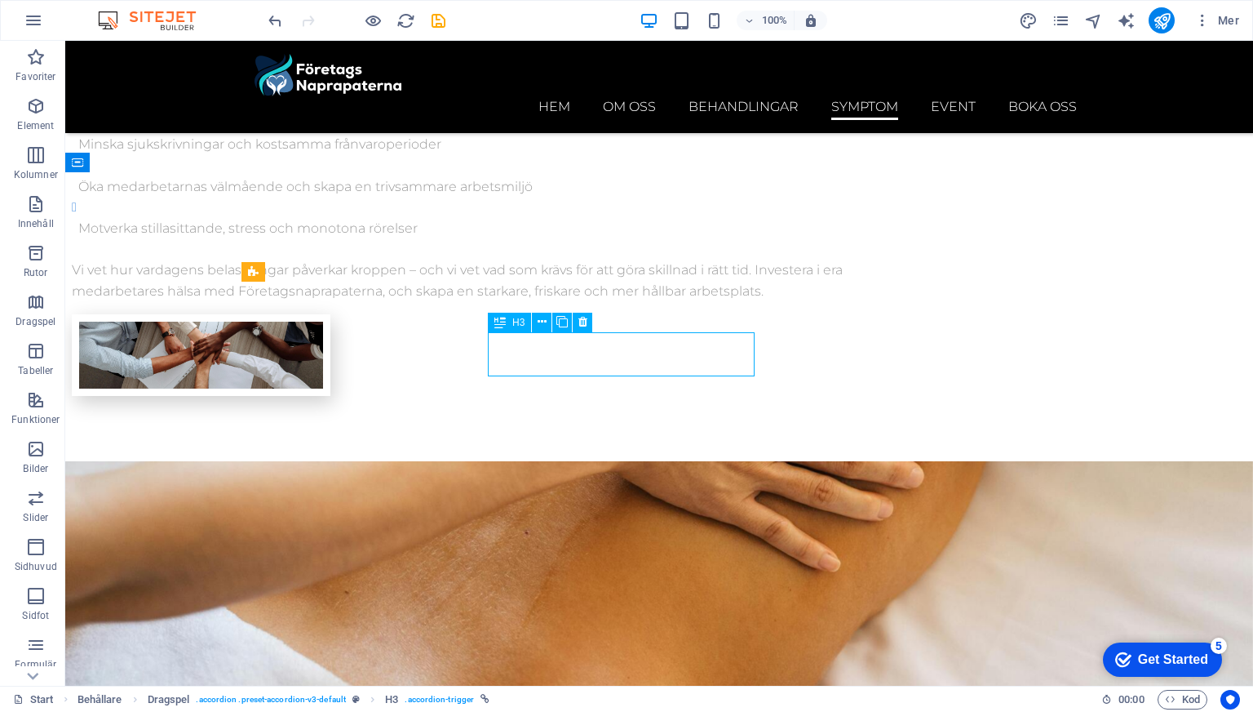
click at [438, 27] on icon "save" at bounding box center [438, 20] width 19 height 19
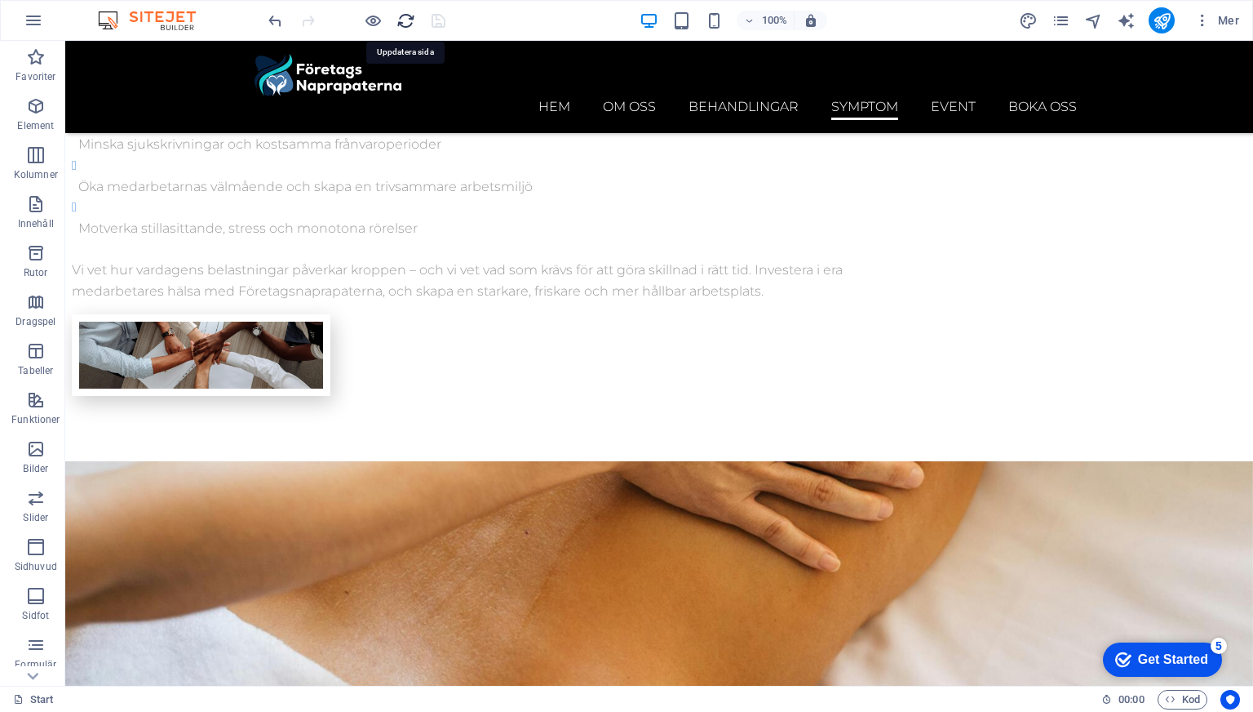
click at [401, 25] on icon "reload" at bounding box center [406, 20] width 19 height 19
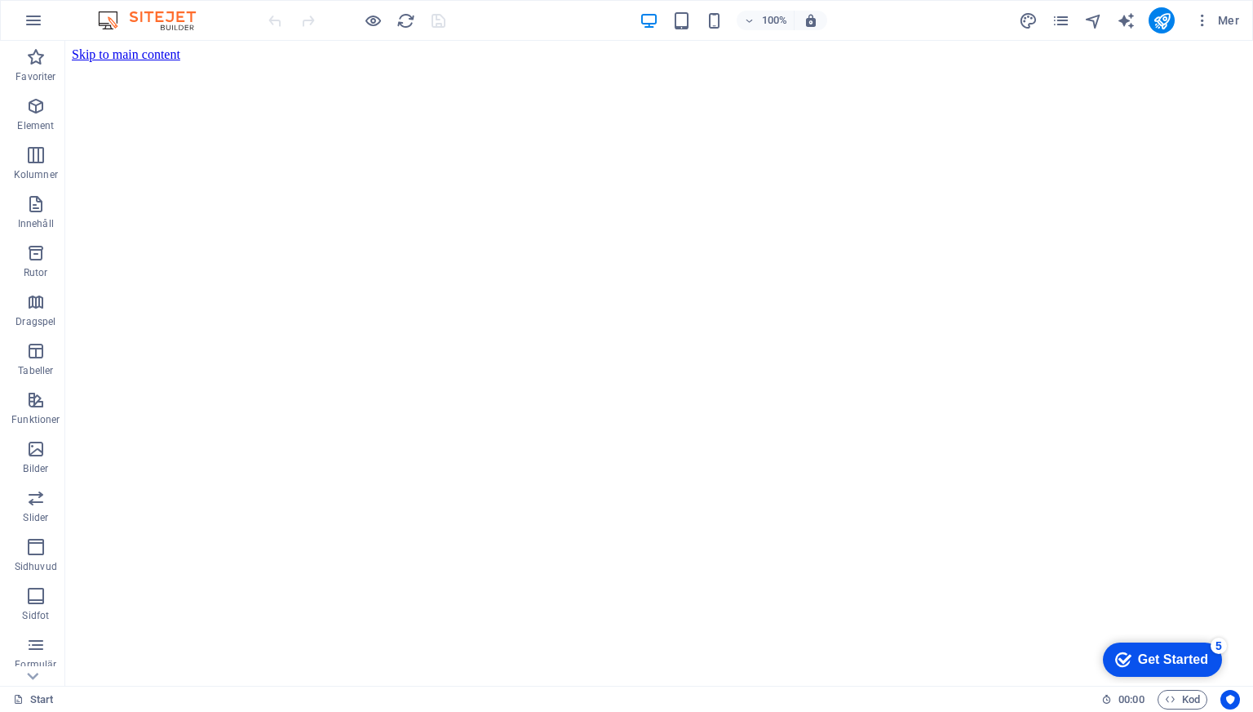
scroll to position [0, 0]
click at [1164, 19] on icon "publish" at bounding box center [1162, 20] width 19 height 19
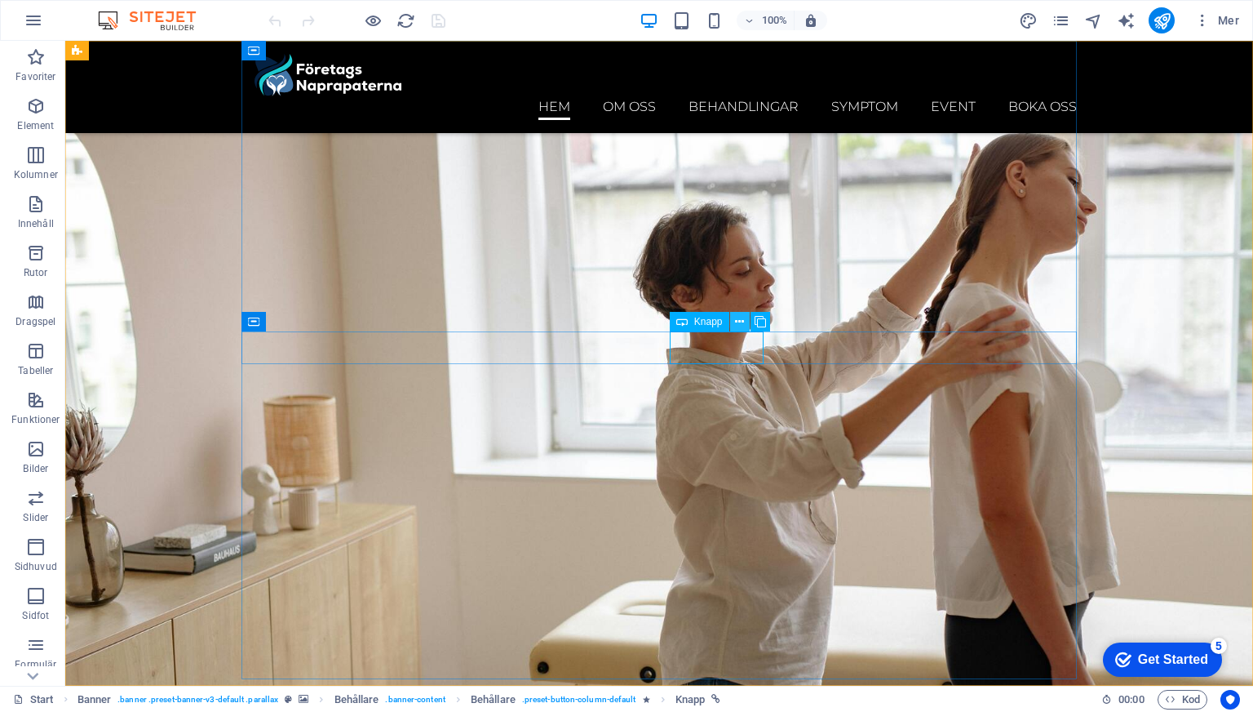
click at [741, 321] on icon at bounding box center [739, 321] width 9 height 17
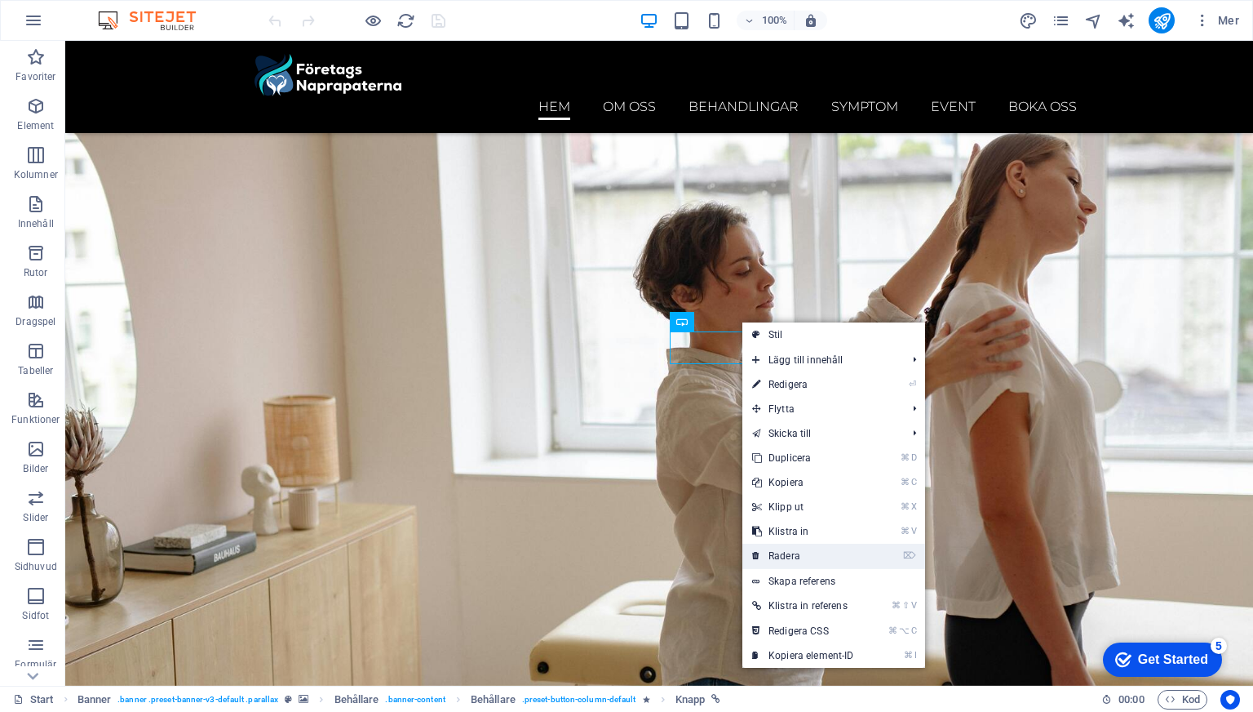
click at [796, 555] on link "⌦ Radera" at bounding box center [804, 555] width 122 height 24
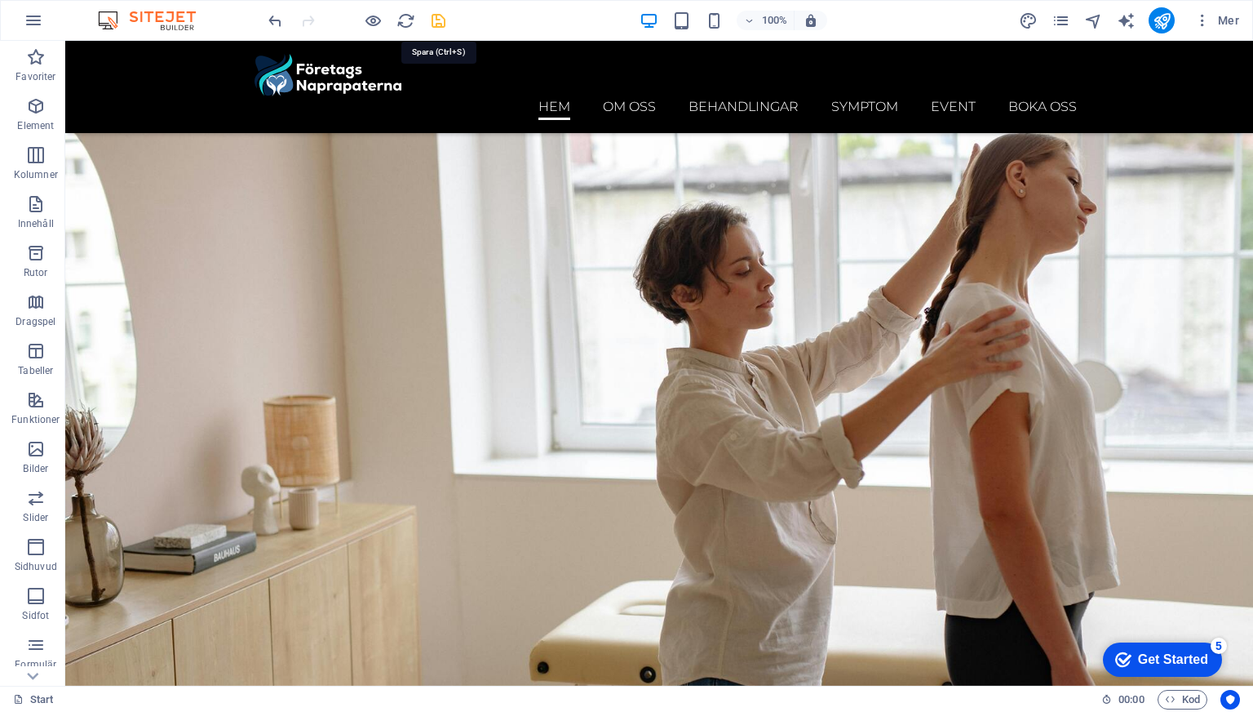
click at [436, 24] on icon "save" at bounding box center [438, 20] width 19 height 19
click at [1180, 35] on div "100% Mer" at bounding box center [627, 20] width 1252 height 39
click at [1158, 17] on icon "publish" at bounding box center [1162, 20] width 19 height 19
